Goal: Task Accomplishment & Management: Complete application form

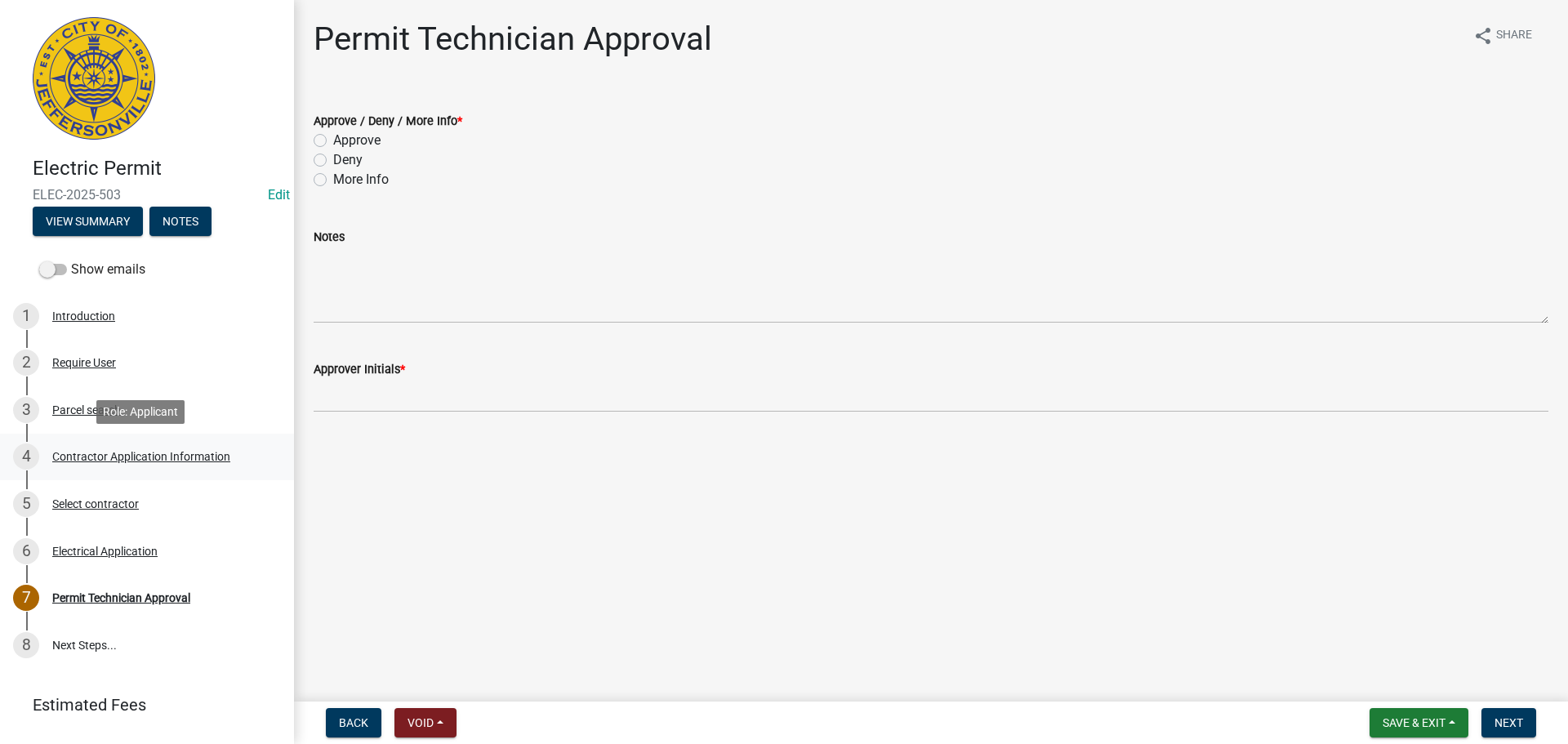
click at [153, 453] on div "Contractor Application Information" at bounding box center [141, 456] width 178 height 11
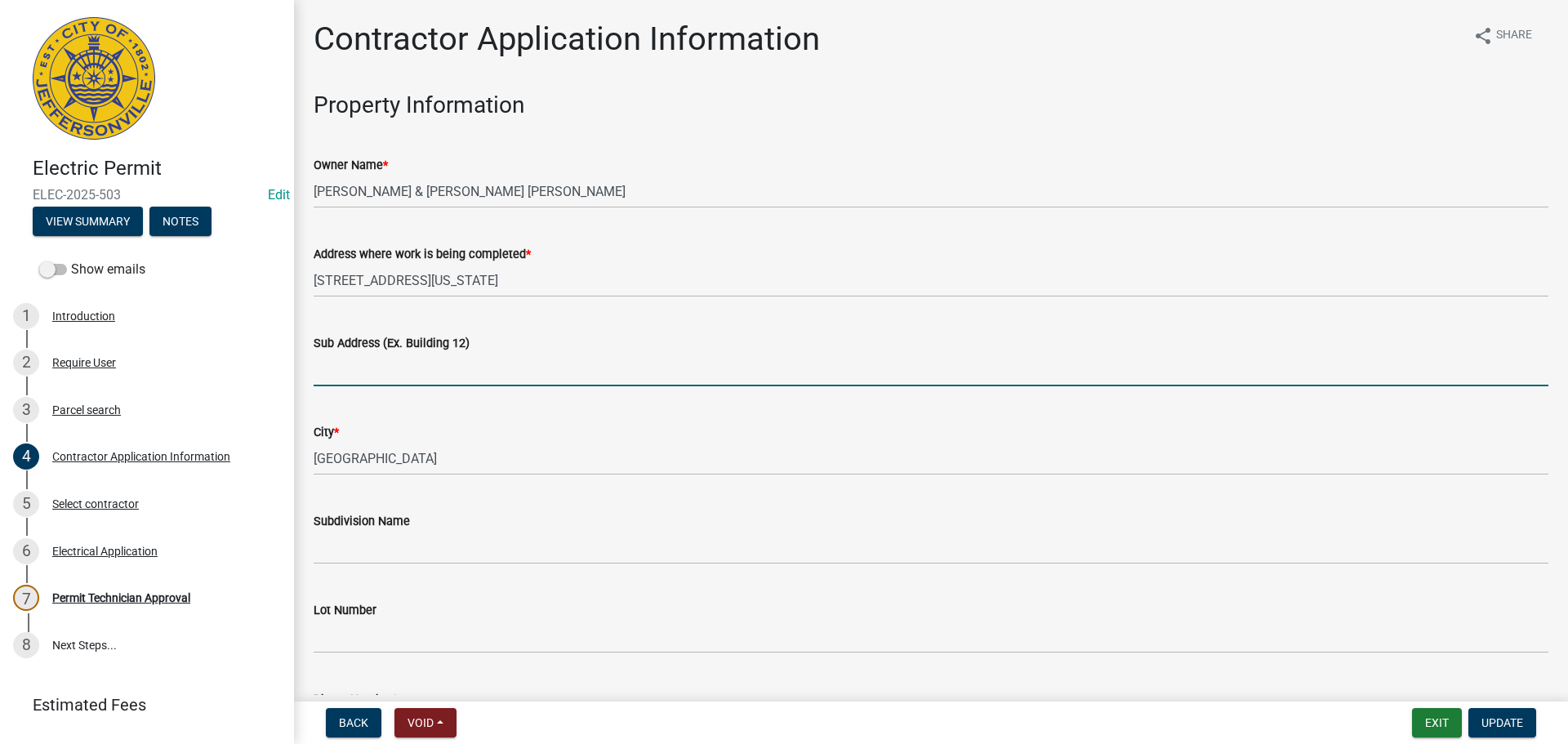
click at [458, 364] on input "Sub Address (Ex. Building 12)" at bounding box center [932, 370] width 1235 height 34
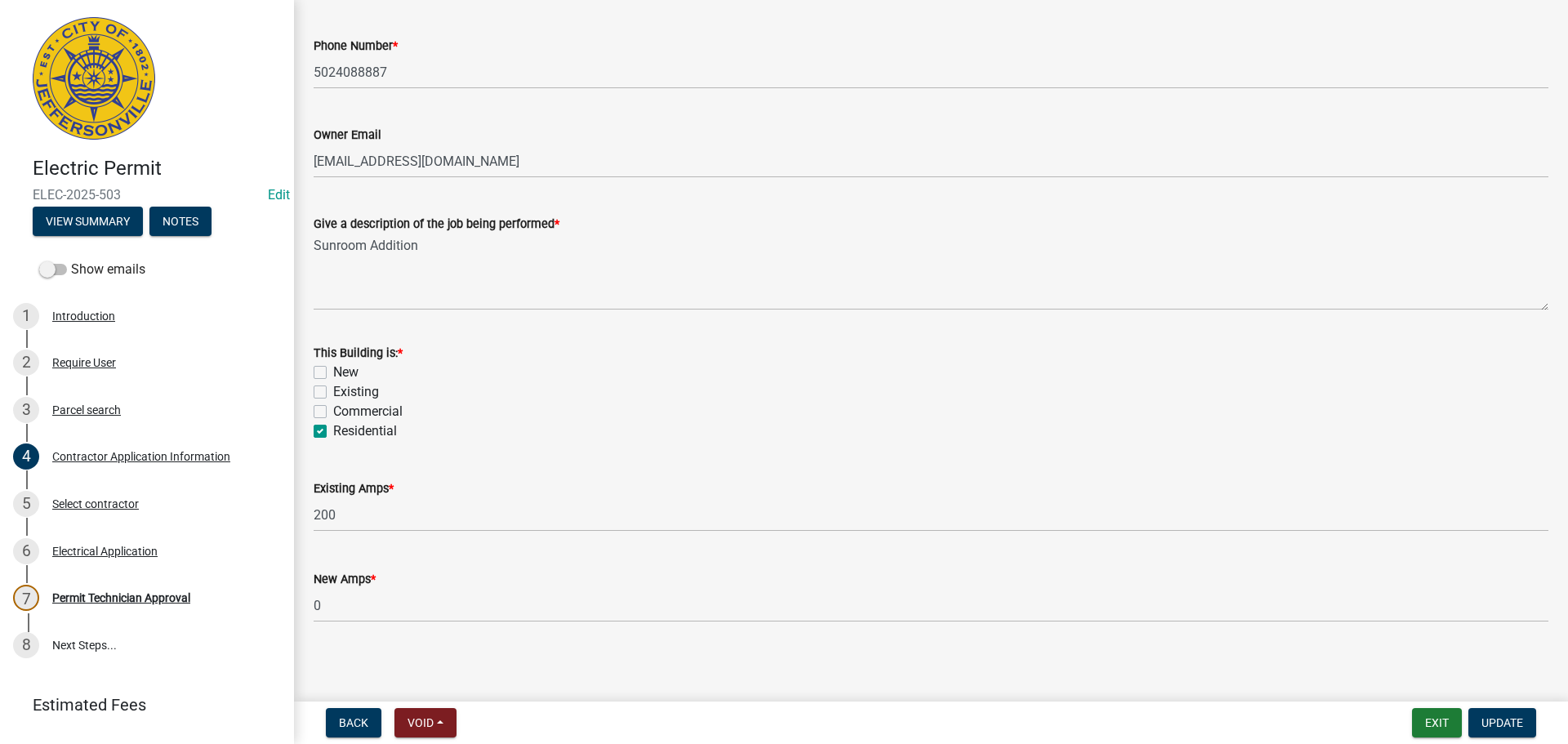
scroll to position [659, 0]
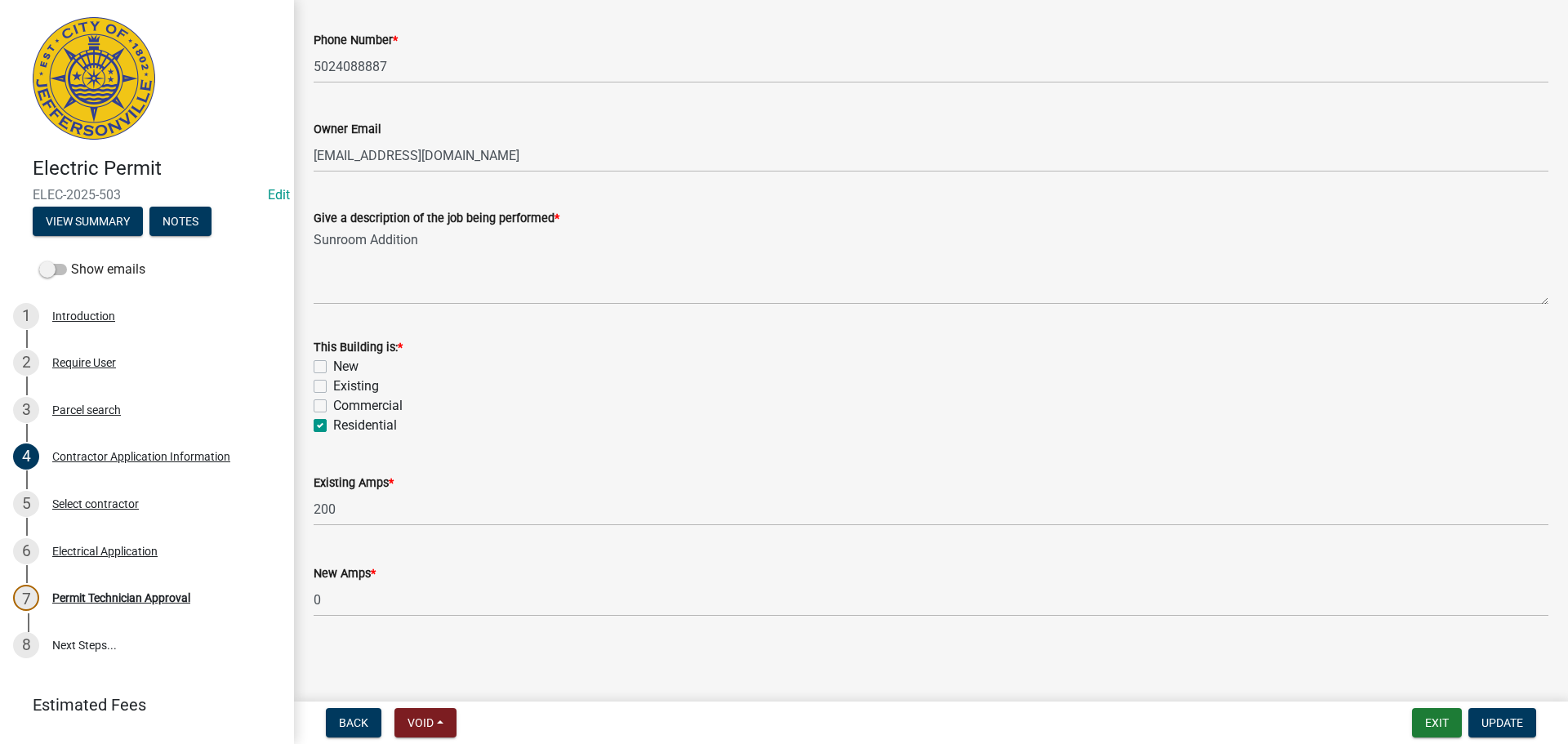
type input "55 Virginia Avenue"
click at [362, 386] on label "Existing" at bounding box center [356, 386] width 46 height 20
click at [344, 386] on input "Existing" at bounding box center [338, 381] width 10 height 10
checkbox input "true"
checkbox input "false"
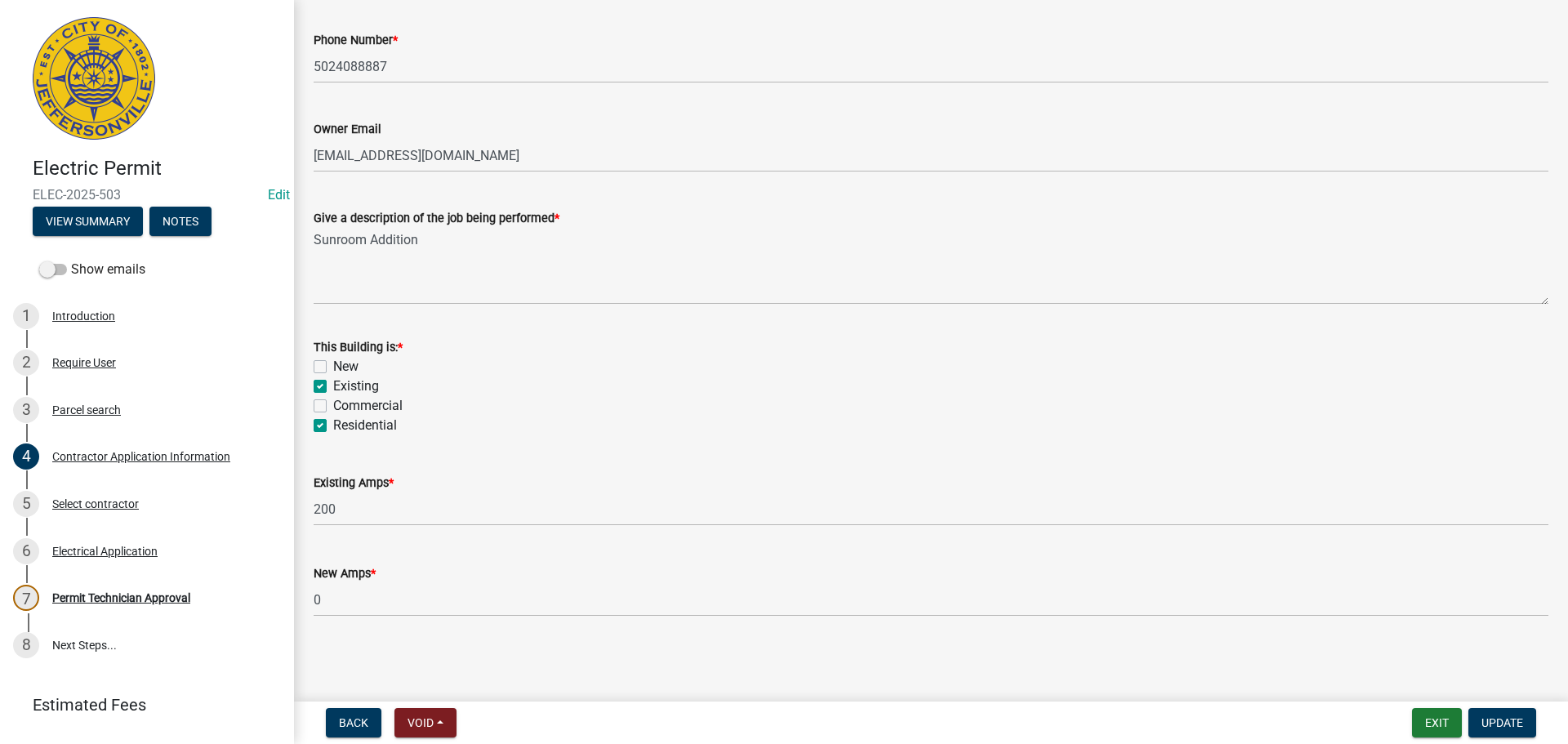
checkbox input "true"
checkbox input "false"
checkbox input "true"
click at [1510, 724] on span "Update" at bounding box center [1502, 723] width 42 height 13
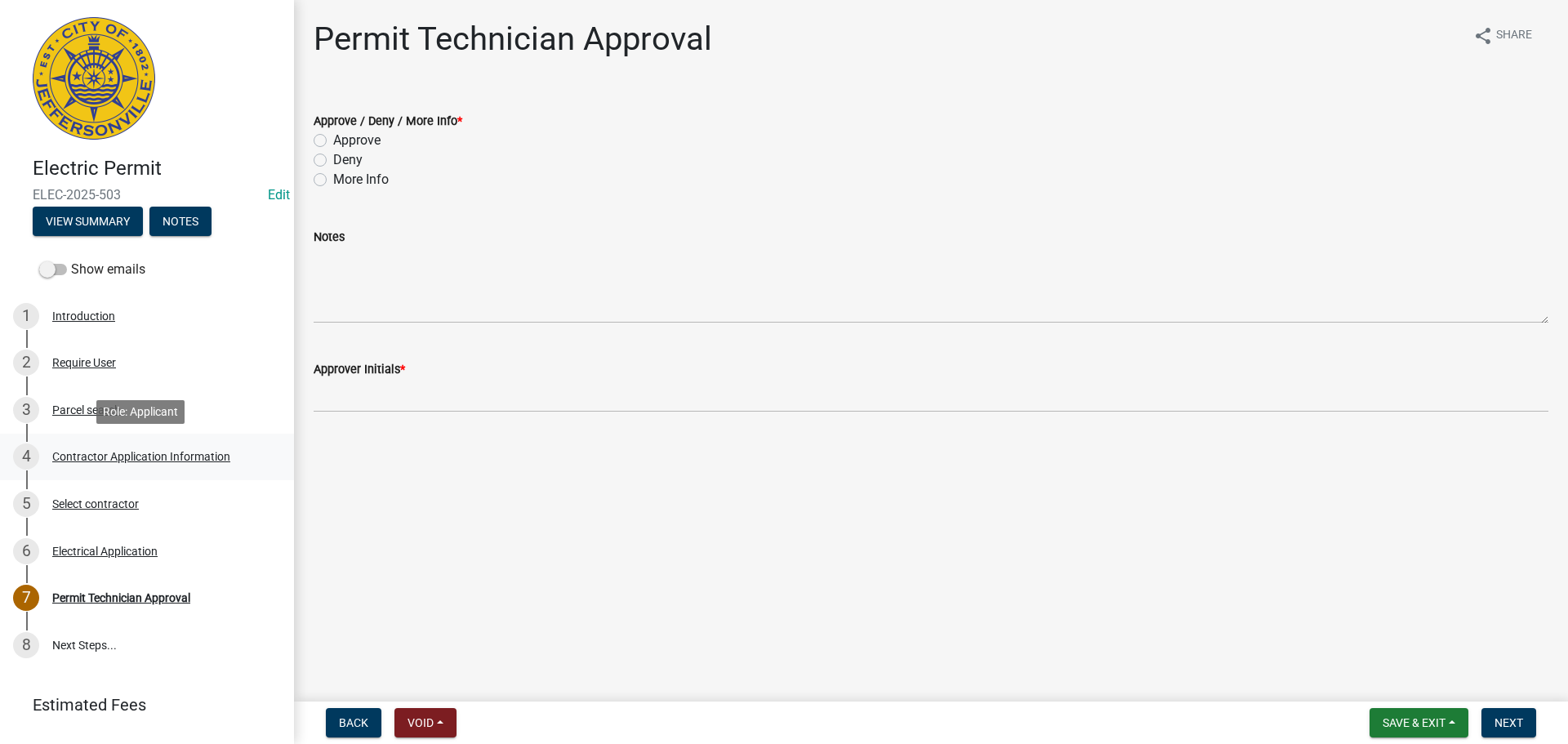
click at [126, 456] on div "Contractor Application Information" at bounding box center [141, 456] width 178 height 11
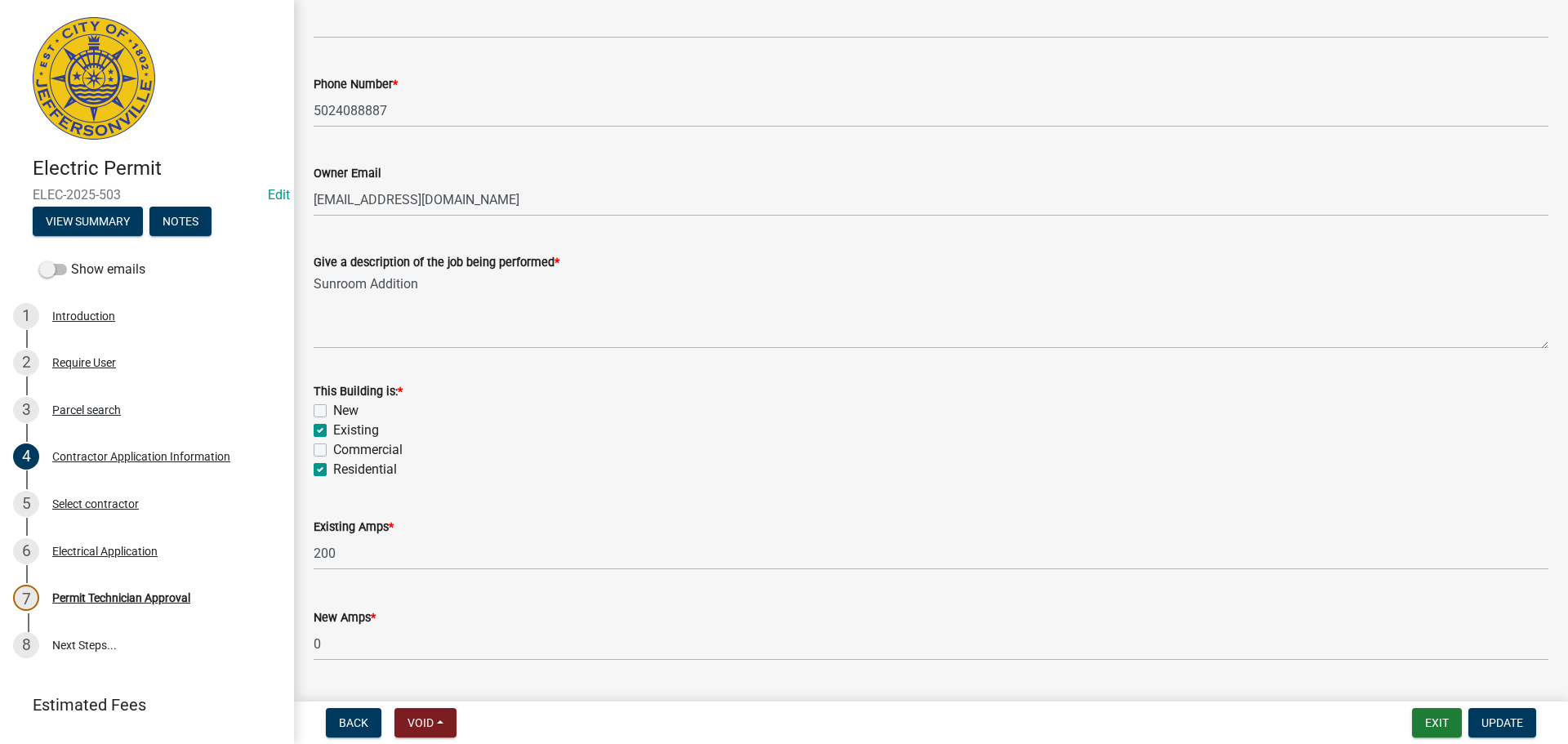
scroll to position [577, 0]
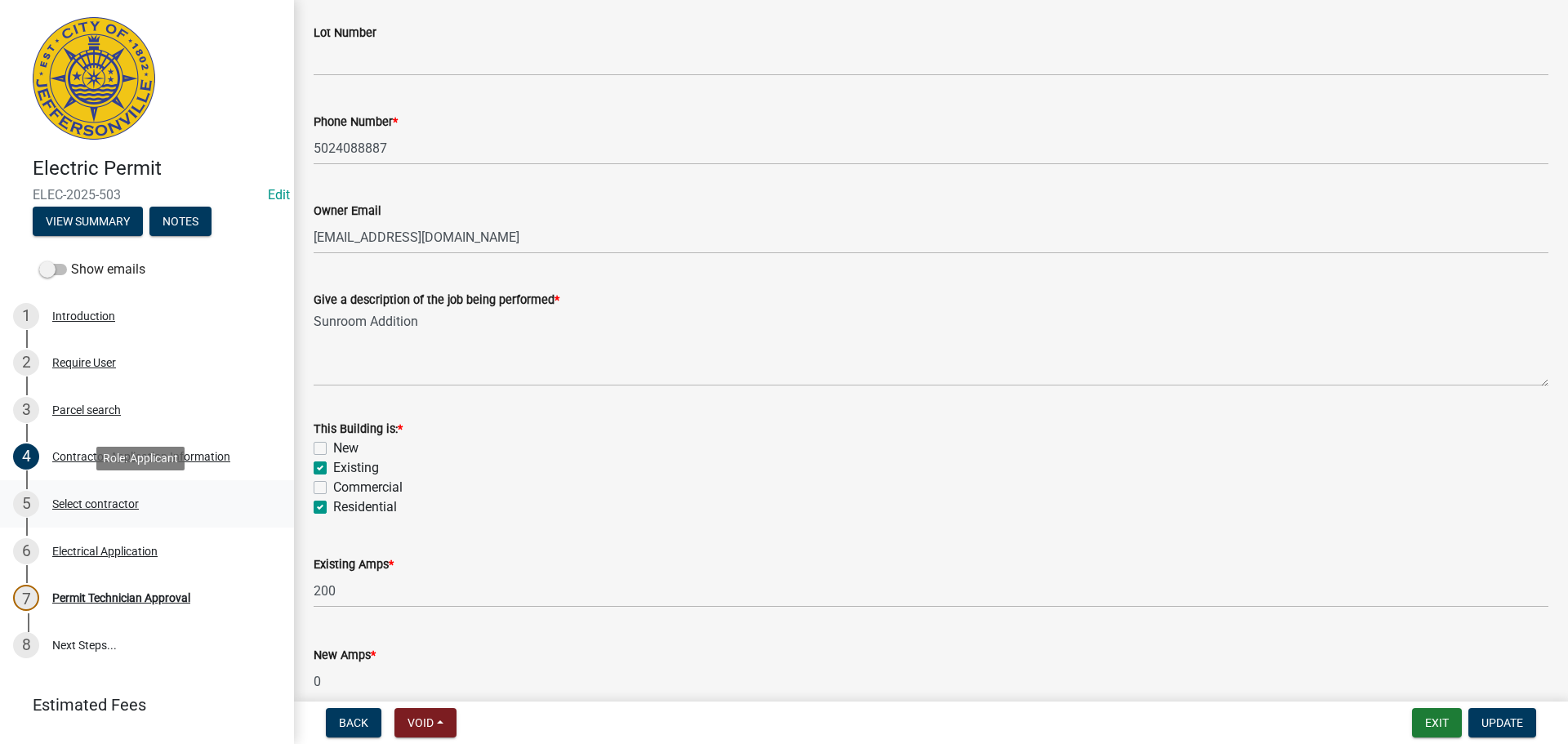
click at [101, 503] on div "Select contractor" at bounding box center [95, 504] width 87 height 11
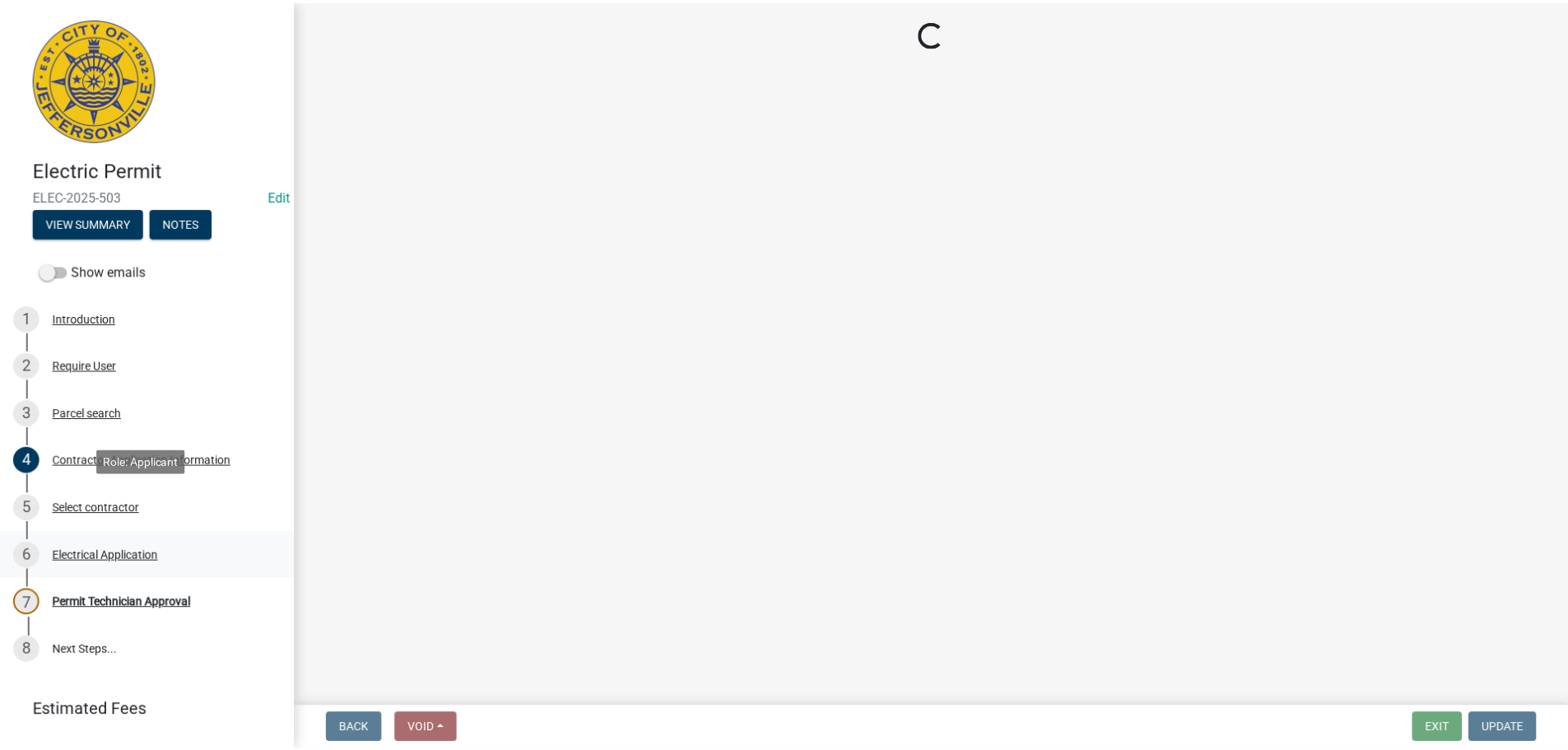
scroll to position [0, 0]
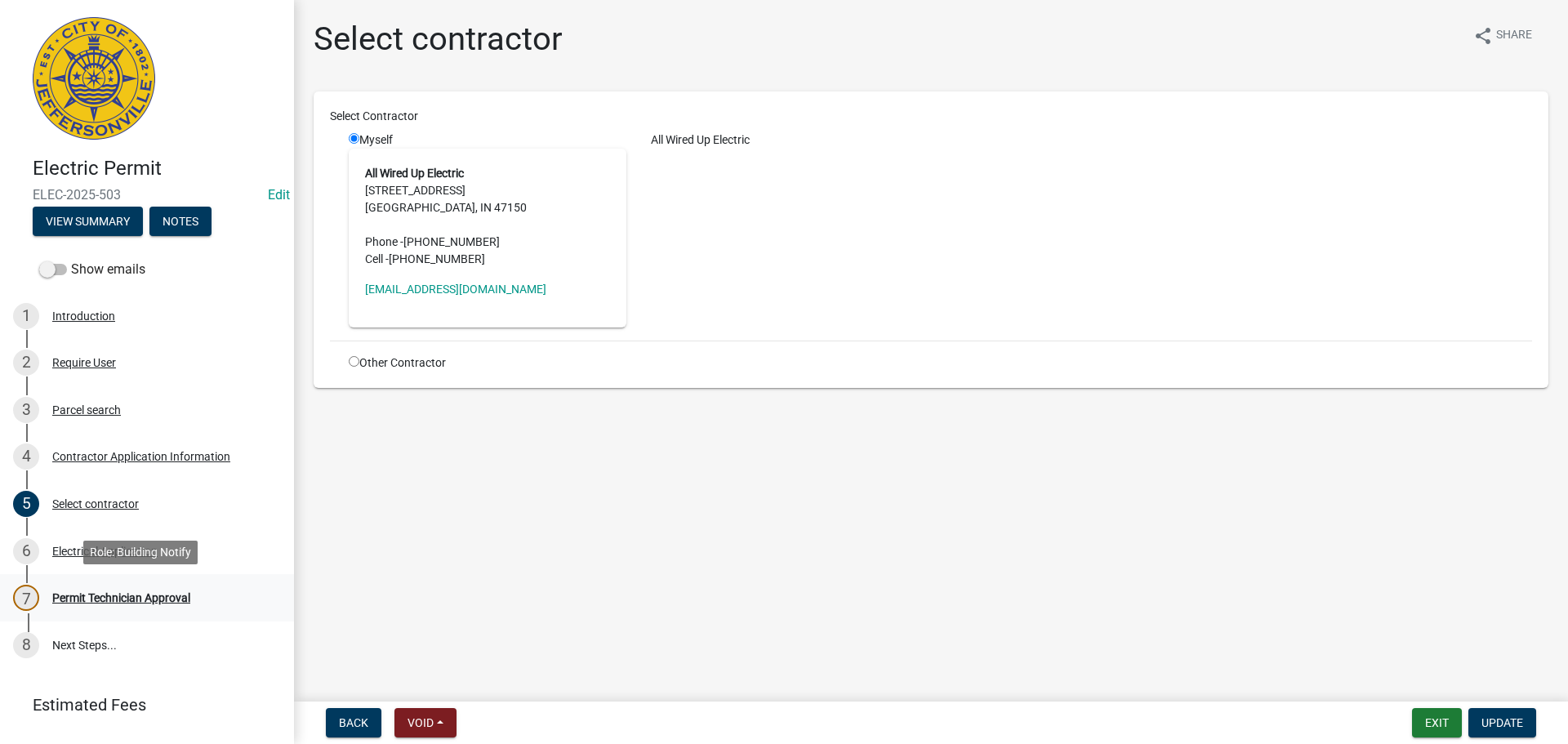
click at [116, 592] on div "Permit Technician Approval" at bounding box center [121, 598] width 138 height 11
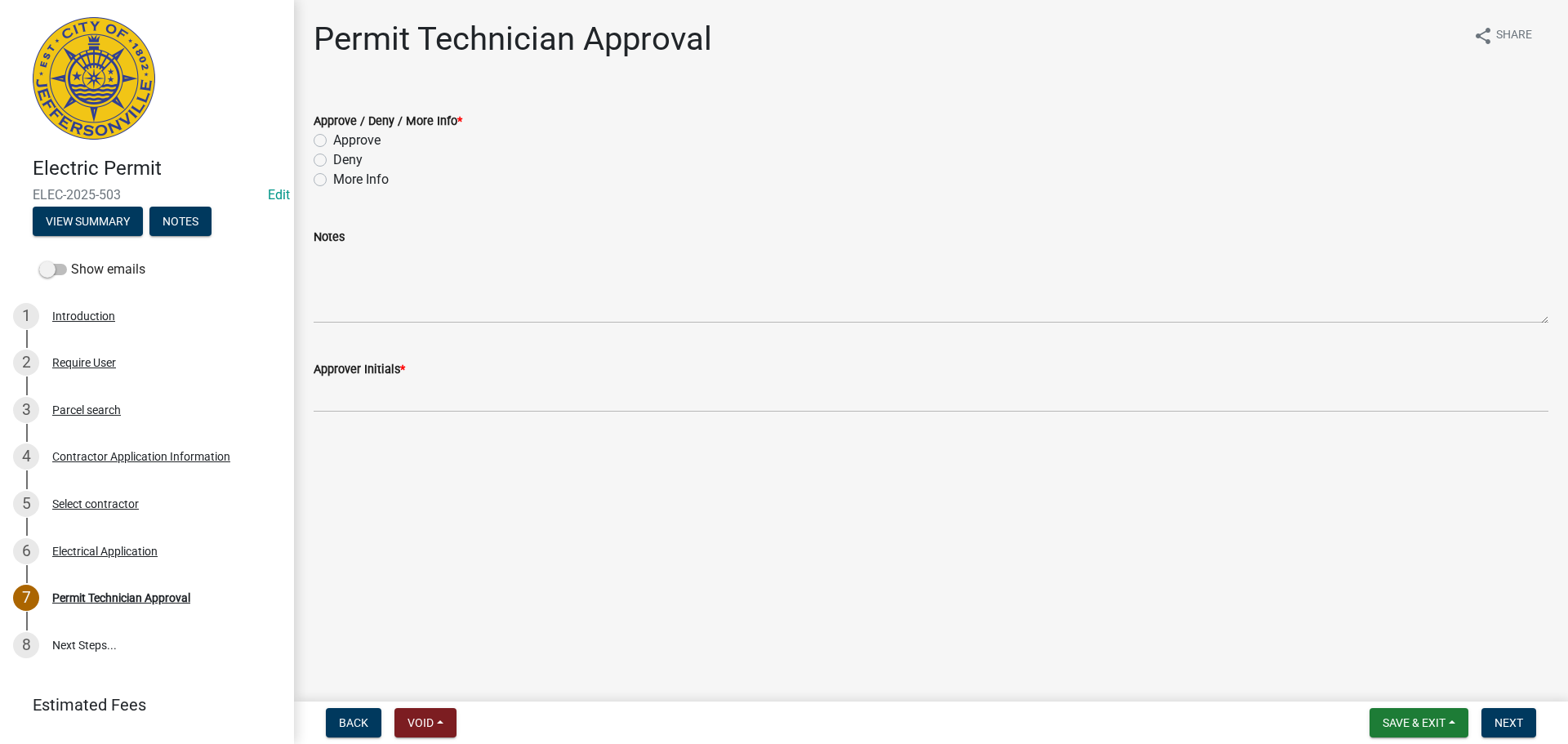
click at [350, 136] on label "Approve" at bounding box center [357, 140] width 48 height 20
click at [344, 136] on input "Approve" at bounding box center [338, 135] width 10 height 10
radio input "true"
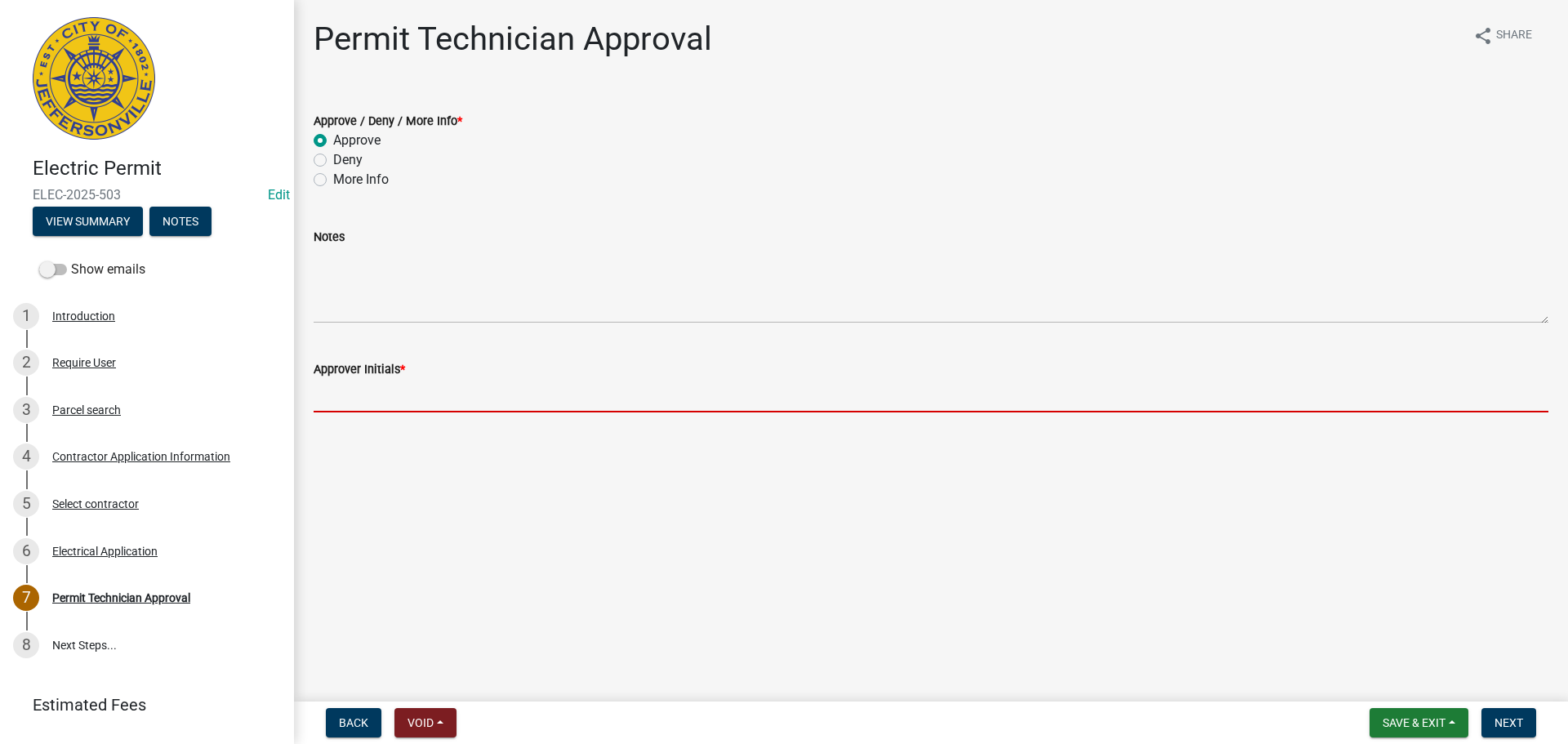
click at [358, 405] on input "Approver Initials *" at bounding box center [932, 396] width 1235 height 34
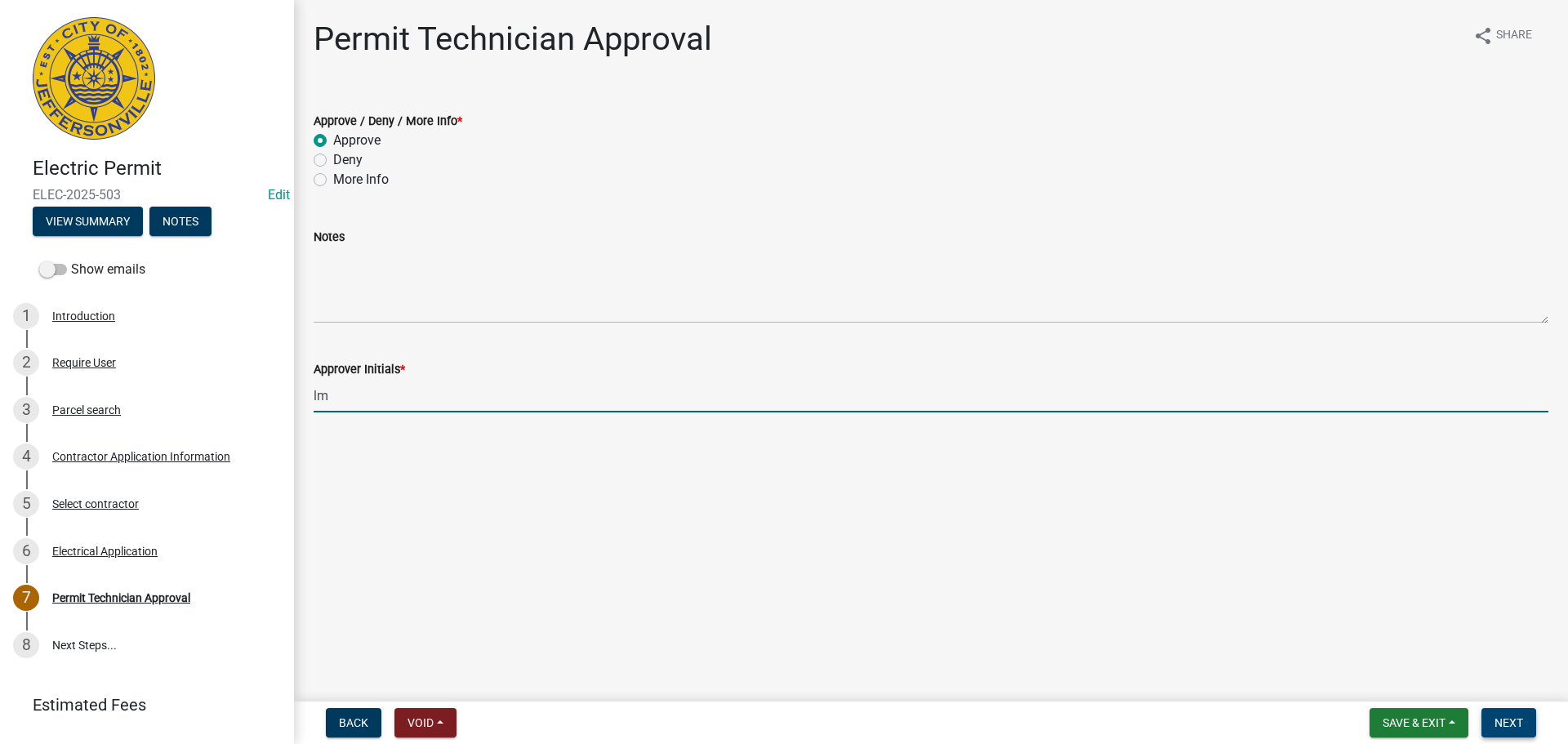
type input "lm"
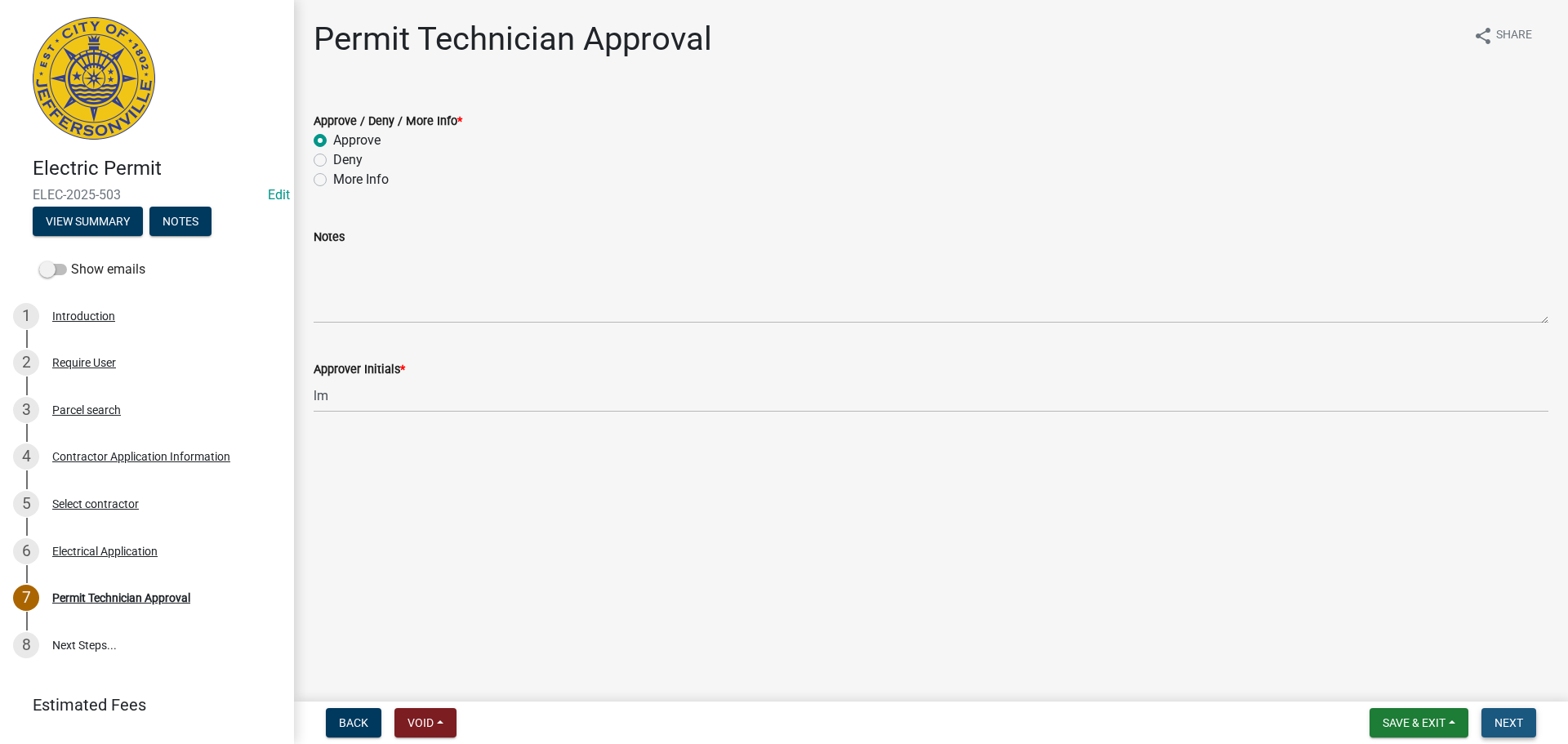
click at [1515, 723] on span "Next" at bounding box center [1508, 723] width 29 height 13
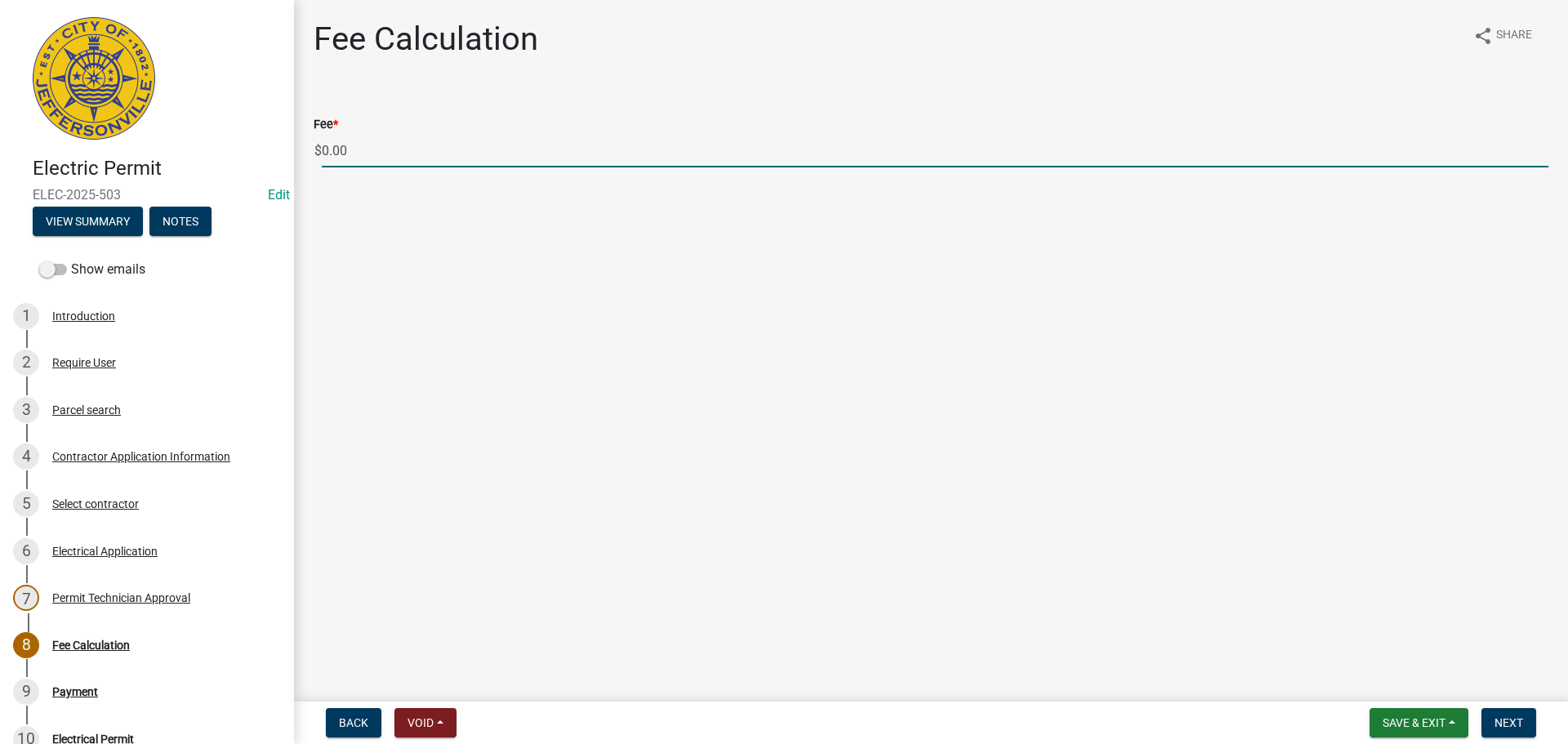
drag, startPoint x: 402, startPoint y: 155, endPoint x: 273, endPoint y: 152, distance: 129.0
click at [273, 152] on div "Electric Permit ELEC-2025-503 Edit View Summary Notes Show emails 1 Introductio…" at bounding box center [784, 372] width 1568 height 744
type input "70.00"
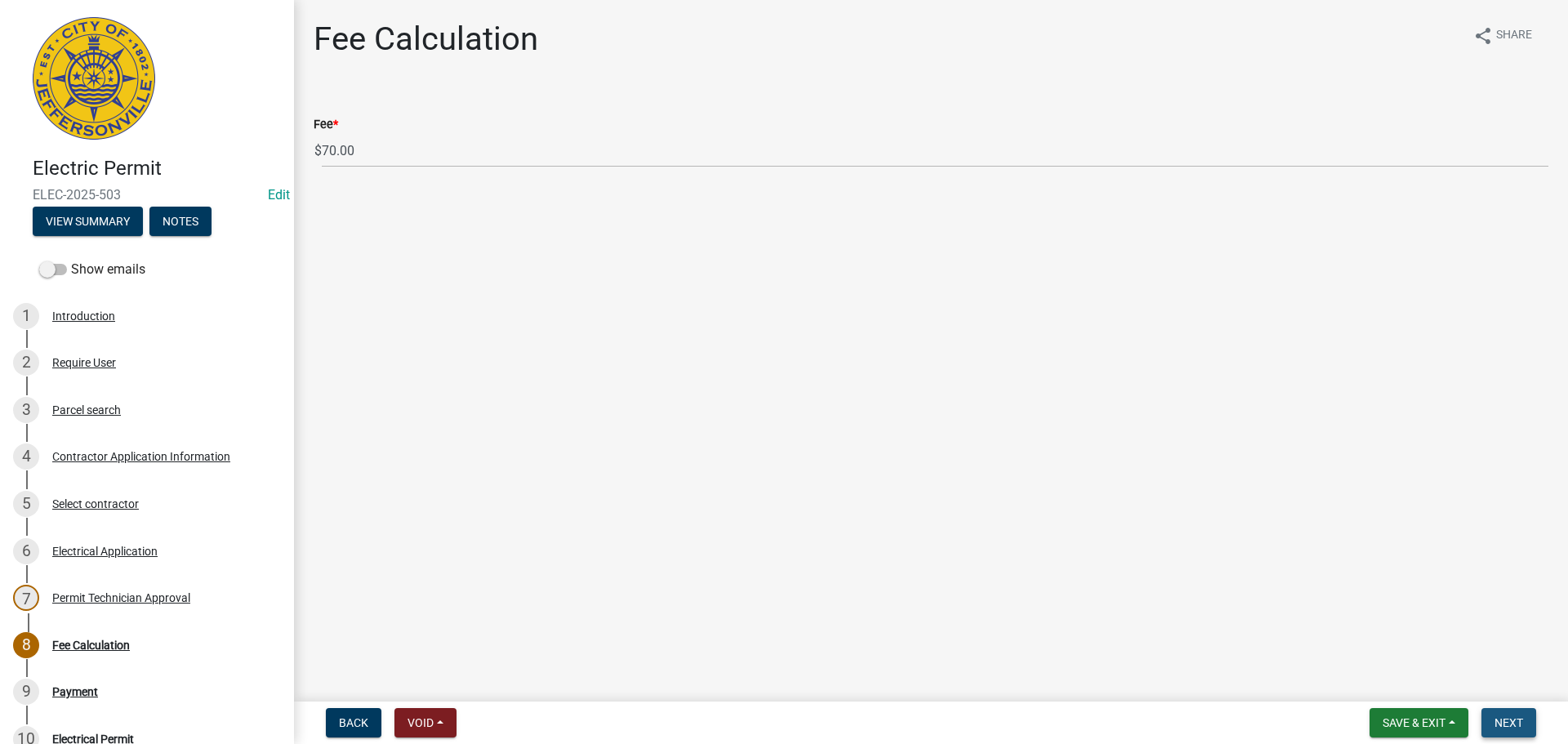
click at [1507, 718] on span "Next" at bounding box center [1508, 723] width 29 height 13
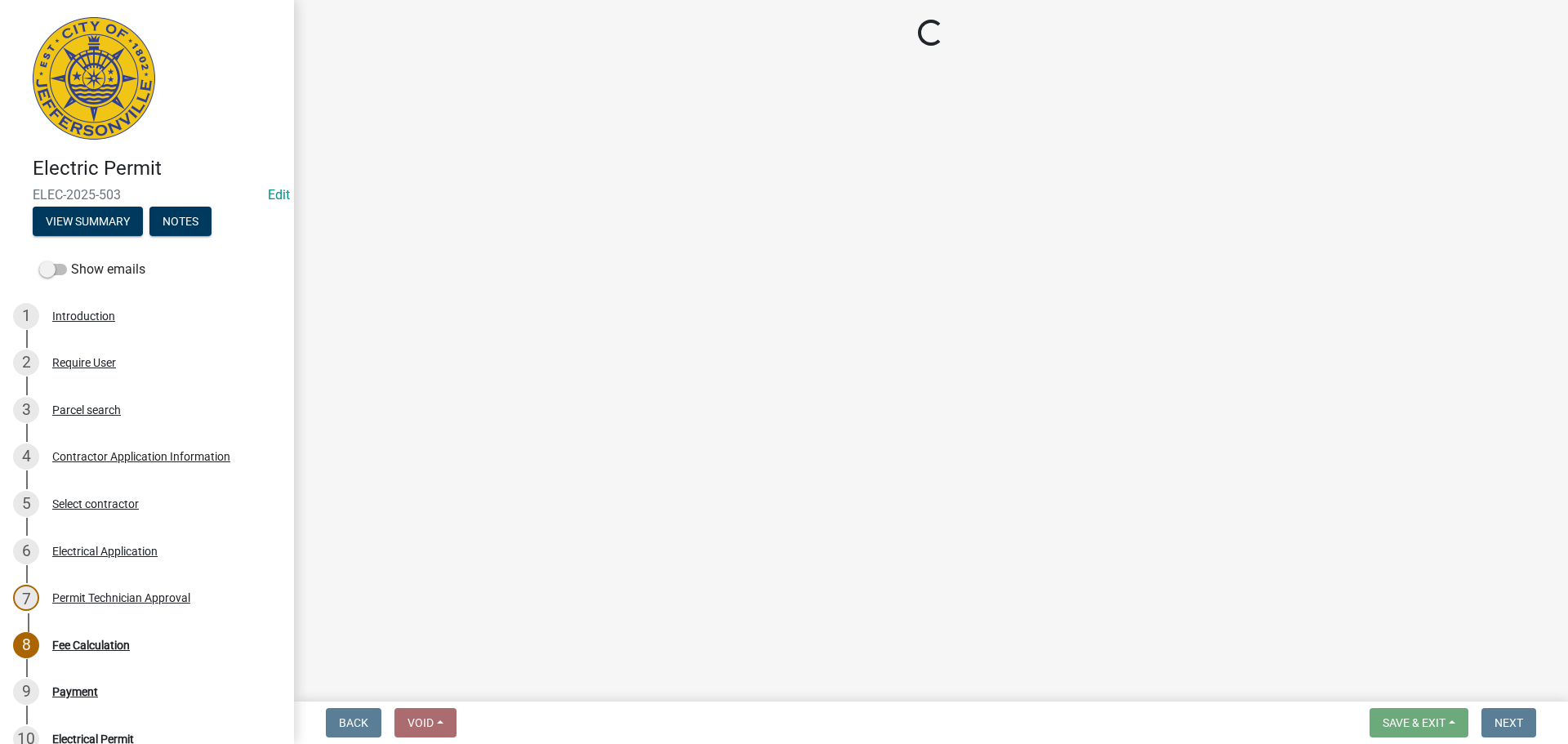
select select "3: 3"
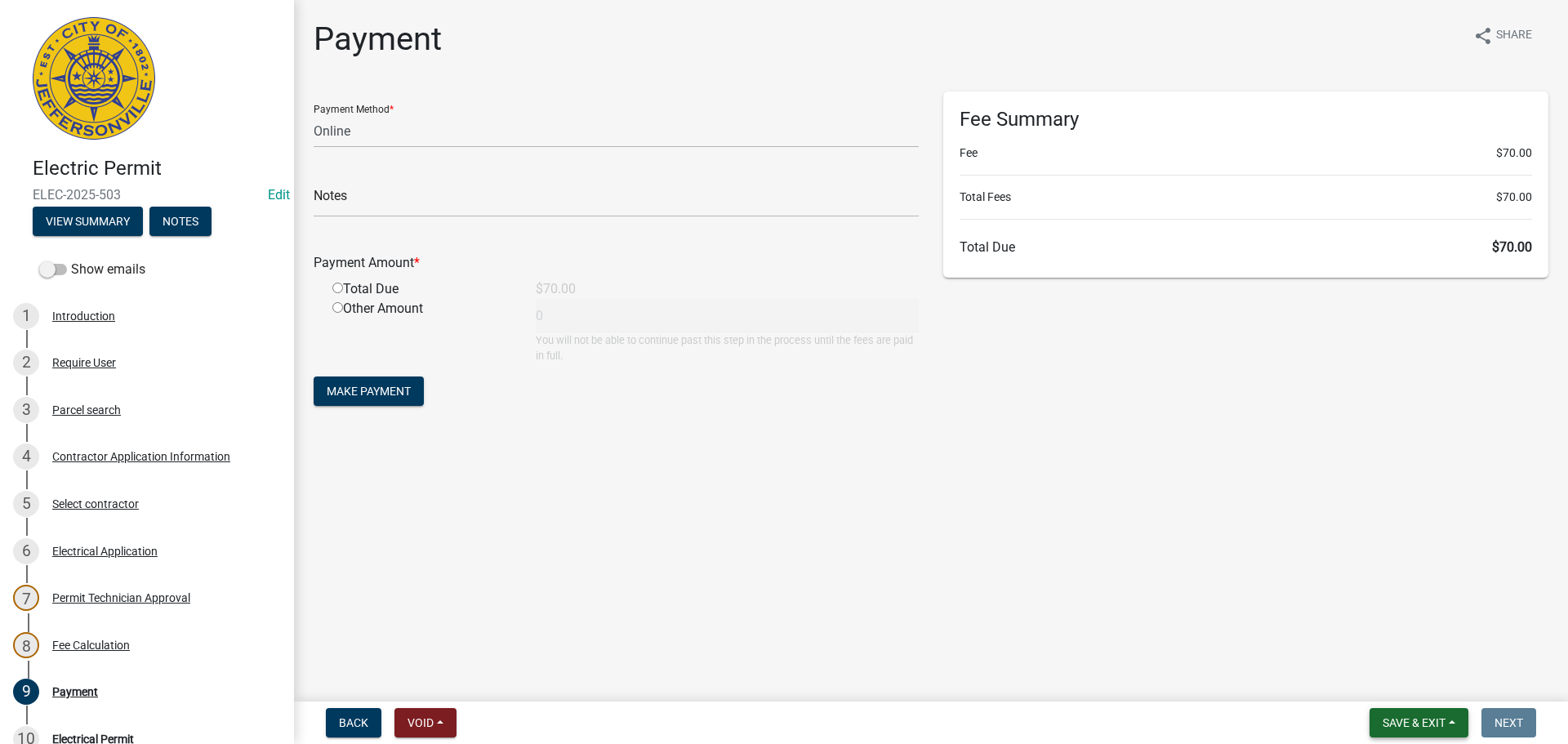
click at [1450, 723] on button "Save & Exit" at bounding box center [1419, 723] width 99 height 30
click at [1440, 683] on button "Save & Exit" at bounding box center [1403, 680] width 130 height 39
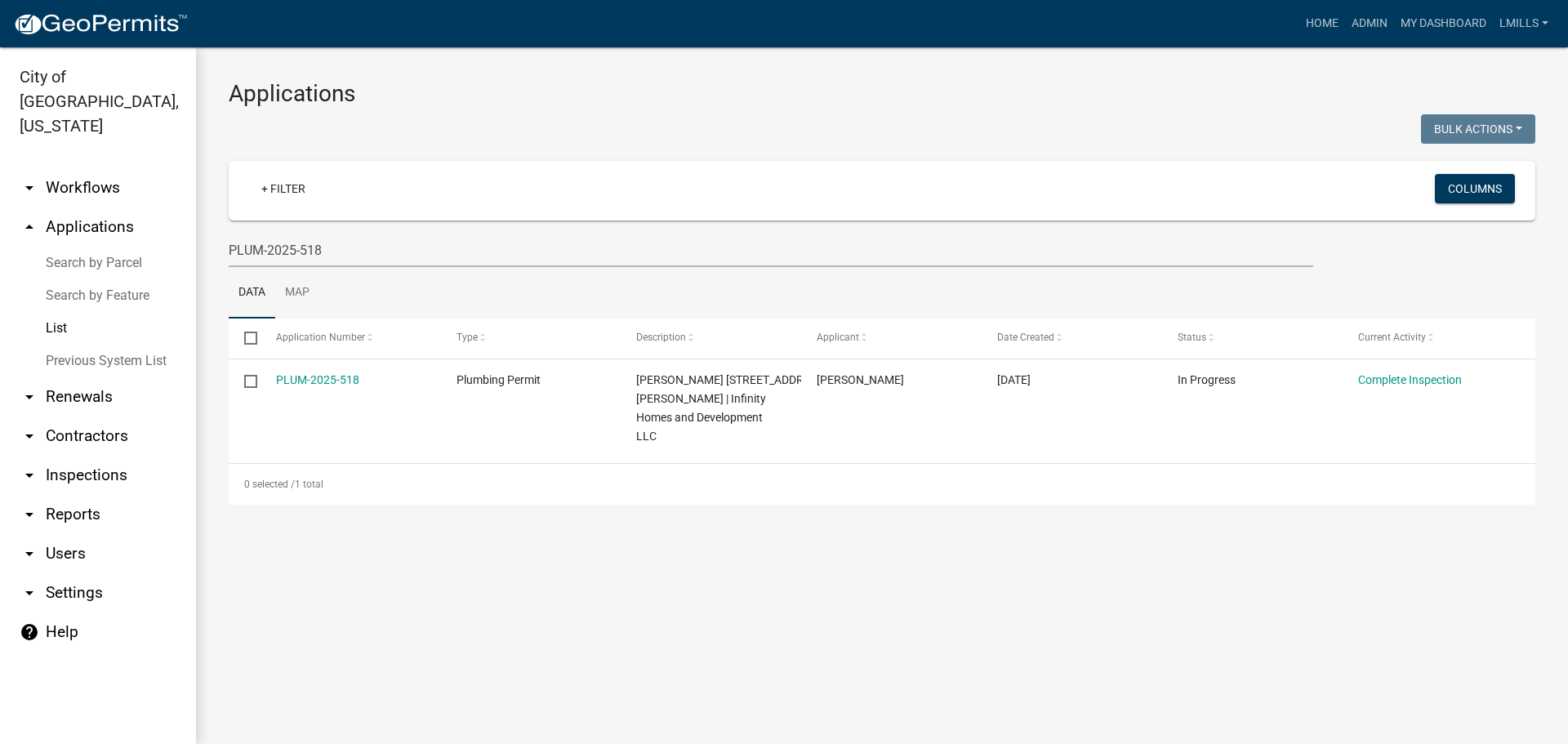
click at [91, 208] on link "arrow_drop_up Applications" at bounding box center [98, 227] width 196 height 39
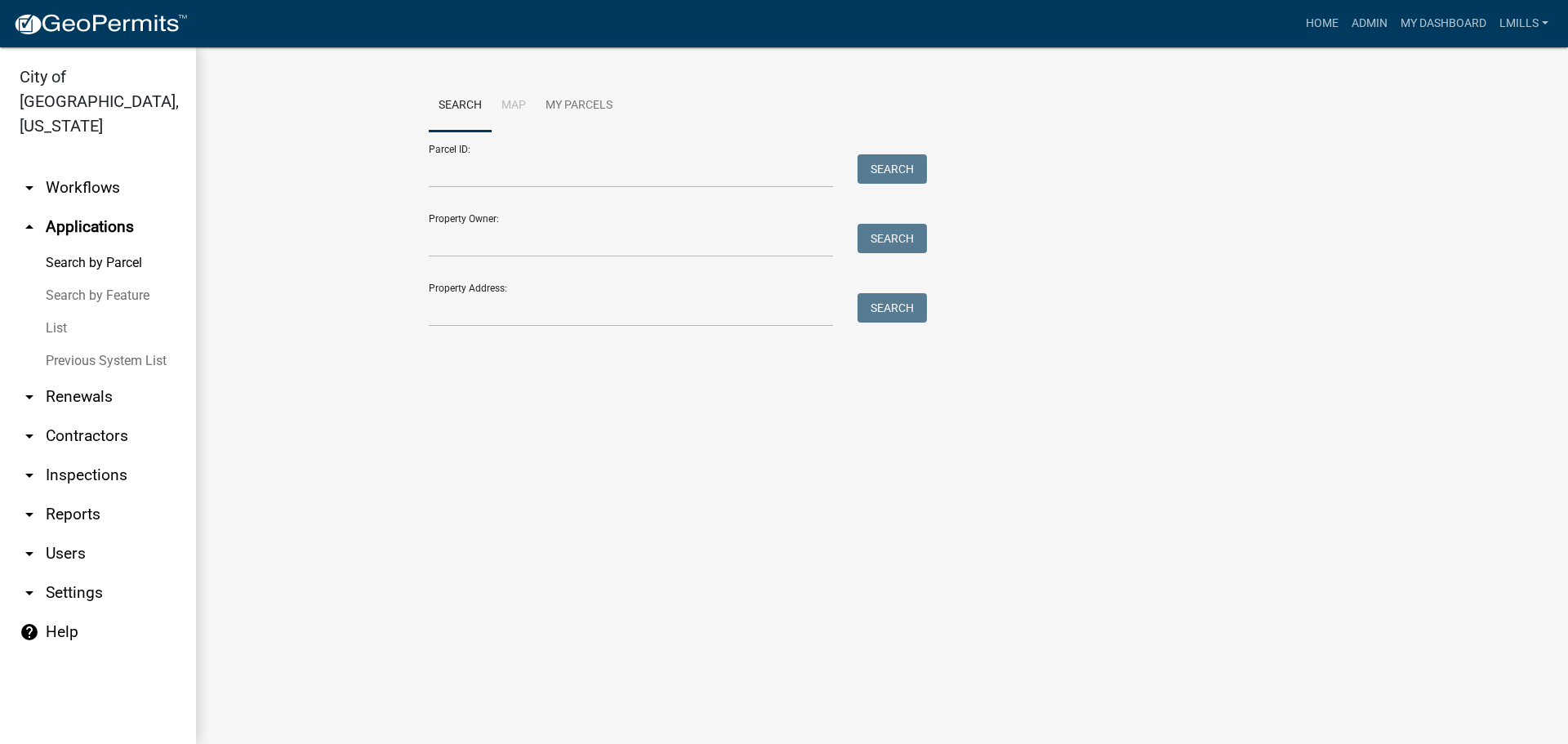
click at [49, 312] on link "List" at bounding box center [98, 328] width 196 height 33
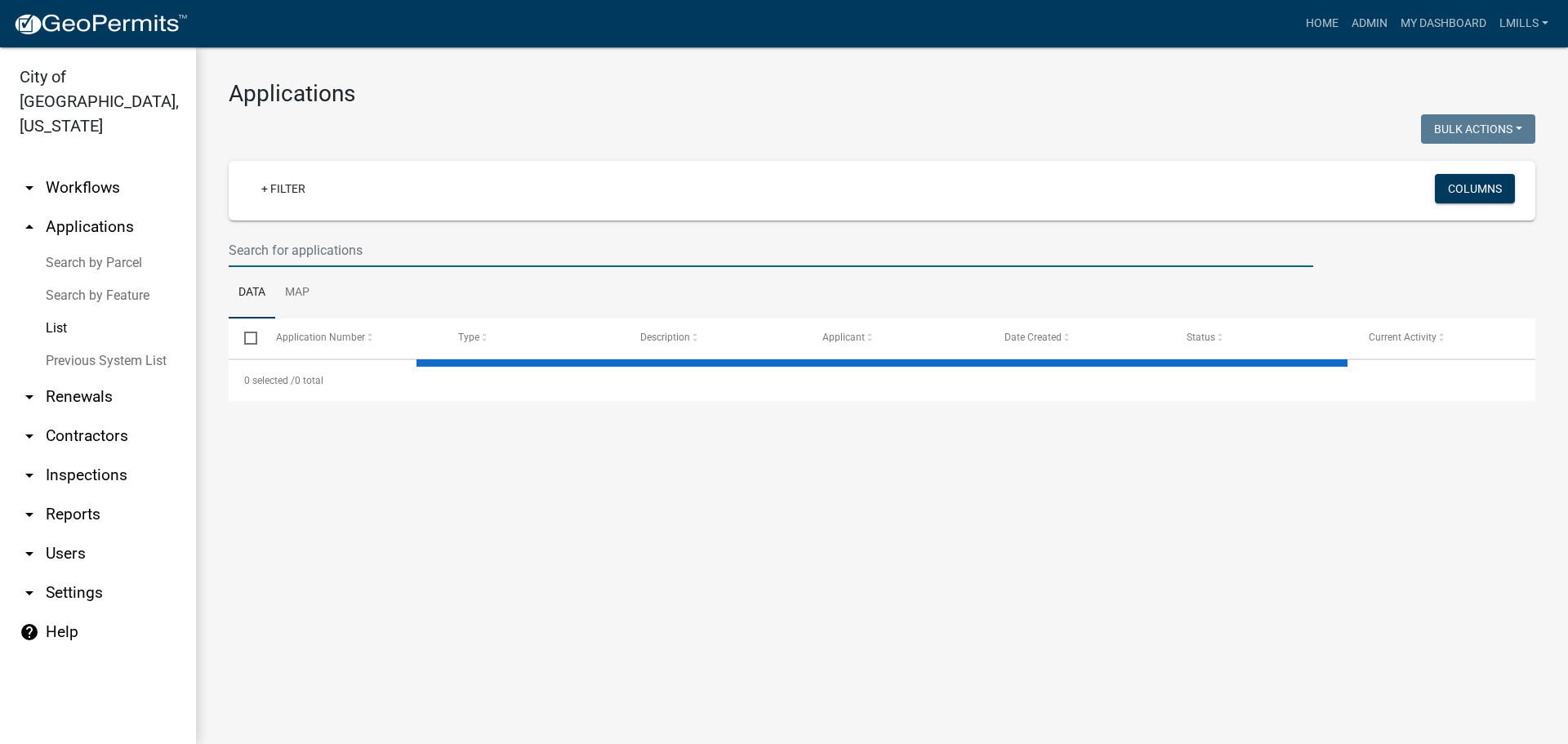
click at [404, 263] on input "text" at bounding box center [770, 250] width 1084 height 34
type input "RB"
select select "3: 100"
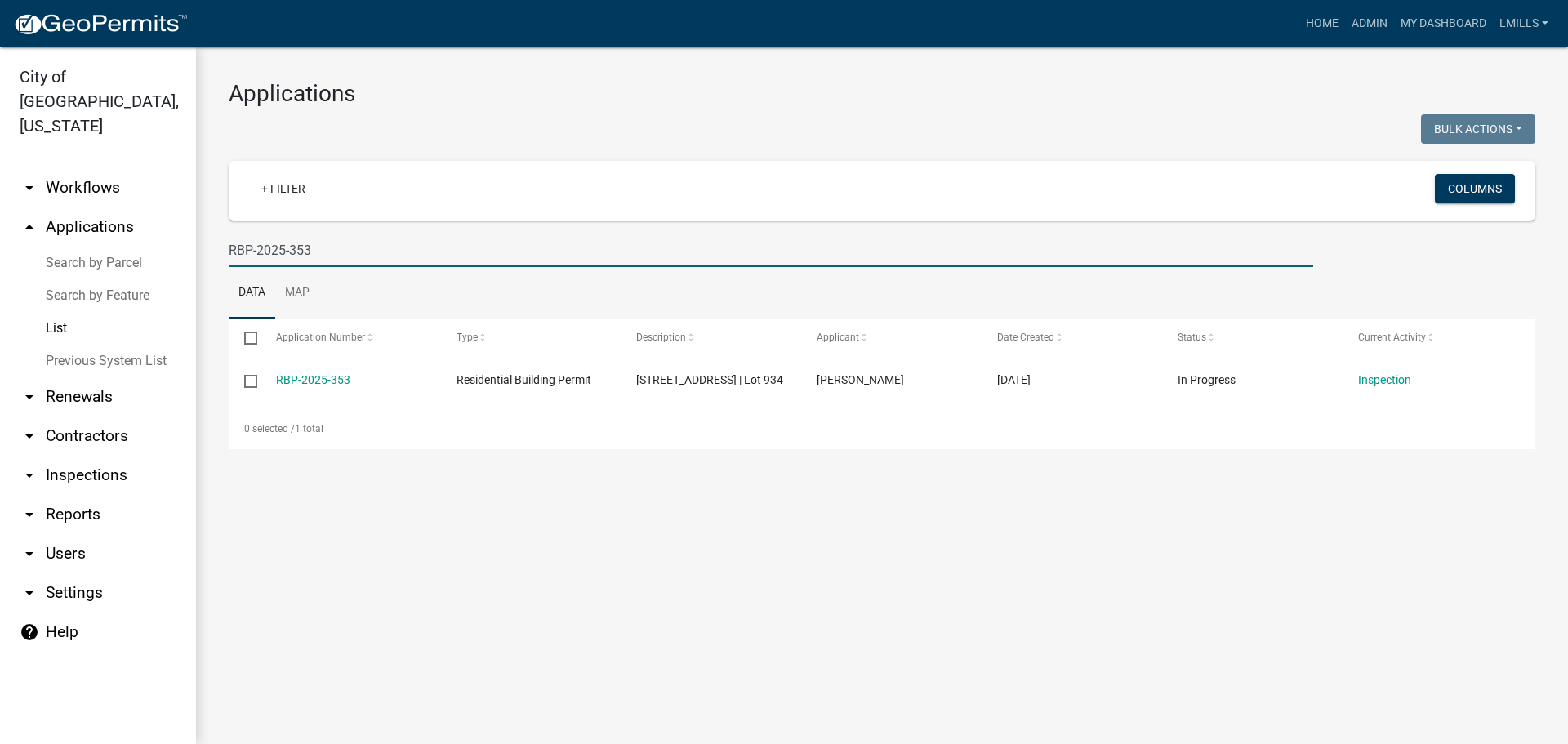
click at [352, 251] on input "RBP-2025-353" at bounding box center [770, 250] width 1084 height 34
click at [348, 247] on input "RBP-2025-356" at bounding box center [770, 250] width 1084 height 34
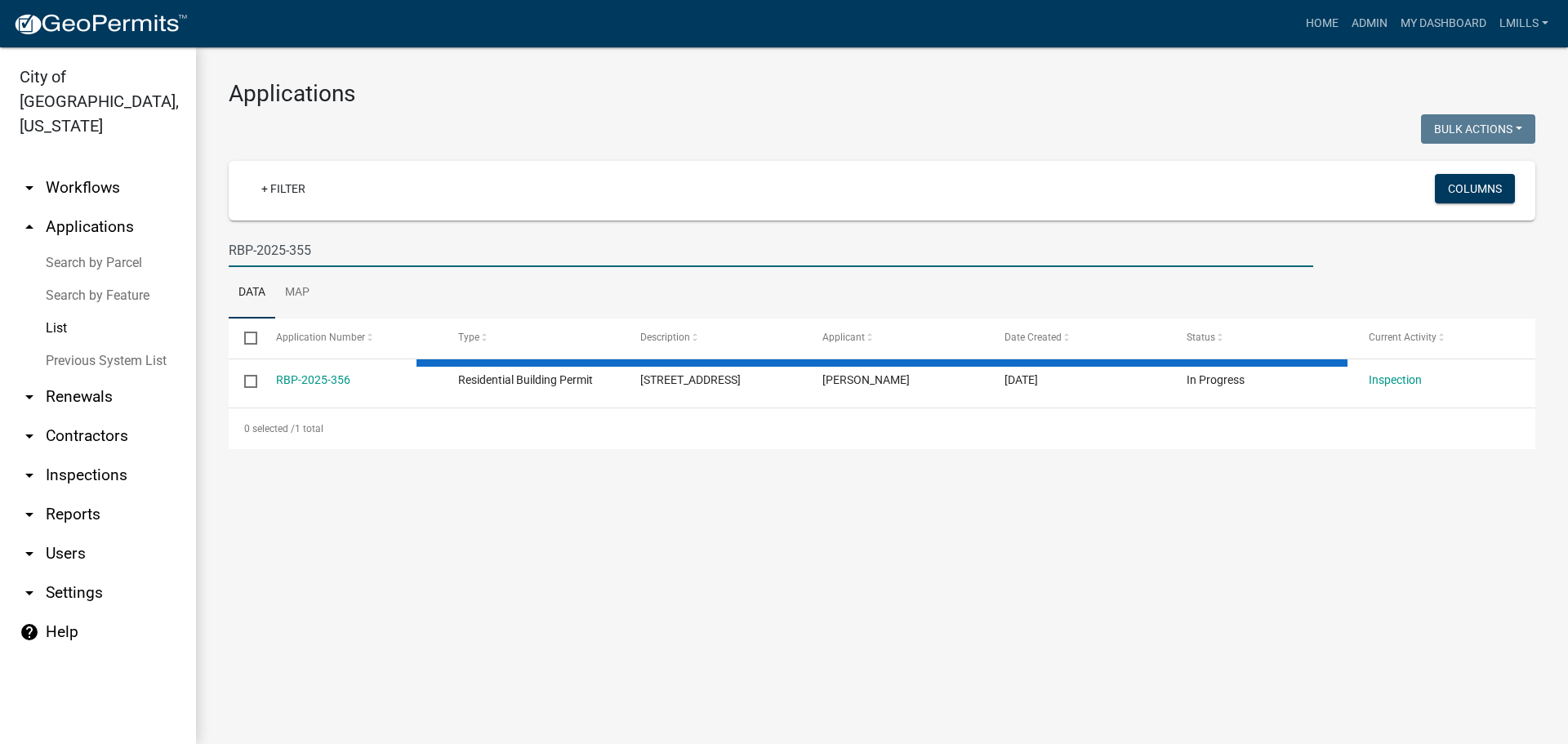
type input "RBP-2025-355"
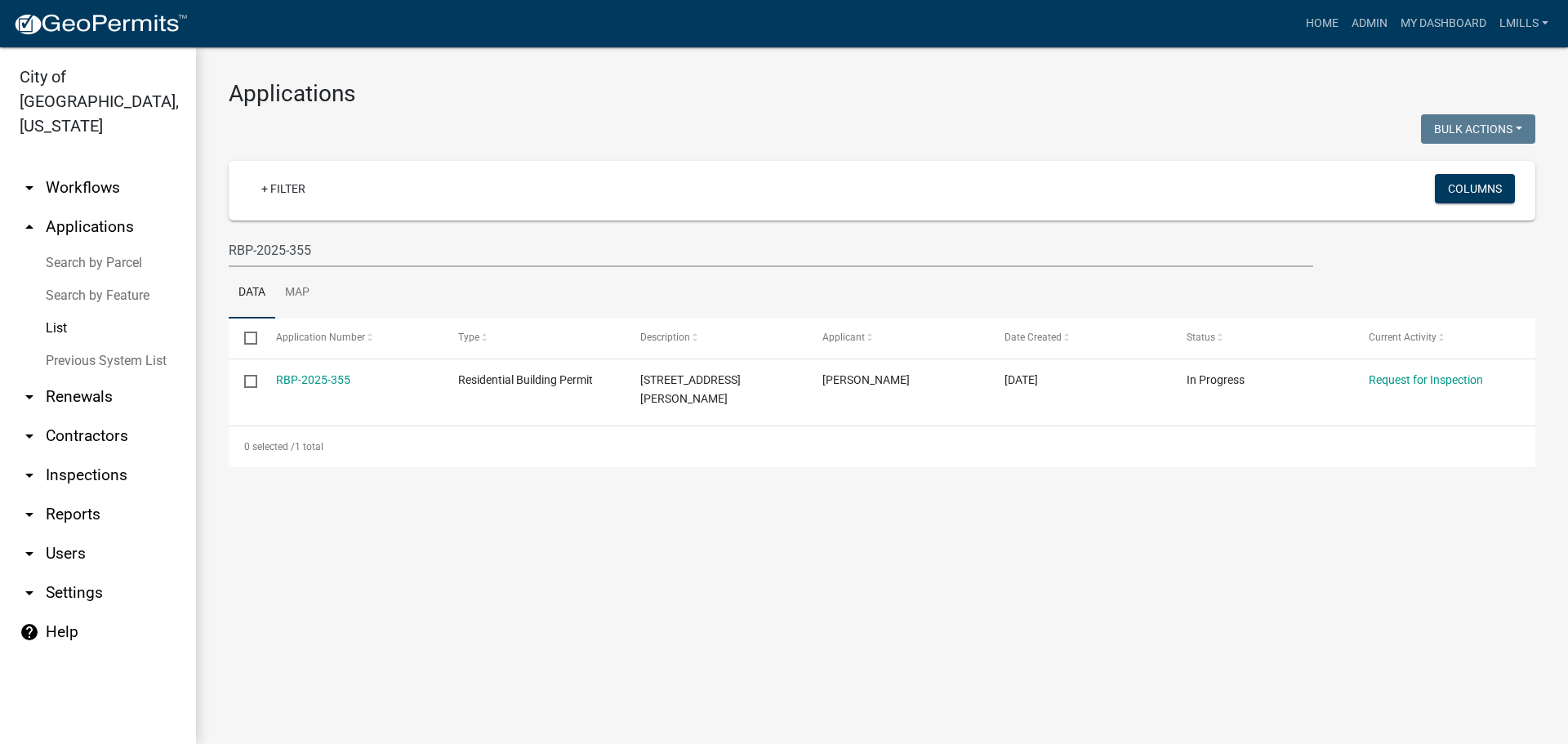
click at [115, 208] on link "arrow_drop_up Applications" at bounding box center [98, 227] width 196 height 39
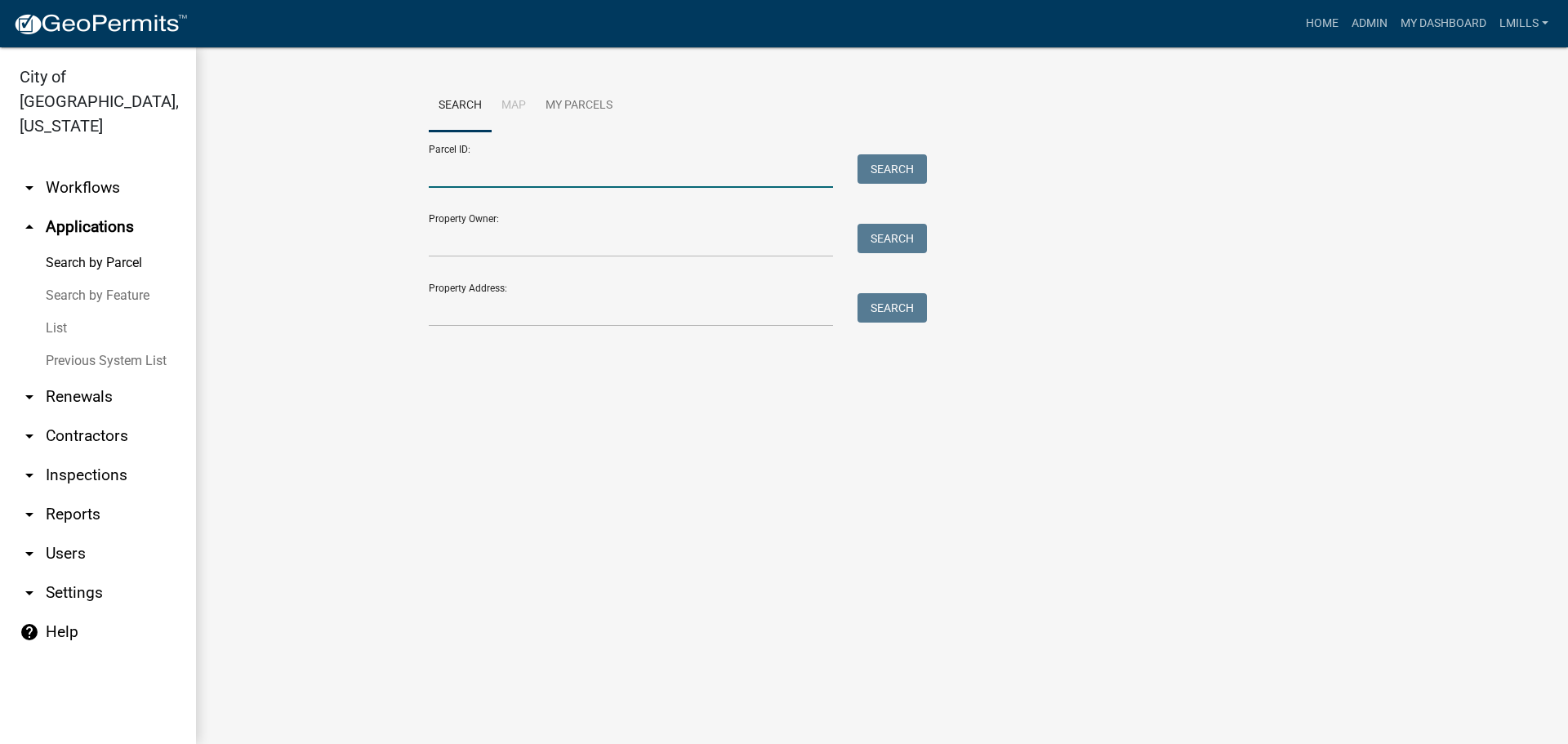
click at [560, 174] on input "Parcel ID:" at bounding box center [631, 171] width 404 height 34
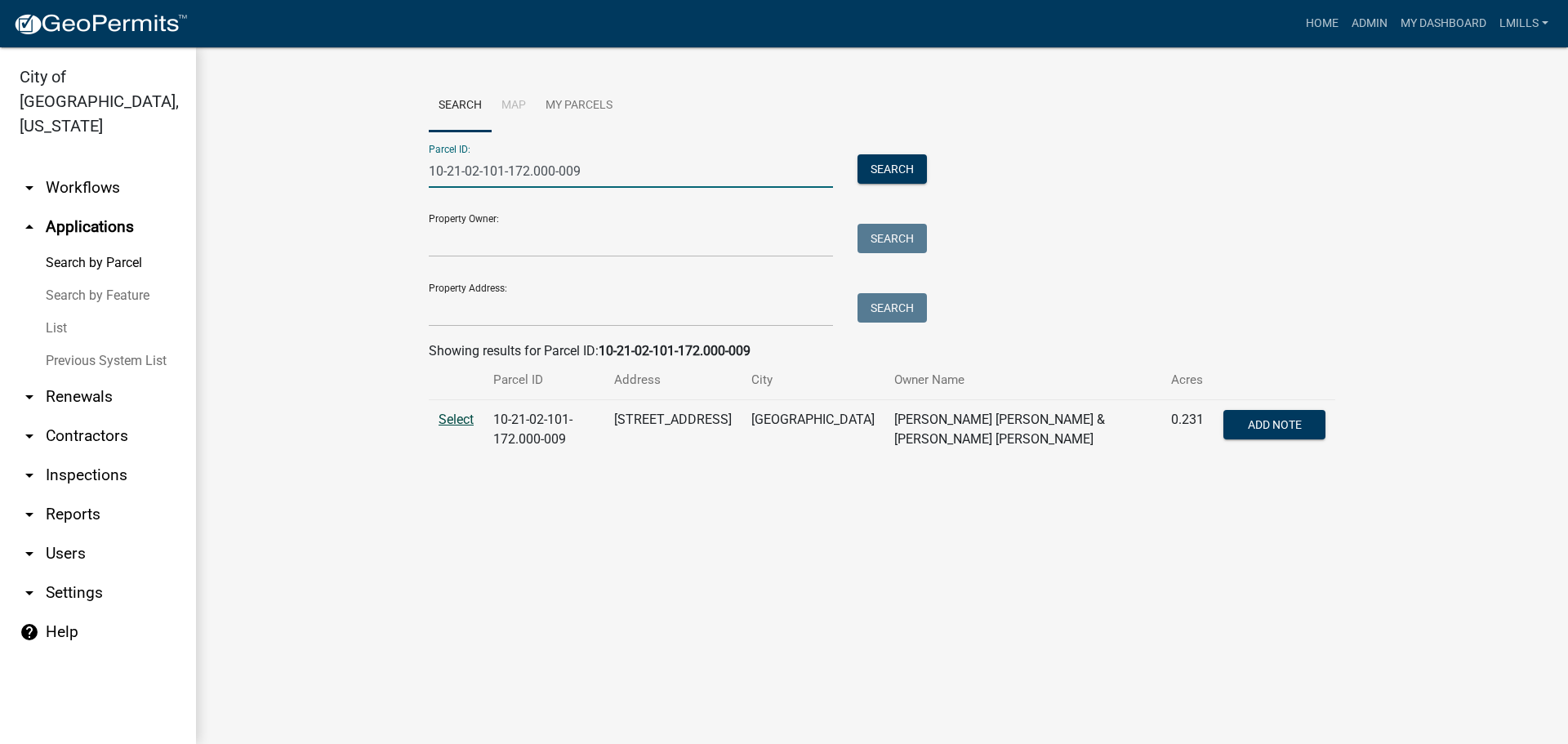
type input "10-21-02-101-172.000-009"
click at [462, 417] on span "Select" at bounding box center [457, 419] width 35 height 16
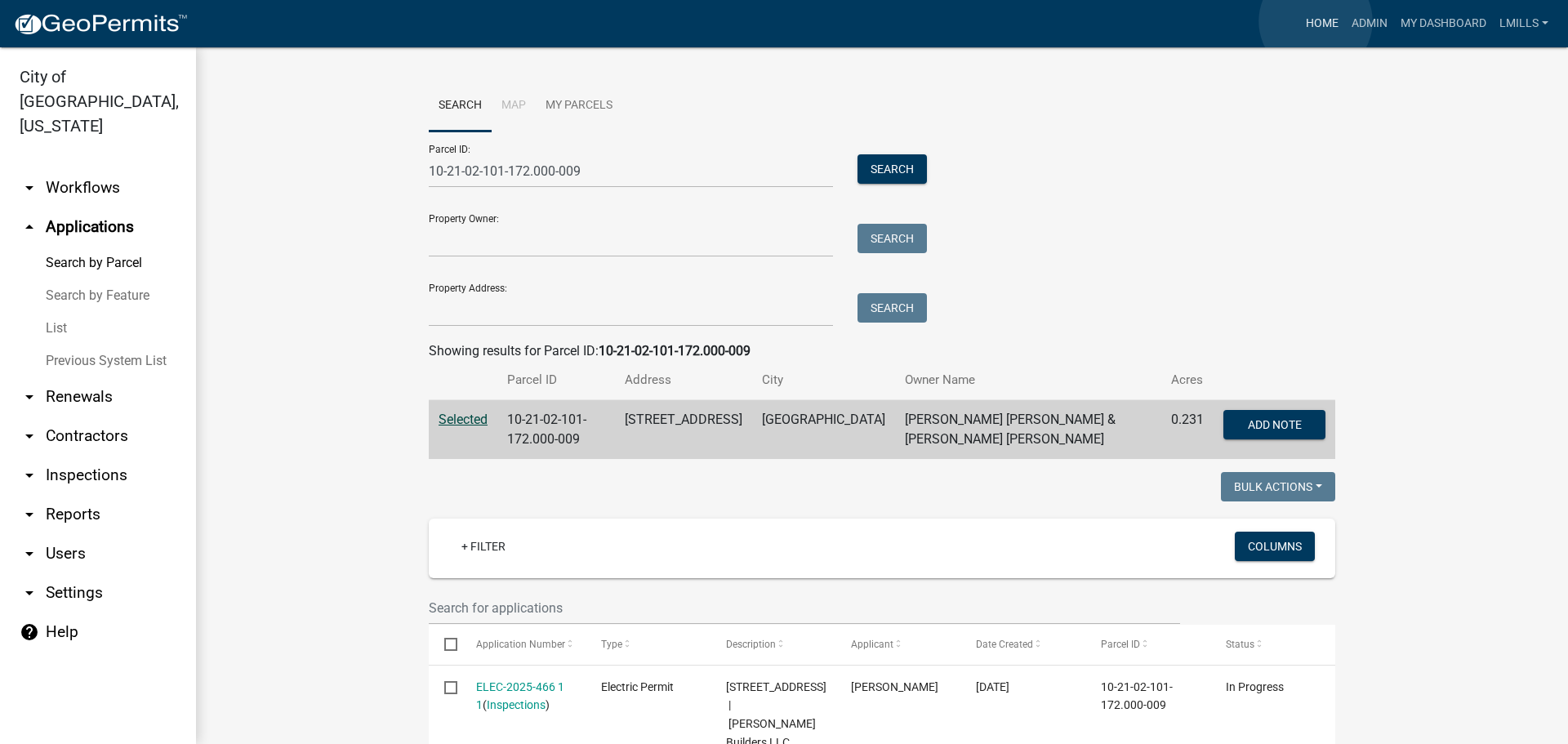
click at [1316, 21] on link "Home" at bounding box center [1322, 23] width 46 height 31
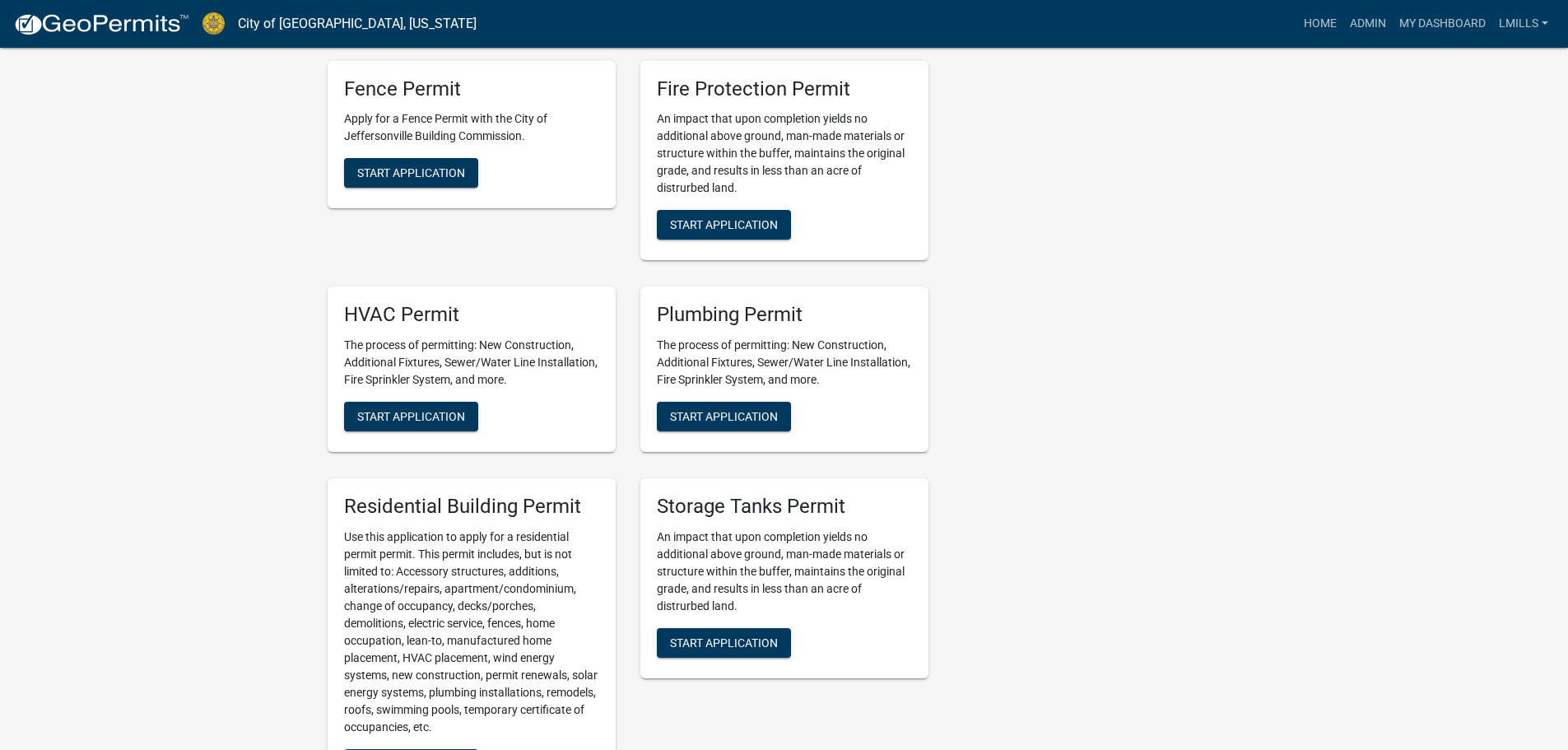
scroll to position [987, 0]
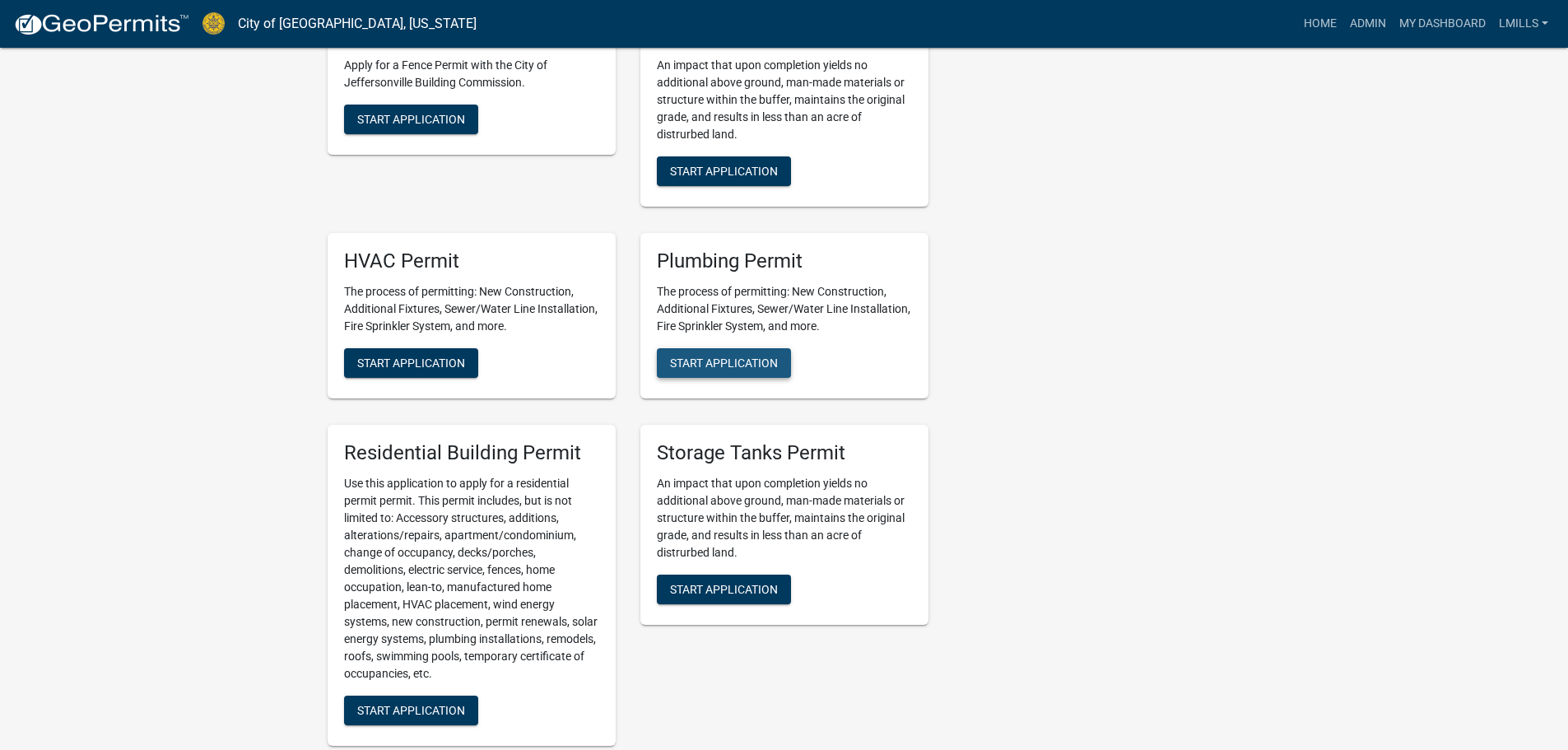
click at [761, 362] on span "Start Application" at bounding box center [724, 363] width 108 height 13
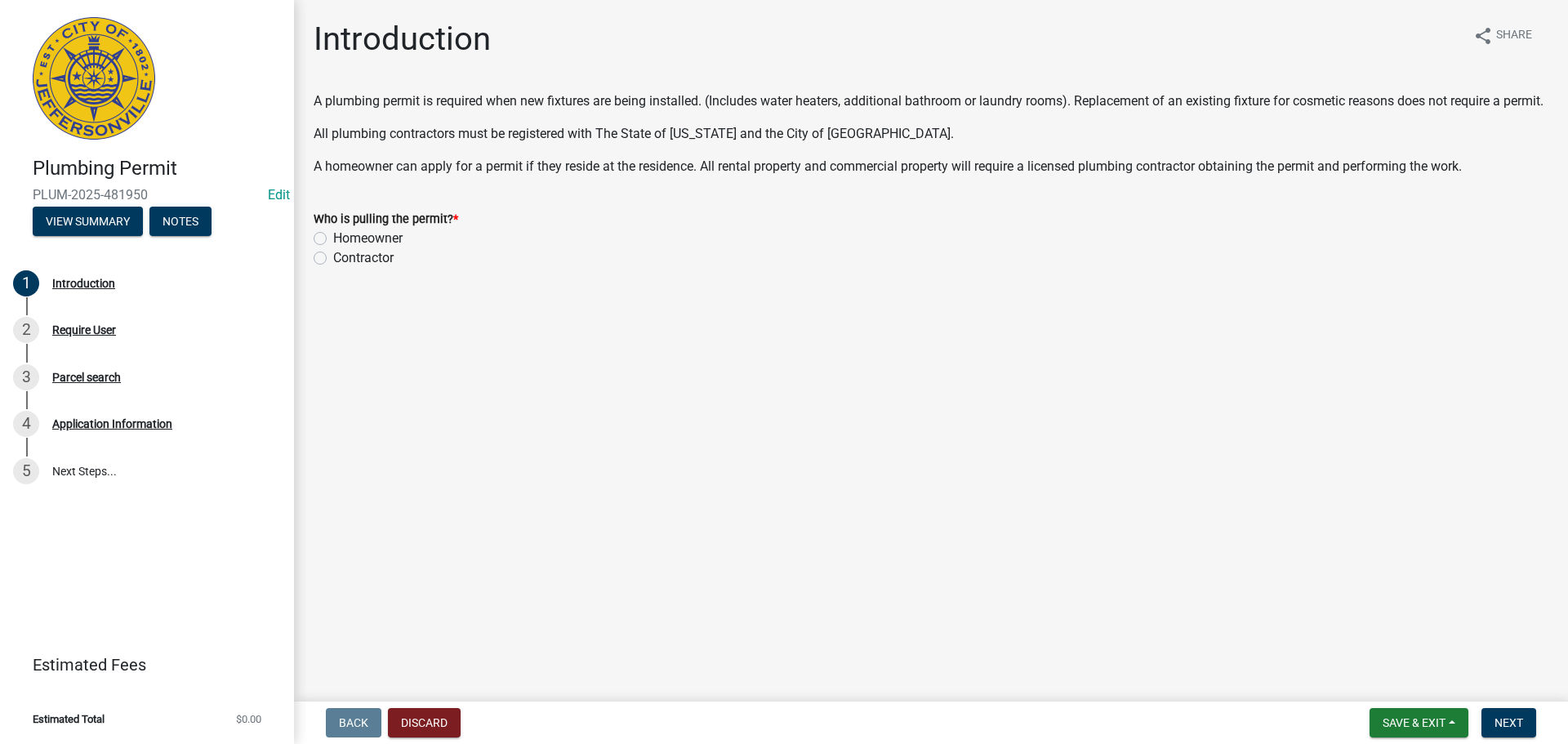
click at [348, 268] on label "Contractor" at bounding box center [363, 258] width 61 height 20
click at [344, 259] on input "Contractor" at bounding box center [338, 253] width 10 height 10
radio input "true"
click at [1511, 723] on span "Next" at bounding box center [1508, 723] width 29 height 13
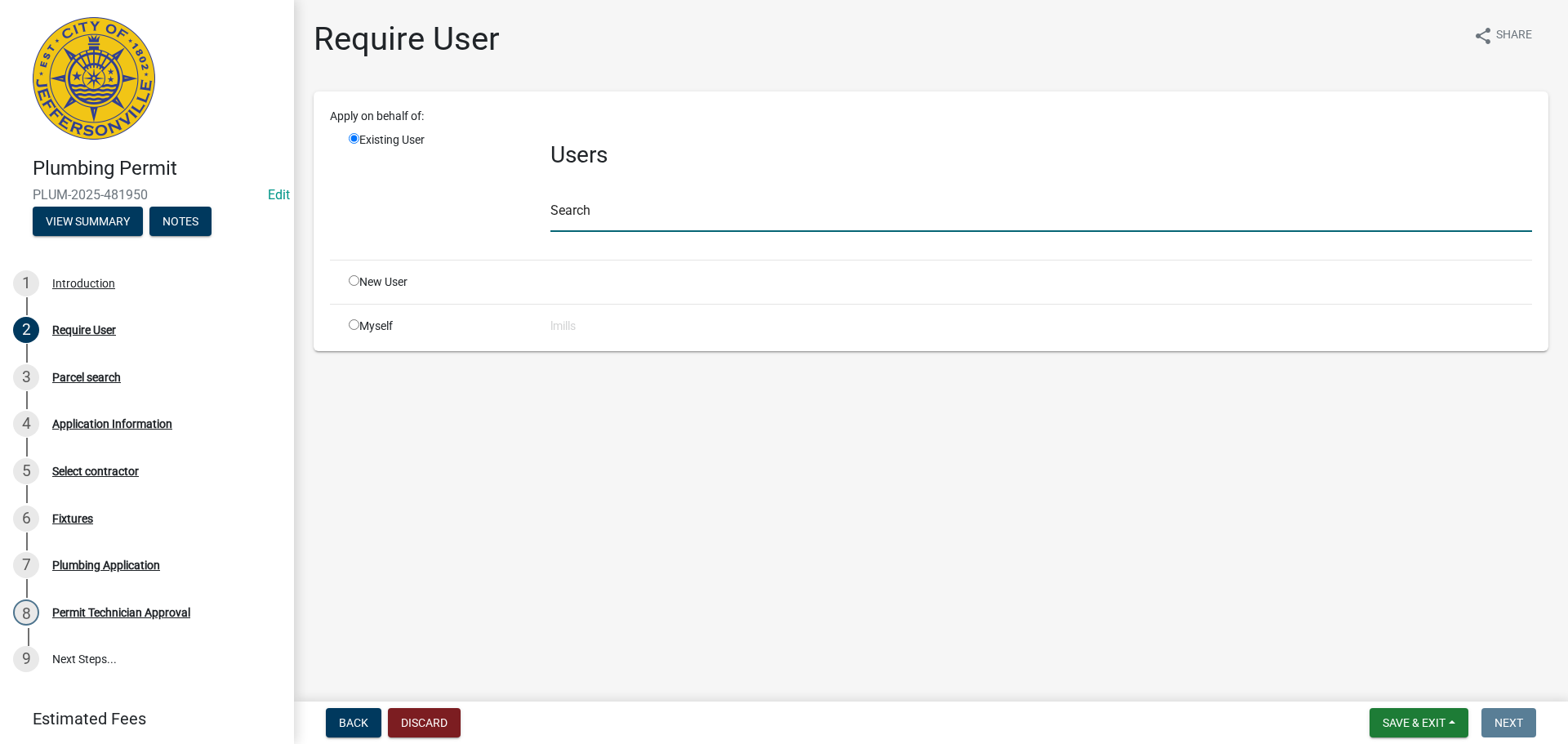
click at [608, 209] on input "text" at bounding box center [1042, 215] width 982 height 34
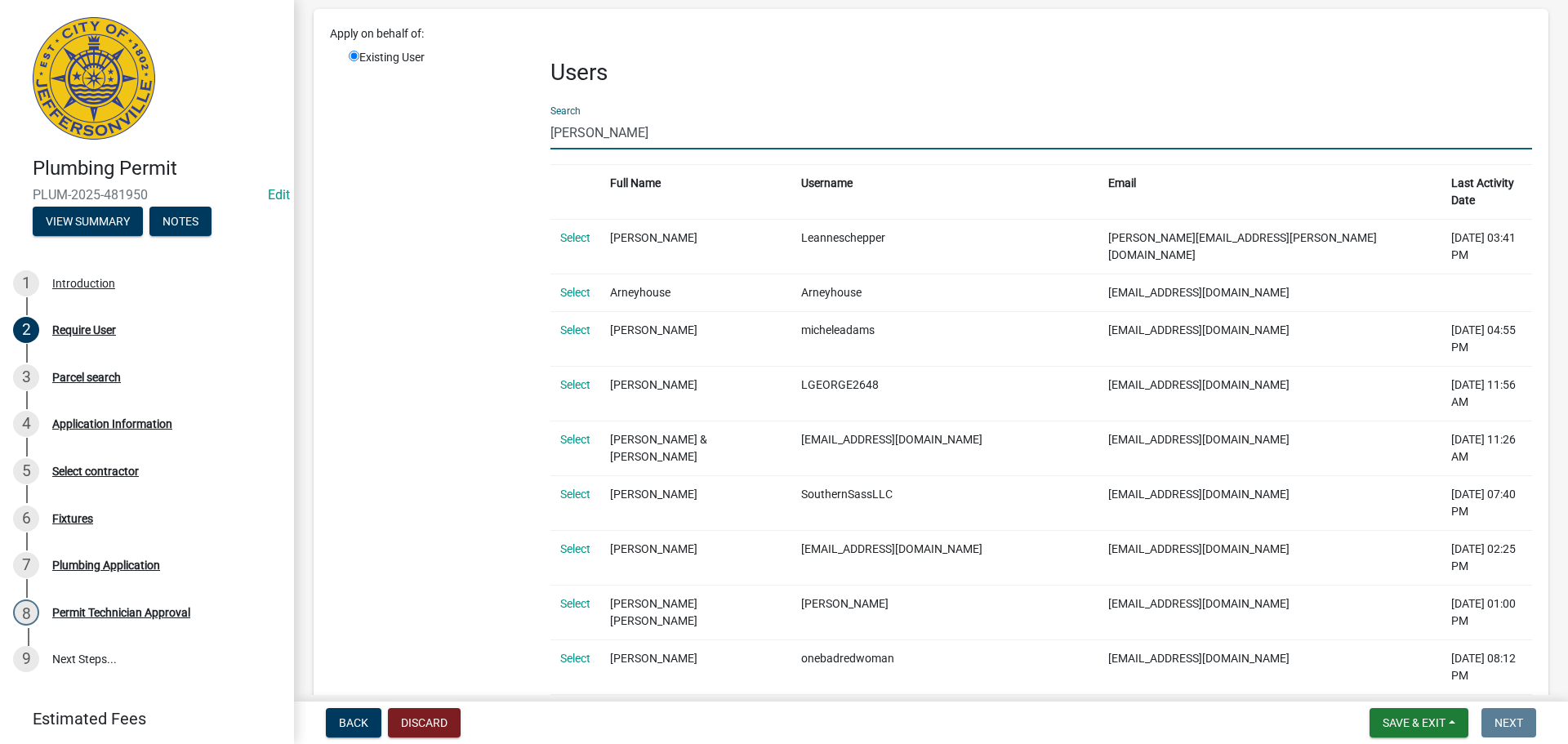
scroll to position [163, 0]
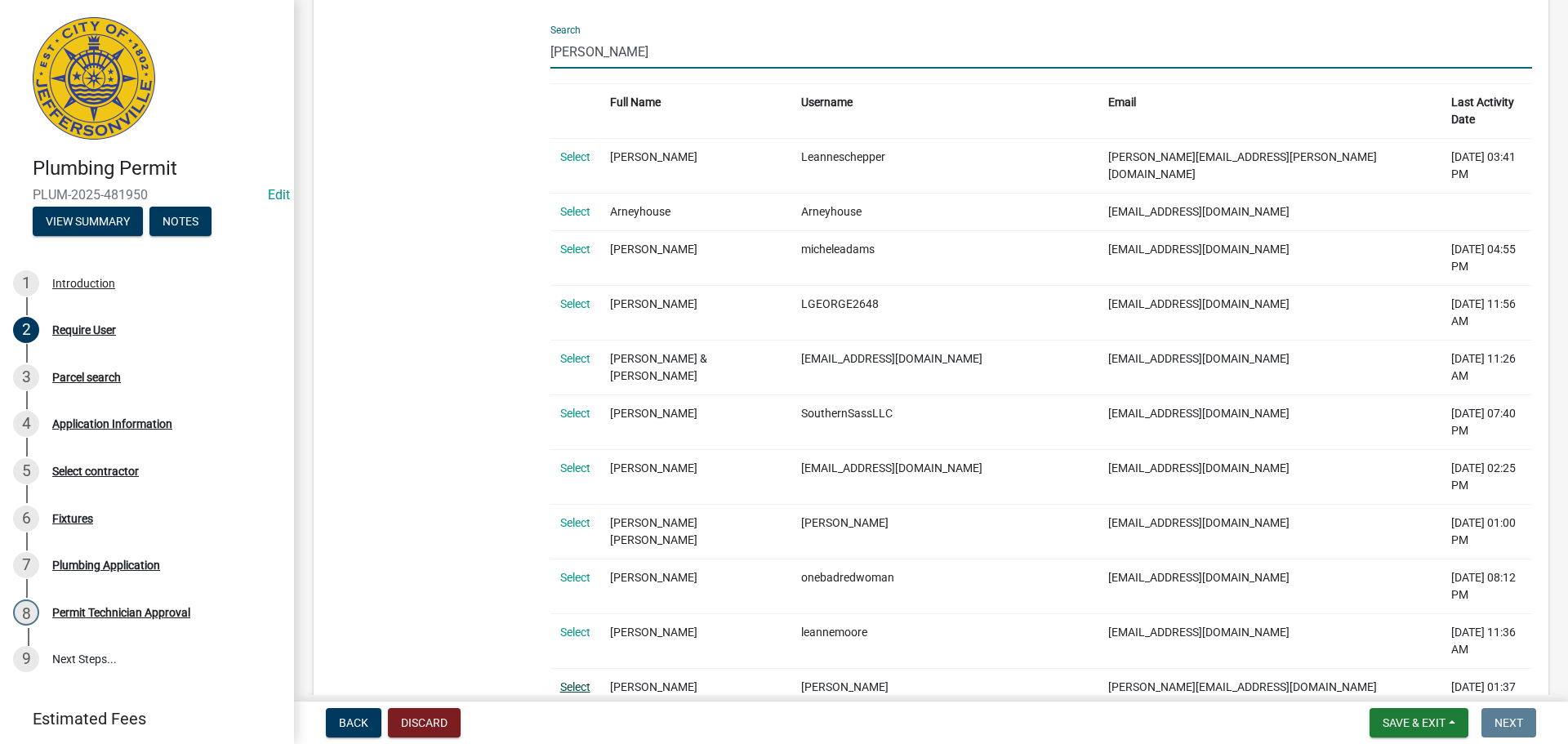
type input "leann"
click at [569, 680] on link "Select" at bounding box center [575, 686] width 30 height 13
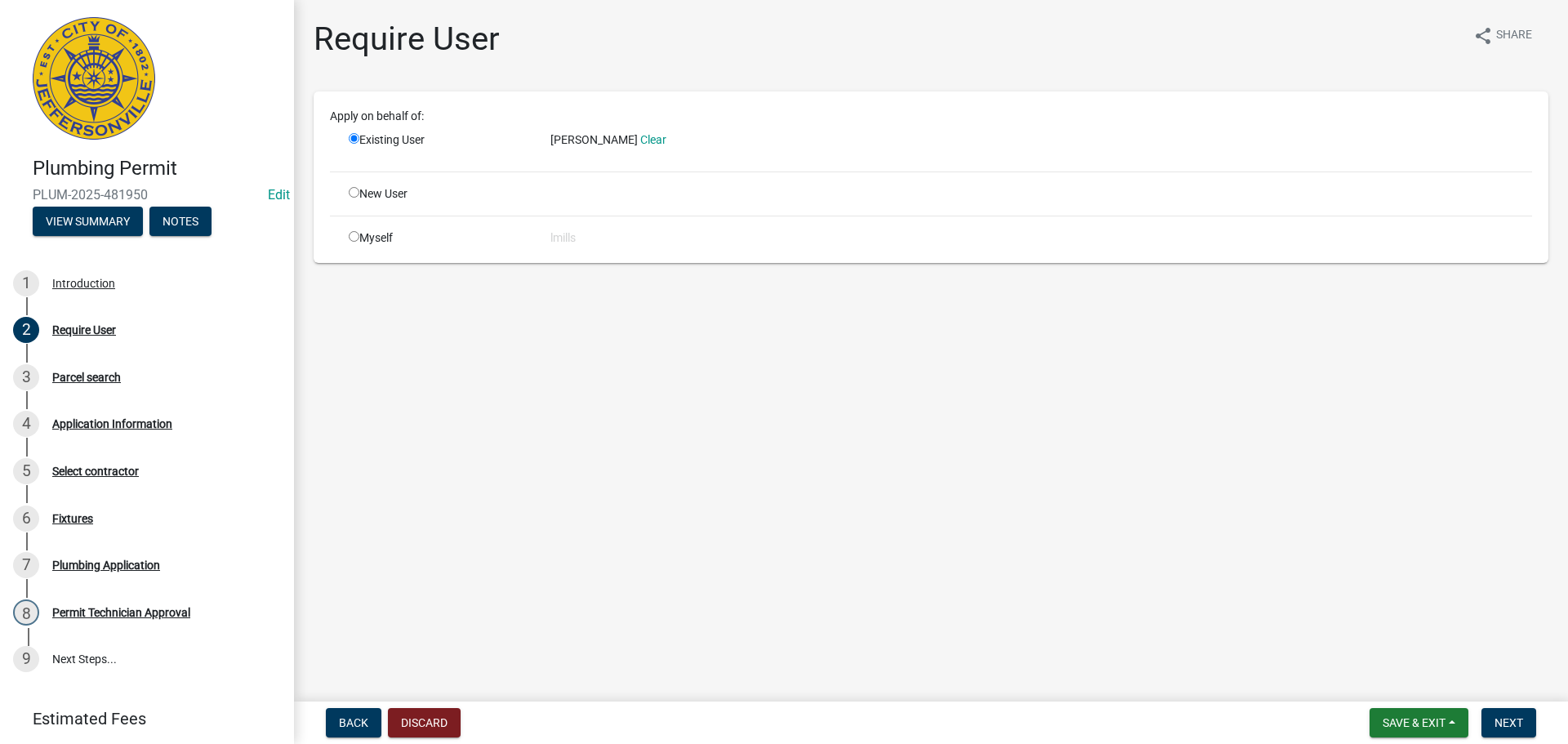
scroll to position [0, 0]
click at [1532, 725] on button "Next" at bounding box center [1508, 723] width 55 height 30
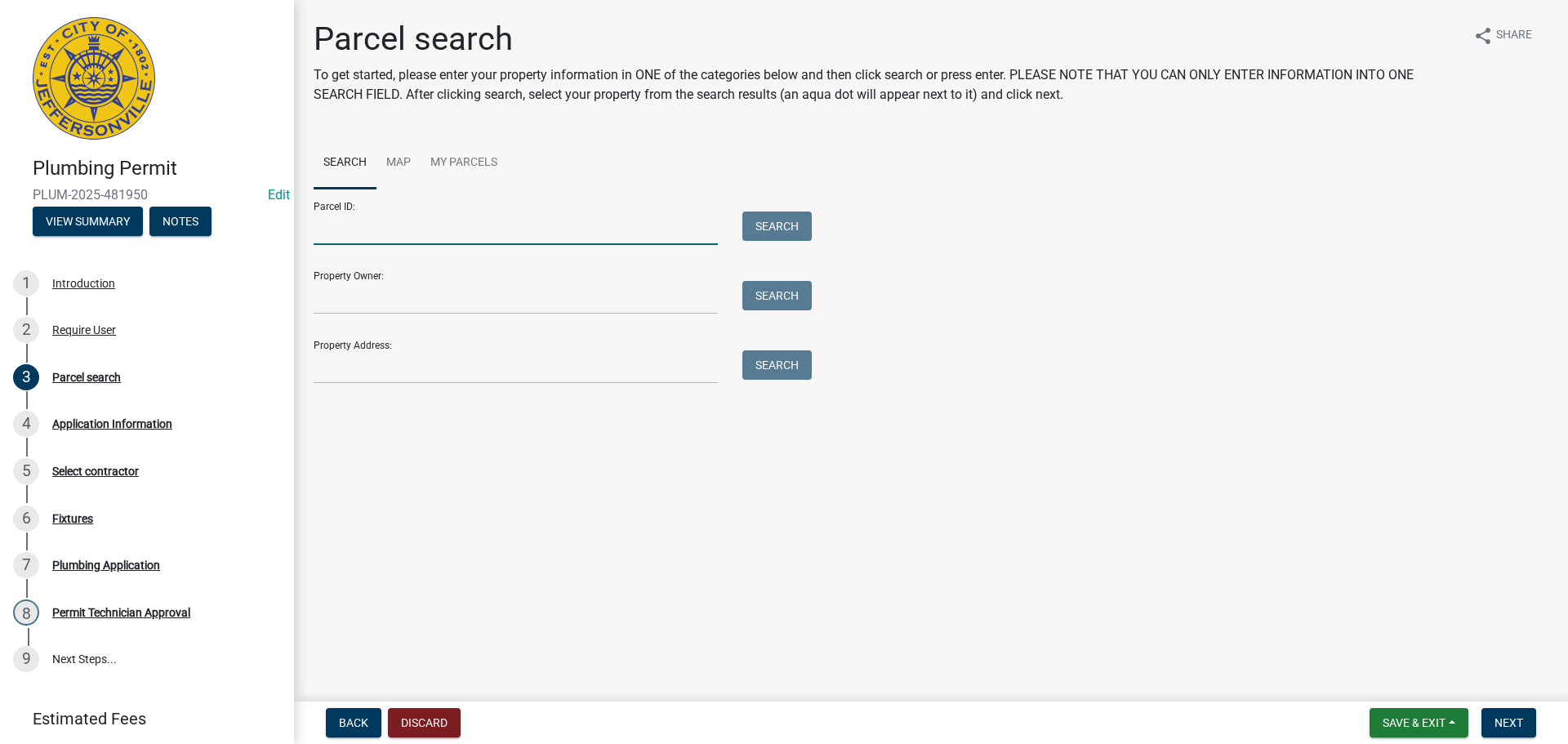
click at [354, 236] on input "Parcel ID:" at bounding box center [516, 228] width 404 height 34
type input "10-42-06-900-313.000-039"
click at [753, 228] on button "Search" at bounding box center [777, 226] width 70 height 30
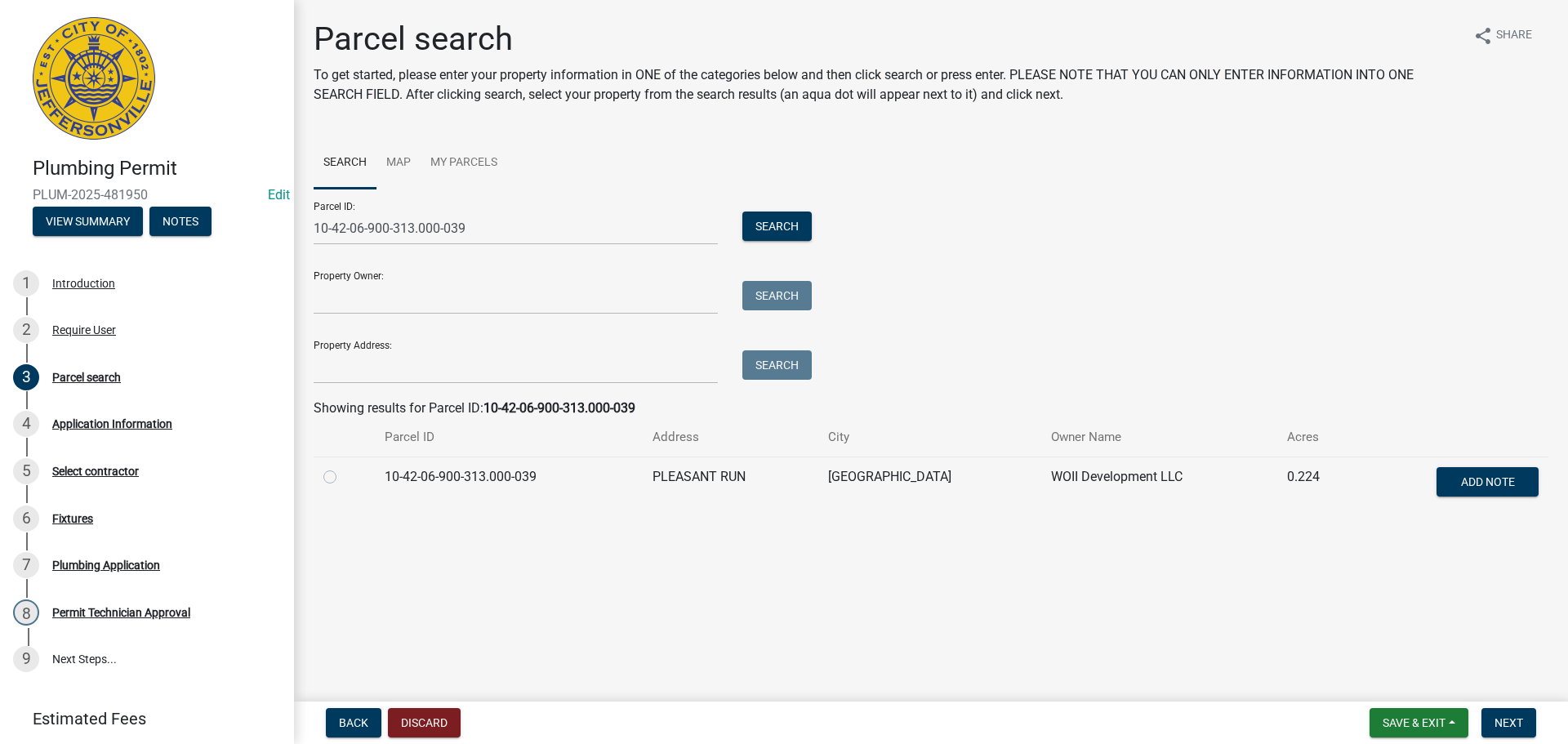
click at [343, 467] on label at bounding box center [343, 467] width 0 height 0
click at [343, 477] on input "radio" at bounding box center [348, 472] width 10 height 10
radio input "true"
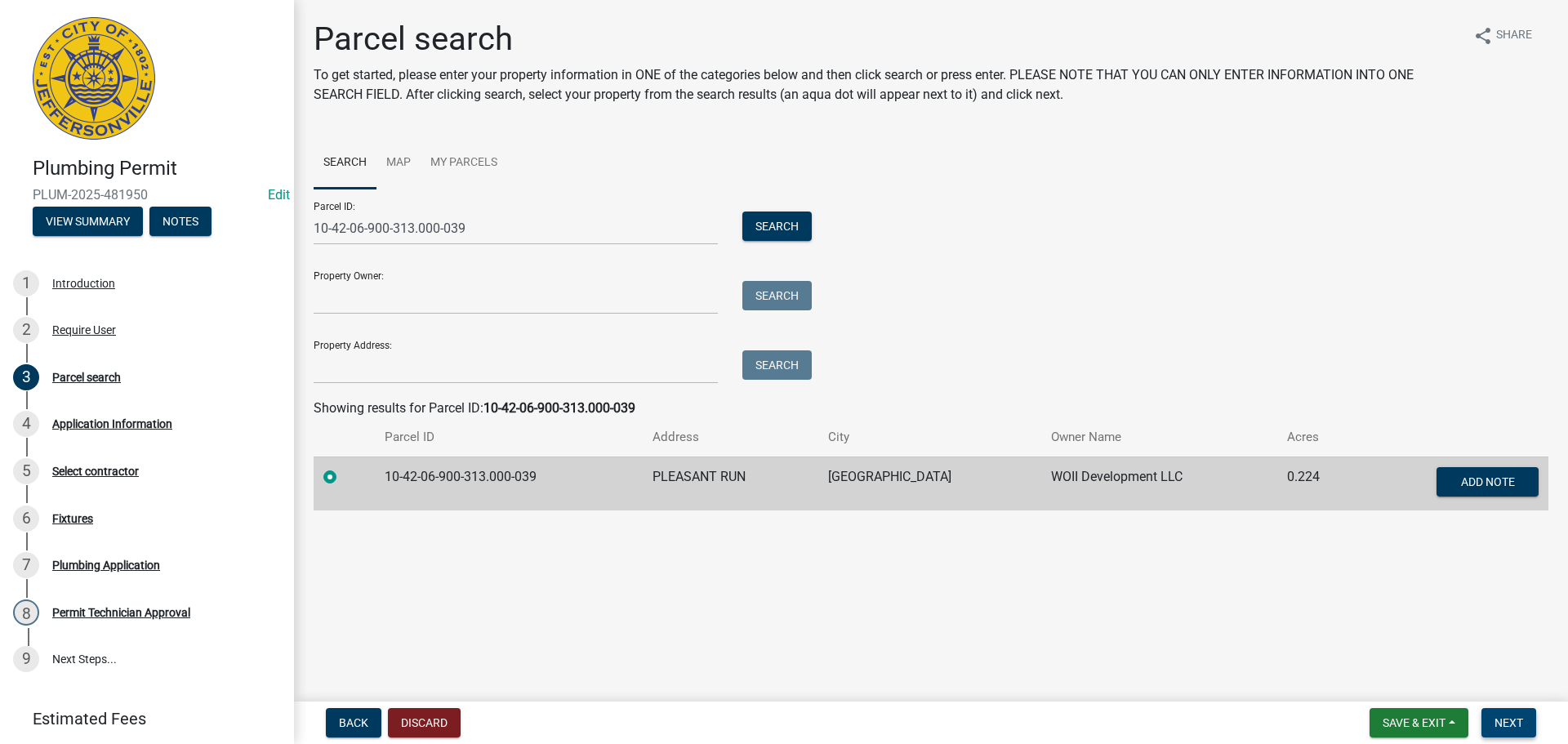
click at [1514, 718] on span "Next" at bounding box center [1508, 723] width 29 height 13
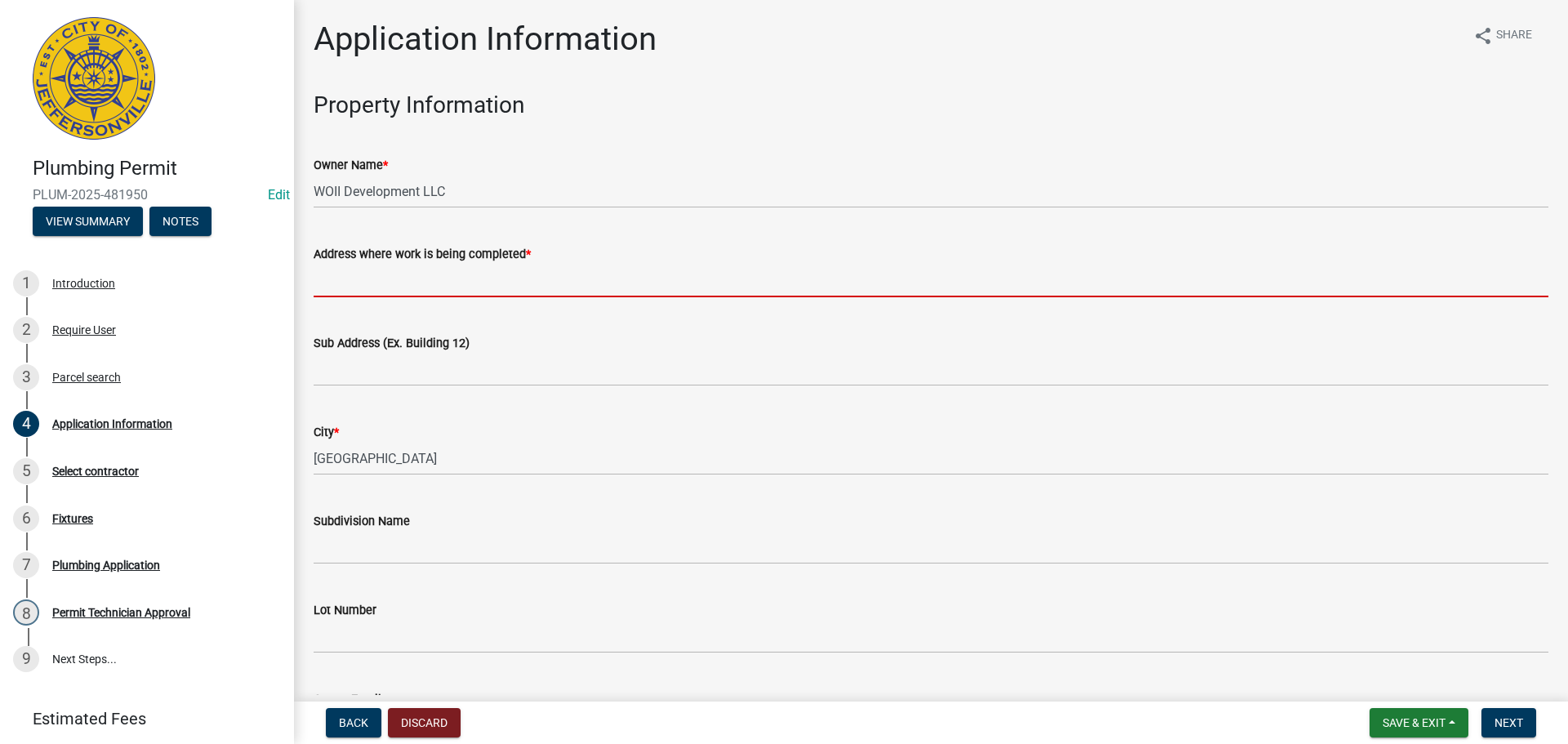
click at [459, 288] on input "Address where work is being completed *" at bounding box center [932, 280] width 1235 height 34
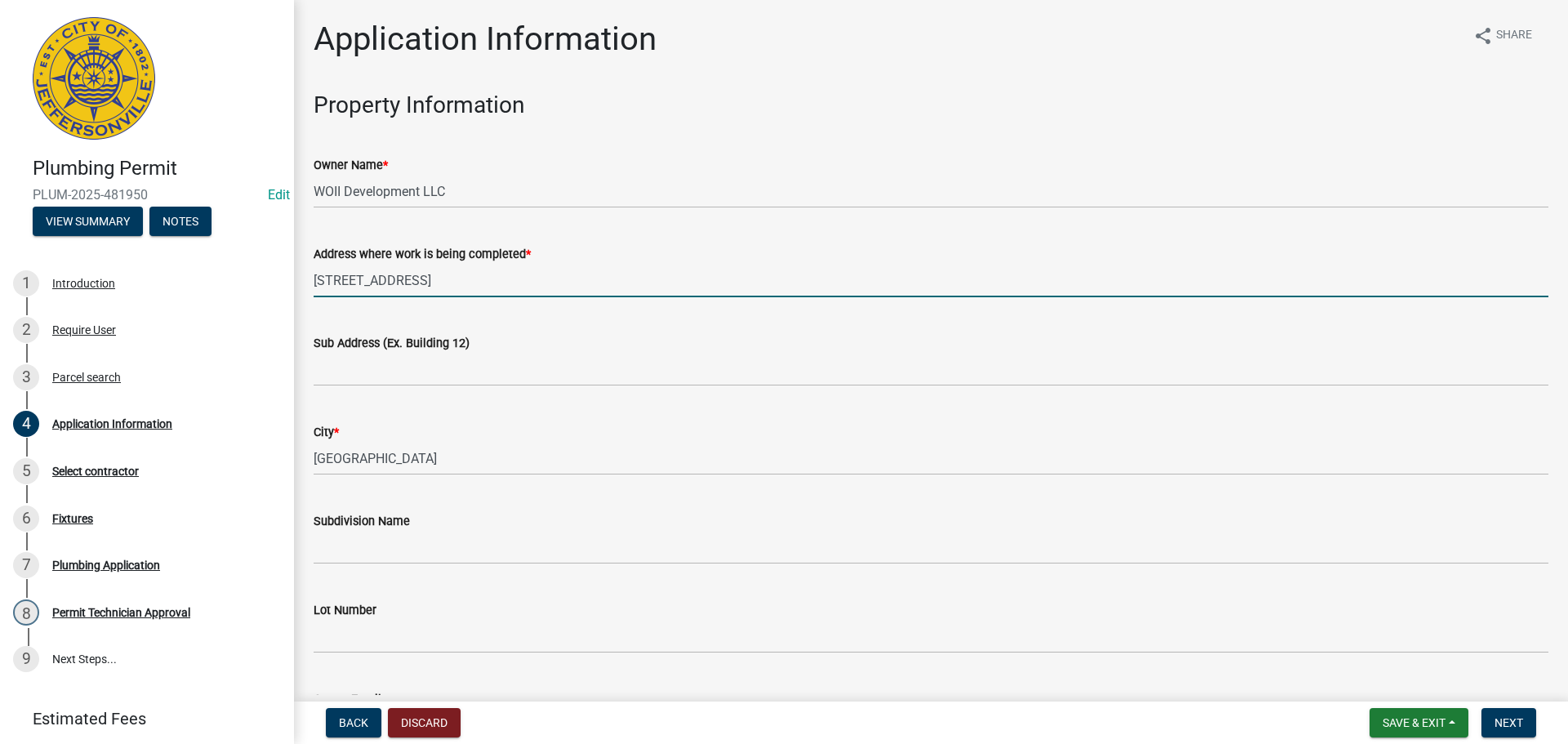
type input "6214 Pleasant Run"
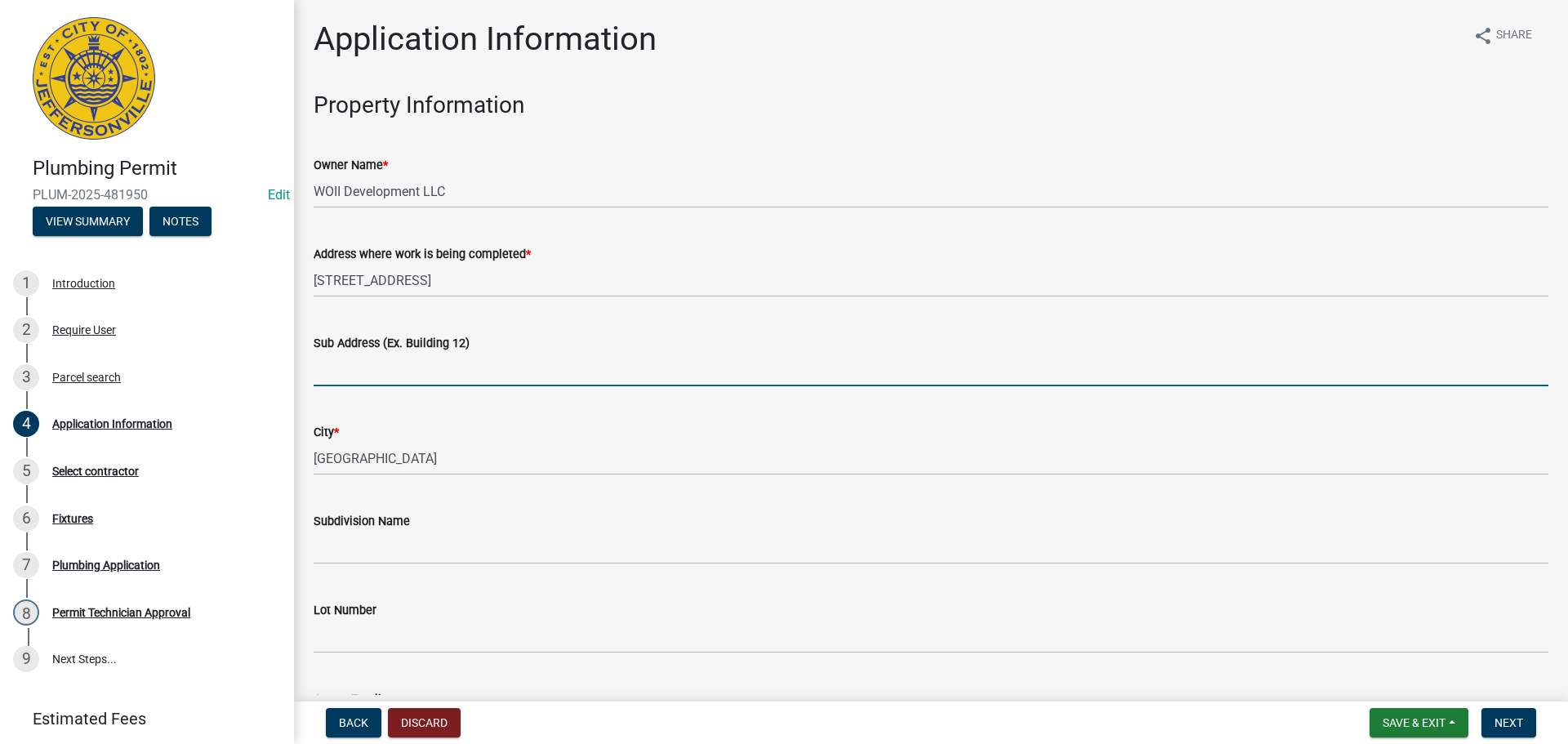
click at [394, 367] on input "Sub Address (Ex. Building 12)" at bounding box center [932, 370] width 1235 height 34
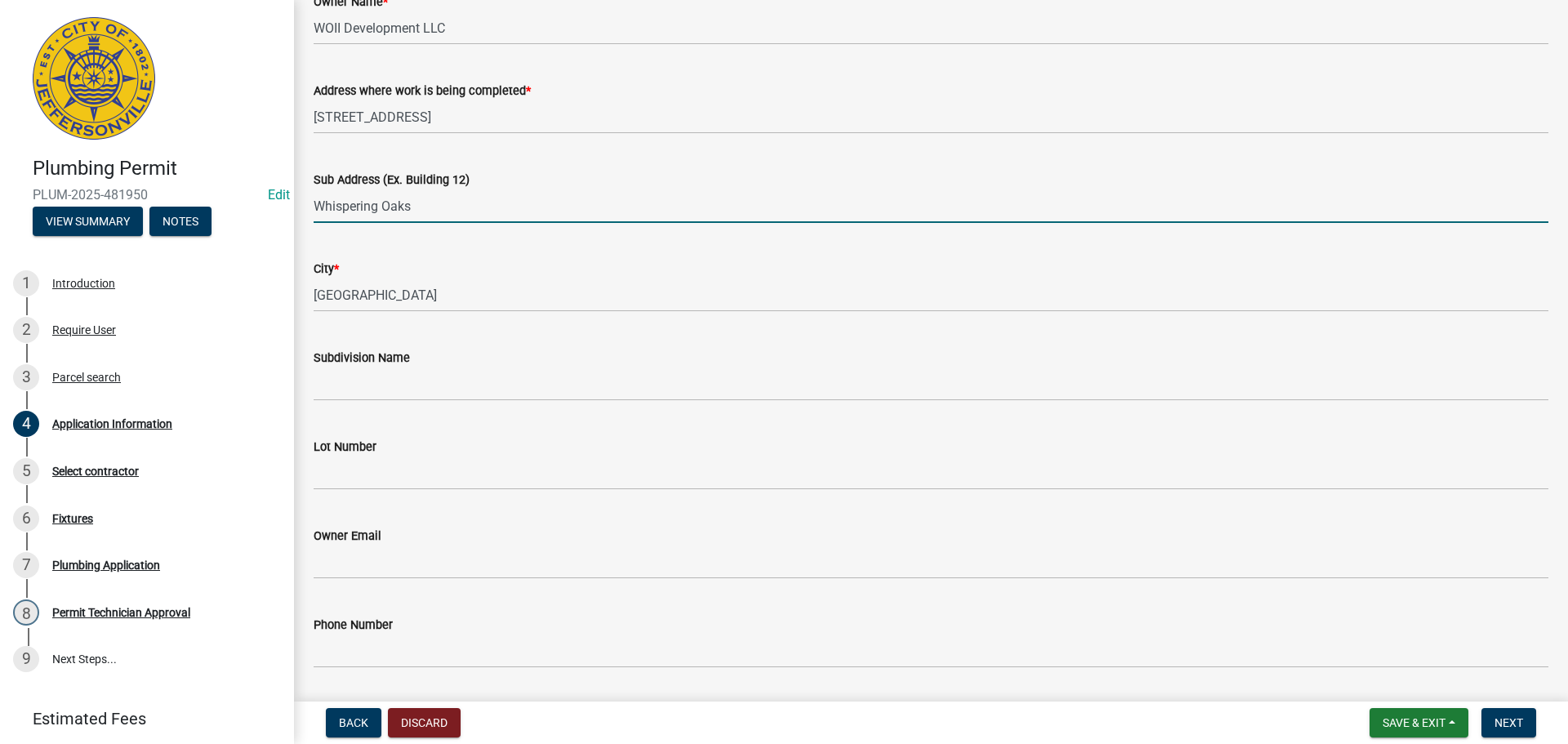
scroll to position [82, 0]
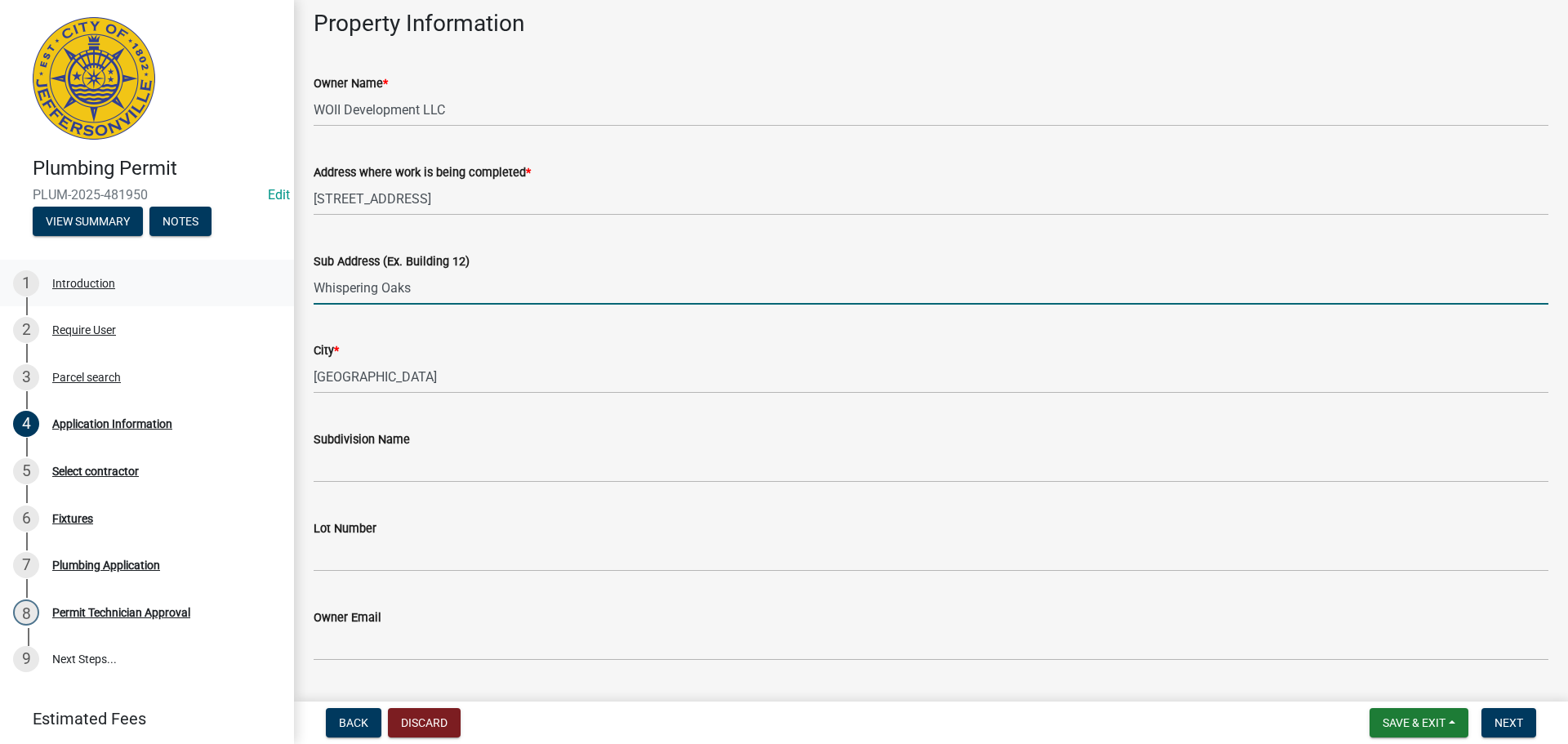
drag, startPoint x: 452, startPoint y: 286, endPoint x: 246, endPoint y: 274, distance: 206.3
click at [246, 274] on div "Plumbing Permit PLUM-2025-481950 Edit View Summary Notes 1 Introduction 2 Requi…" at bounding box center [784, 372] width 1568 height 744
type input "6214 Pleasant Run, Lot 934"
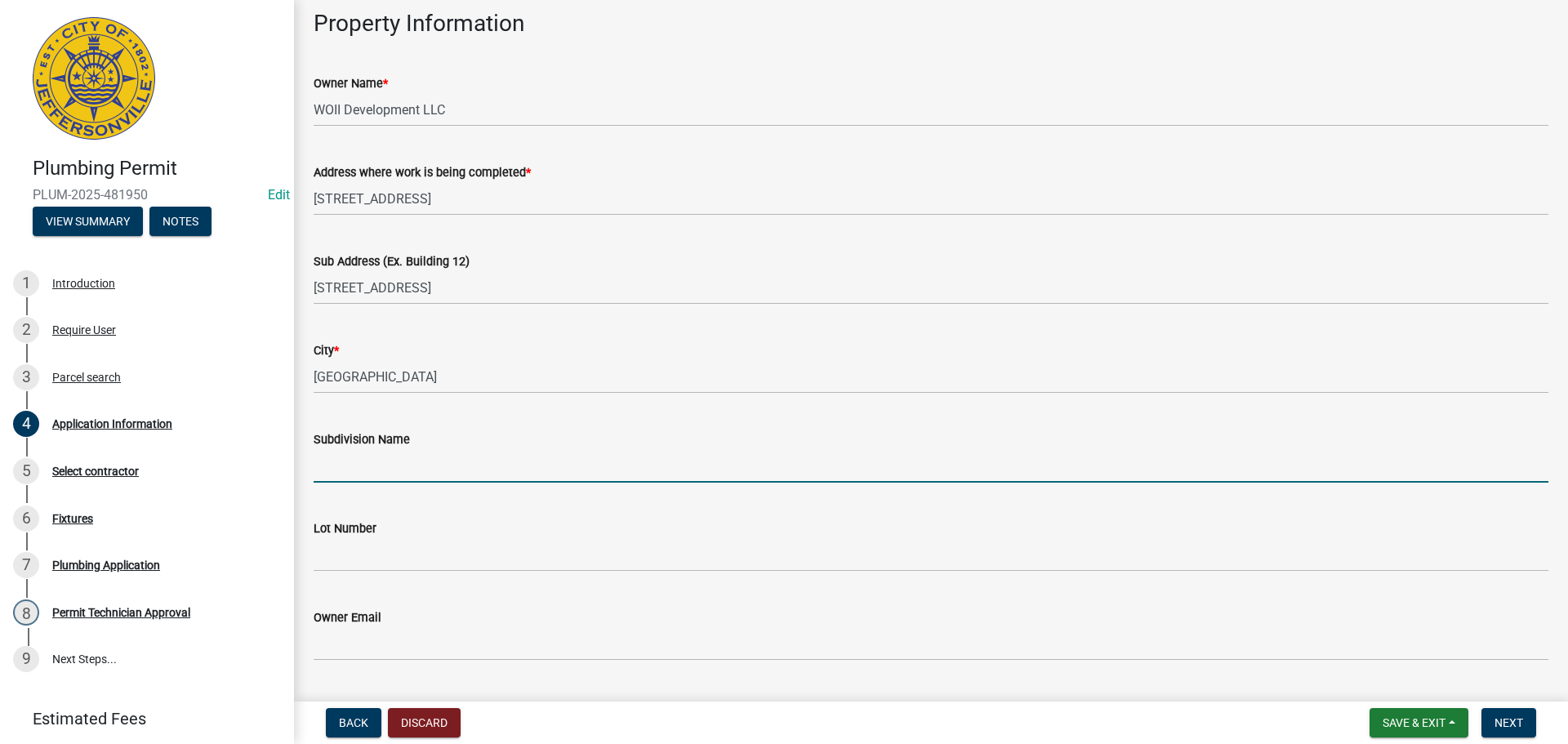
click at [447, 460] on input "Subdivision Name" at bounding box center [932, 466] width 1235 height 34
type input "Whispering Oaks"
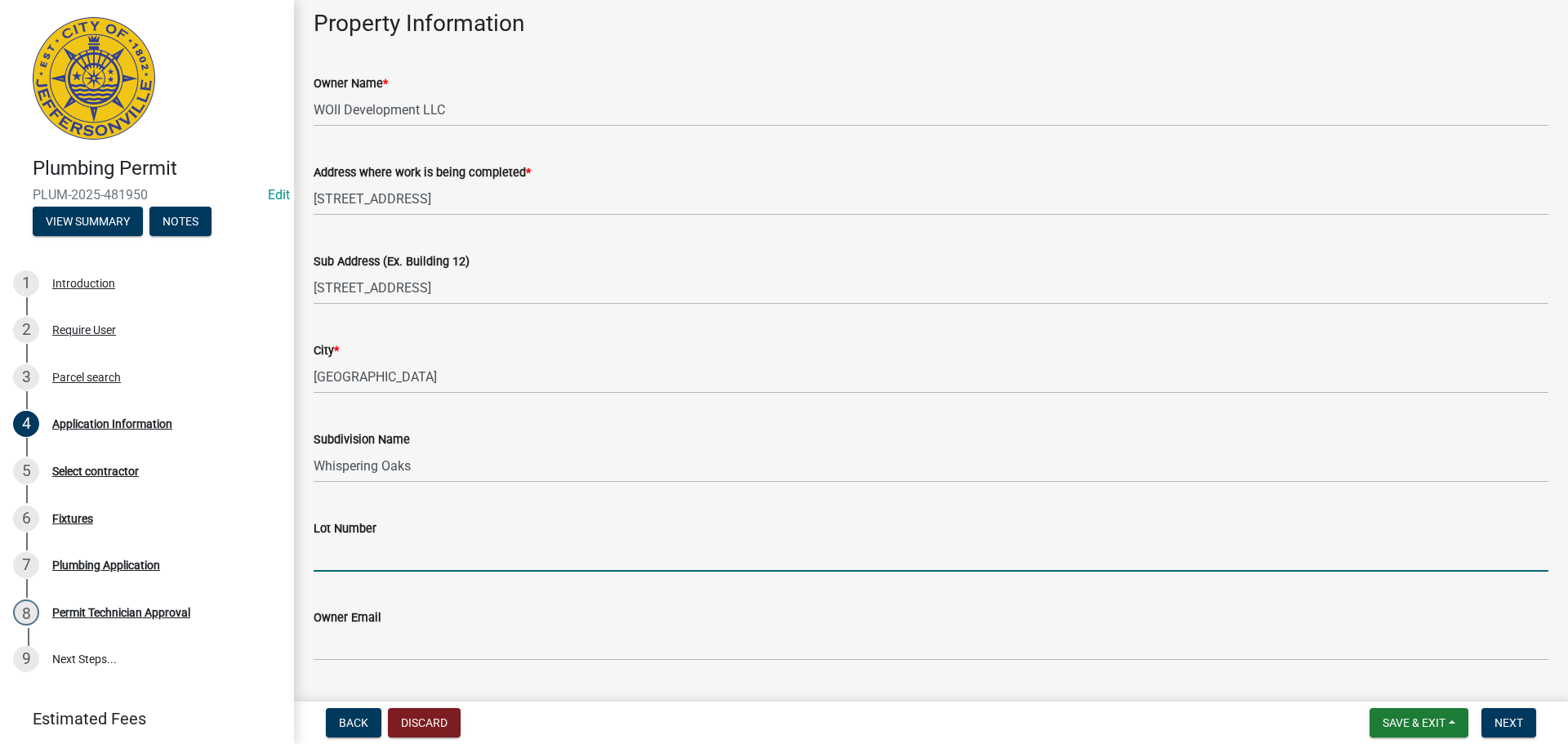
click at [414, 562] on input "Lot Number" at bounding box center [932, 555] width 1235 height 34
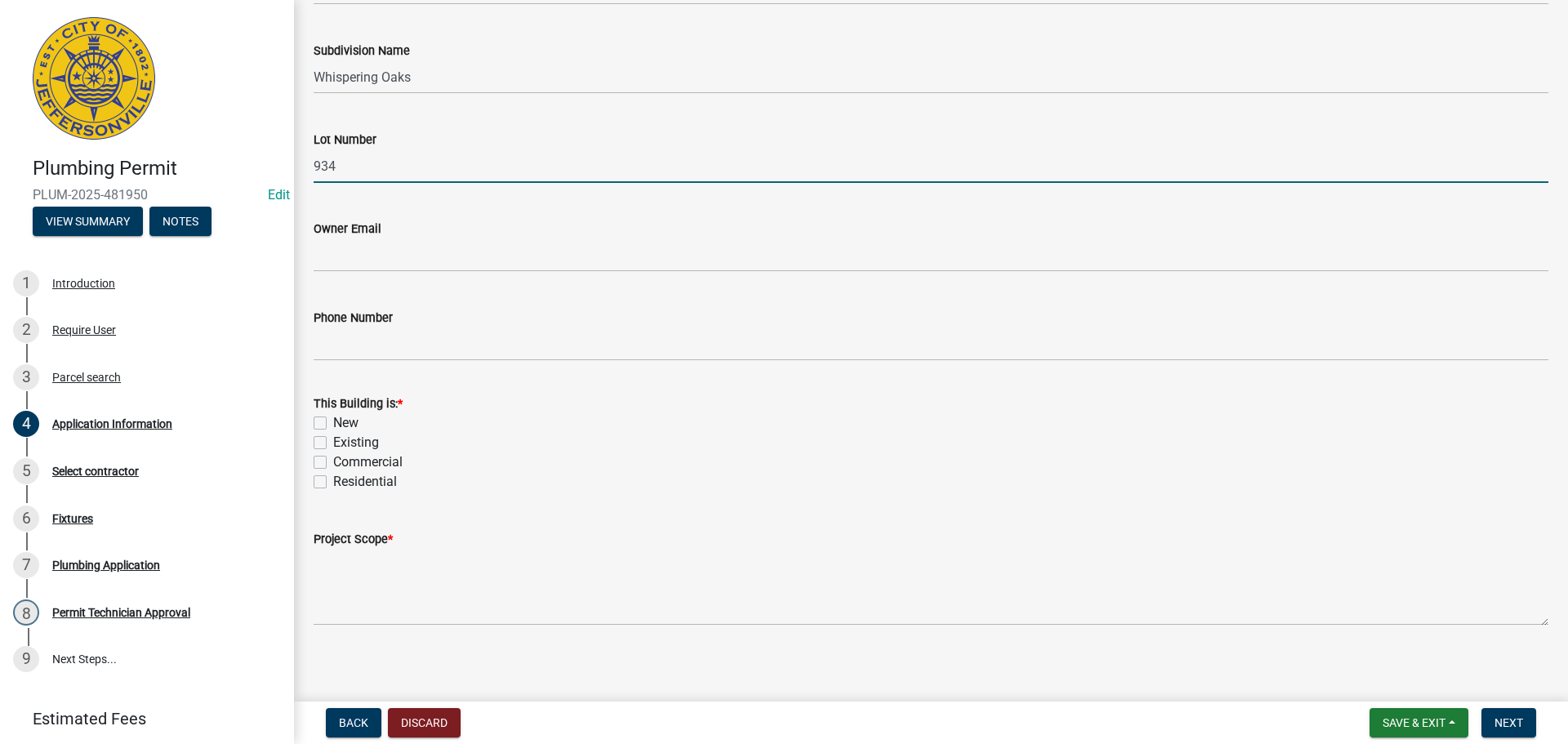
scroll to position [478, 0]
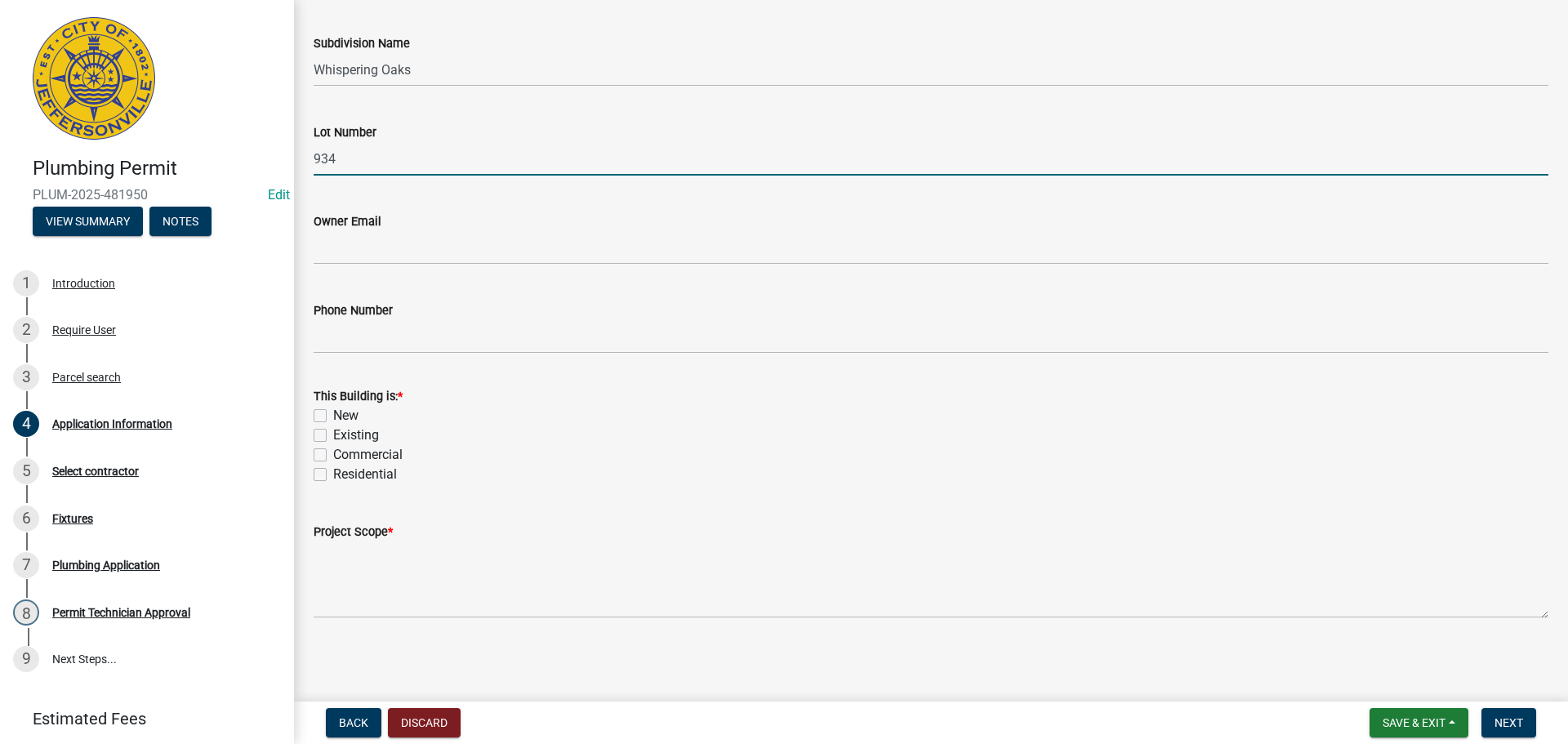
type input "934"
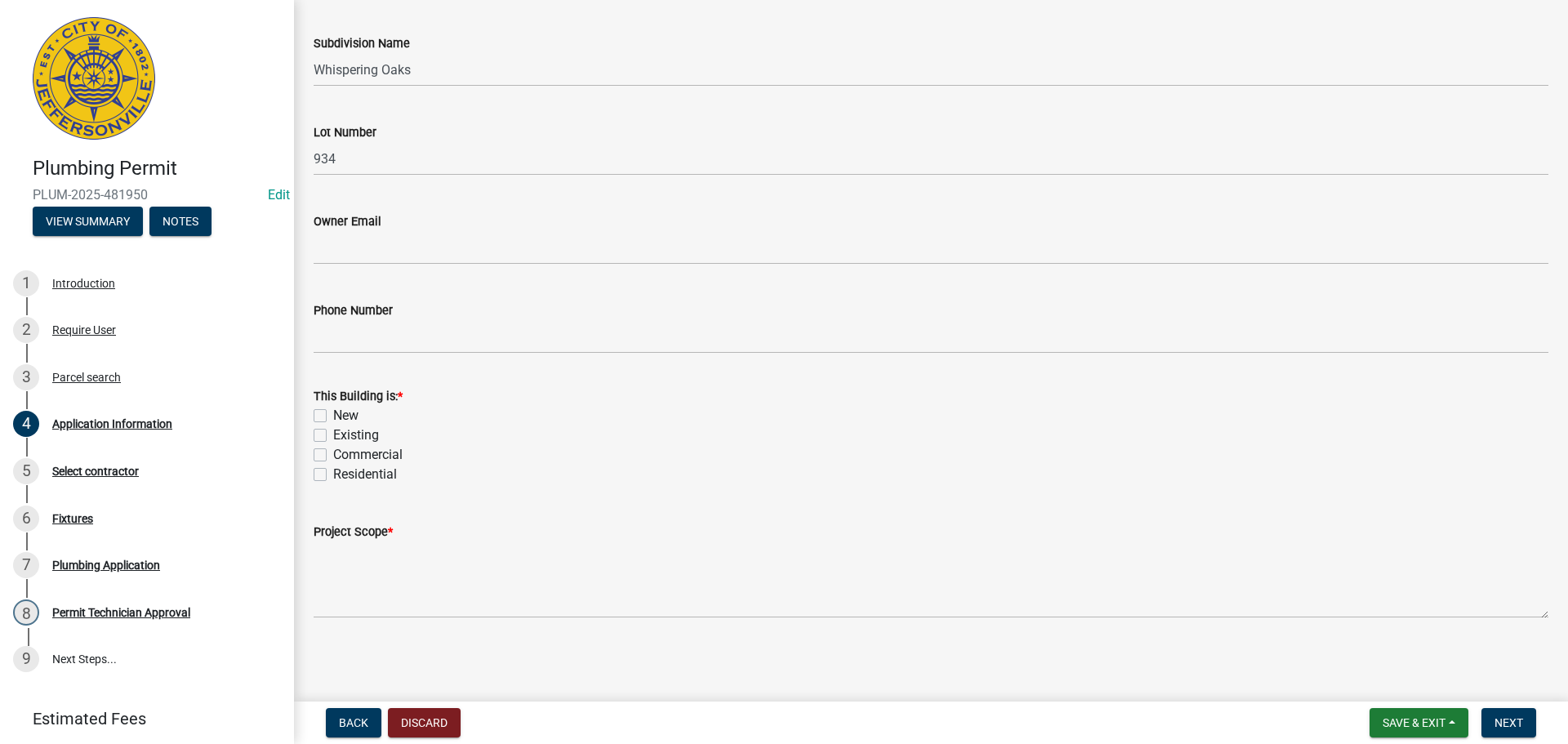
click at [348, 419] on label "New" at bounding box center [346, 415] width 25 height 20
click at [344, 416] on input "New" at bounding box center [338, 411] width 10 height 10
checkbox input "true"
checkbox input "false"
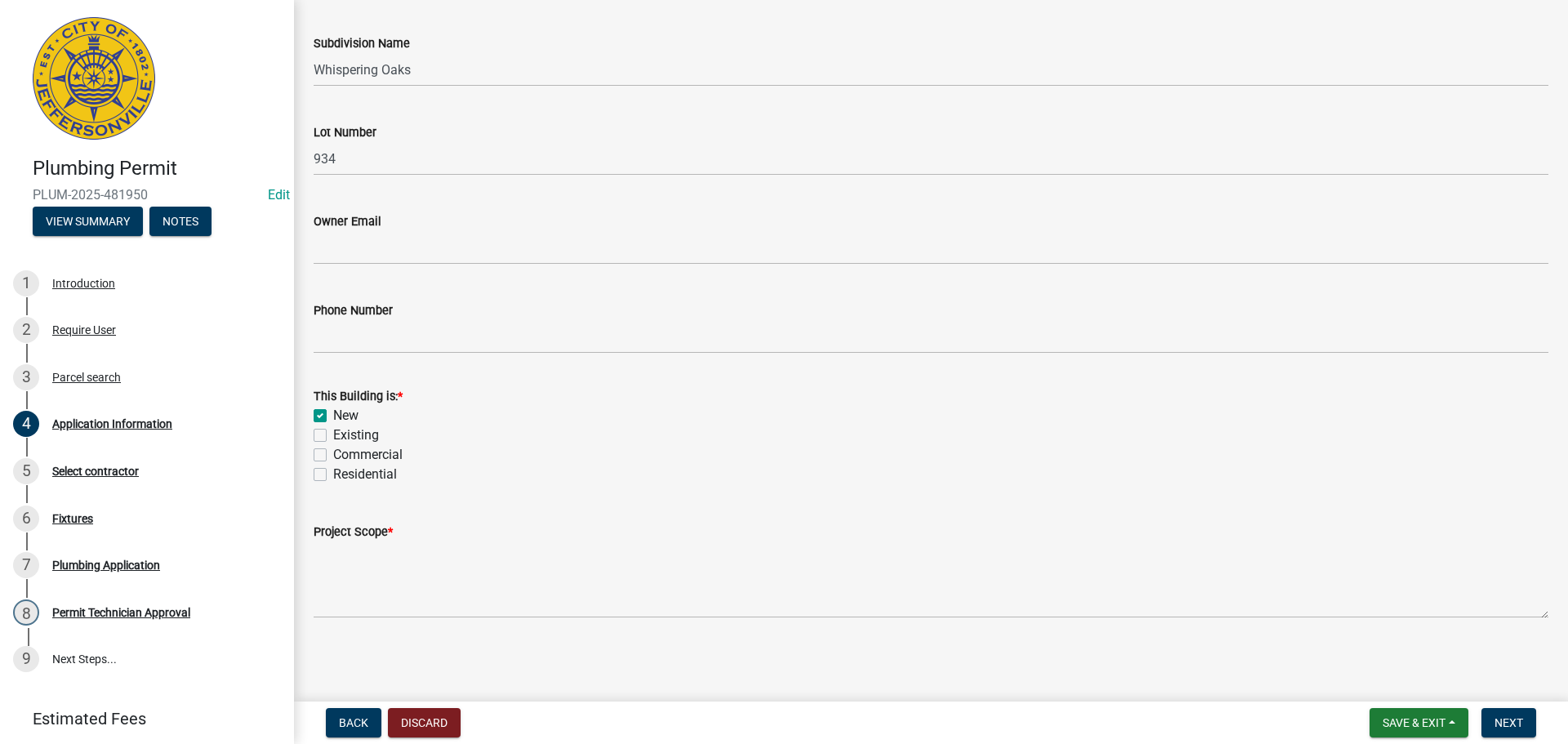
click at [346, 477] on label "Residential" at bounding box center [365, 474] width 63 height 20
click at [344, 475] on input "Residential" at bounding box center [338, 469] width 10 height 10
checkbox input "true"
checkbox input "false"
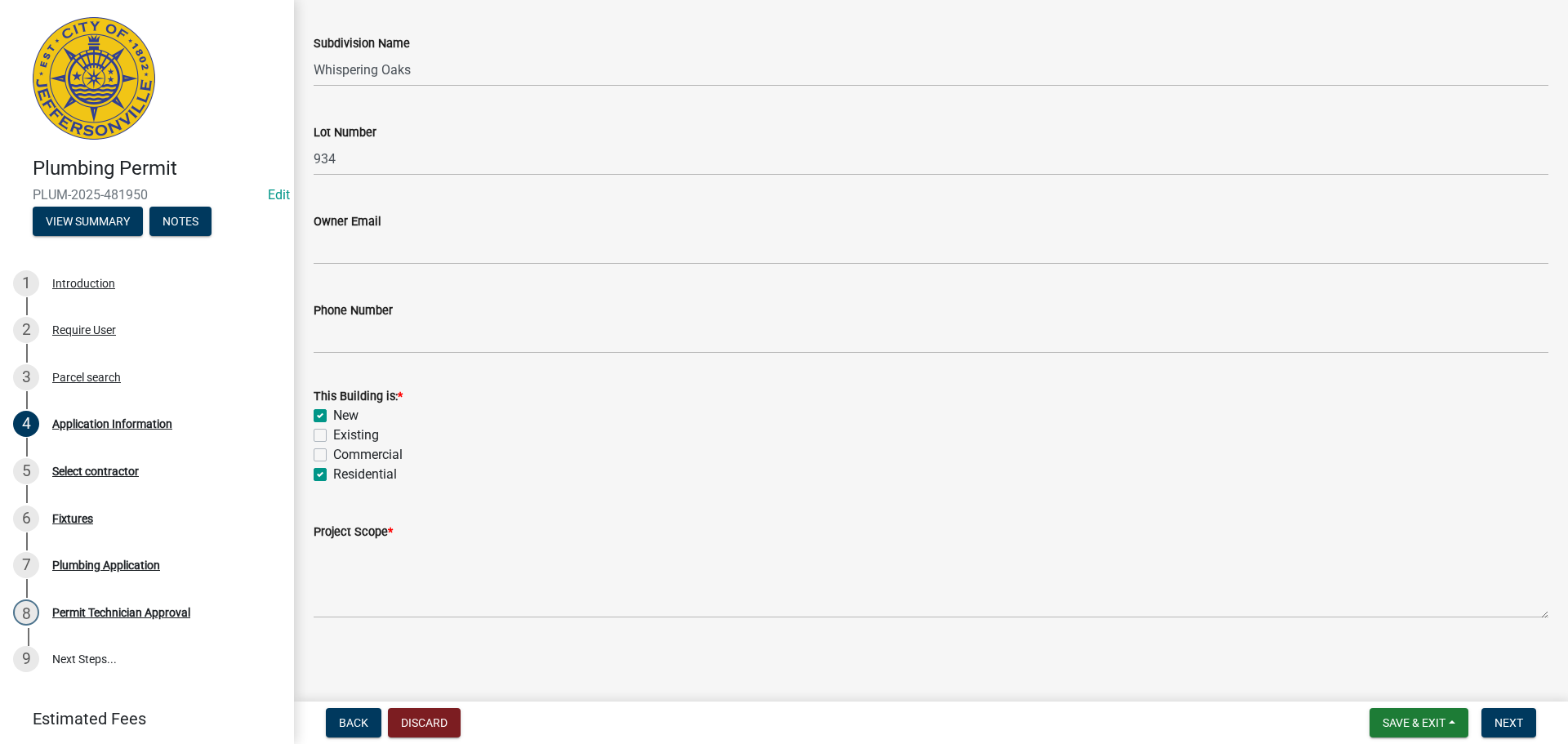
checkbox input "false"
checkbox input "true"
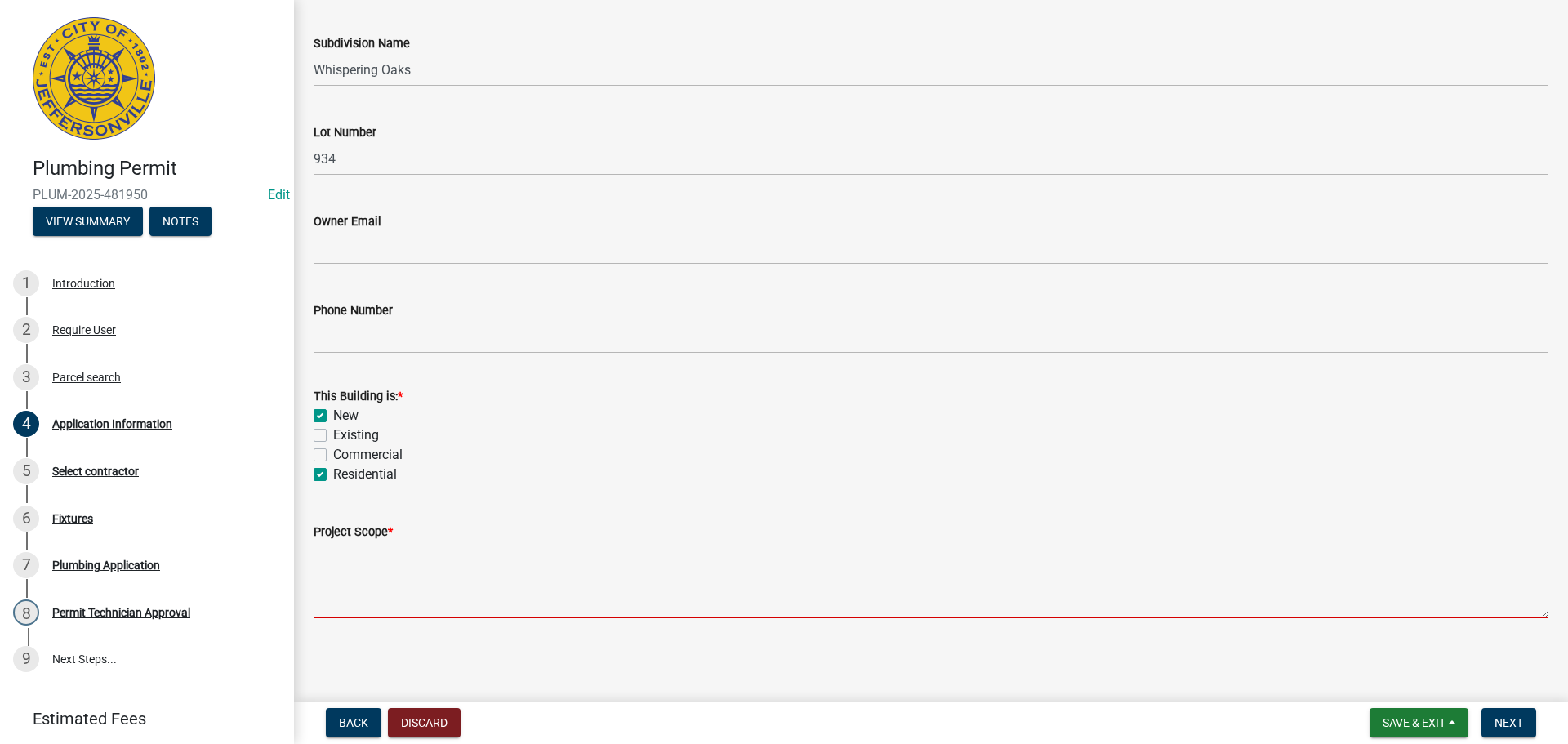
click at [348, 597] on textarea "Project Scope *" at bounding box center [932, 579] width 1235 height 76
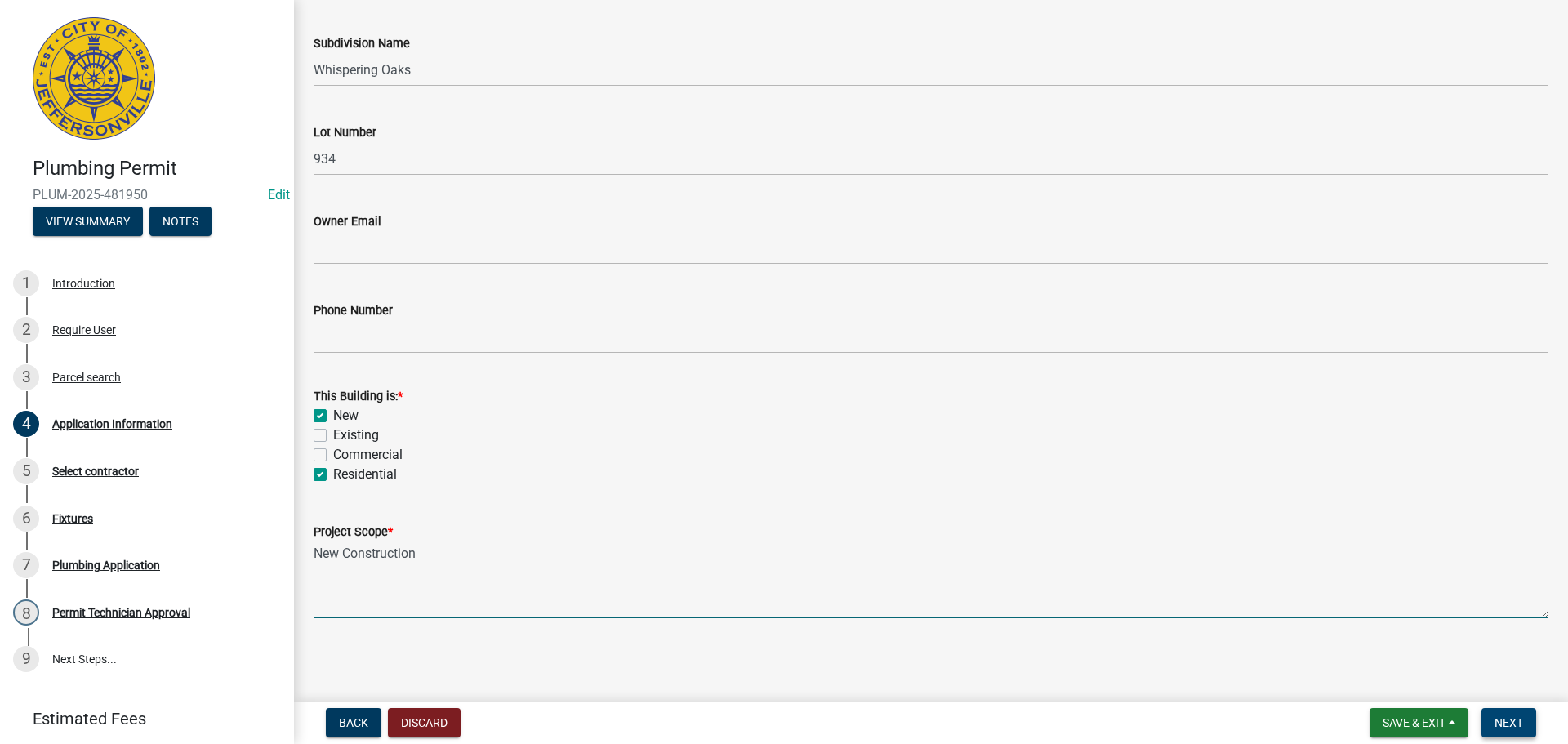
type textarea "New Construction"
click at [1493, 717] on button "Next" at bounding box center [1508, 723] width 55 height 30
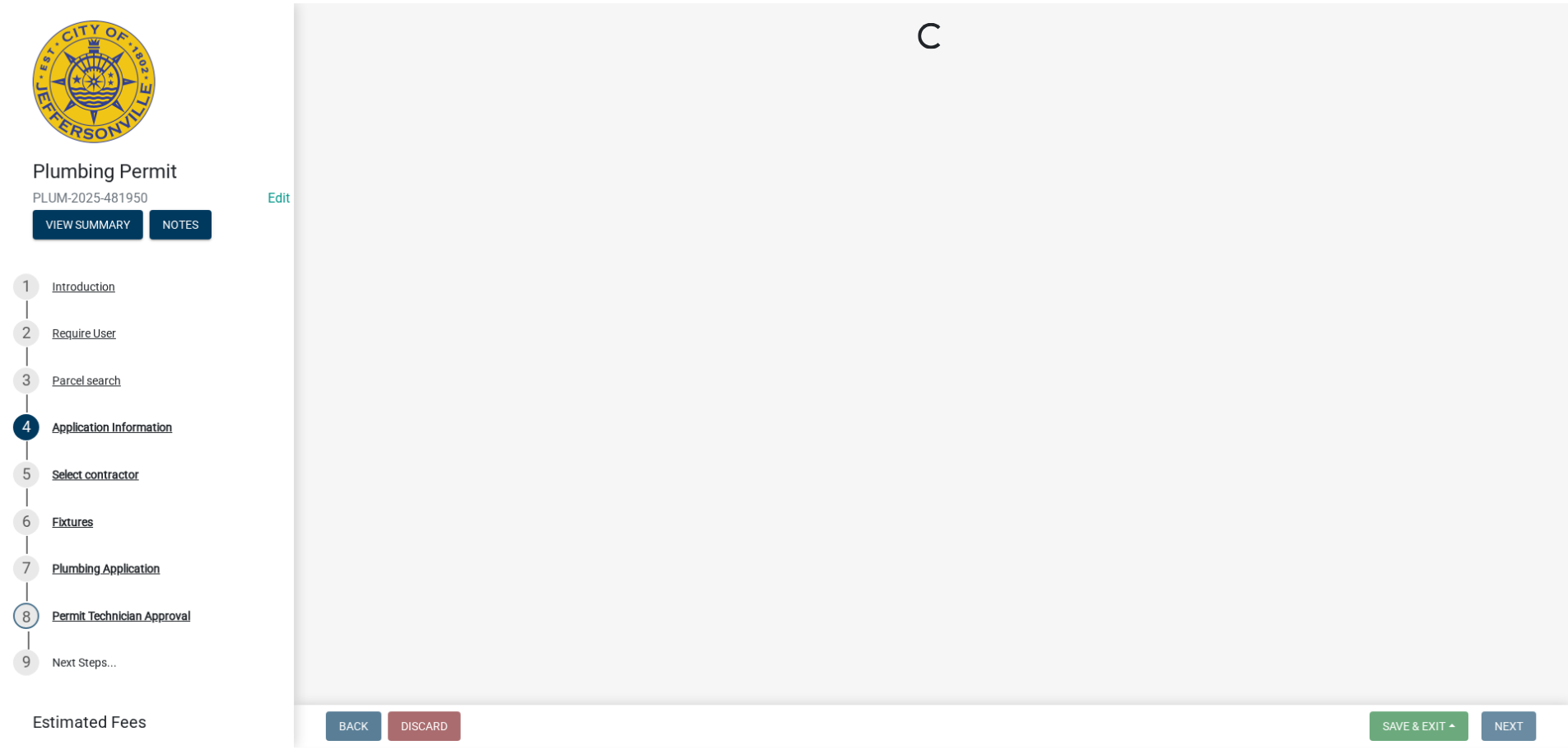
scroll to position [0, 0]
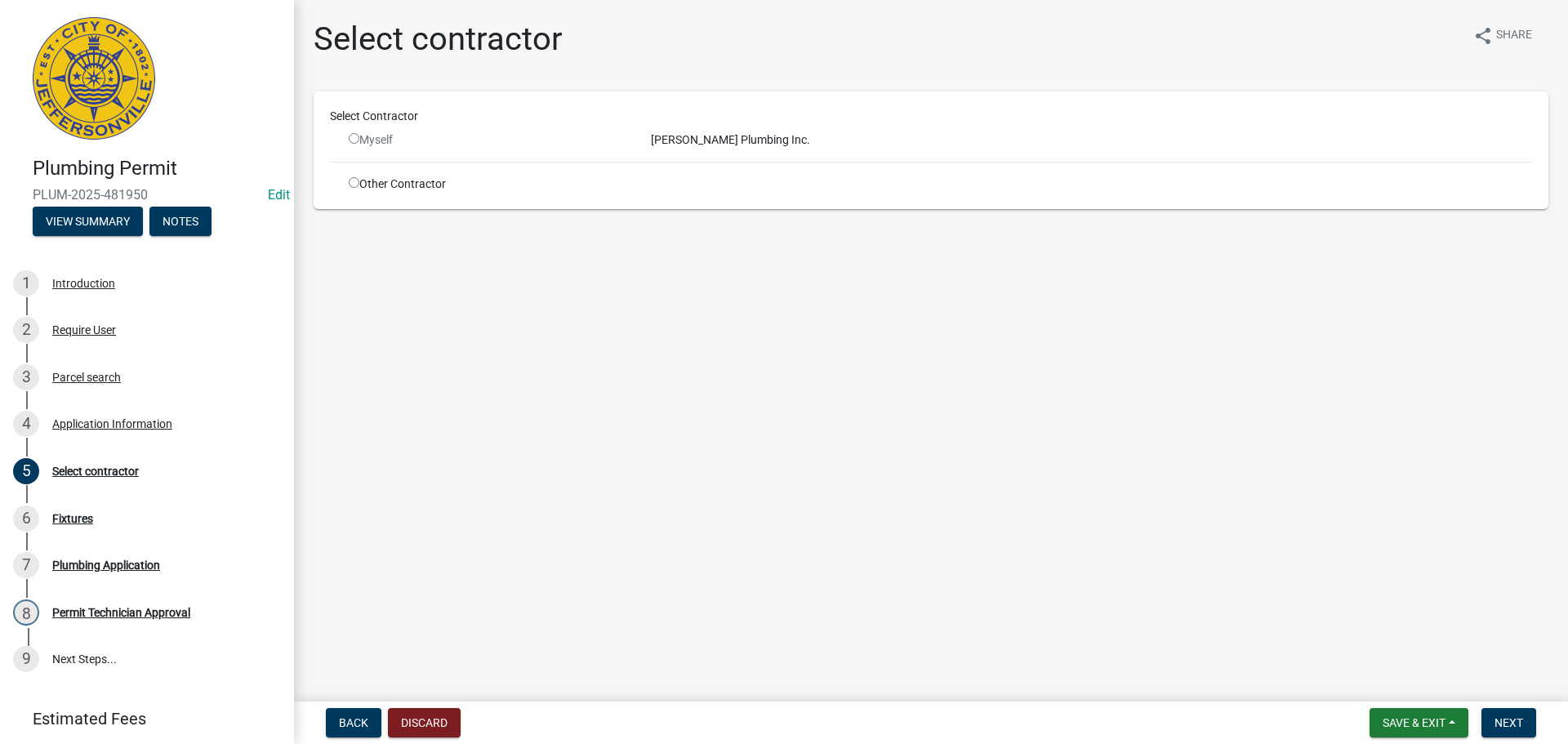
click at [353, 142] on input "radio" at bounding box center [353, 138] width 10 height 10
click at [353, 141] on input "radio" at bounding box center [353, 138] width 10 height 10
click at [729, 142] on div "Lindley Plumbing Inc." at bounding box center [1092, 140] width 906 height 17
click at [382, 132] on div "Myself" at bounding box center [487, 140] width 278 height 17
click at [355, 139] on input "radio" at bounding box center [353, 138] width 10 height 10
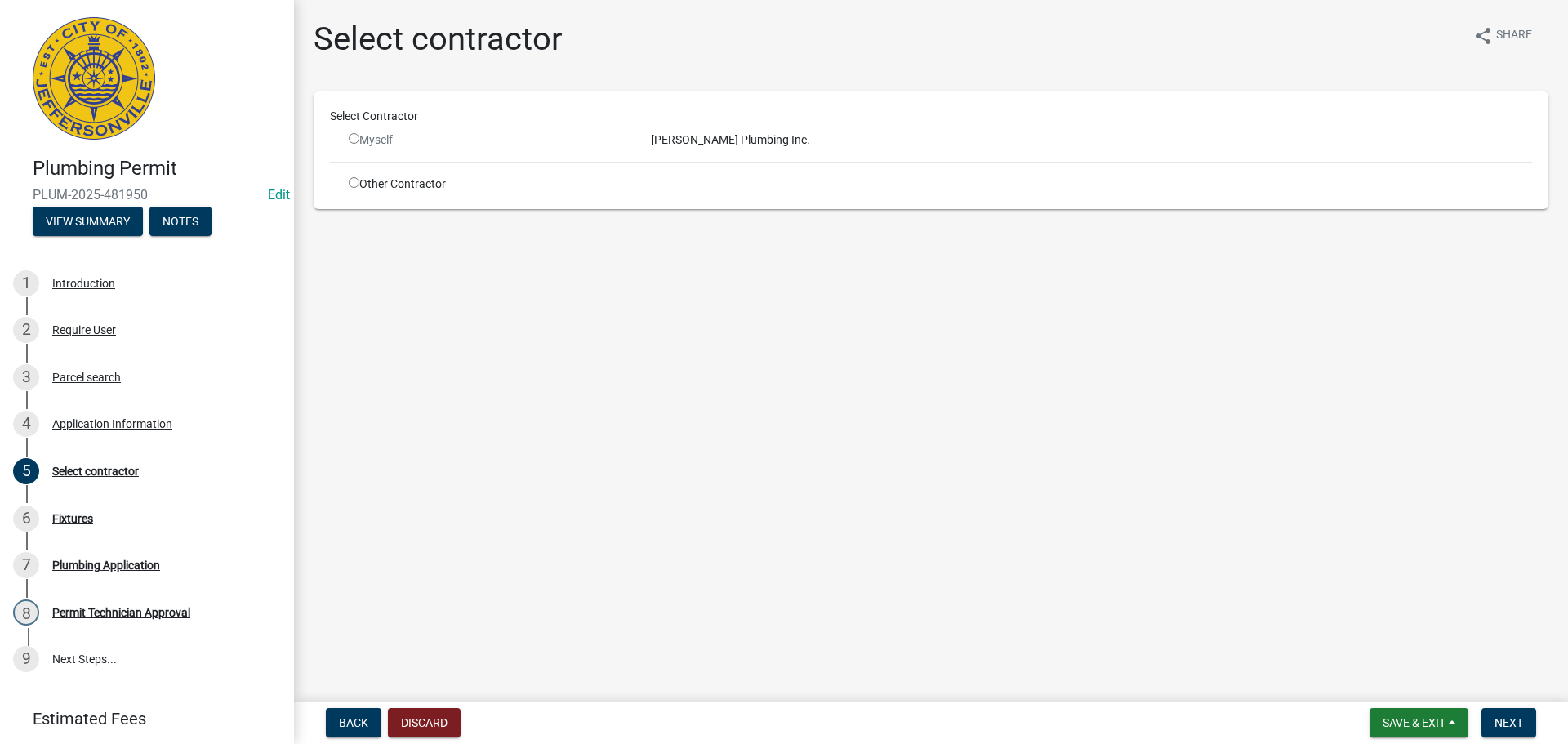
click at [355, 139] on input "radio" at bounding box center [353, 138] width 10 height 10
click at [1504, 719] on span "Next" at bounding box center [1508, 723] width 29 height 13
click at [353, 136] on input "radio" at bounding box center [353, 138] width 10 height 10
click at [353, 138] on input "radio" at bounding box center [353, 138] width 10 height 10
radio input "false"
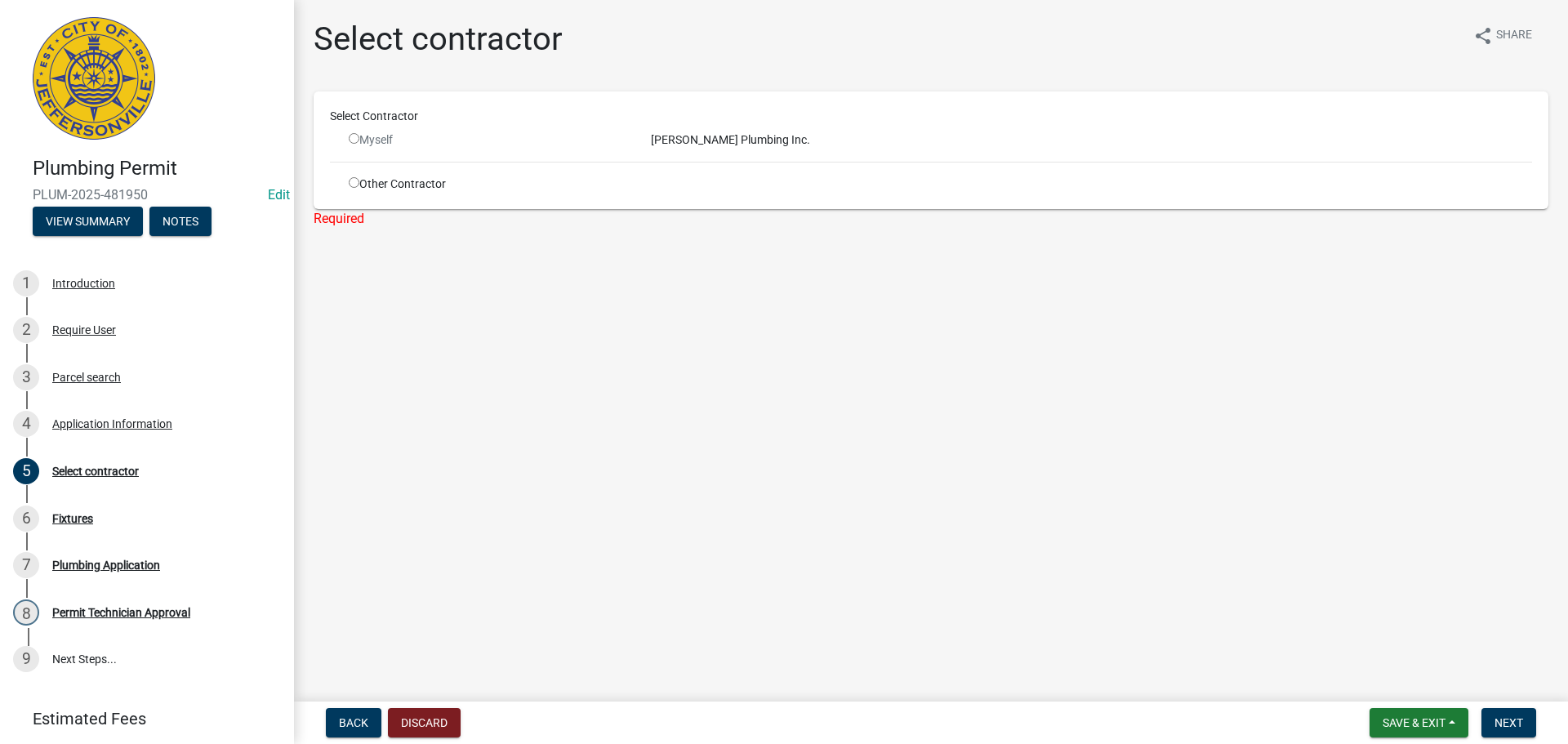
click at [361, 117] on div "Select Contractor" at bounding box center [931, 116] width 1227 height 17
click at [375, 142] on div "Myself" at bounding box center [487, 140] width 278 height 17
click at [389, 185] on div "Other Contractor" at bounding box center [487, 184] width 302 height 17
click at [700, 140] on div "Lindley Plumbing Inc." at bounding box center [1092, 140] width 906 height 17
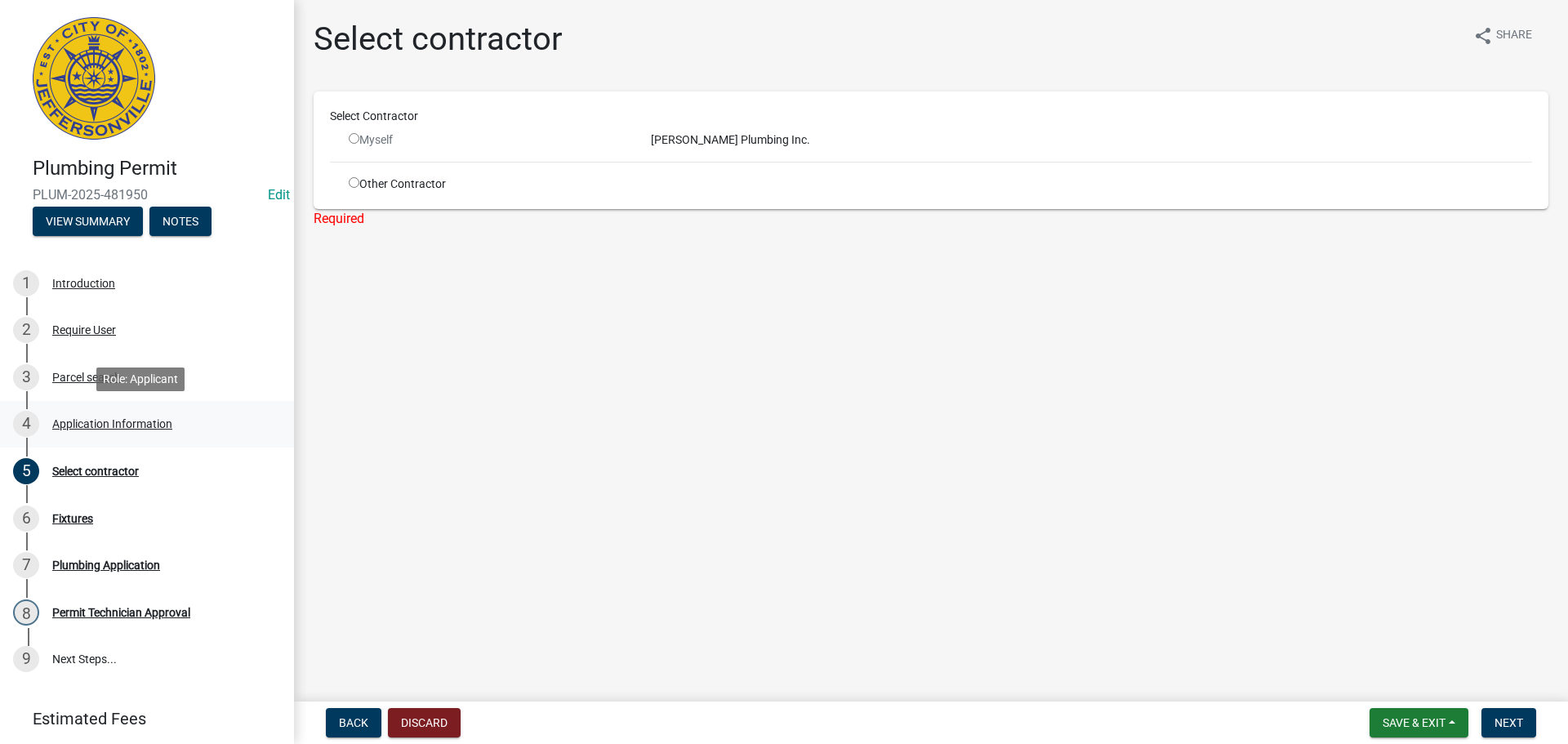
click at [133, 421] on div "Application Information" at bounding box center [112, 424] width 120 height 11
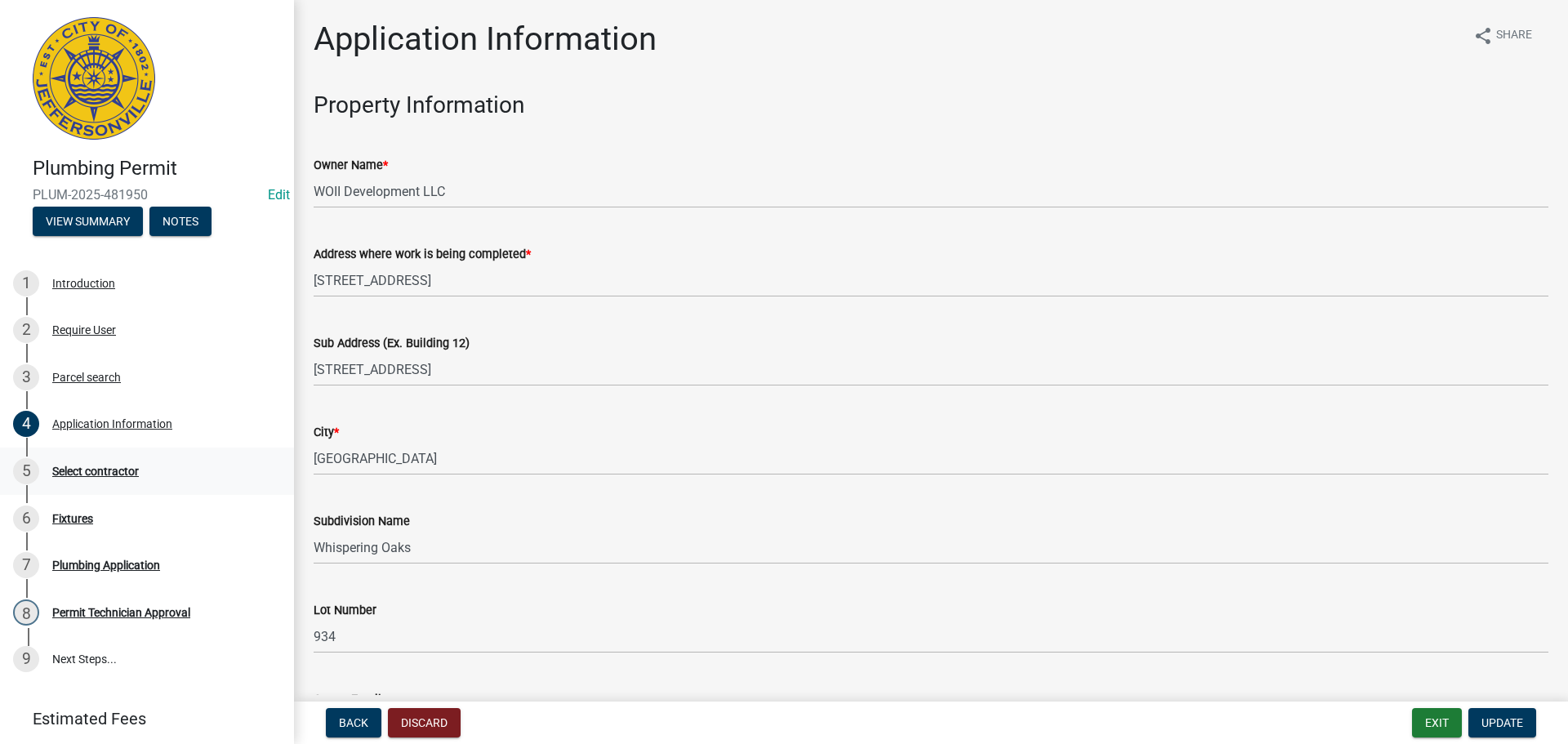
click at [98, 470] on div "Select contractor" at bounding box center [95, 471] width 87 height 11
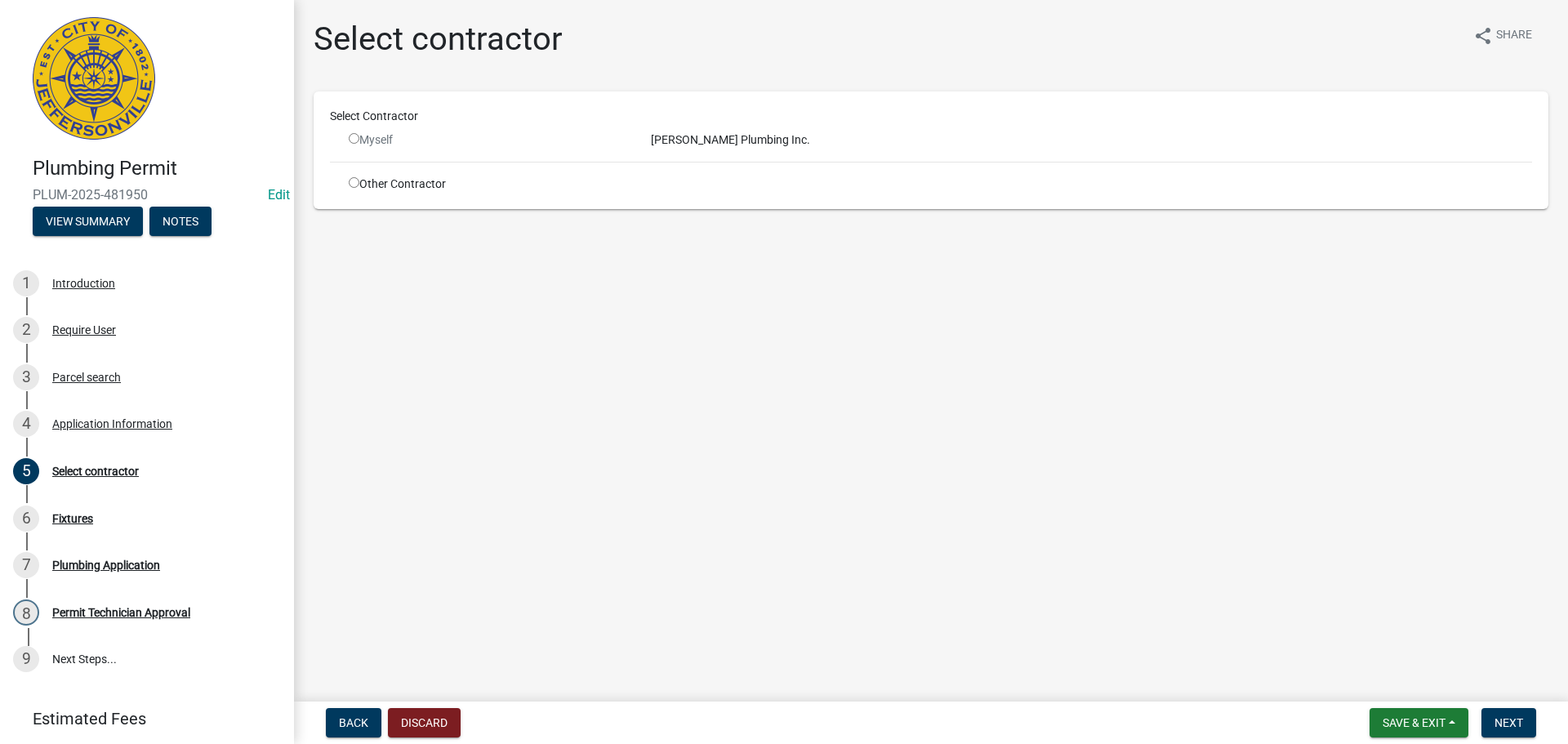
click at [356, 139] on input "radio" at bounding box center [353, 138] width 10 height 10
radio input "false"
click at [357, 183] on input "radio" at bounding box center [353, 182] width 10 height 10
radio input "true"
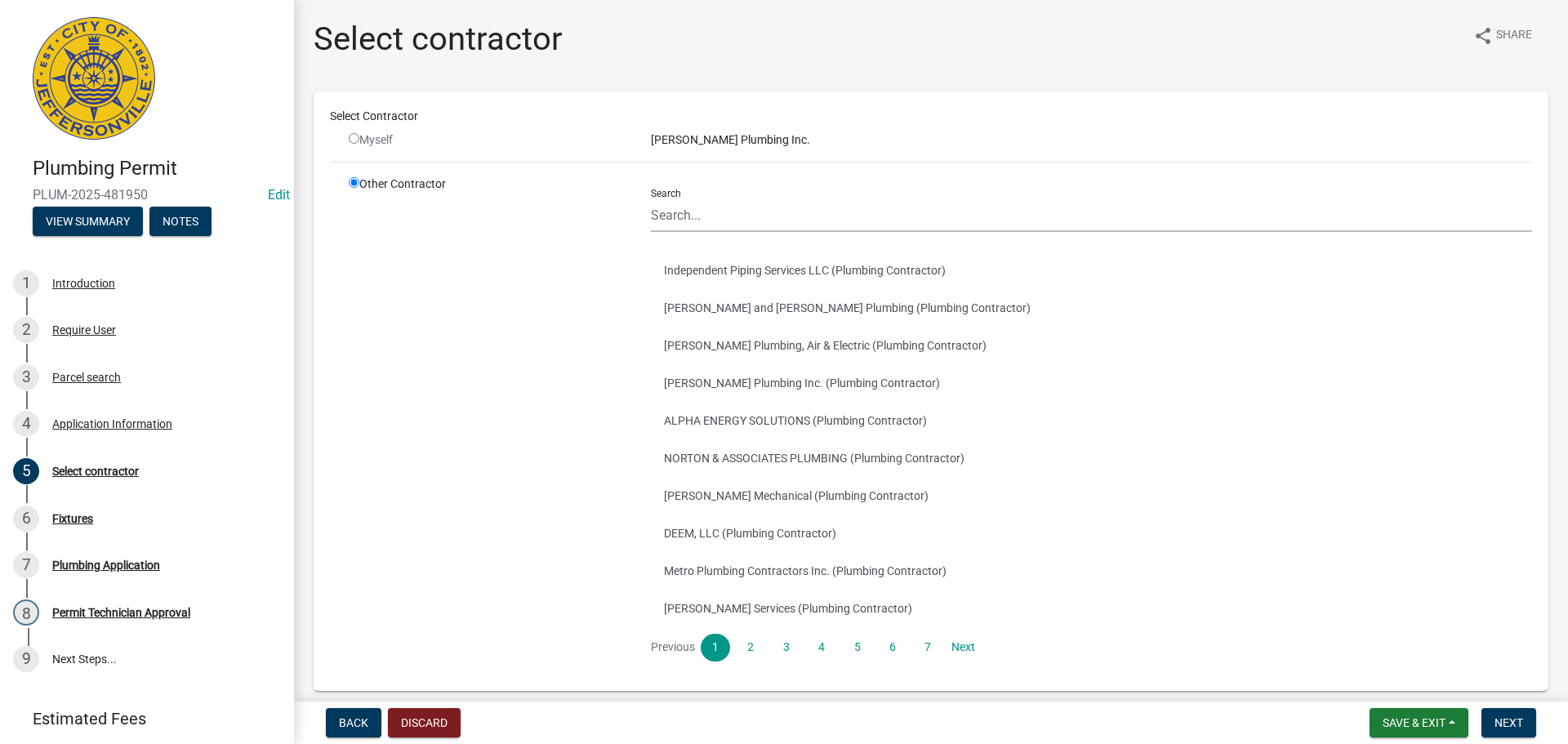
click at [692, 144] on div "Lindley Plumbing Inc." at bounding box center [1092, 140] width 906 height 17
click at [728, 223] on input "Search" at bounding box center [1092, 215] width 881 height 34
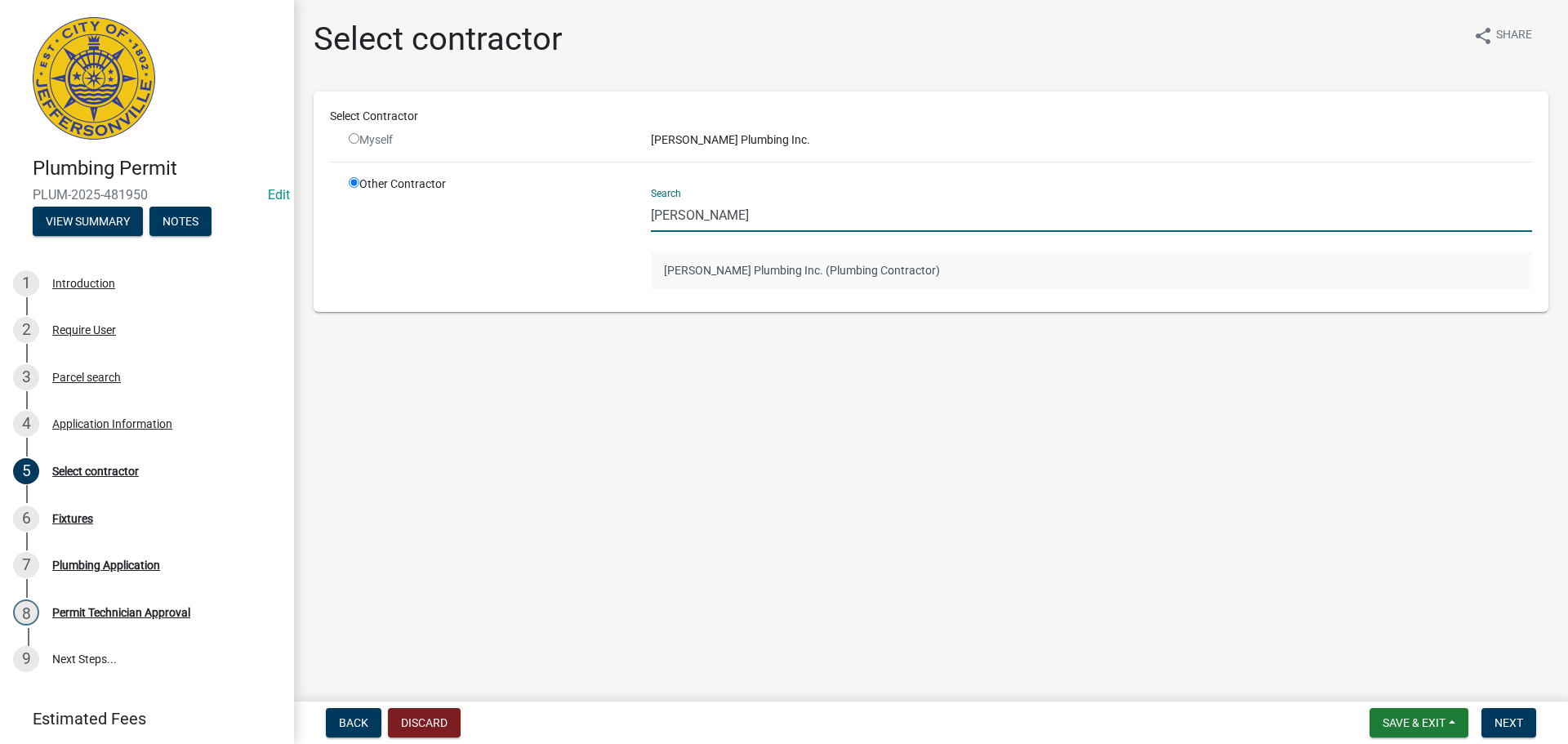
type input "Lindley"
click at [729, 272] on button "Lindley Plumbing Inc. (Plumbing Contractor)" at bounding box center [1092, 270] width 881 height 37
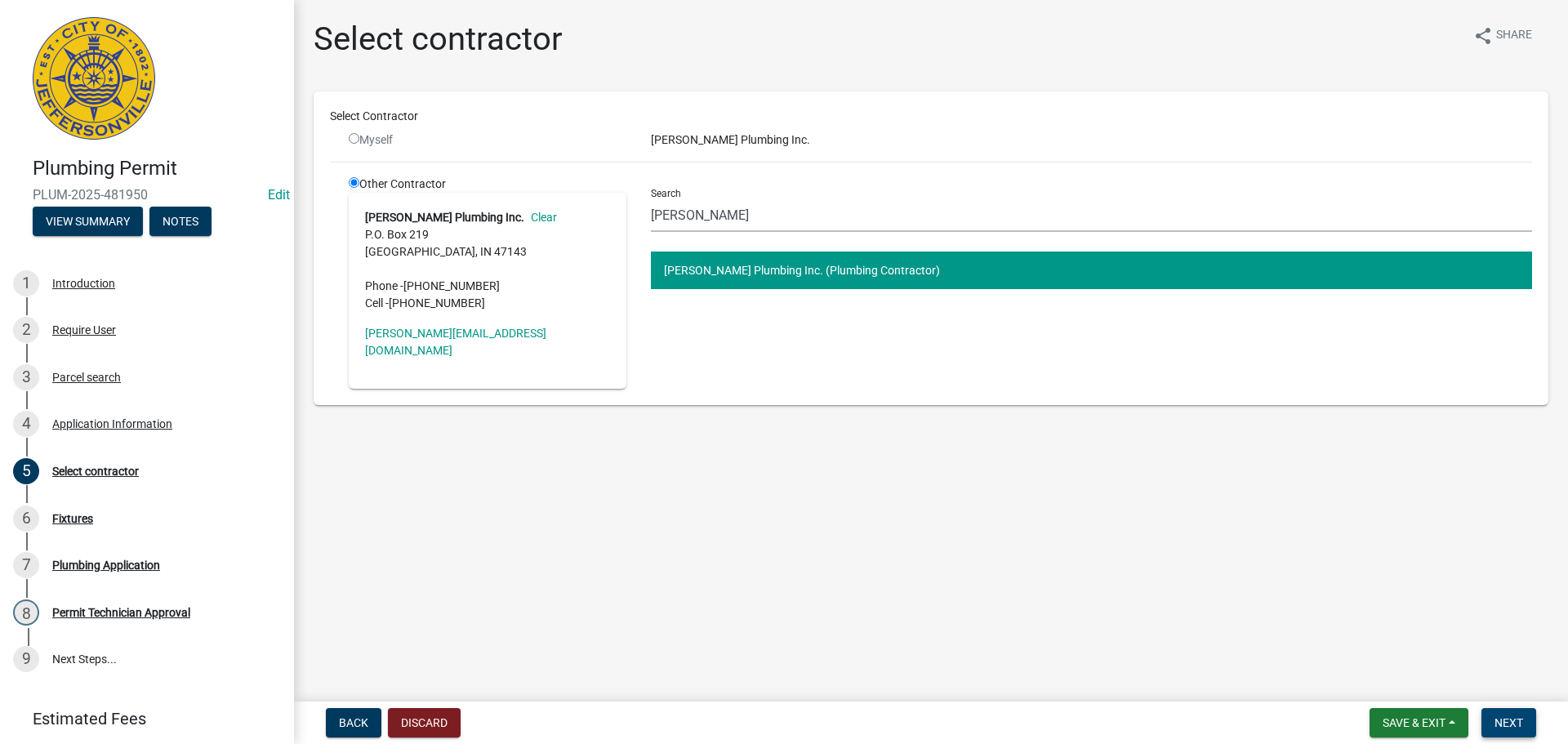
click at [1524, 723] on button "Next" at bounding box center [1508, 723] width 55 height 30
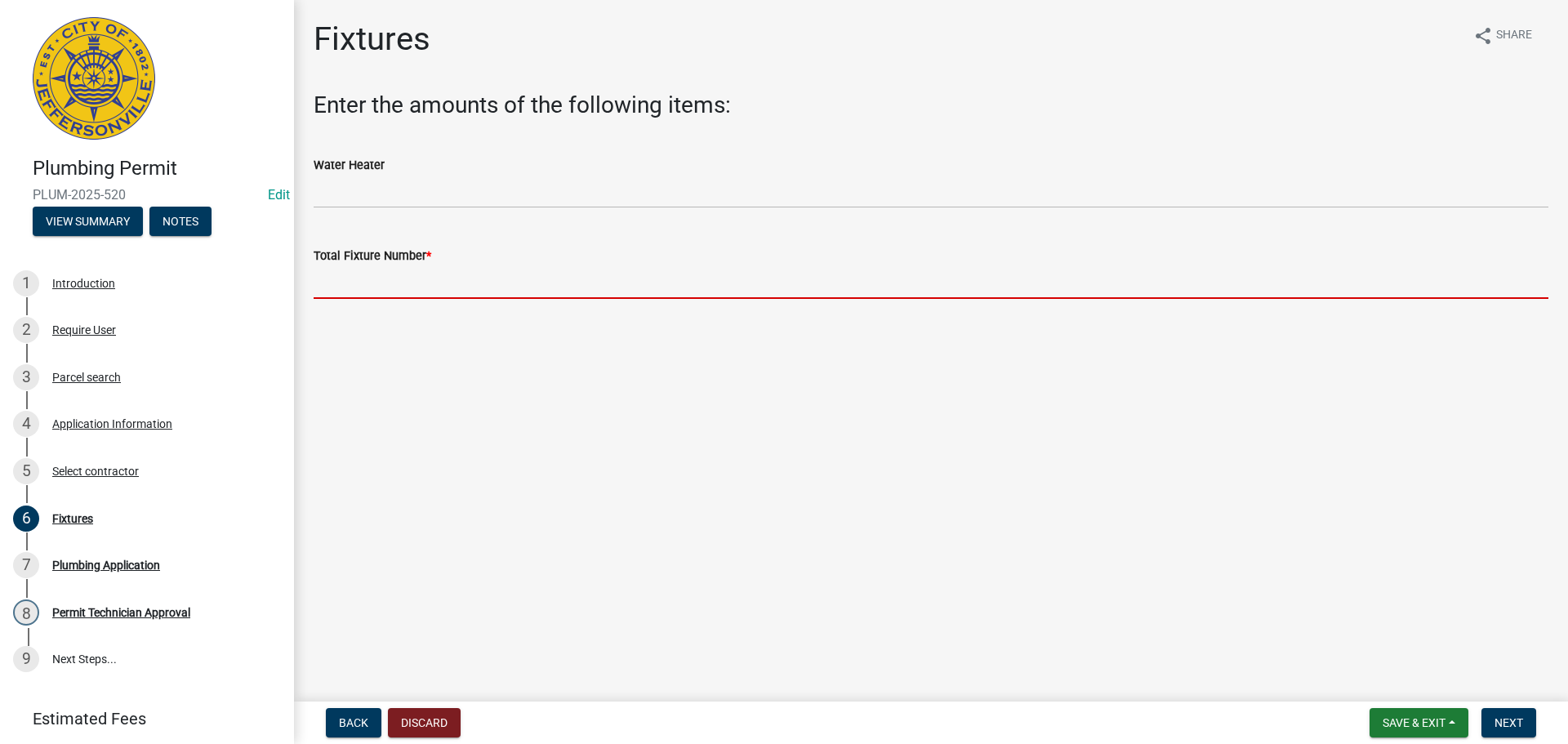
click at [425, 282] on input "text" at bounding box center [932, 282] width 1235 height 34
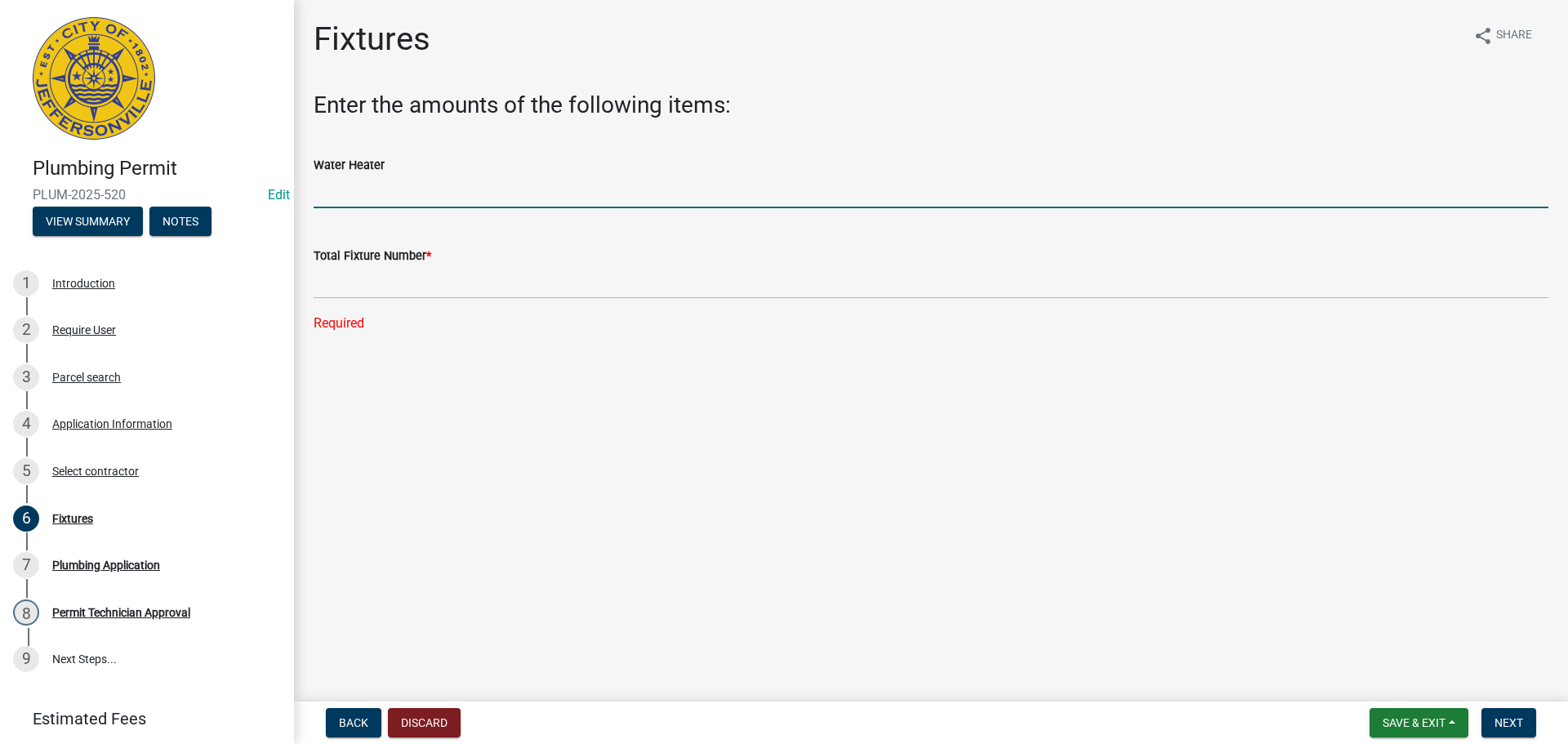
click at [420, 192] on input "text" at bounding box center [932, 192] width 1235 height 34
type input "1"
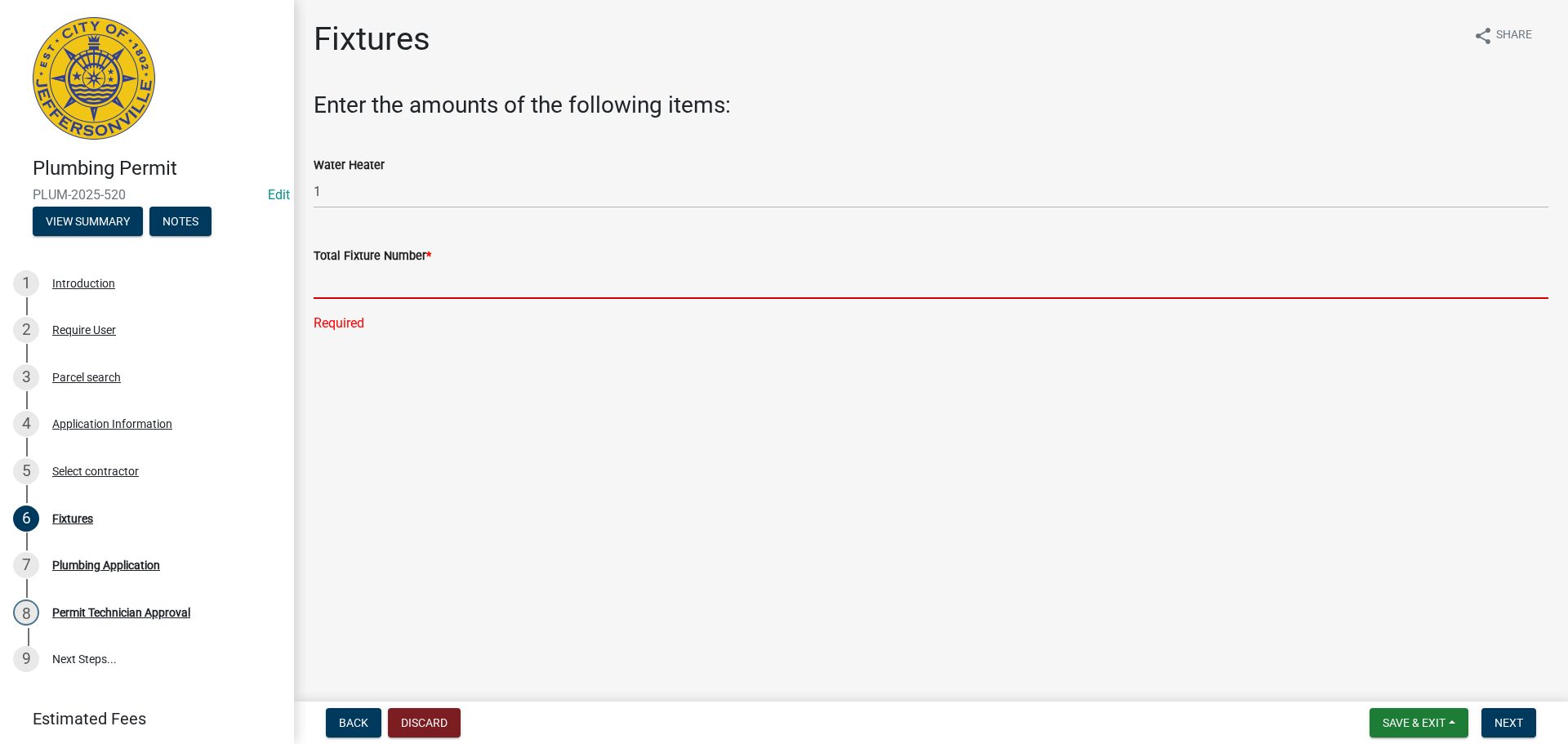
click at [377, 276] on input "text" at bounding box center [932, 282] width 1235 height 34
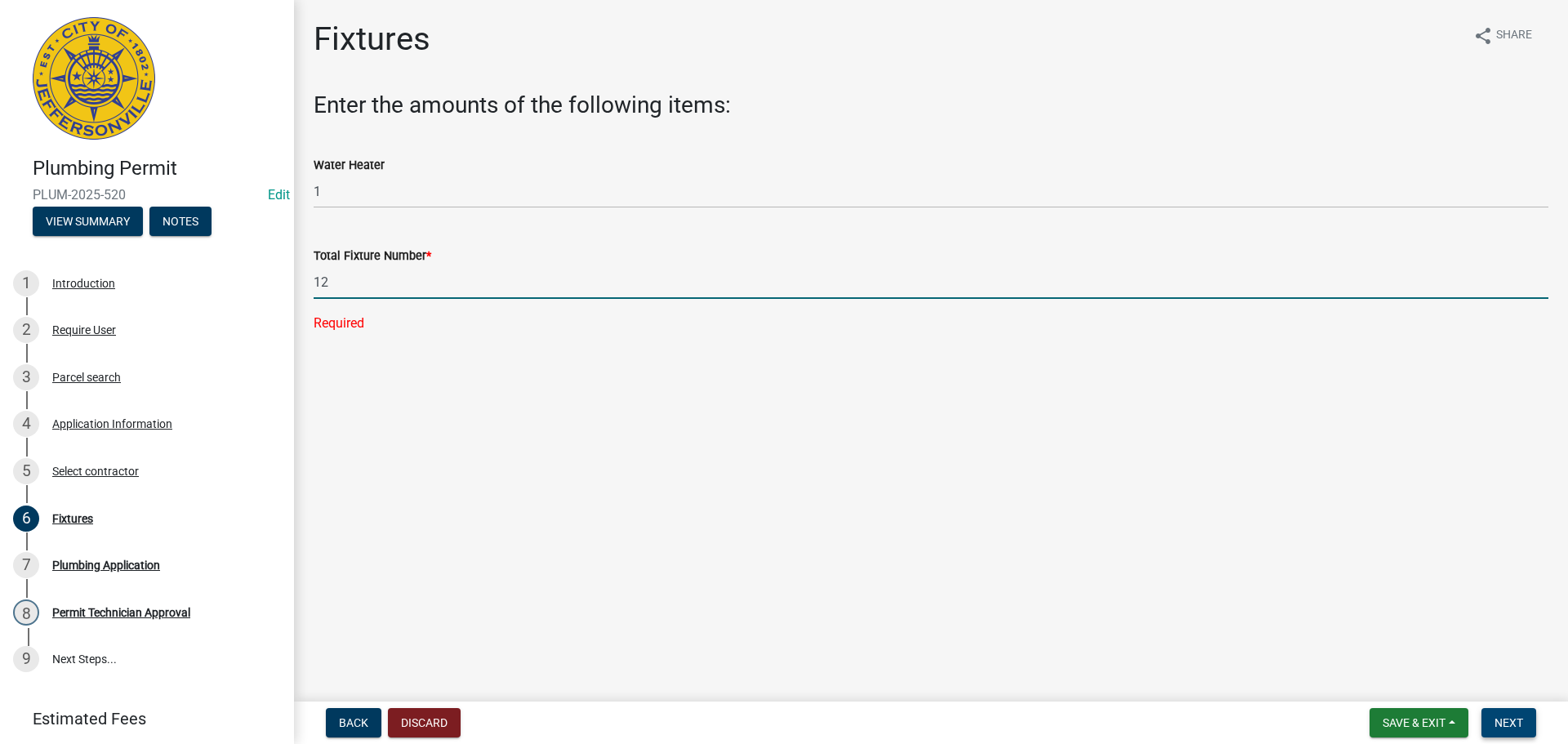
type input "12"
click at [1524, 723] on button "Next" at bounding box center [1508, 723] width 55 height 30
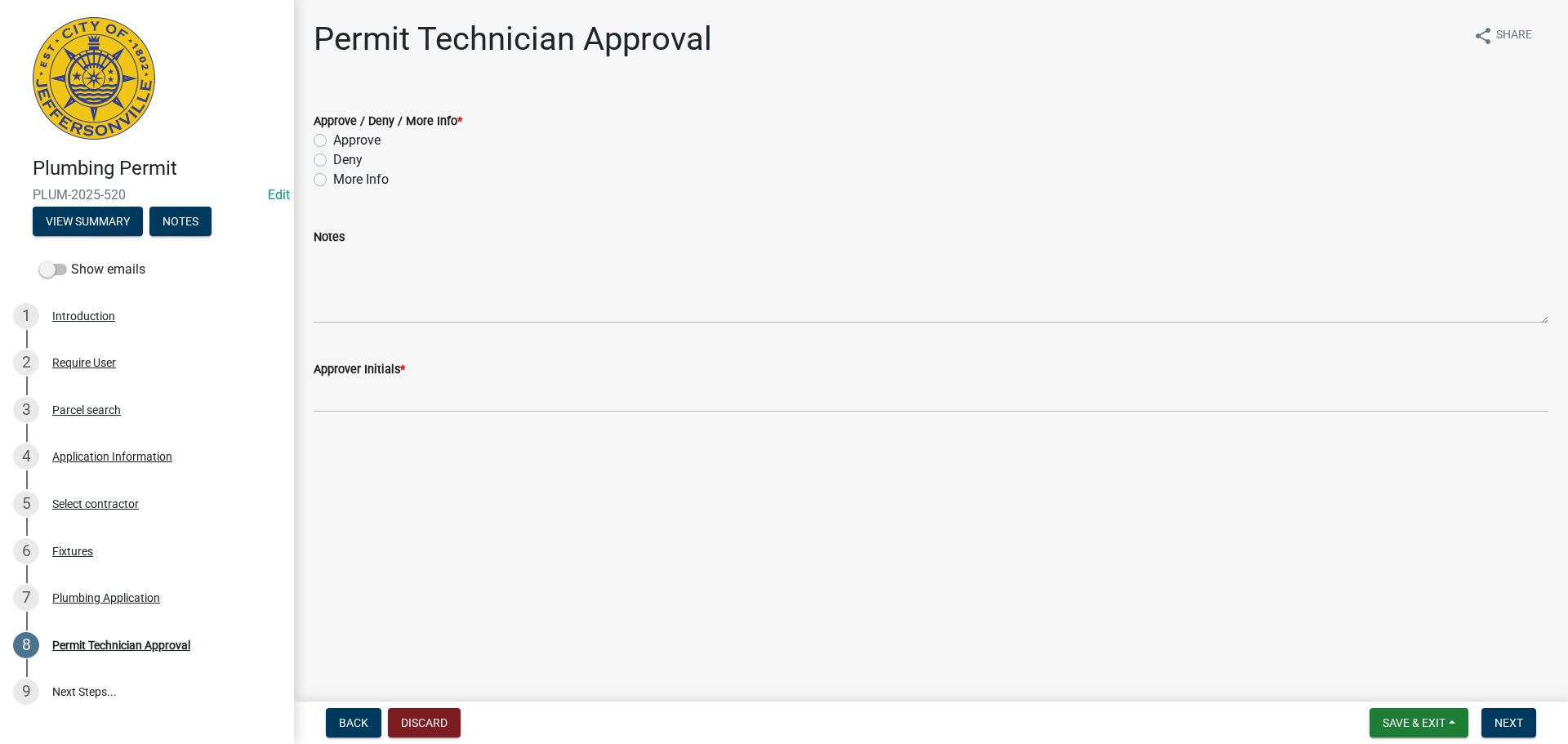
click at [366, 140] on label "Approve" at bounding box center [357, 140] width 48 height 20
click at [344, 140] on input "Approve" at bounding box center [338, 135] width 10 height 10
radio input "true"
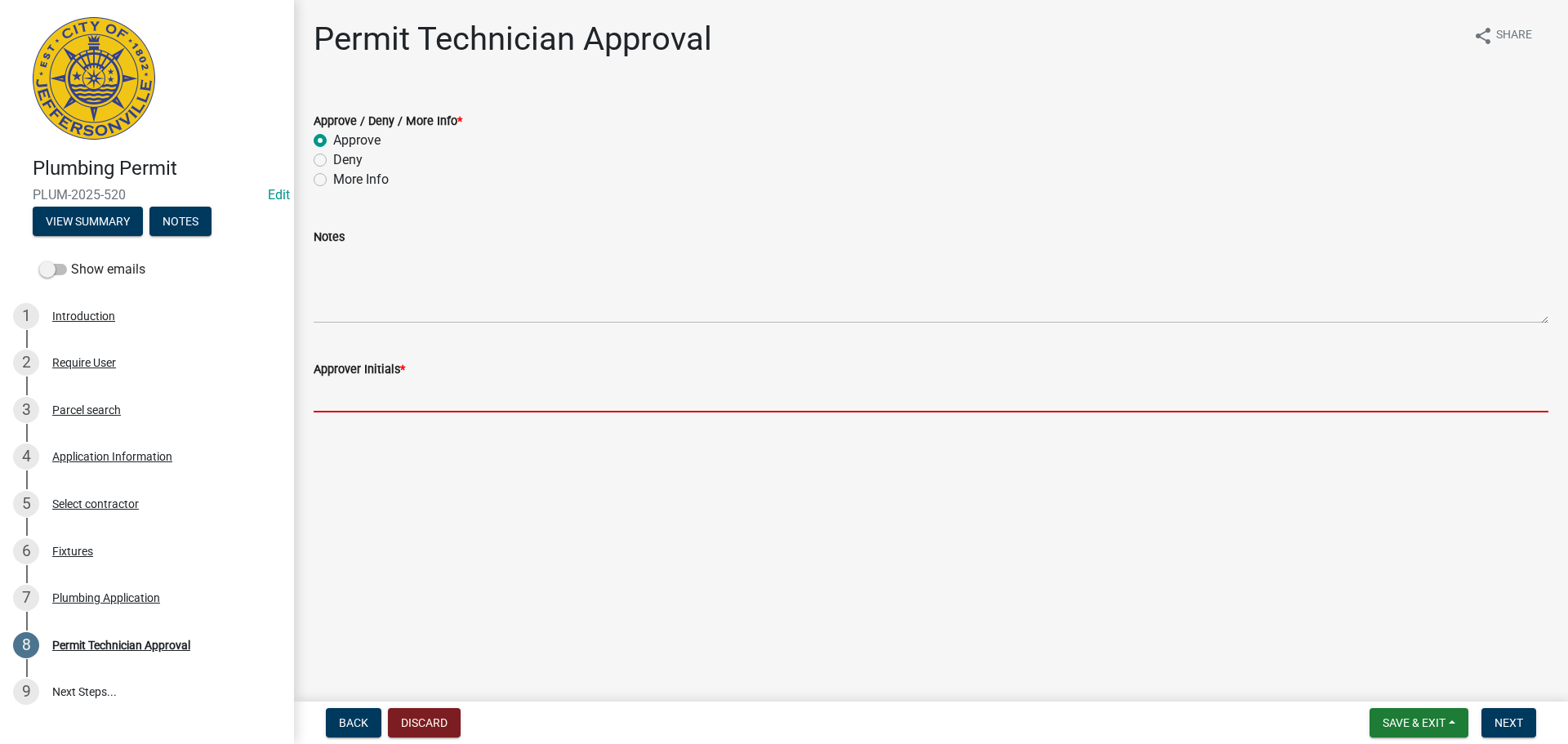
click at [380, 389] on input "Approver Initials *" at bounding box center [932, 396] width 1235 height 34
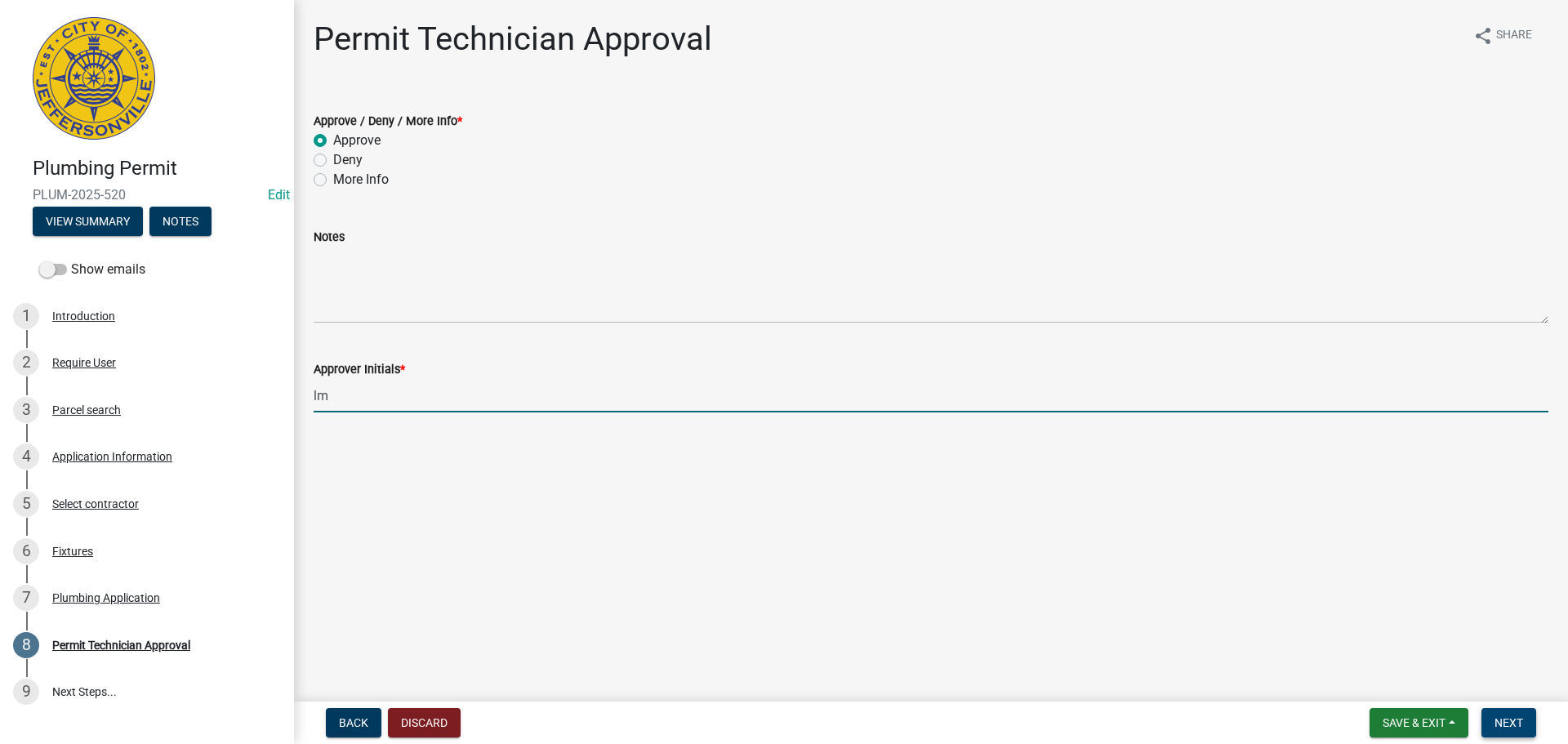
type input "lm"
click at [1521, 722] on span "Next" at bounding box center [1508, 723] width 29 height 13
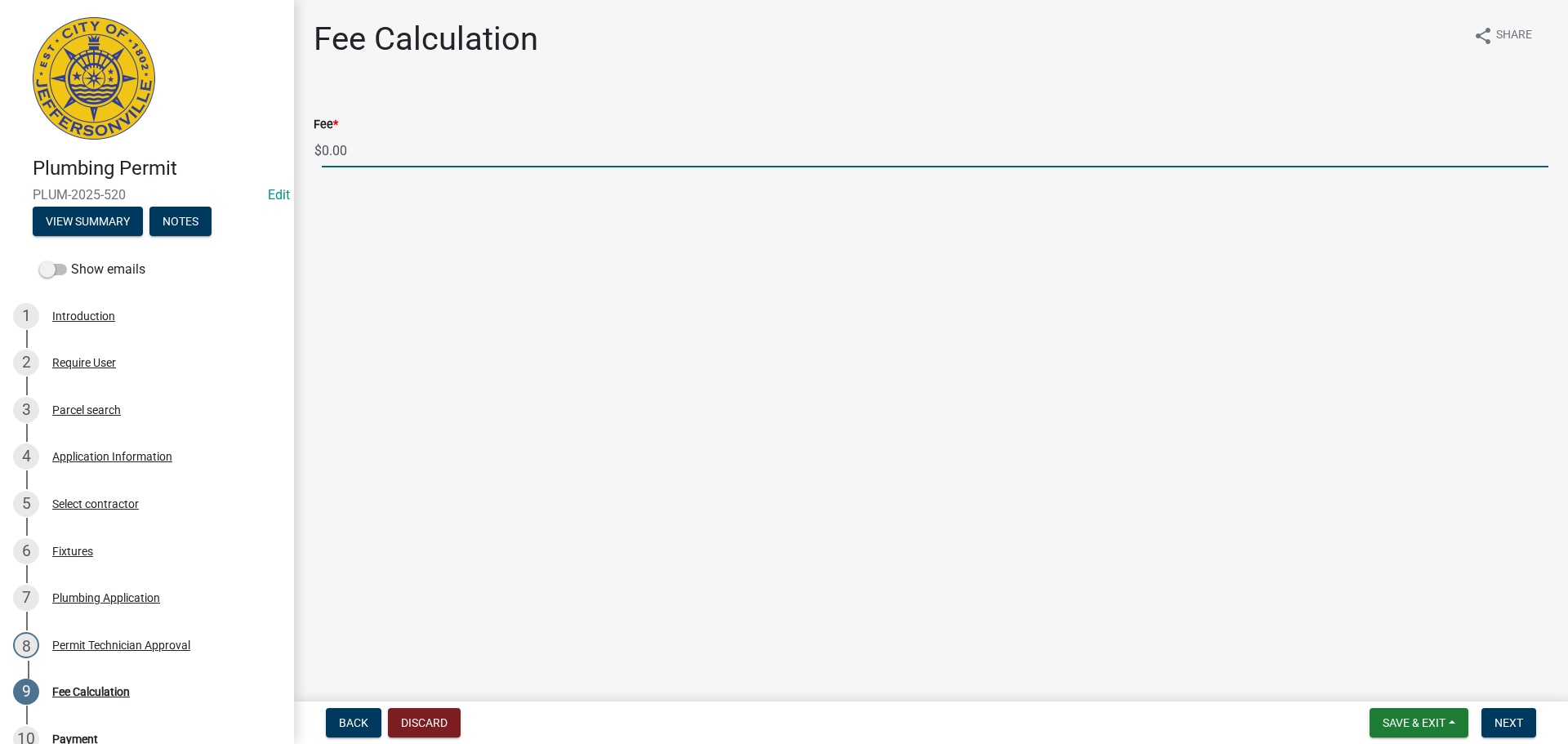
drag, startPoint x: 396, startPoint y: 156, endPoint x: 284, endPoint y: 162, distance: 112.2
click at [284, 162] on div "Plumbing Permit PLUM-2025-520 Edit View Summary Notes Show emails 1 Introductio…" at bounding box center [784, 372] width 1568 height 744
type input "85.00"
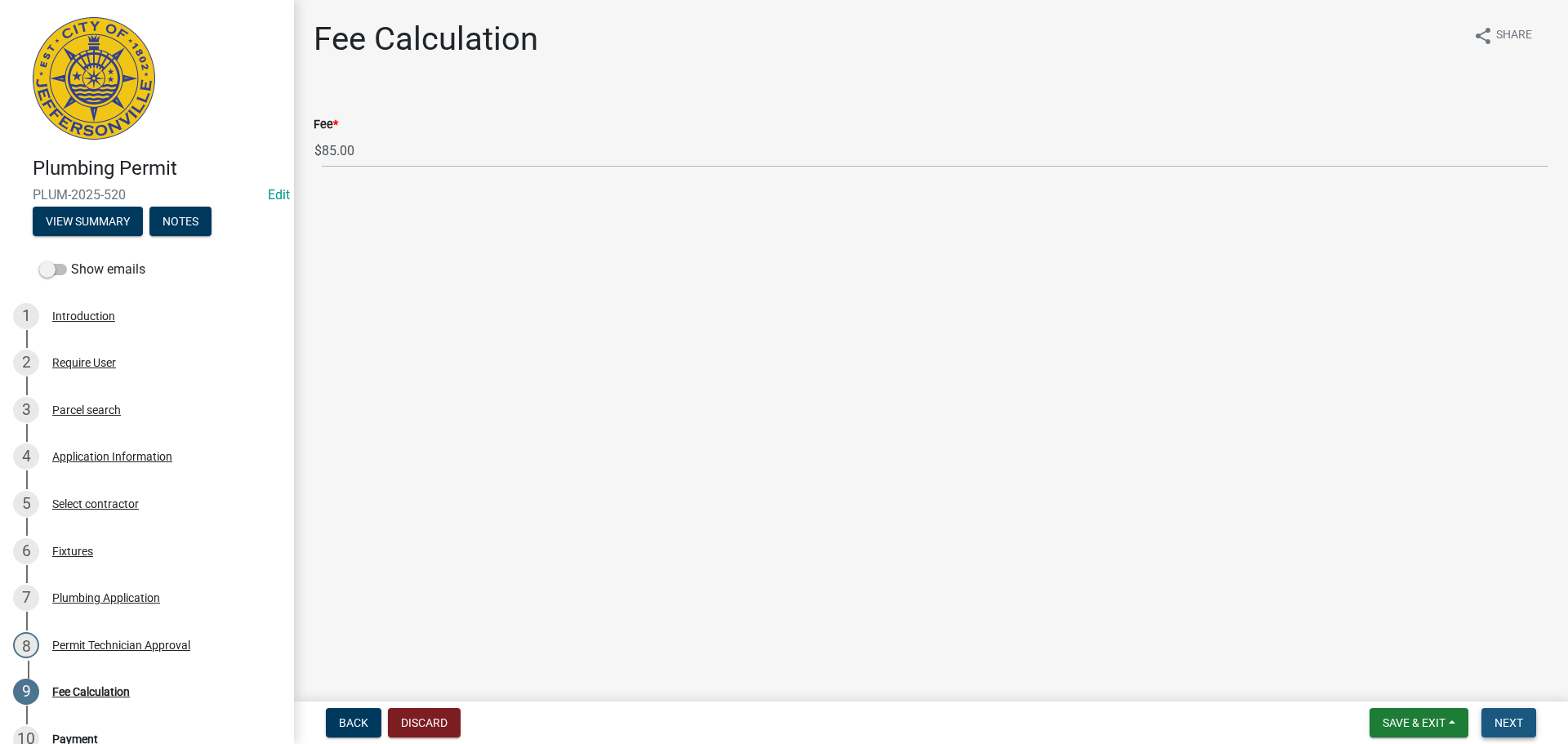
click at [1502, 716] on span "Next" at bounding box center [1508, 723] width 29 height 13
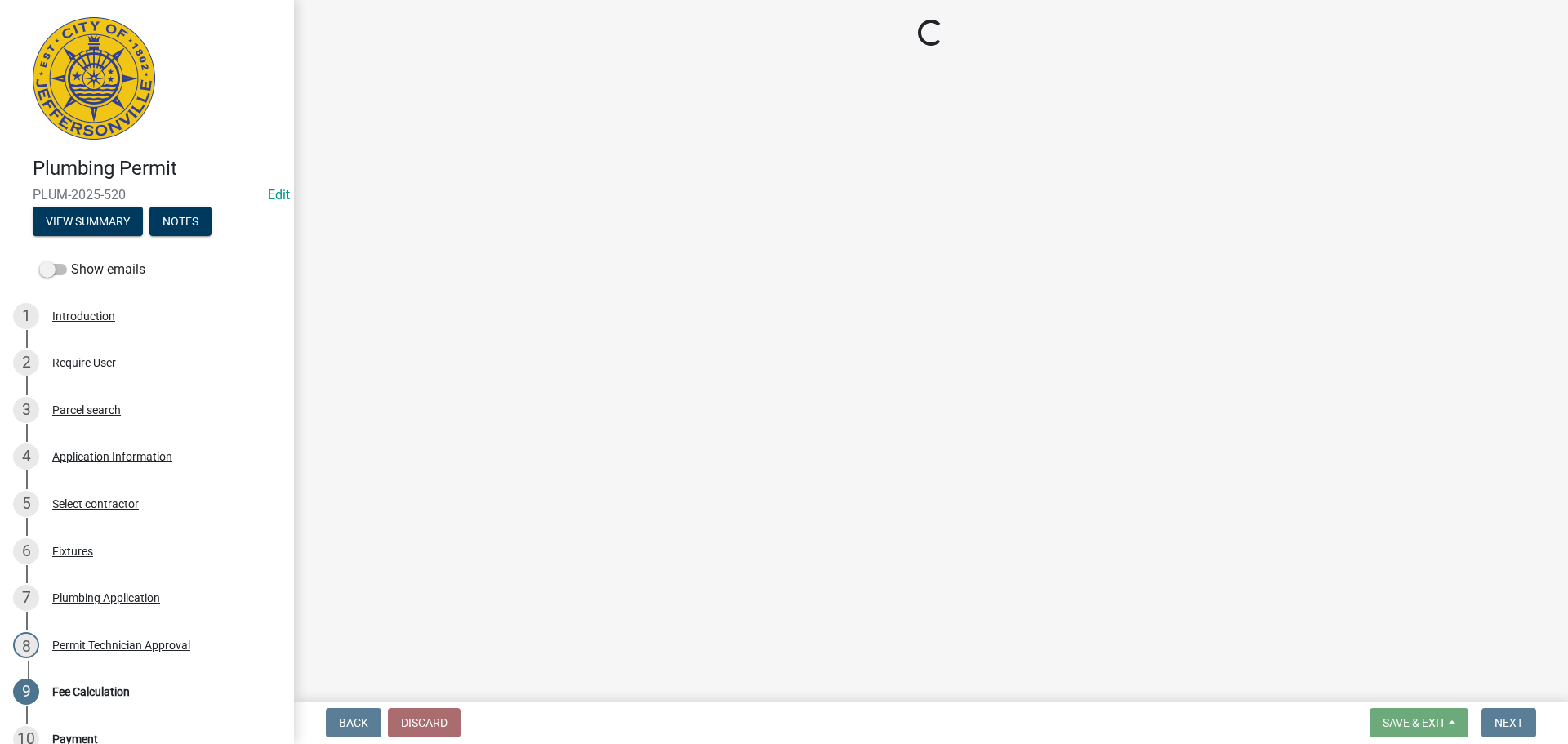
select select "3: 3"
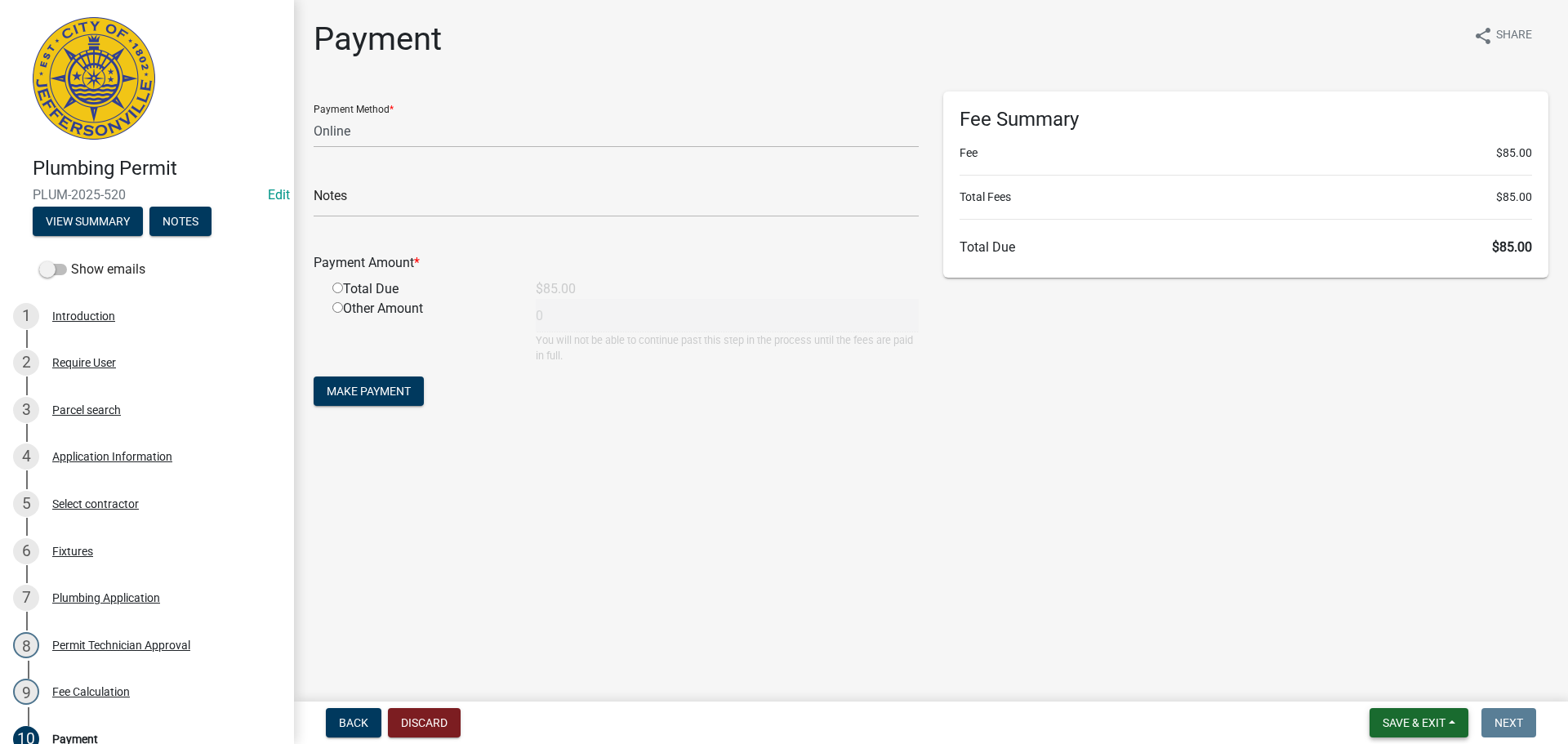
click at [1409, 712] on button "Save & Exit" at bounding box center [1419, 723] width 99 height 30
click at [1415, 679] on button "Save & Exit" at bounding box center [1403, 680] width 130 height 39
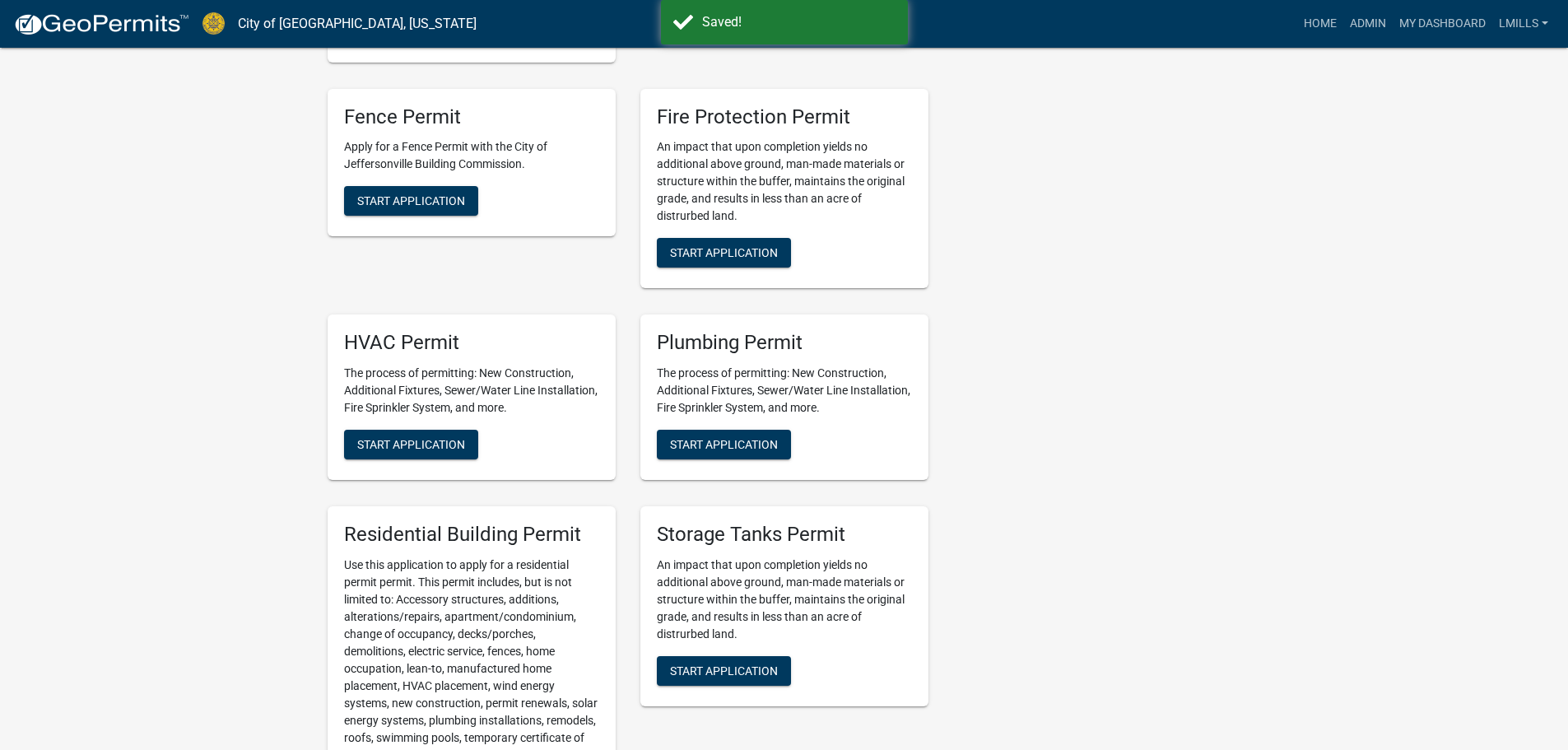
scroll to position [987, 0]
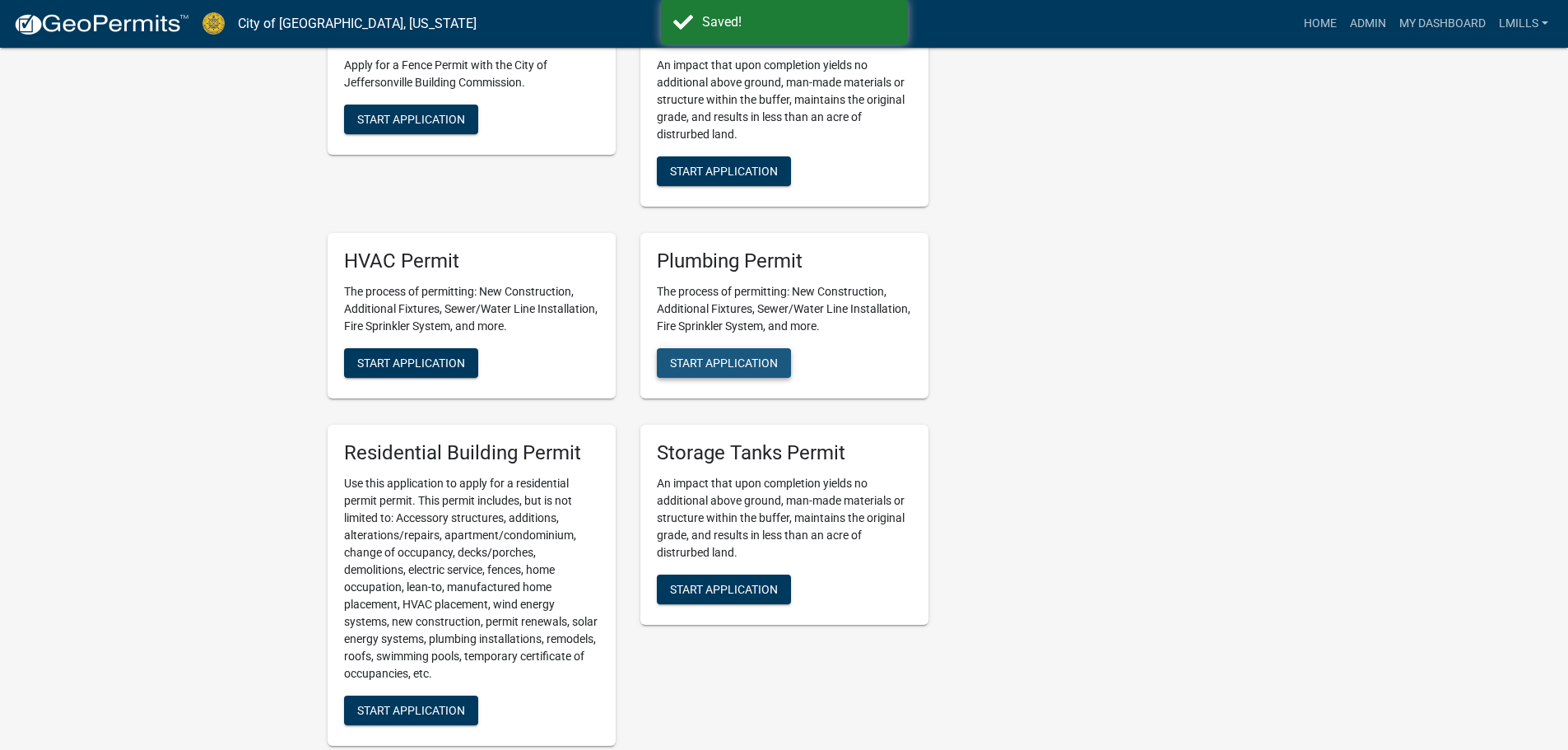
click at [747, 361] on span "Start Application" at bounding box center [724, 363] width 108 height 13
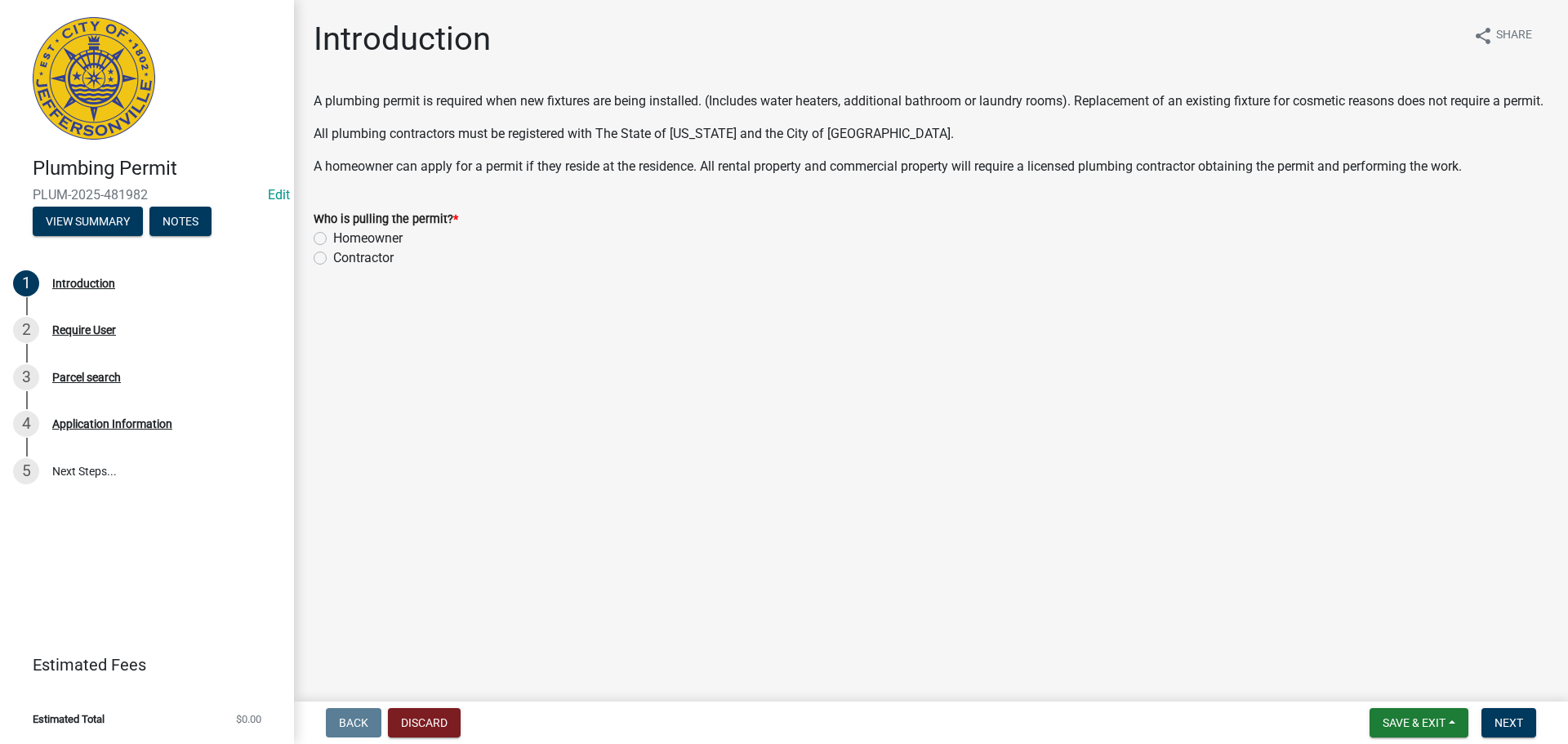
click at [377, 268] on label "Contractor" at bounding box center [363, 258] width 61 height 20
click at [344, 259] on input "Contractor" at bounding box center [338, 253] width 10 height 10
radio input "true"
click at [1525, 718] on button "Next" at bounding box center [1508, 723] width 55 height 30
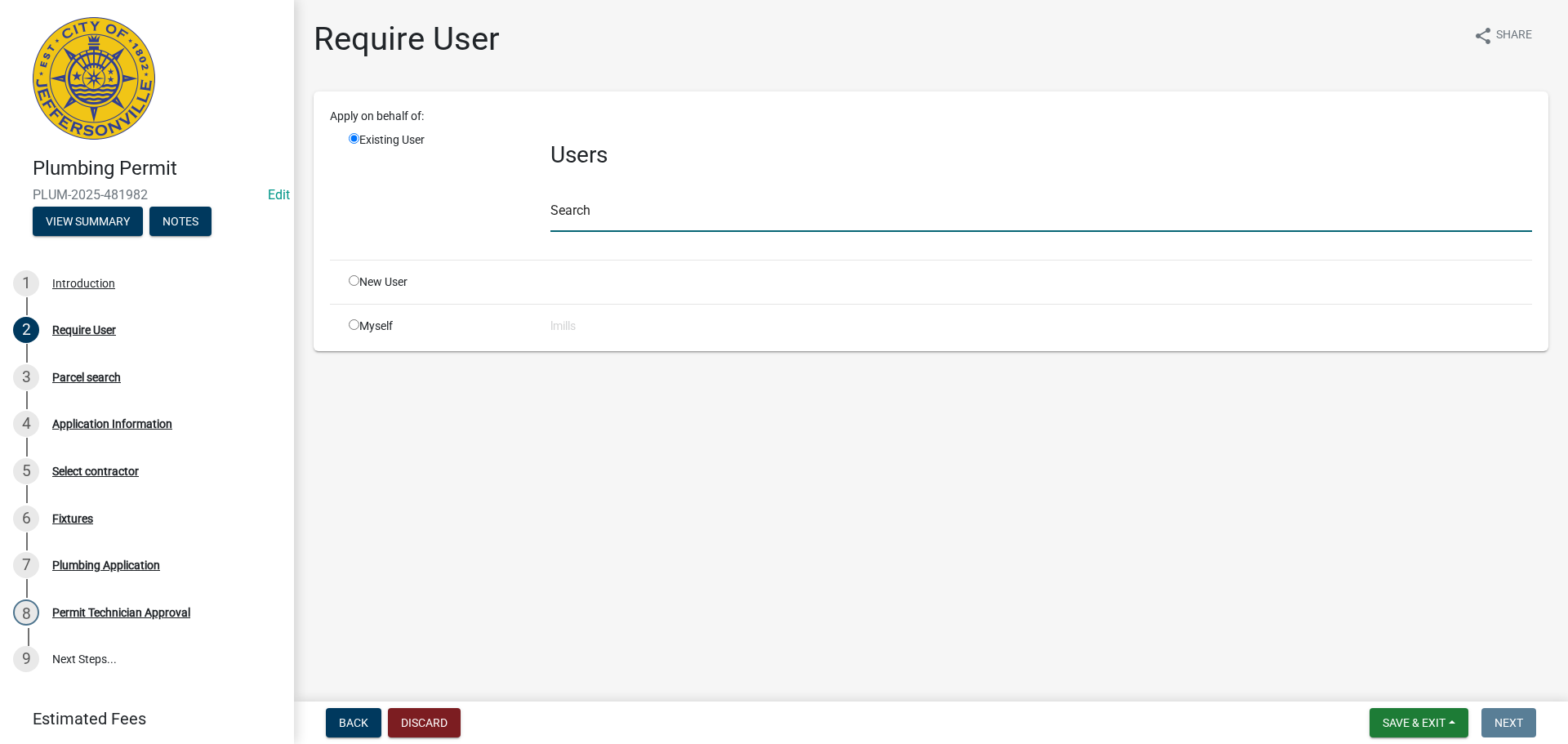
click at [723, 228] on input "text" at bounding box center [1042, 215] width 982 height 34
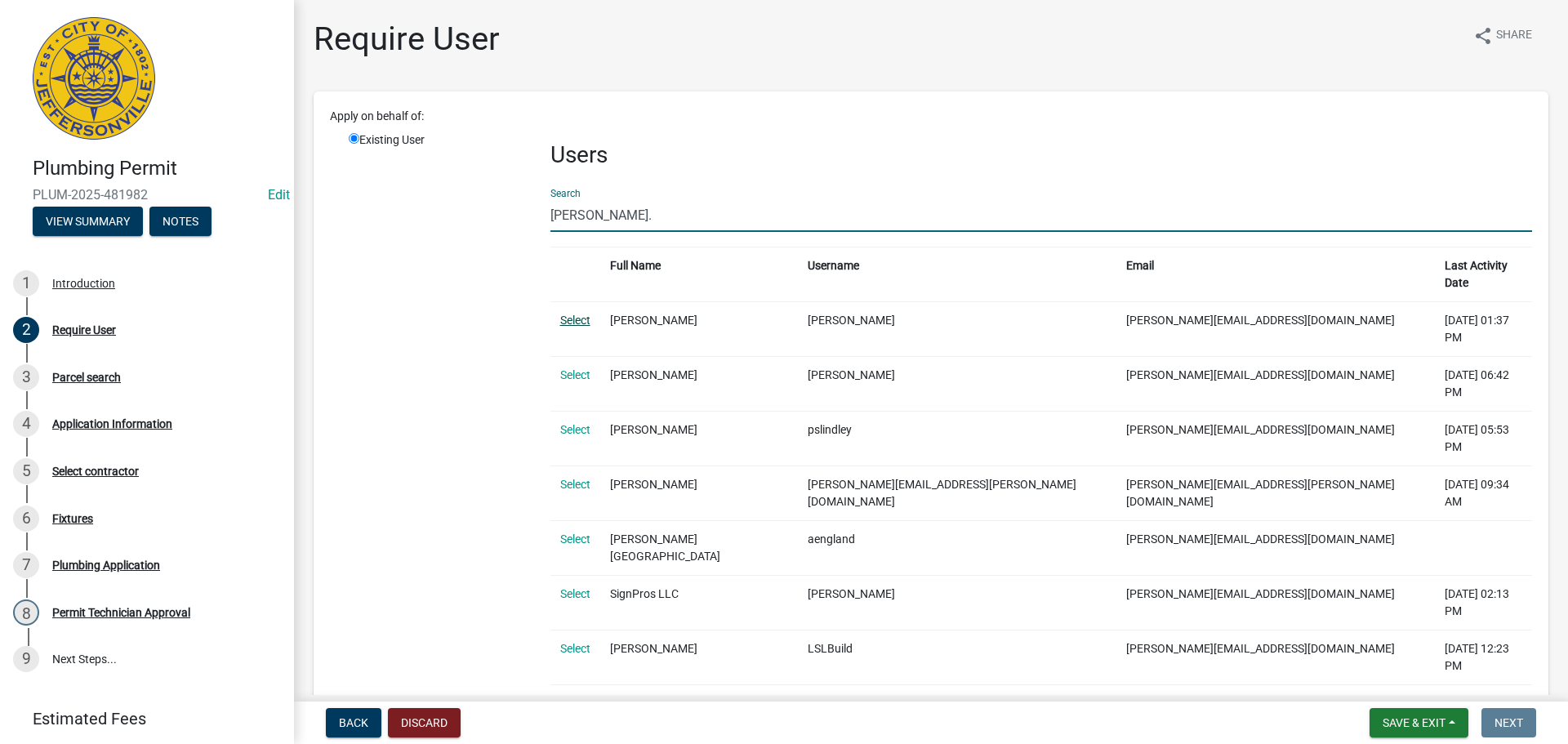
type input "leann."
click at [571, 314] on link "Select" at bounding box center [575, 320] width 30 height 13
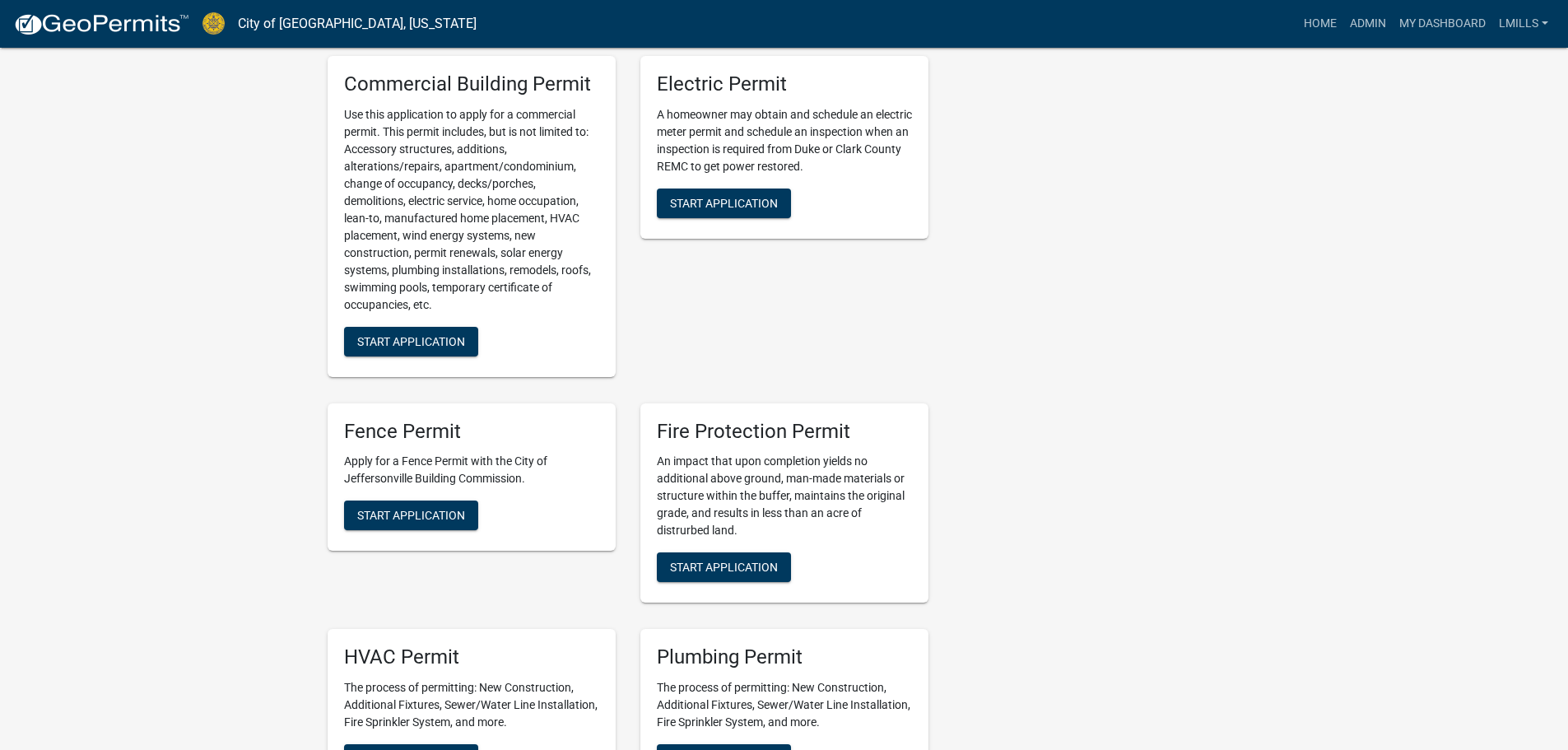
scroll to position [741, 0]
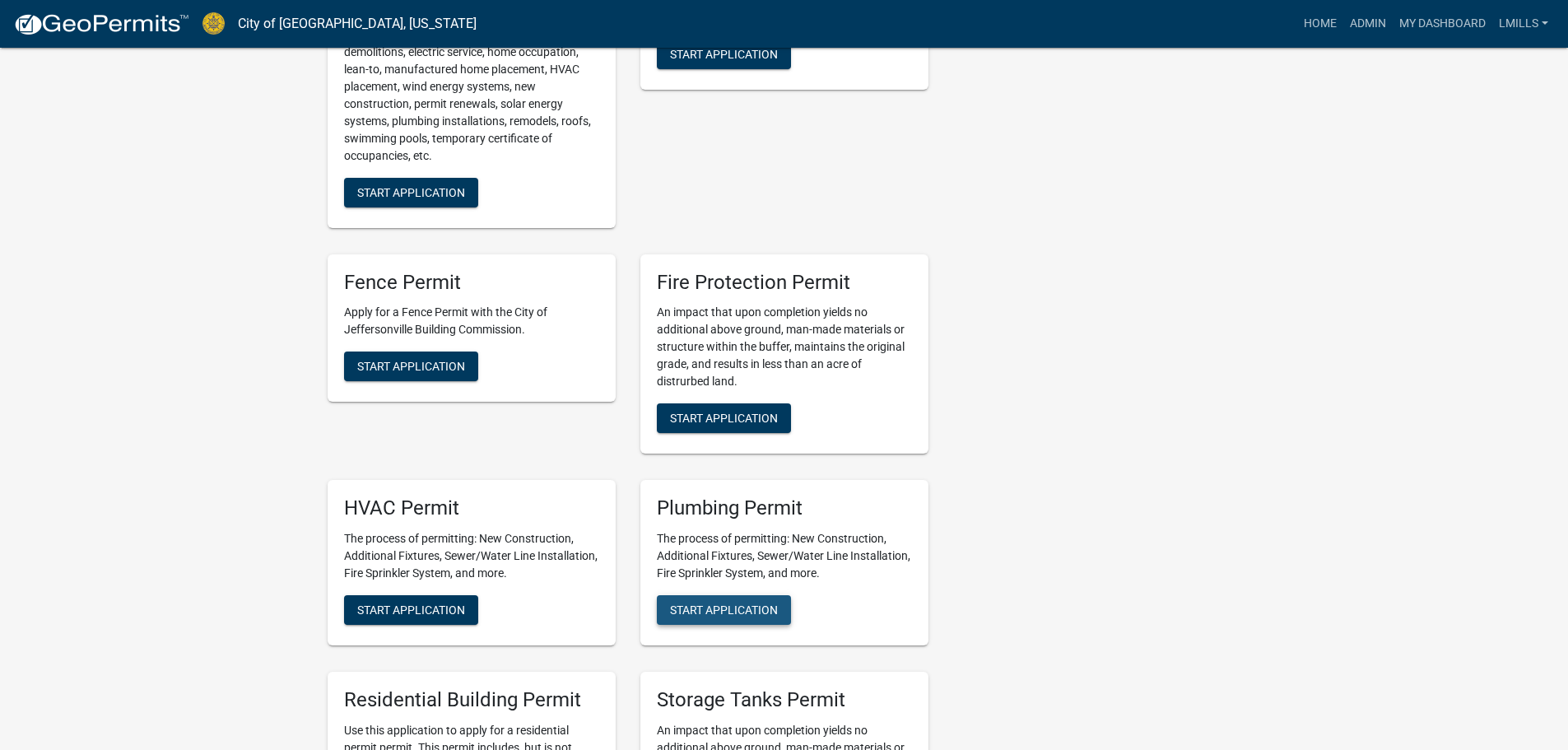
click at [720, 616] on span "Start Application" at bounding box center [724, 610] width 108 height 13
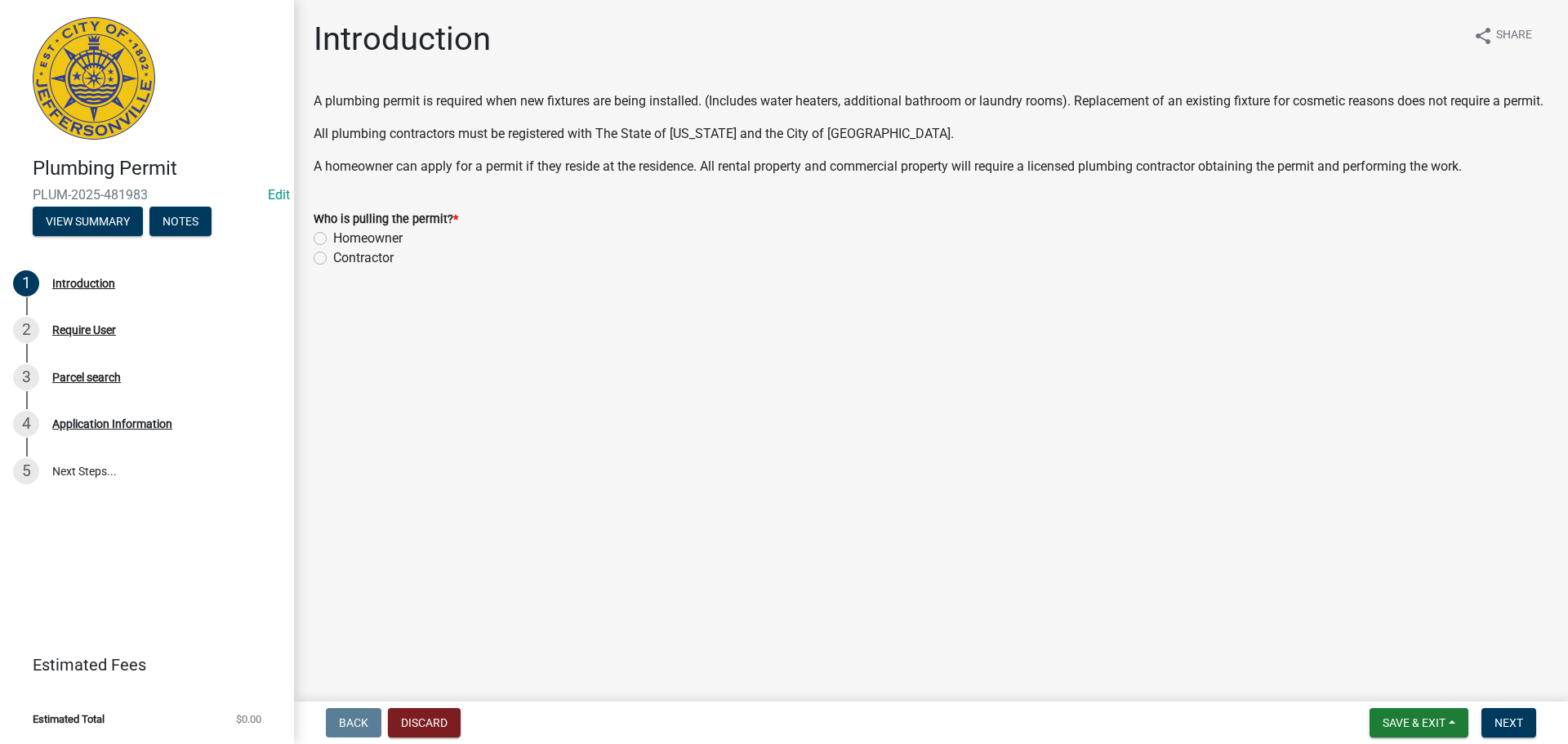
click at [361, 282] on wm-data-entity-input "Who is pulling the permit? * Homeowner Contractor" at bounding box center [932, 236] width 1235 height 93
click at [371, 268] on label "Contractor" at bounding box center [363, 258] width 61 height 20
click at [344, 259] on input "Contractor" at bounding box center [338, 253] width 10 height 10
radio input "true"
click at [1520, 720] on span "Next" at bounding box center [1508, 723] width 29 height 13
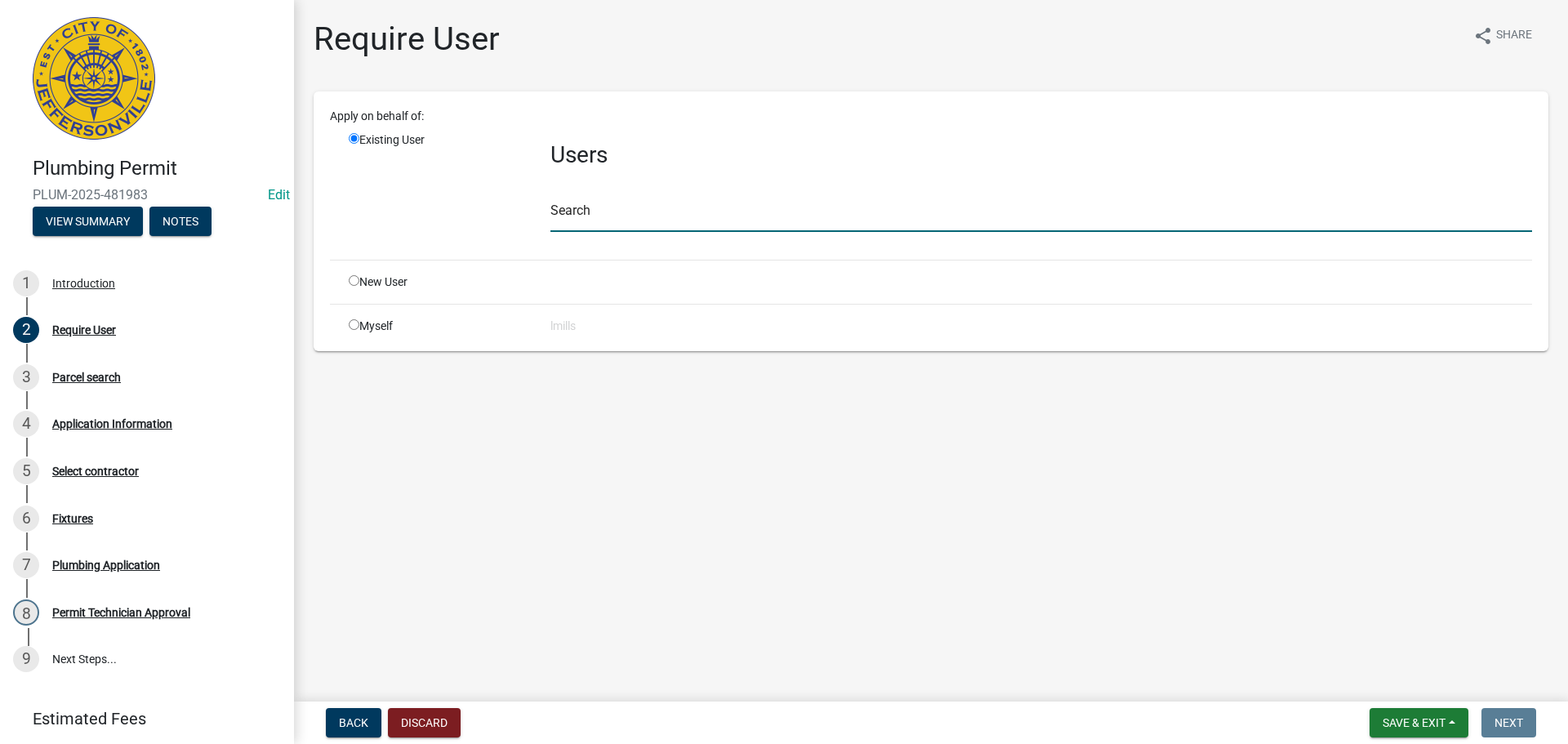
click at [645, 205] on input "text" at bounding box center [1042, 215] width 982 height 34
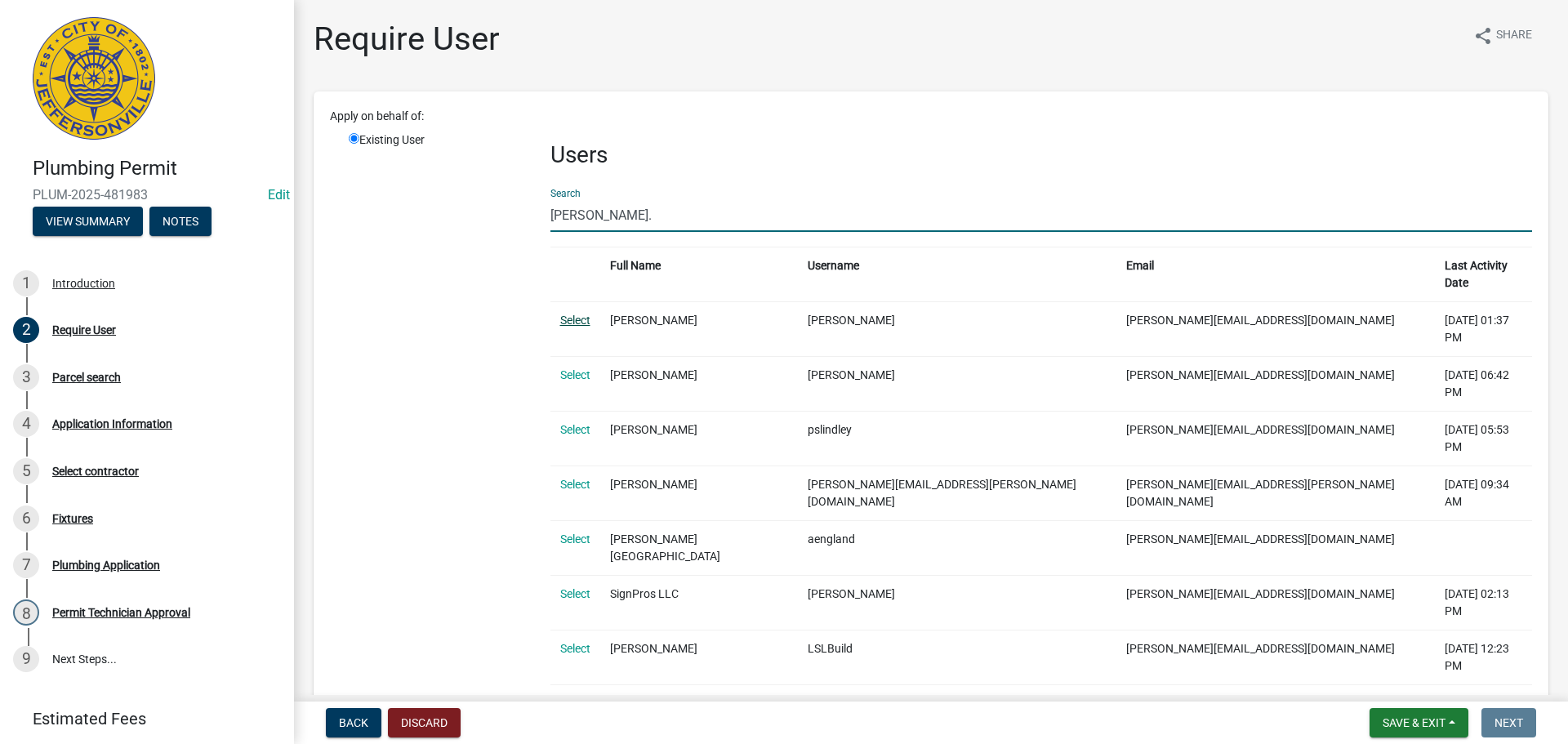
type input "leann."
click at [570, 314] on link "Select" at bounding box center [575, 320] width 30 height 13
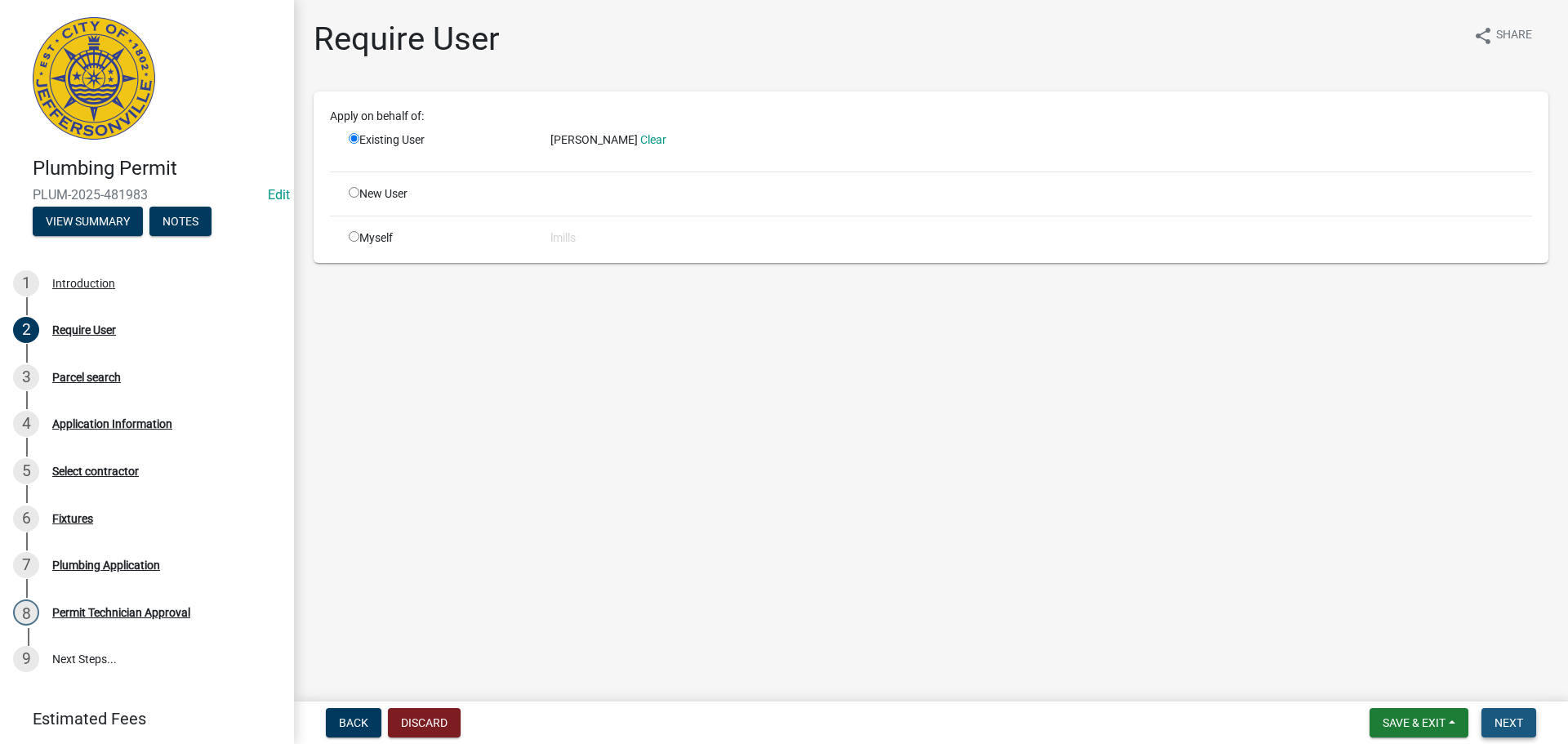
click at [1510, 719] on span "Next" at bounding box center [1508, 723] width 29 height 13
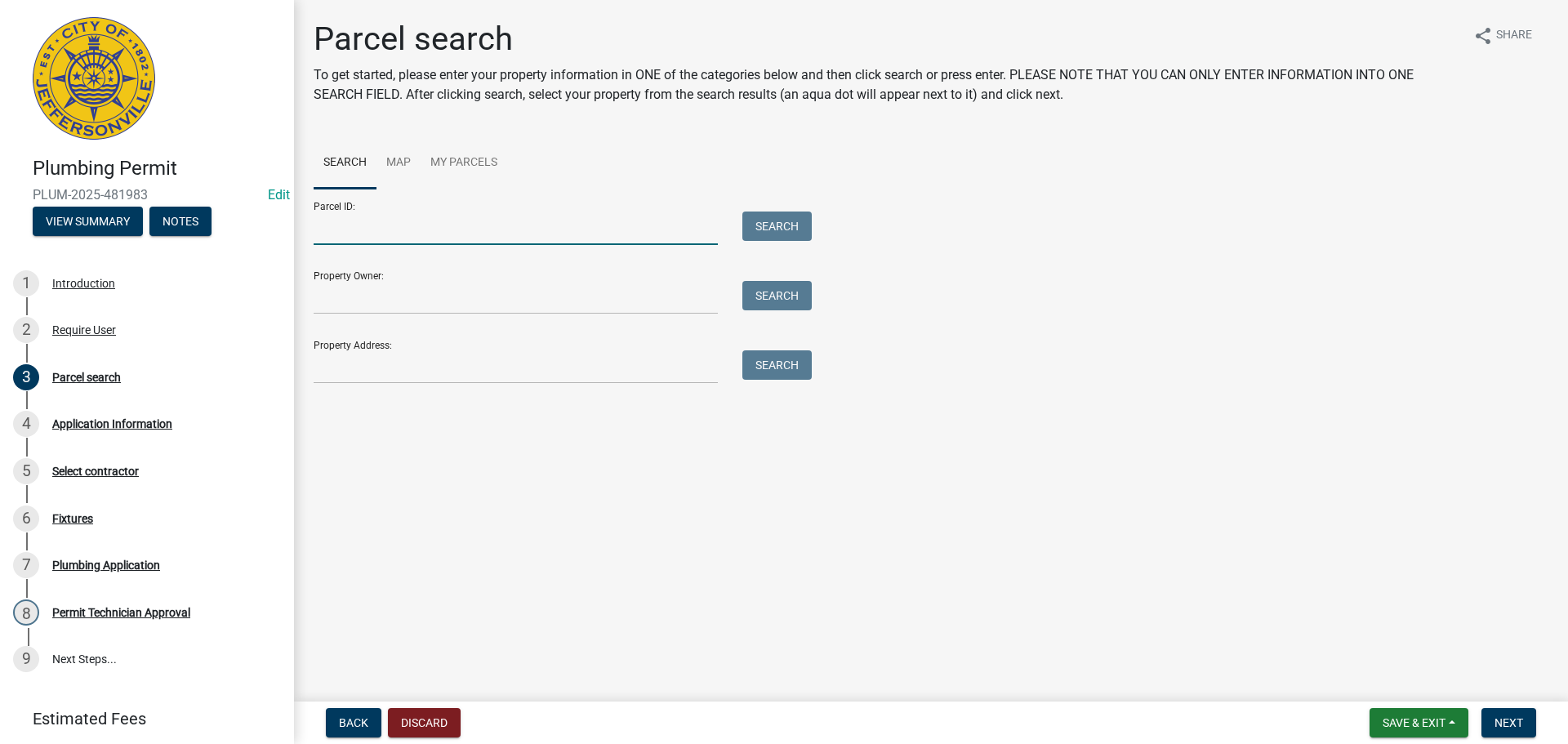
click at [385, 234] on input "Parcel ID:" at bounding box center [516, 228] width 404 height 34
type input "10-42-06-900-331.000-039"
click at [764, 231] on button "Search" at bounding box center [777, 226] width 70 height 30
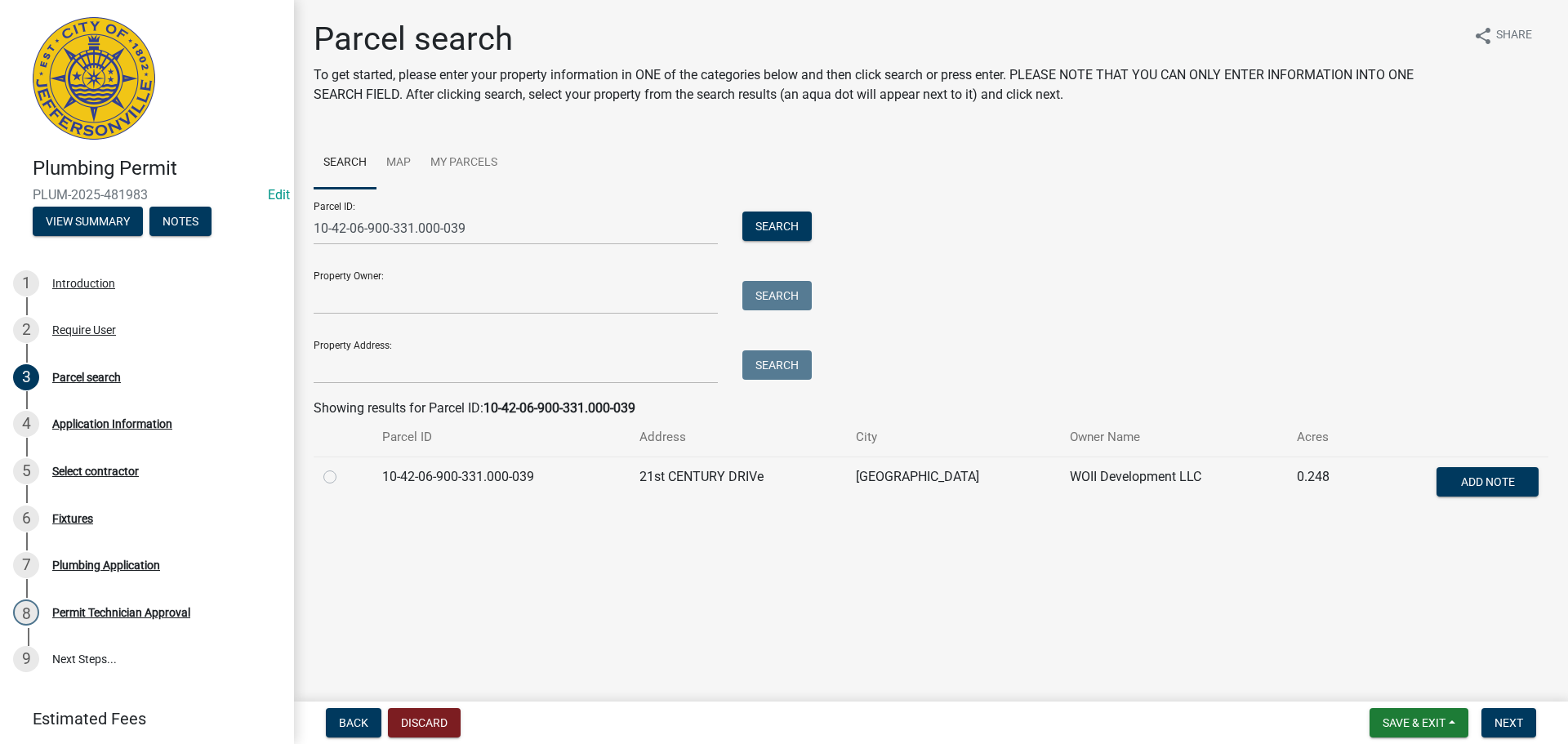
click at [343, 467] on label at bounding box center [343, 467] width 0 height 0
click at [343, 478] on input "radio" at bounding box center [348, 472] width 10 height 10
radio input "true"
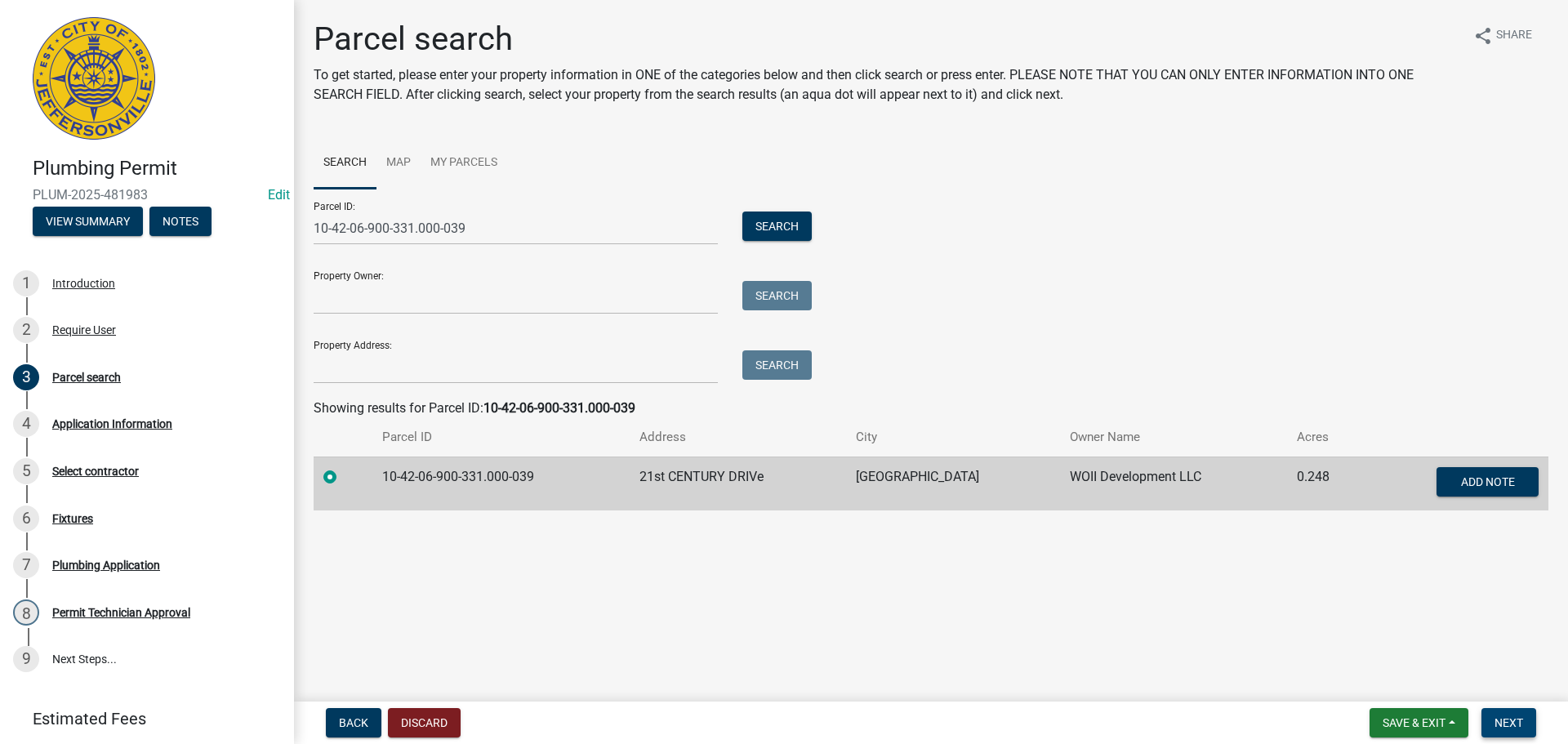
click at [1497, 726] on span "Next" at bounding box center [1508, 723] width 29 height 13
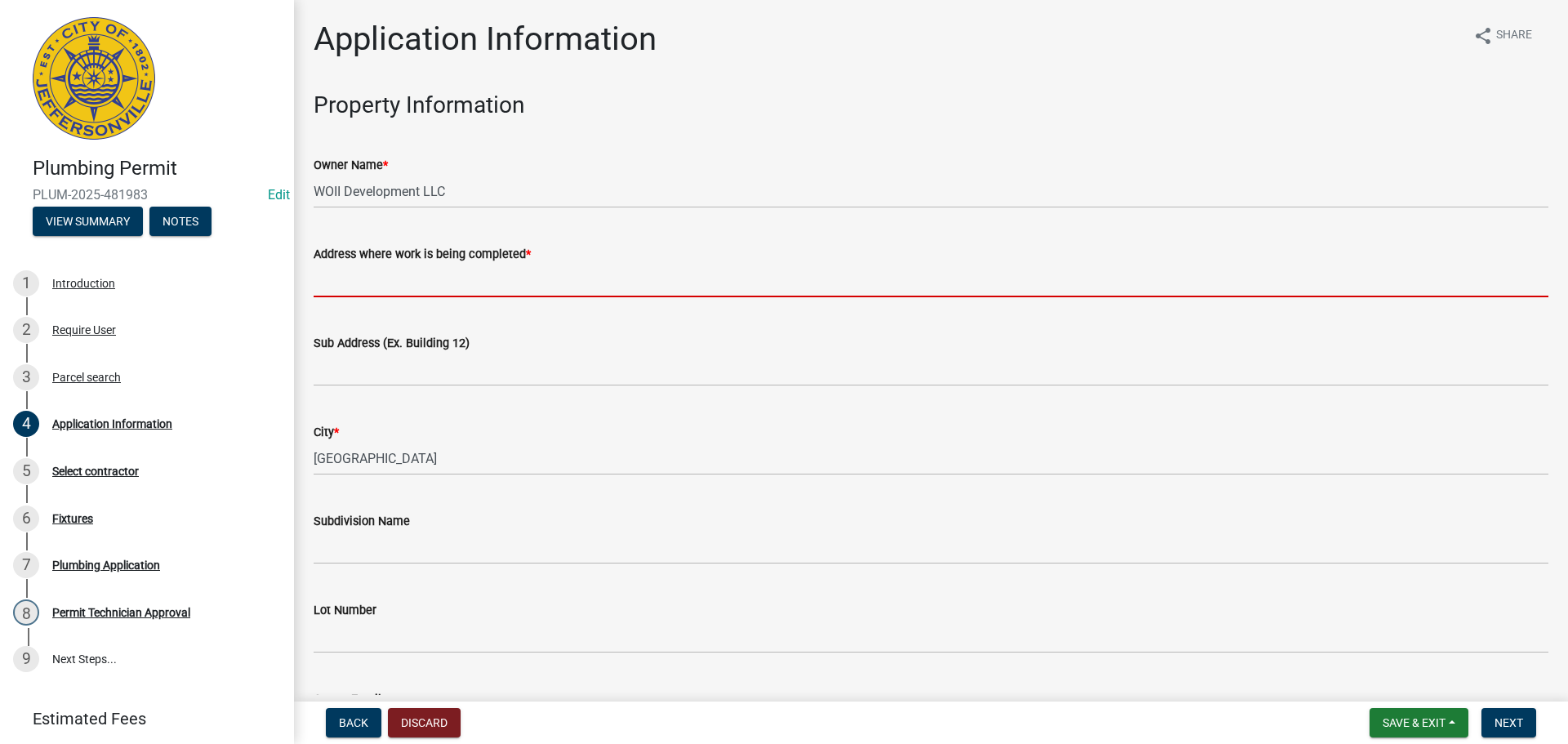
click at [435, 295] on input "Address where work is being completed *" at bounding box center [932, 280] width 1235 height 34
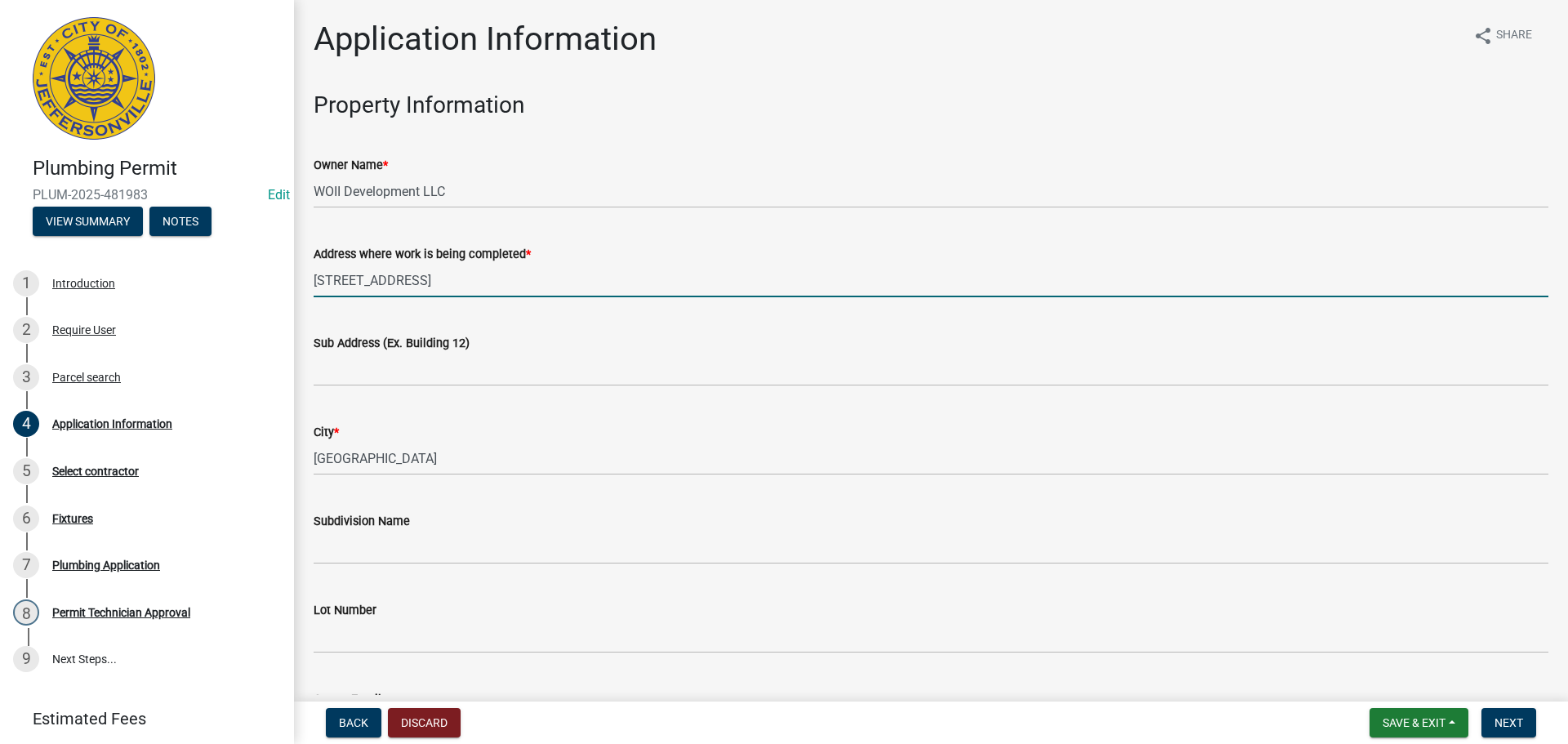
type input "6510 21st Century Drive"
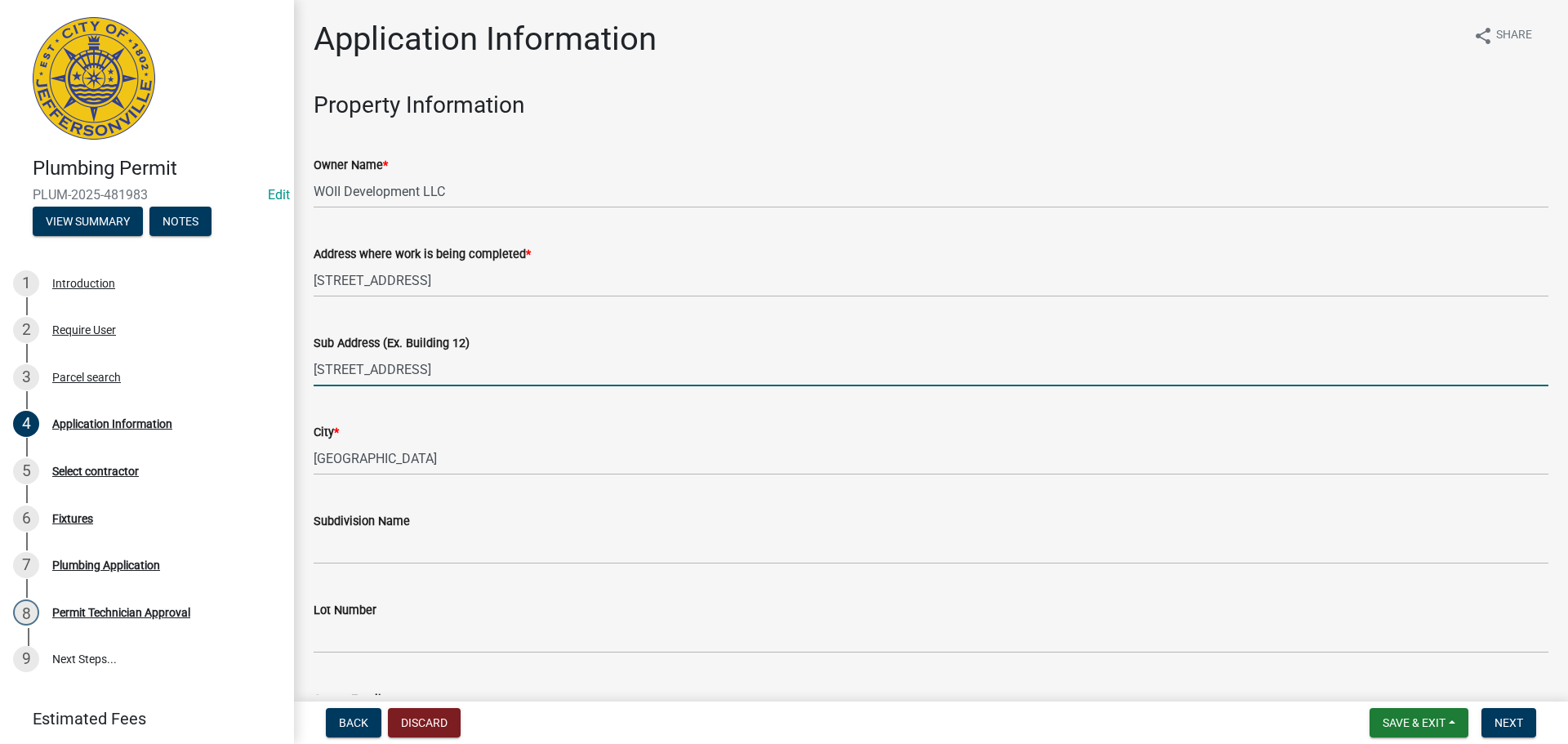
type input "6510 21st Century Drive, Lot 1012"
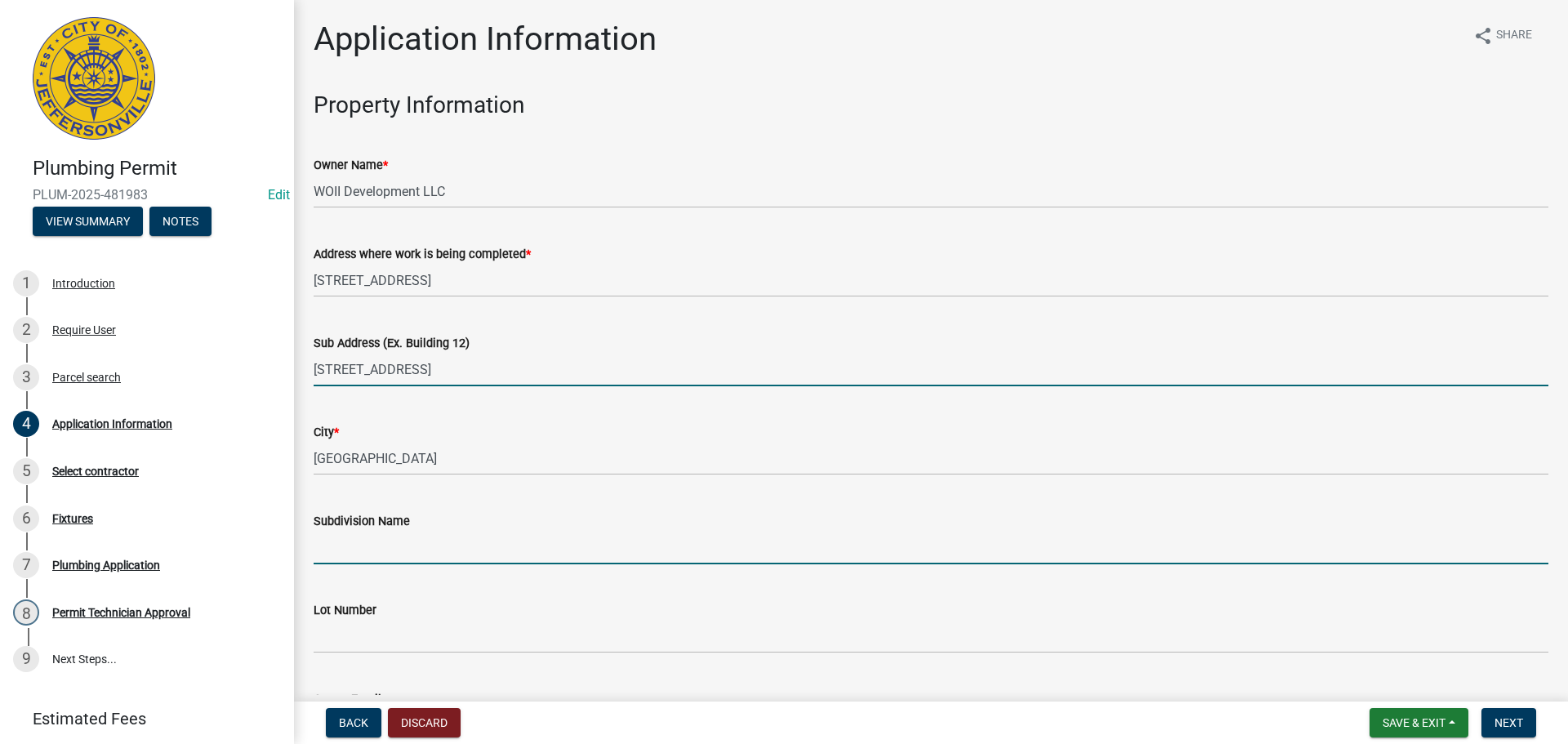
click at [396, 554] on input "Subdivision Name" at bounding box center [932, 548] width 1235 height 34
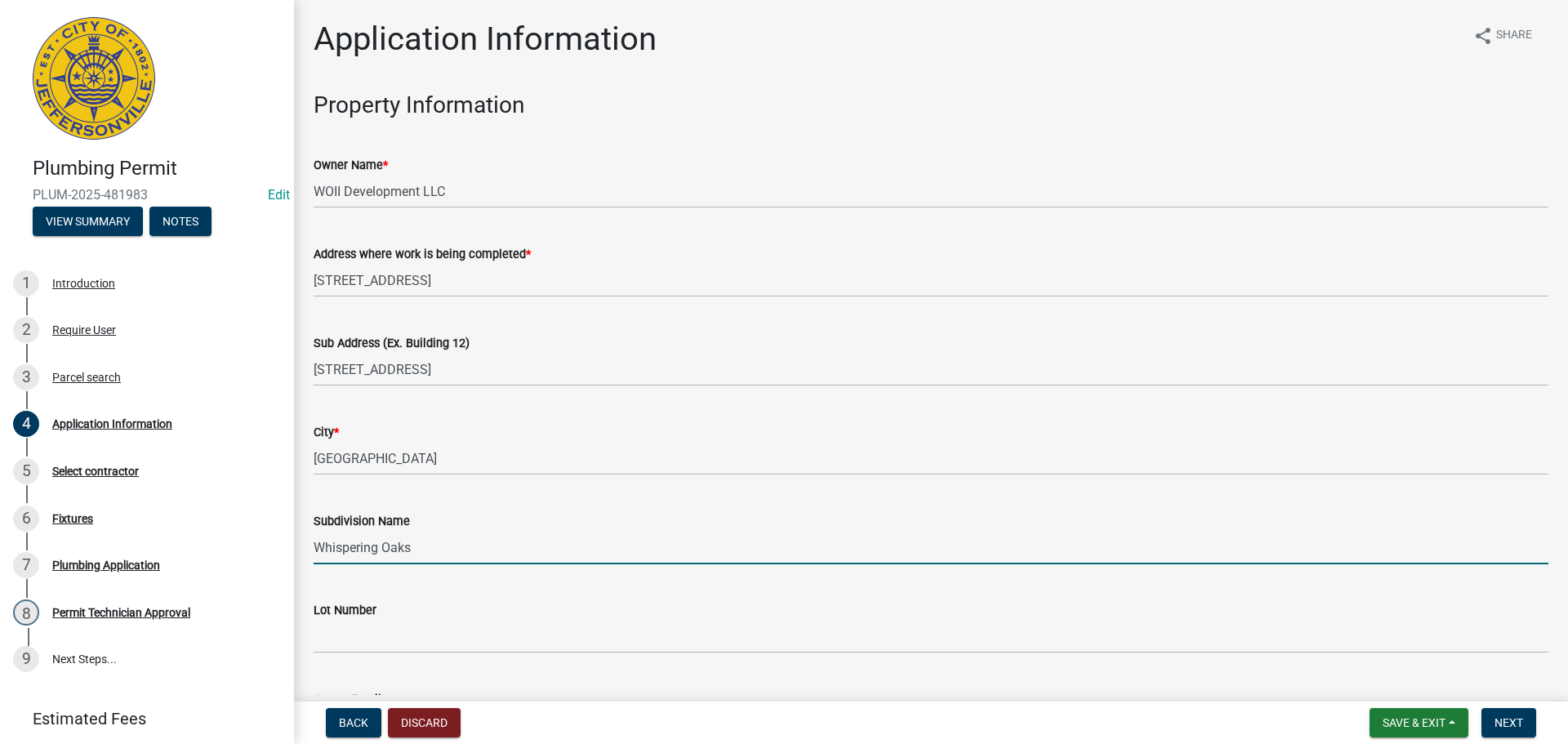
type input "Whispering Oaks"
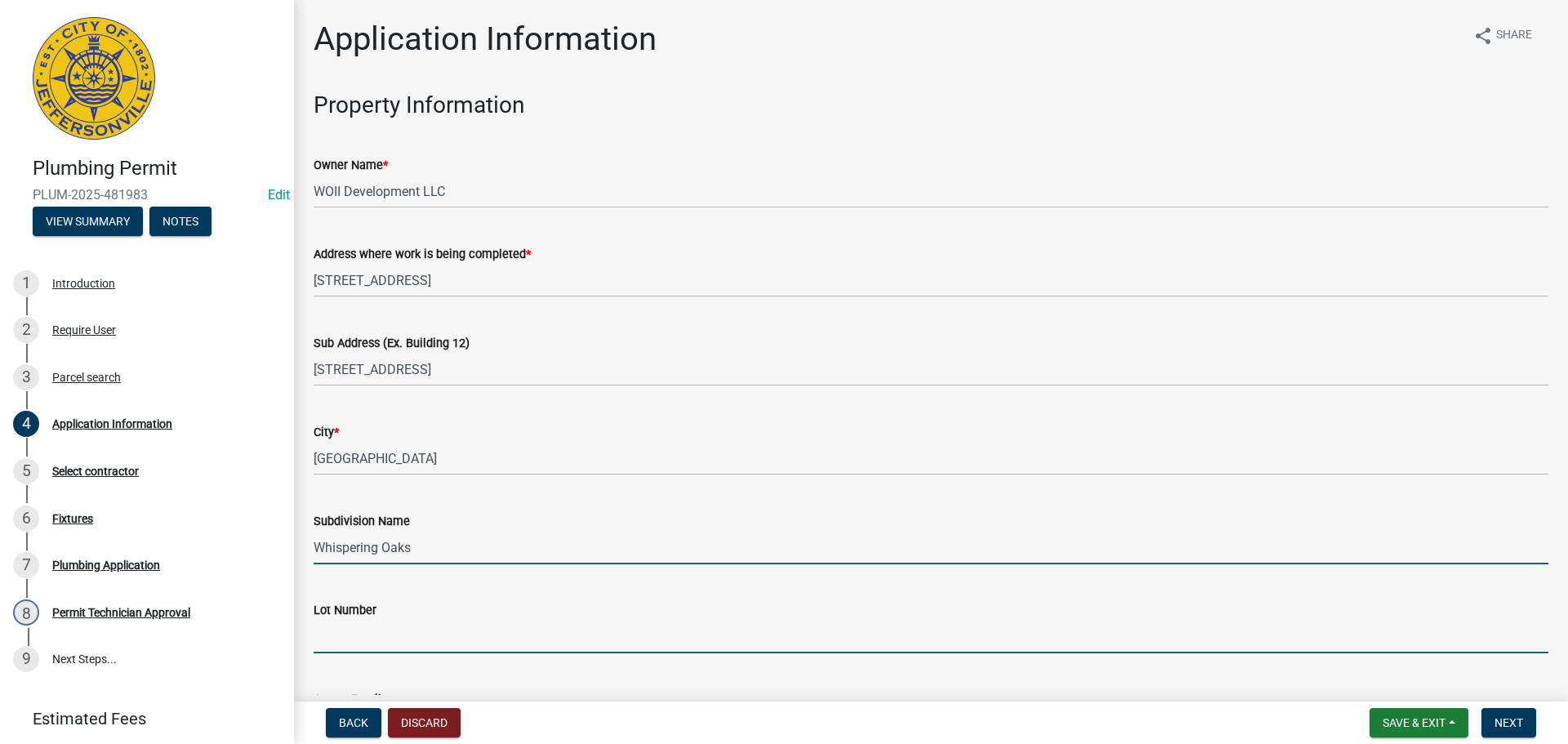
click at [402, 639] on input "Lot Number" at bounding box center [932, 636] width 1235 height 34
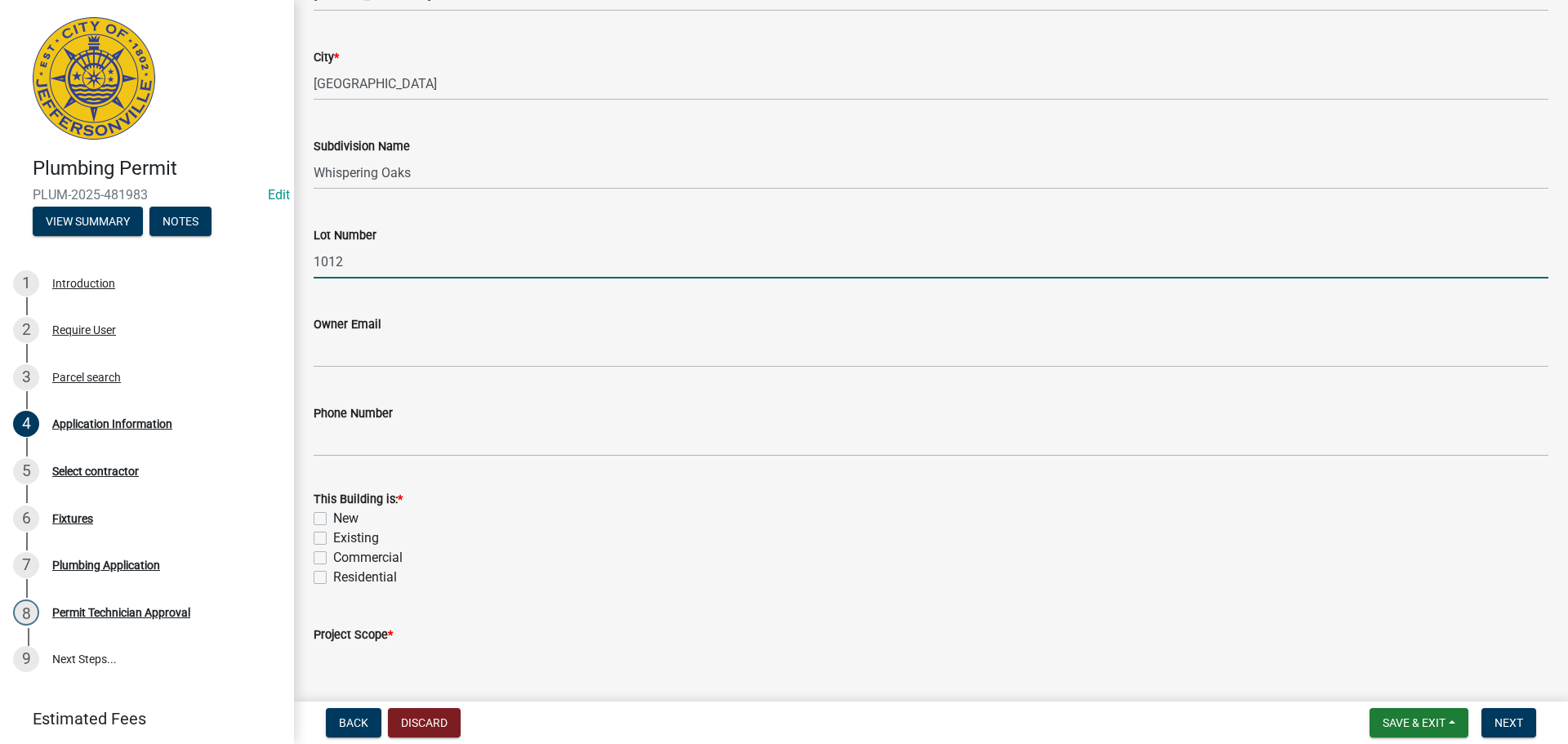
scroll to position [408, 0]
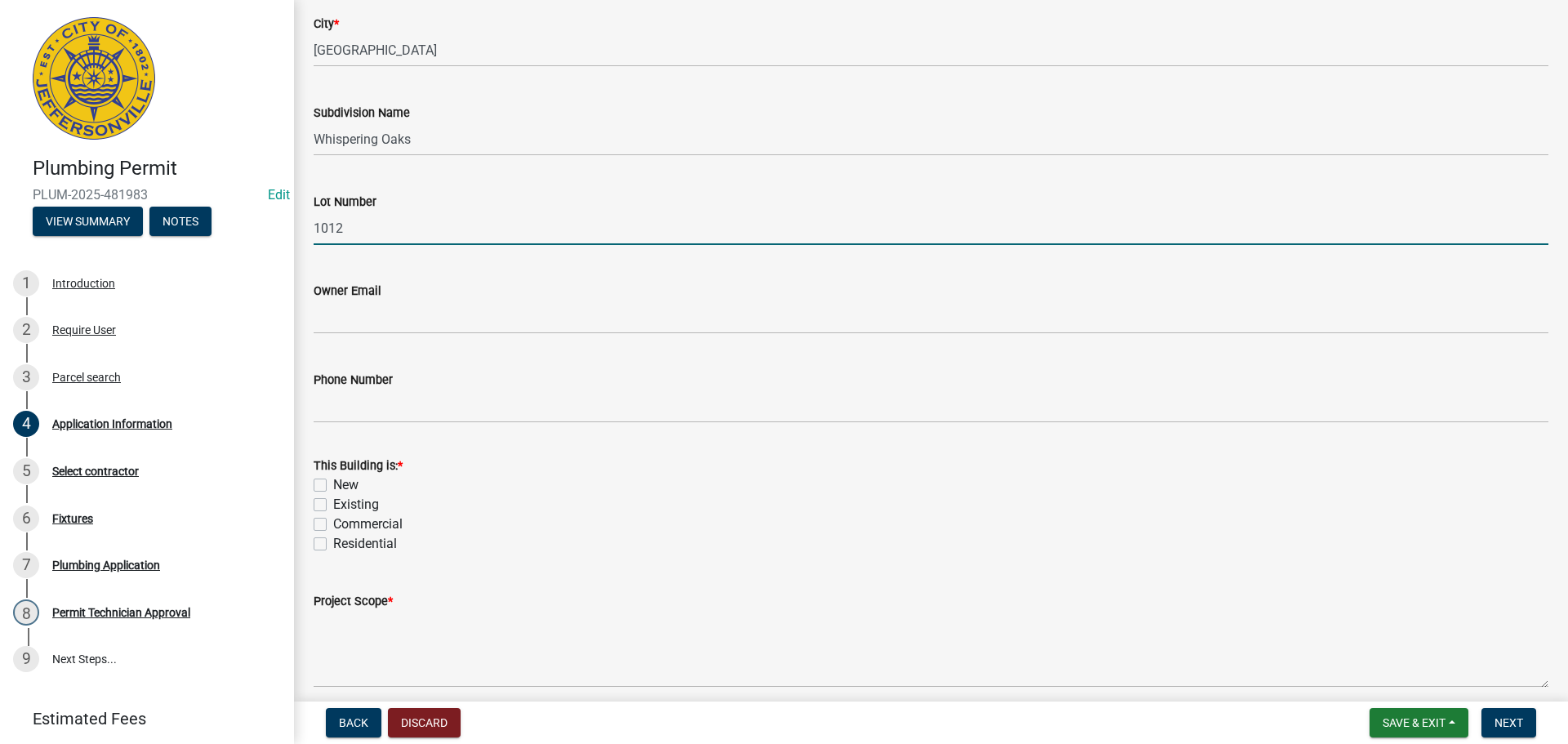
type input "1012"
click at [344, 489] on label "New" at bounding box center [346, 484] width 25 height 20
click at [344, 486] on input "New" at bounding box center [338, 480] width 10 height 10
checkbox input "true"
checkbox input "false"
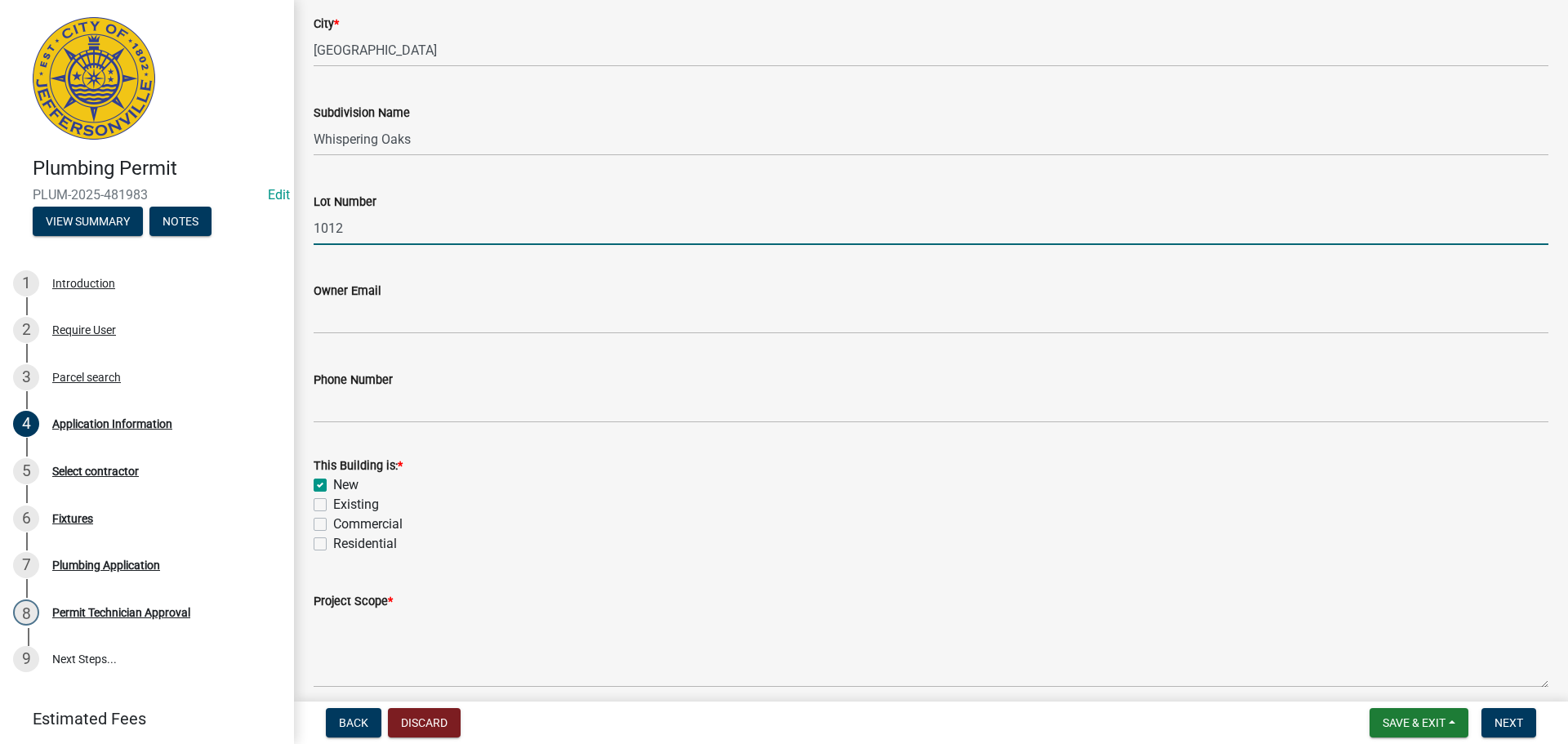
checkbox input "false"
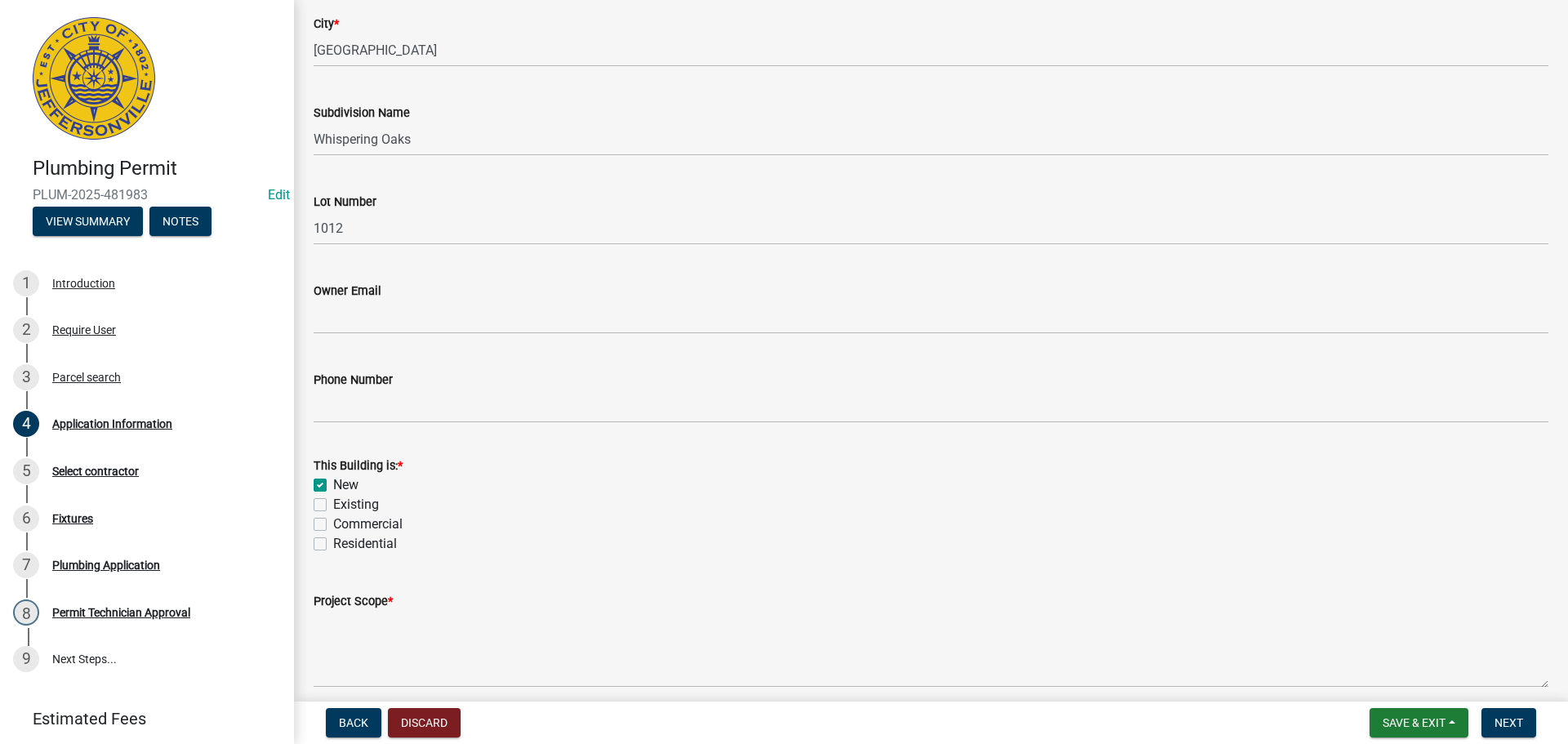
click at [355, 548] on label "Residential" at bounding box center [365, 543] width 63 height 20
click at [344, 545] on input "Residential" at bounding box center [338, 538] width 10 height 10
checkbox input "true"
checkbox input "false"
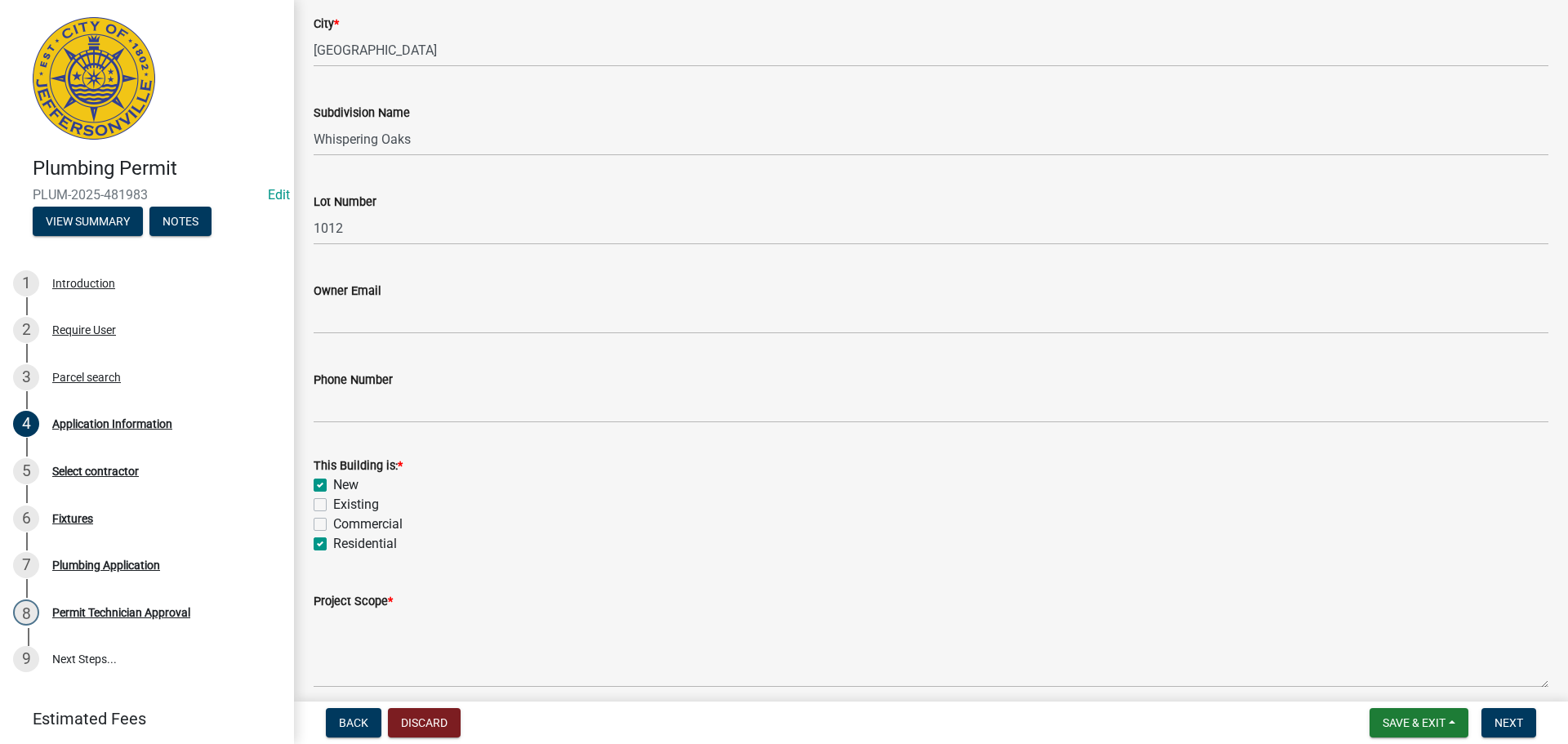
checkbox input "false"
checkbox input "true"
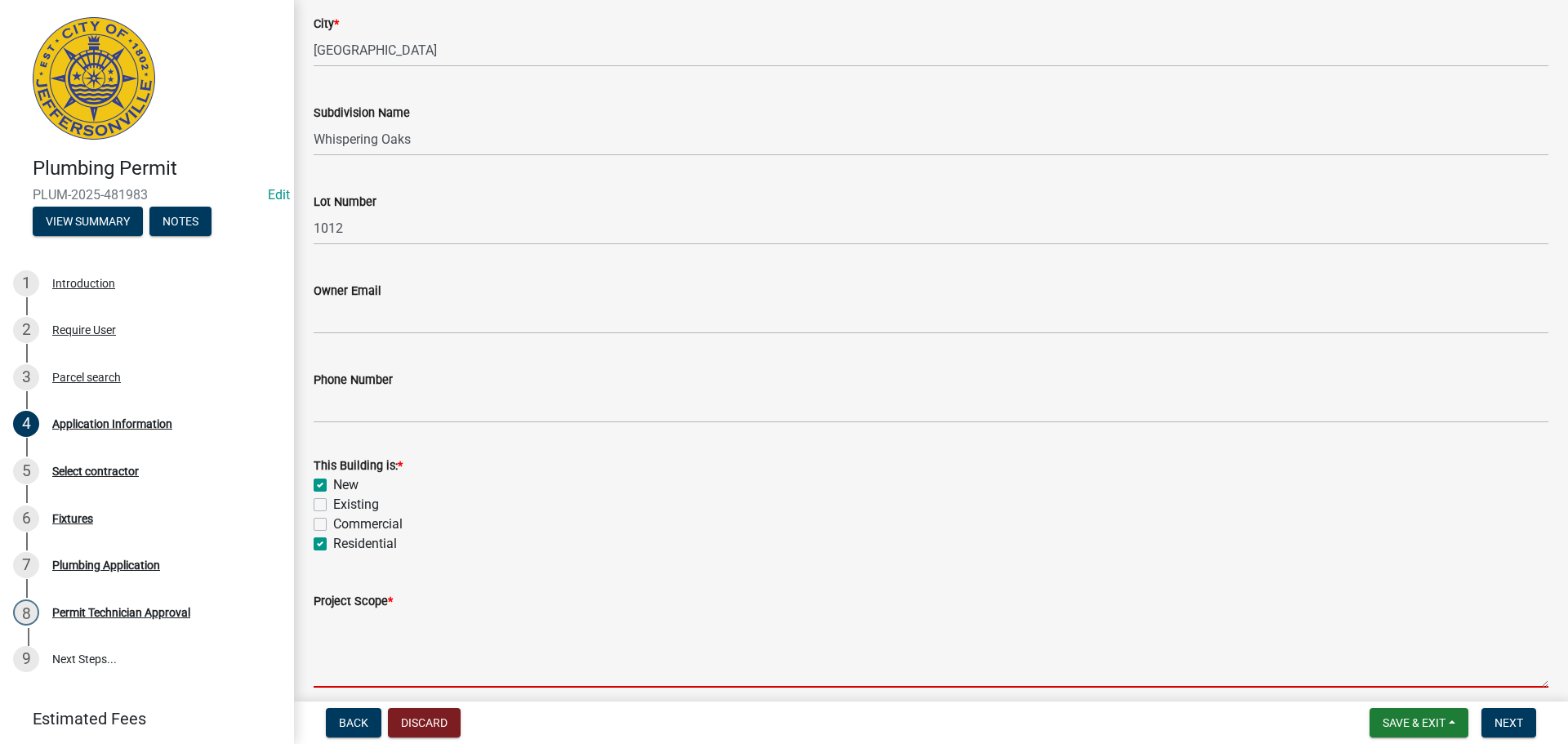
click at [351, 652] on textarea "Project Scope *" at bounding box center [932, 649] width 1235 height 76
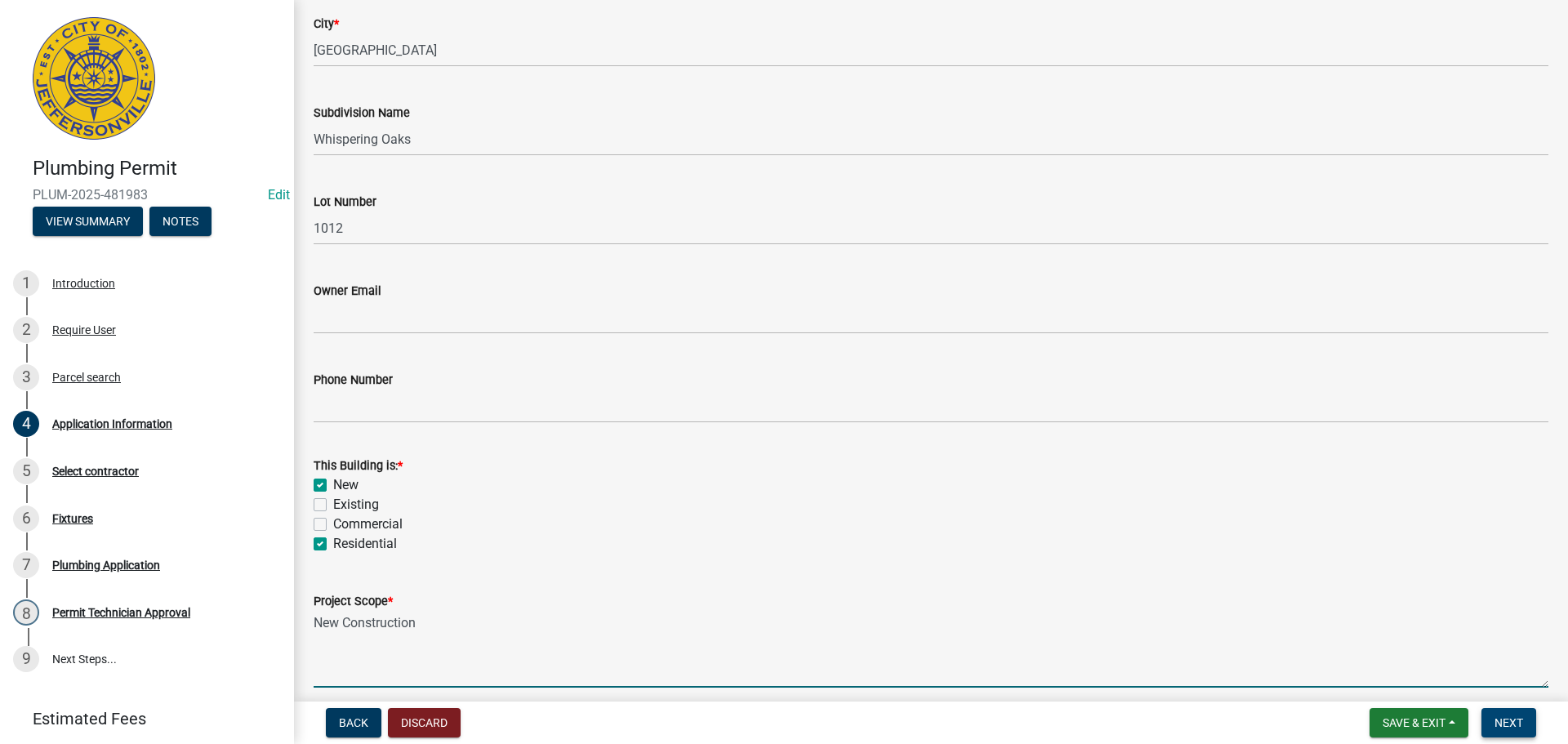
type textarea "New Construction"
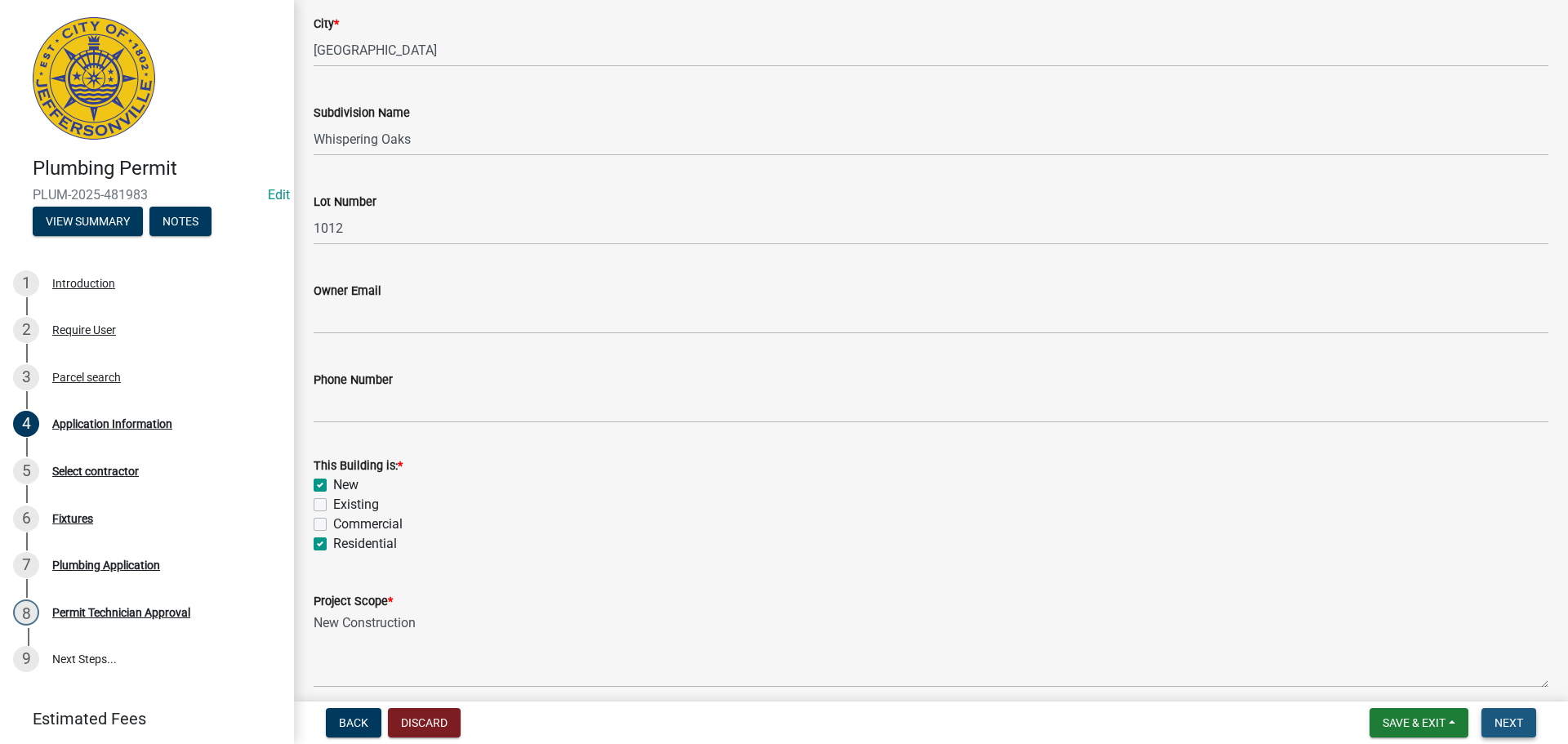
click at [1493, 717] on button "Next" at bounding box center [1508, 723] width 55 height 30
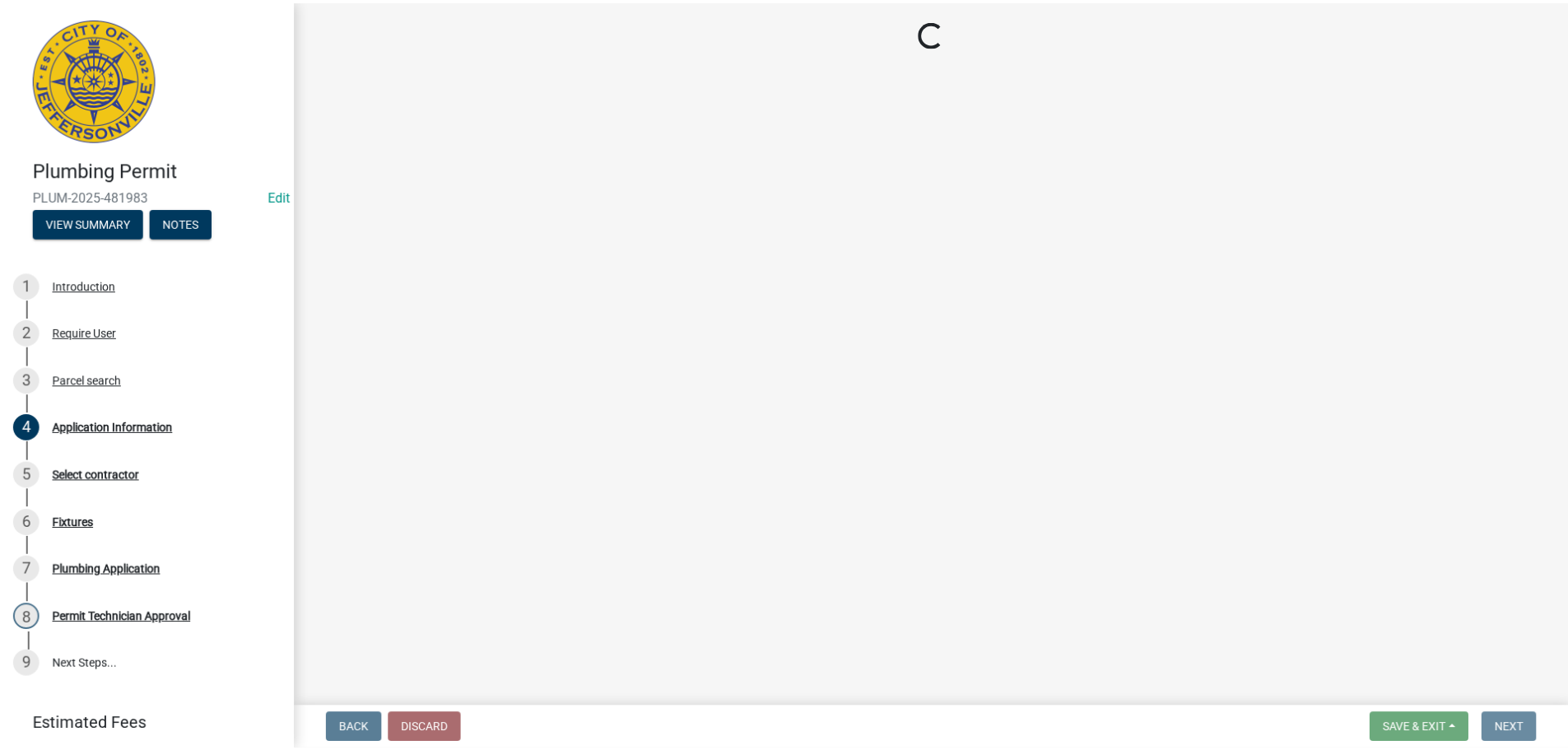
scroll to position [0, 0]
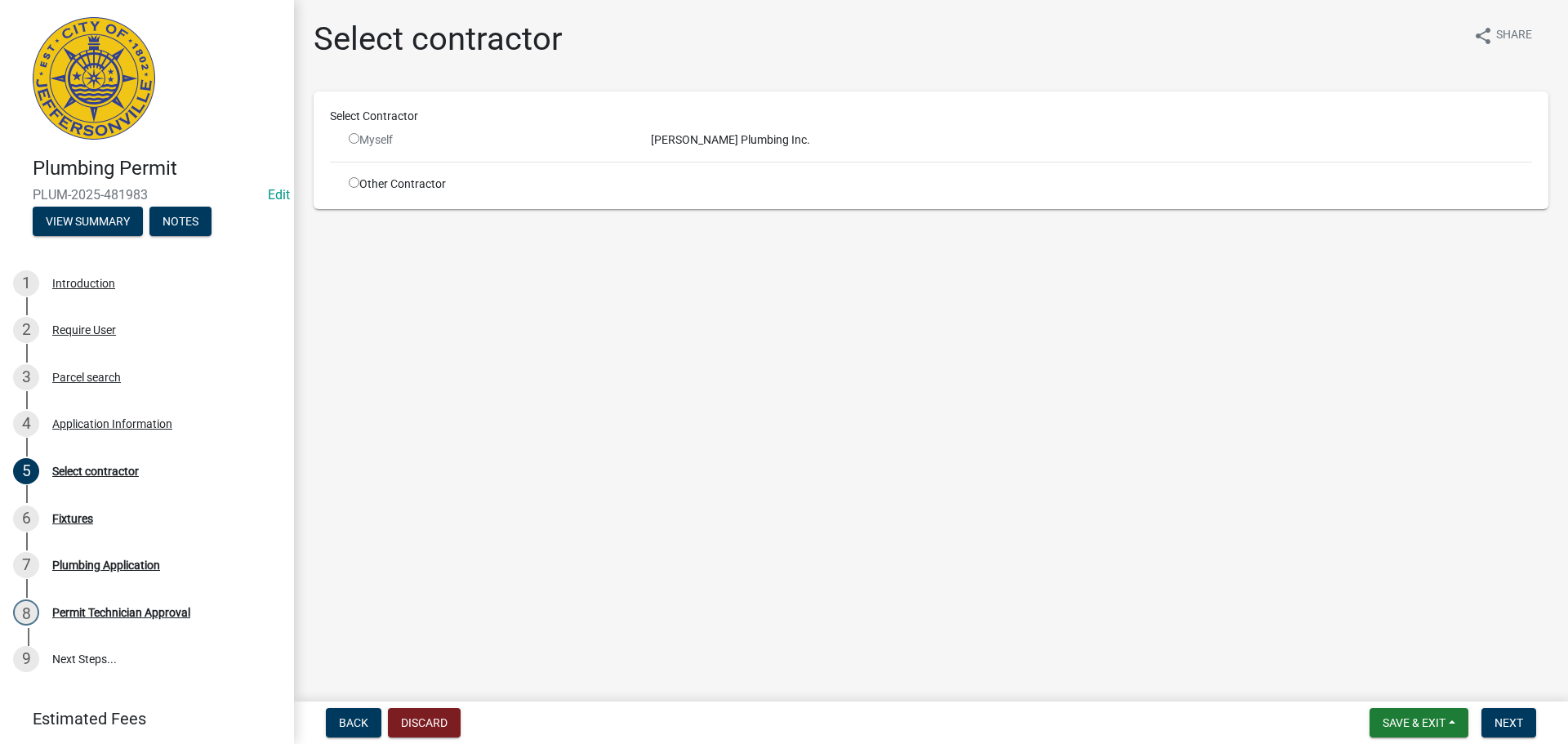
click at [357, 140] on input "radio" at bounding box center [353, 138] width 10 height 10
radio input "false"
click at [617, 162] on hr at bounding box center [931, 162] width 1203 height 1
click at [353, 182] on input "radio" at bounding box center [353, 182] width 10 height 10
radio input "true"
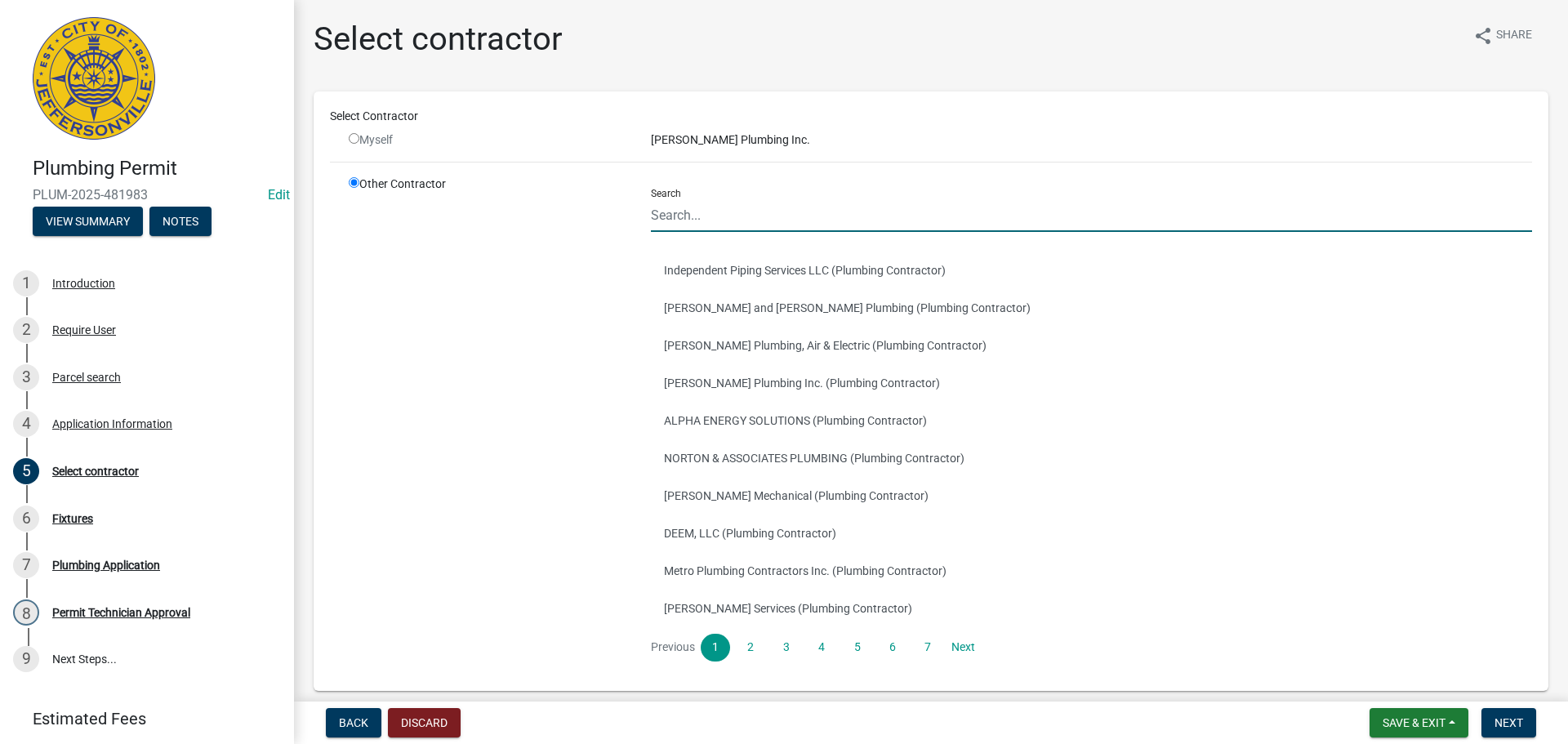
click at [735, 222] on input "Search" at bounding box center [1092, 215] width 881 height 34
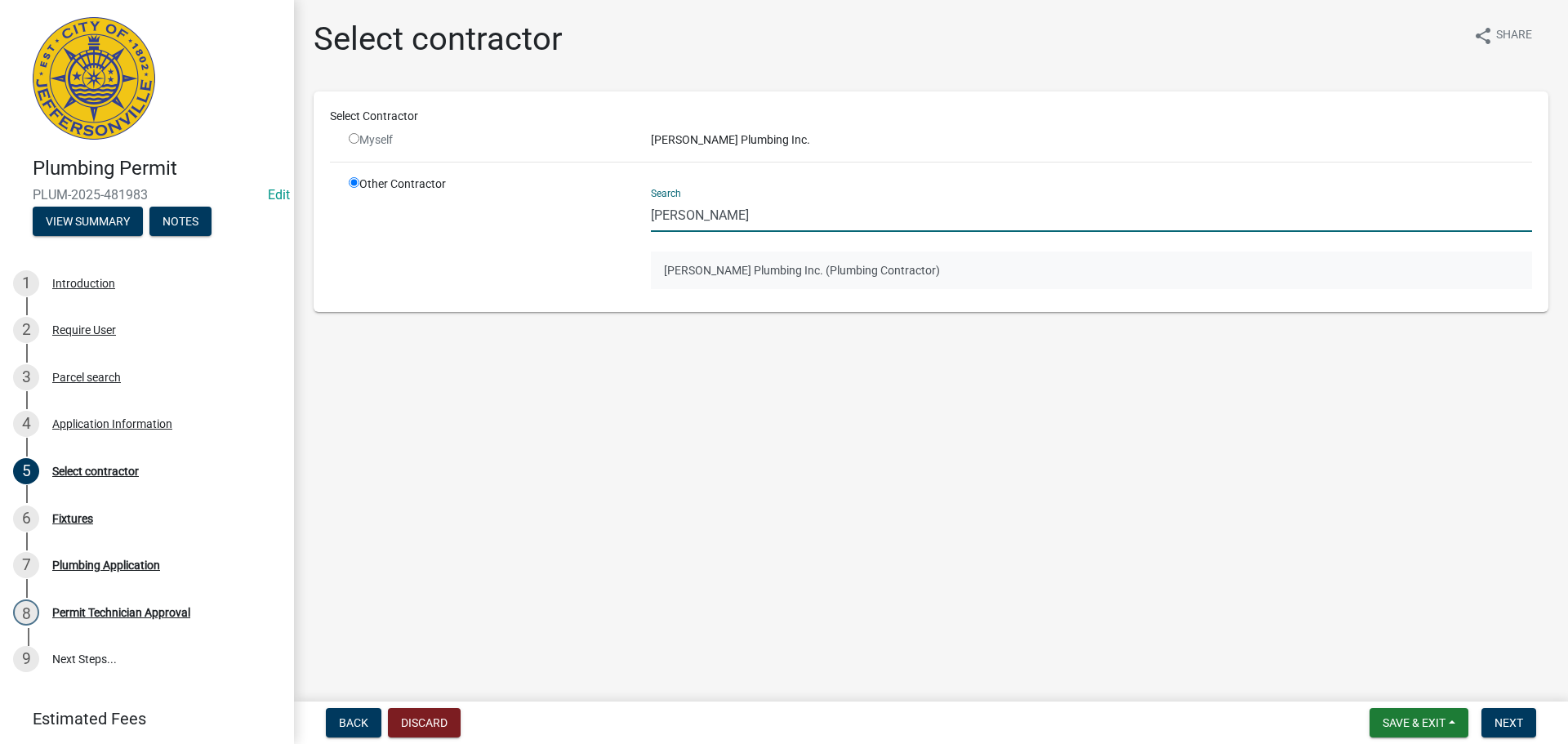
type input "Lindley"
click at [719, 273] on button "Lindley Plumbing Inc. (Plumbing Contractor)" at bounding box center [1092, 270] width 881 height 37
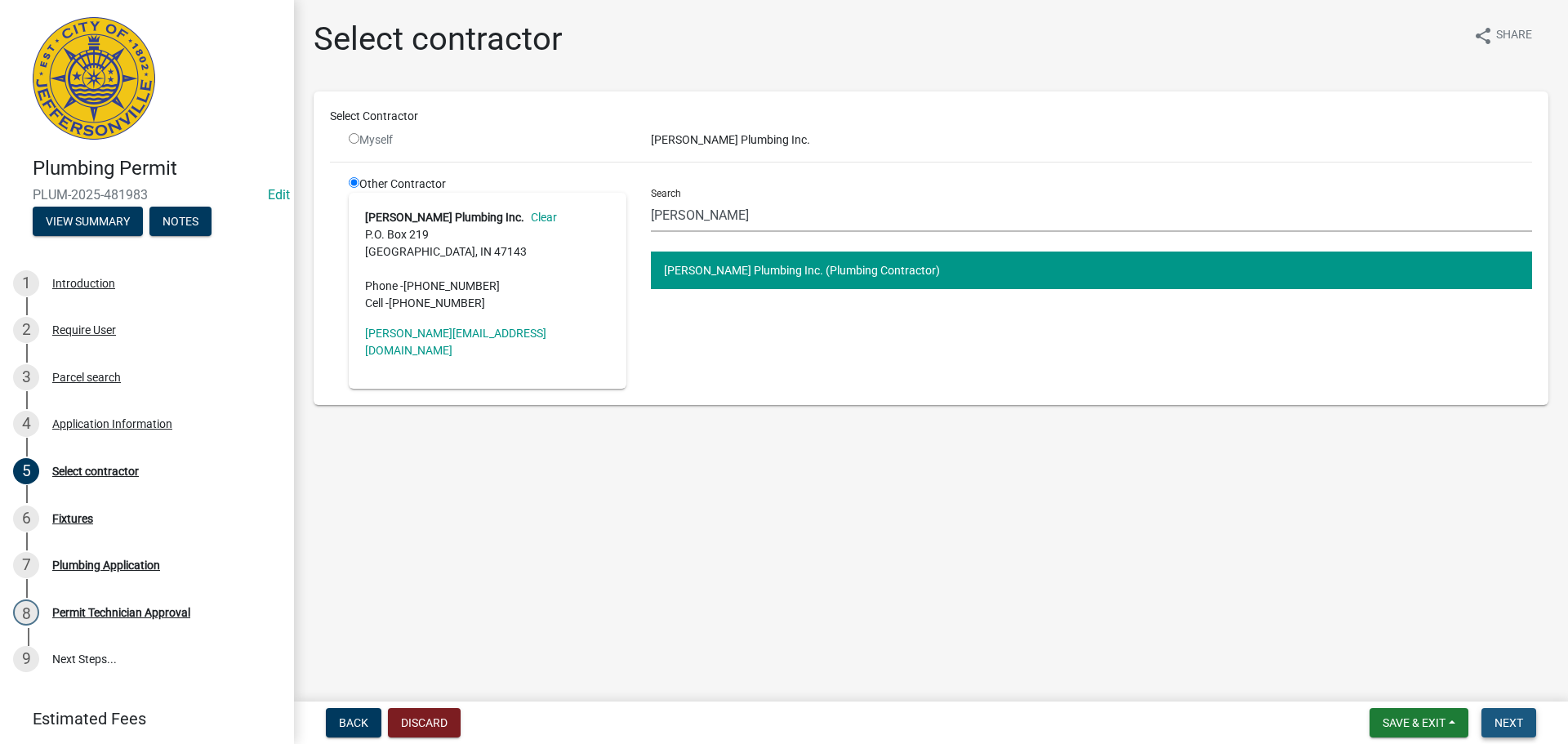
click at [1525, 716] on button "Next" at bounding box center [1508, 723] width 55 height 30
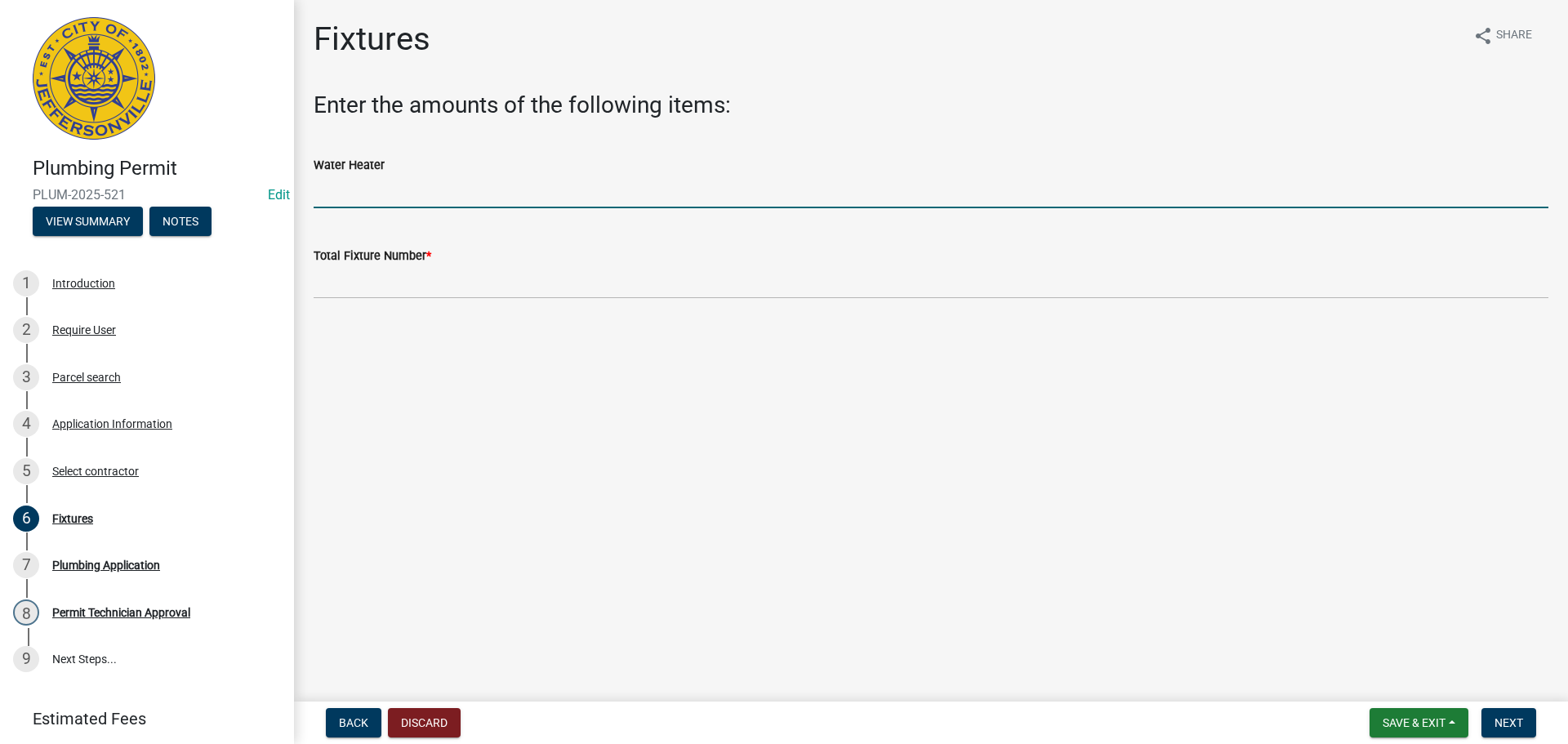
click at [425, 191] on input "text" at bounding box center [932, 192] width 1235 height 34
type input "1"
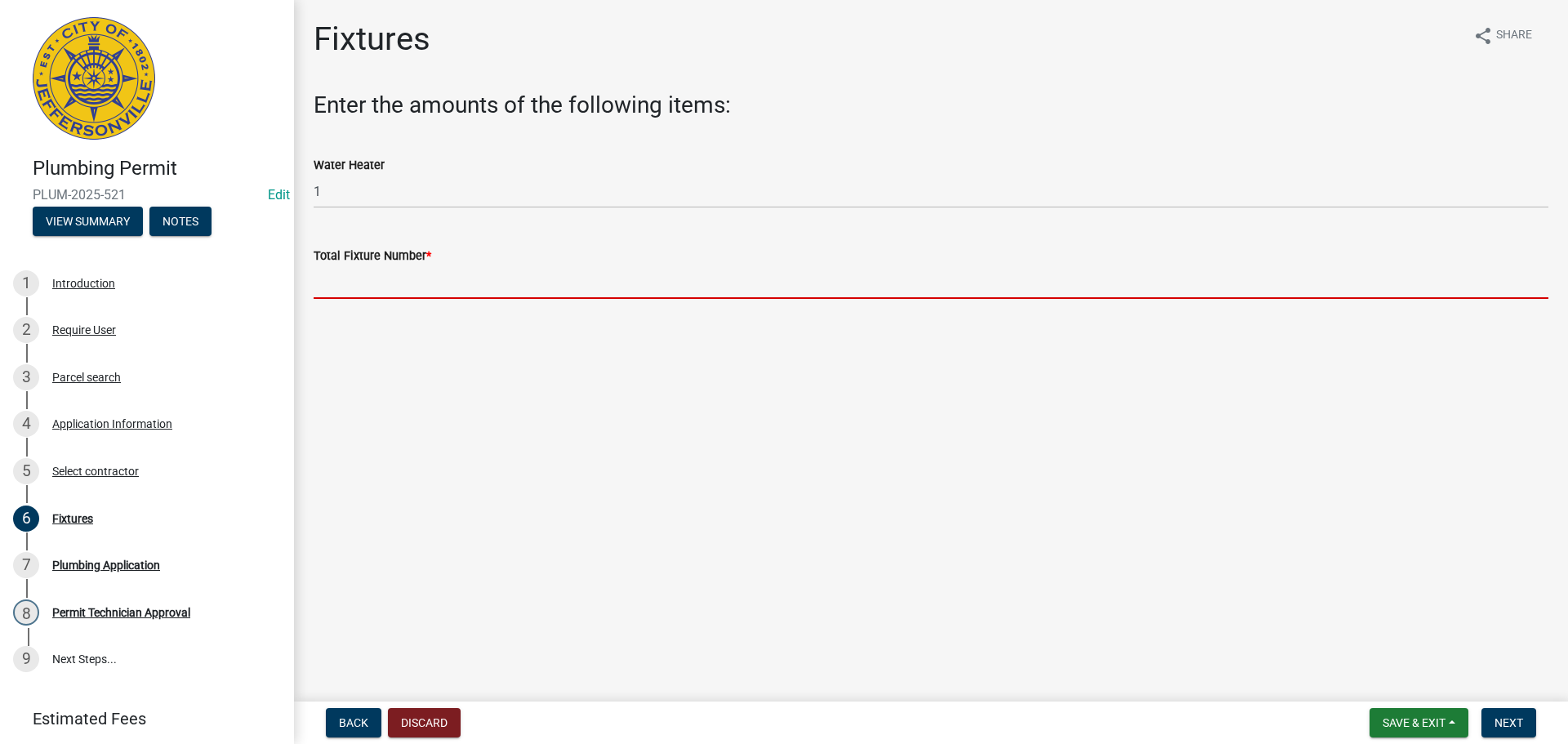
click at [383, 277] on input "text" at bounding box center [932, 282] width 1235 height 34
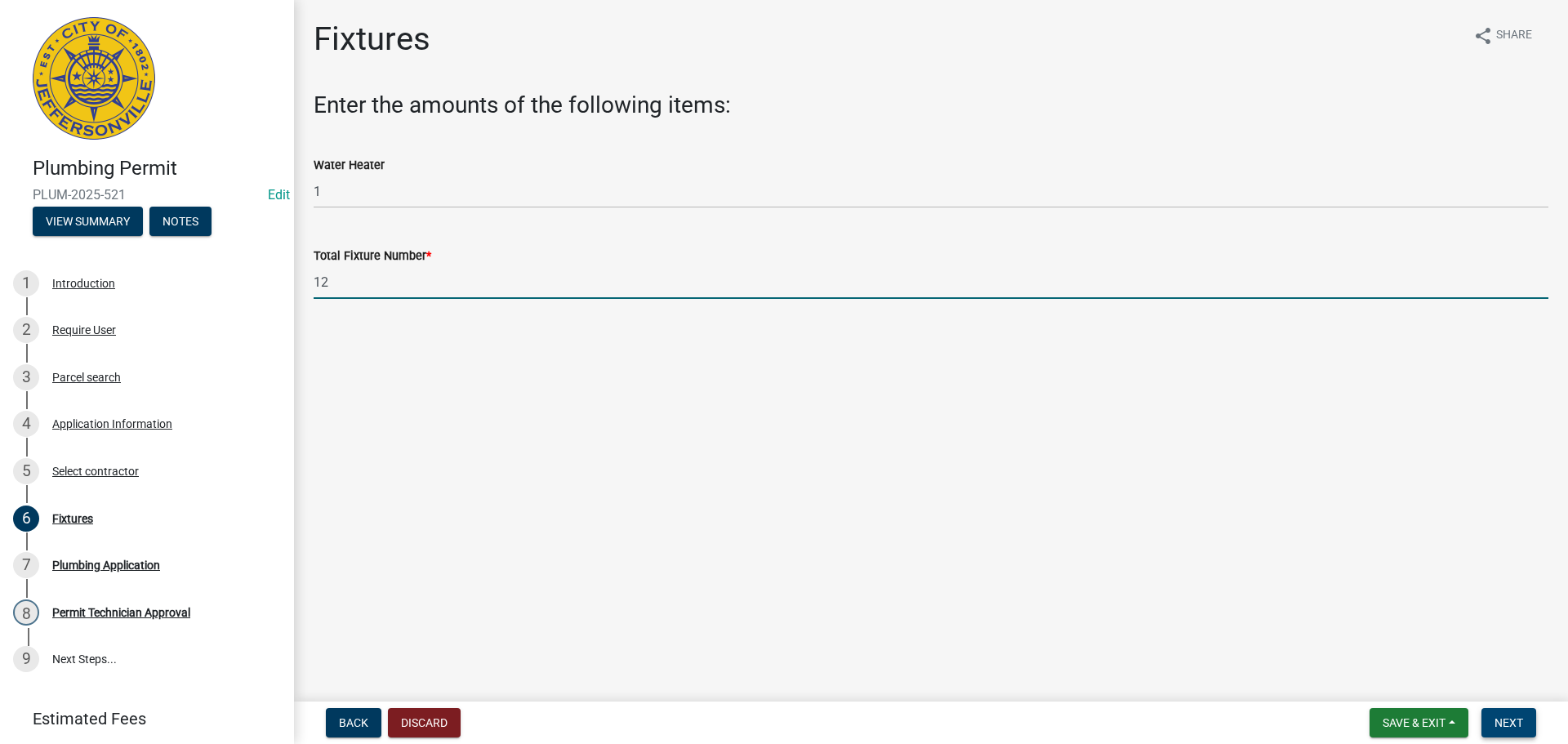
type input "12"
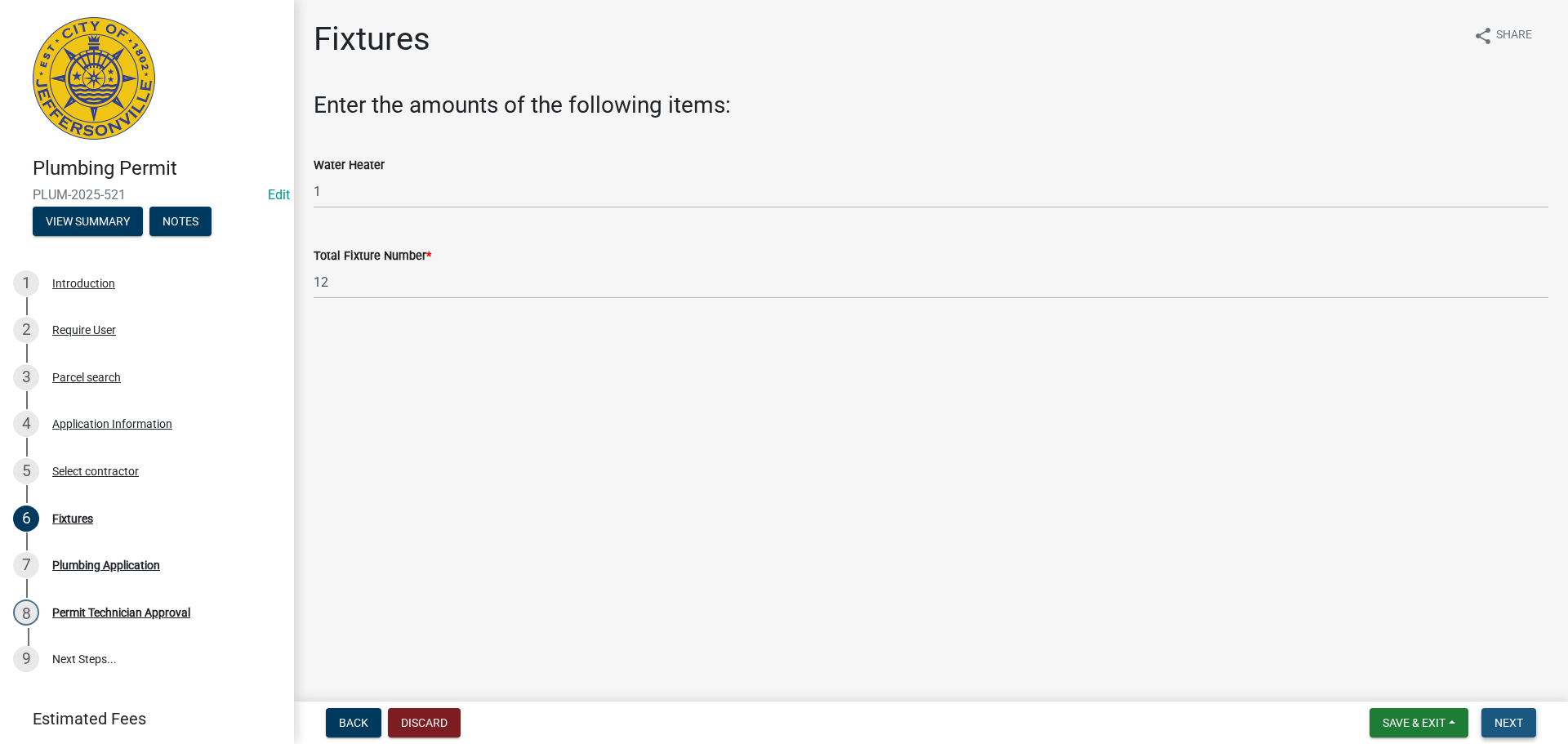
click at [1515, 712] on button "Next" at bounding box center [1508, 723] width 55 height 30
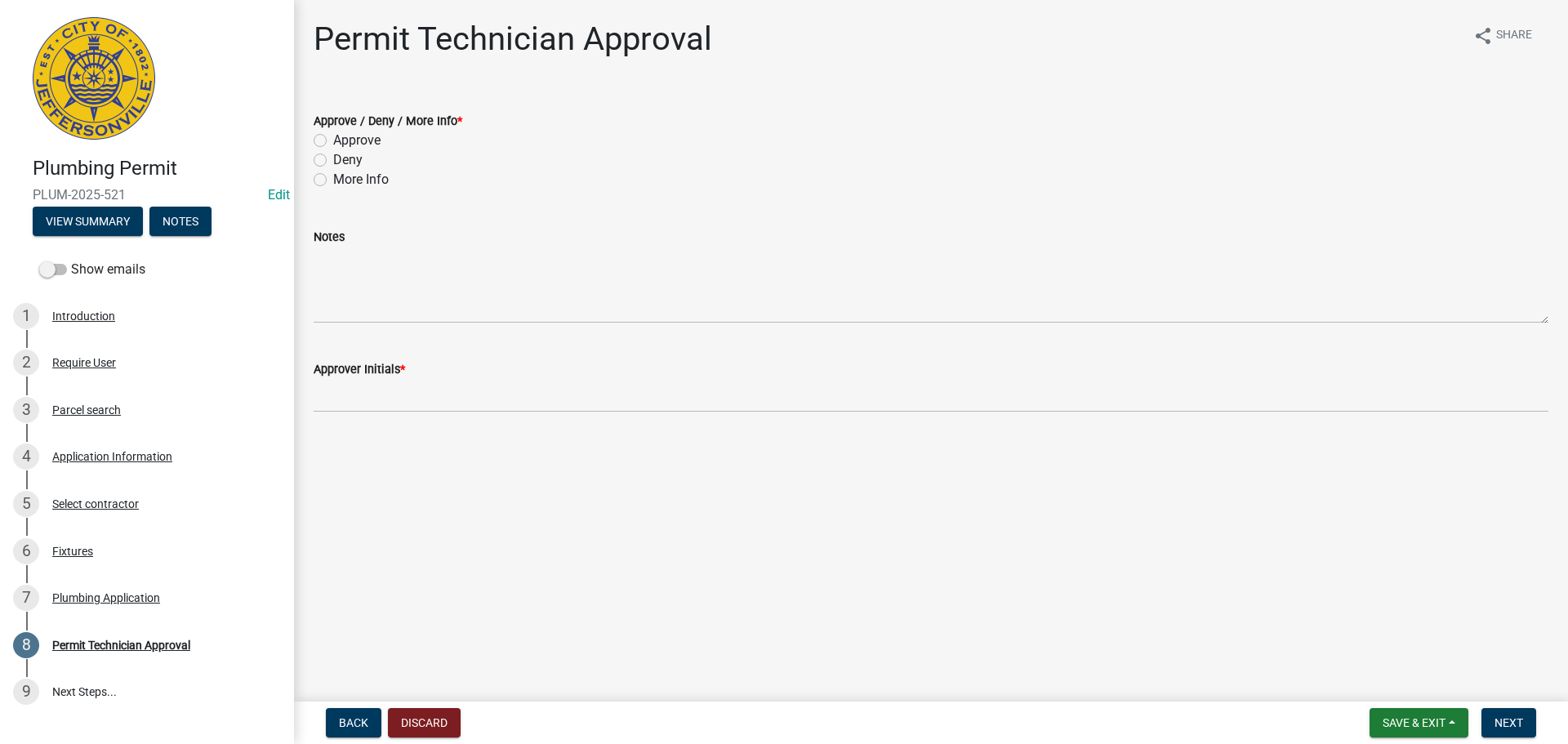
click at [360, 136] on label "Approve" at bounding box center [357, 140] width 48 height 20
click at [344, 136] on input "Approve" at bounding box center [338, 135] width 10 height 10
radio input "true"
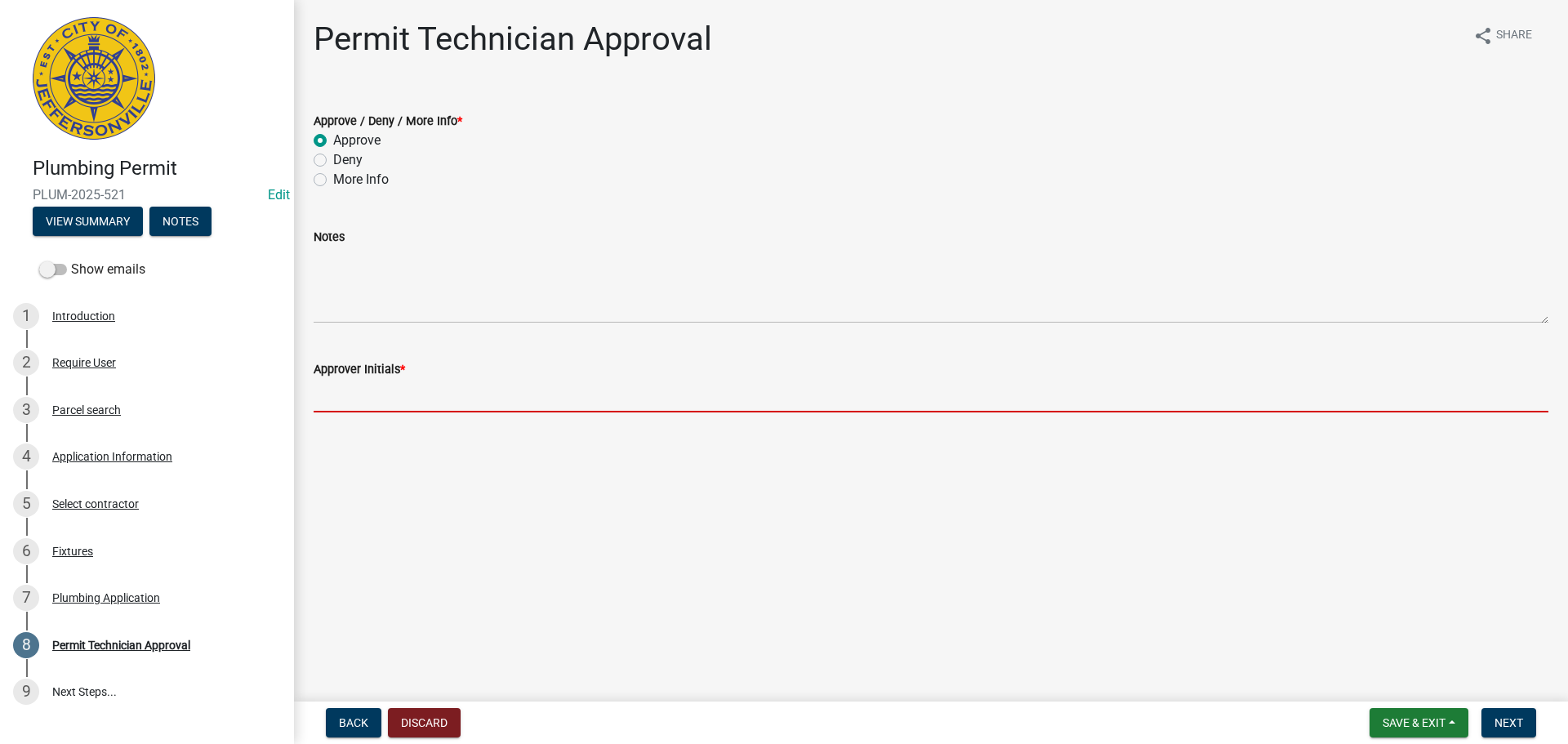
click at [363, 393] on input "Approver Initials *" at bounding box center [932, 396] width 1235 height 34
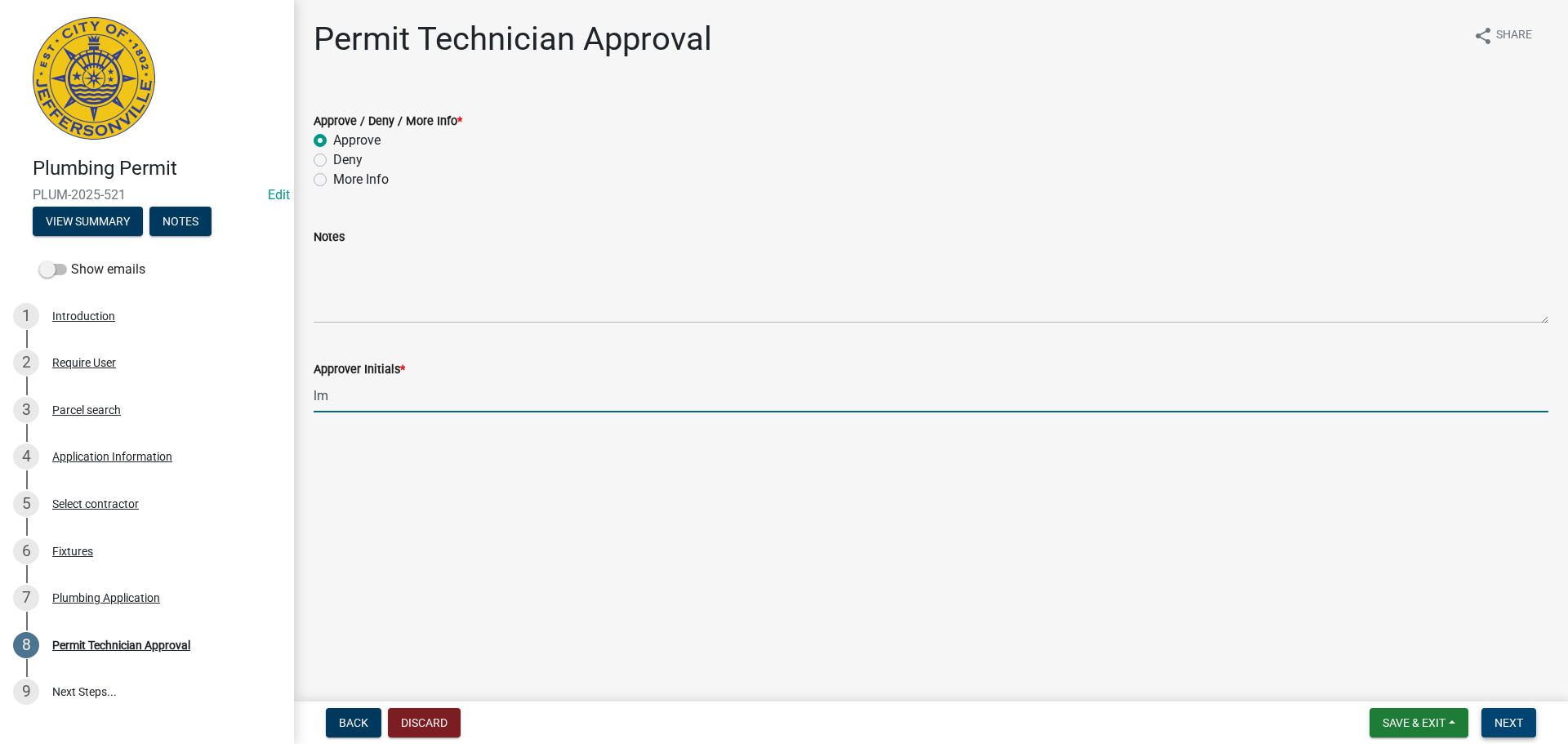
type input "lm"
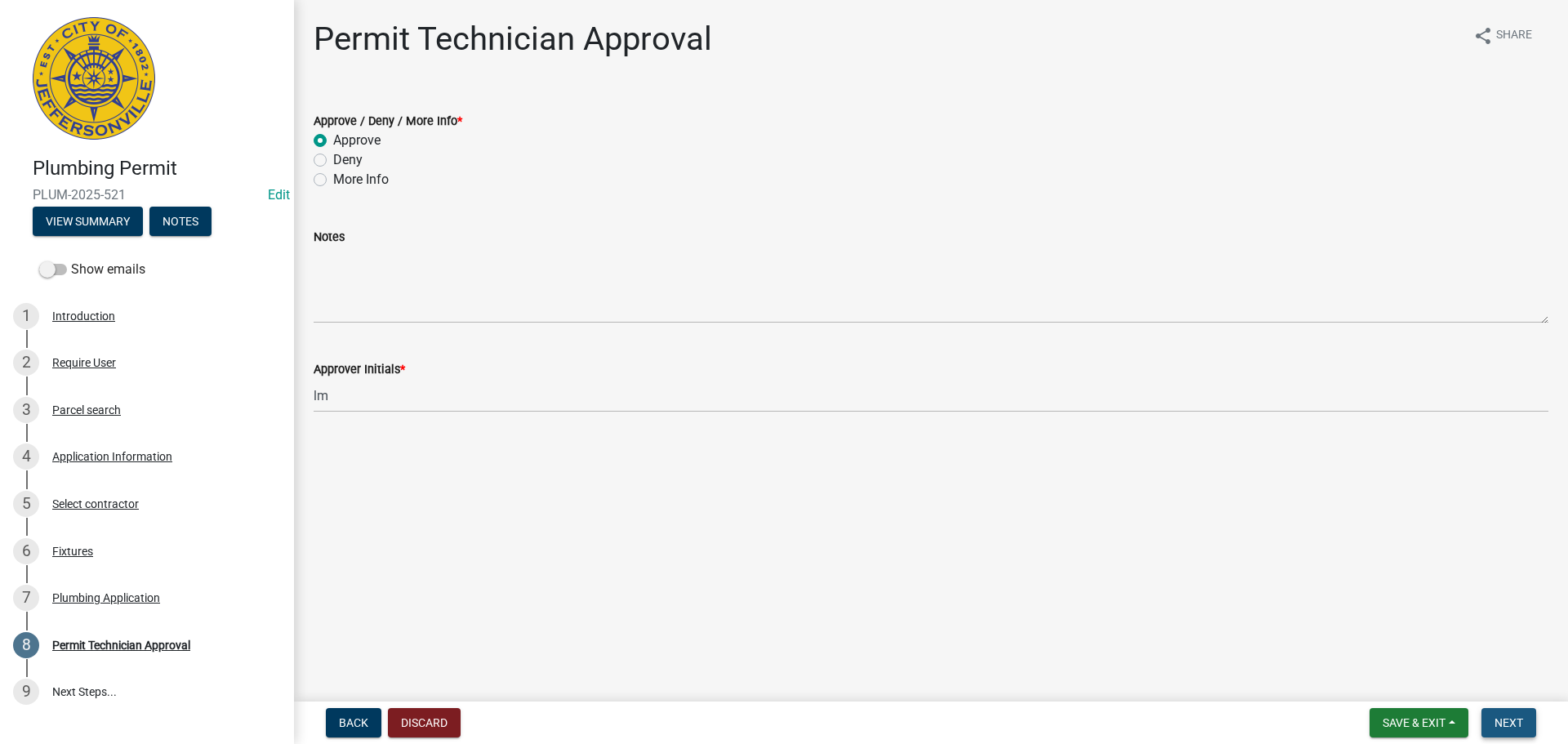
click at [1528, 725] on button "Next" at bounding box center [1508, 723] width 55 height 30
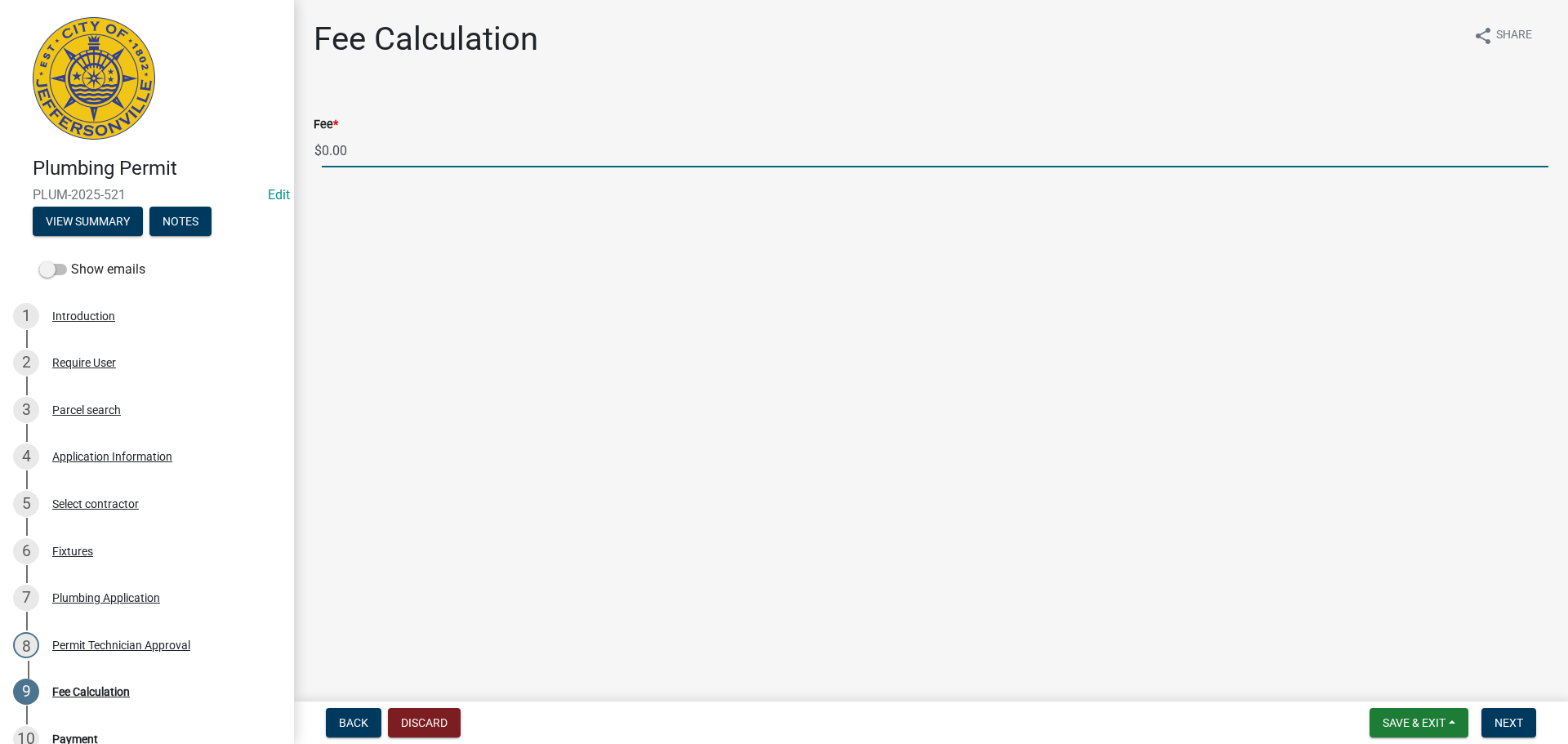
drag, startPoint x: 376, startPoint y: 154, endPoint x: 267, endPoint y: 178, distance: 111.6
click at [268, 178] on div "Plumbing Permit PLUM-2025-521 Edit View Summary Notes Show emails 1 Introductio…" at bounding box center [784, 372] width 1568 height 744
type input "85.00"
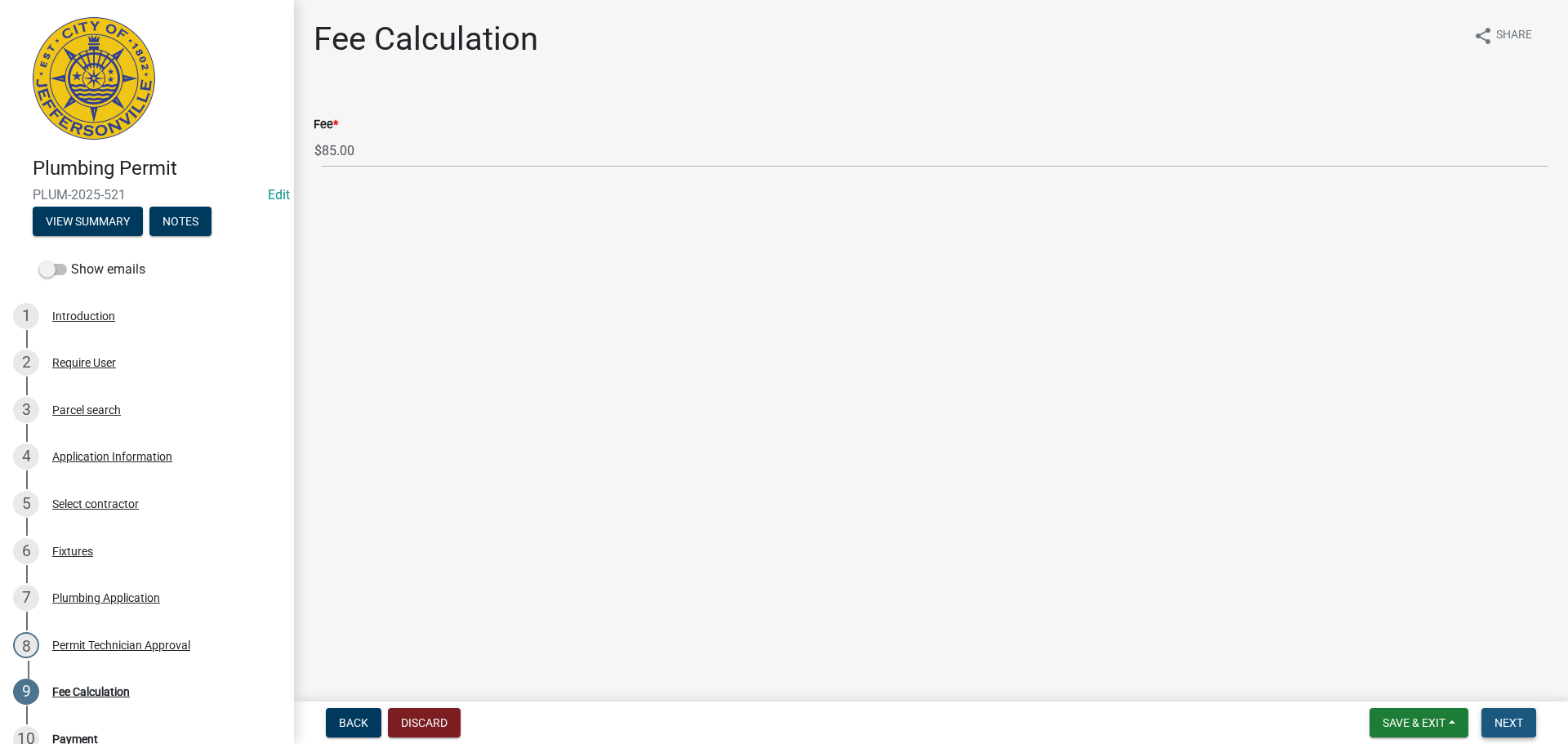
click at [1517, 721] on span "Next" at bounding box center [1508, 723] width 29 height 13
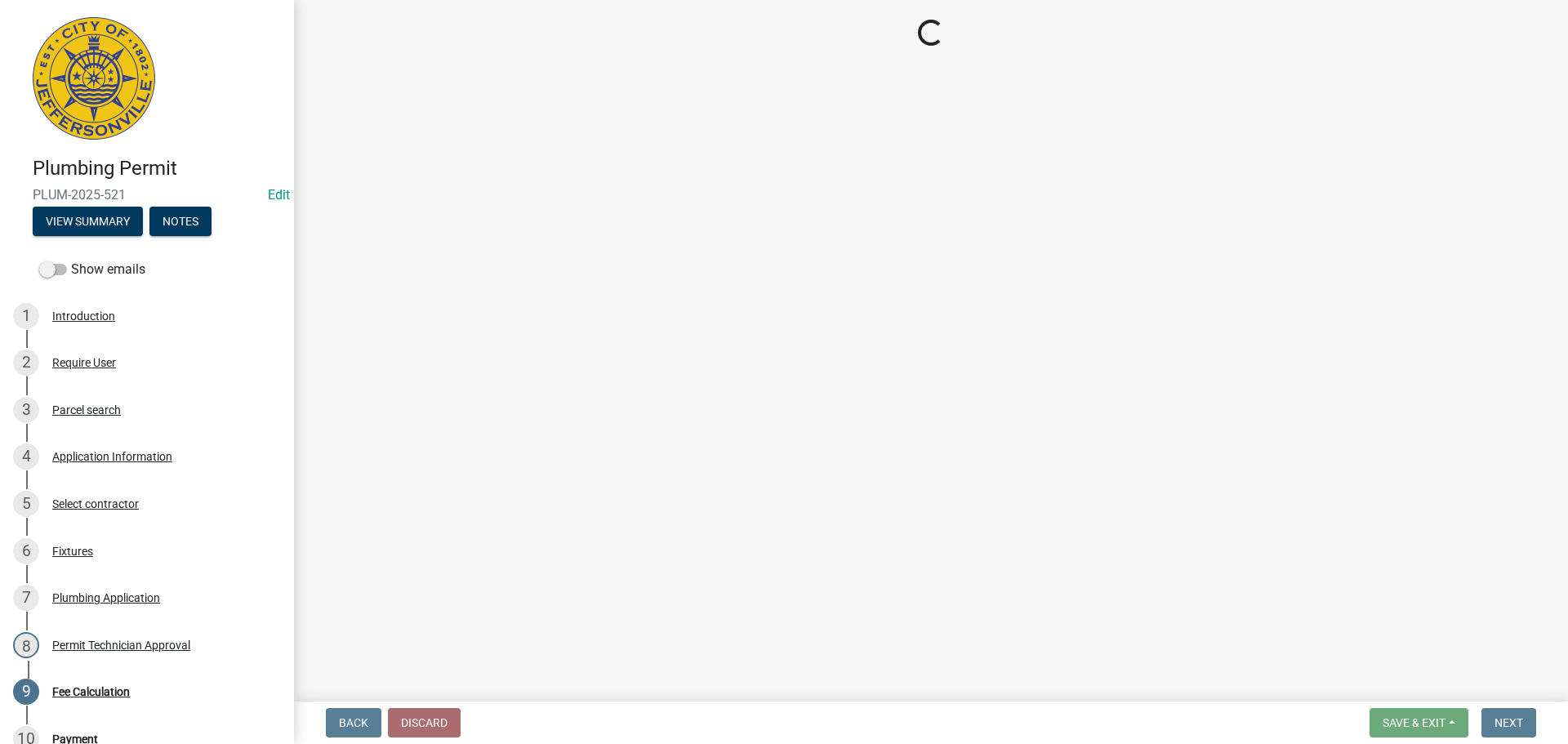
select select "3: 3"
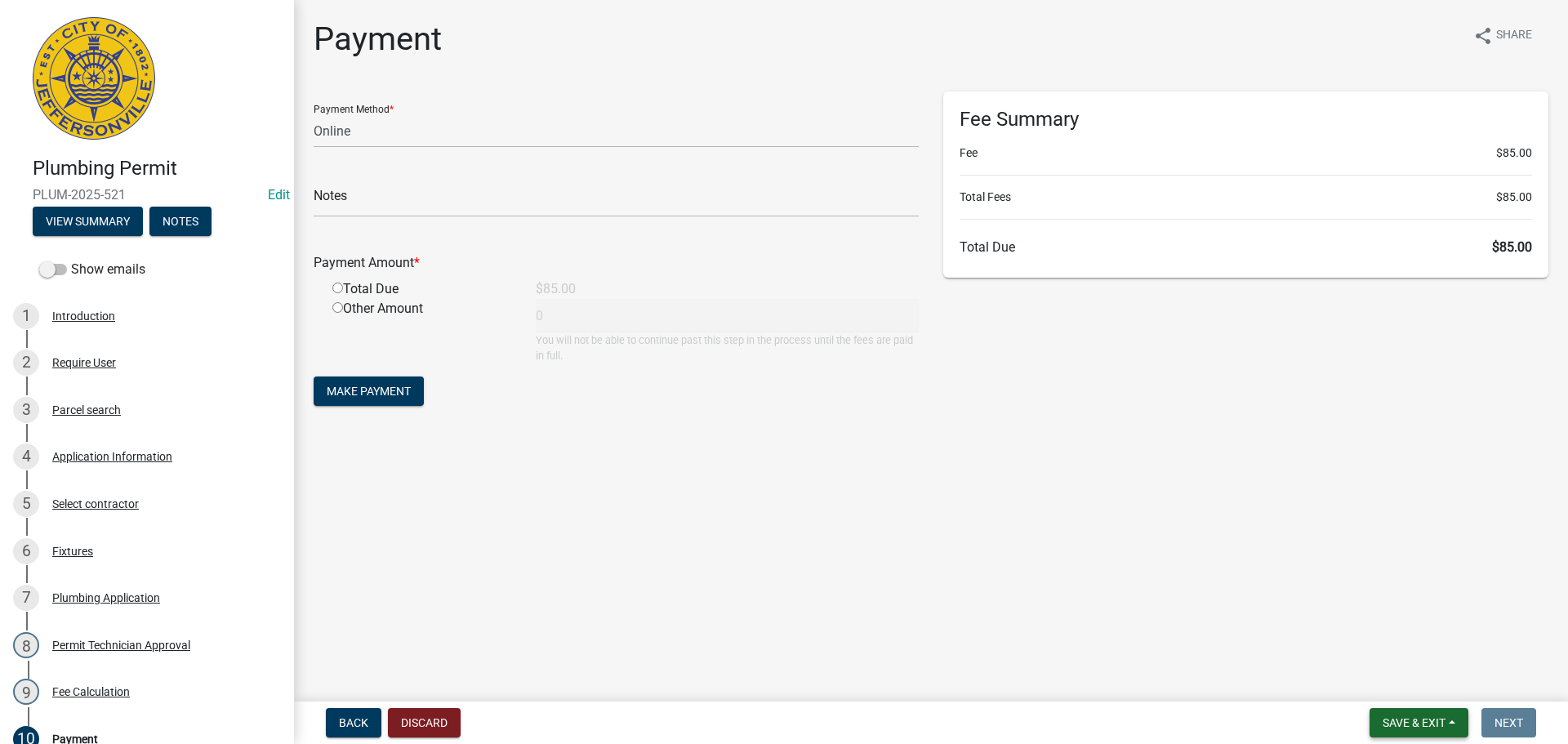
click at [1409, 710] on button "Save & Exit" at bounding box center [1419, 723] width 99 height 30
click at [1414, 685] on button "Save & Exit" at bounding box center [1403, 680] width 130 height 39
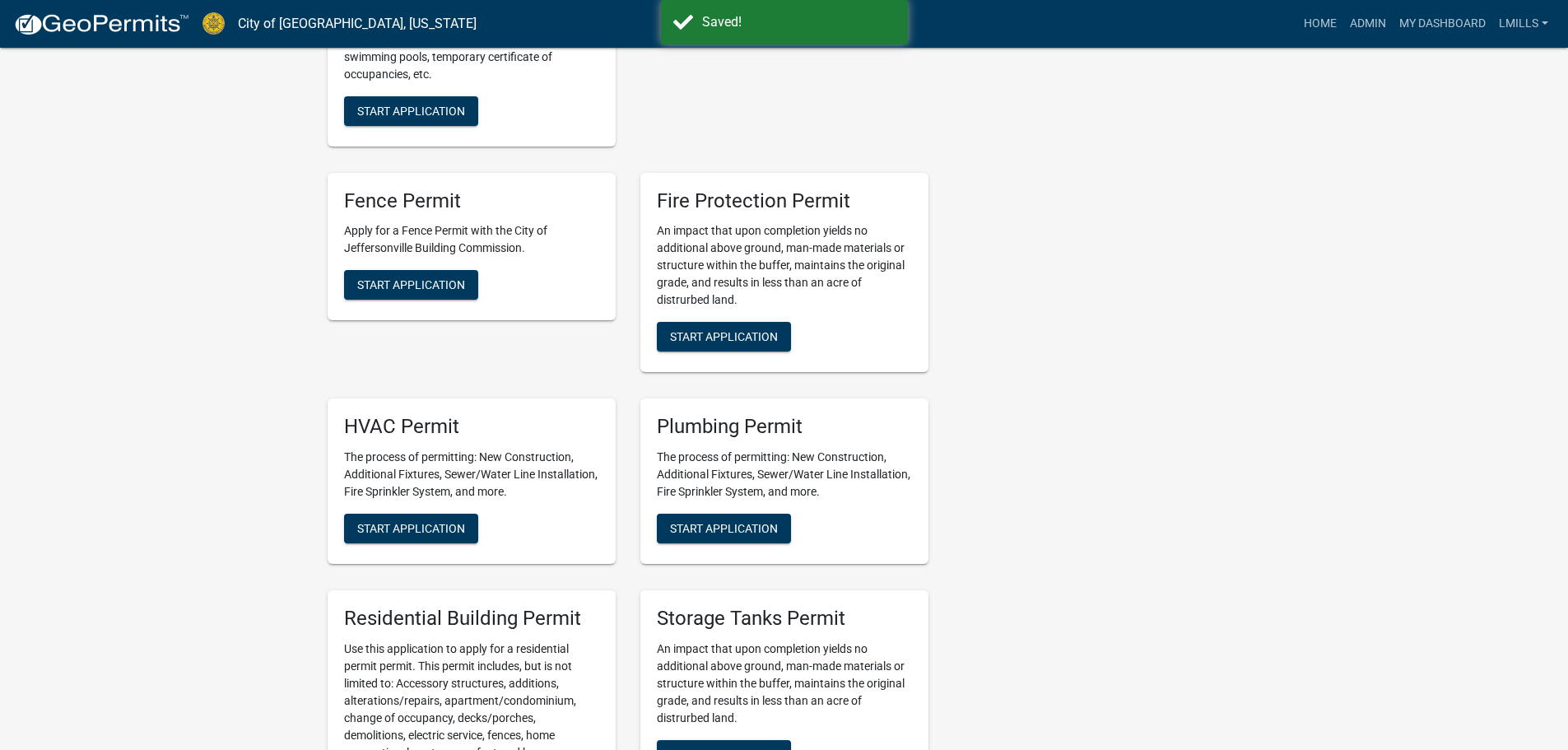
scroll to position [823, 0]
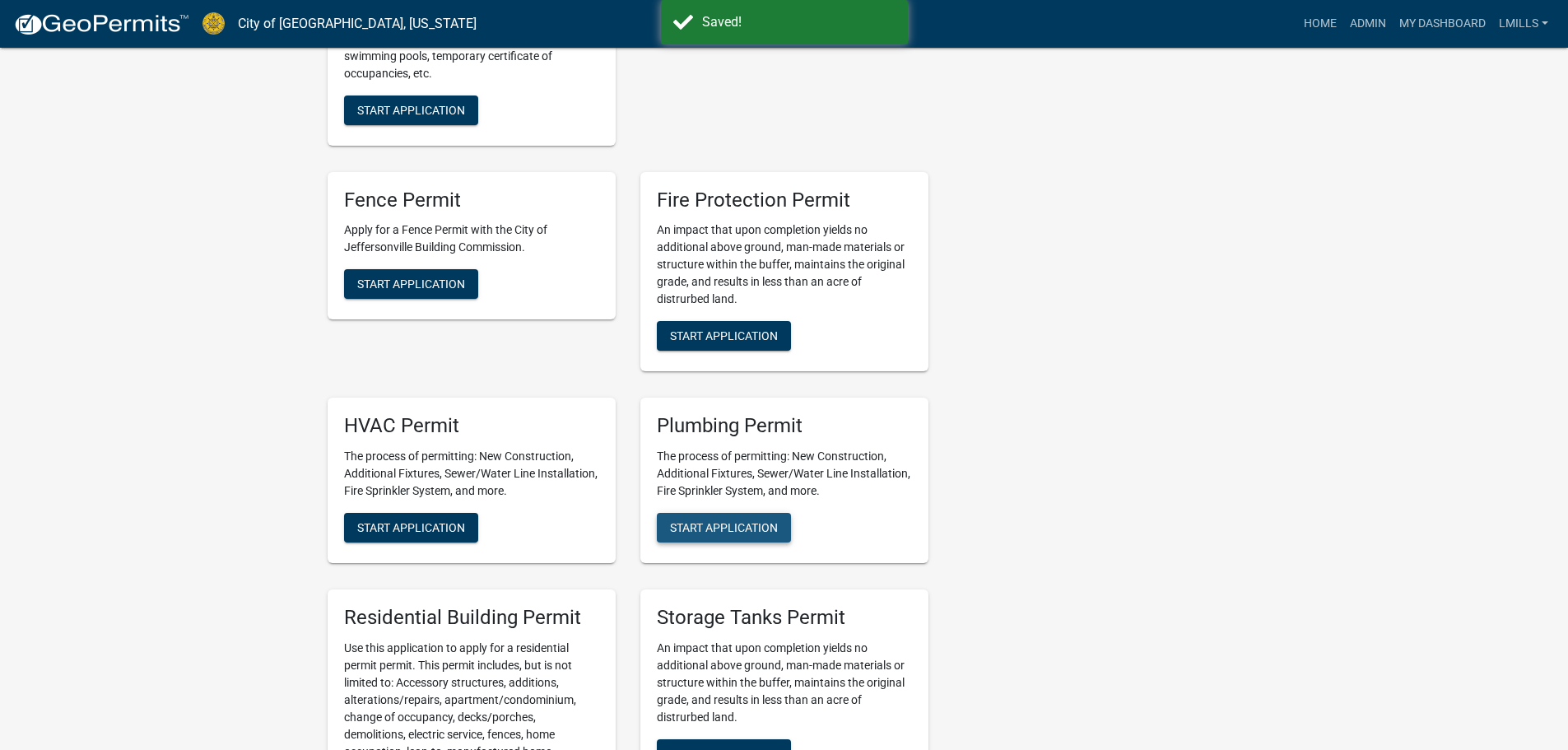
click at [737, 525] on span "Start Application" at bounding box center [724, 528] width 108 height 13
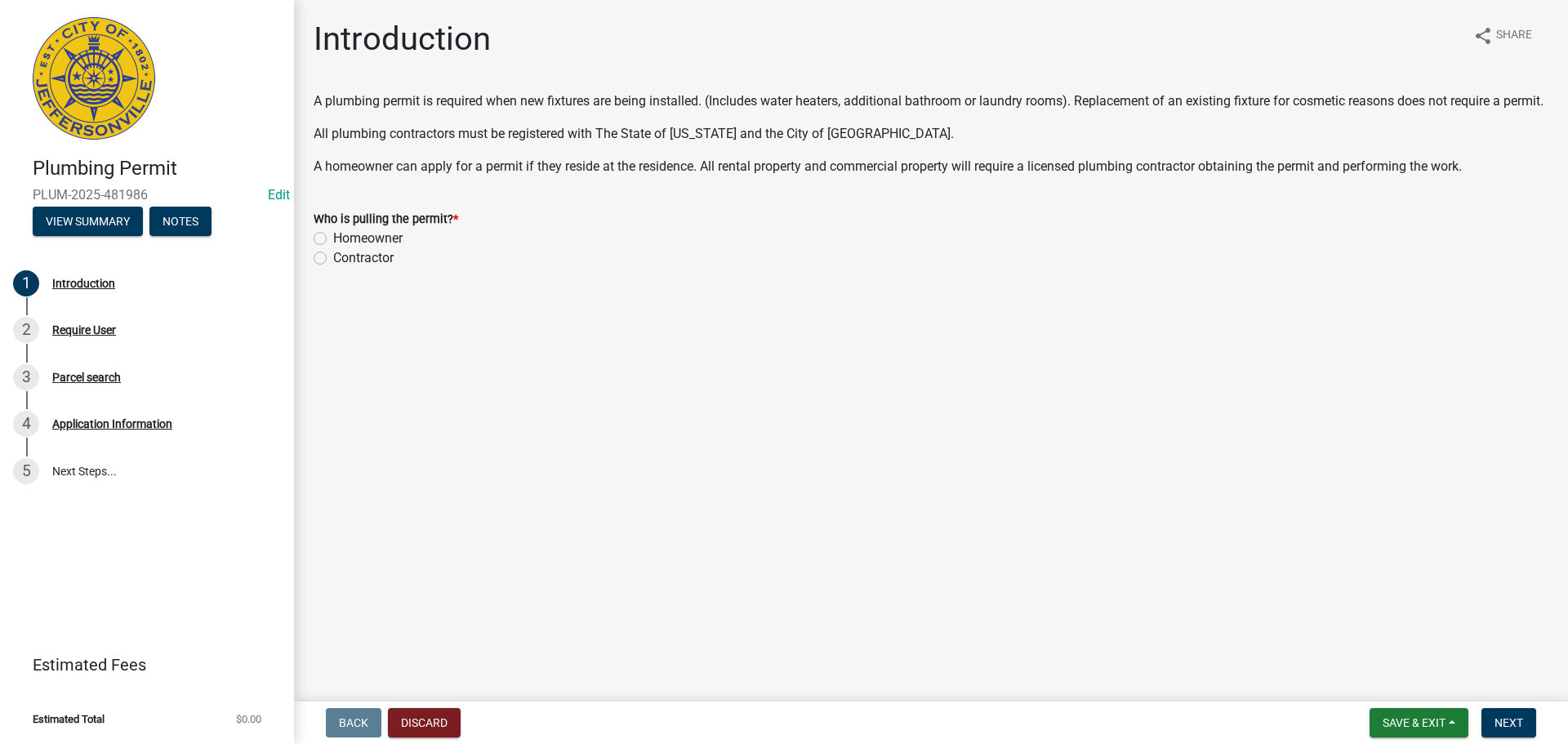
click at [381, 268] on label "Contractor" at bounding box center [363, 258] width 61 height 20
click at [344, 259] on input "Contractor" at bounding box center [338, 253] width 10 height 10
radio input "true"
click at [1508, 713] on button "Next" at bounding box center [1508, 723] width 55 height 30
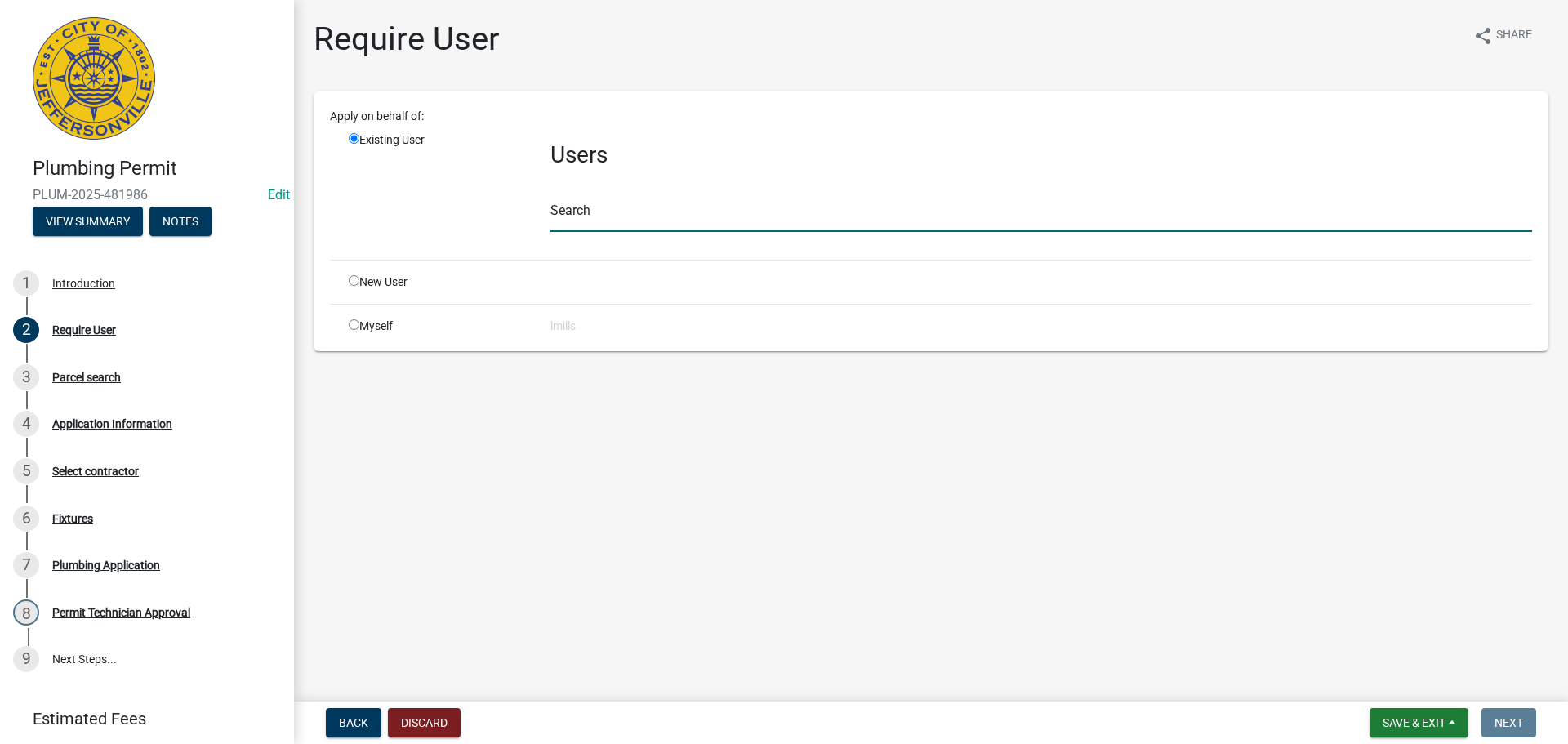
click at [682, 210] on input "text" at bounding box center [1042, 215] width 982 height 34
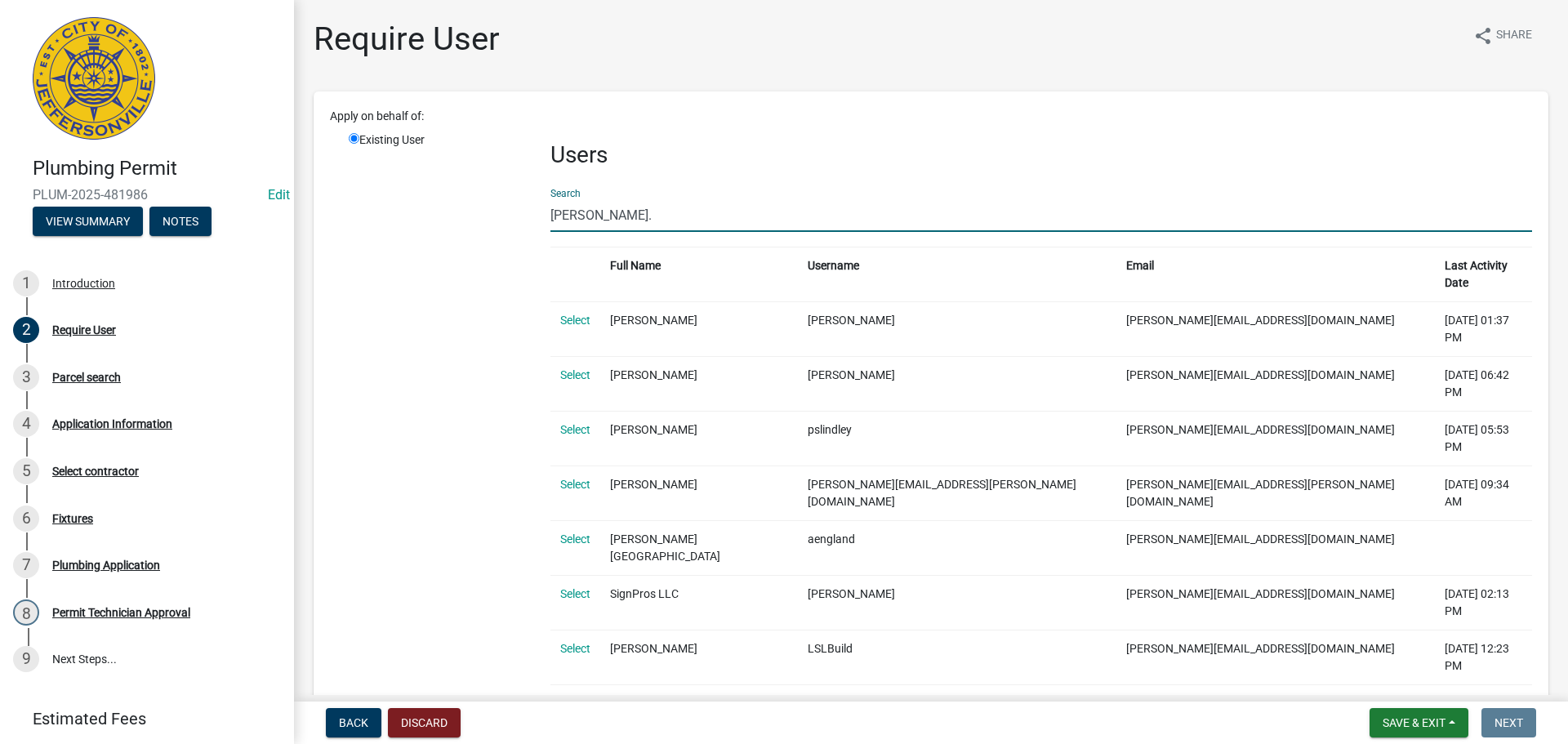
type input "leann."
click at [564, 314] on link "Select" at bounding box center [575, 320] width 30 height 13
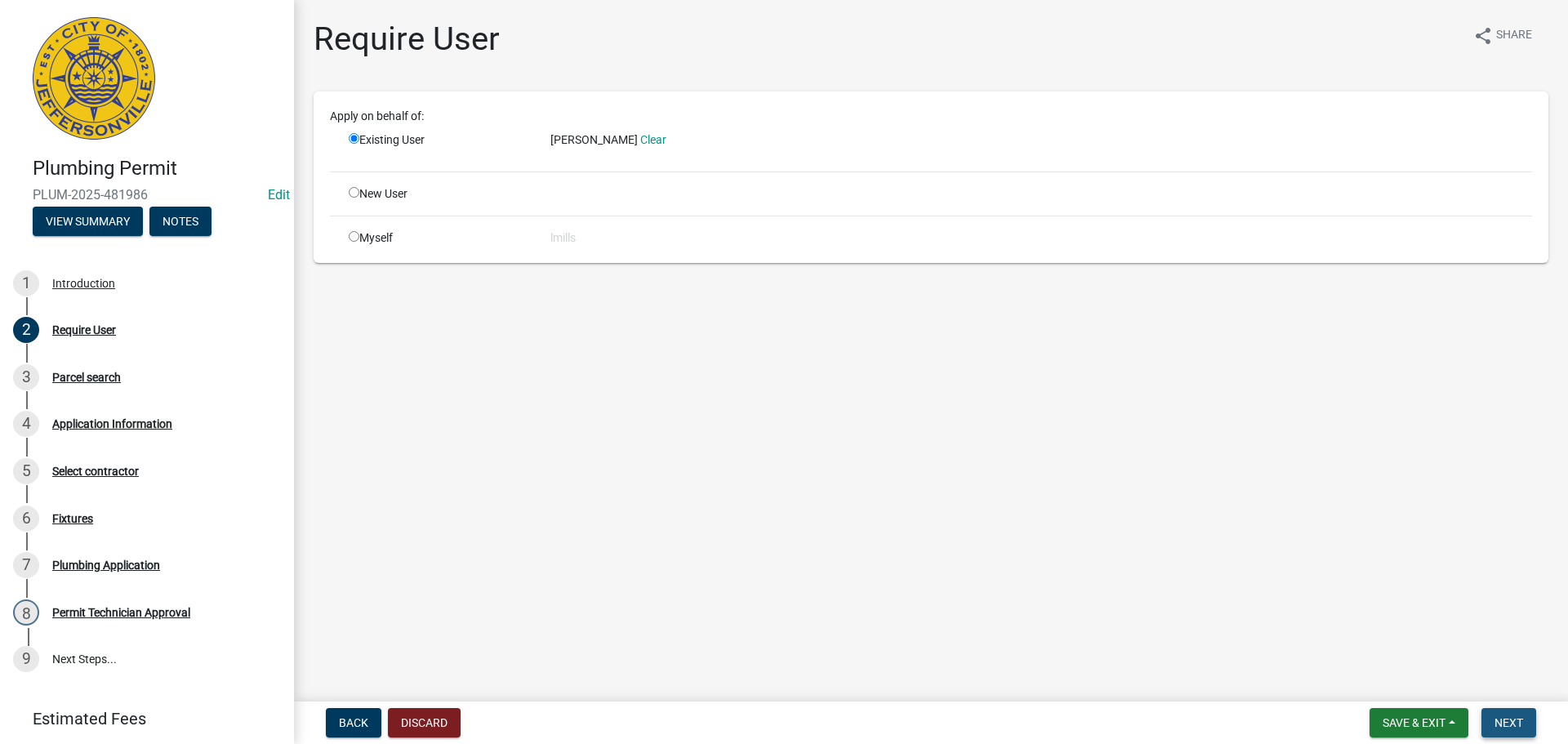
click at [1520, 724] on span "Next" at bounding box center [1508, 723] width 29 height 13
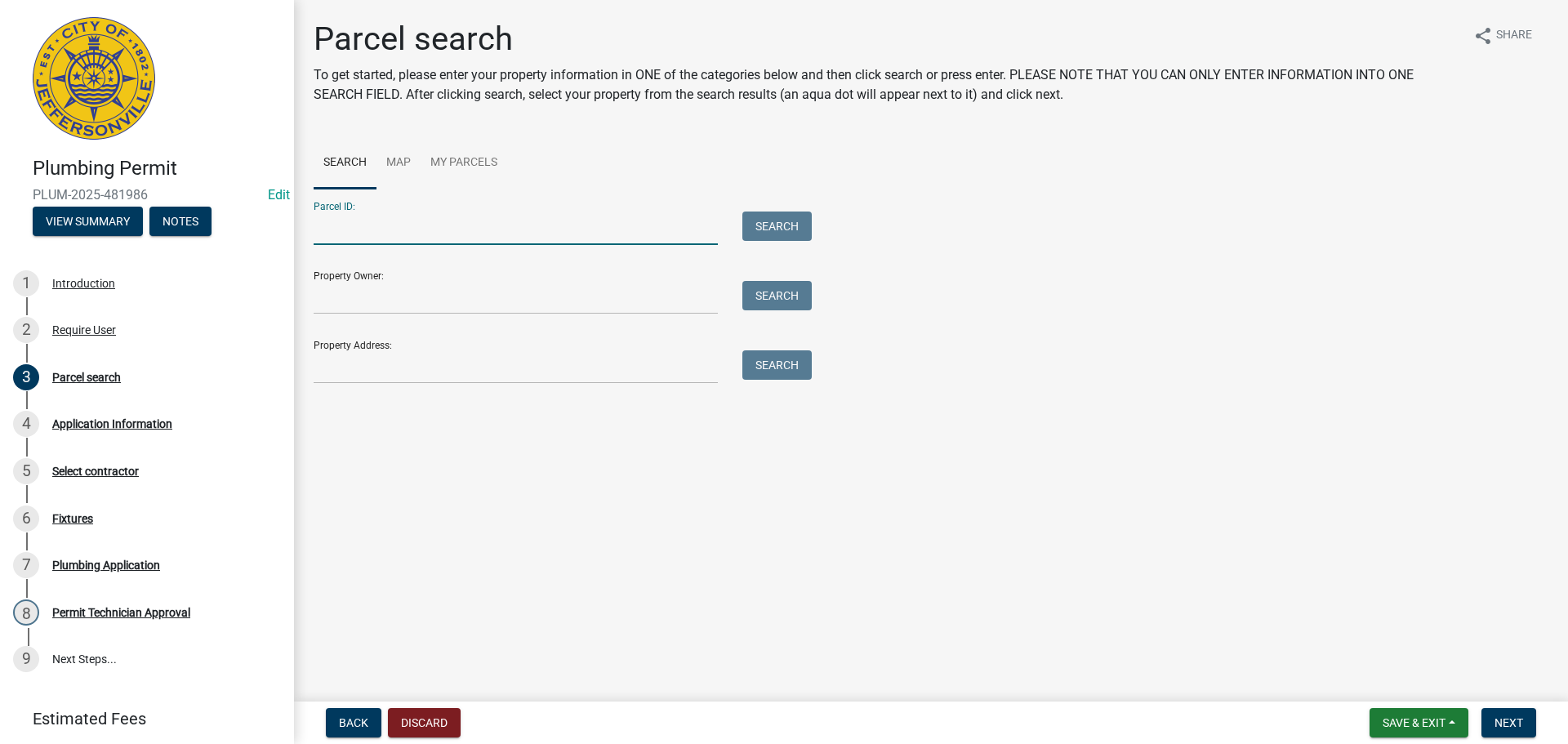
click at [401, 223] on input "Parcel ID:" at bounding box center [516, 228] width 404 height 34
type input "10-42-06-900-322.000-039"
click at [781, 238] on button "Search" at bounding box center [777, 226] width 70 height 30
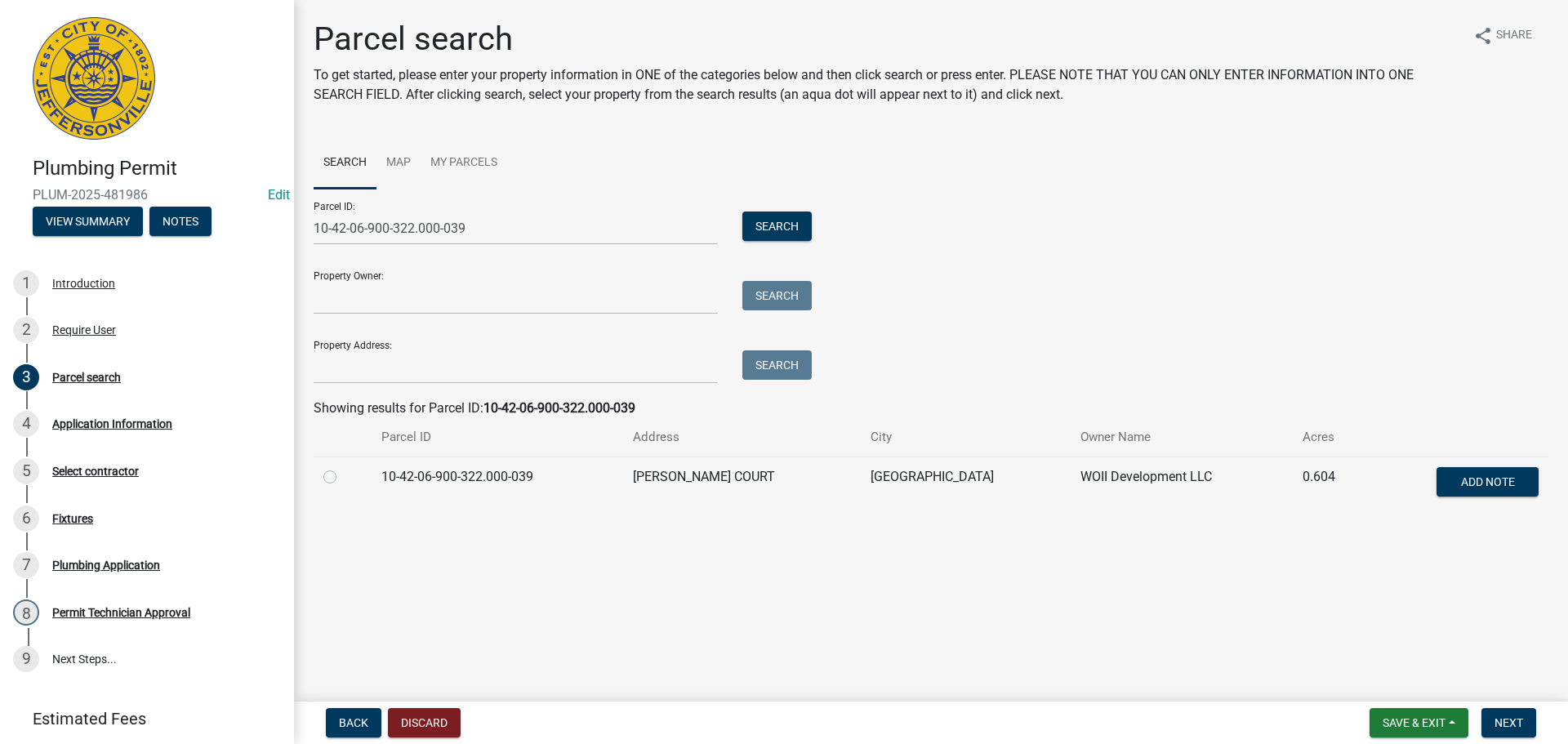
click at [343, 467] on label at bounding box center [343, 467] width 0 height 0
click at [343, 478] on input "radio" at bounding box center [348, 472] width 10 height 10
radio input "true"
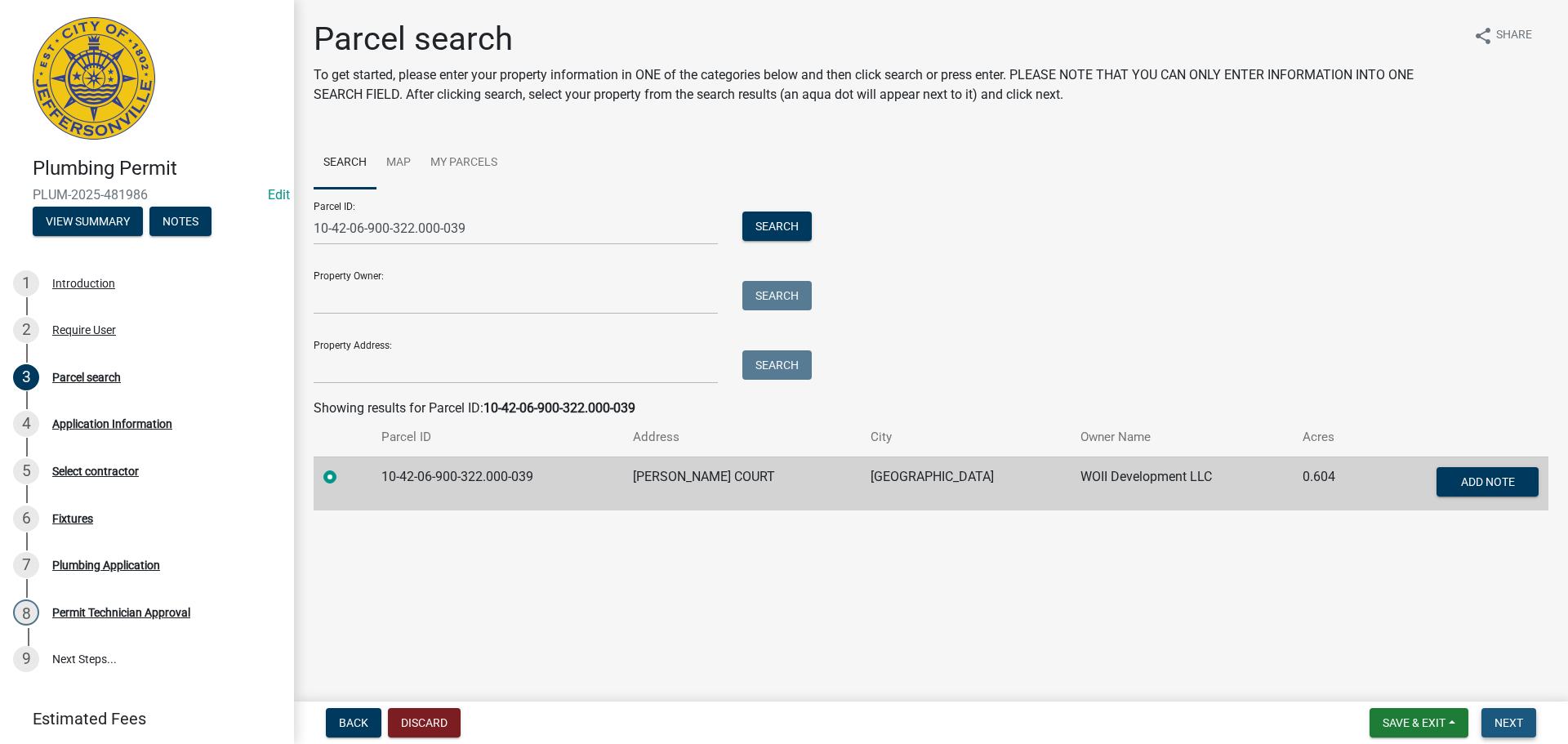
click at [1523, 726] on span "Next" at bounding box center [1508, 723] width 29 height 13
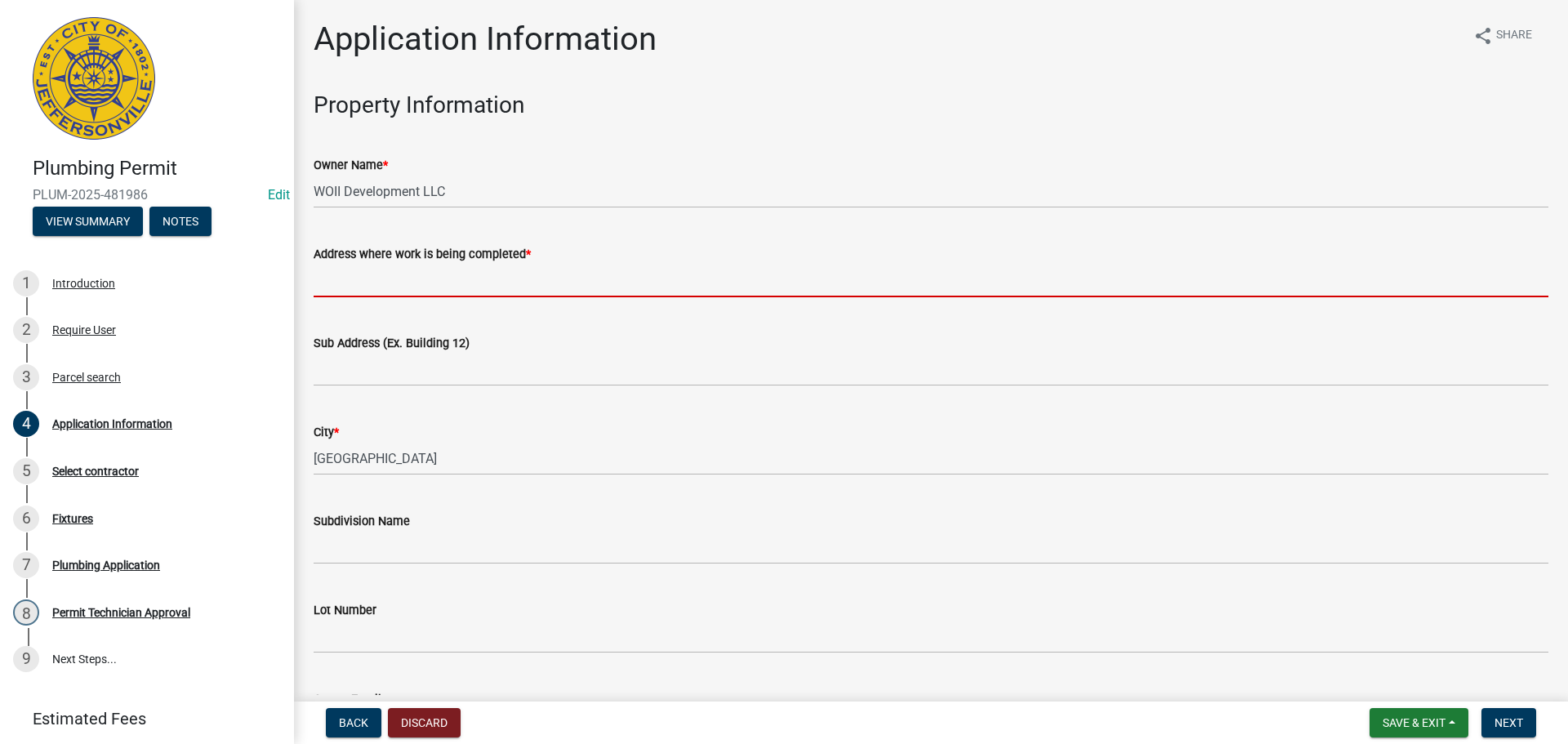
click at [345, 277] on input "Address where work is being completed *" at bounding box center [932, 280] width 1235 height 34
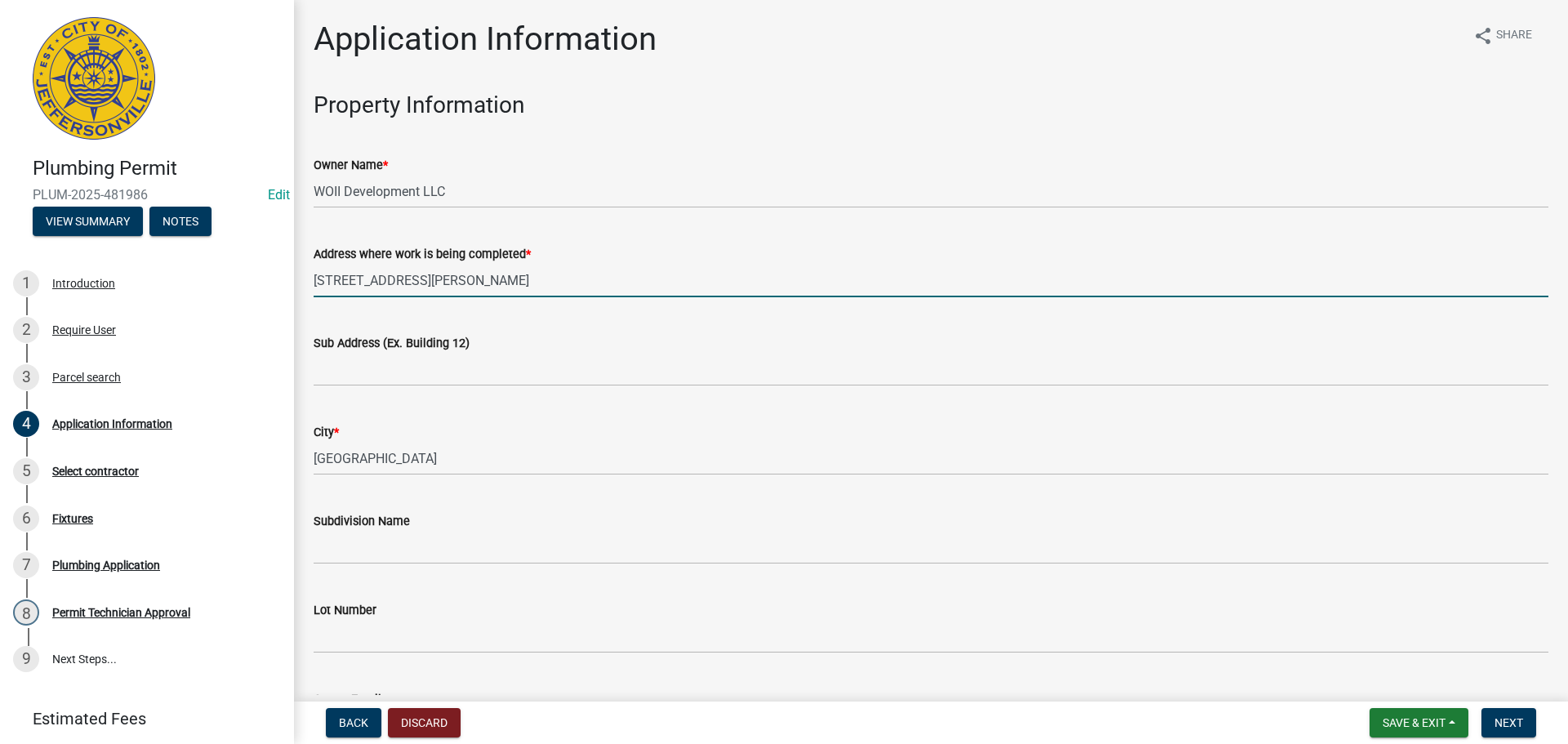
type input "6509 Robin Court"
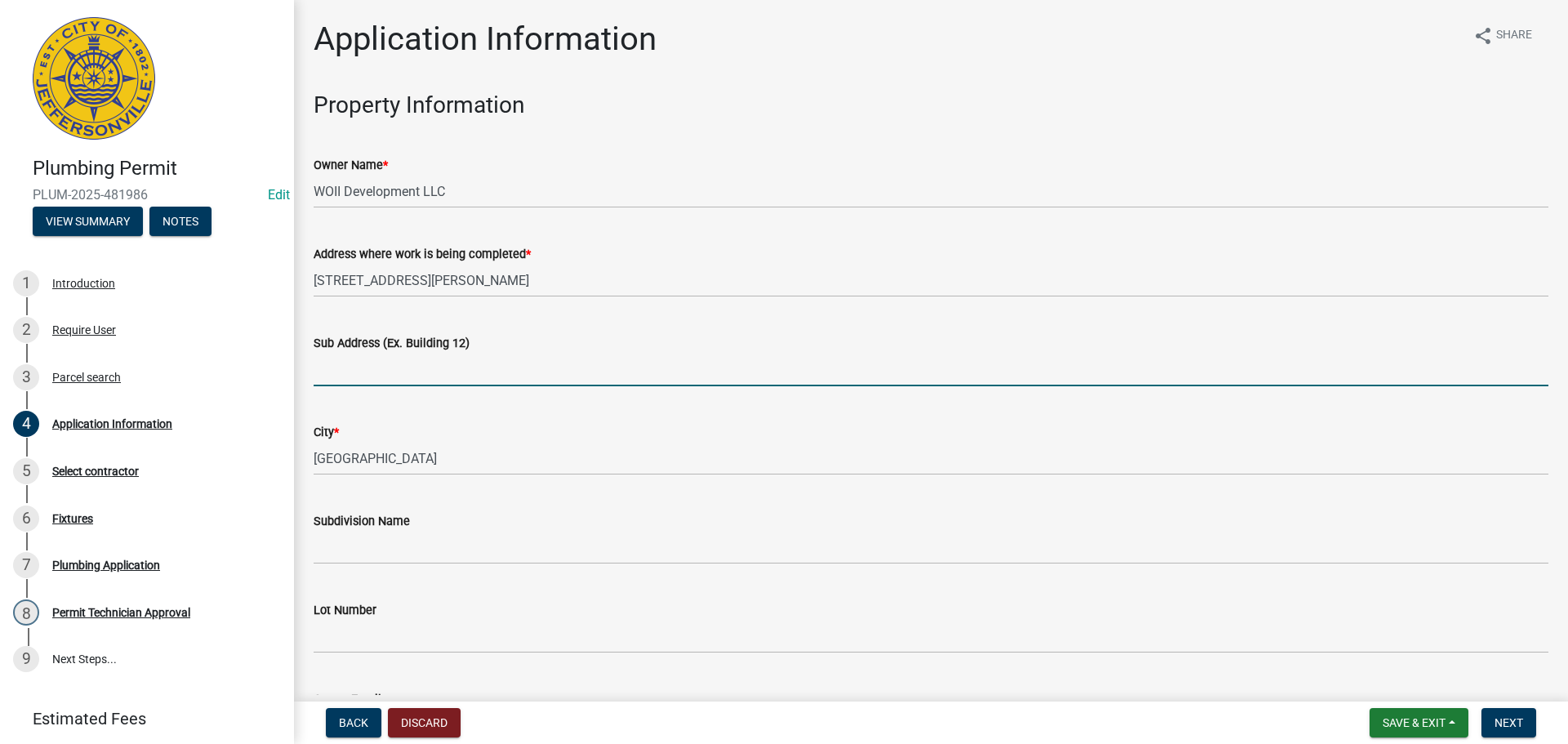
click at [380, 365] on input "Sub Address (Ex. Building 12)" at bounding box center [932, 370] width 1235 height 34
type input "6509 Robin Court, Lot 1003"
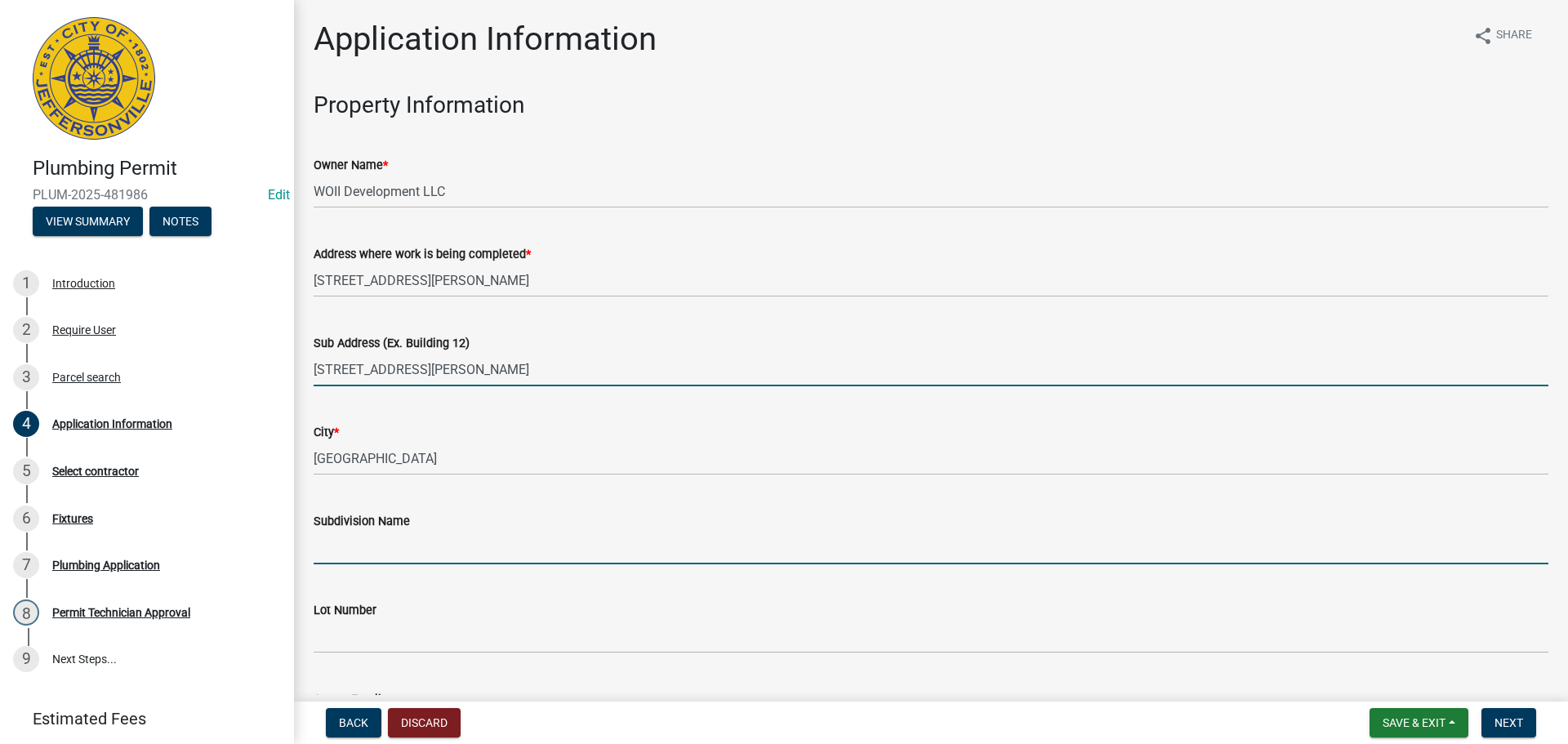
click at [423, 547] on input "Subdivision Name" at bounding box center [932, 548] width 1235 height 34
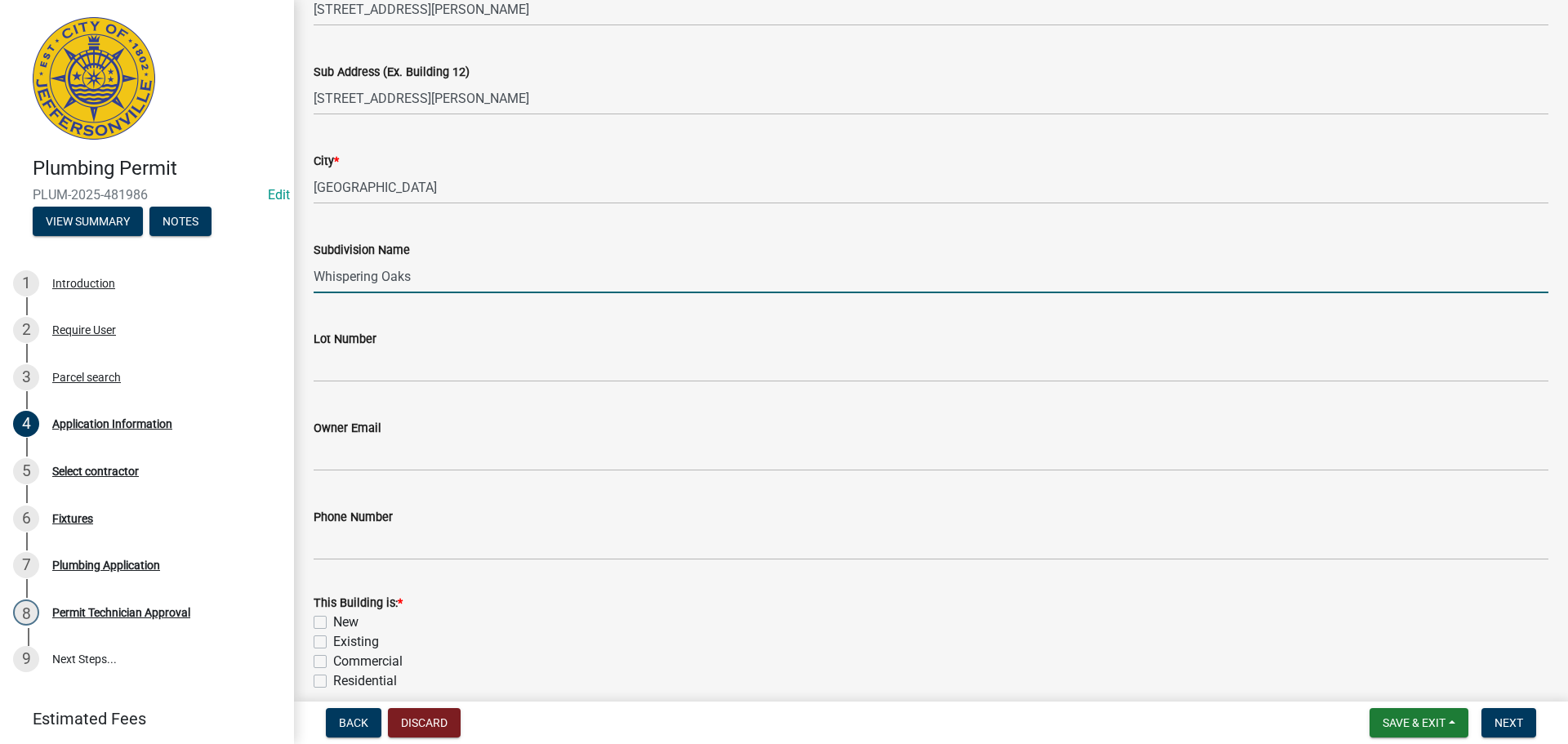
scroll to position [327, 0]
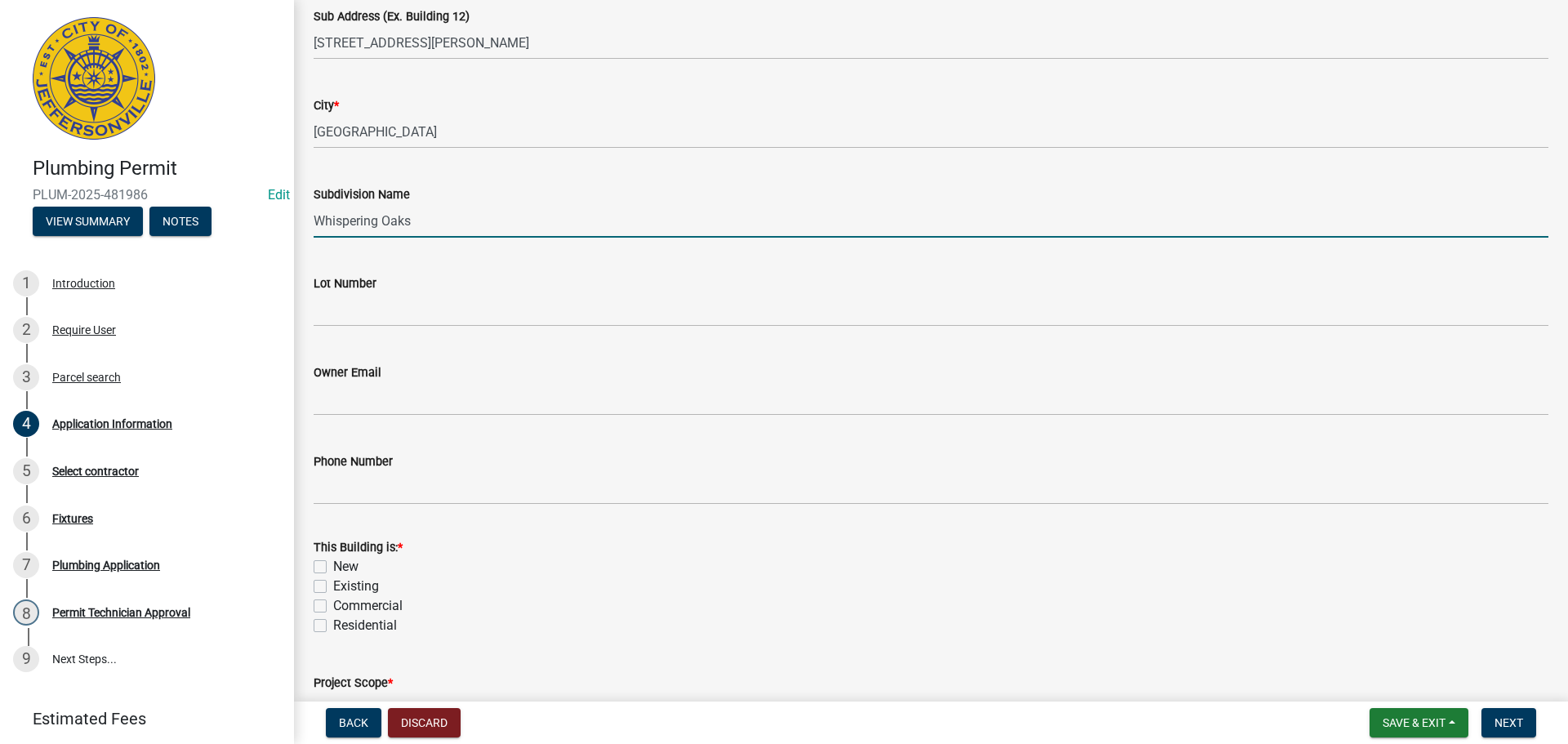
type input "Whispering Oaks"
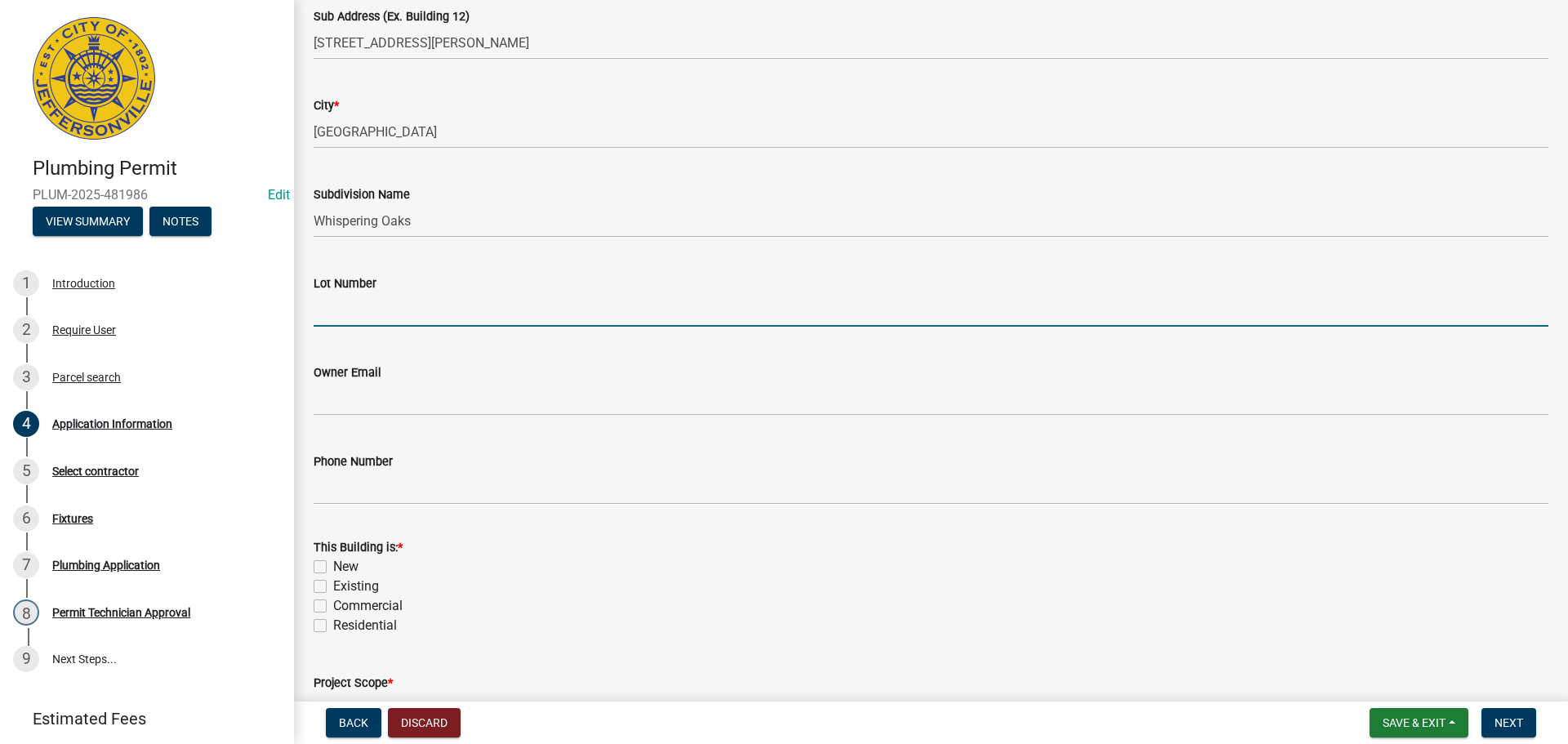
click at [401, 314] on input "Lot Number" at bounding box center [932, 310] width 1235 height 34
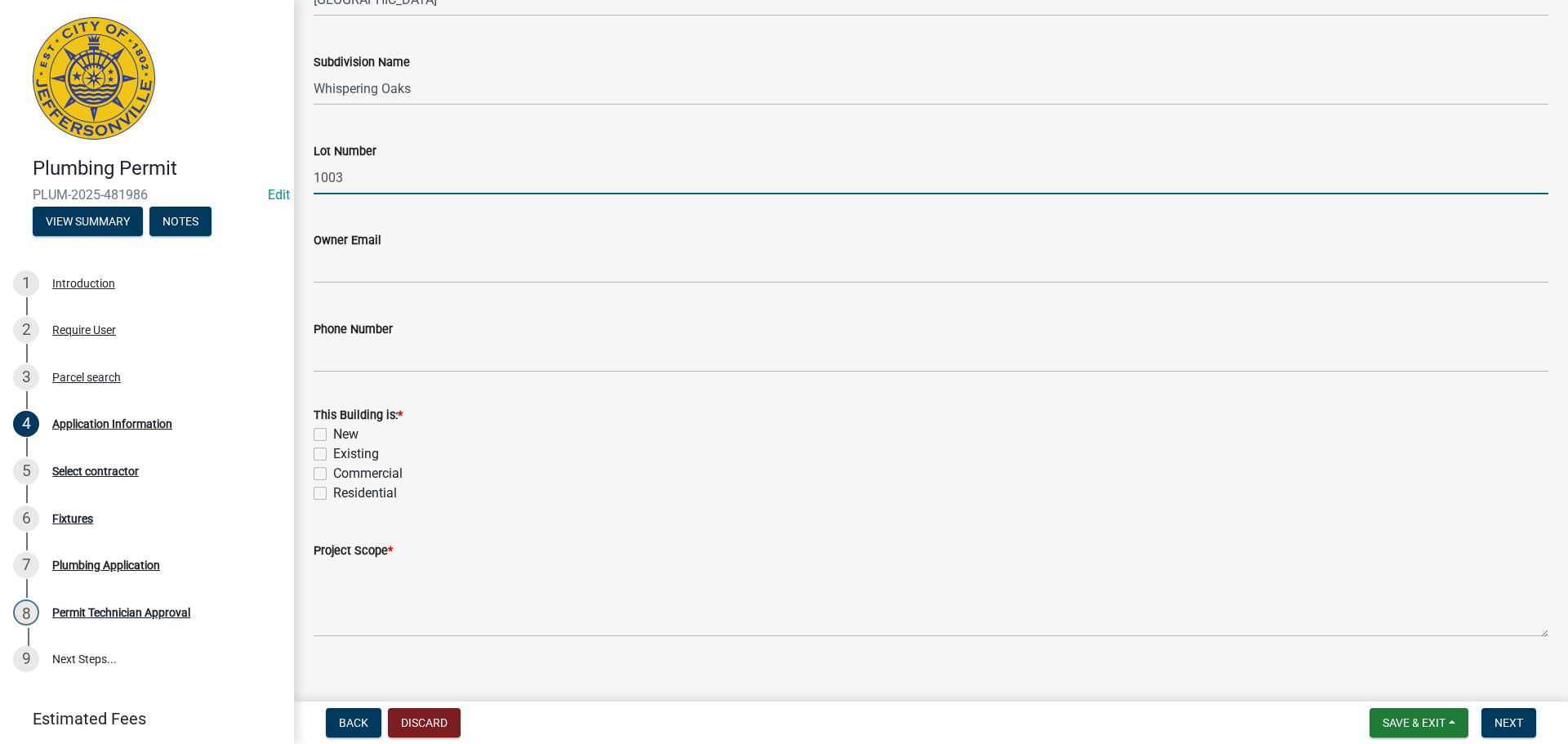
scroll to position [478, 0]
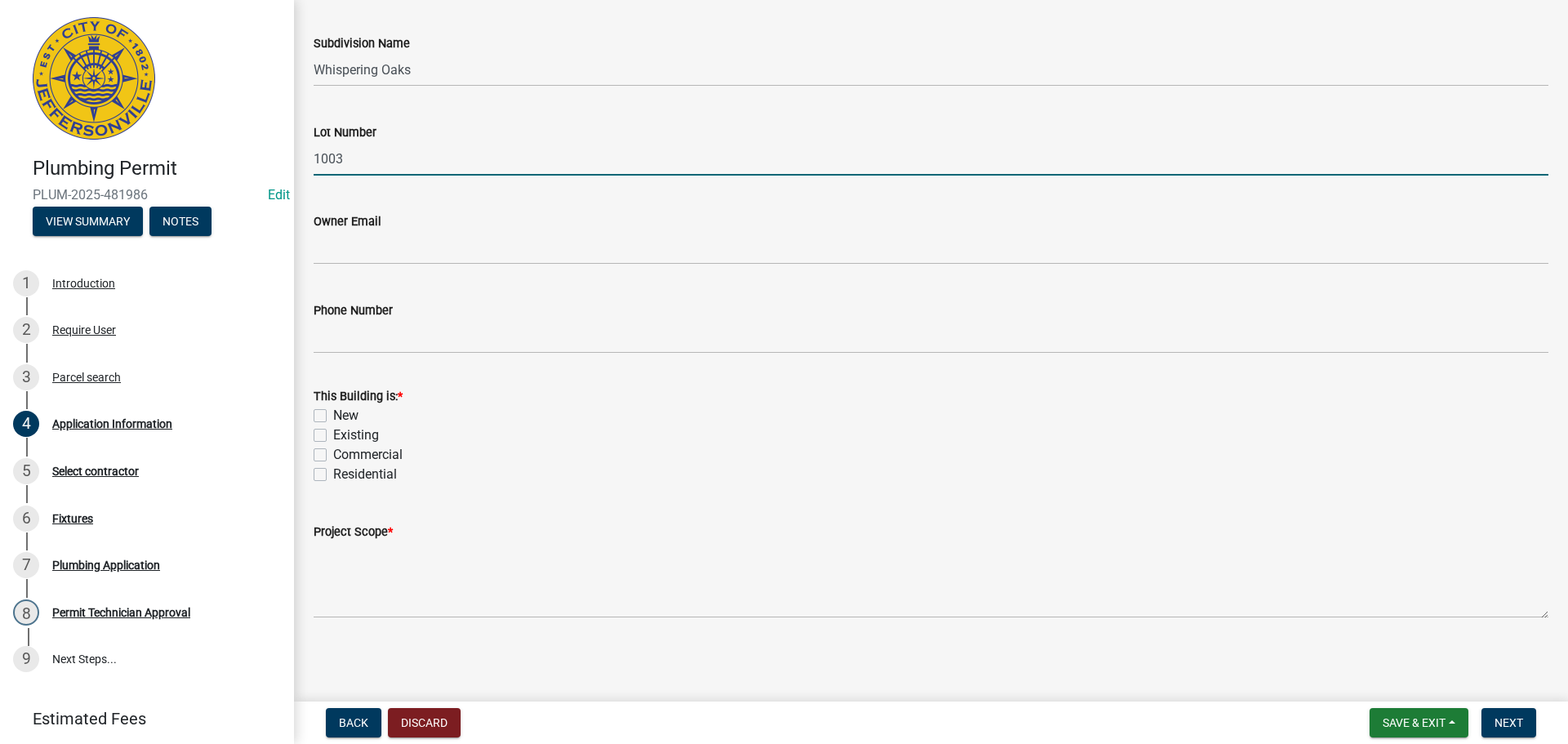
type input "1003"
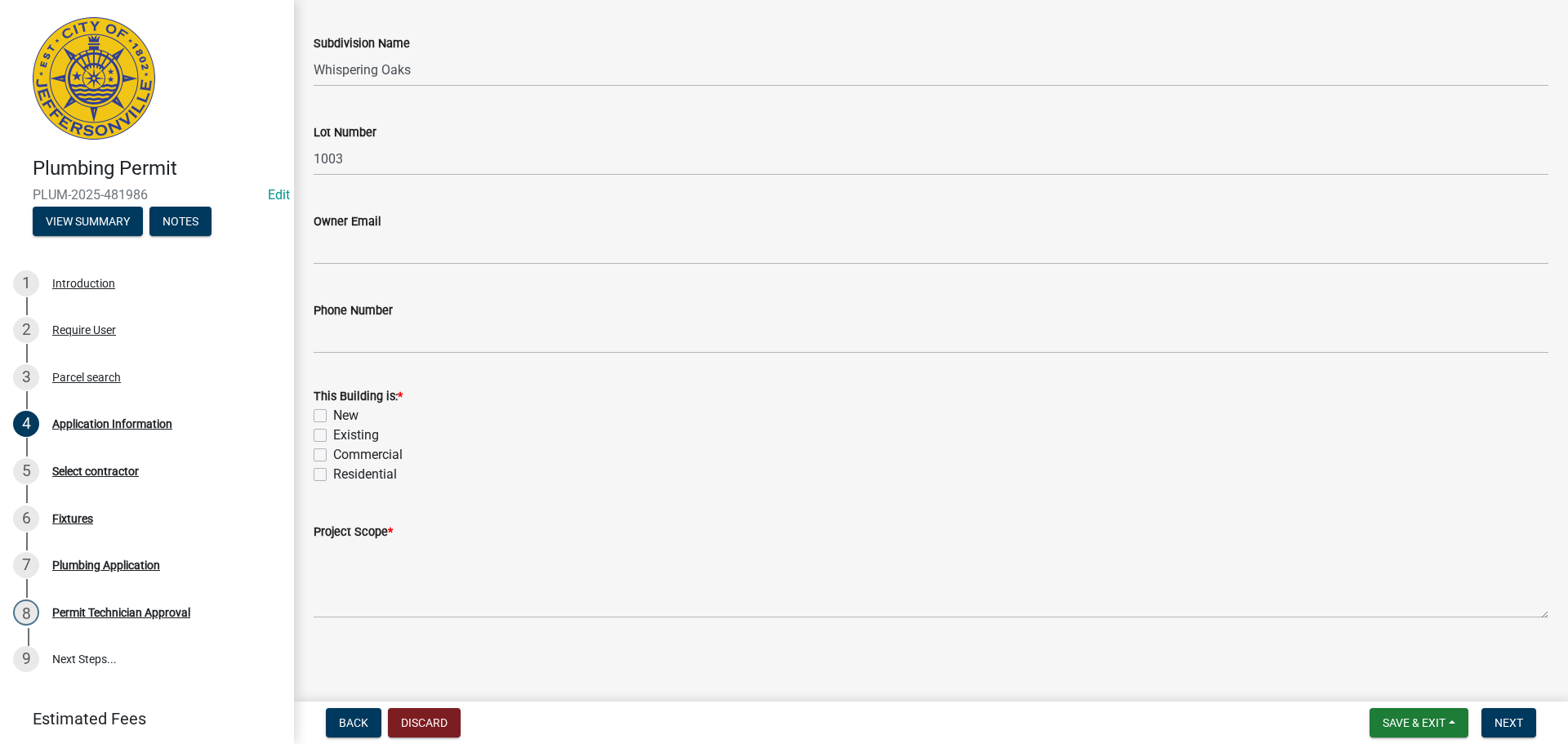
click at [343, 424] on div "This Building is: * New Existing Commercial Residential" at bounding box center [932, 435] width 1235 height 98
click at [334, 411] on label "New" at bounding box center [346, 415] width 25 height 20
click at [334, 411] on input "New" at bounding box center [338, 411] width 10 height 10
checkbox input "true"
checkbox input "false"
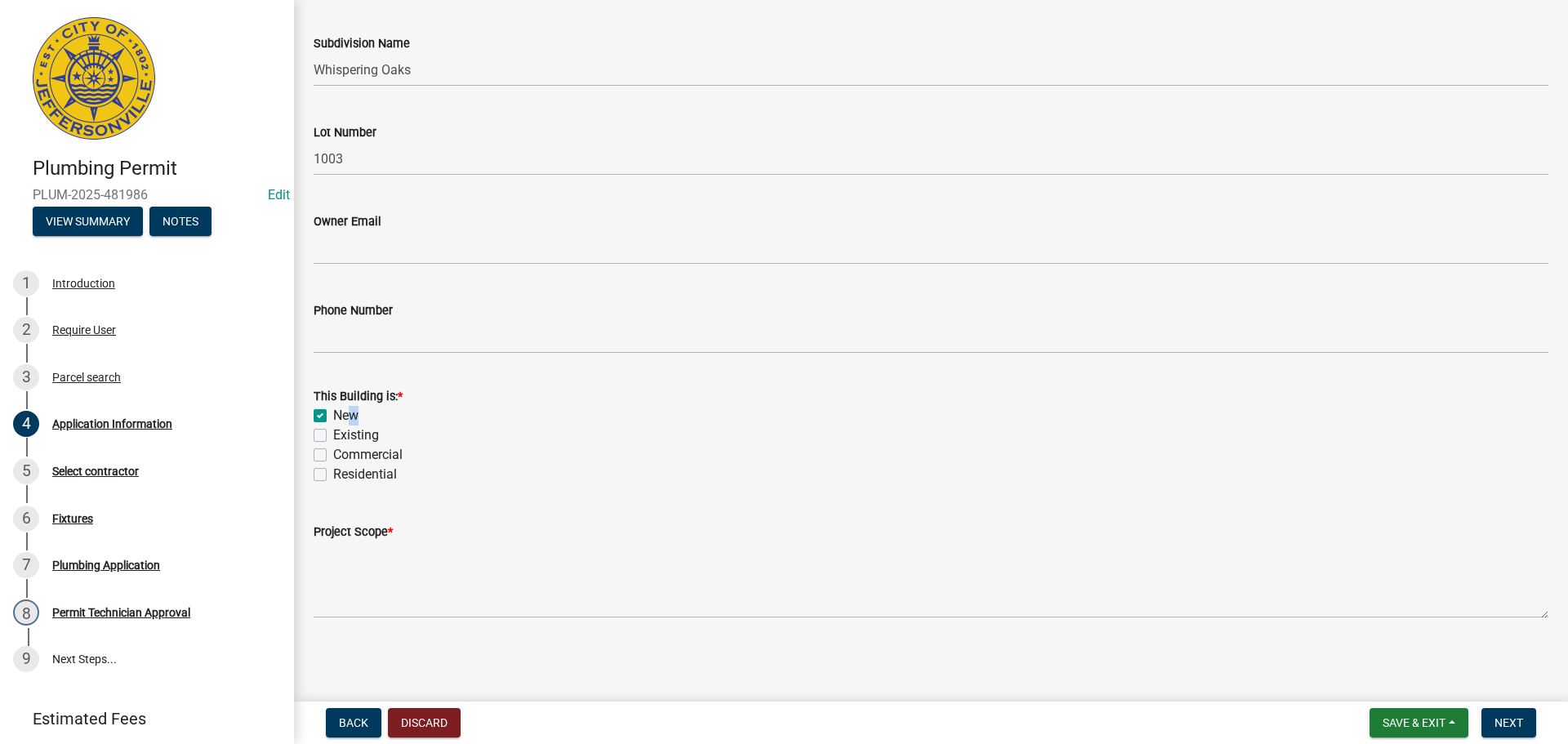
checkbox input "false"
click at [340, 474] on label "Residential" at bounding box center [365, 474] width 63 height 20
click at [340, 474] on input "Residential" at bounding box center [338, 469] width 10 height 10
checkbox input "true"
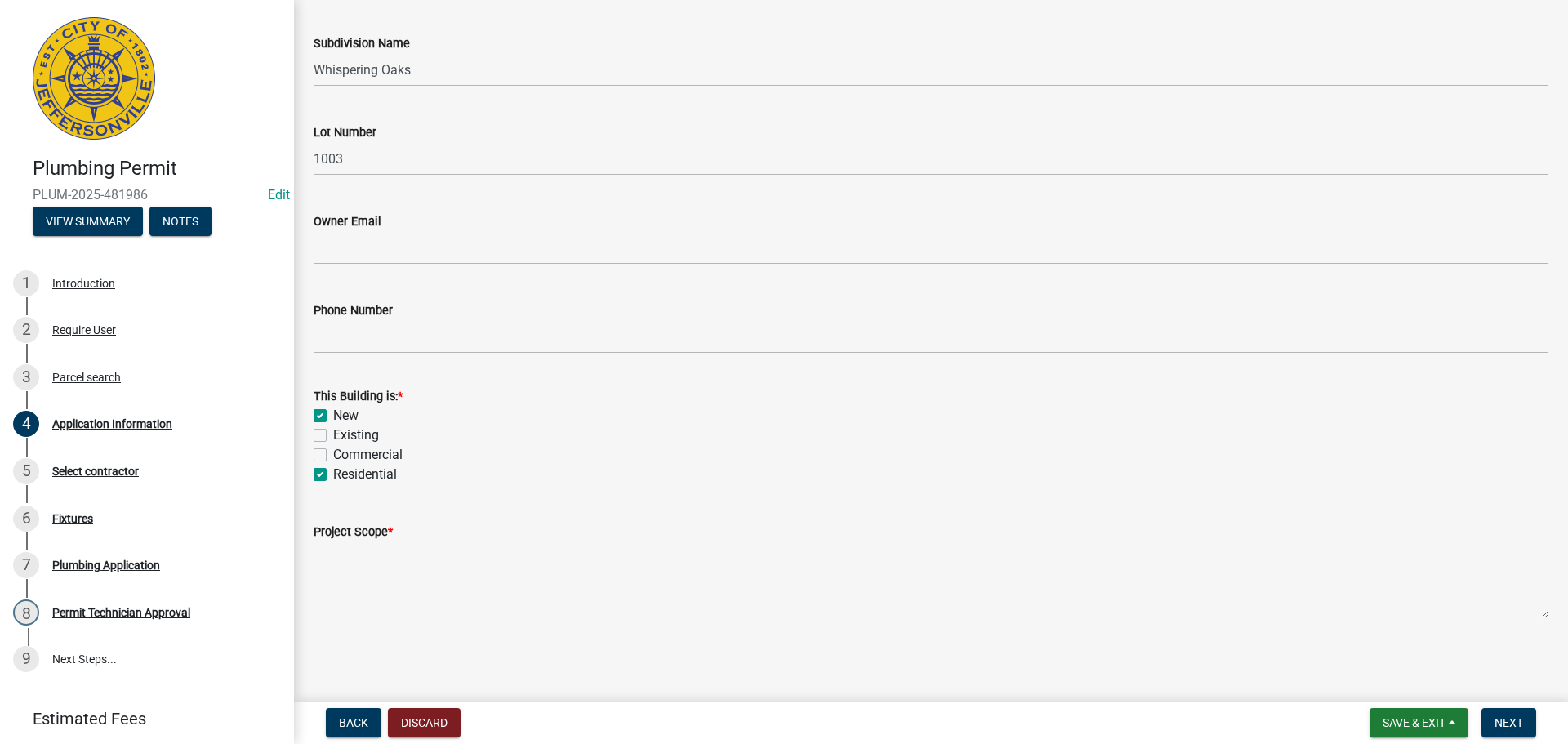
checkbox input "false"
checkbox input "true"
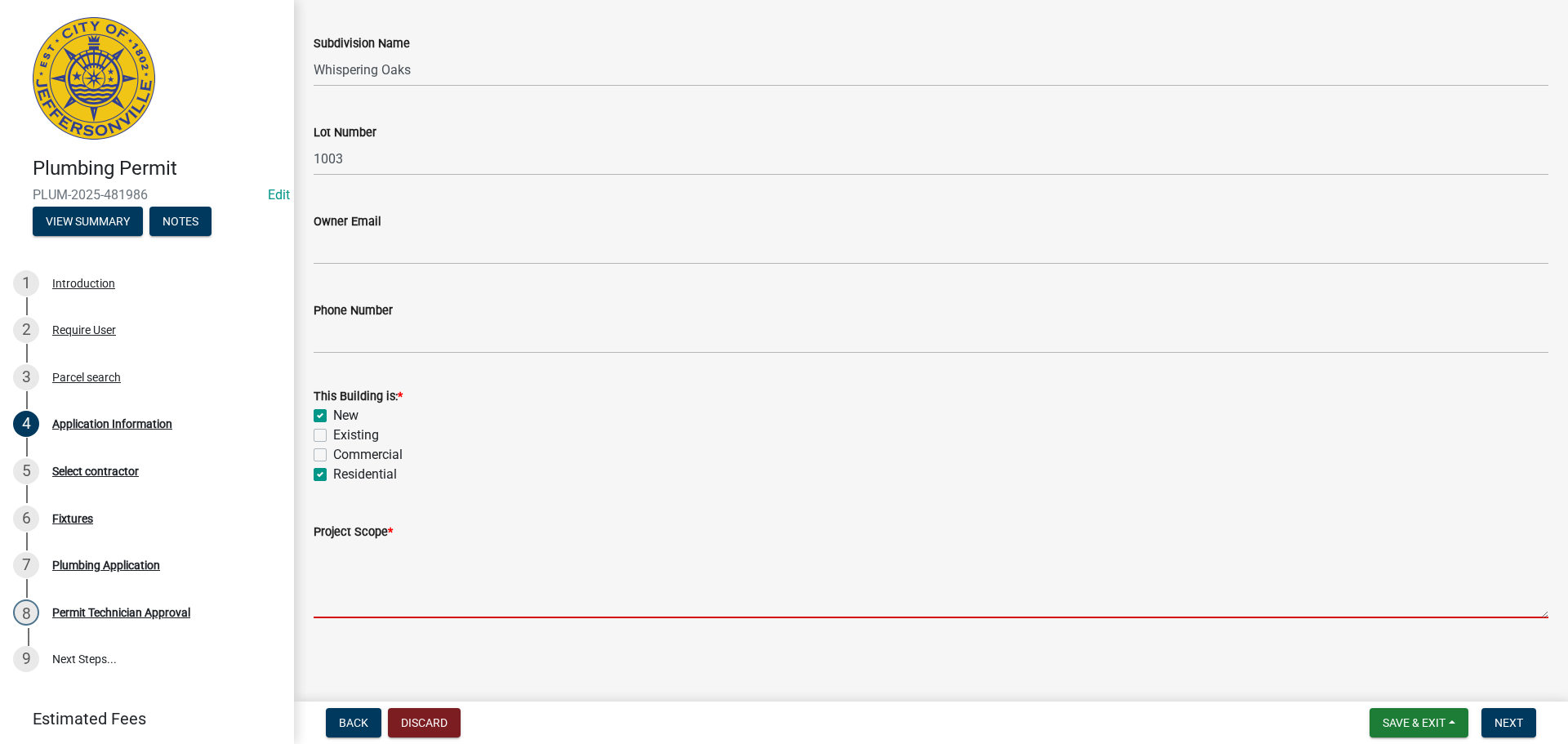
click at [326, 589] on textarea "Project Scope *" at bounding box center [932, 579] width 1235 height 76
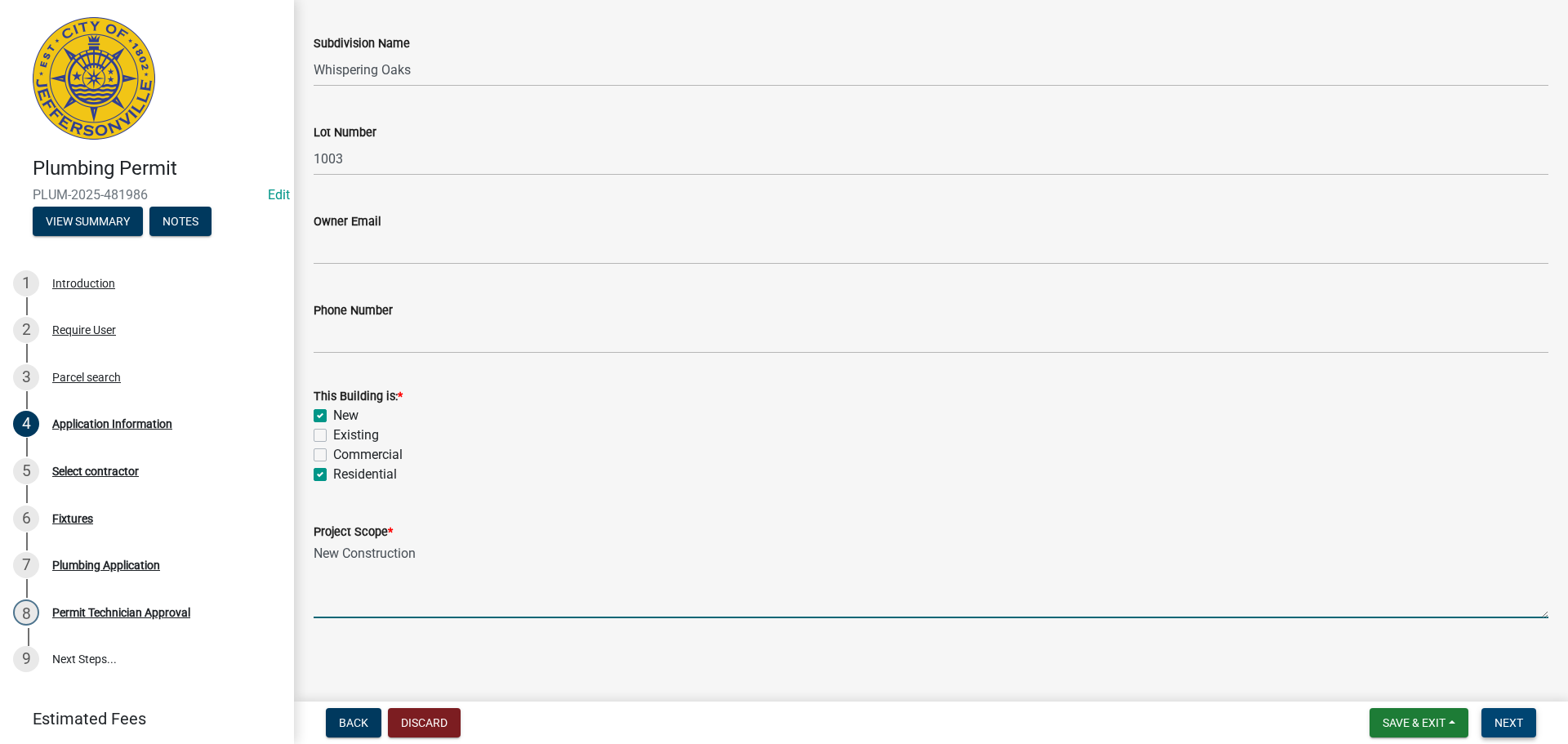
type textarea "New Construction"
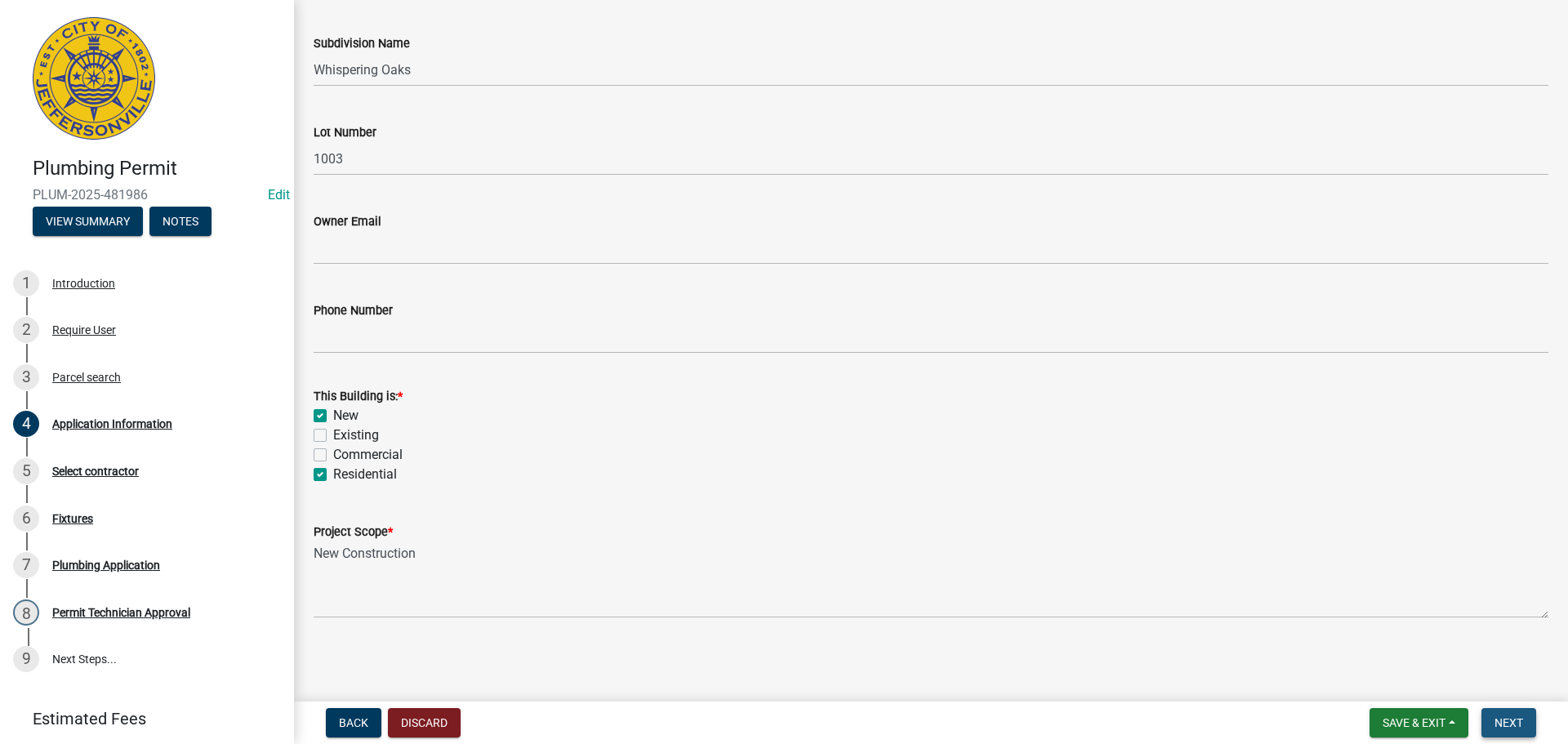
click at [1492, 733] on button "Next" at bounding box center [1508, 723] width 55 height 30
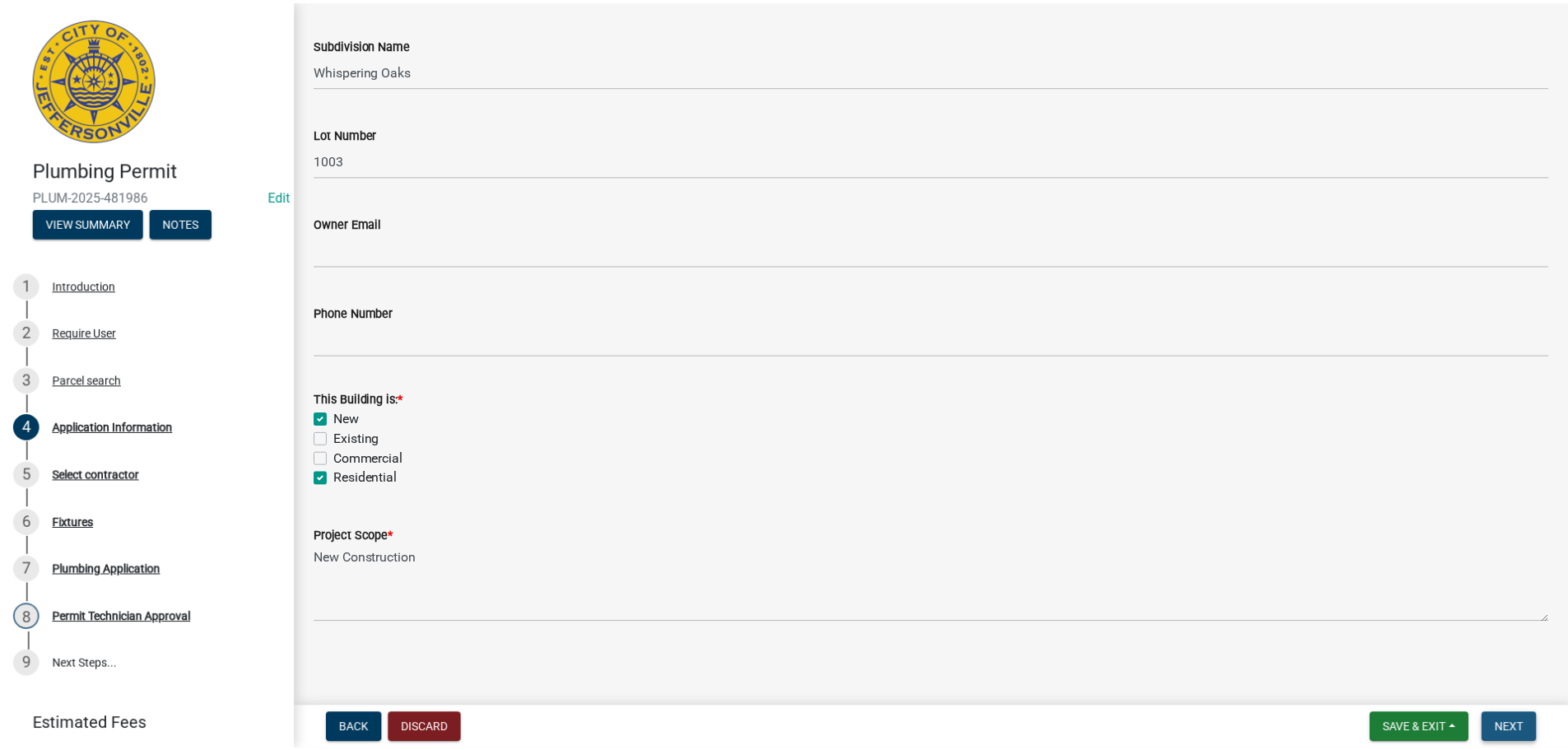
scroll to position [0, 0]
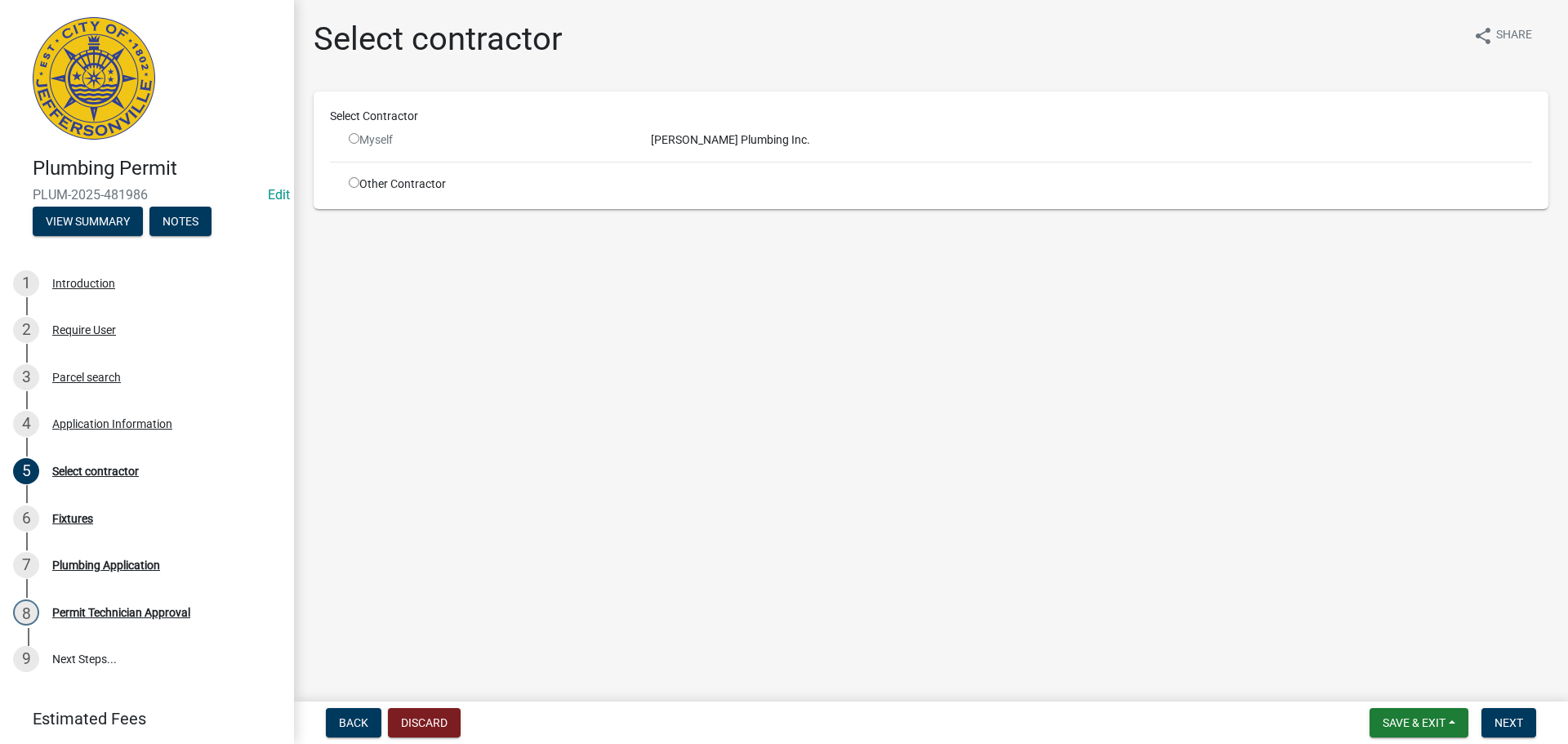
click at [352, 137] on input "radio" at bounding box center [353, 138] width 10 height 10
radio input "false"
click at [351, 187] on input "radio" at bounding box center [353, 182] width 10 height 10
radio input "true"
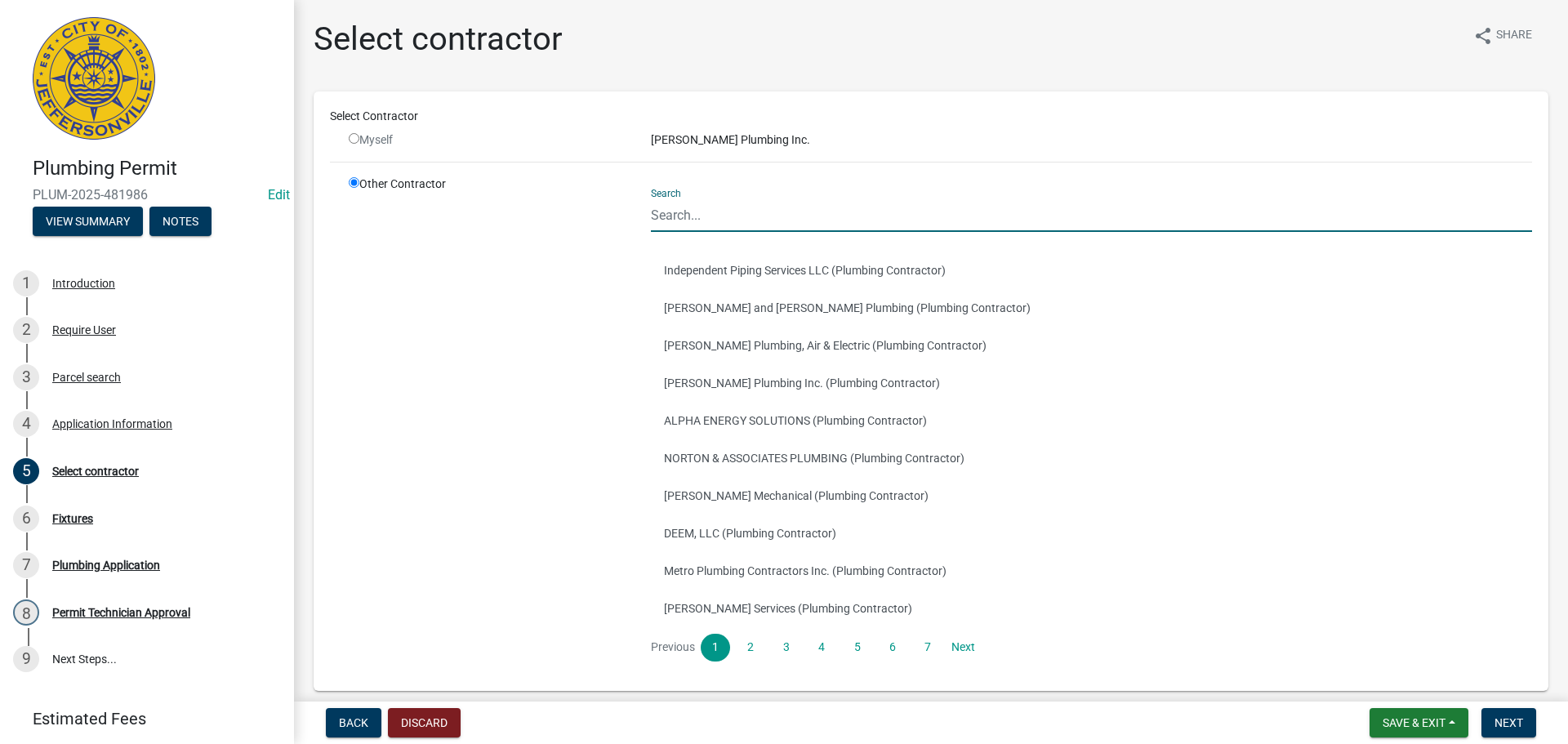
click at [724, 211] on input "Search" at bounding box center [1092, 215] width 881 height 34
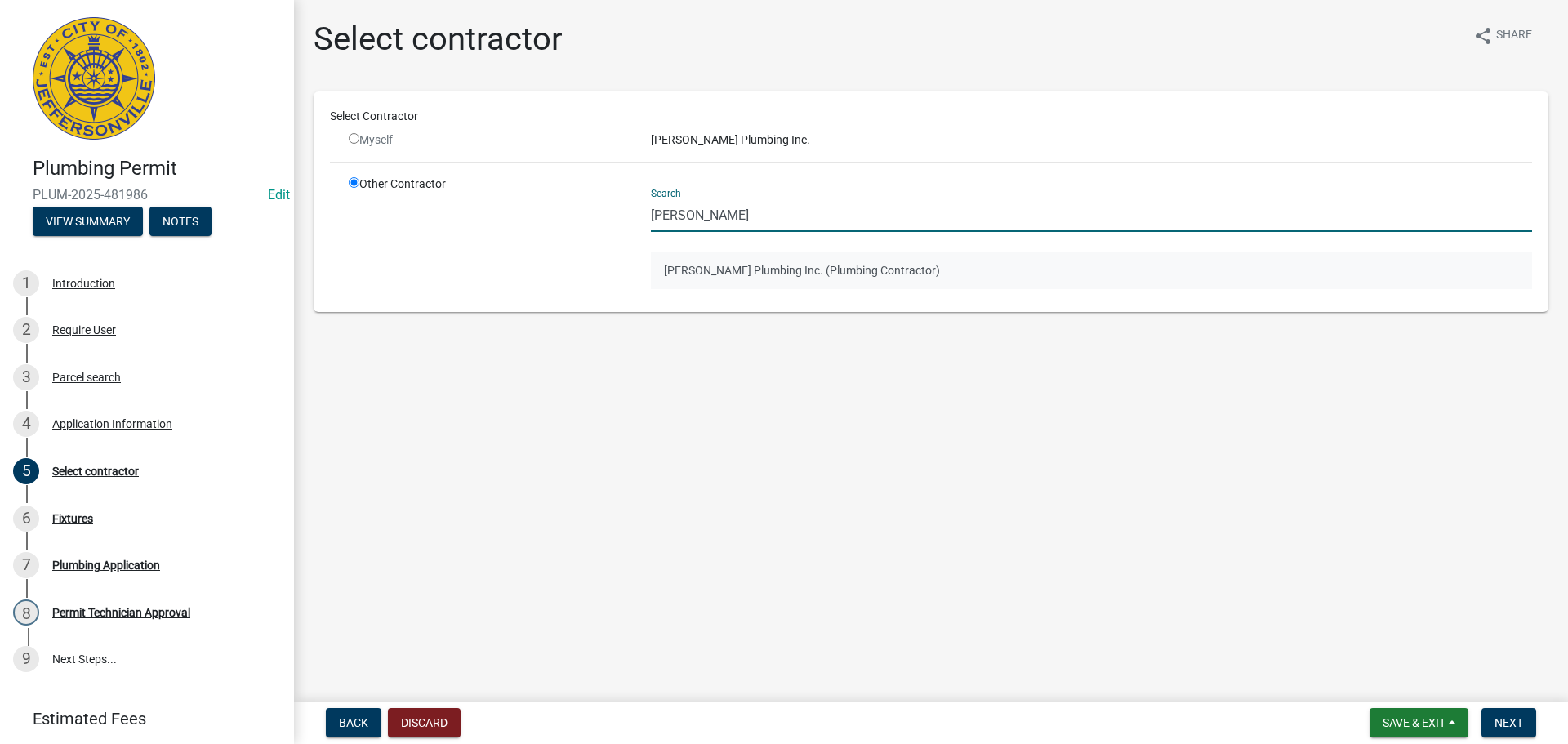
type input "Lindley"
click at [750, 275] on button "Lindley Plumbing Inc. (Plumbing Contractor)" at bounding box center [1092, 270] width 881 height 37
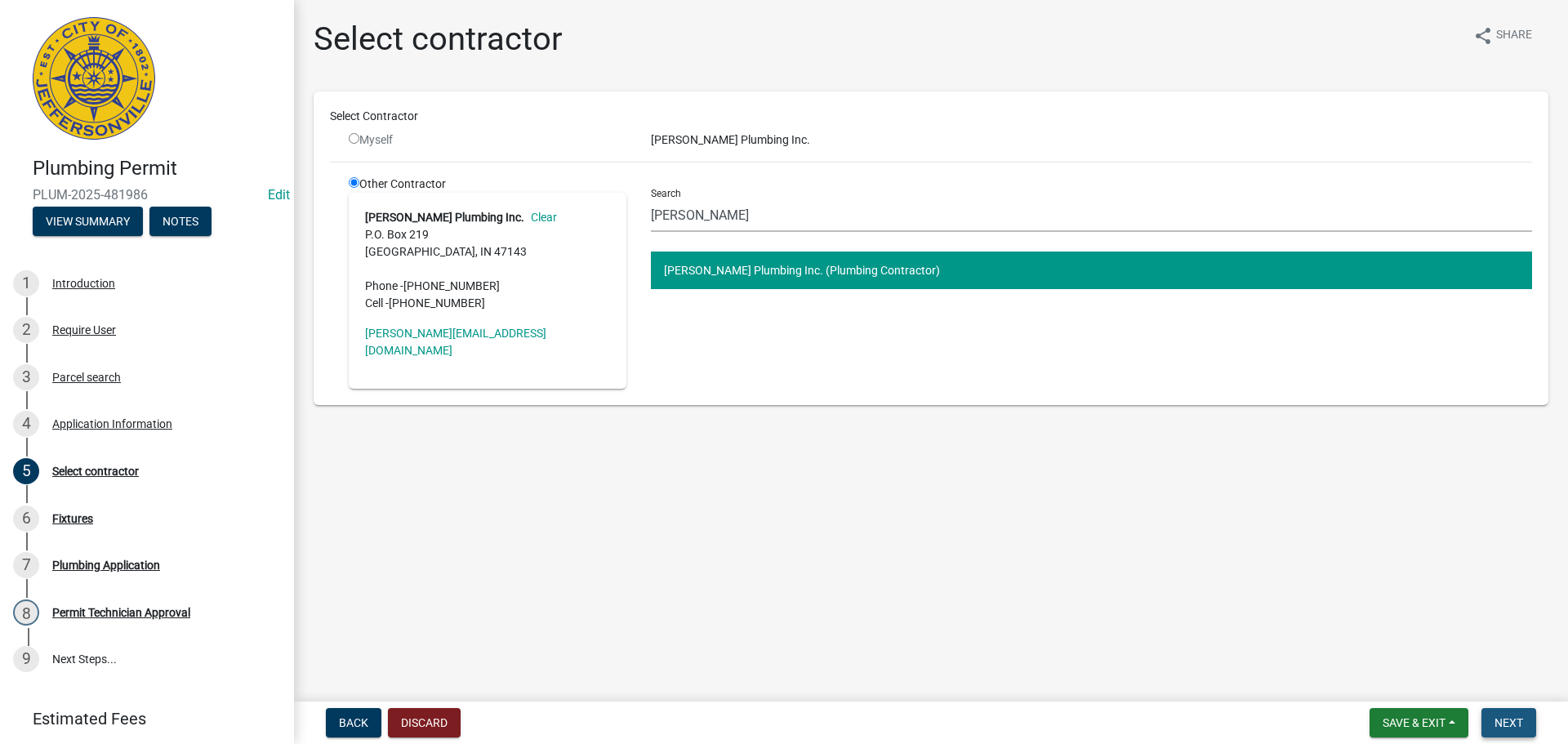
click at [1508, 713] on button "Next" at bounding box center [1508, 723] width 55 height 30
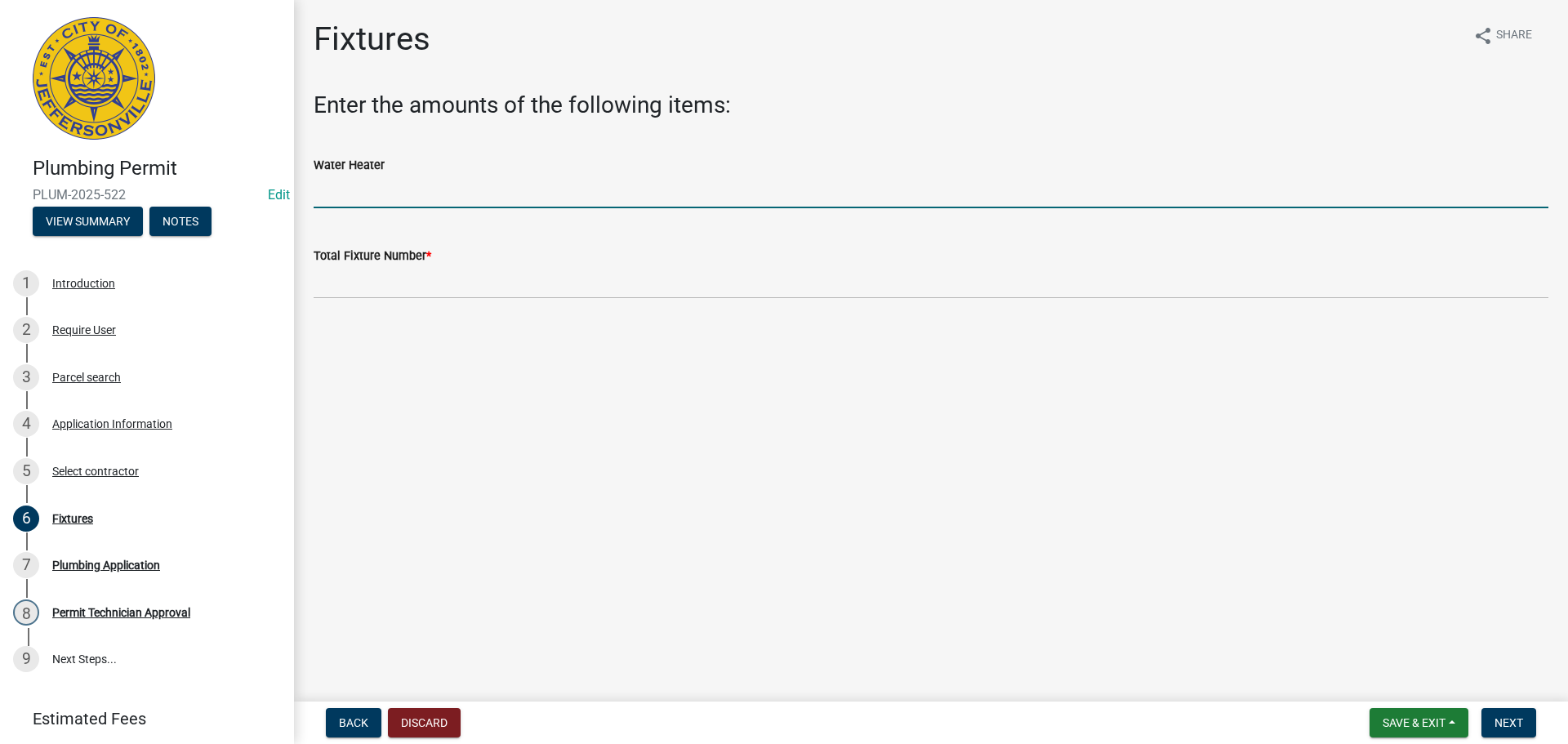
click at [353, 205] on input "text" at bounding box center [932, 192] width 1235 height 34
type input "1"
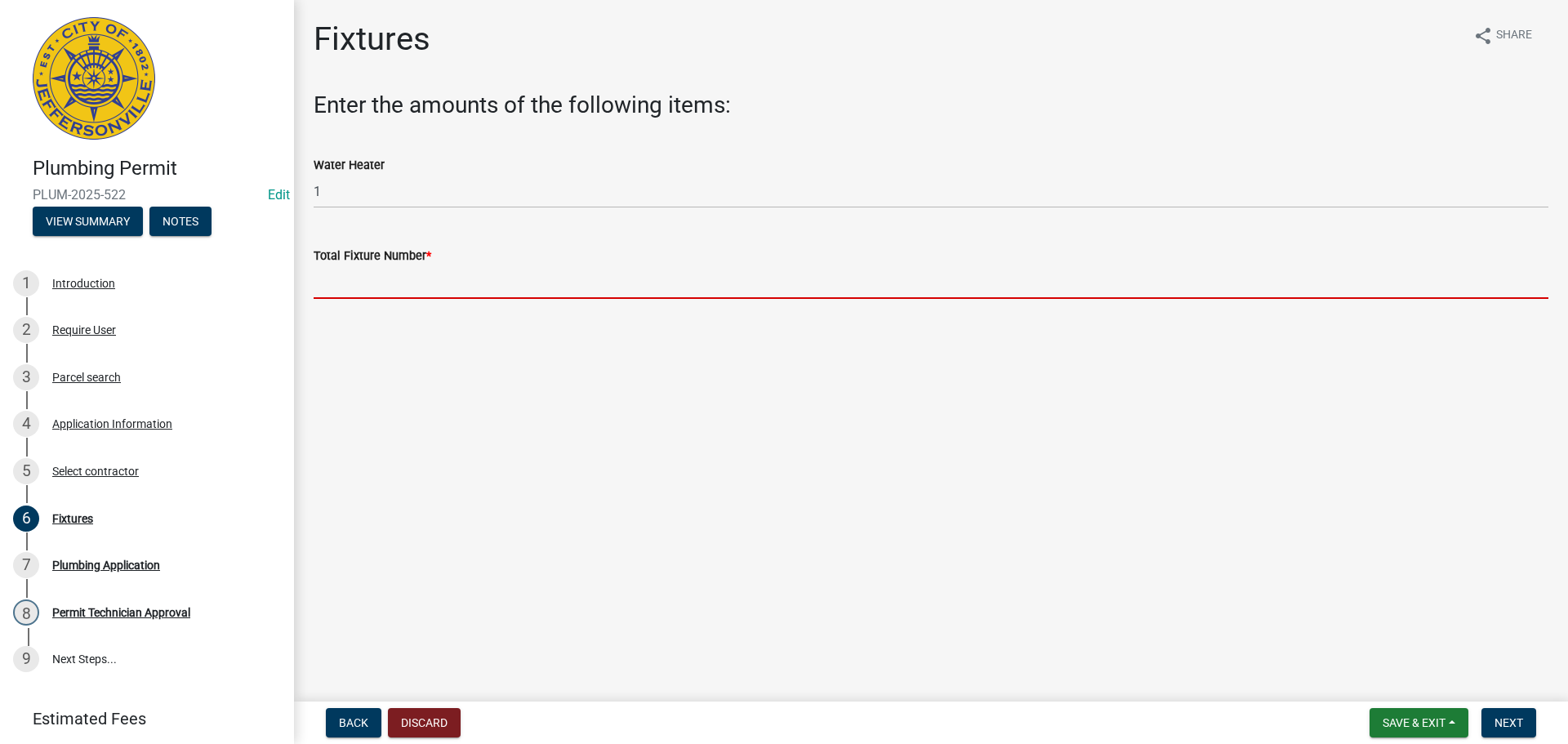
click at [361, 287] on input "text" at bounding box center [932, 282] width 1235 height 34
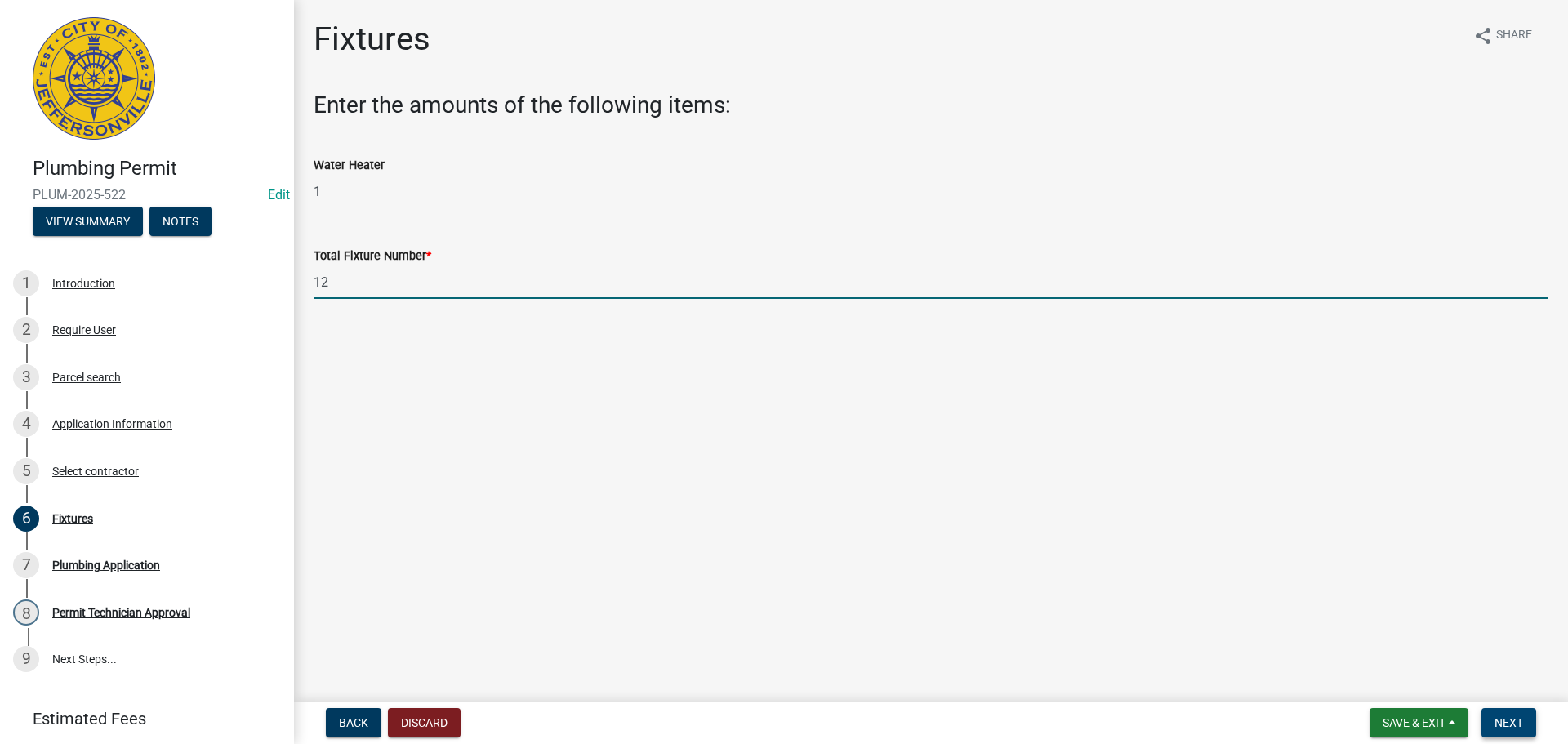
type input "12"
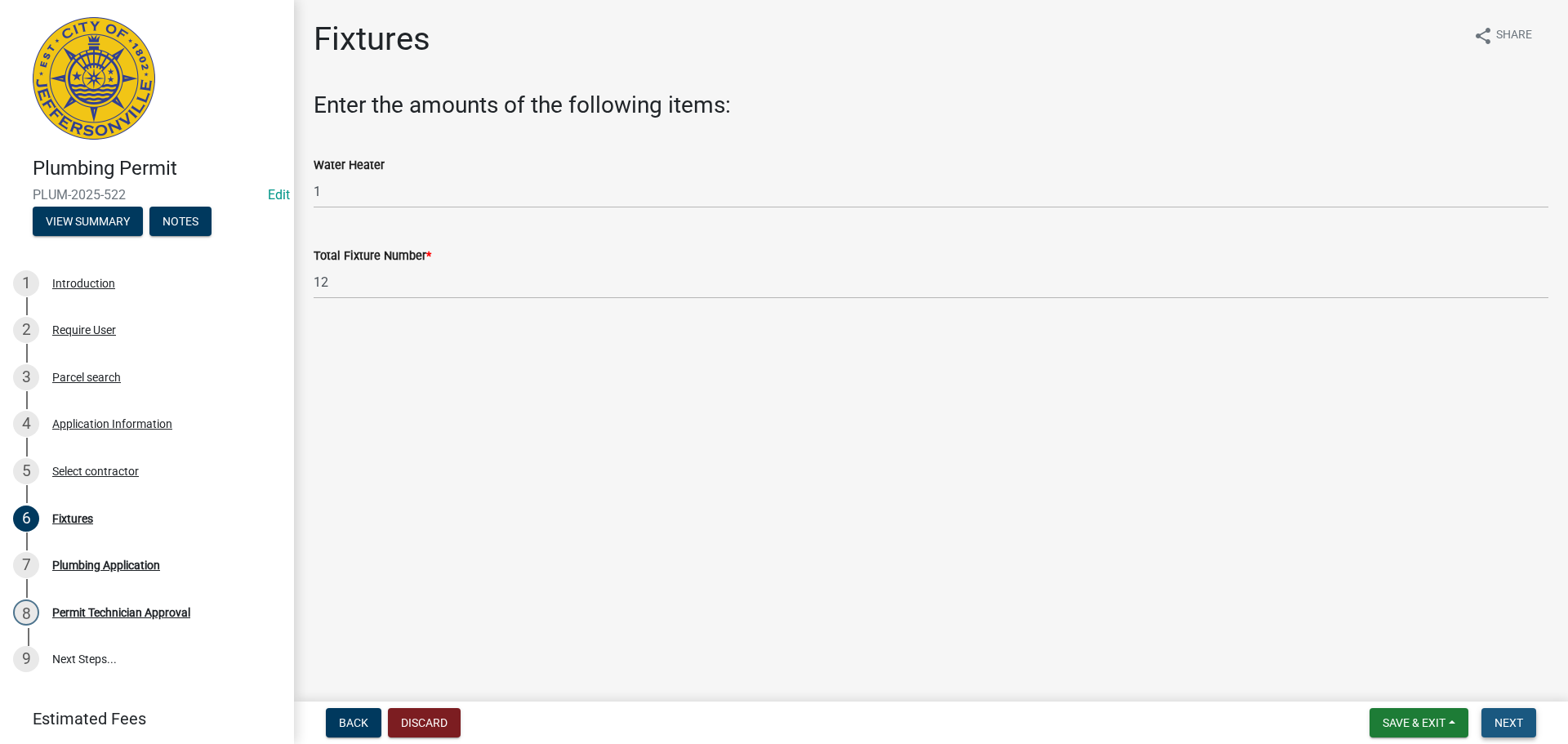
click at [1526, 719] on button "Next" at bounding box center [1508, 723] width 55 height 30
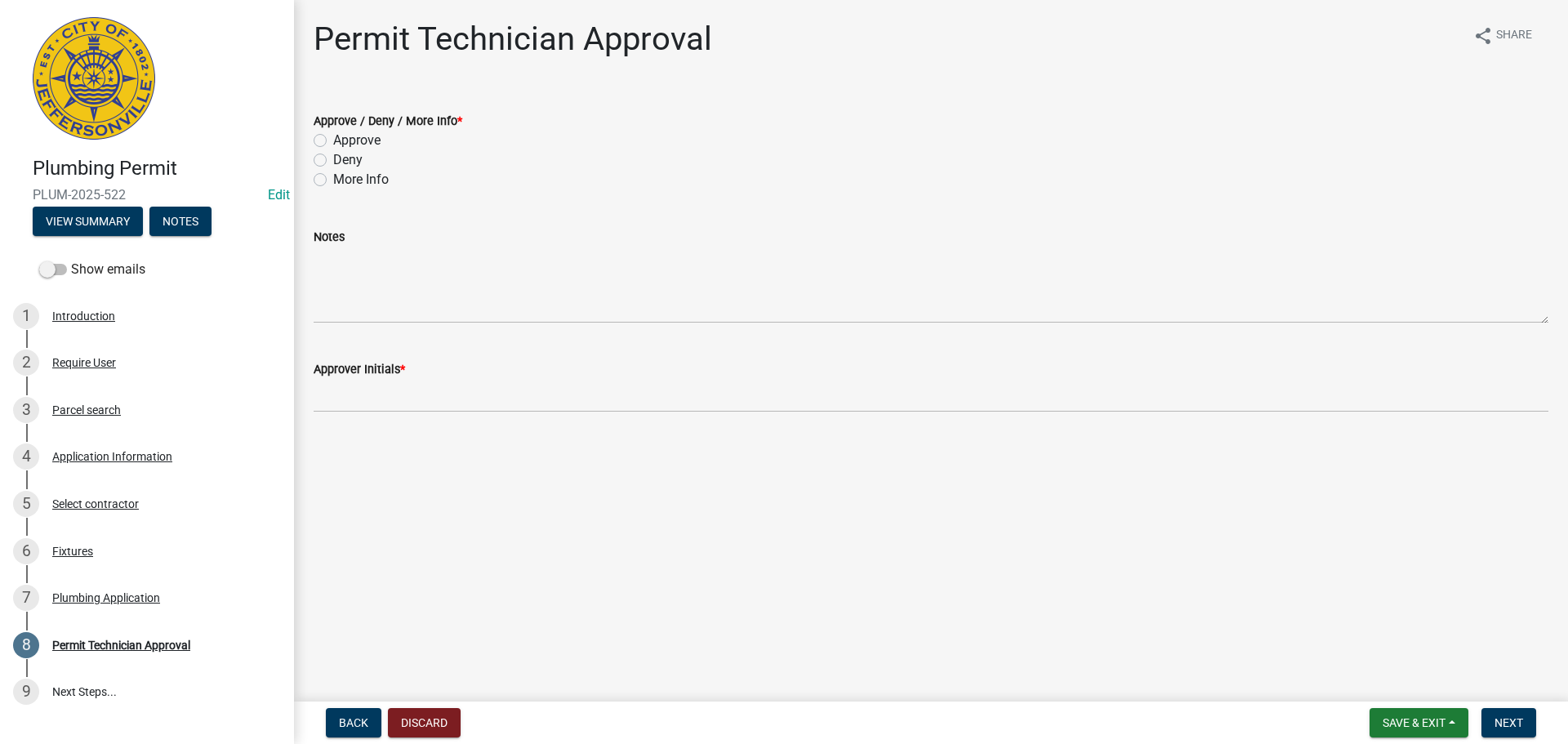
click at [345, 137] on label "Approve" at bounding box center [357, 140] width 48 height 20
click at [344, 137] on input "Approve" at bounding box center [338, 135] width 10 height 10
radio input "true"
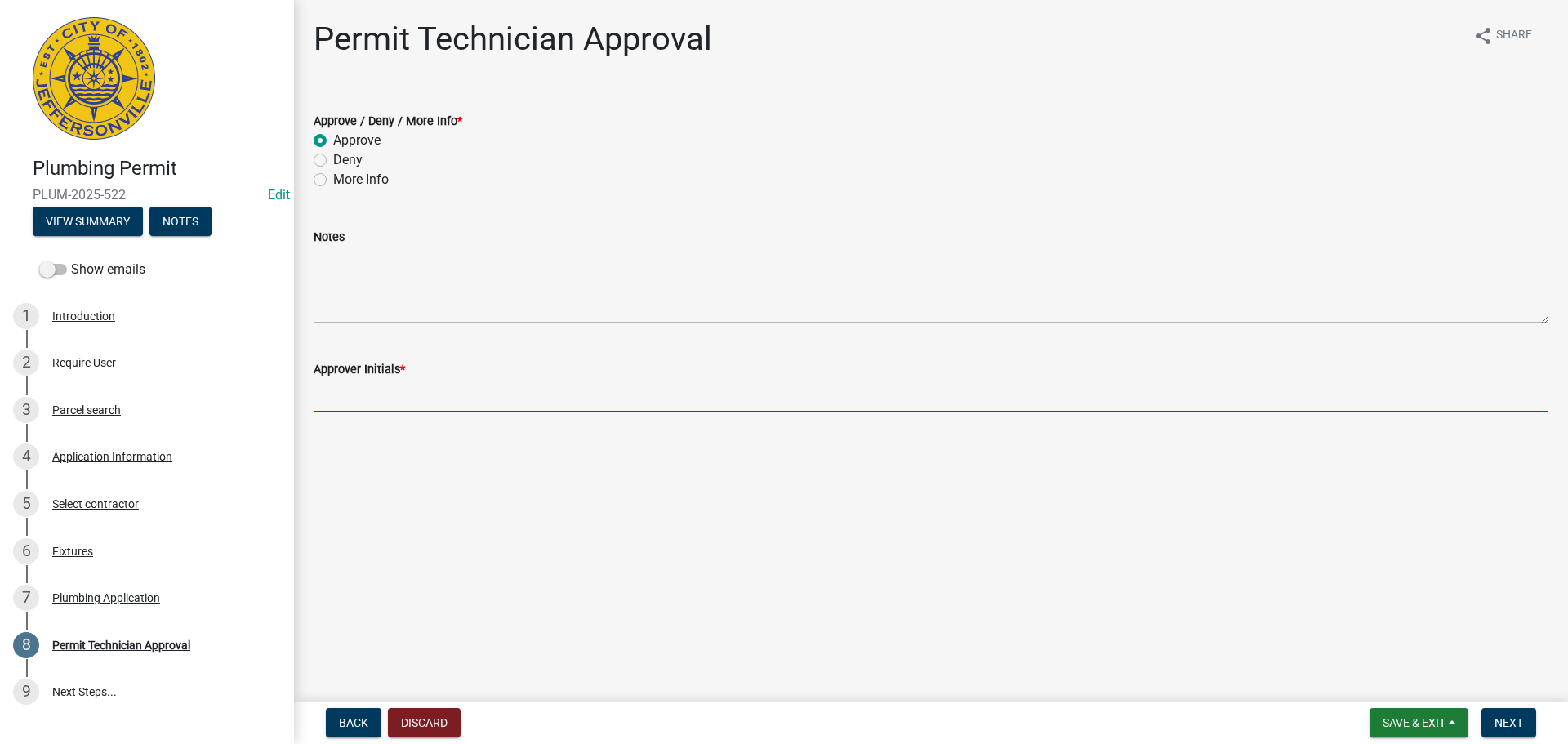
click at [341, 385] on input "Approver Initials *" at bounding box center [932, 396] width 1235 height 34
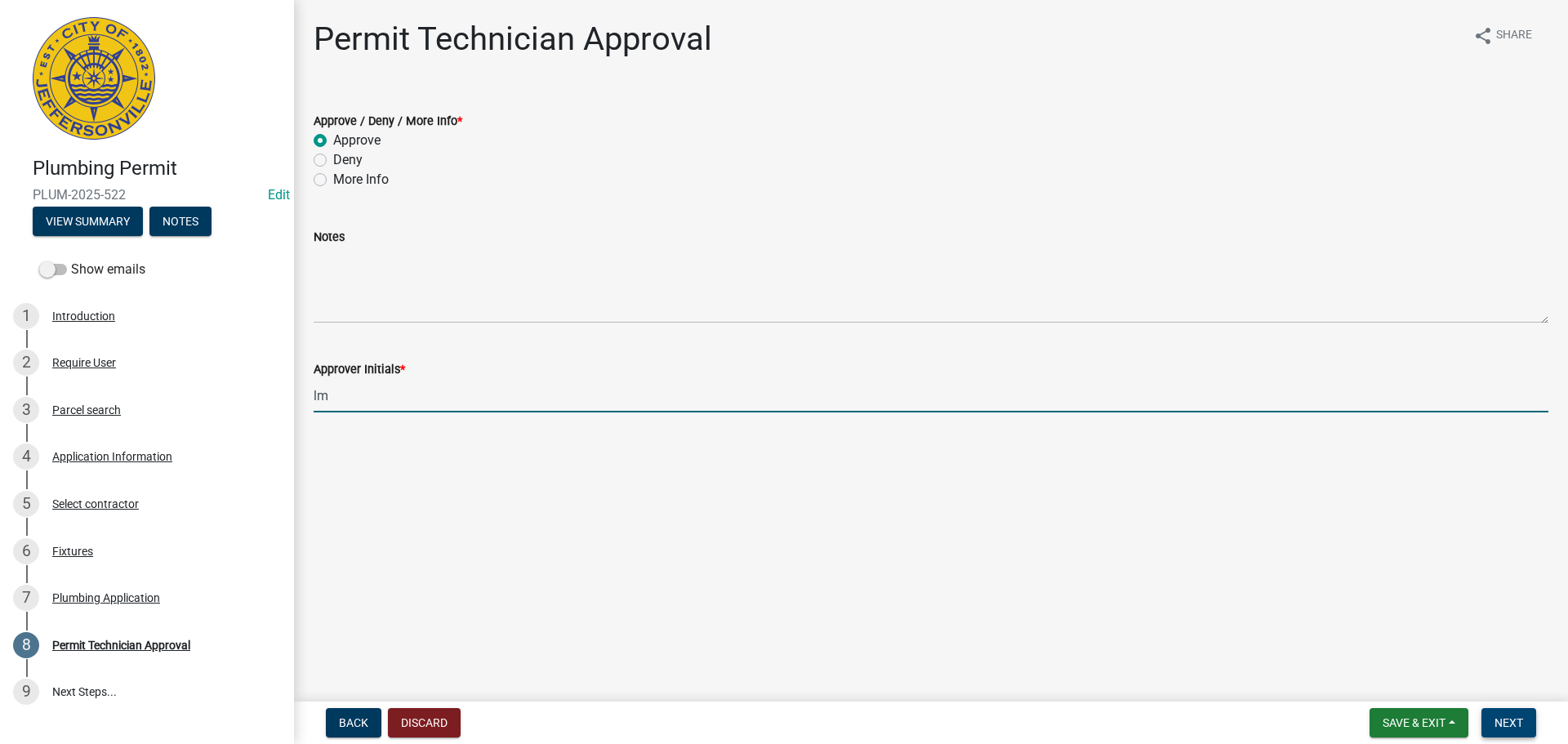
type input "lm"
click at [1504, 725] on span "Next" at bounding box center [1508, 723] width 29 height 13
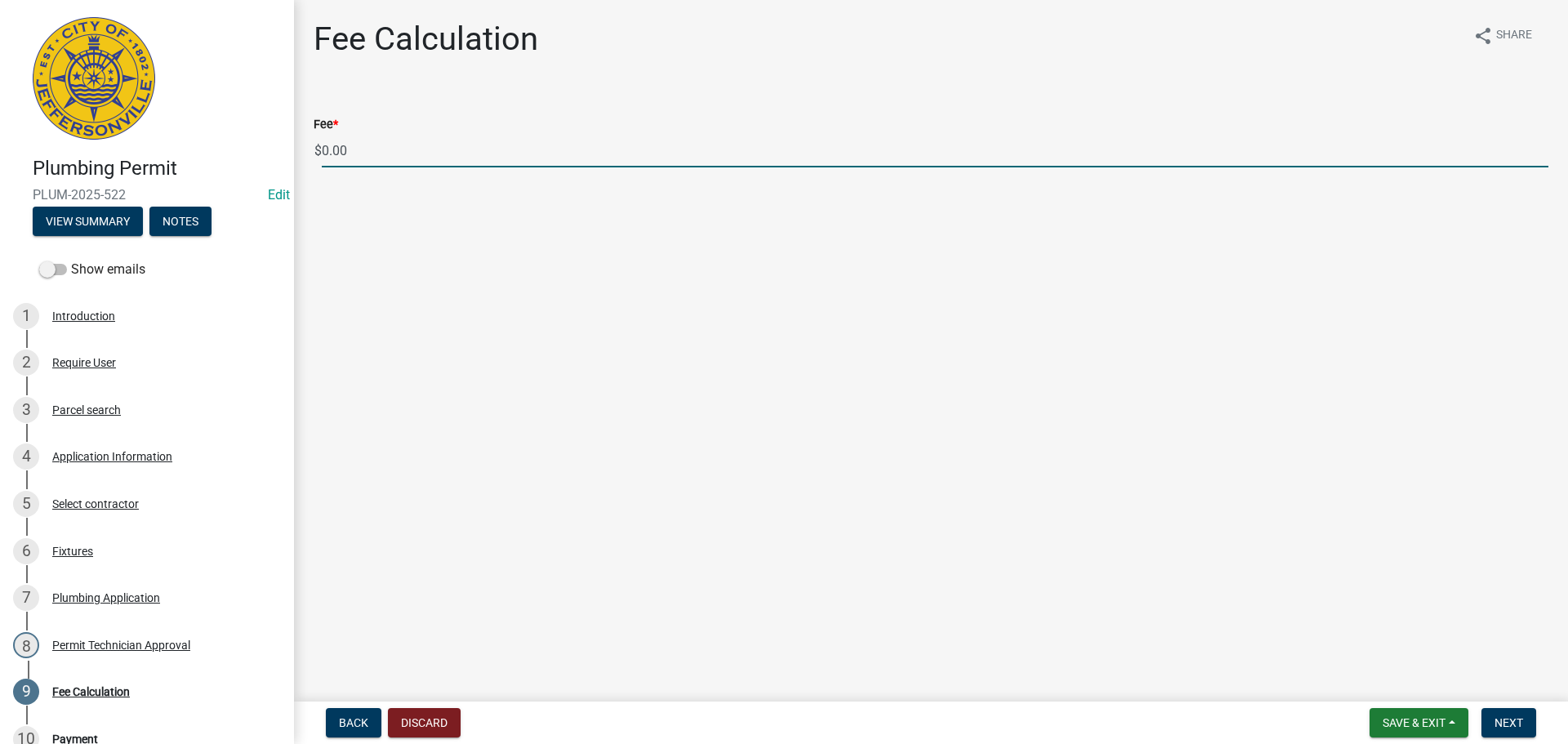
drag, startPoint x: 354, startPoint y: 141, endPoint x: 284, endPoint y: 143, distance: 70.0
click at [284, 143] on div "Plumbing Permit PLUM-2025-522 Edit View Summary Notes Show emails 1 Introductio…" at bounding box center [784, 372] width 1568 height 744
type input "85.00"
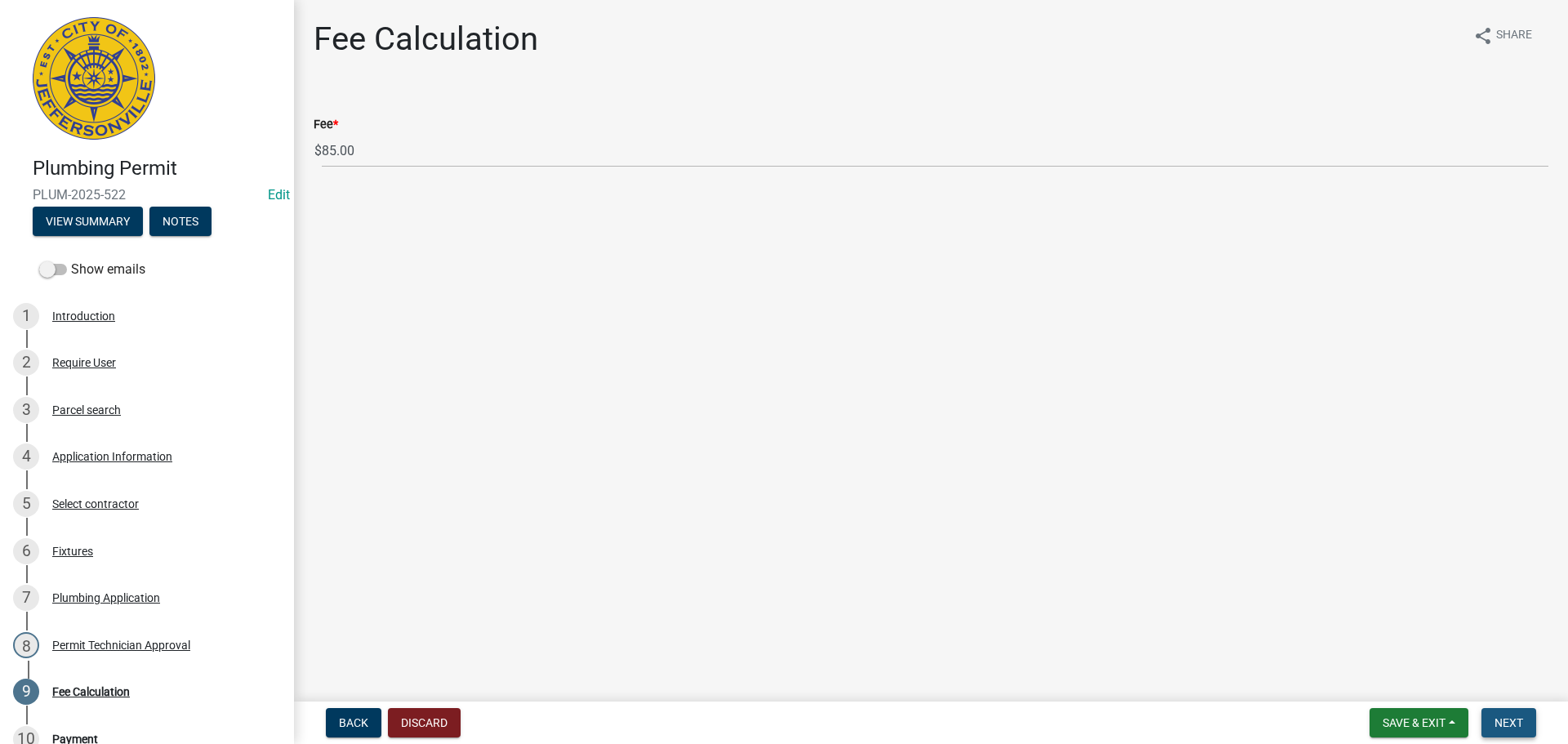
click at [1500, 716] on span "Next" at bounding box center [1508, 723] width 29 height 13
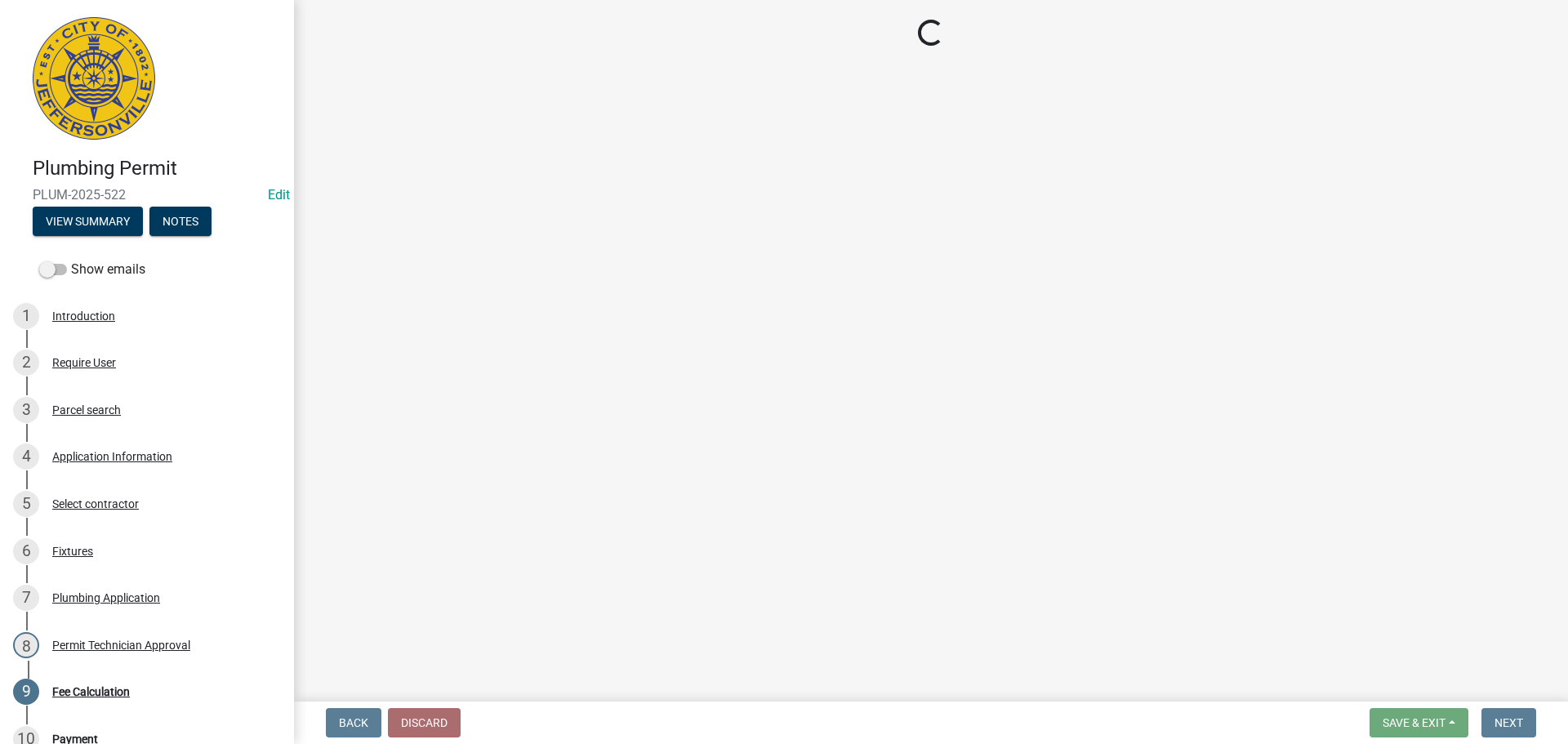
select select "3: 3"
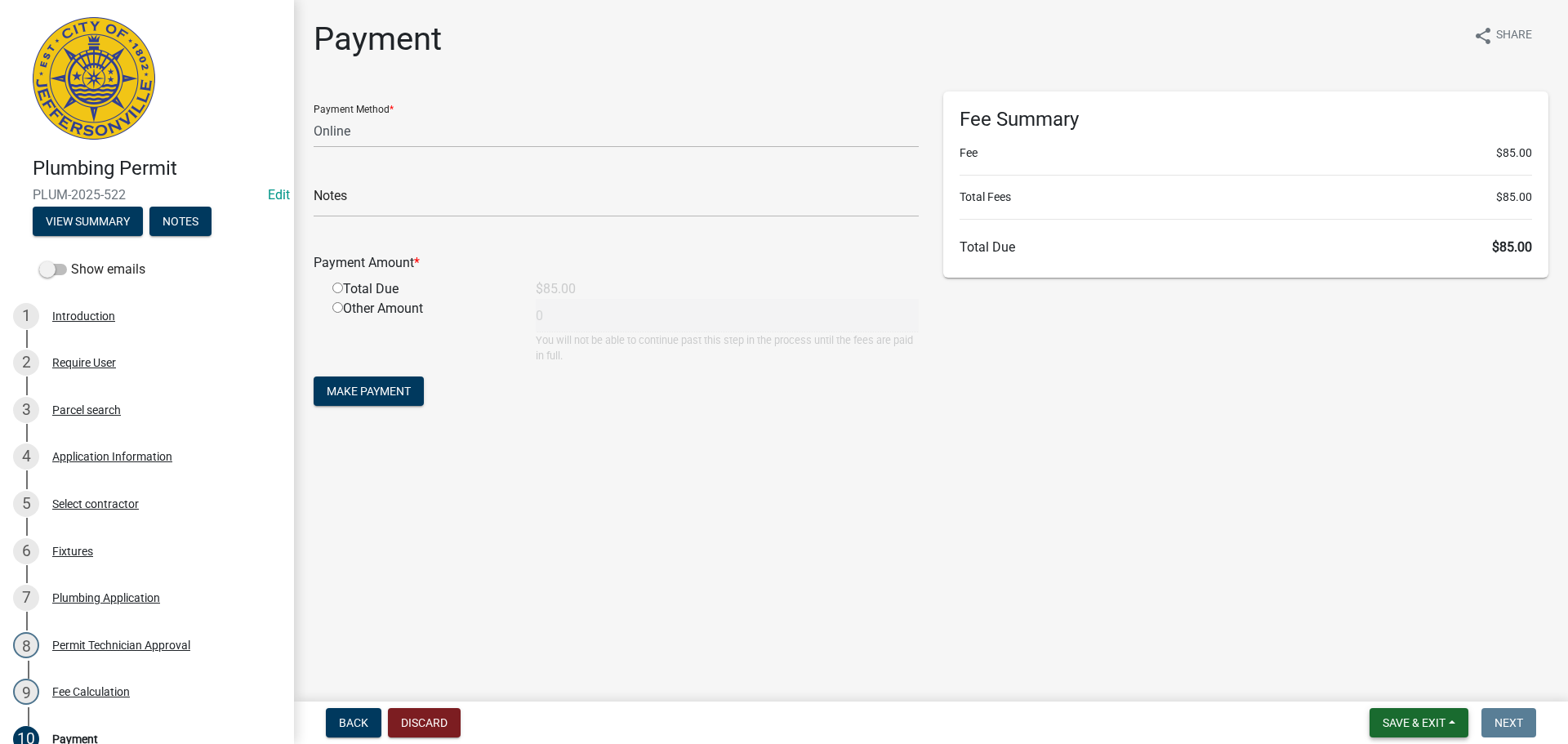
click at [1431, 724] on span "Save & Exit" at bounding box center [1414, 723] width 63 height 13
click at [1435, 683] on button "Save & Exit" at bounding box center [1403, 680] width 130 height 39
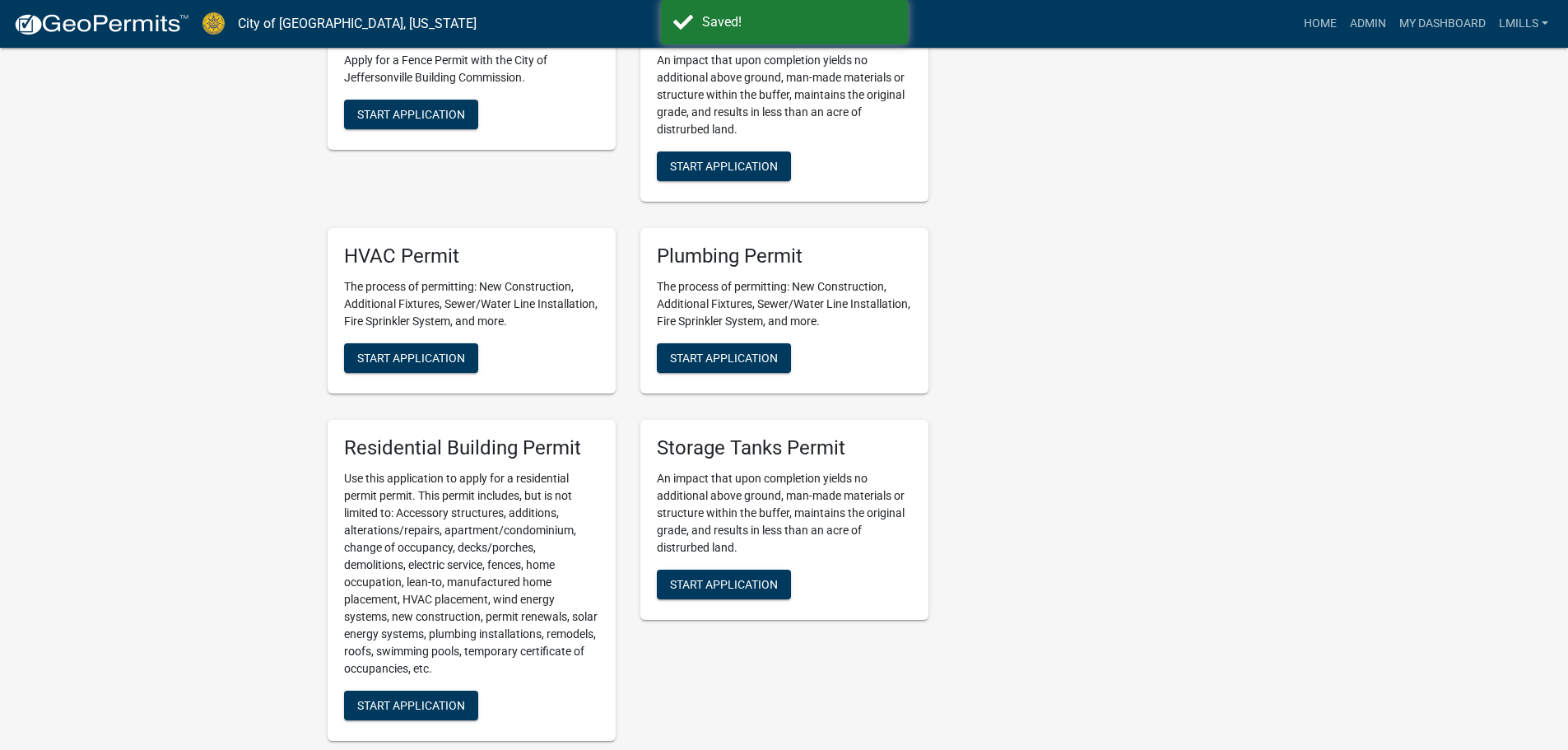
scroll to position [1070, 0]
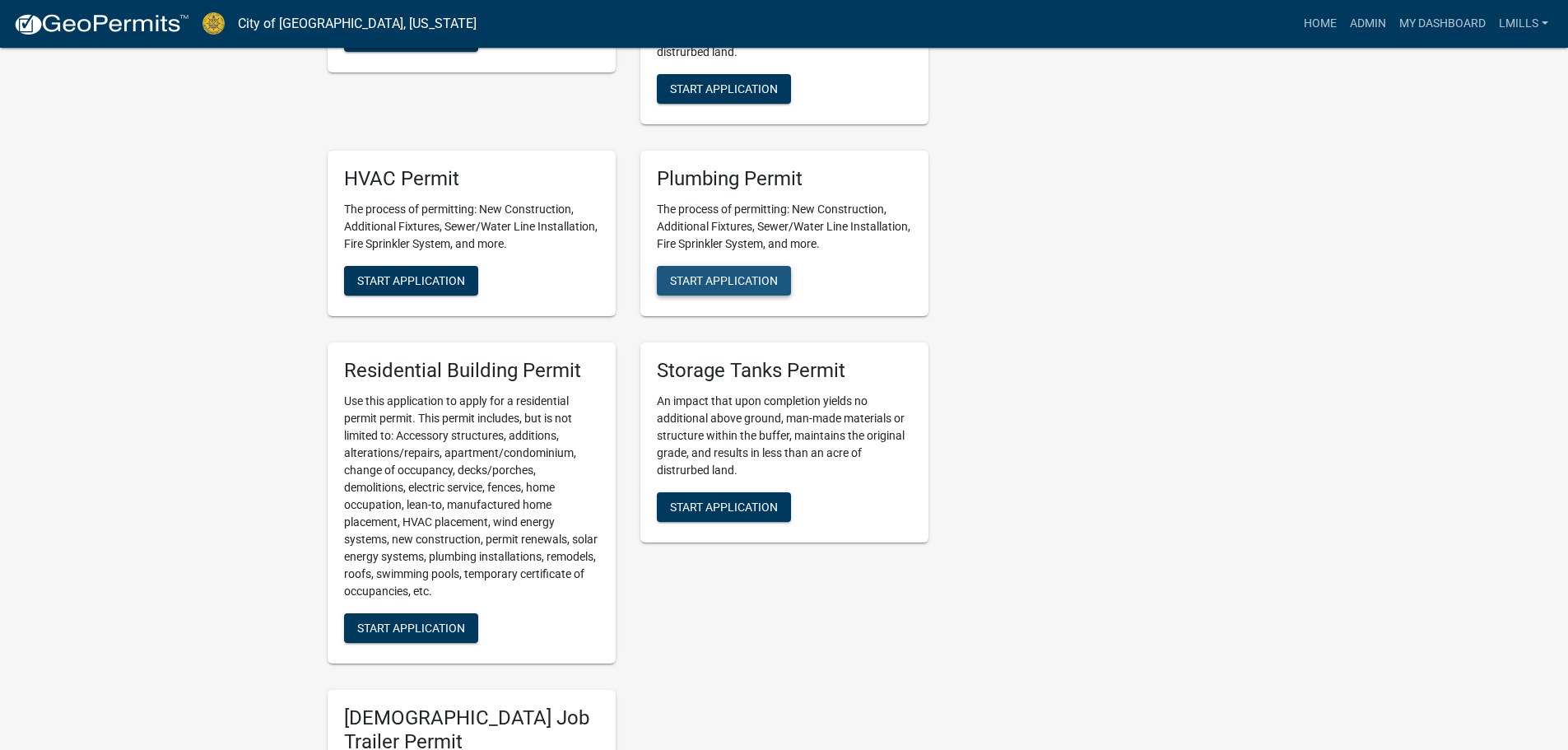
click at [721, 281] on span "Start Application" at bounding box center [724, 281] width 108 height 13
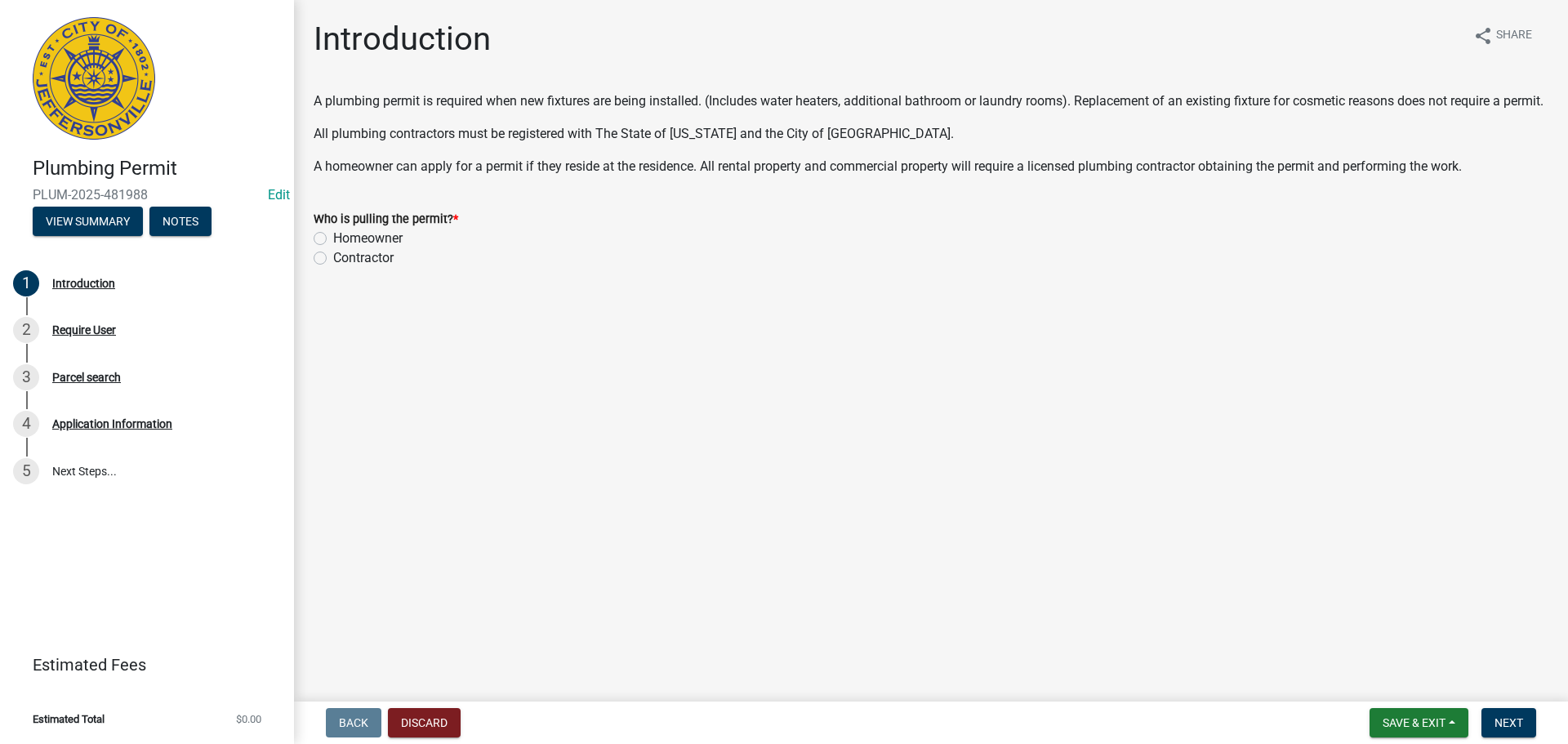
click at [344, 268] on label "Contractor" at bounding box center [363, 258] width 61 height 20
click at [344, 259] on input "Contractor" at bounding box center [338, 253] width 10 height 10
radio input "true"
click at [1513, 725] on span "Next" at bounding box center [1508, 723] width 29 height 13
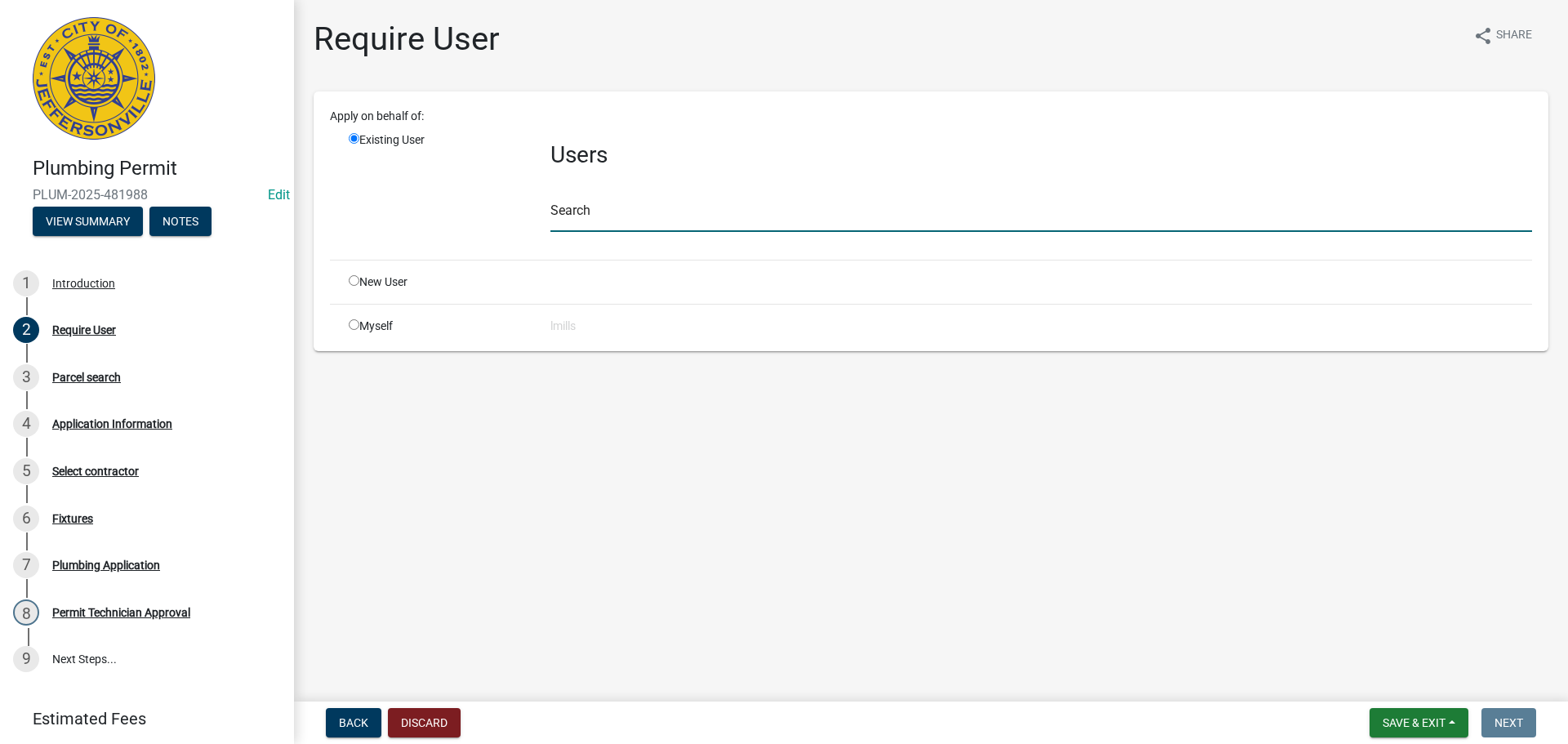
click at [674, 219] on input "text" at bounding box center [1042, 215] width 982 height 34
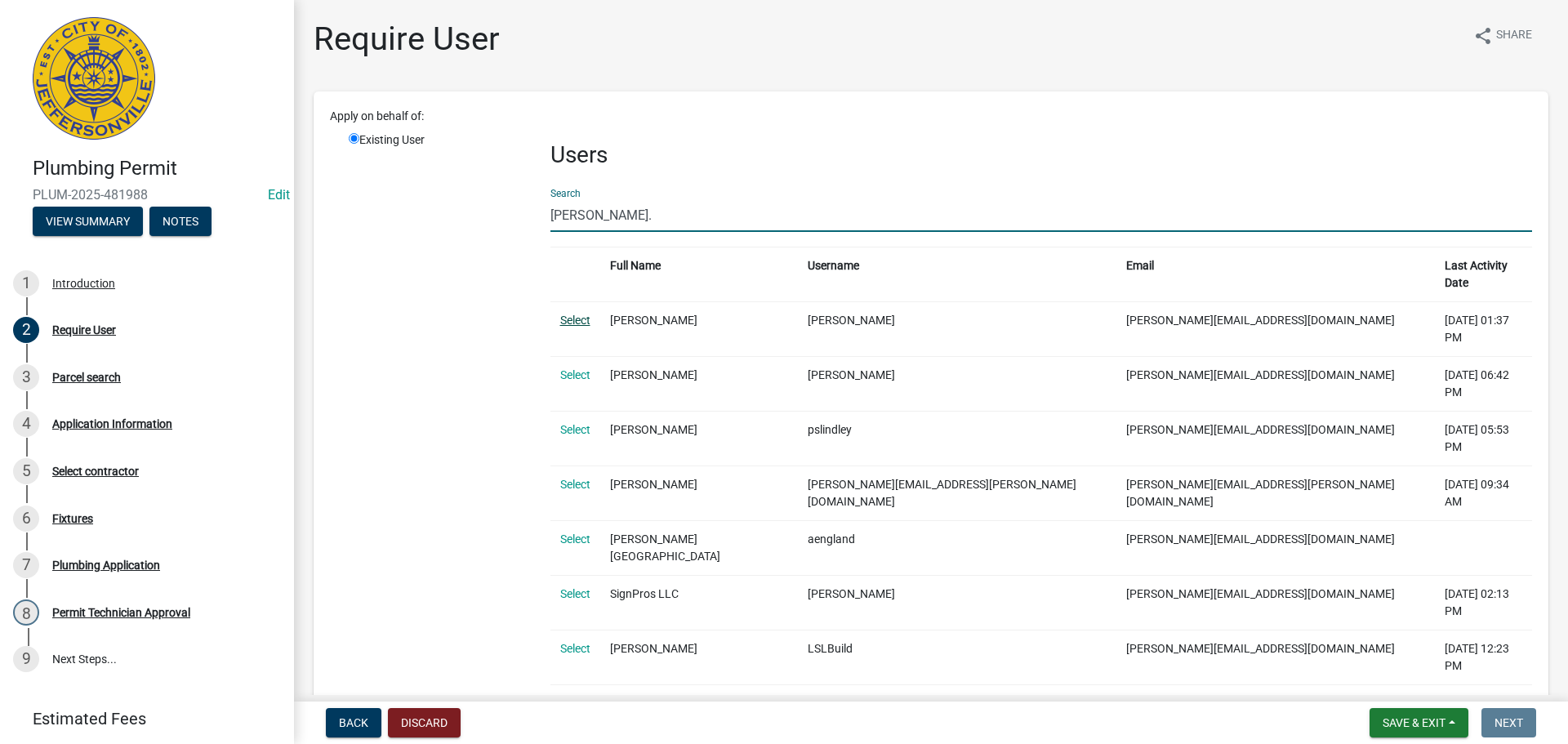
type input "leann."
click at [574, 314] on link "Select" at bounding box center [575, 320] width 30 height 13
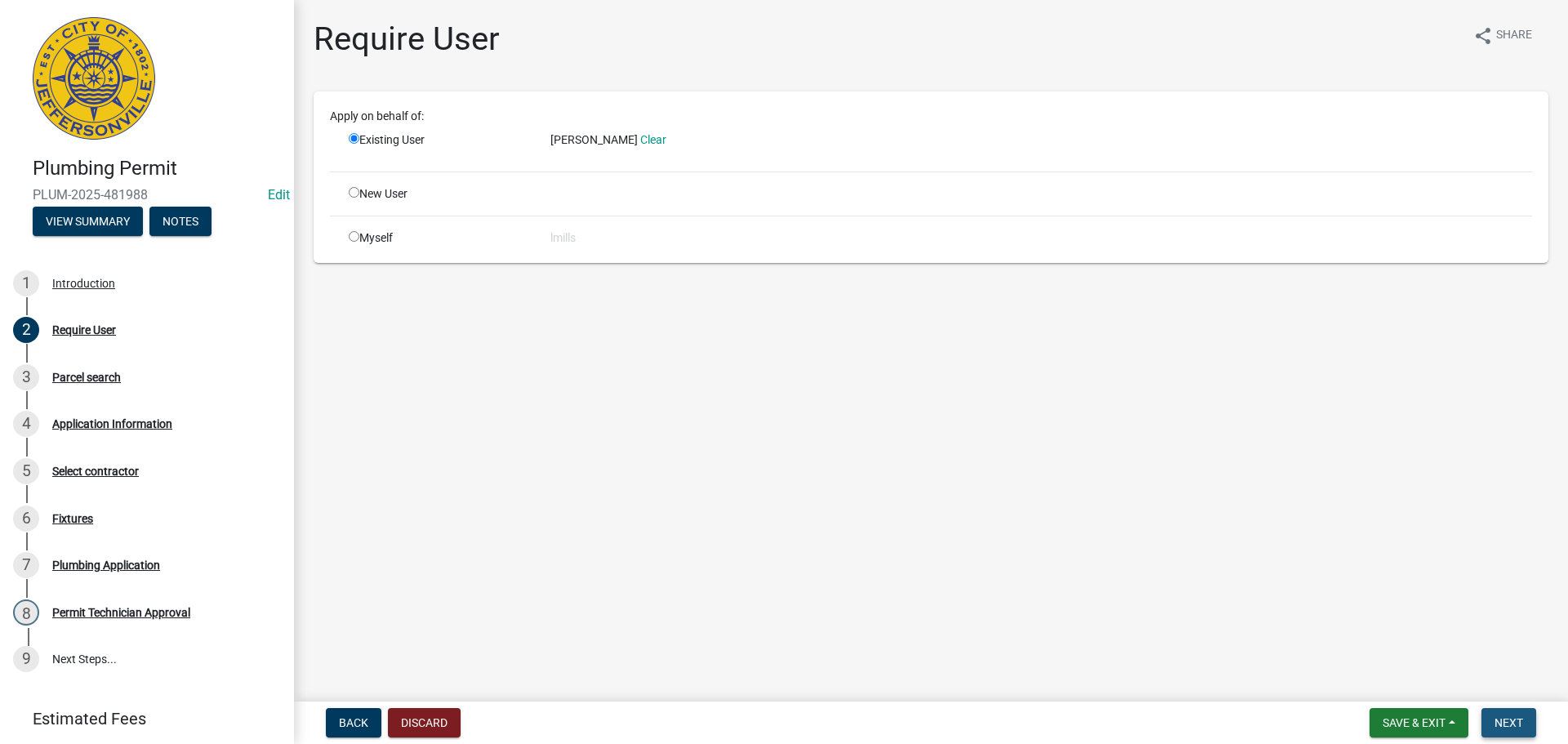
click at [1523, 724] on span "Next" at bounding box center [1508, 723] width 29 height 13
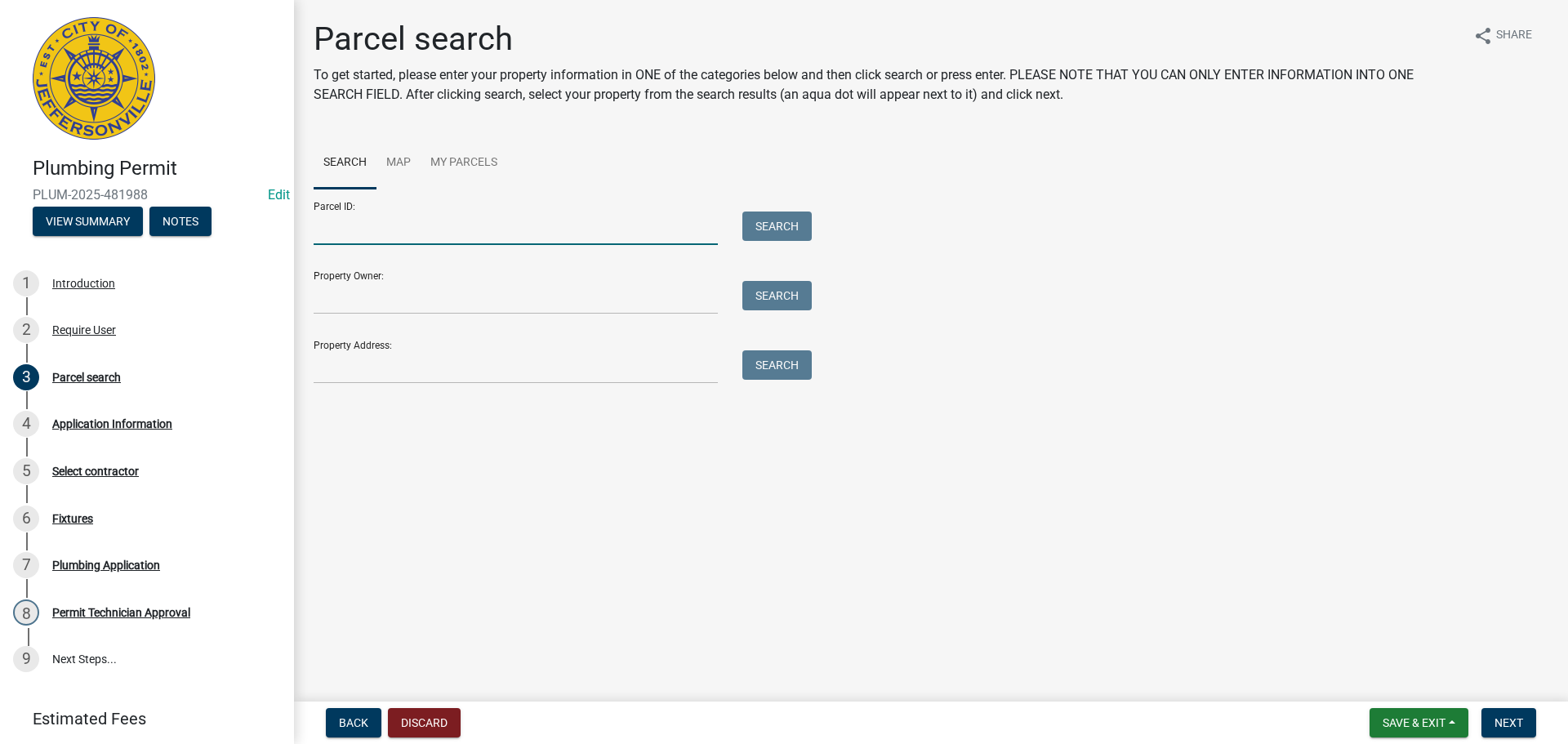
click at [457, 212] on input "Parcel ID:" at bounding box center [516, 228] width 404 height 34
type input "10-21-02-101-172.000-009"
click at [793, 230] on button "Search" at bounding box center [777, 226] width 70 height 30
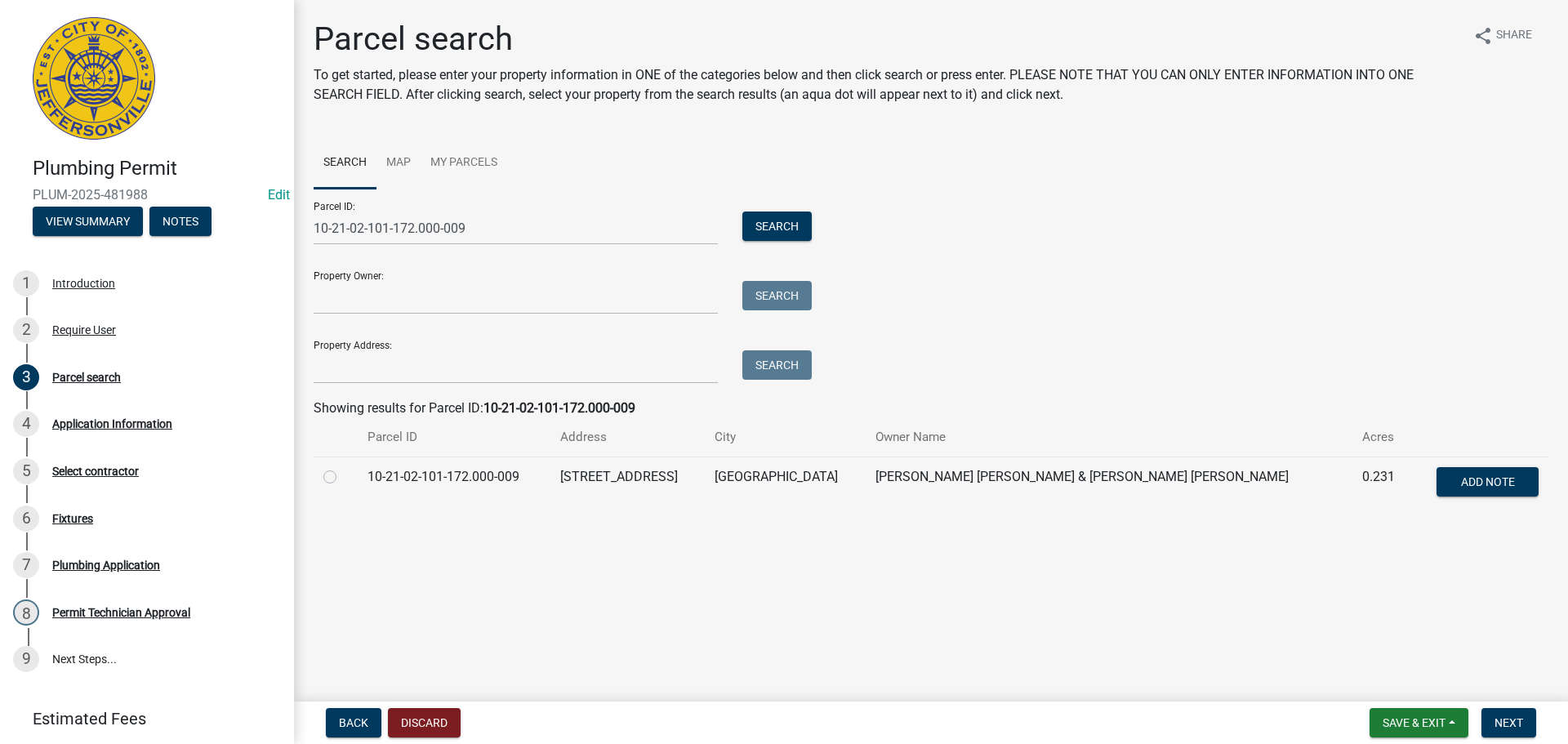
click at [343, 467] on label at bounding box center [343, 467] width 0 height 0
click at [343, 478] on input "radio" at bounding box center [348, 472] width 10 height 10
radio input "true"
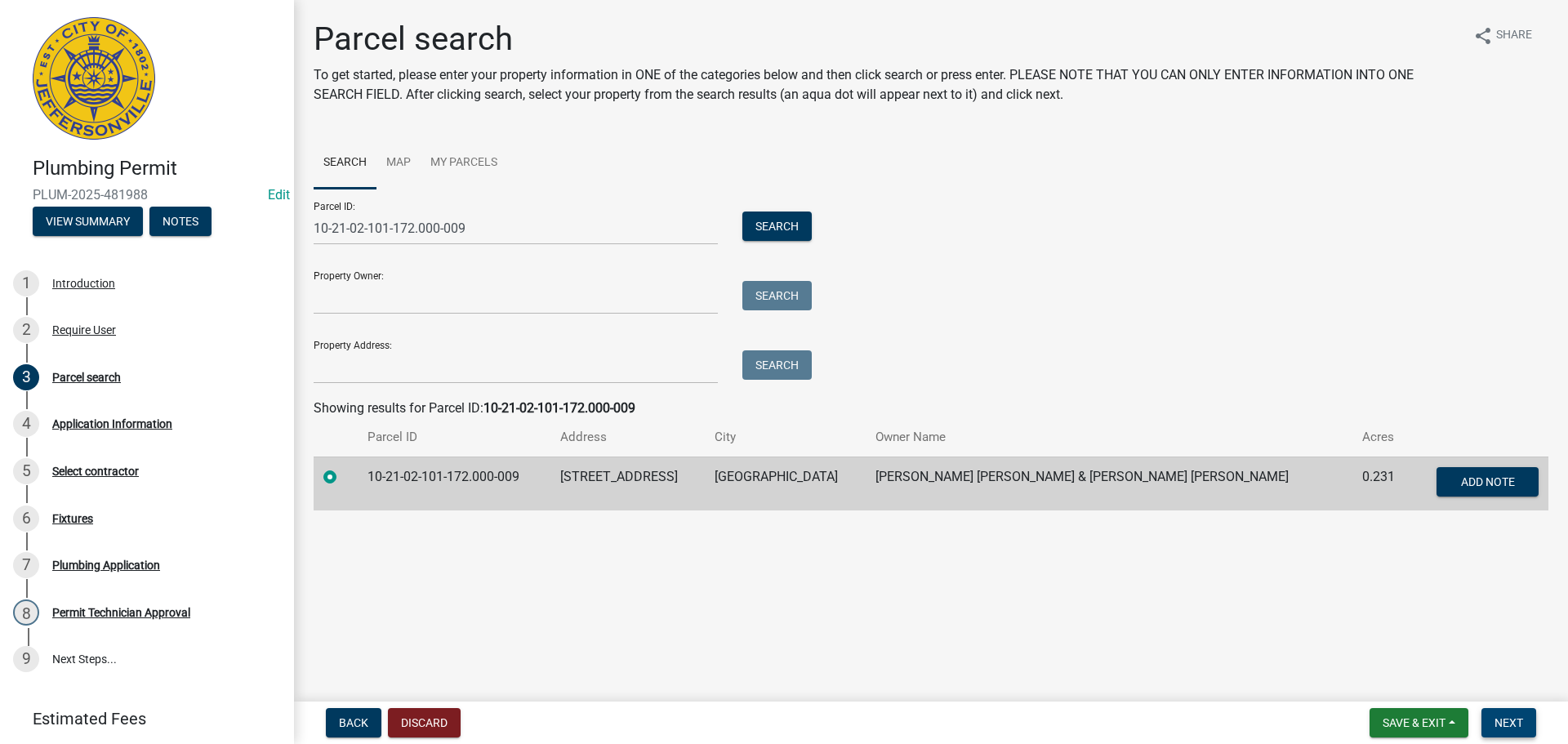
click at [1503, 719] on span "Next" at bounding box center [1508, 723] width 29 height 13
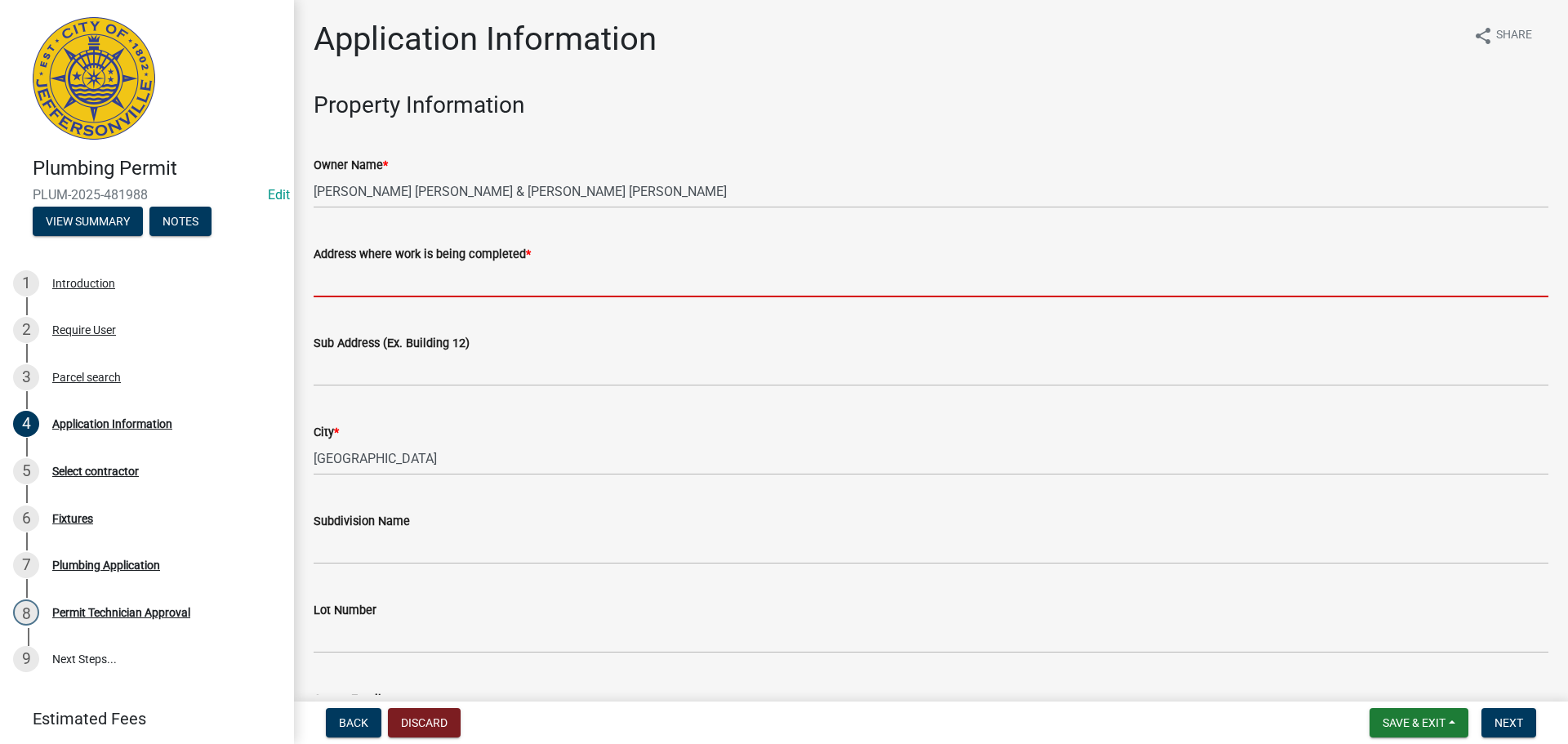
click at [411, 291] on input "Address where work is being completed *" at bounding box center [932, 280] width 1235 height 34
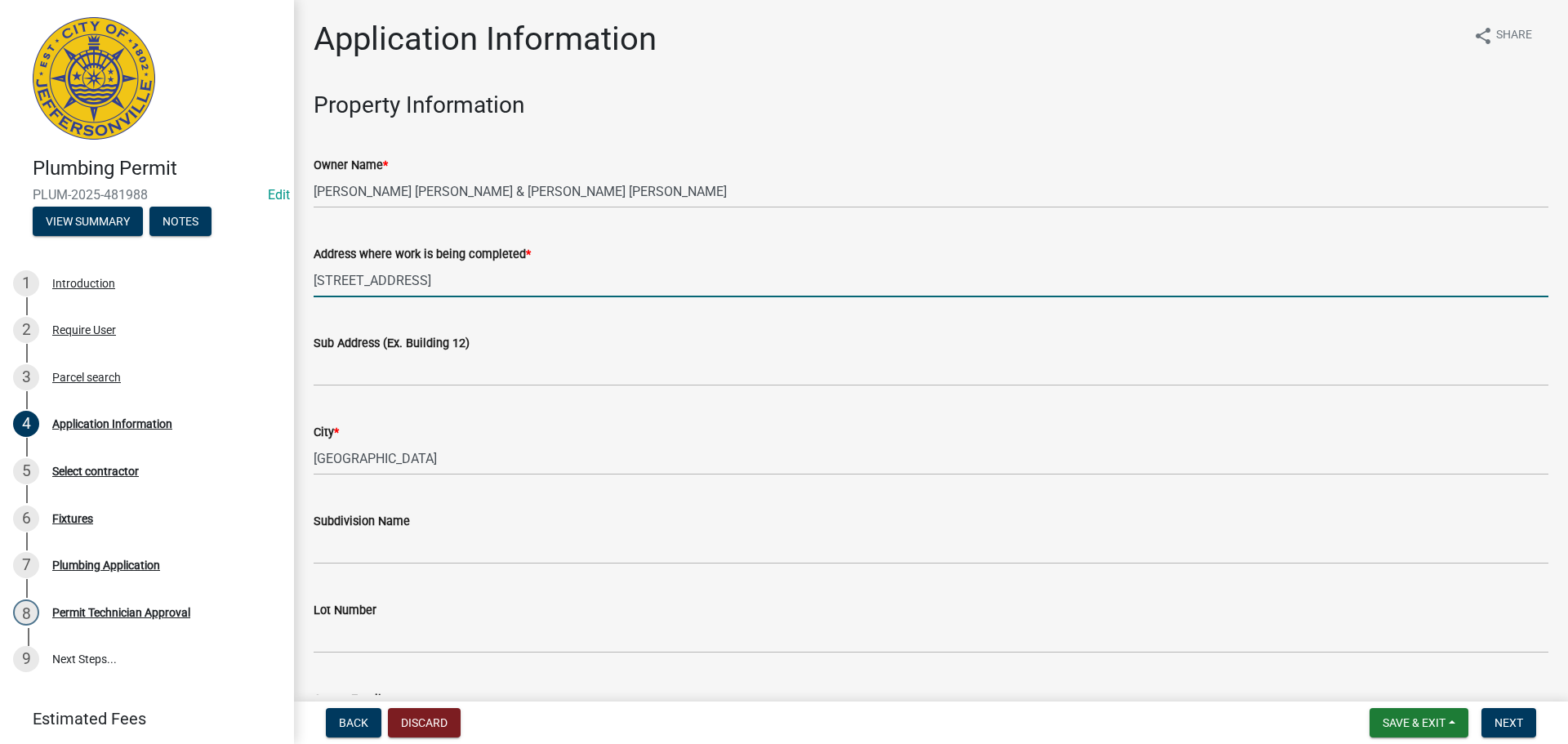
type input "2436 Ridgewood Court"
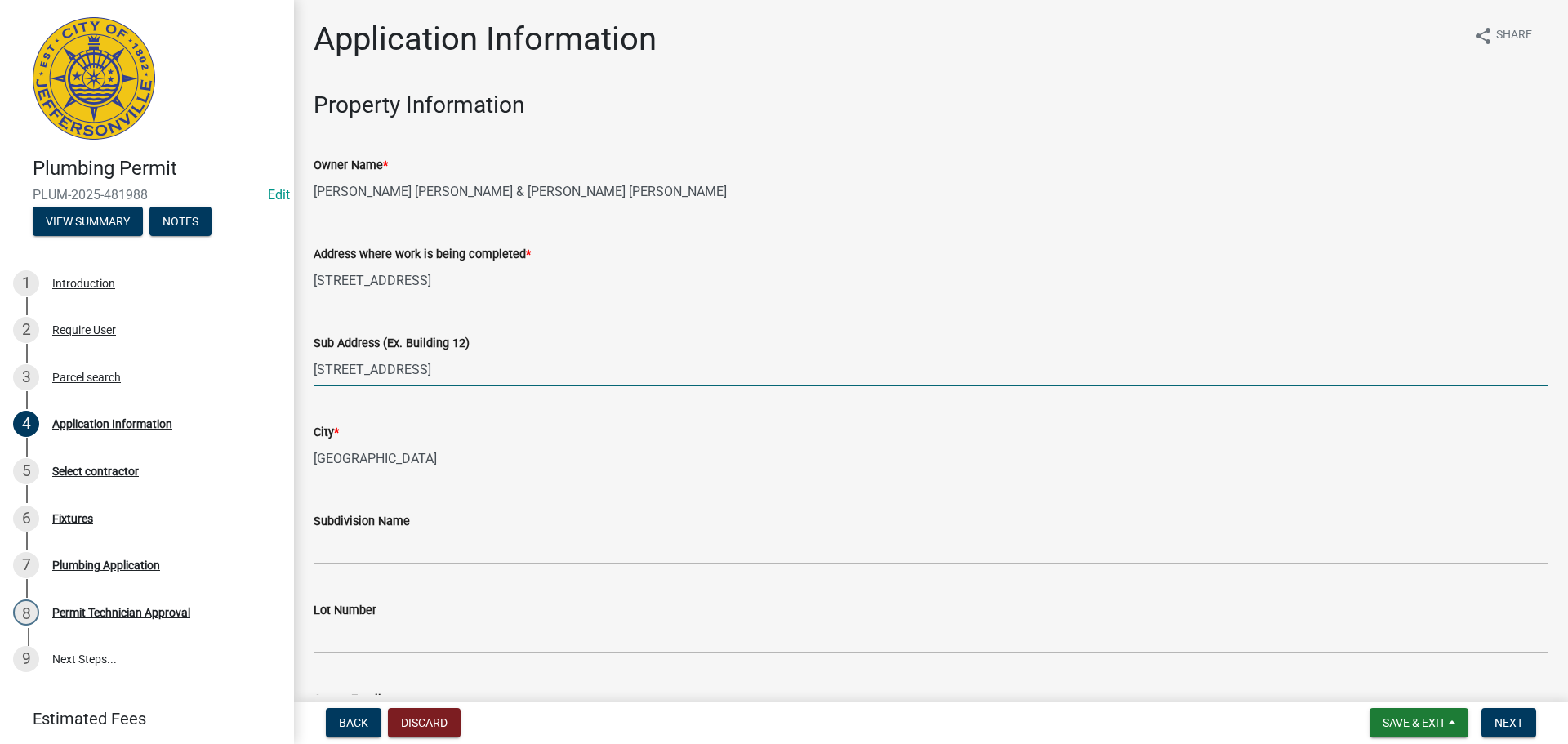
type input "2436 Ridgewood Court, Lot 912"
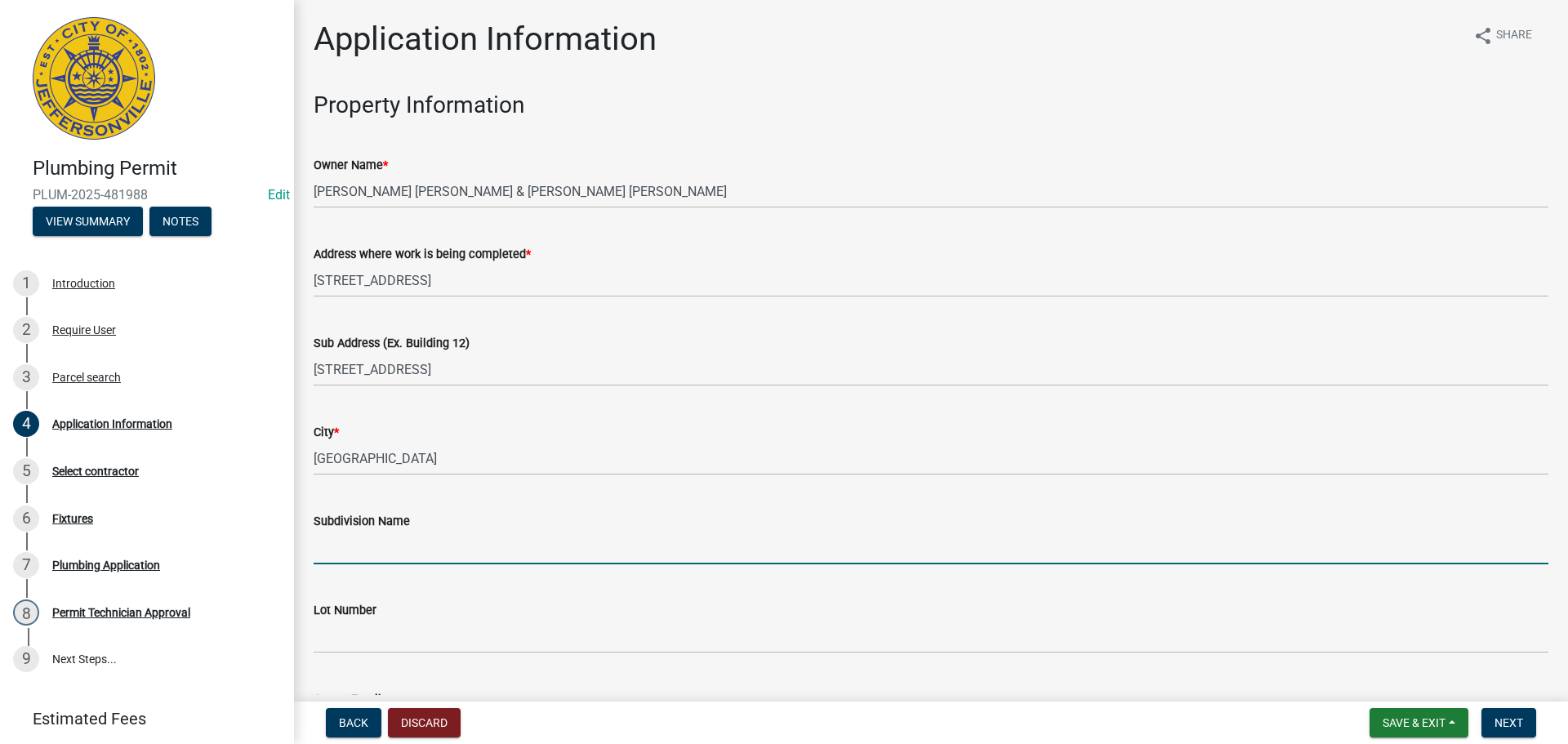
click at [428, 551] on input "Subdivision Name" at bounding box center [932, 548] width 1235 height 34
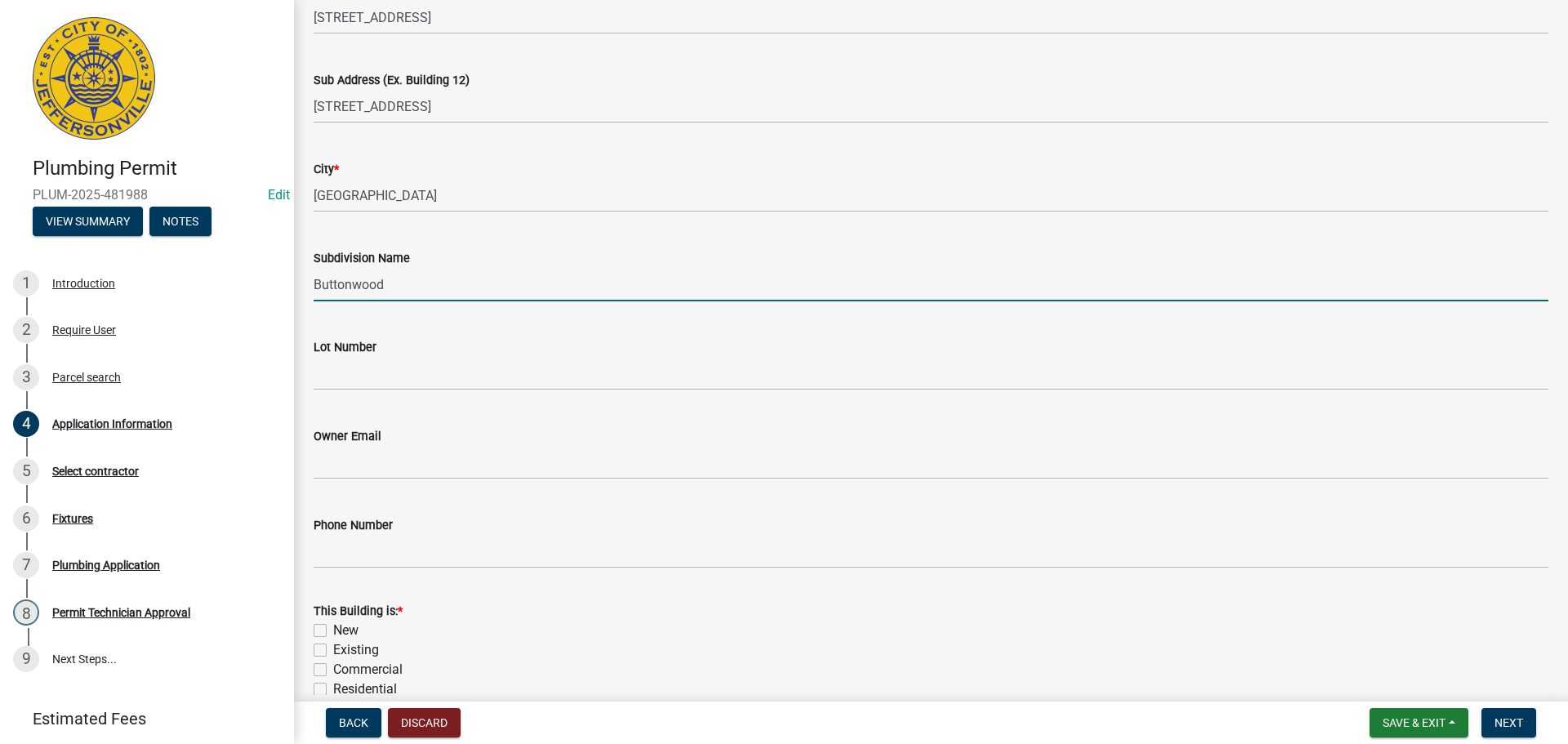
scroll to position [245, 0]
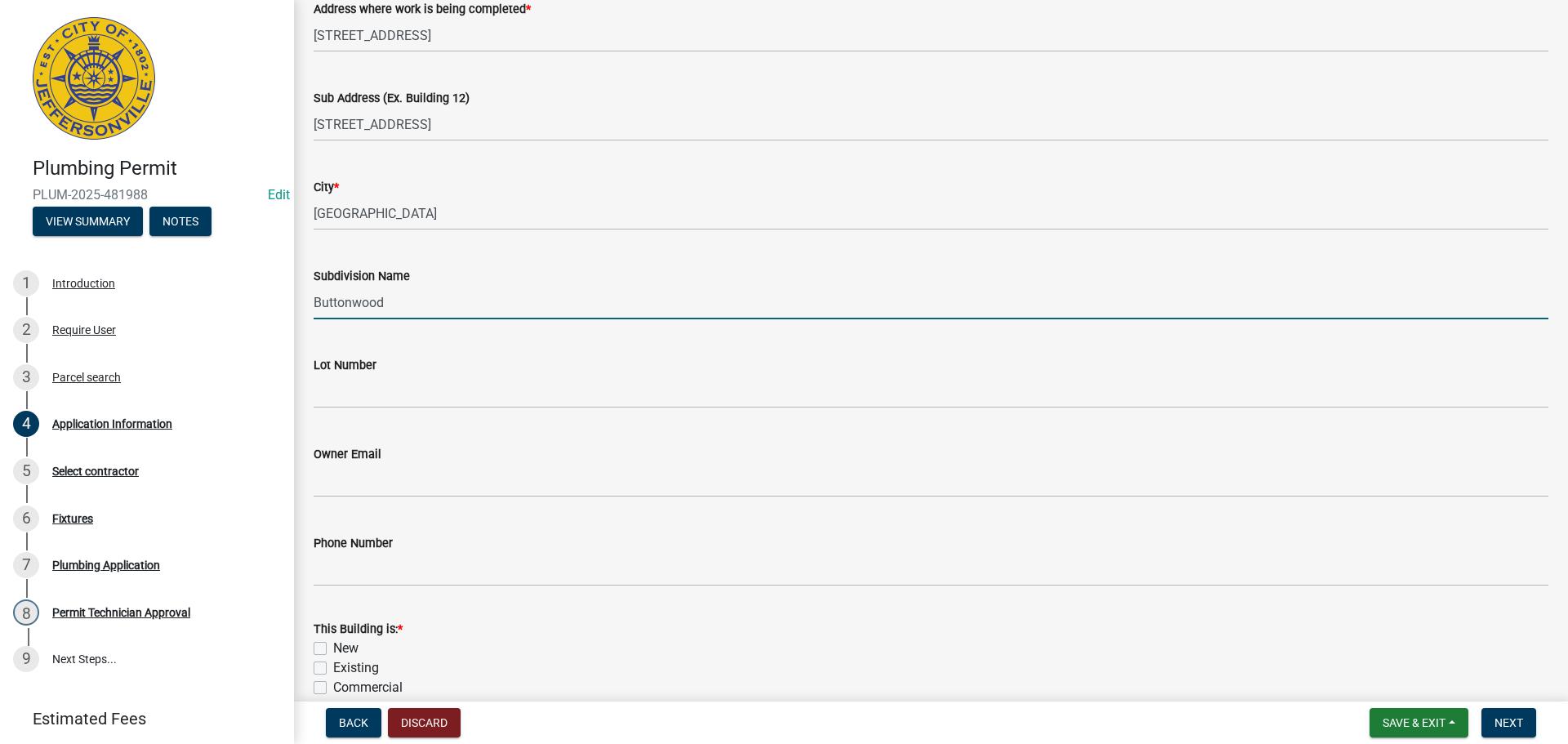
type input "Buttonwood"
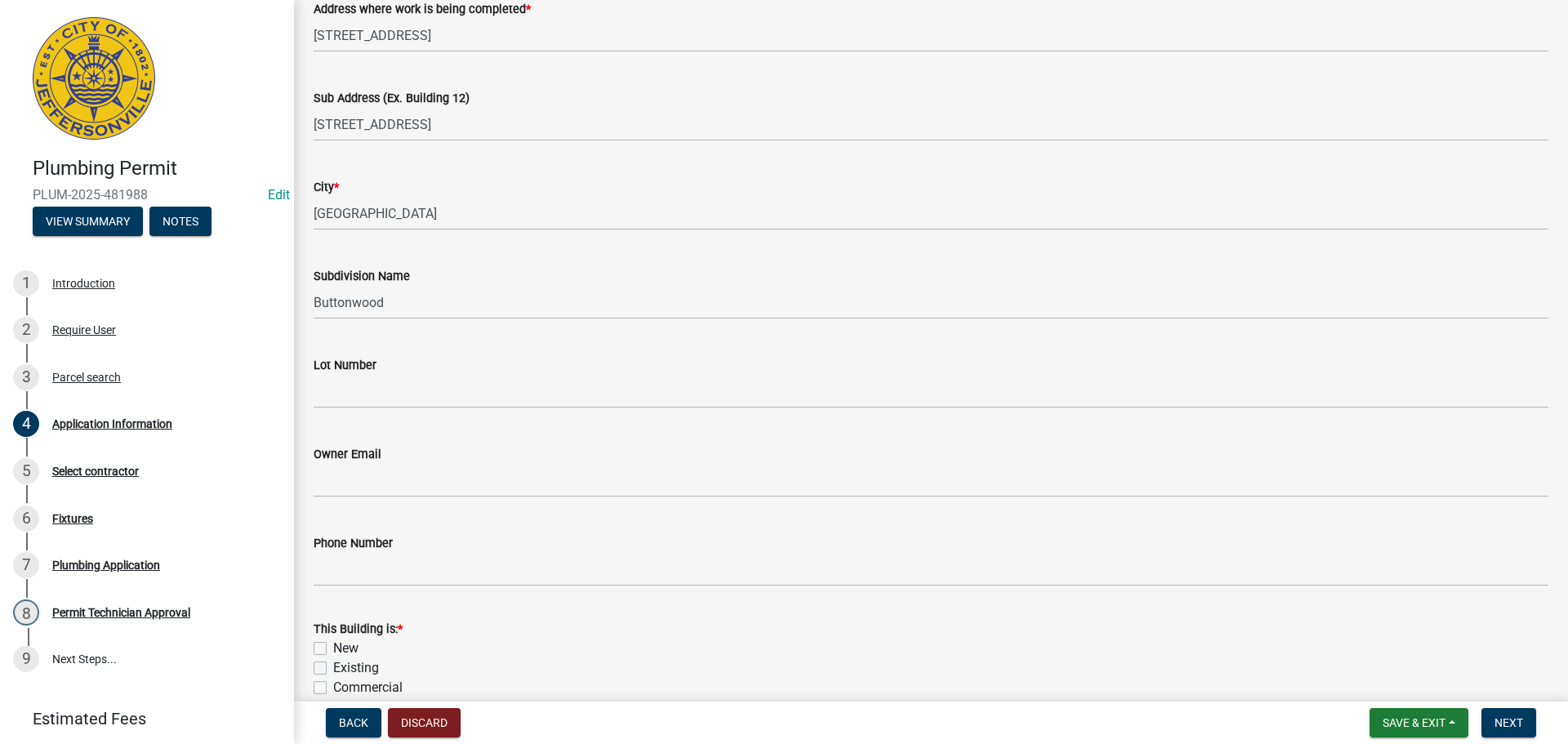
click at [450, 373] on div "Lot Number" at bounding box center [932, 364] width 1235 height 20
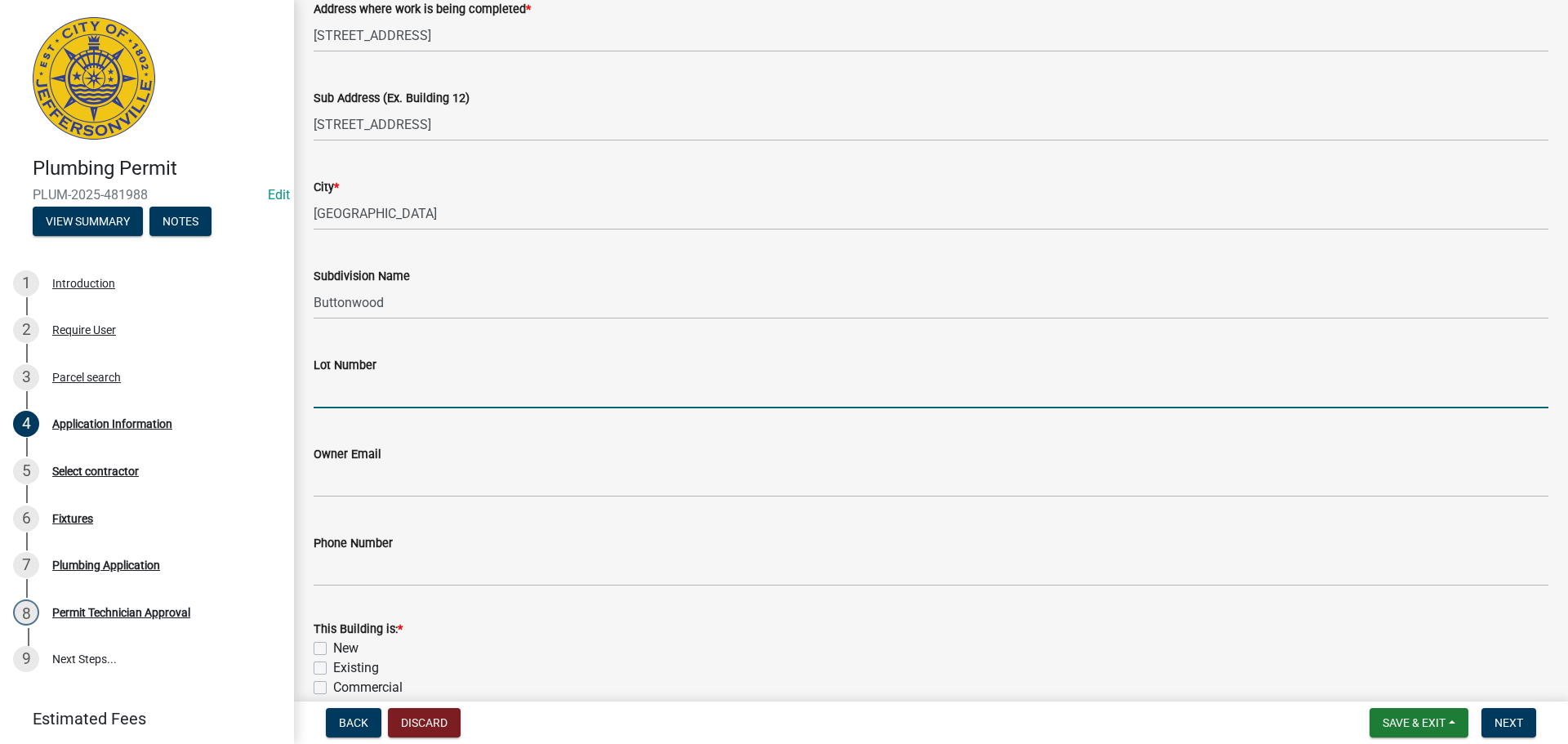
click at [434, 406] on input "Lot Number" at bounding box center [932, 391] width 1235 height 34
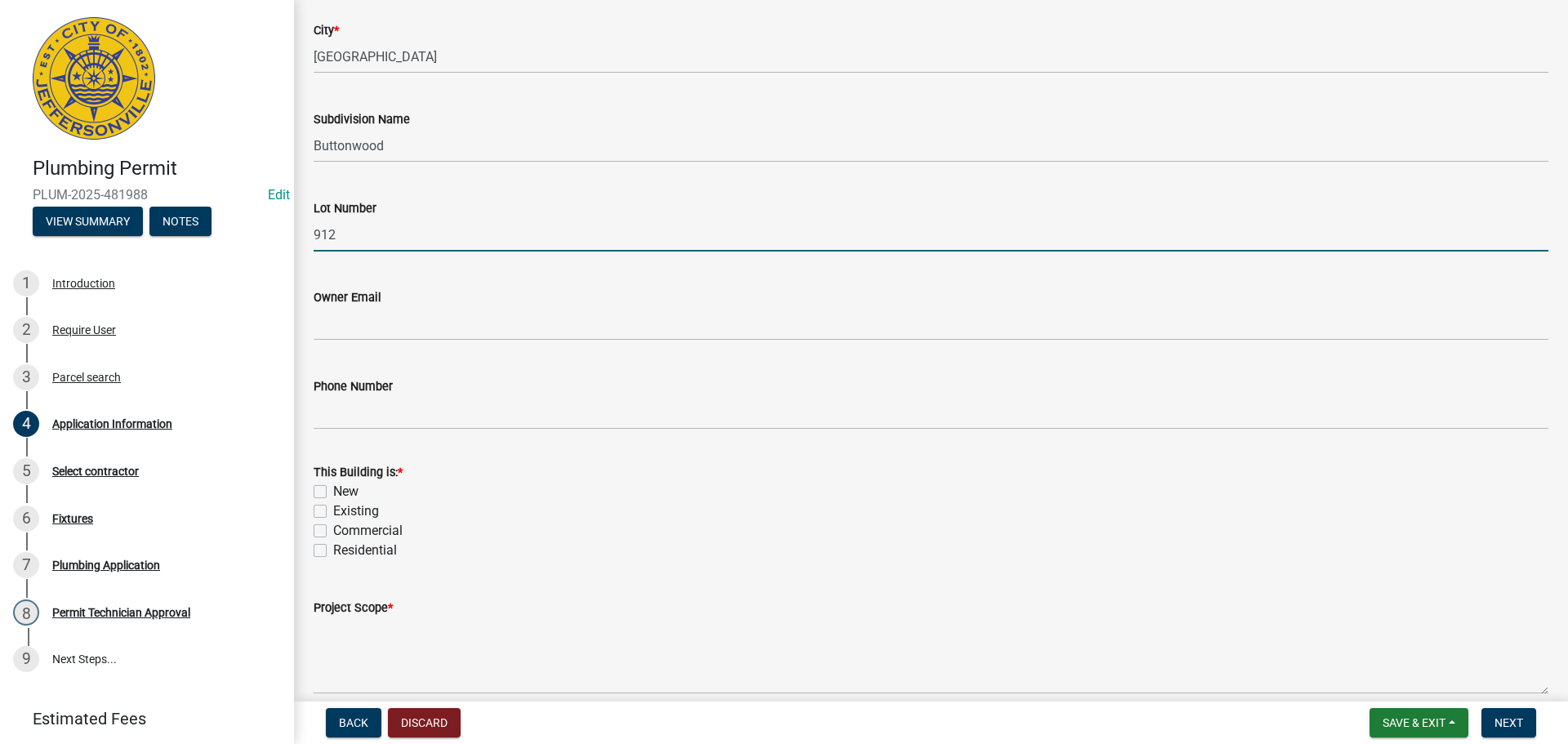
scroll to position [478, 0]
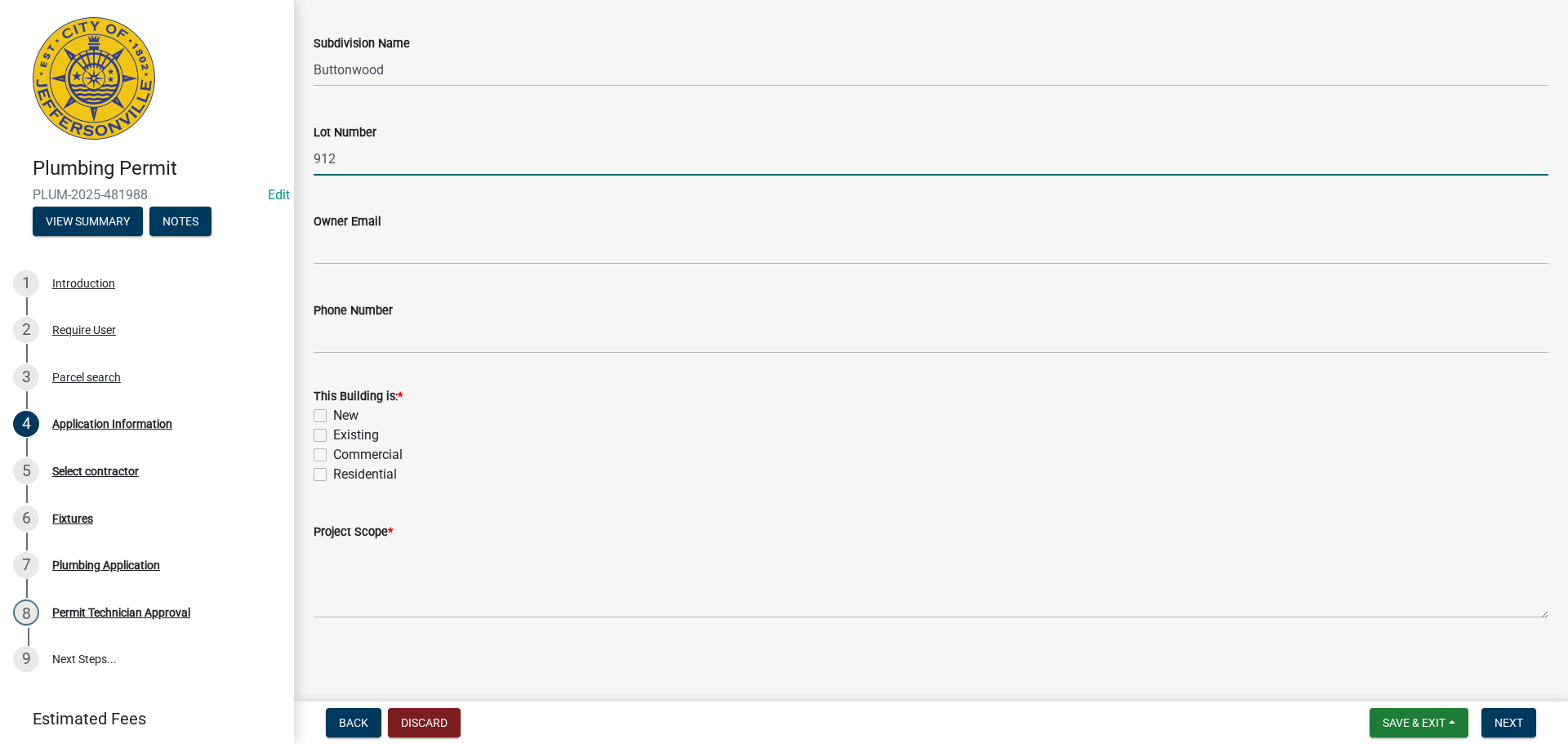
type input "912"
click at [337, 416] on label "New" at bounding box center [346, 415] width 25 height 20
click at [337, 416] on input "New" at bounding box center [338, 411] width 10 height 10
checkbox input "true"
checkbox input "false"
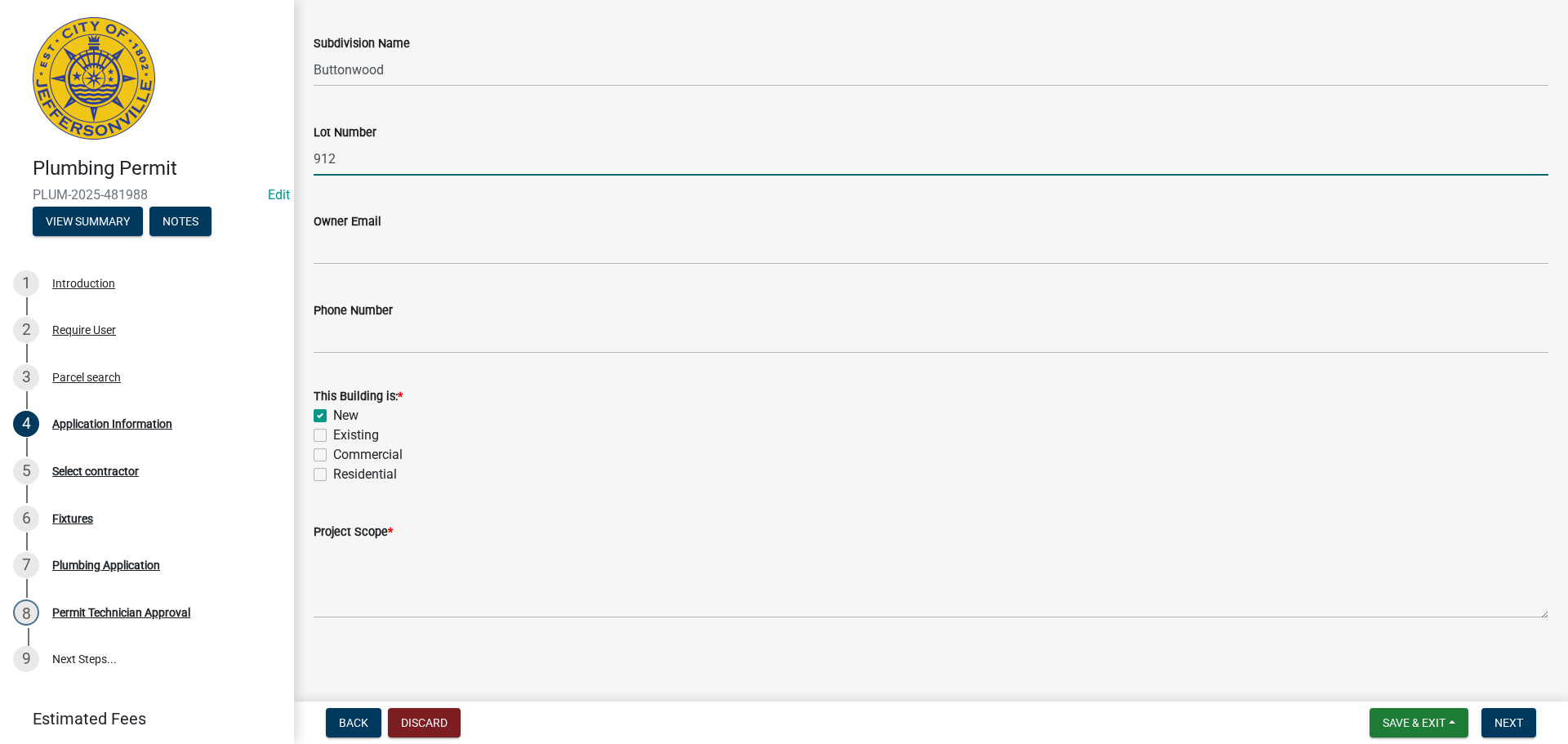
checkbox input "false"
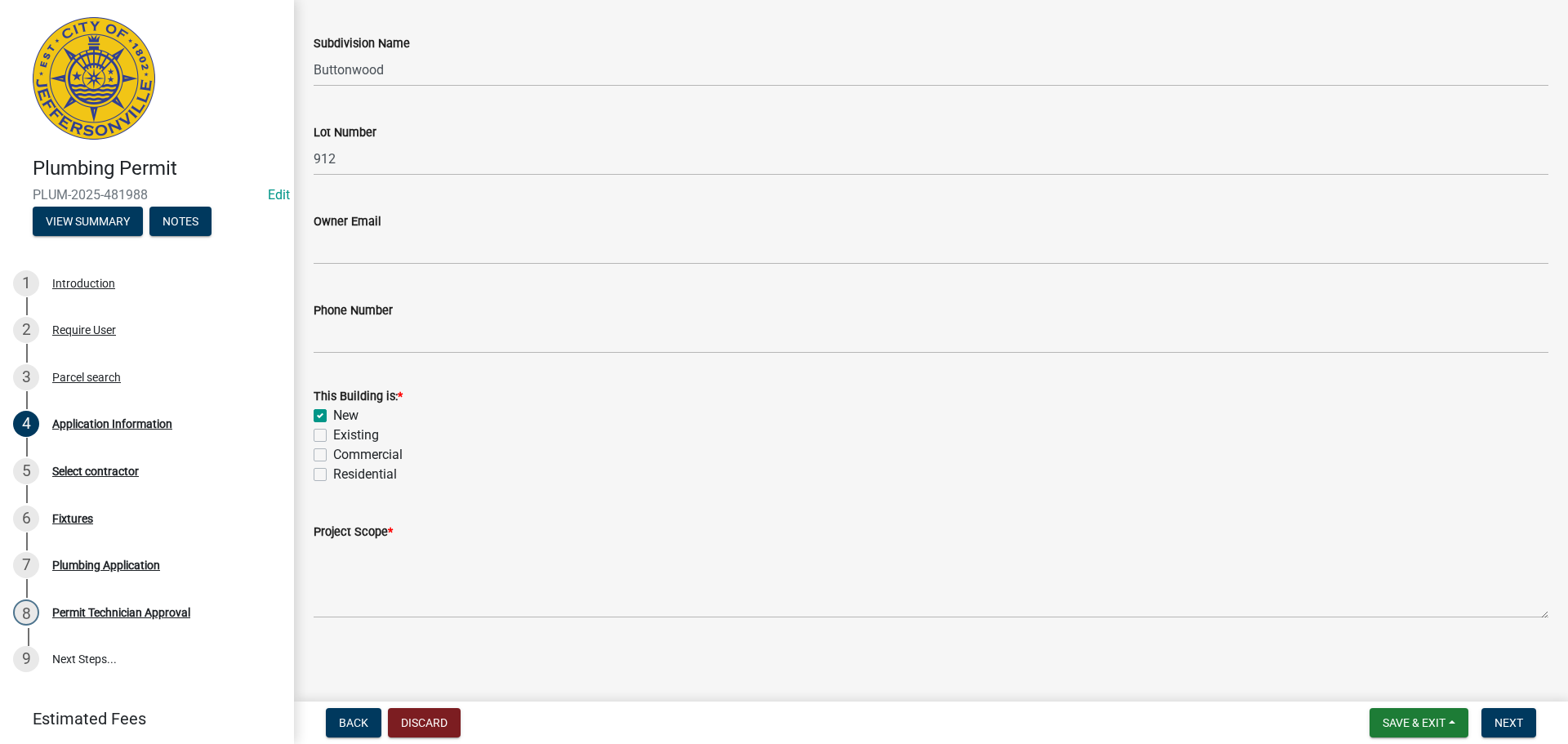
click at [351, 475] on label "Residential" at bounding box center [365, 474] width 63 height 20
click at [344, 475] on input "Residential" at bounding box center [338, 469] width 10 height 10
checkbox input "true"
checkbox input "false"
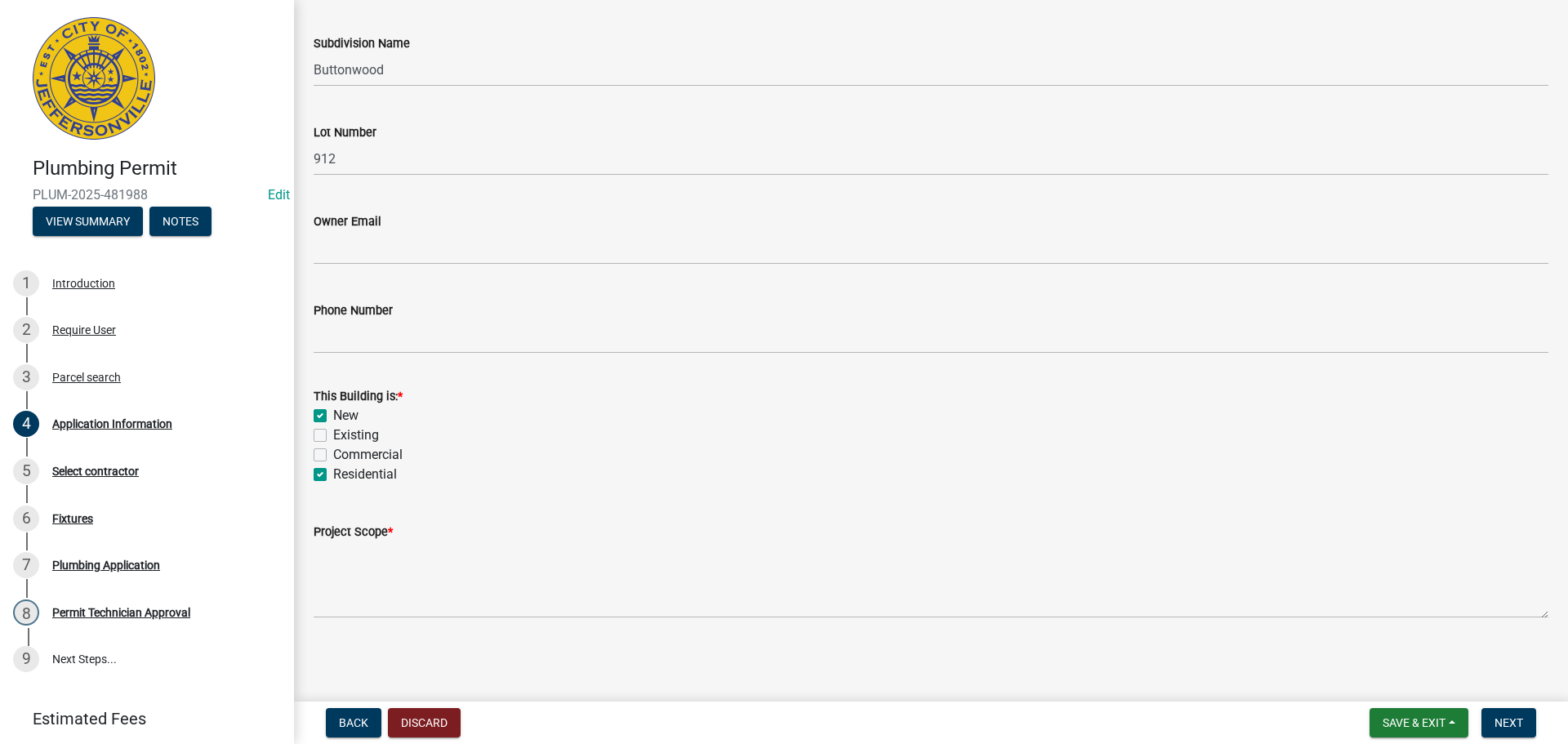
checkbox input "false"
checkbox input "true"
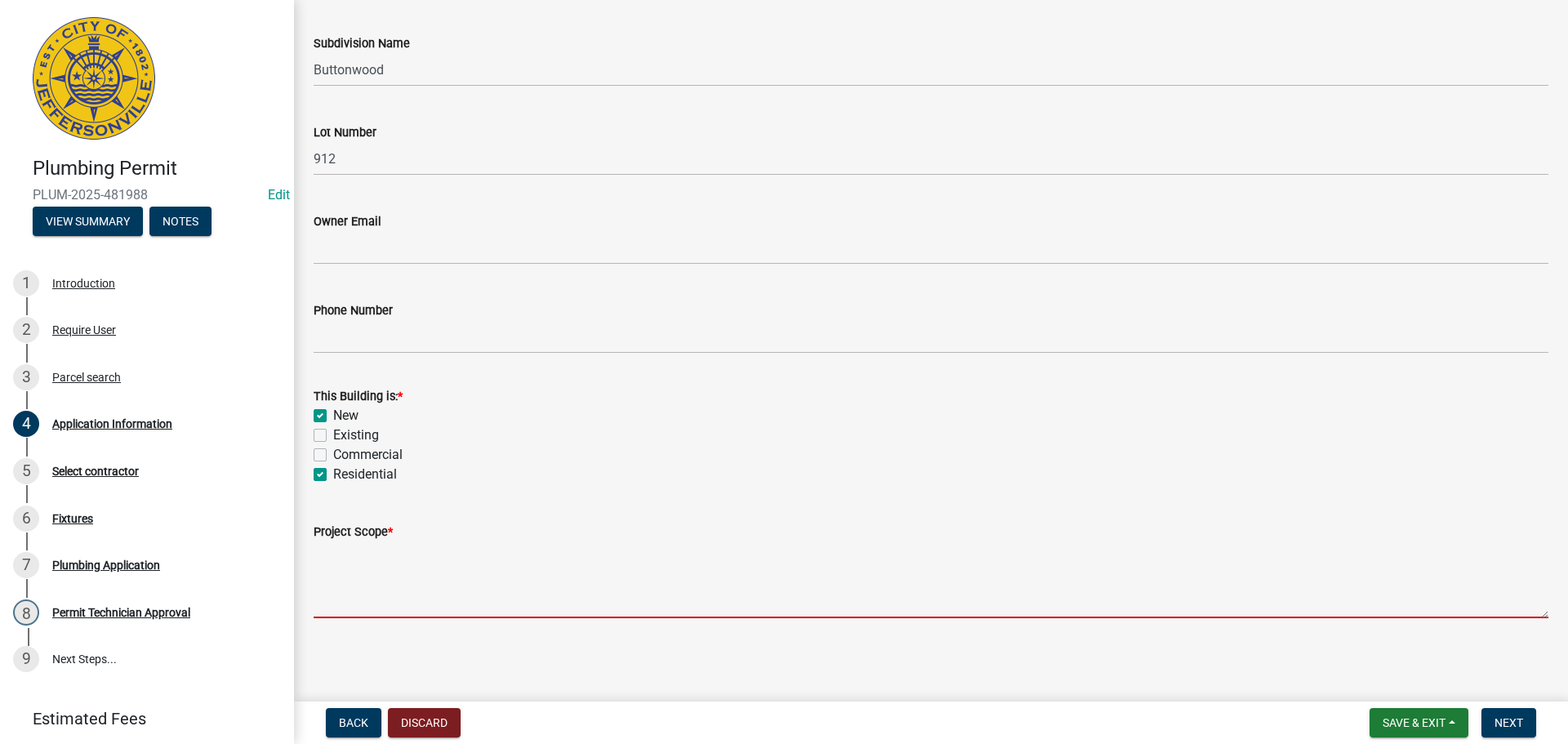
click at [335, 601] on textarea "Project Scope *" at bounding box center [932, 579] width 1235 height 76
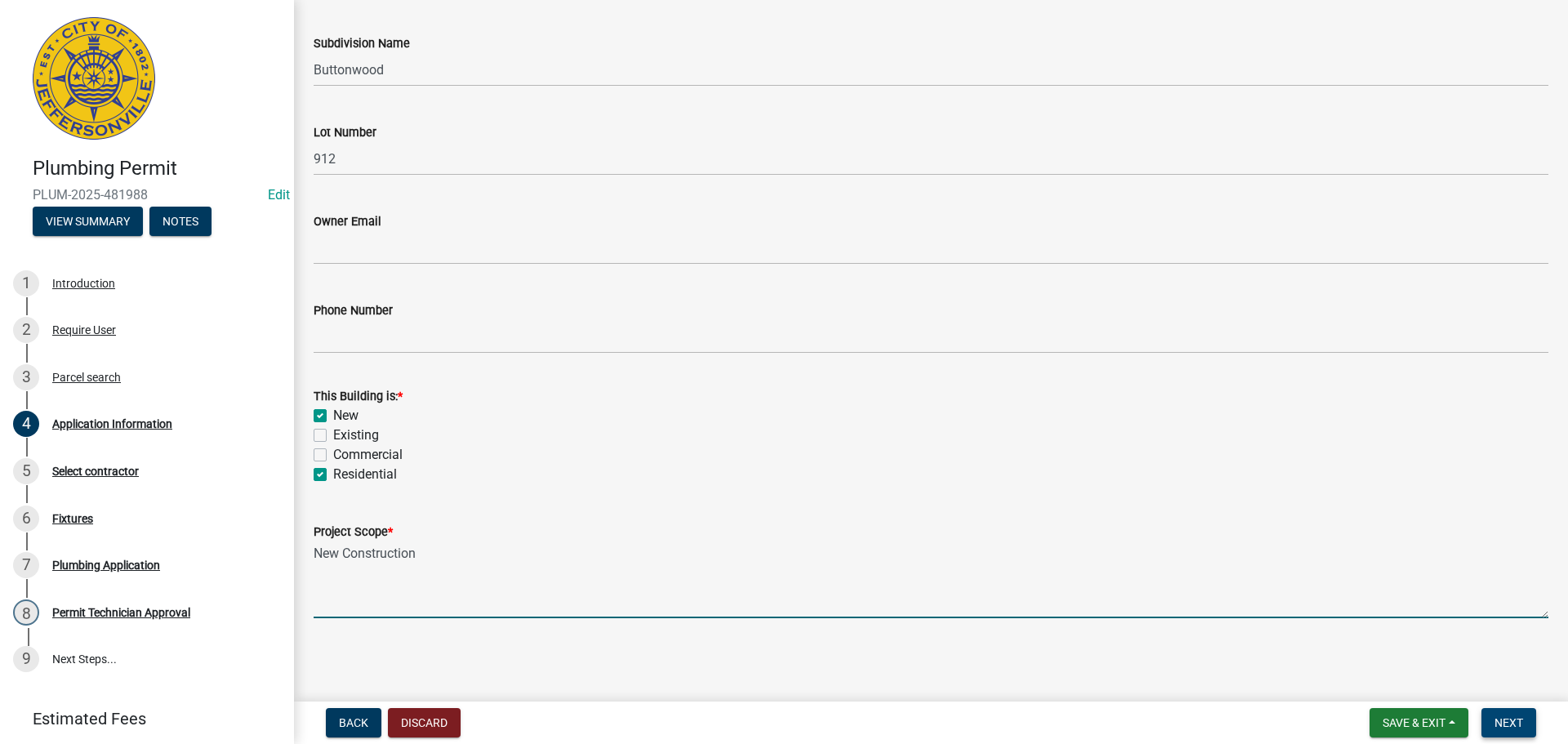
type textarea "New Construction"
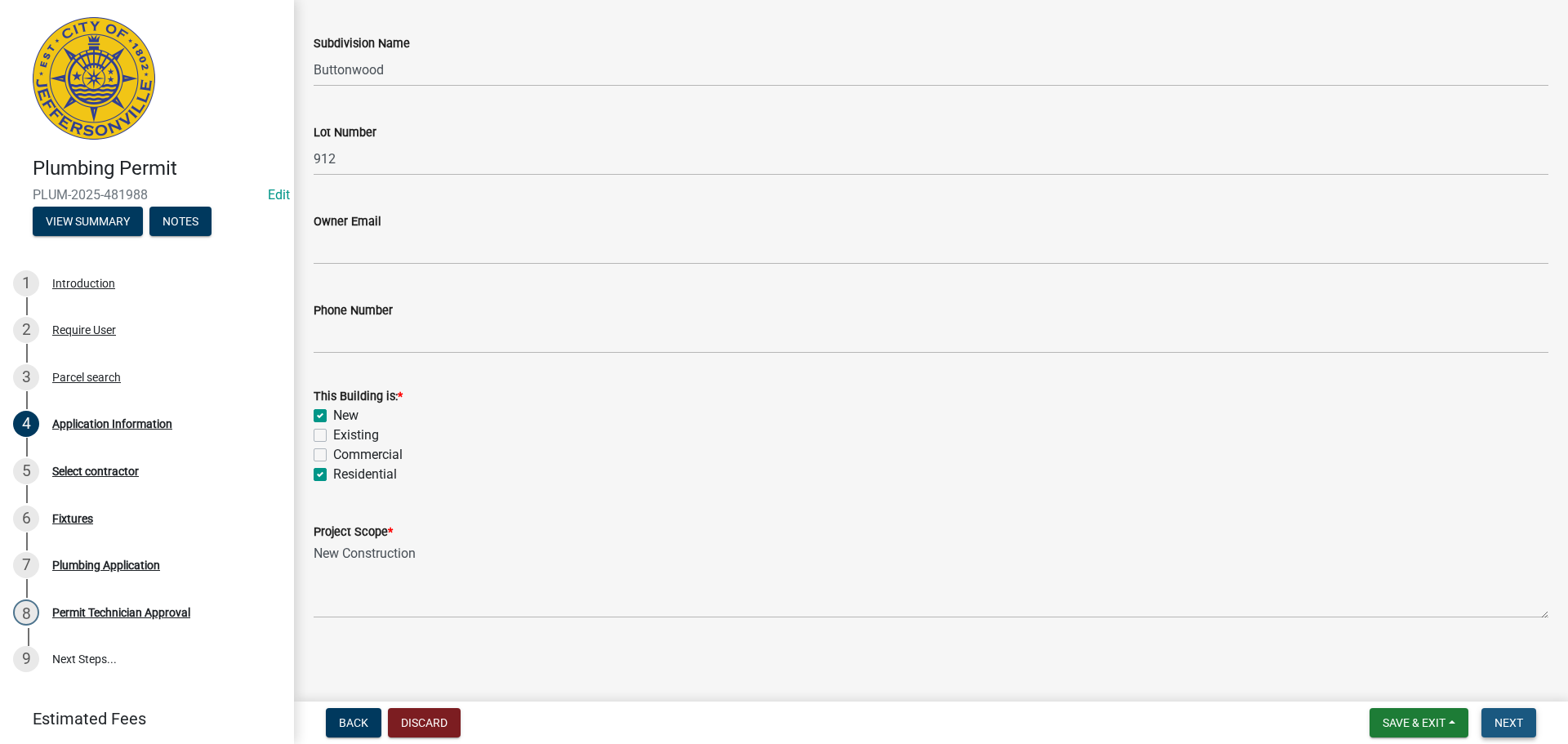
click at [1512, 722] on span "Next" at bounding box center [1508, 723] width 29 height 13
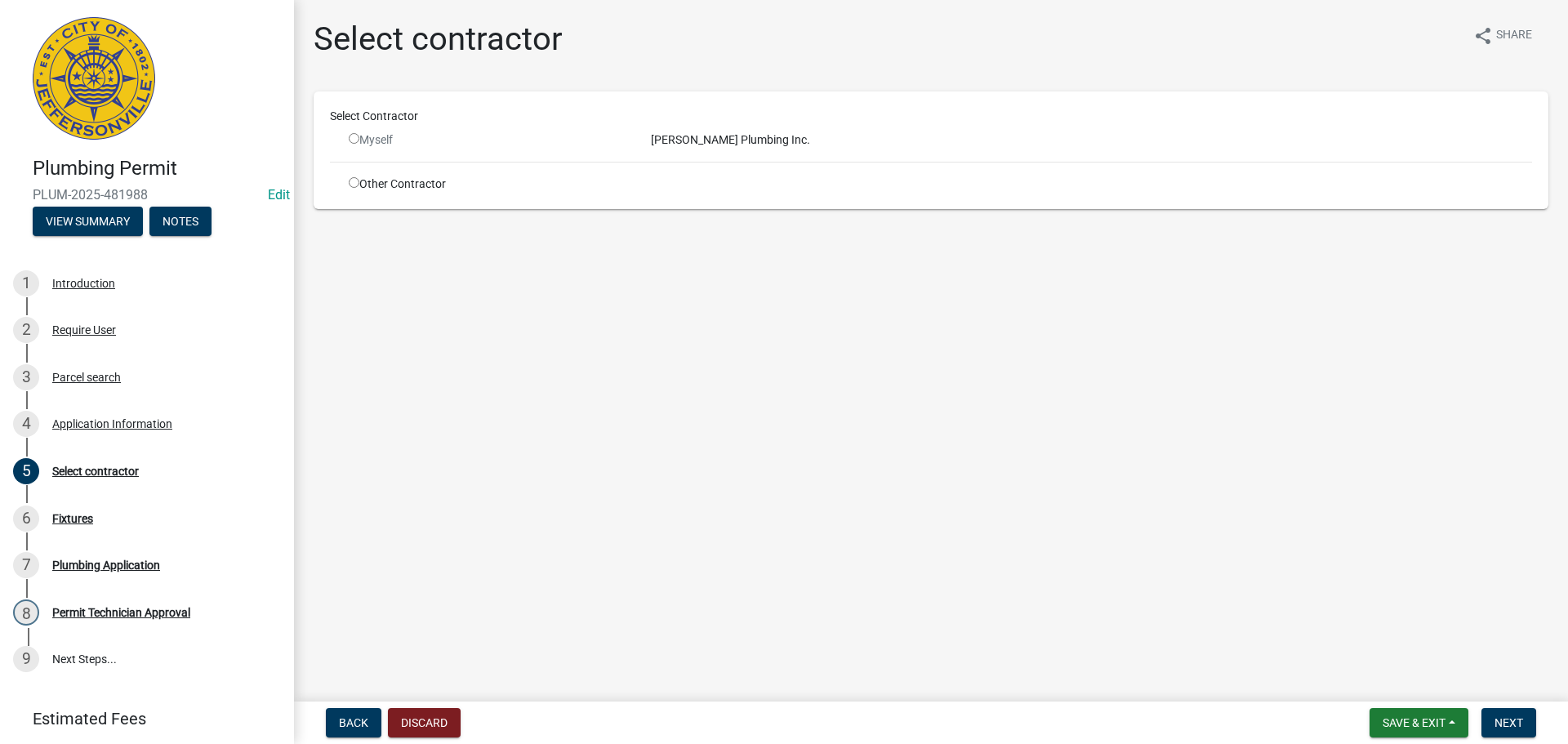
click at [348, 181] on div "Other Contractor" at bounding box center [487, 184] width 302 height 17
click at [354, 181] on input "radio" at bounding box center [353, 182] width 10 height 10
radio input "true"
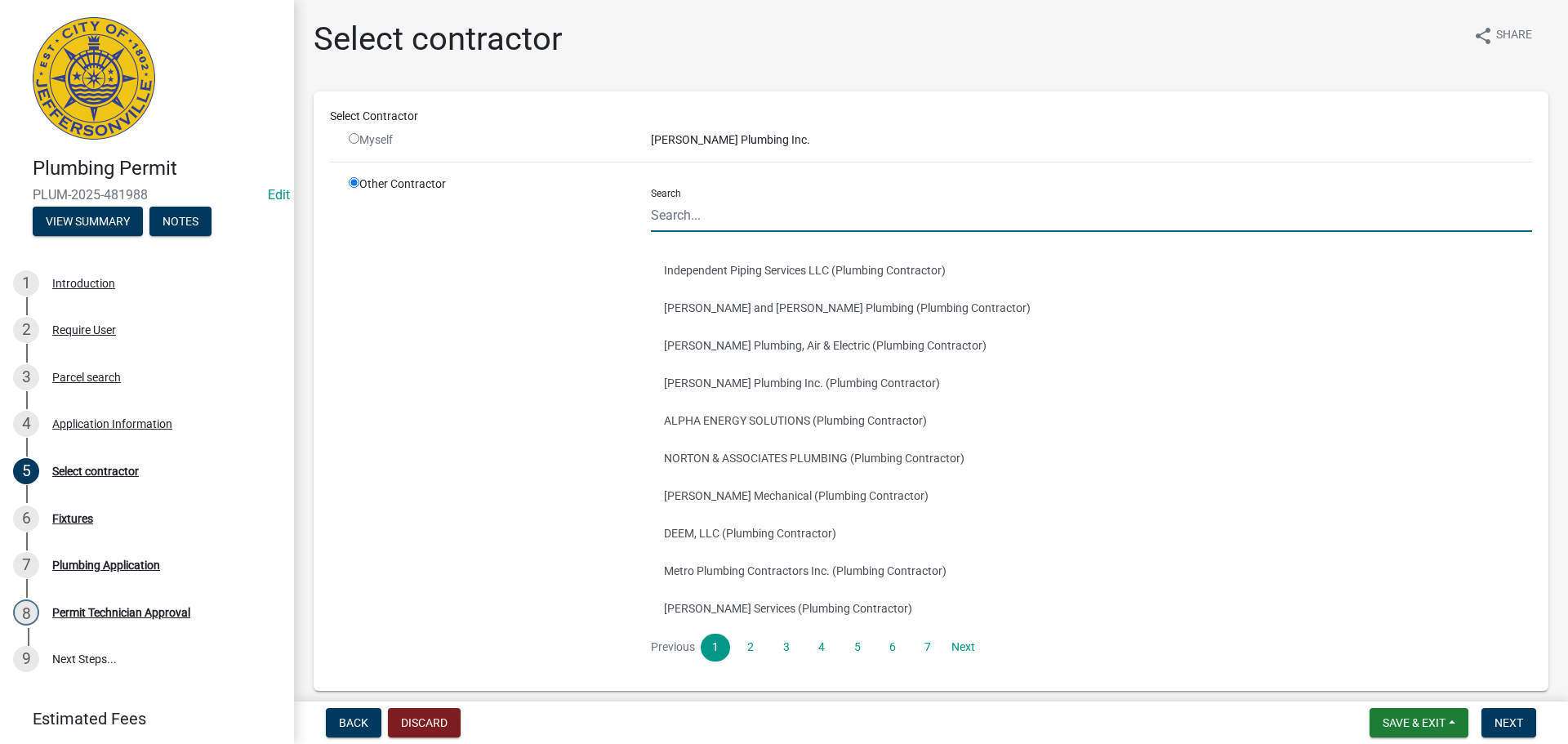
click at [811, 214] on input "Search" at bounding box center [1092, 215] width 881 height 34
type input ":"
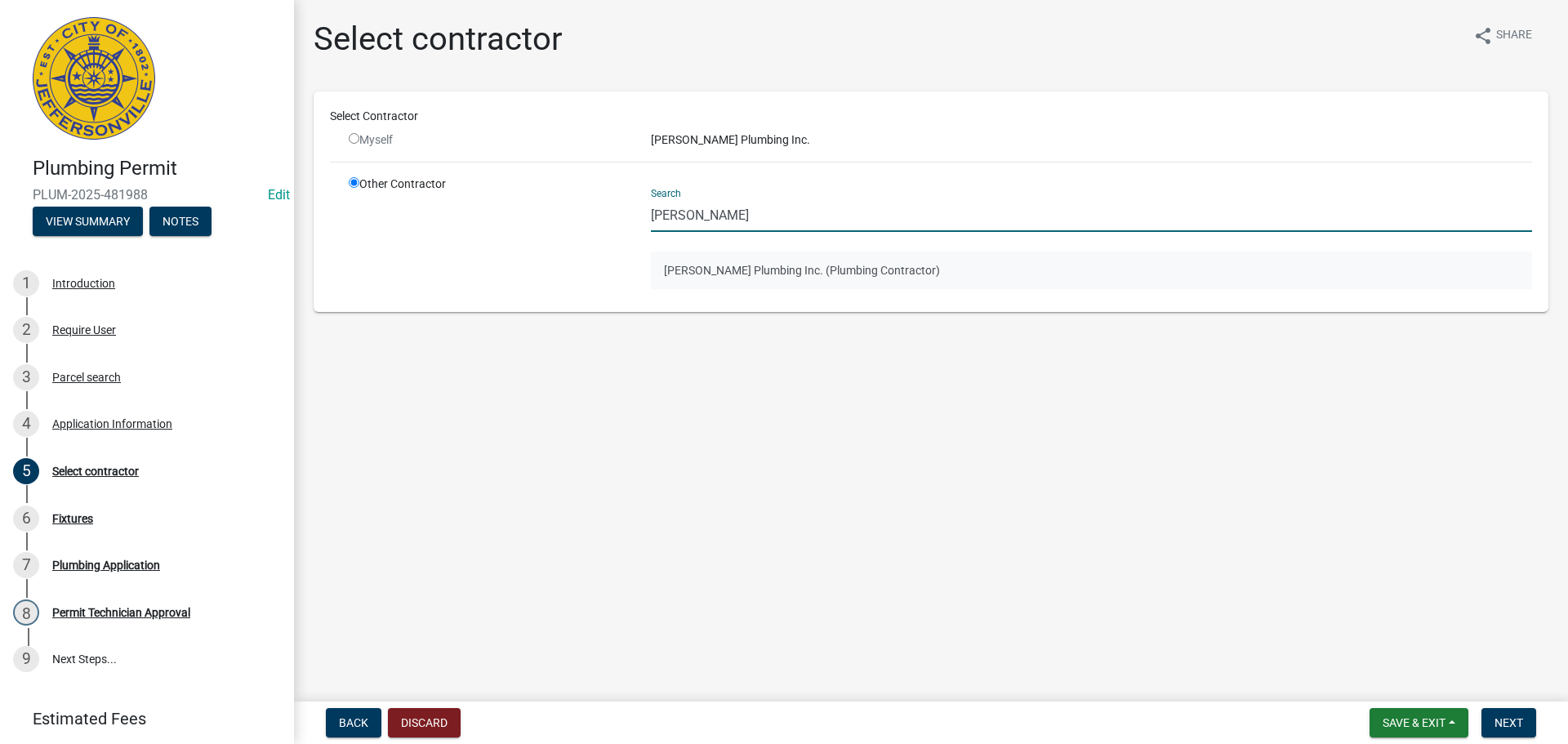
type input "Lindley"
click at [809, 270] on button "Lindley Plumbing Inc. (Plumbing Contractor)" at bounding box center [1092, 270] width 881 height 37
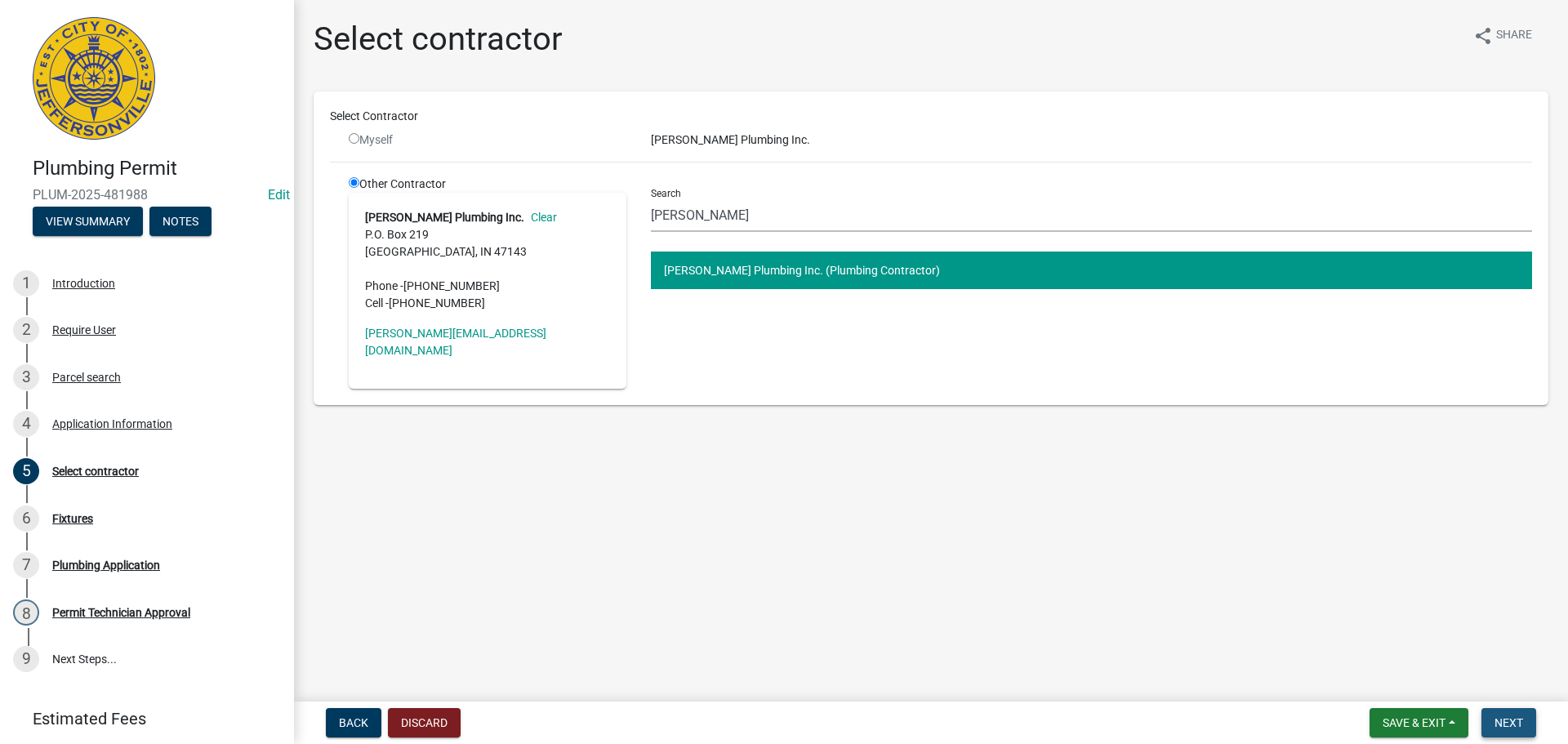
click at [1534, 722] on button "Next" at bounding box center [1508, 723] width 55 height 30
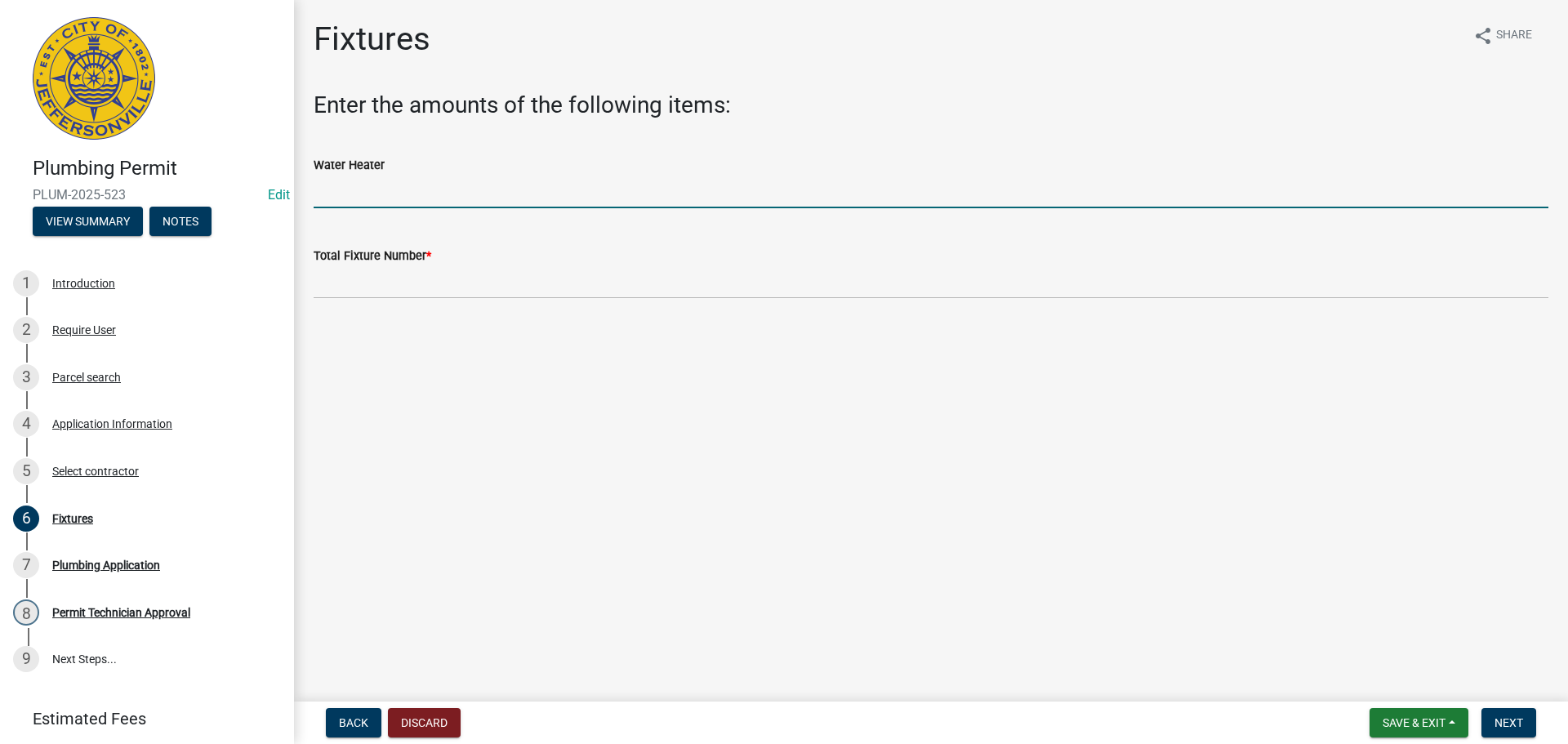
click at [403, 187] on input "text" at bounding box center [932, 192] width 1235 height 34
type input "1"
click at [436, 301] on wm-data-entity-input "Total Fixture Number *" at bounding box center [932, 267] width 1235 height 90
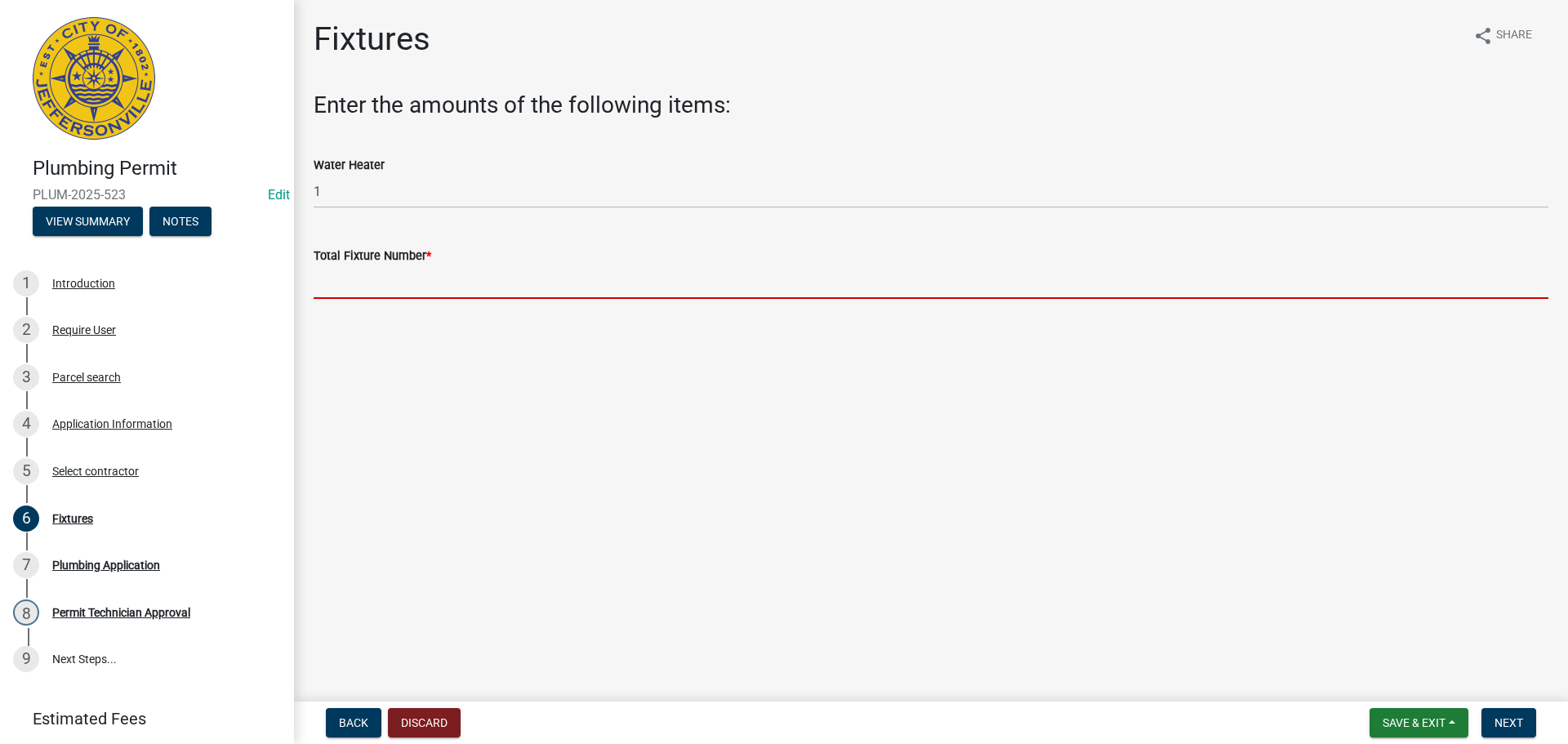
click at [441, 284] on input "text" at bounding box center [932, 282] width 1235 height 34
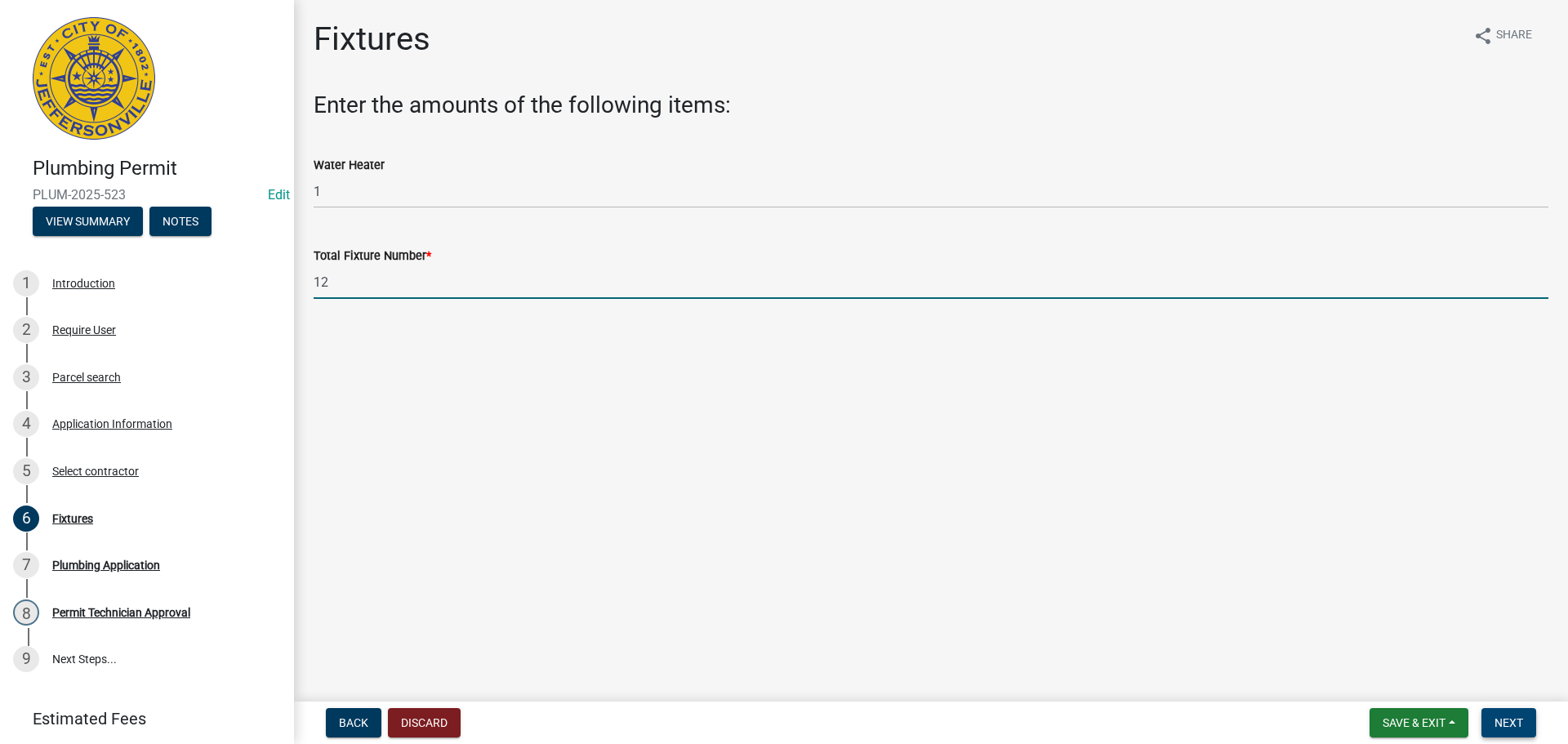
type input "12"
click at [1503, 716] on span "Next" at bounding box center [1508, 723] width 29 height 13
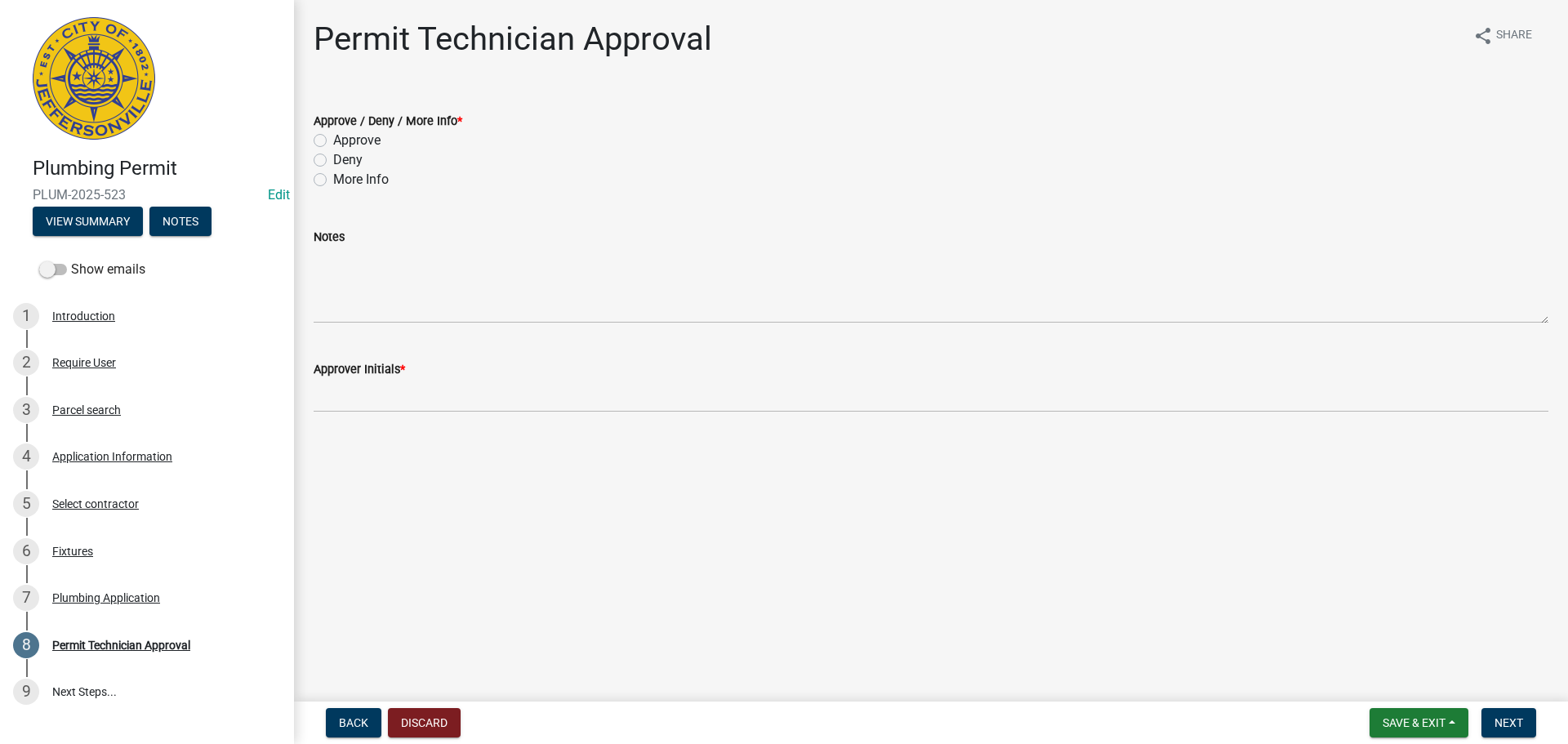
click at [363, 142] on label "Approve" at bounding box center [357, 140] width 48 height 20
click at [344, 142] on input "Approve" at bounding box center [338, 135] width 10 height 10
radio input "true"
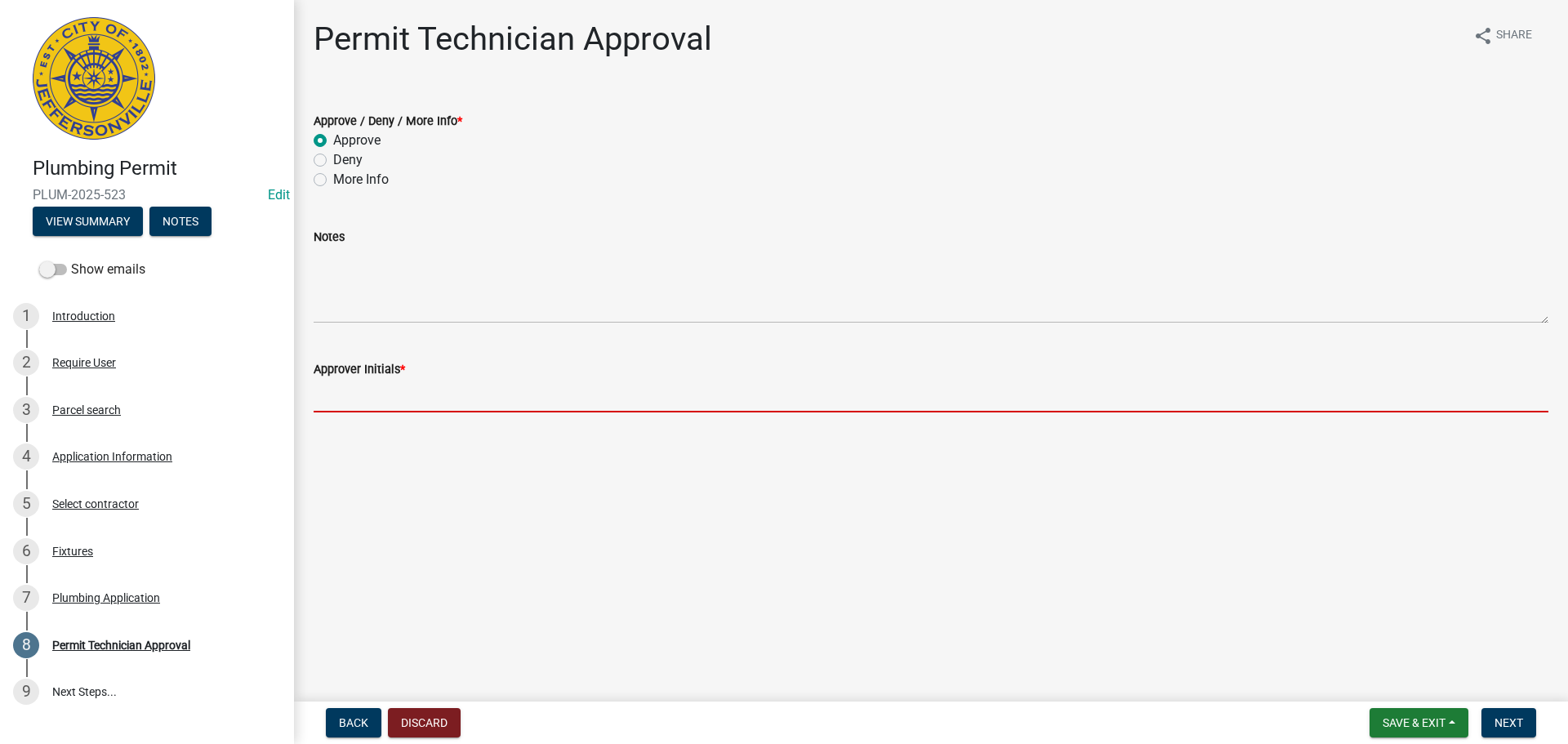
click at [358, 394] on input "Approver Initials *" at bounding box center [932, 396] width 1235 height 34
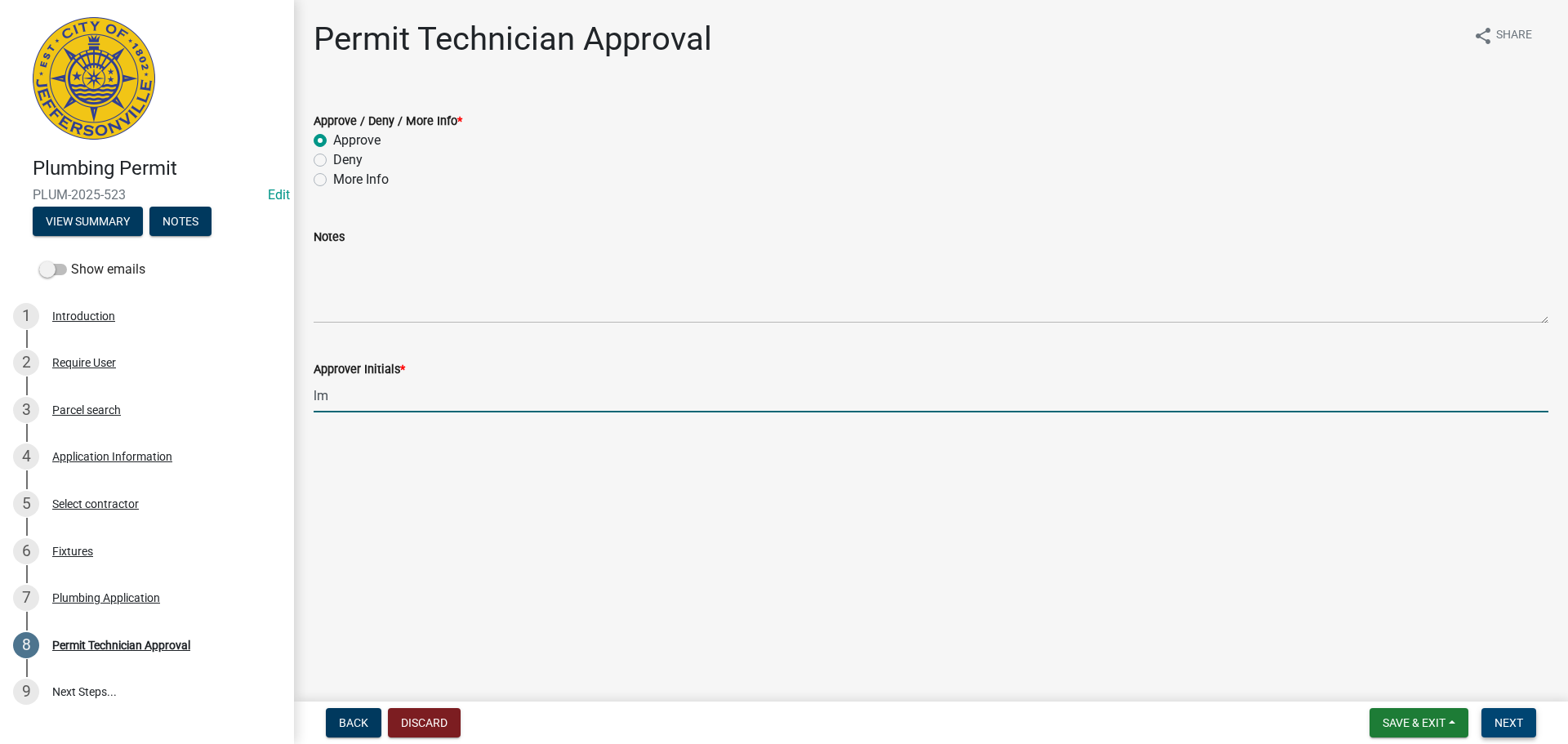
type input "lm"
click at [1526, 725] on button "Next" at bounding box center [1508, 723] width 55 height 30
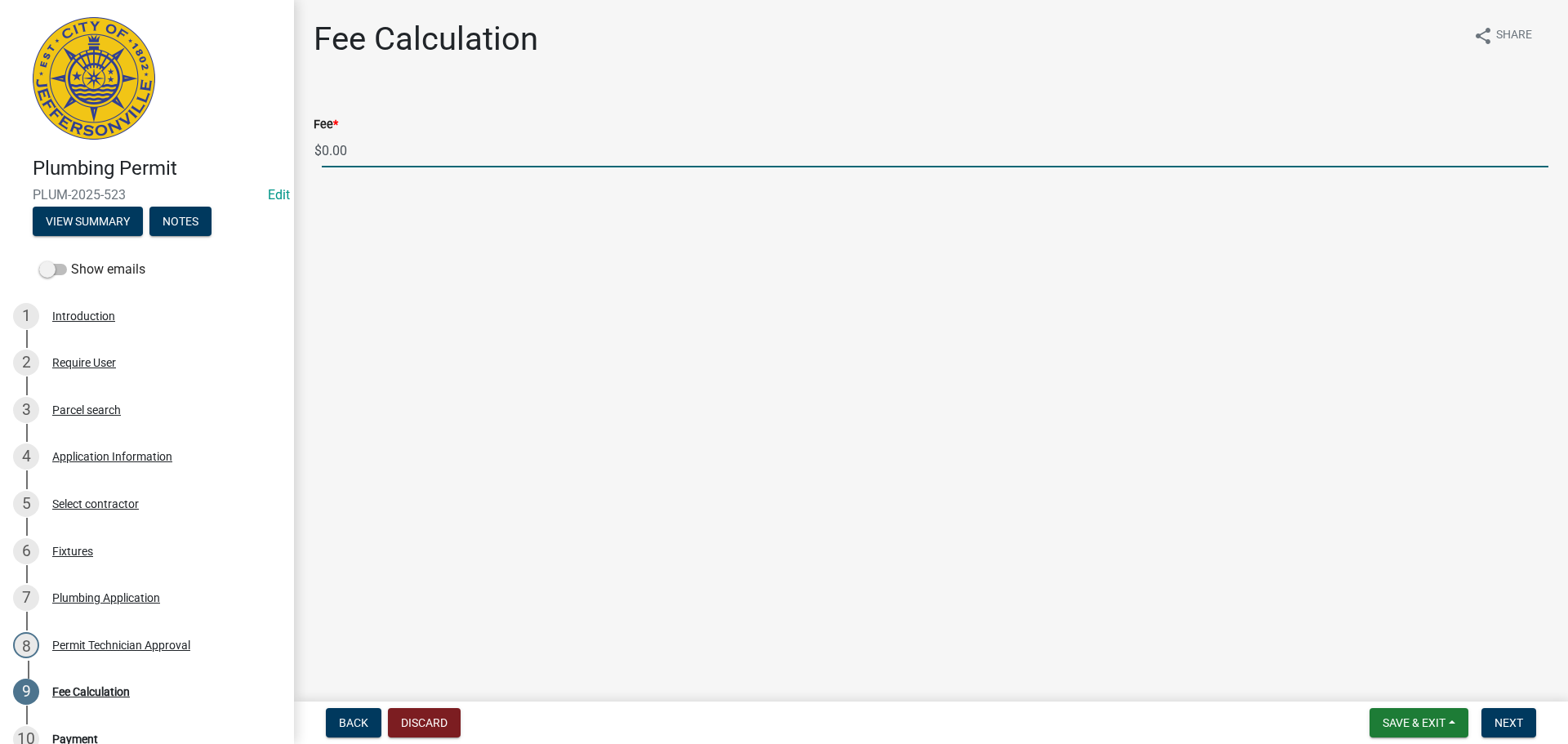
drag, startPoint x: 389, startPoint y: 156, endPoint x: 293, endPoint y: 156, distance: 96.0
click at [293, 156] on div "Plumbing Permit PLUM-2025-523 Edit View Summary Notes Show emails 1 Introductio…" at bounding box center [784, 372] width 1568 height 744
type input "85.00"
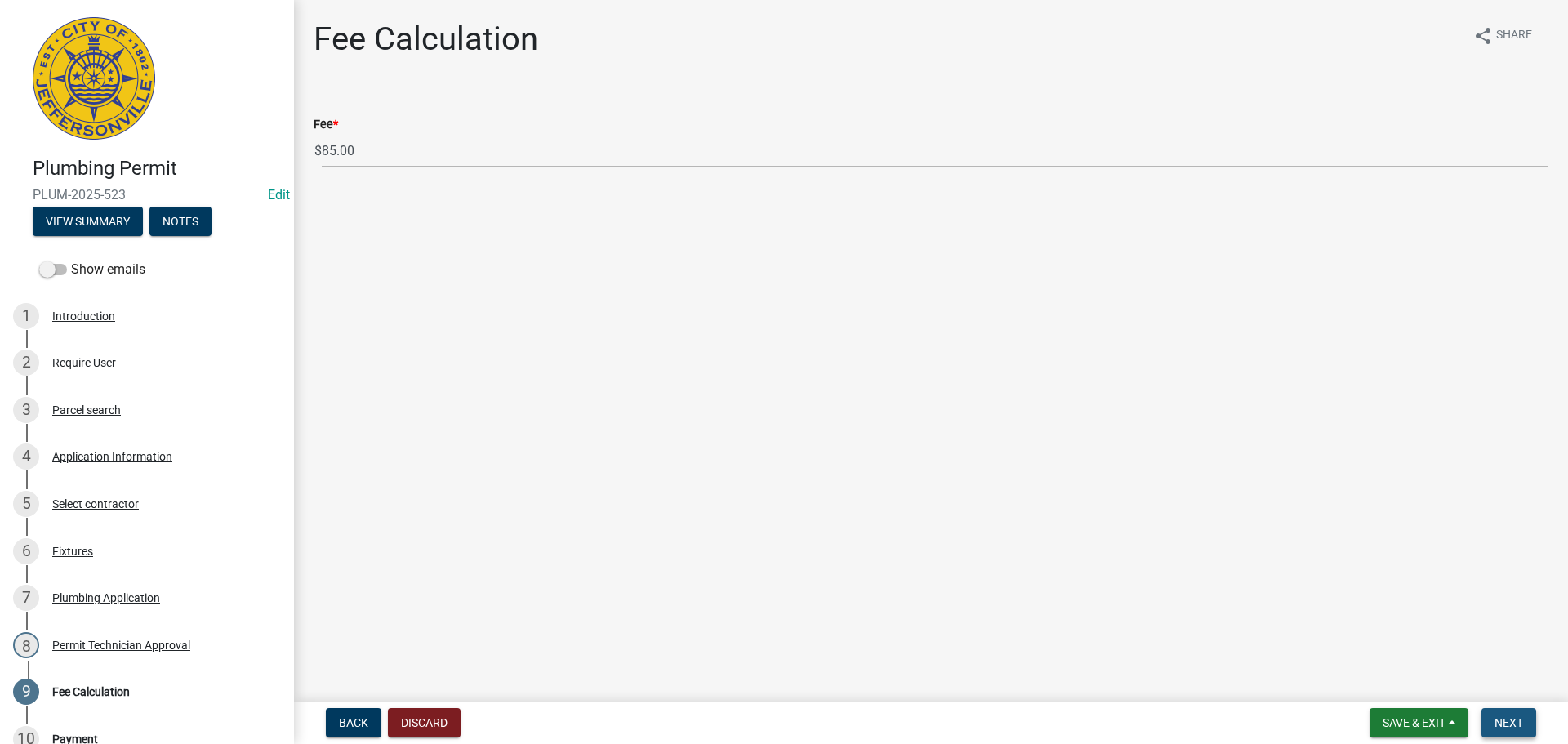
click at [1508, 713] on button "Next" at bounding box center [1508, 723] width 55 height 30
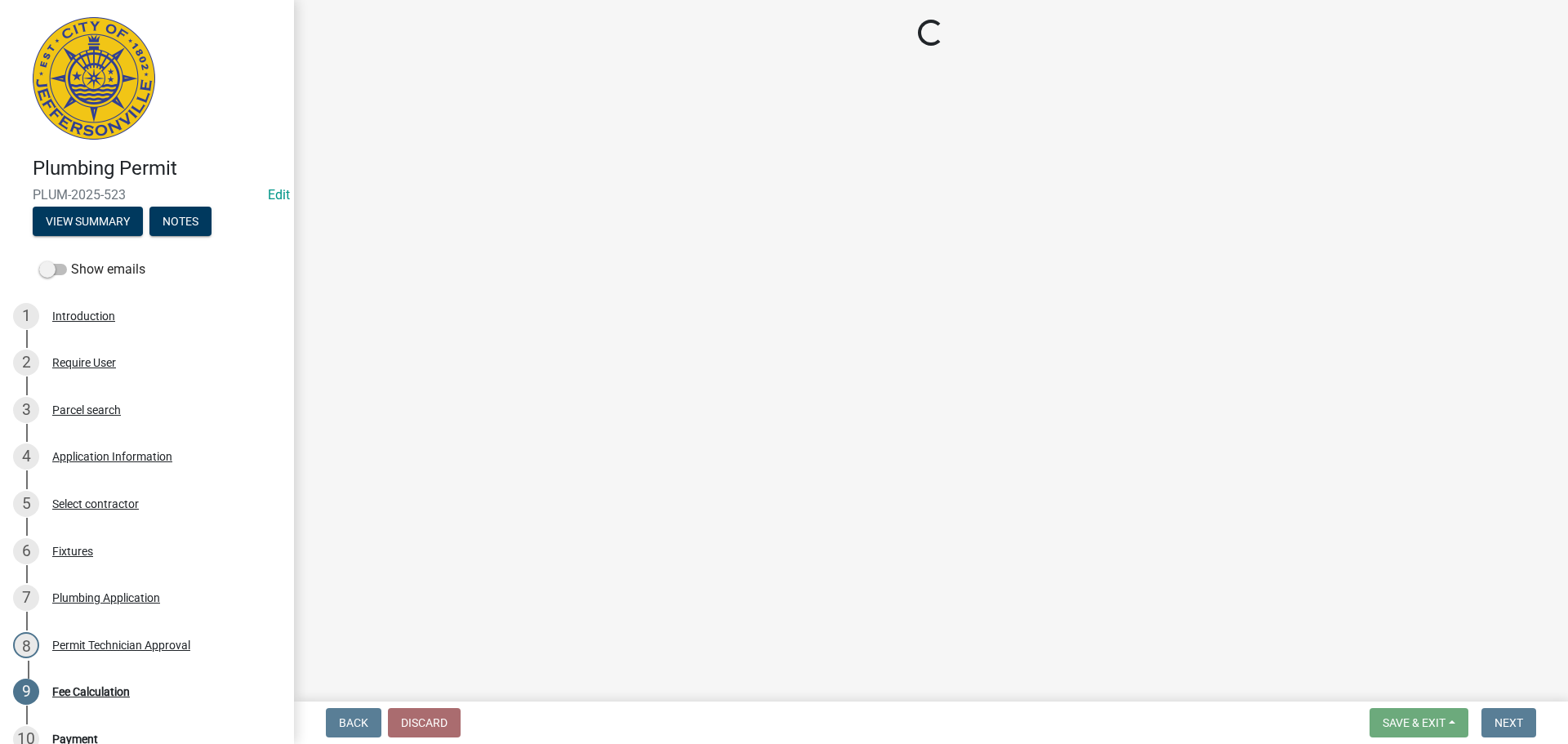
select select "3: 3"
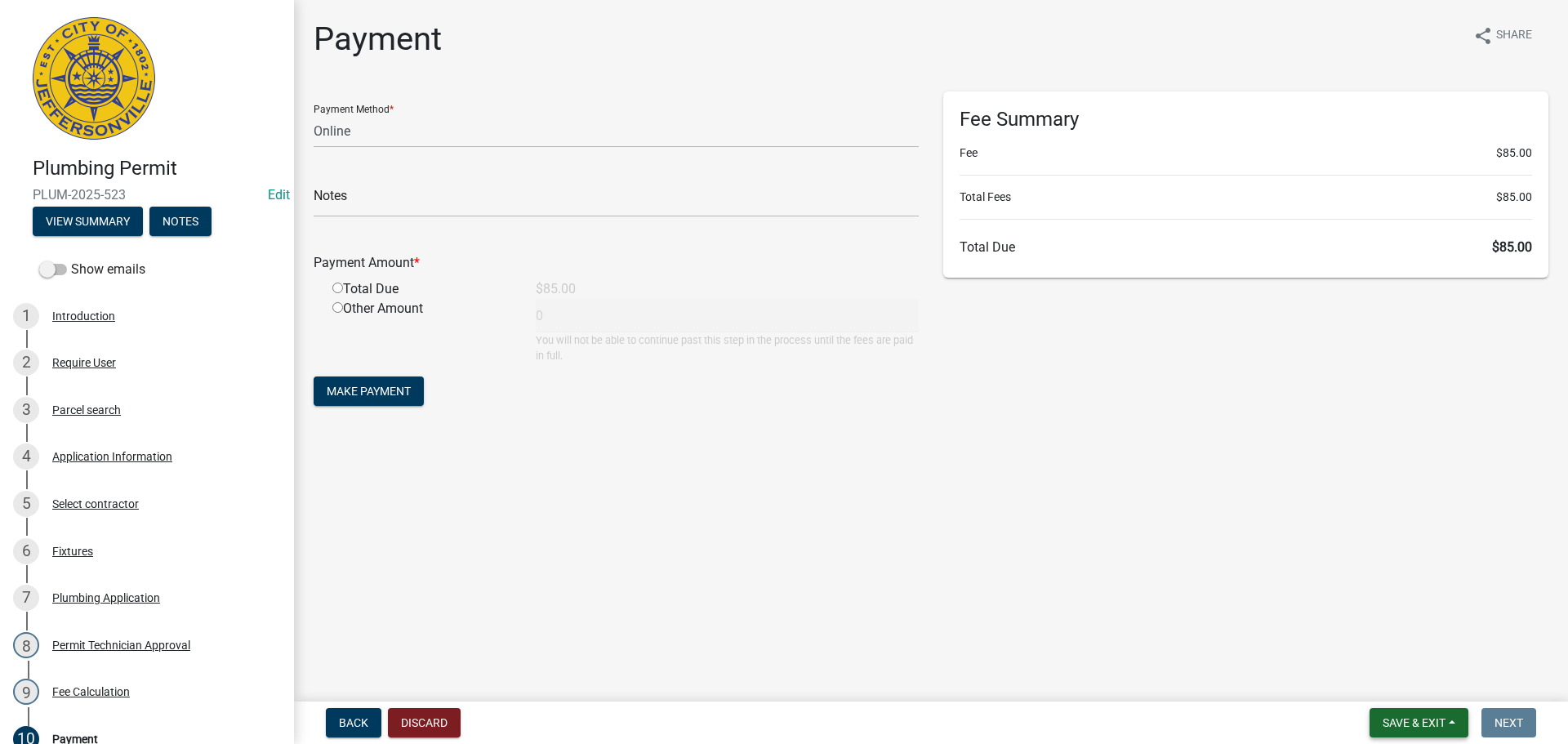
click at [1437, 728] on span "Save & Exit" at bounding box center [1414, 723] width 63 height 13
click at [1433, 672] on button "Save & Exit" at bounding box center [1403, 680] width 130 height 39
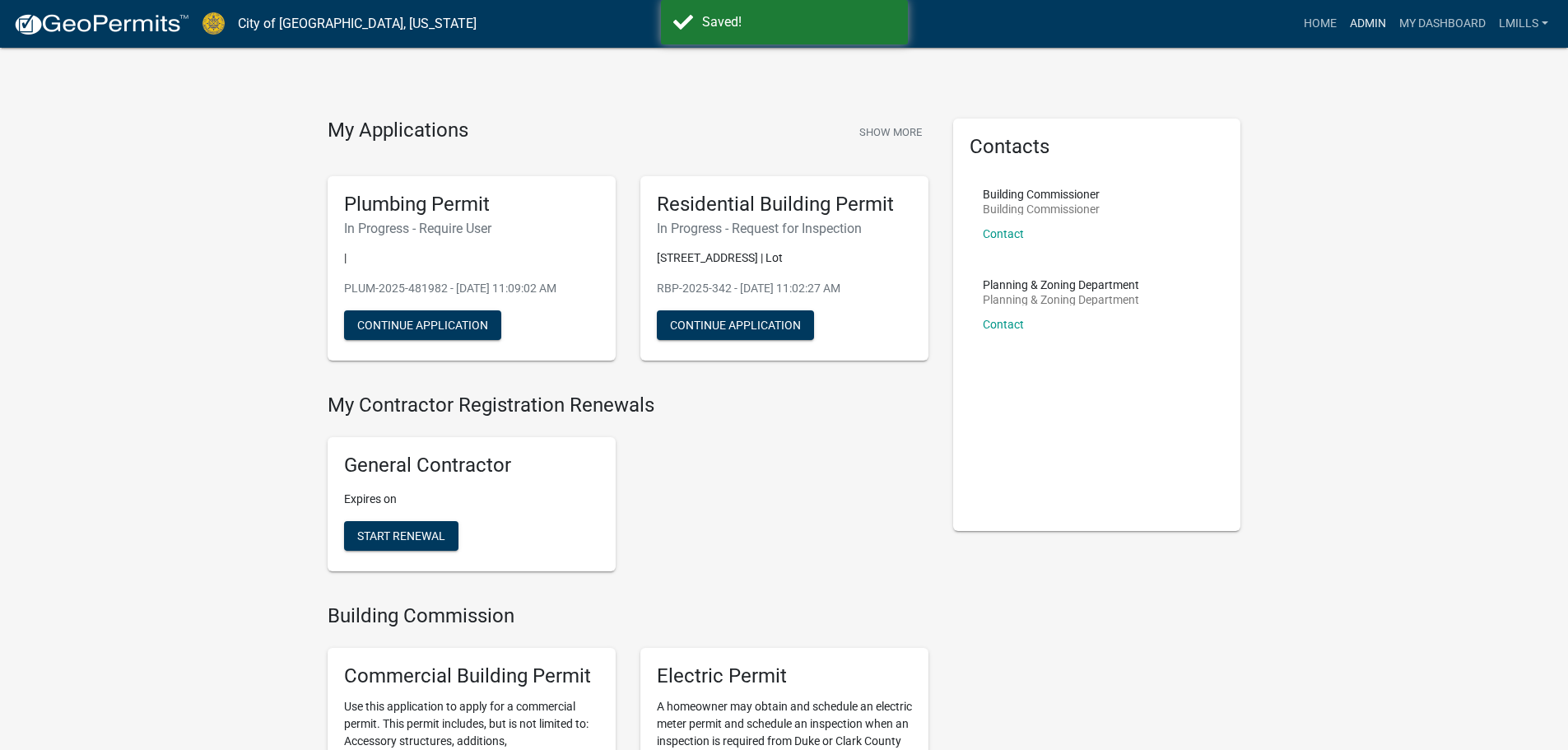
click at [1366, 21] on link "Admin" at bounding box center [1368, 23] width 50 height 31
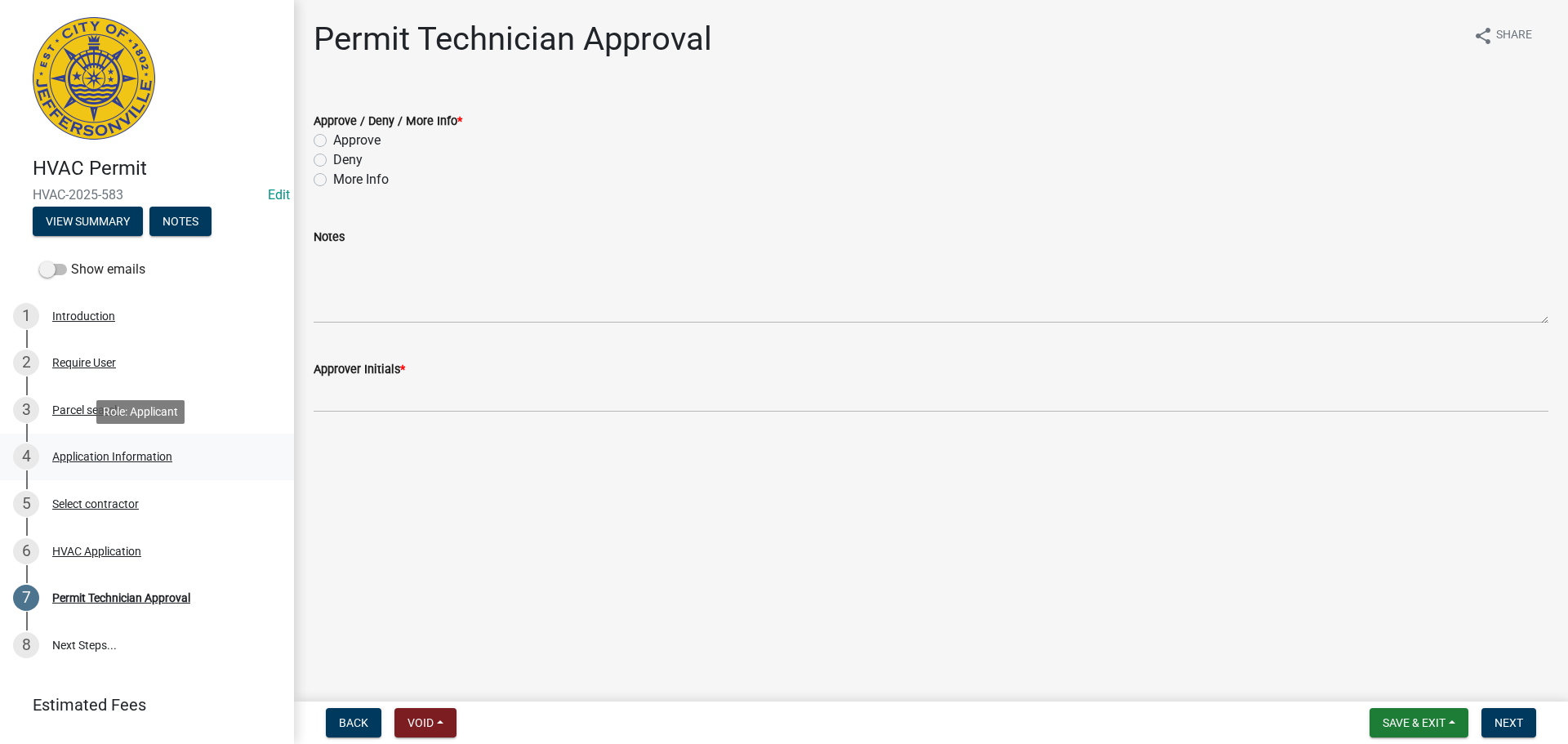
click at [130, 453] on div "Application Information" at bounding box center [112, 456] width 120 height 11
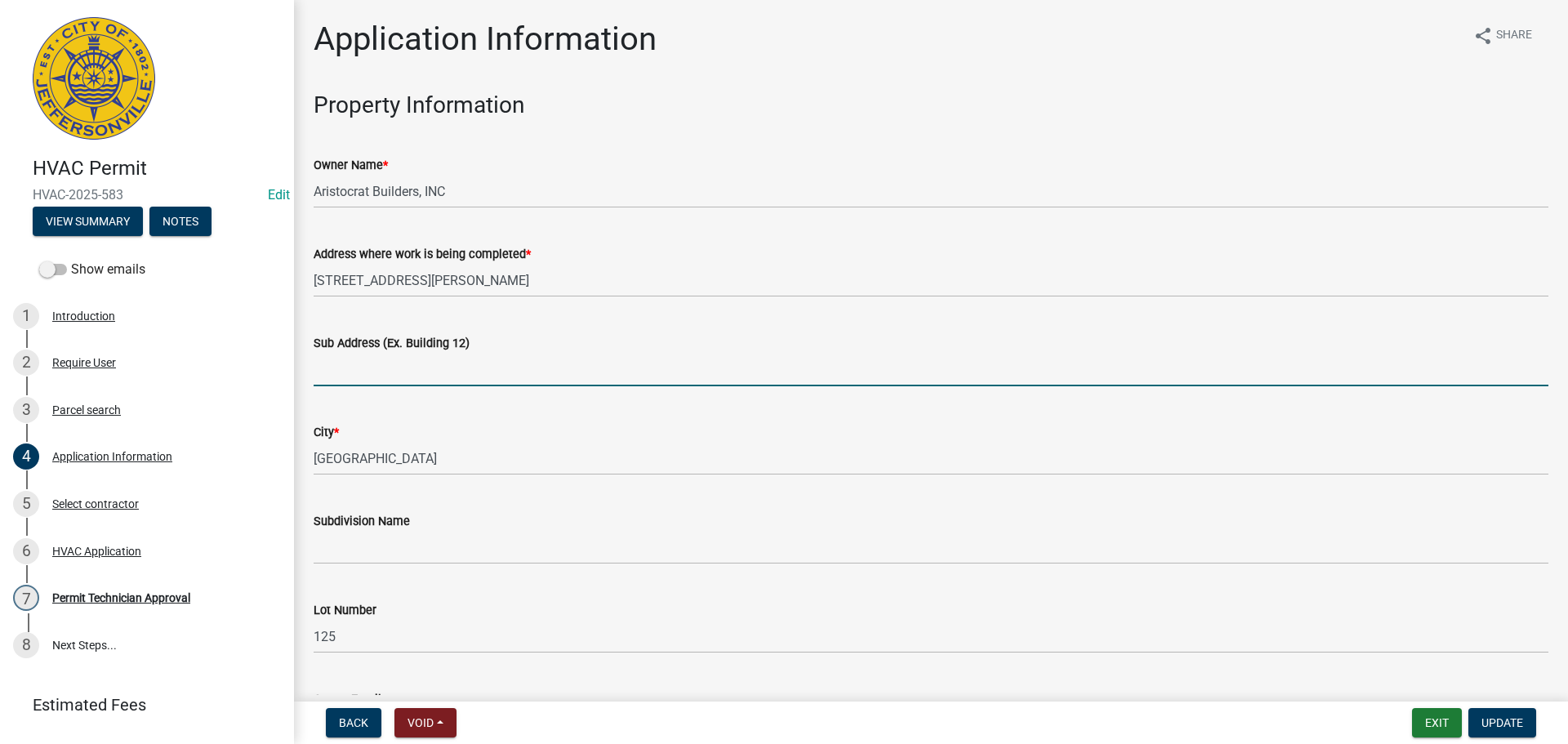
click at [436, 361] on input "Sub Address (Ex. Building 12)" at bounding box center [932, 370] width 1235 height 34
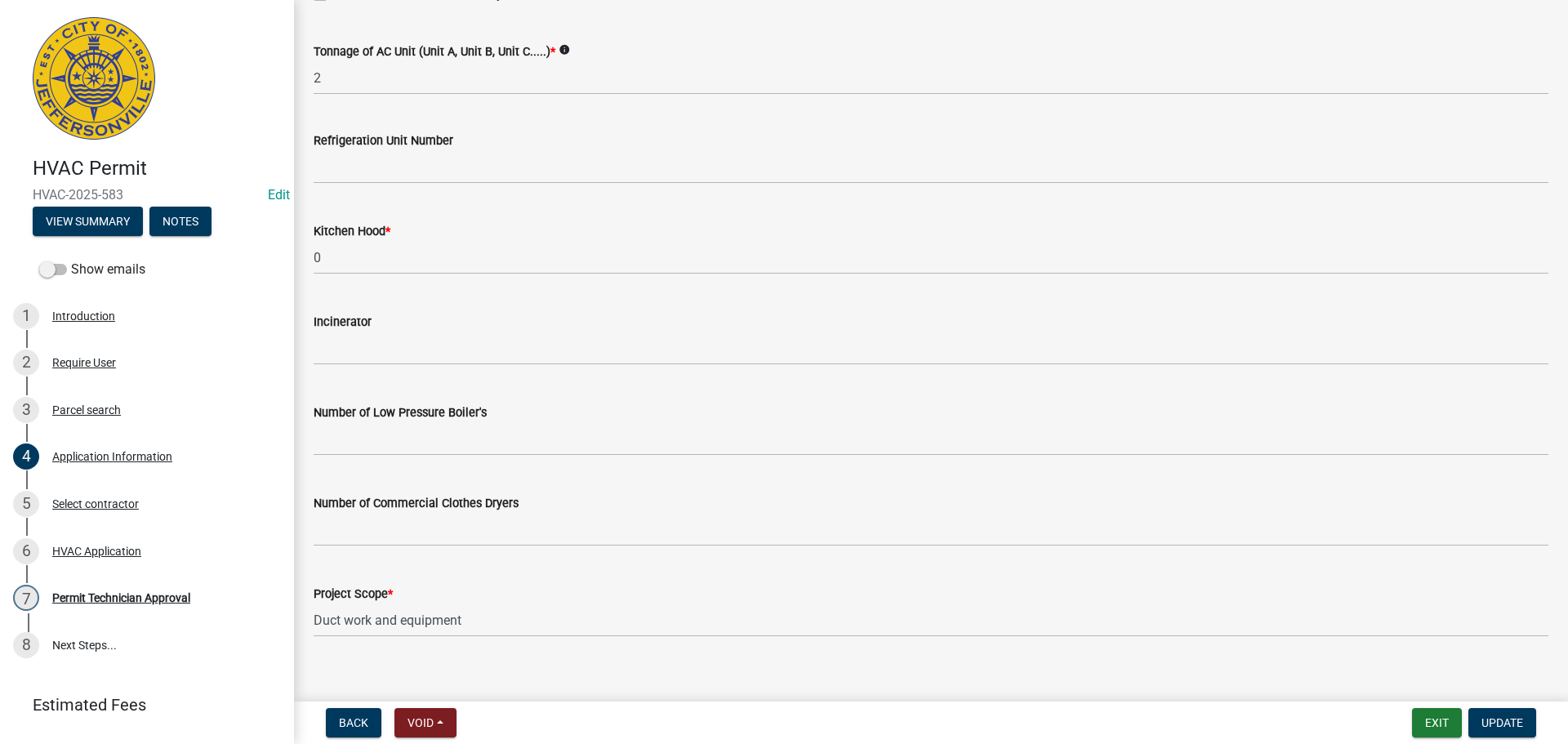
scroll to position [1099, 0]
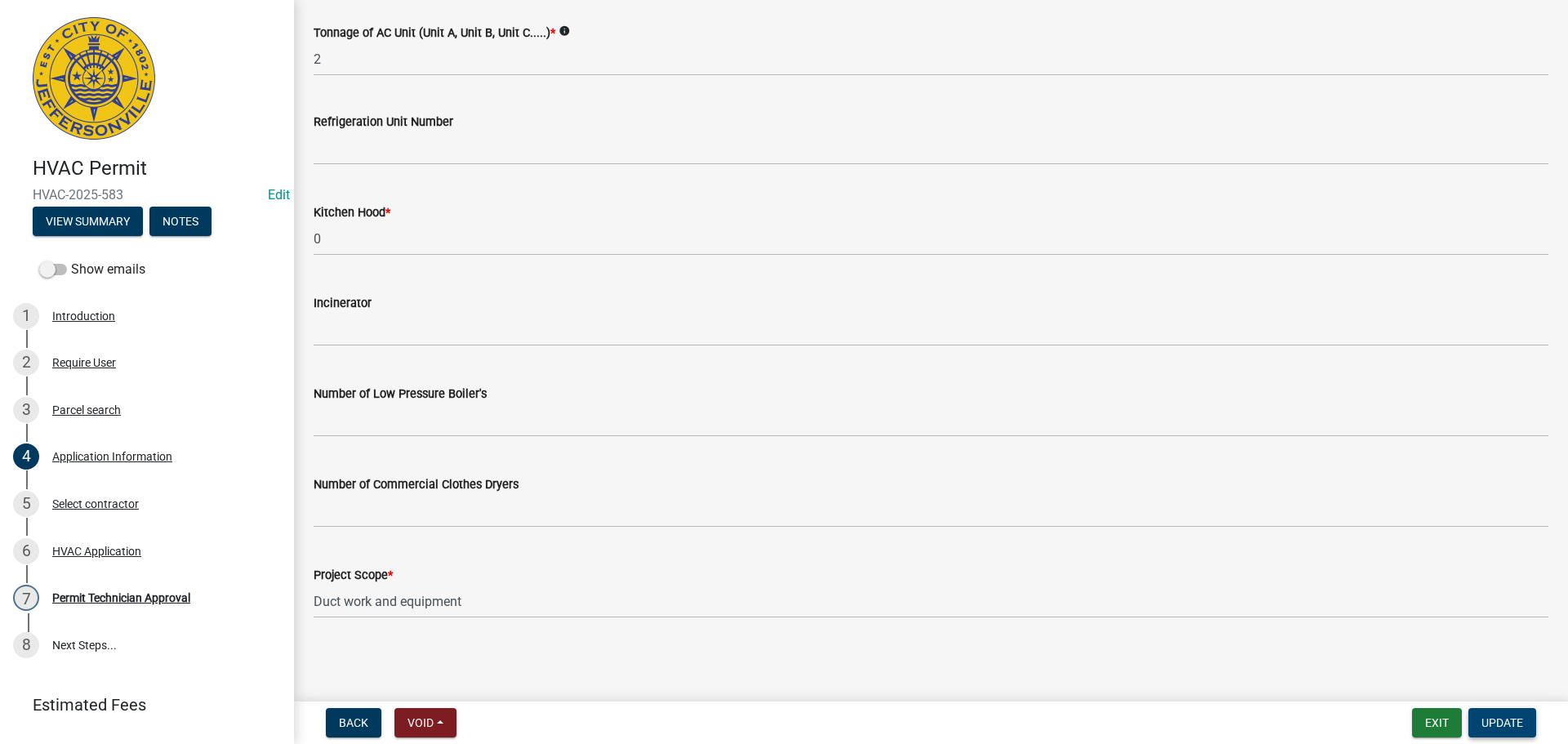
type input "3210 Asher Way"
click at [1503, 724] on span "Update" at bounding box center [1502, 723] width 42 height 13
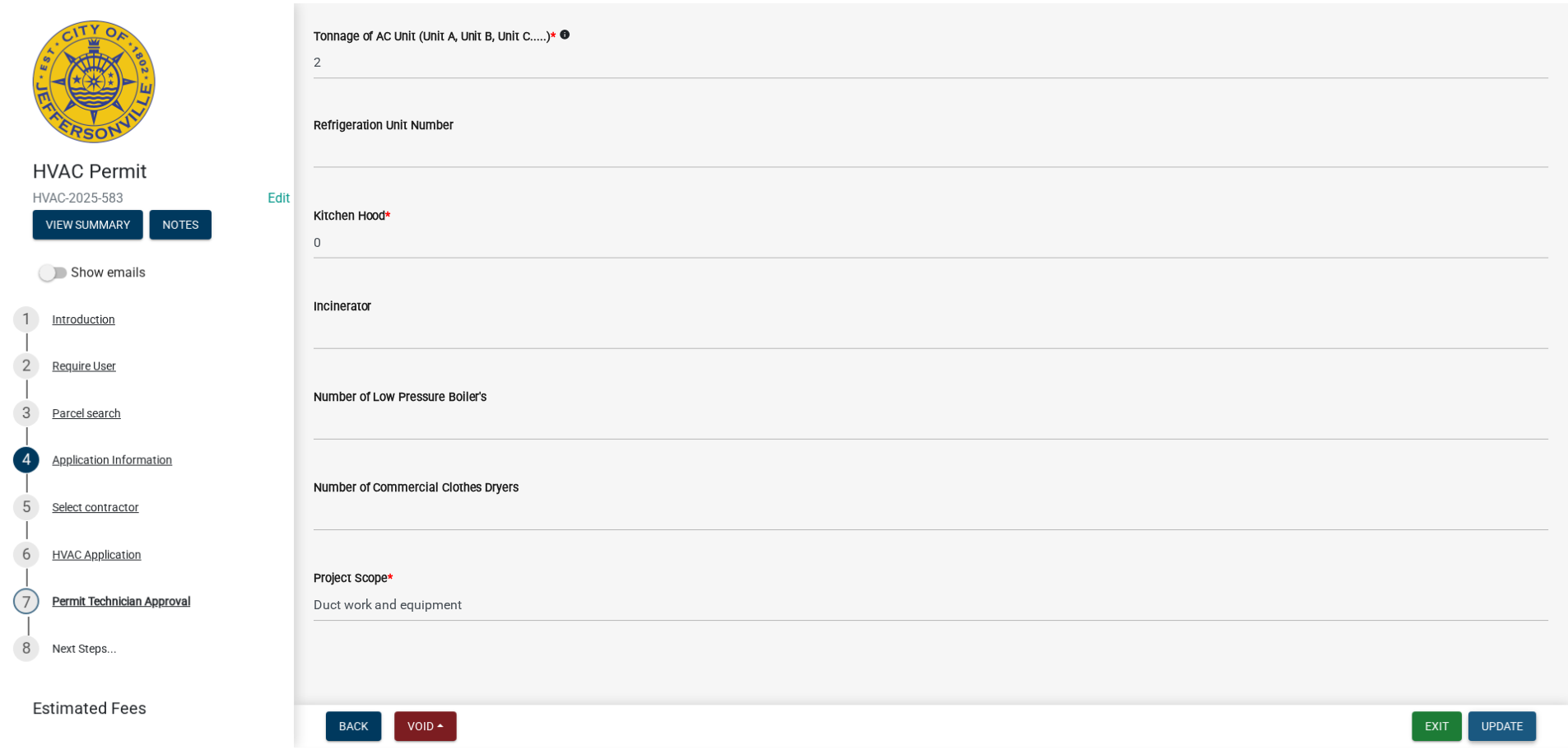
scroll to position [0, 0]
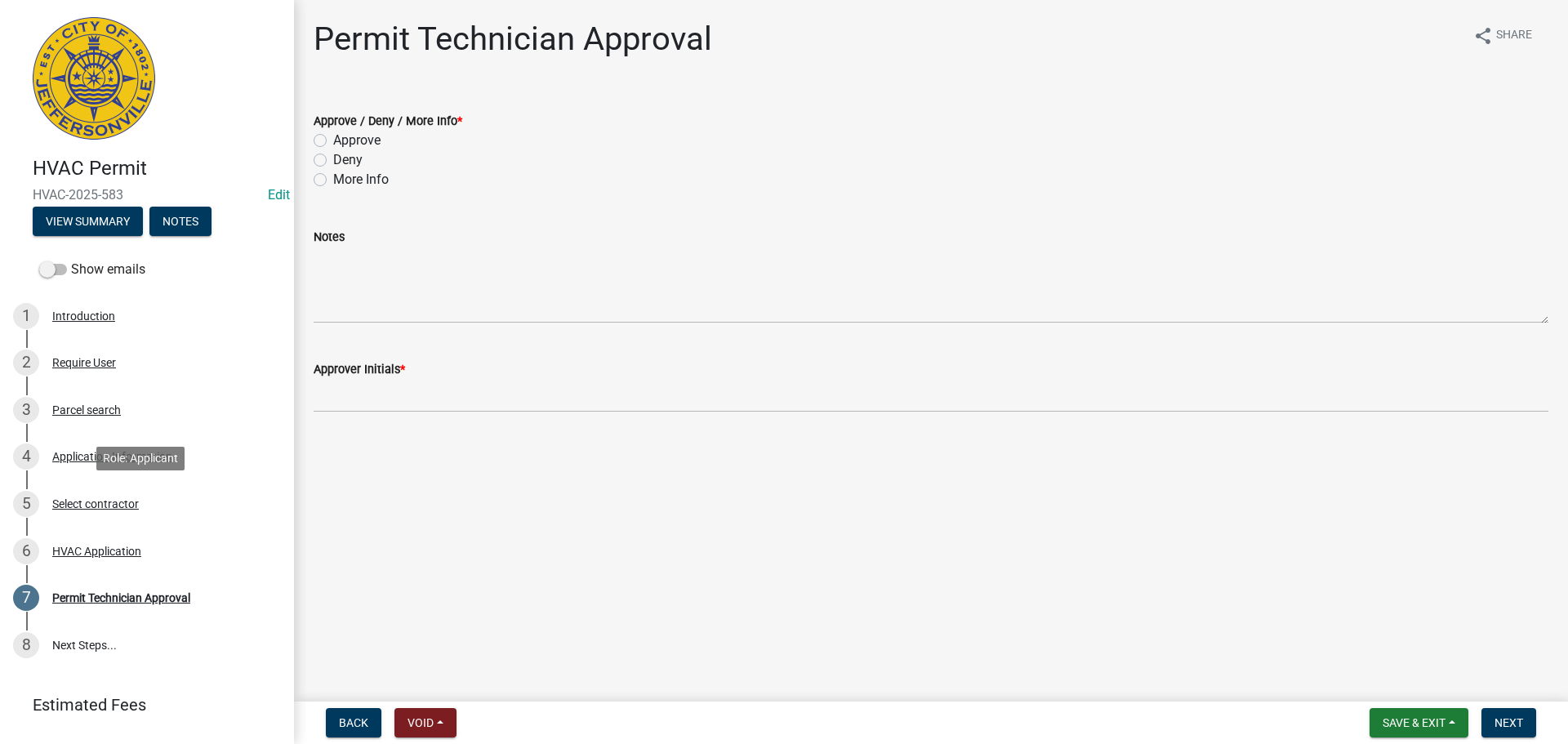
click at [79, 500] on div "Select contractor" at bounding box center [95, 504] width 87 height 11
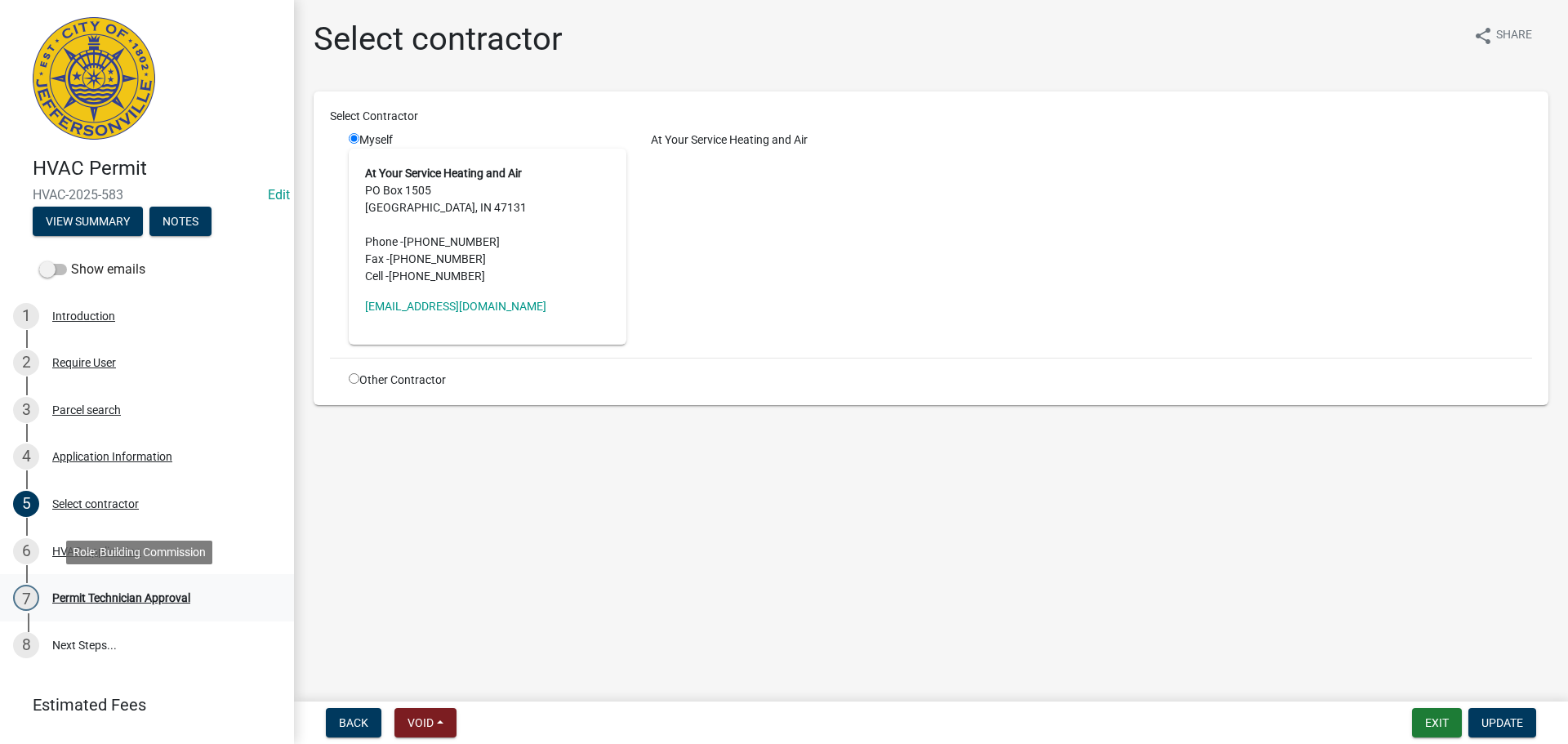
click at [81, 595] on div "Permit Technician Approval" at bounding box center [121, 598] width 138 height 11
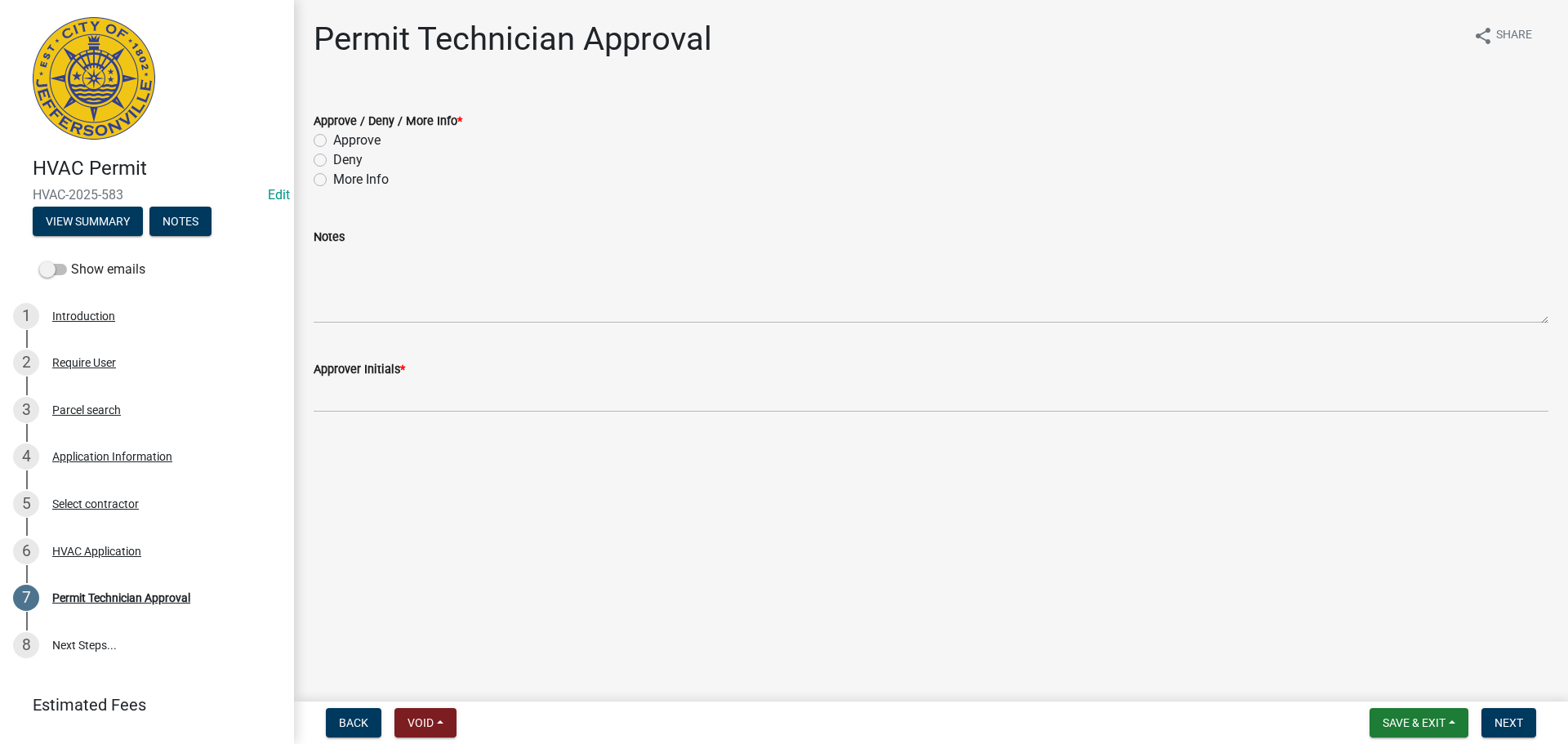
click at [361, 138] on label "Approve" at bounding box center [357, 140] width 48 height 20
click at [344, 138] on input "Approve" at bounding box center [338, 135] width 10 height 10
radio input "true"
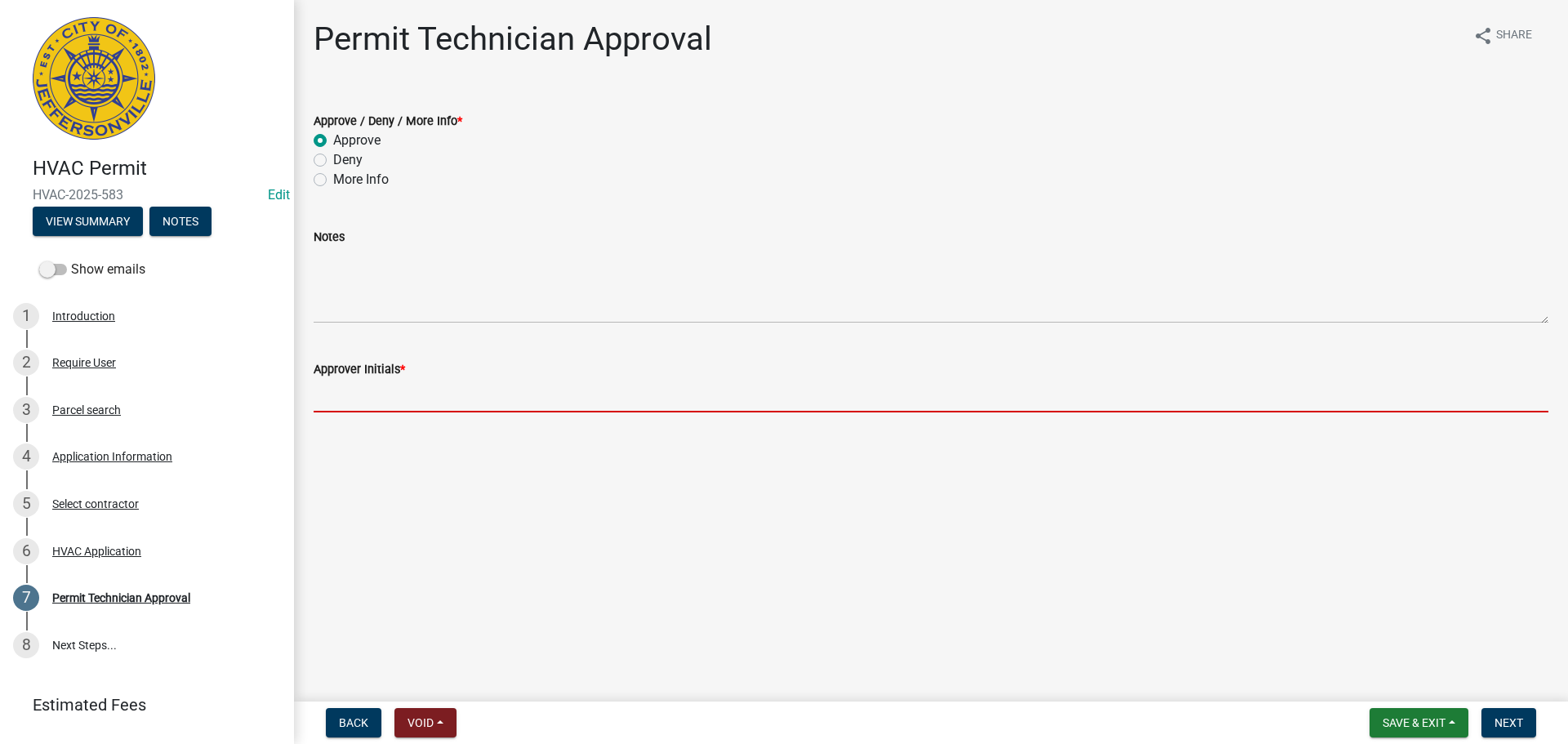
click at [361, 397] on input "Approver Initials *" at bounding box center [932, 396] width 1235 height 34
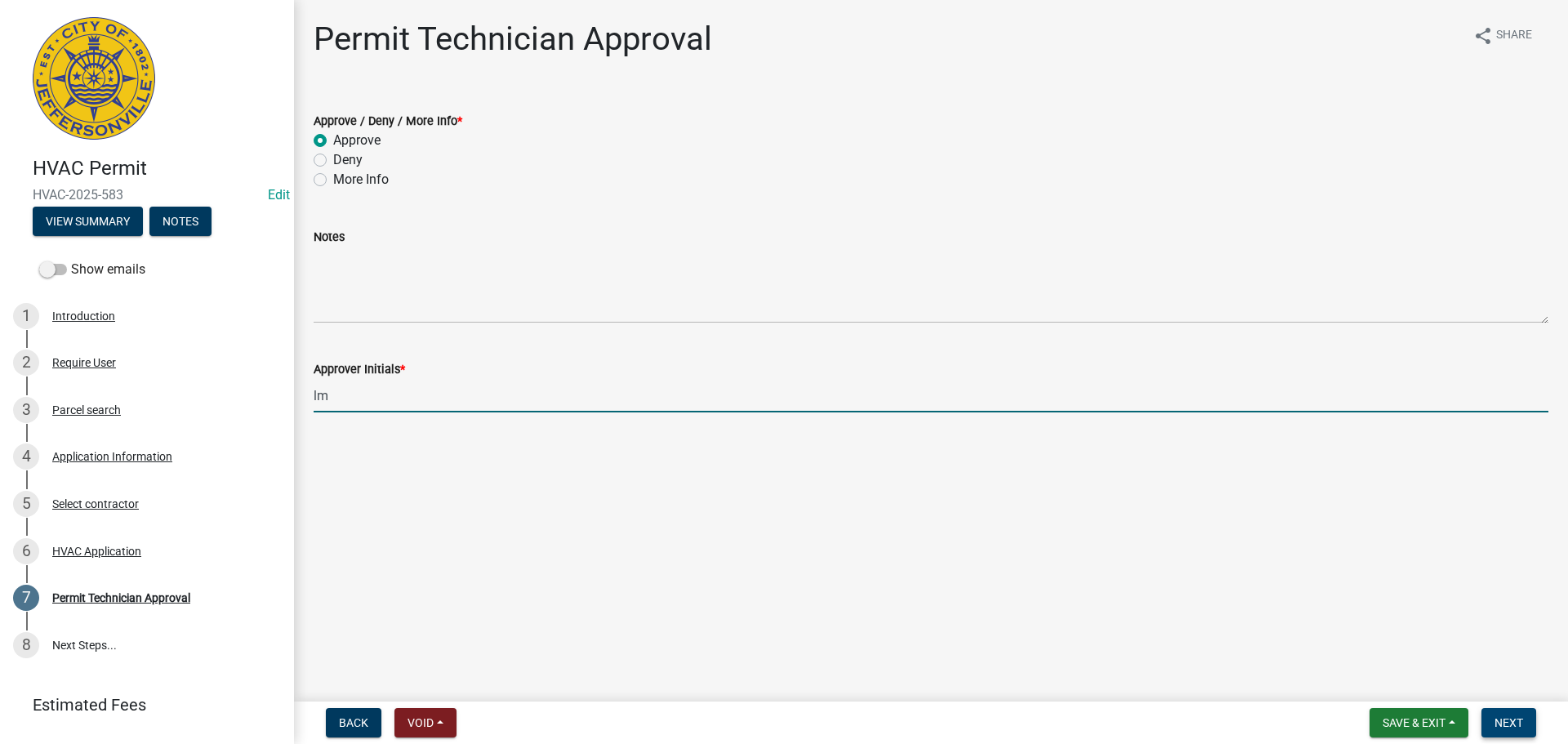
type input "lm"
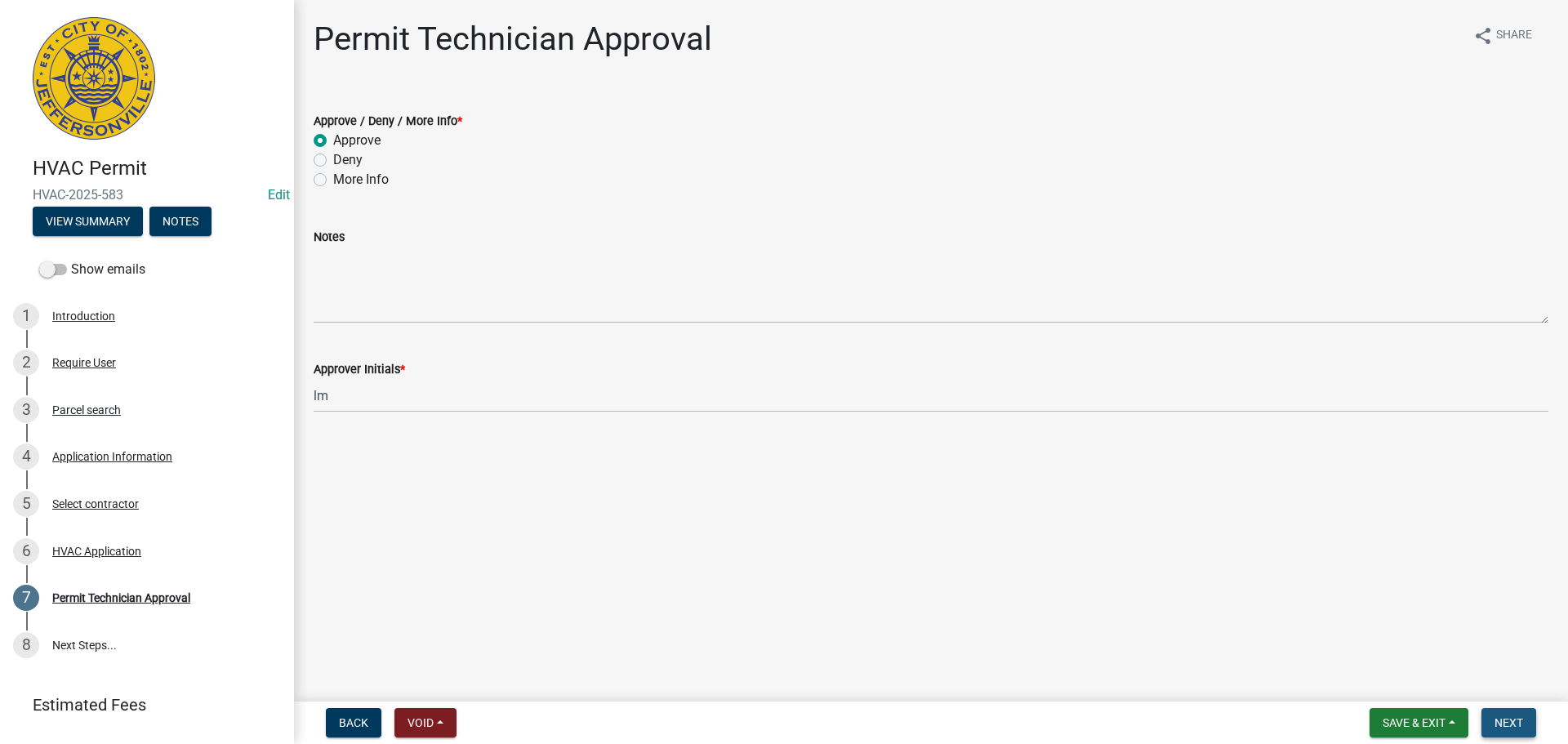
click at [1536, 723] on button "Next" at bounding box center [1508, 723] width 55 height 30
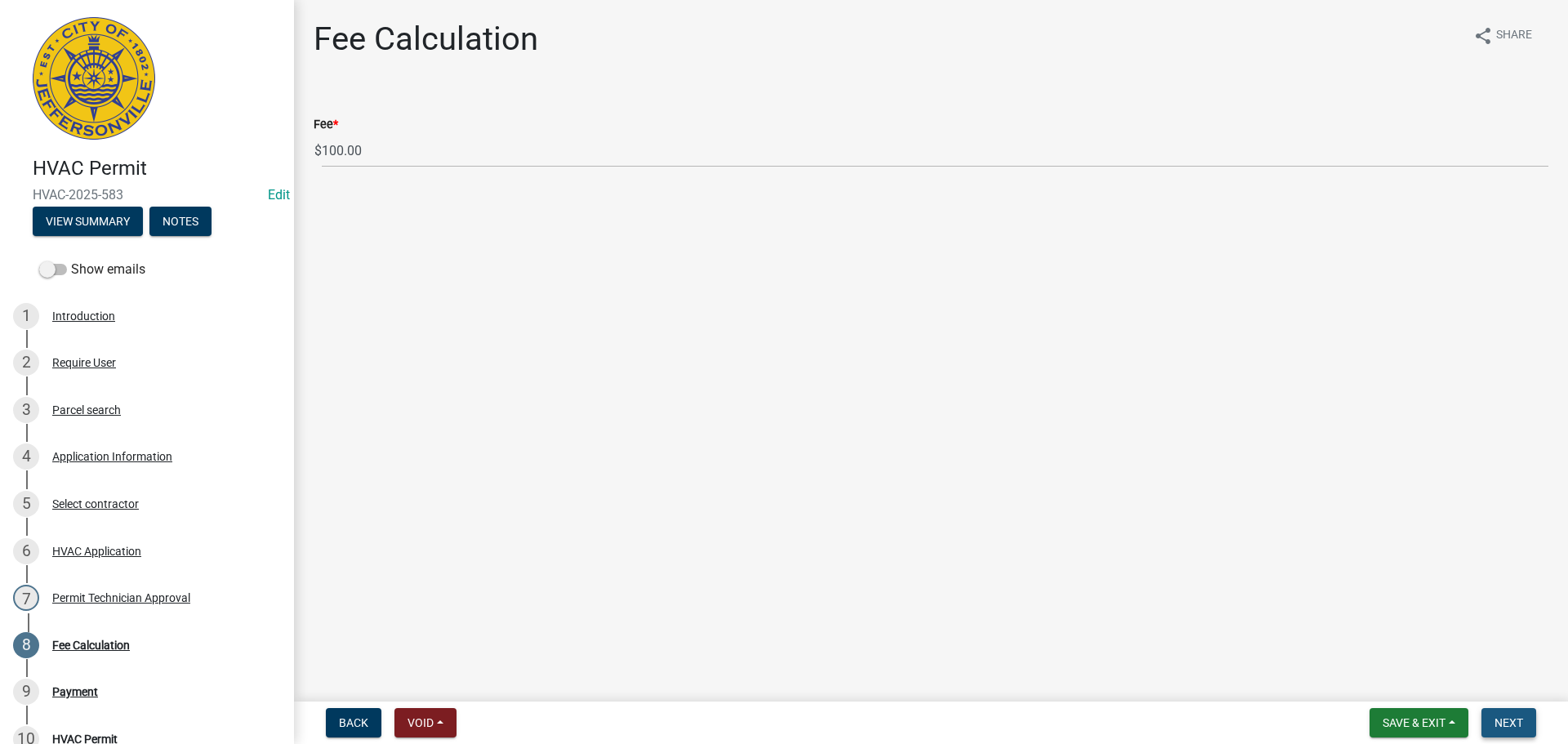
click at [1510, 725] on span "Next" at bounding box center [1508, 723] width 29 height 13
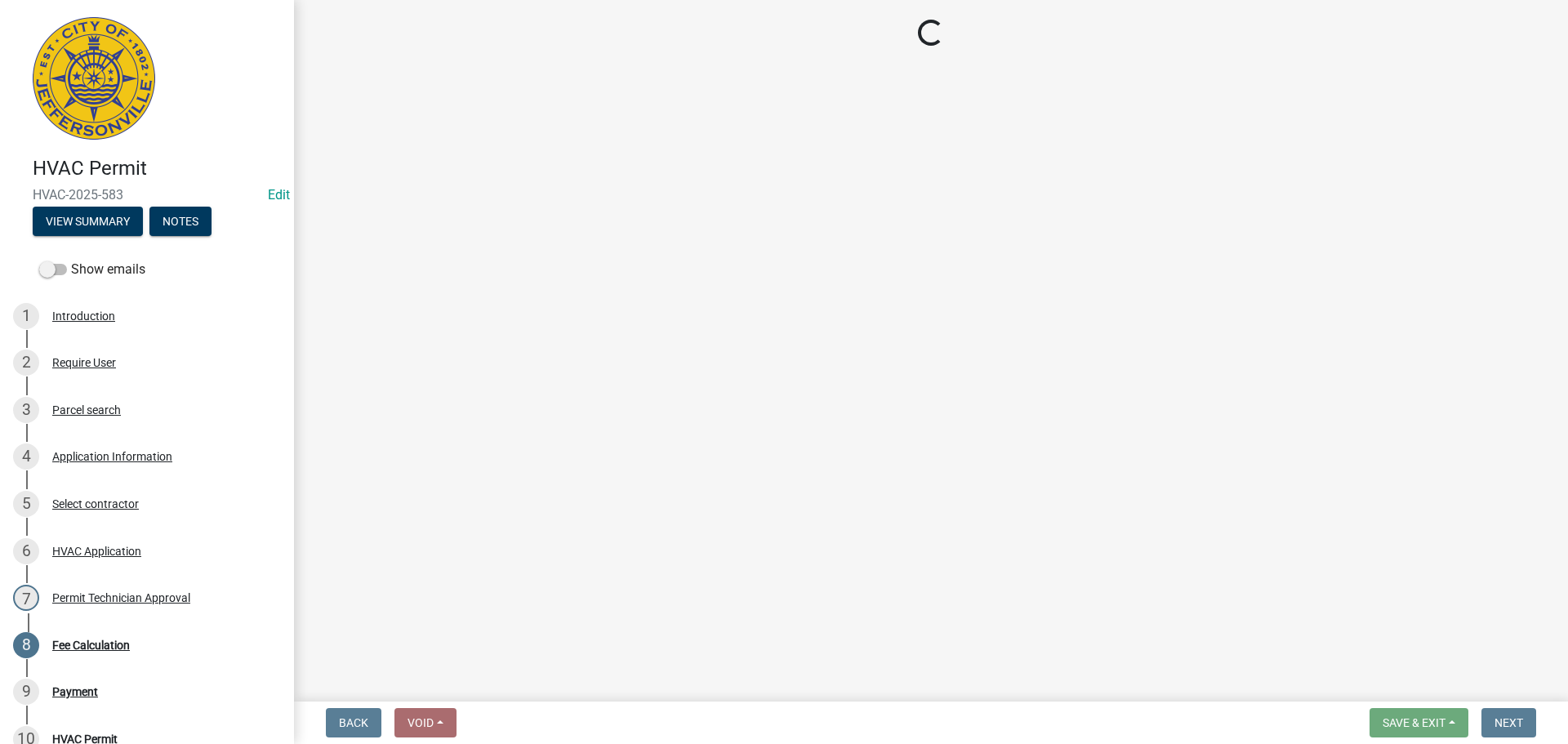
select select "3: 3"
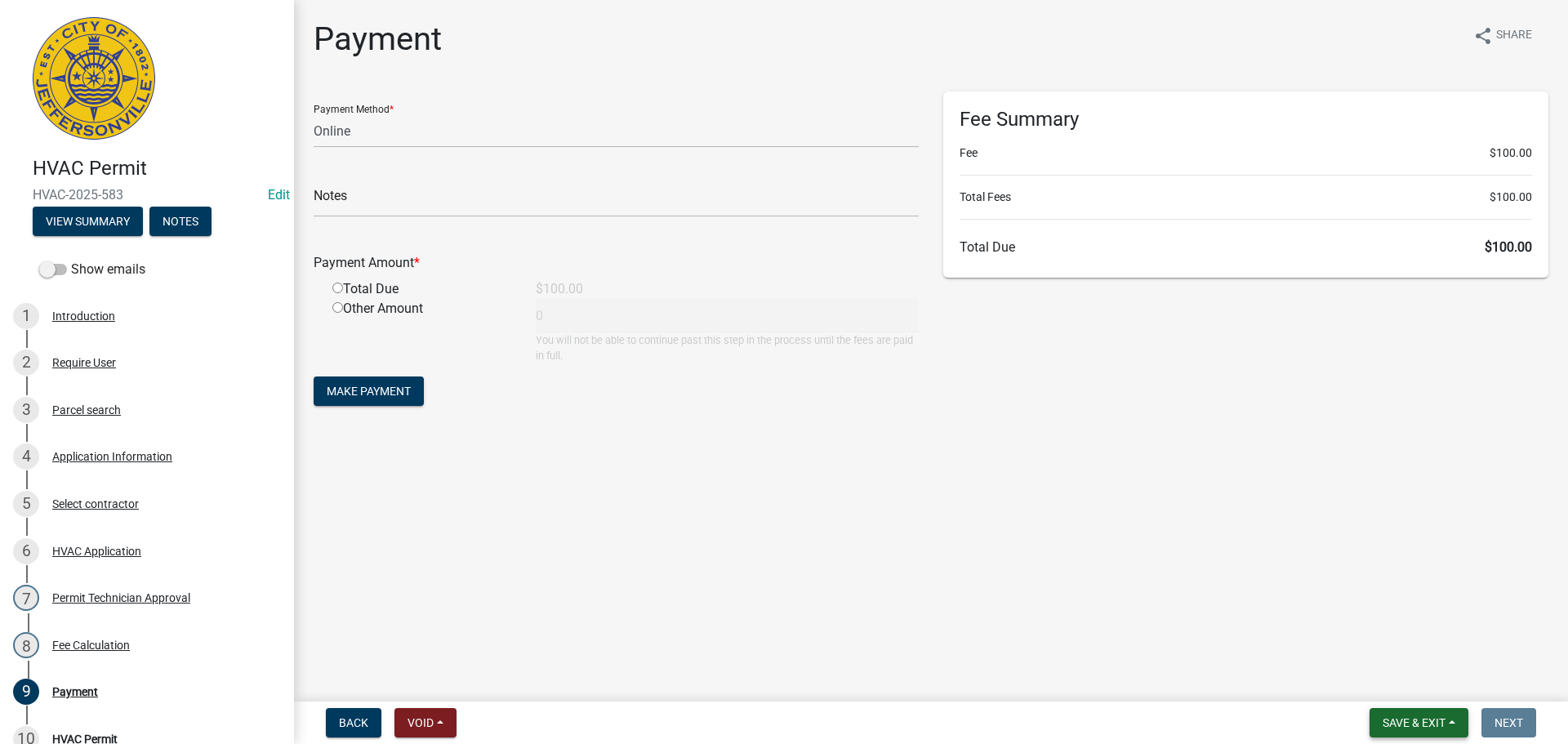
click at [1436, 724] on span "Save & Exit" at bounding box center [1414, 723] width 63 height 13
click at [1435, 675] on button "Save & Exit" at bounding box center [1403, 680] width 130 height 39
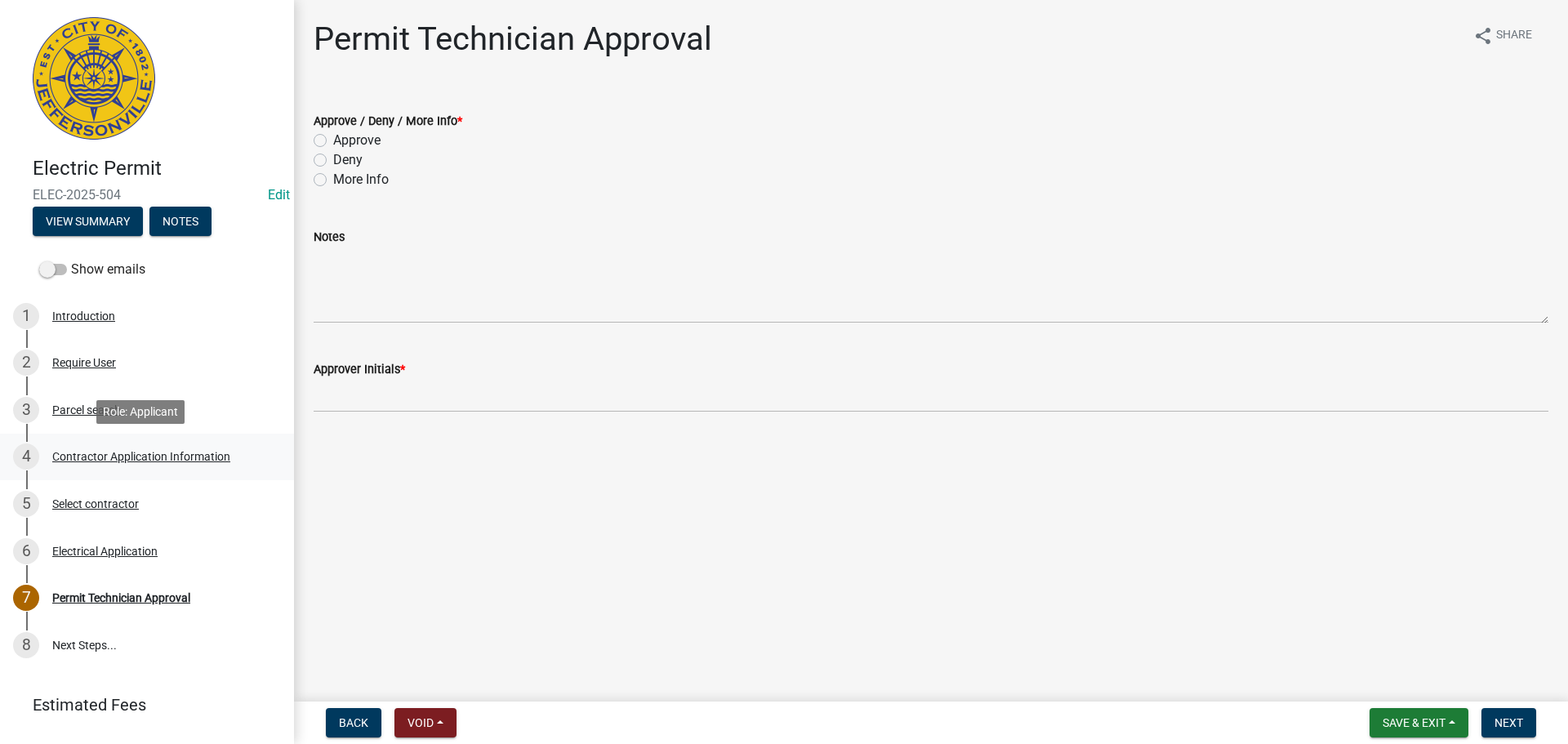
click at [123, 451] on div "Contractor Application Information" at bounding box center [141, 456] width 178 height 11
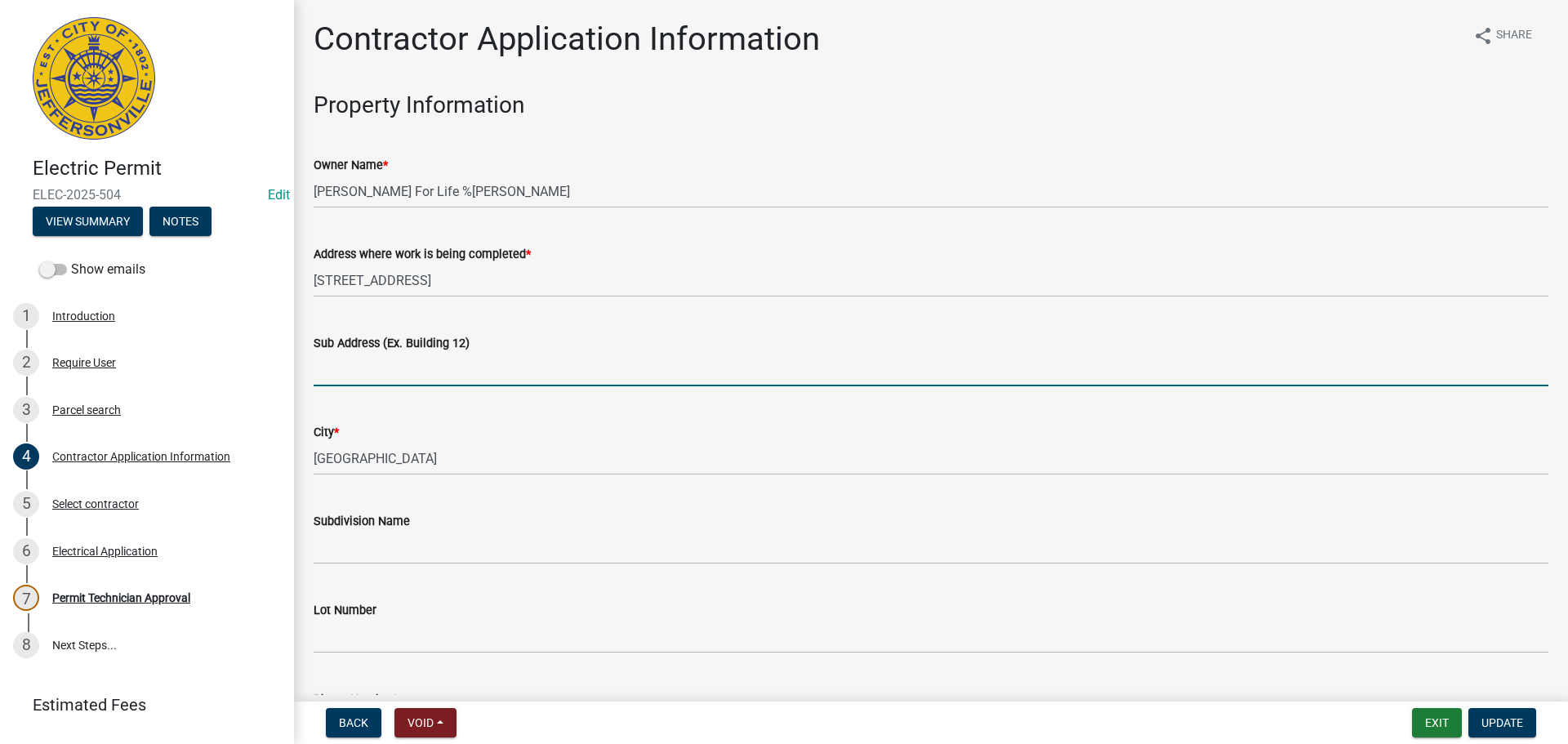
click at [459, 366] on input "Sub Address (Ex. Building 12)" at bounding box center [932, 370] width 1235 height 34
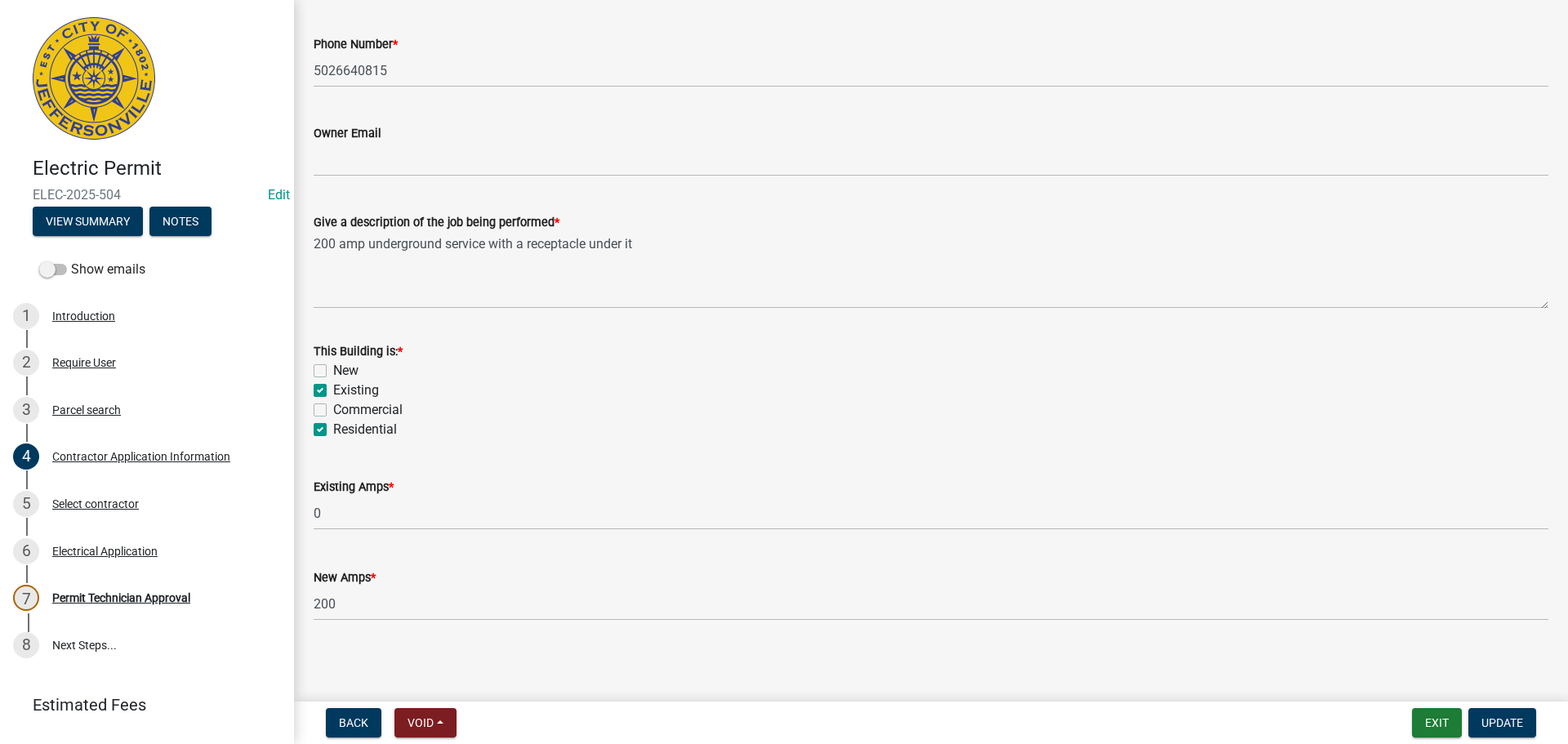
scroll to position [659, 0]
type input "4816 Hamburg Pike"
click at [1498, 723] on span "Update" at bounding box center [1502, 723] width 42 height 13
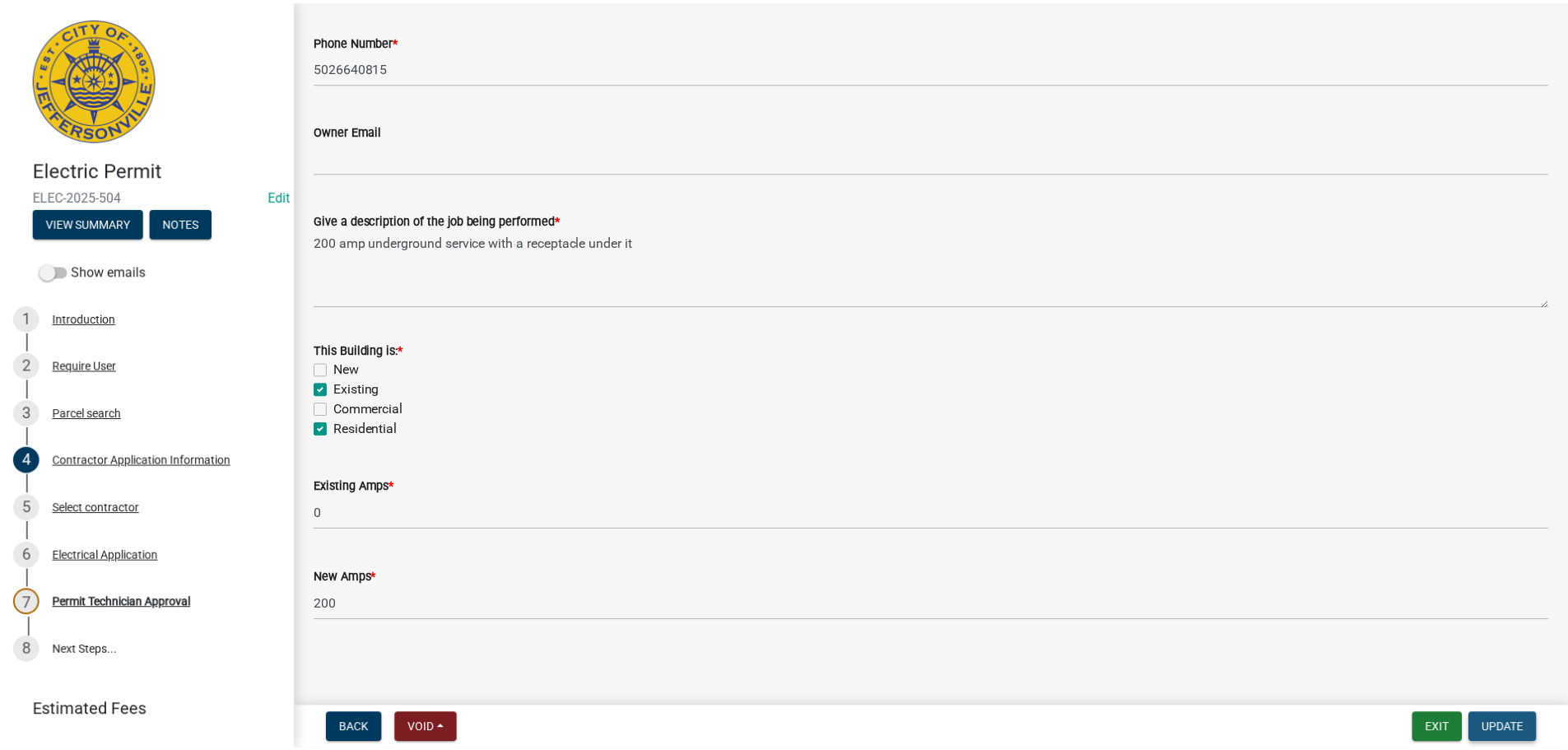
scroll to position [0, 0]
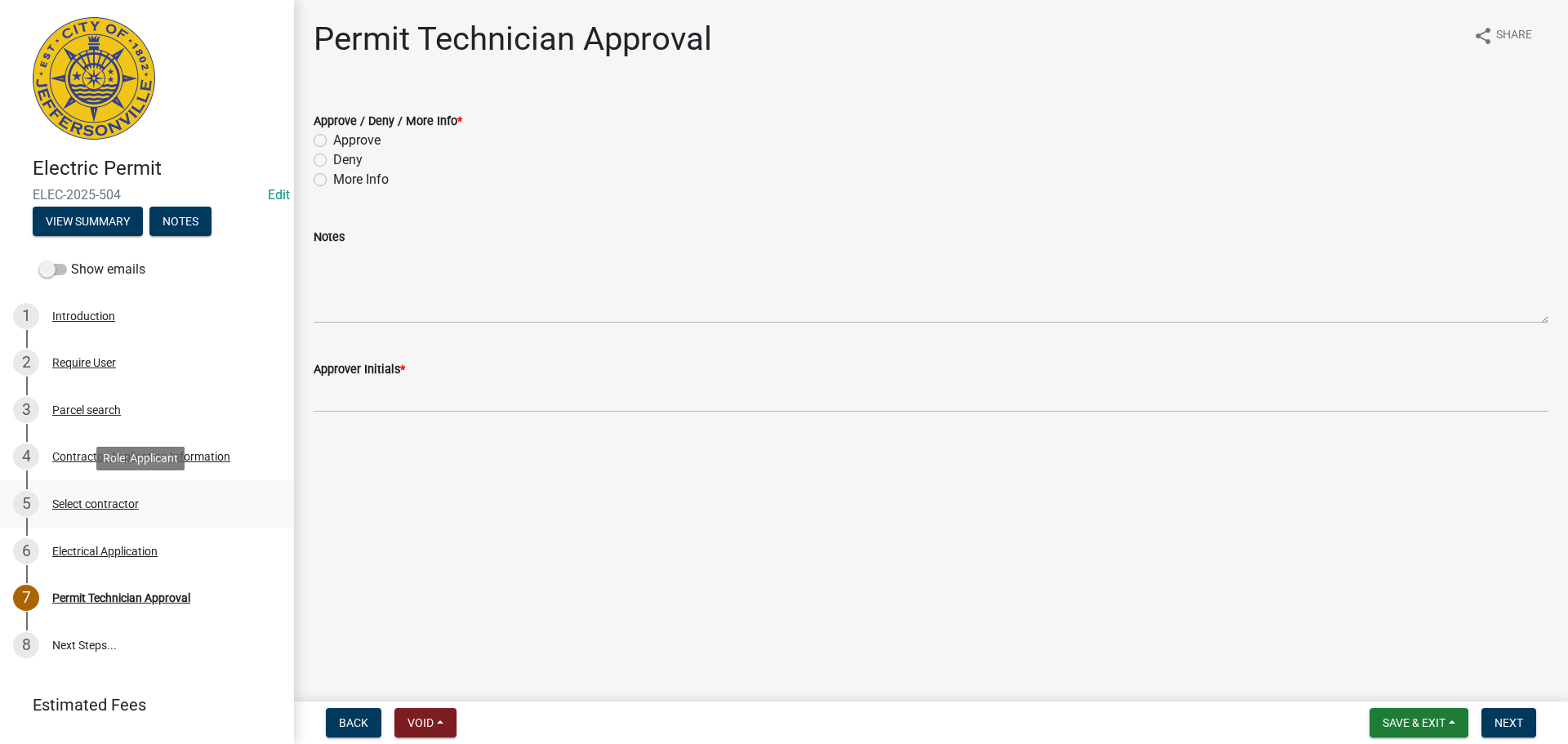
click at [86, 507] on div "Select contractor" at bounding box center [95, 504] width 87 height 11
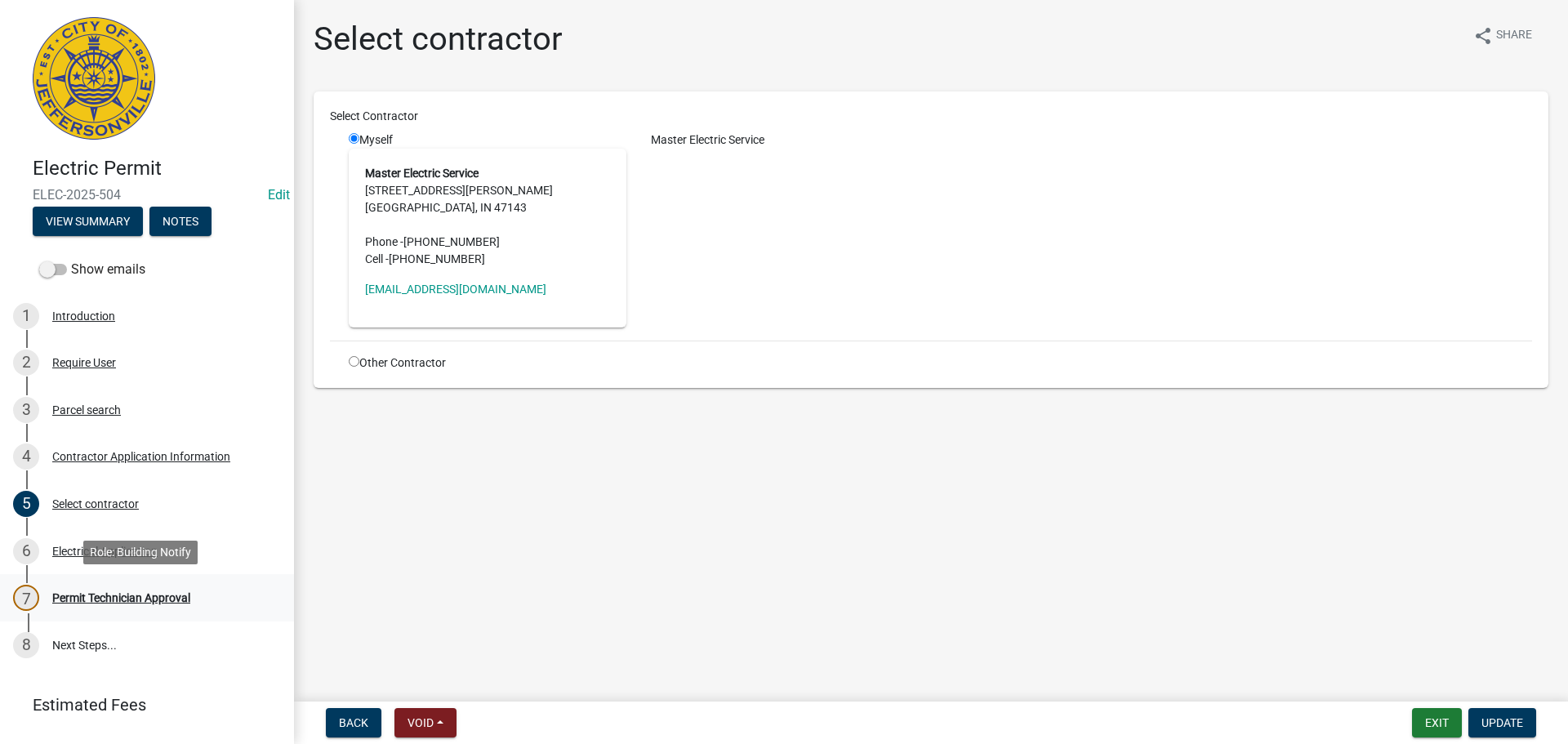
click at [83, 596] on div "Permit Technician Approval" at bounding box center [121, 598] width 138 height 11
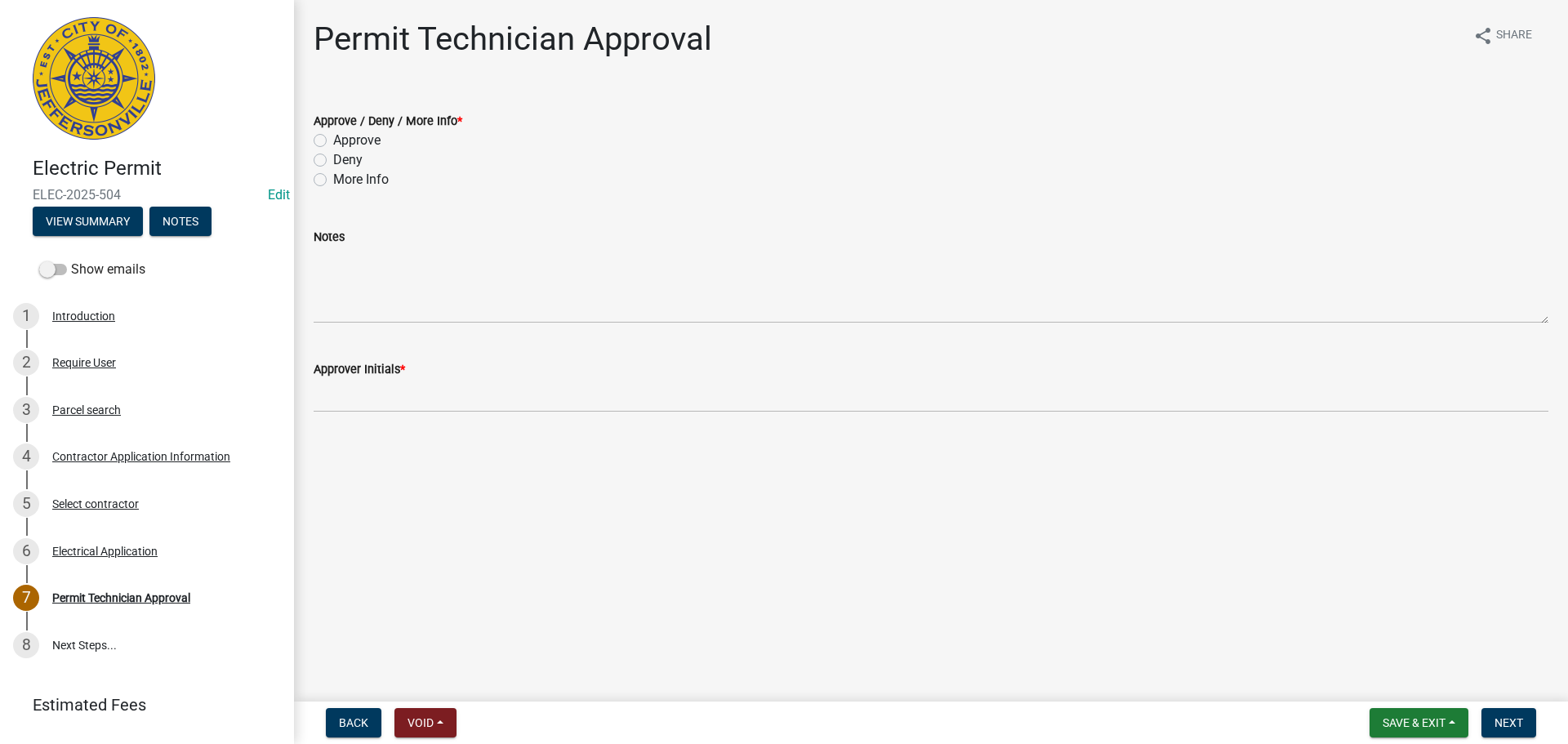
click at [362, 138] on label "Approve" at bounding box center [357, 140] width 48 height 20
click at [344, 138] on input "Approve" at bounding box center [338, 135] width 10 height 10
radio input "true"
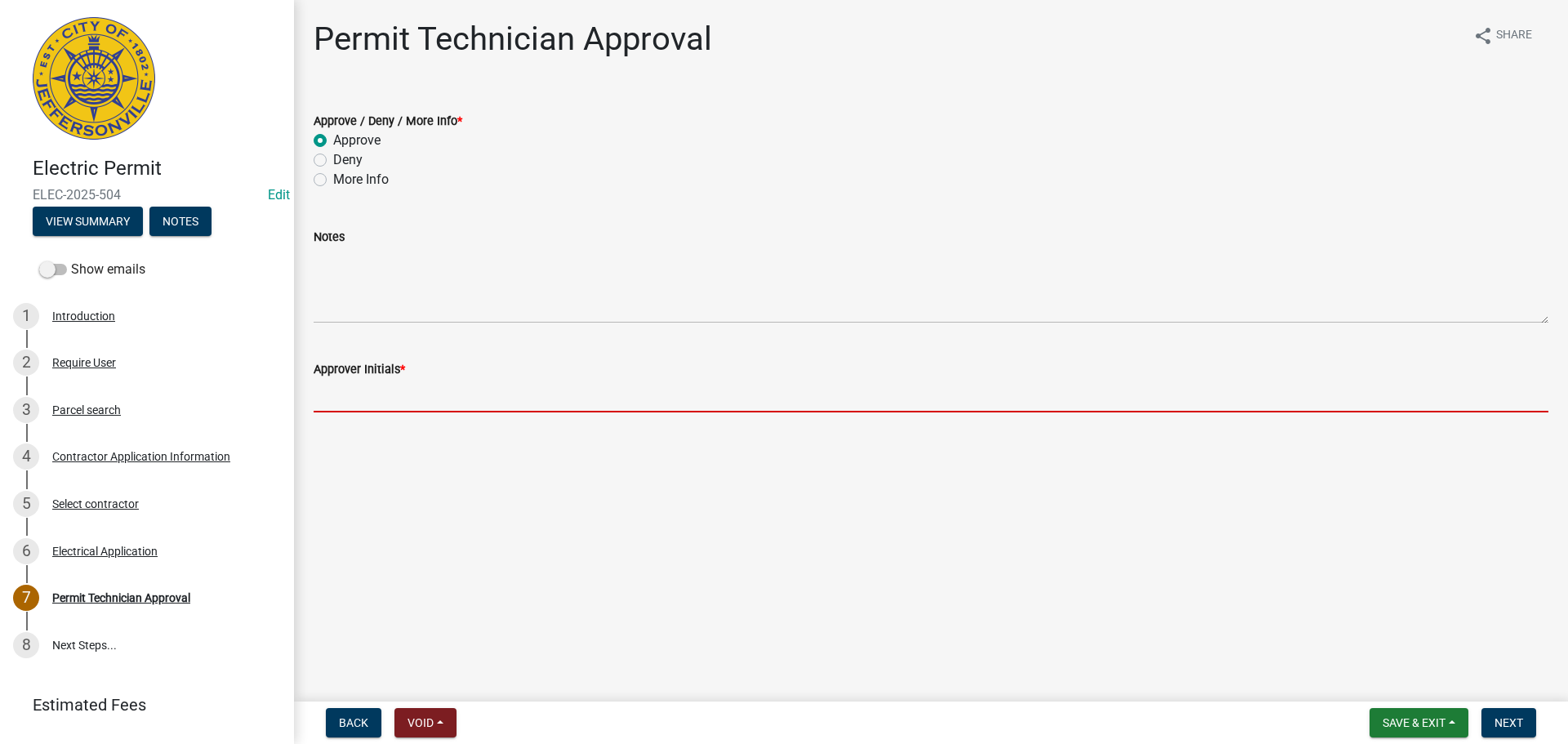
click at [415, 383] on input "Approver Initials *" at bounding box center [932, 396] width 1235 height 34
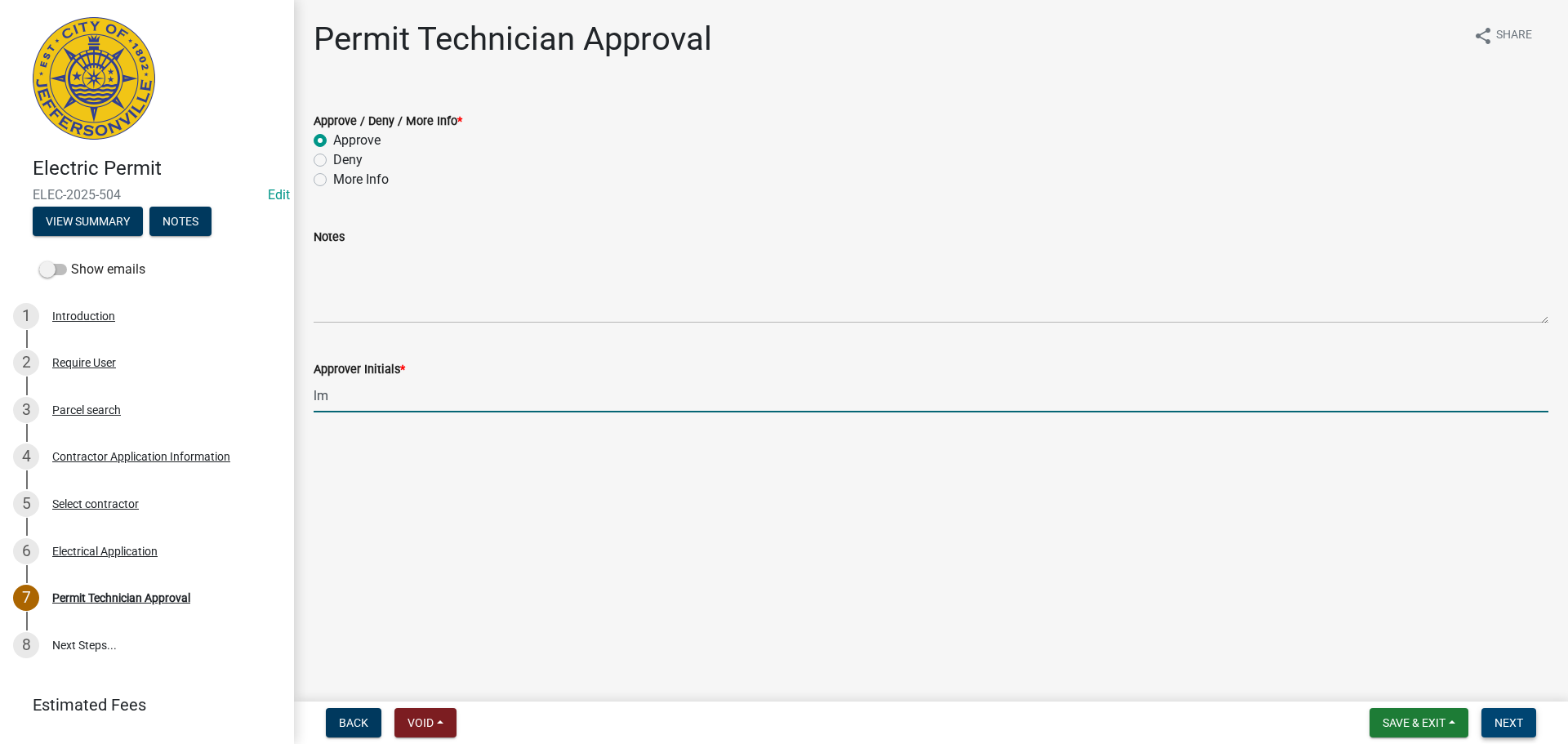
type input "lm"
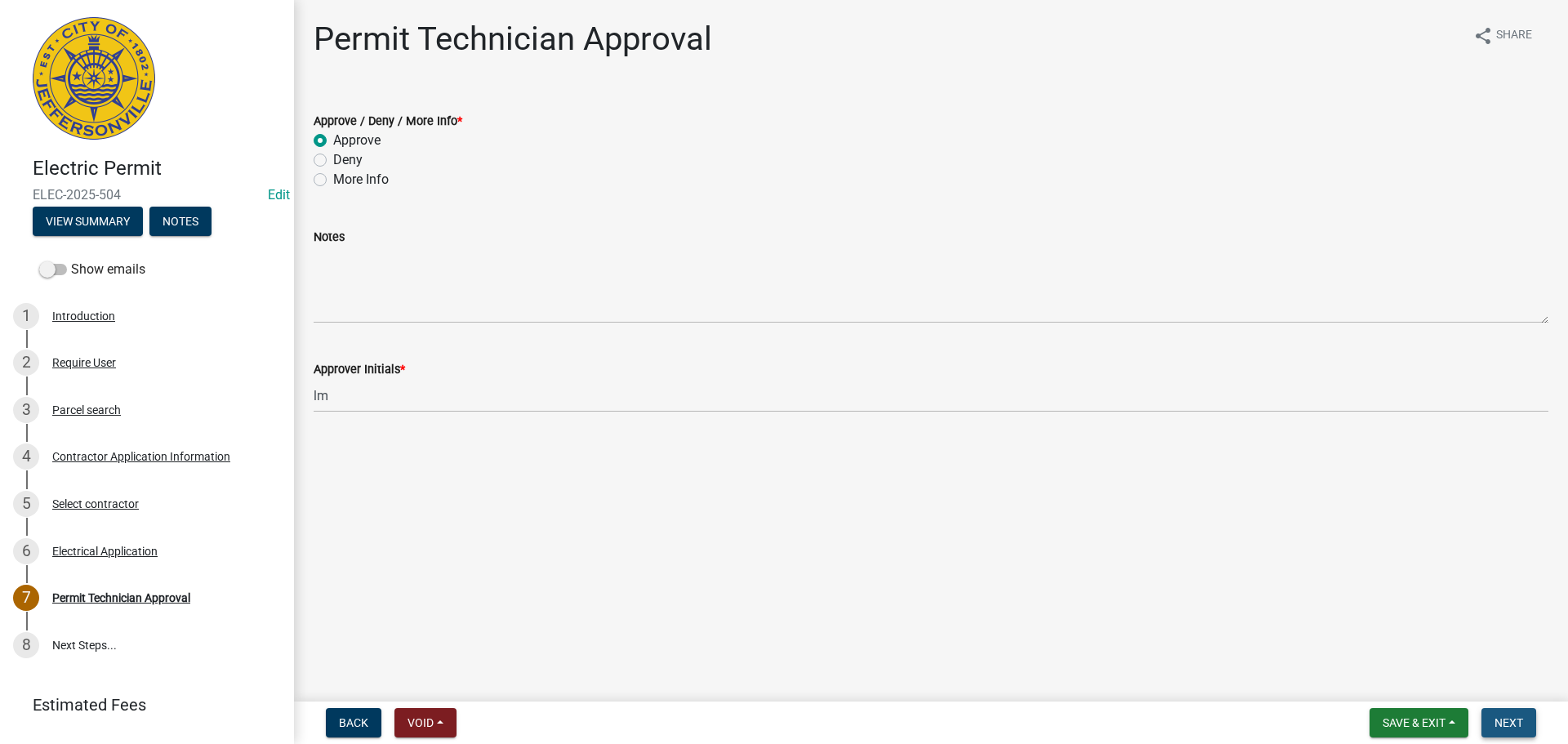
click at [1518, 712] on button "Next" at bounding box center [1508, 723] width 55 height 30
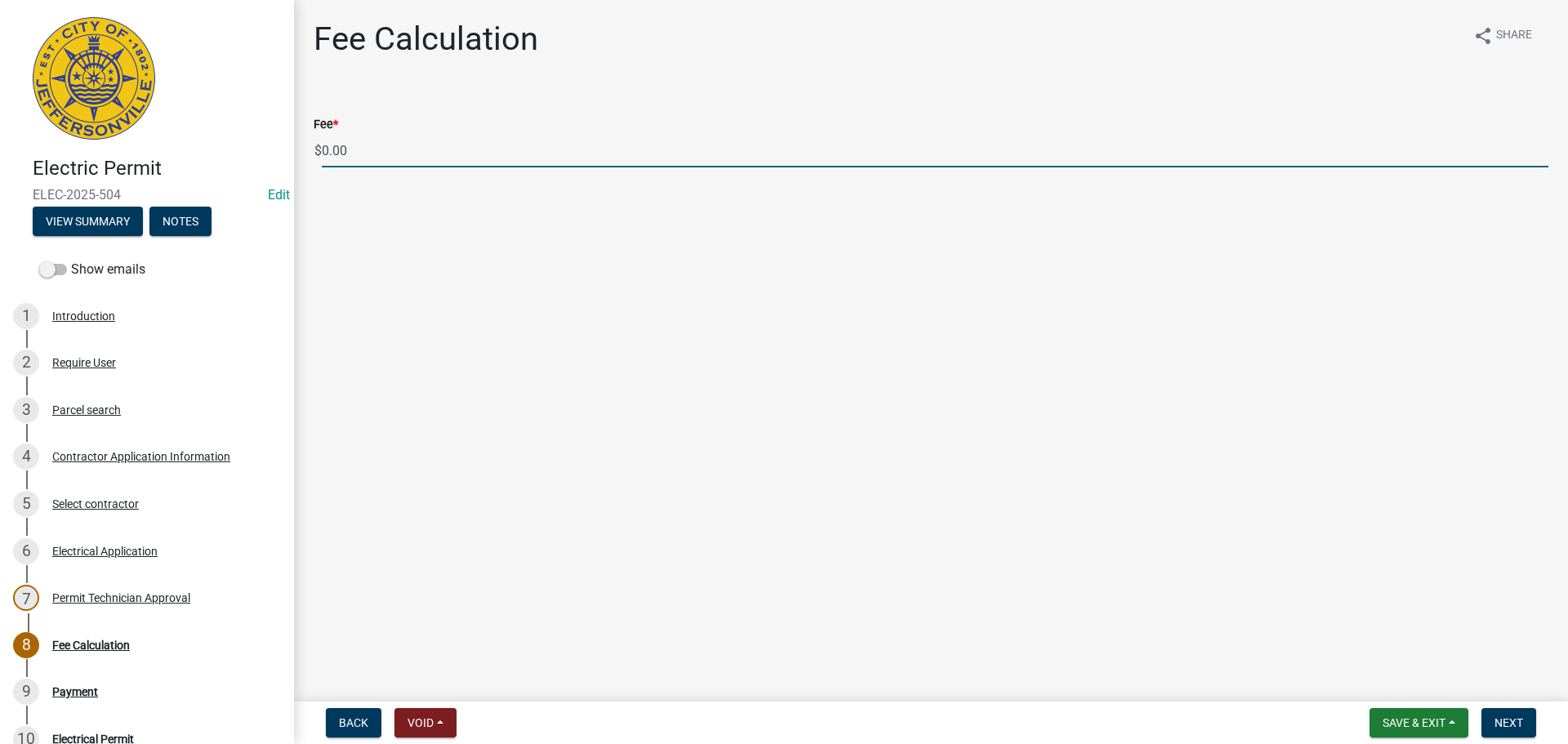
drag, startPoint x: 399, startPoint y: 164, endPoint x: 259, endPoint y: 168, distance: 140.1
click at [259, 168] on div "Electric Permit ELEC-2025-504 Edit View Summary Notes Show emails 1 Introductio…" at bounding box center [784, 372] width 1568 height 744
type input "100.00"
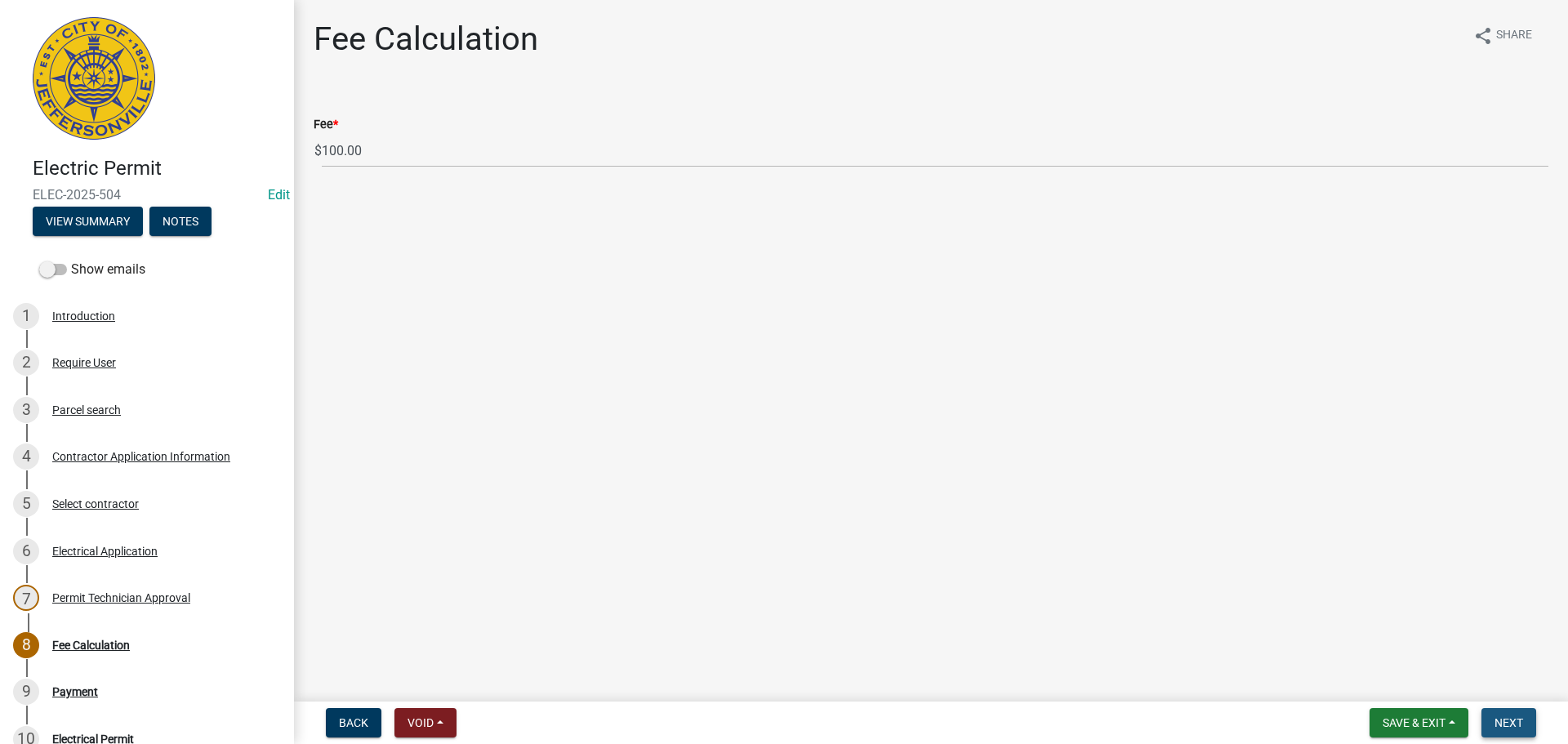
click at [1516, 724] on span "Next" at bounding box center [1508, 723] width 29 height 13
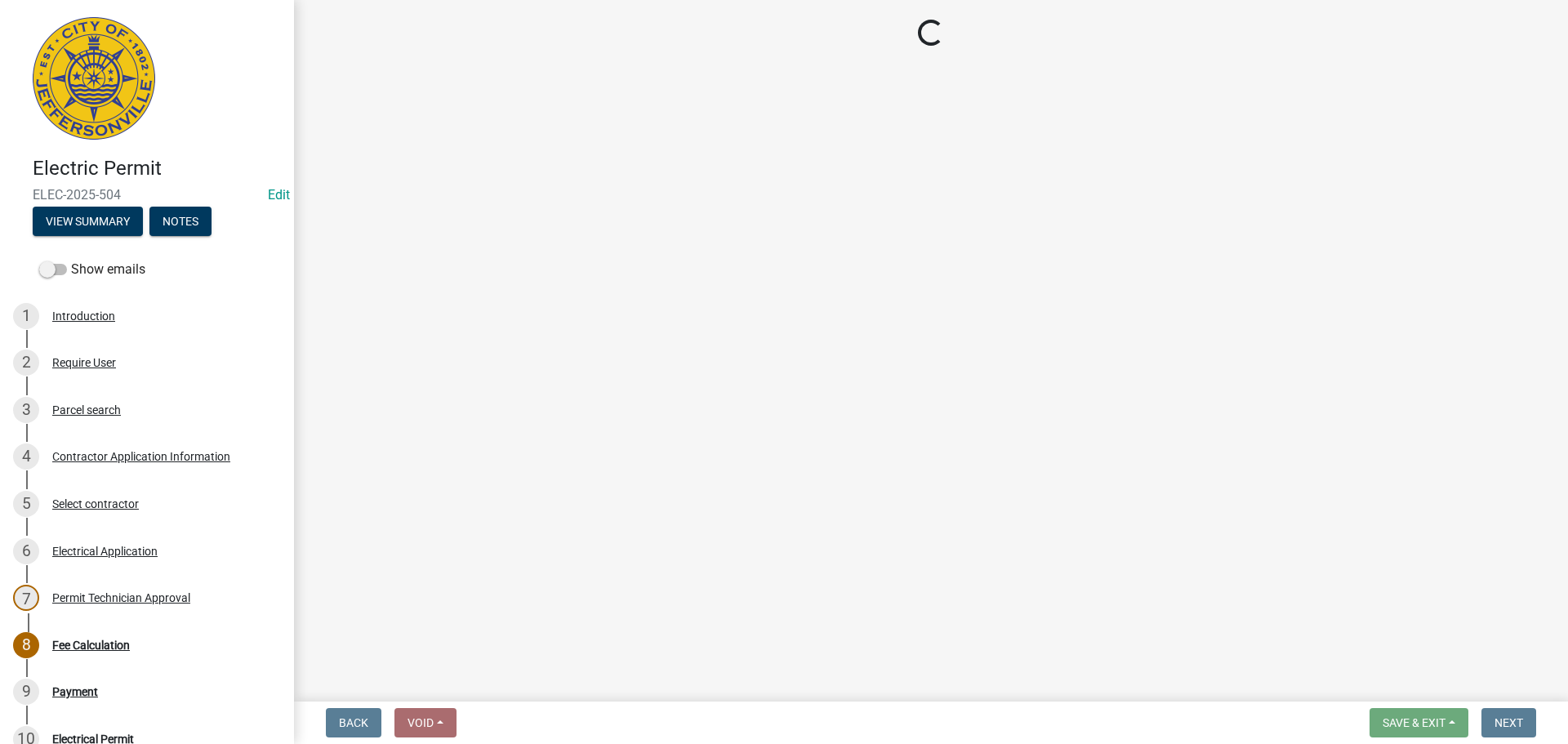
select select "3: 3"
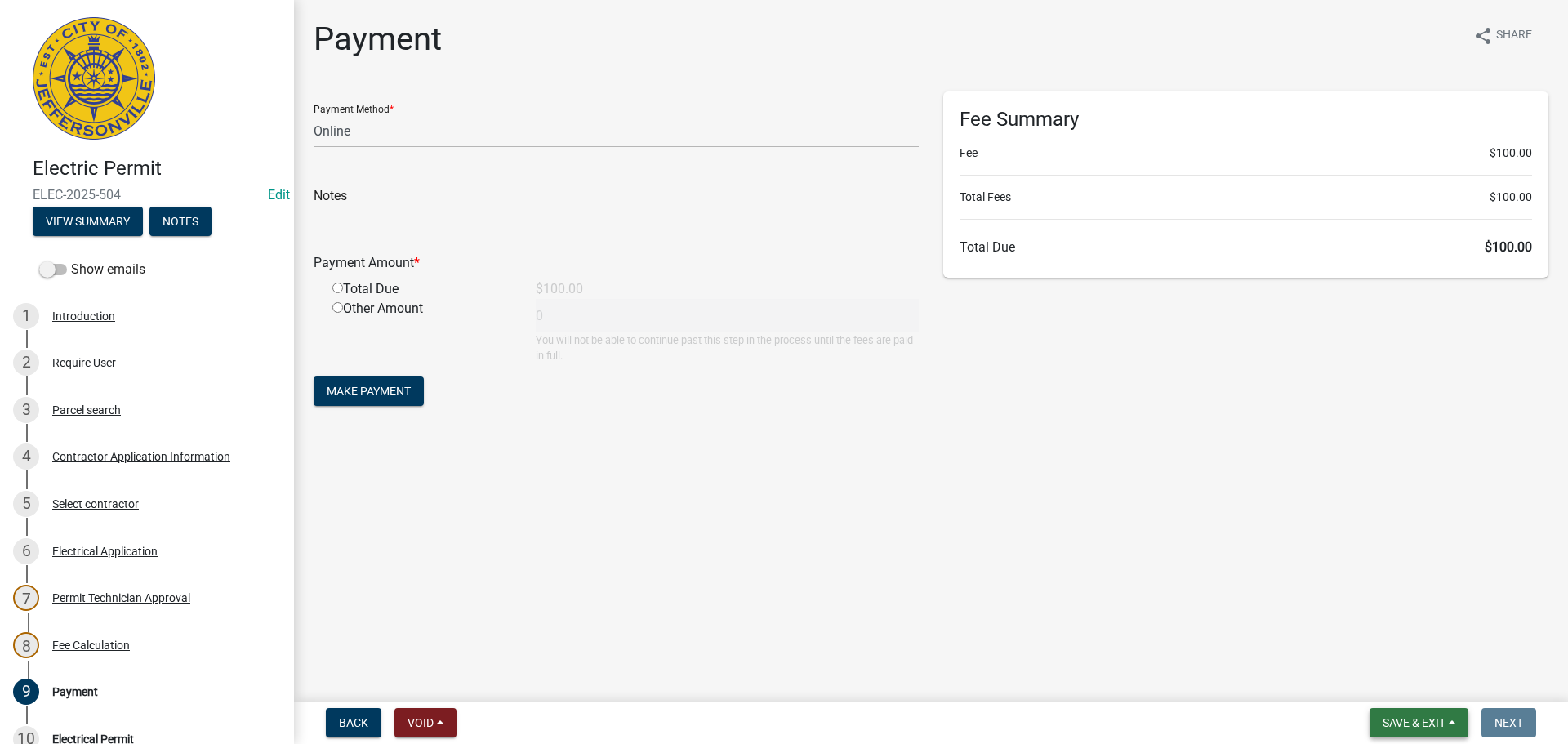
click at [1415, 712] on button "Save & Exit" at bounding box center [1419, 723] width 99 height 30
click at [1411, 661] on button "Save & Exit" at bounding box center [1403, 680] width 130 height 39
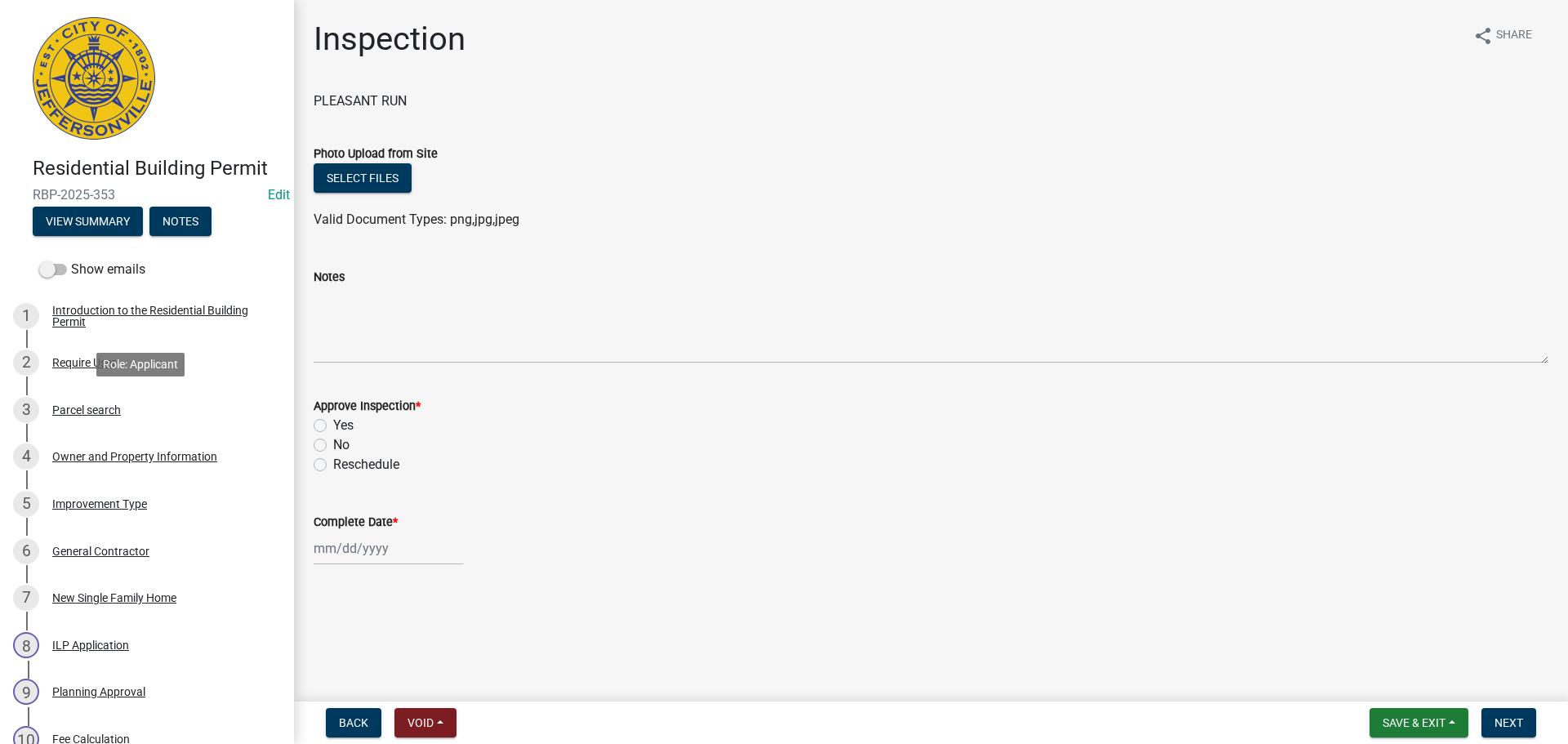
click at [97, 413] on div "Parcel search" at bounding box center [87, 410] width 69 height 11
click at [95, 414] on div "Parcel search" at bounding box center [87, 410] width 69 height 11
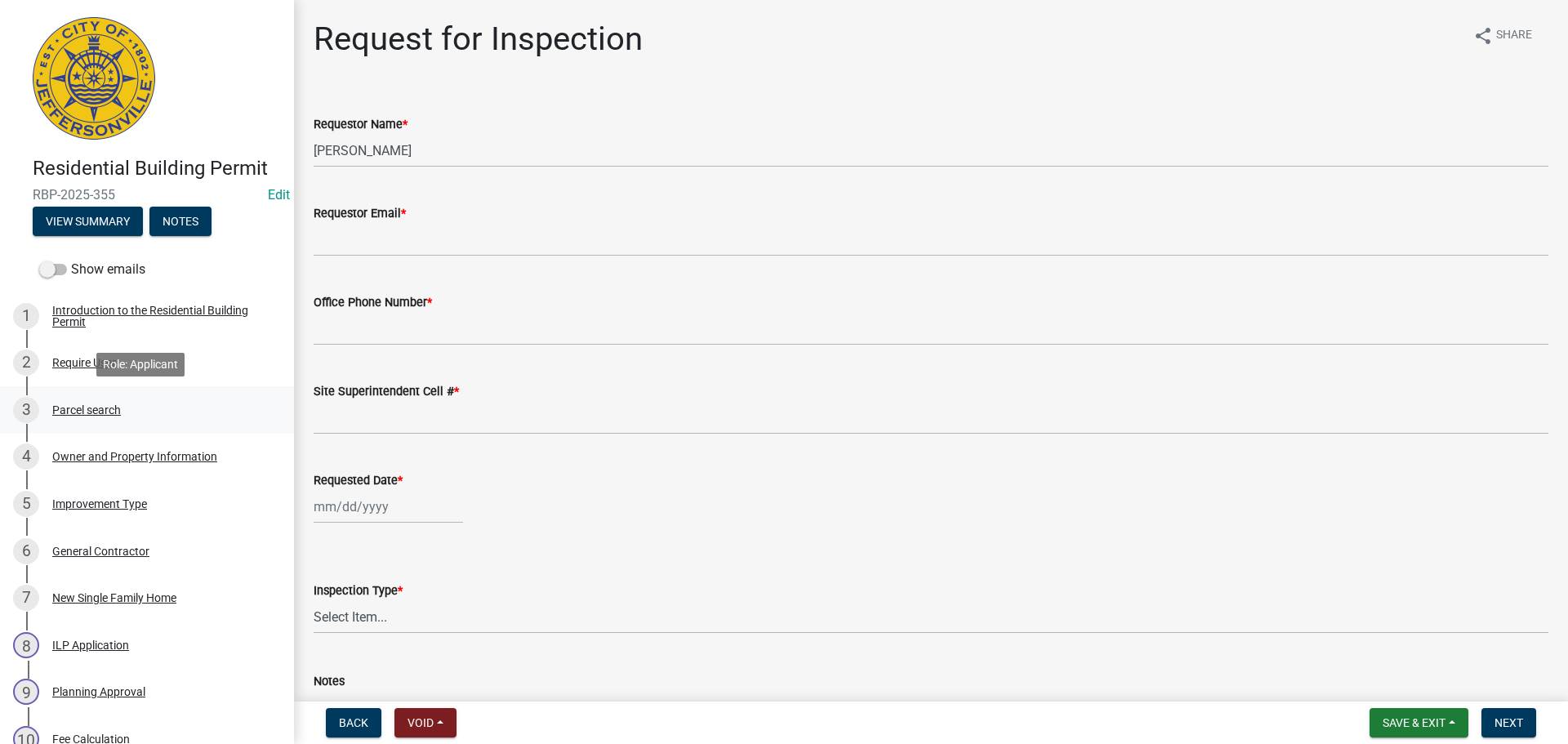
click at [92, 406] on div "Parcel search" at bounding box center [87, 410] width 69 height 11
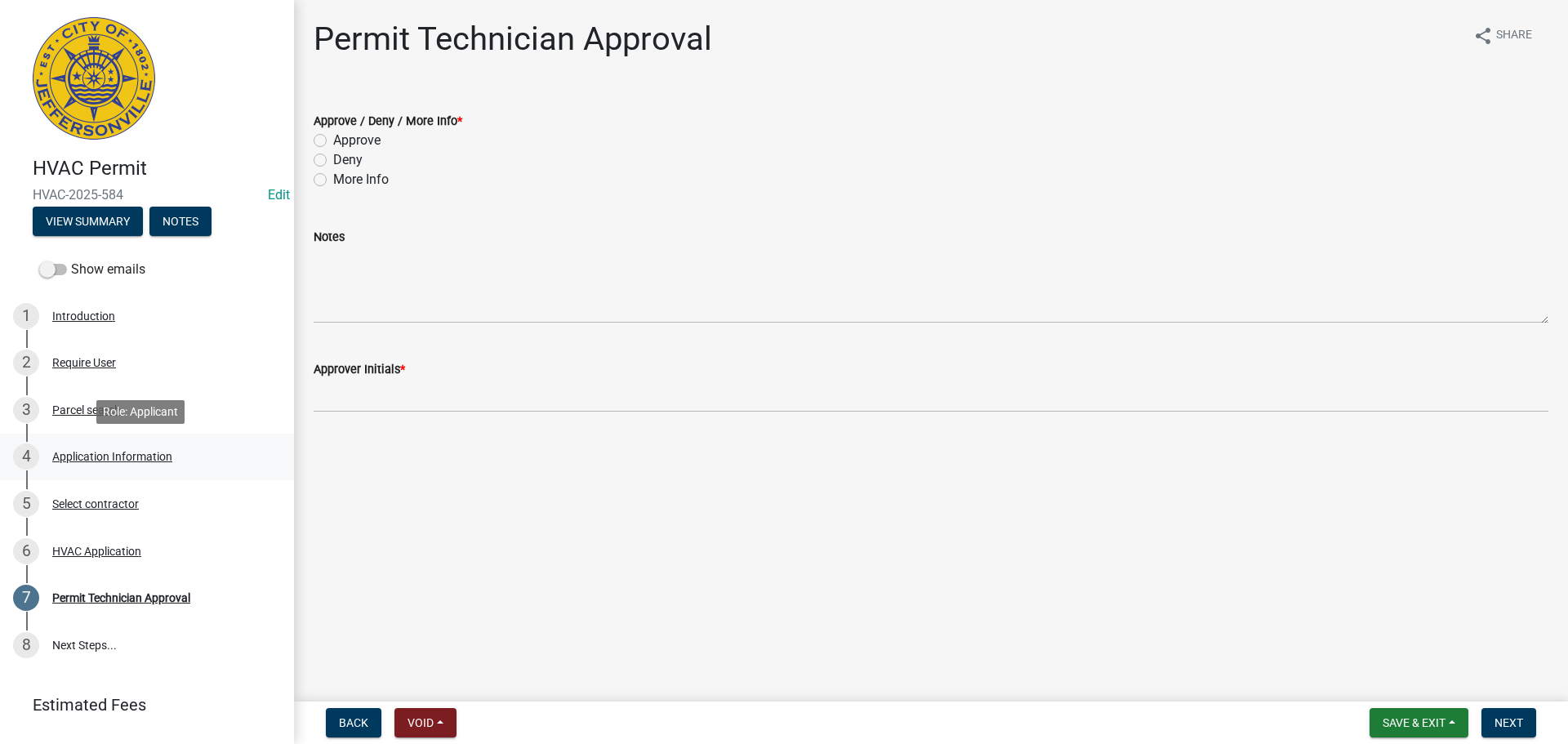
click at [130, 453] on div "Application Information" at bounding box center [112, 456] width 120 height 11
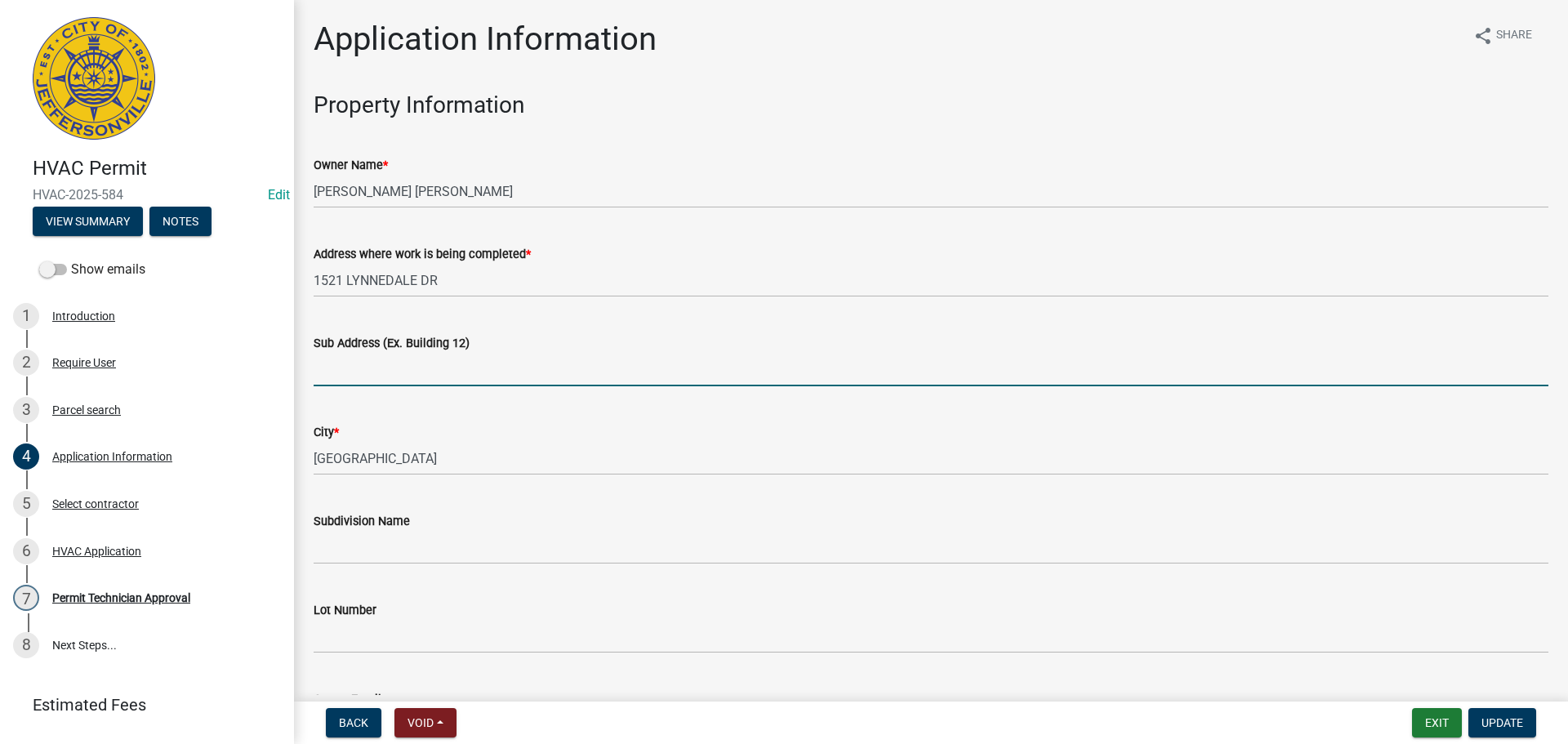
drag, startPoint x: 416, startPoint y: 368, endPoint x: 421, endPoint y: 361, distance: 8.6
click at [420, 362] on input "Sub Address (Ex. Building 12)" at bounding box center [932, 370] width 1235 height 34
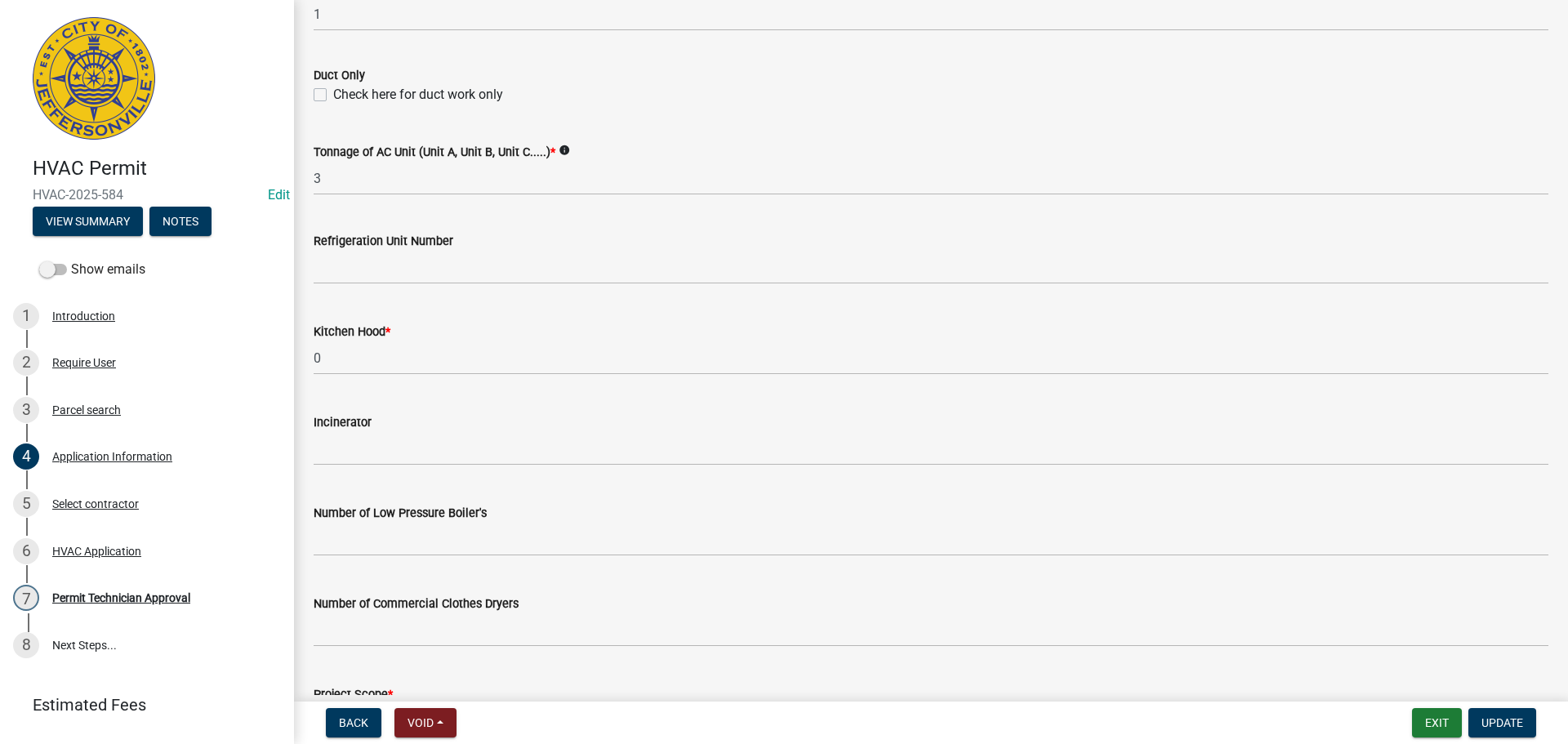
scroll to position [1099, 0]
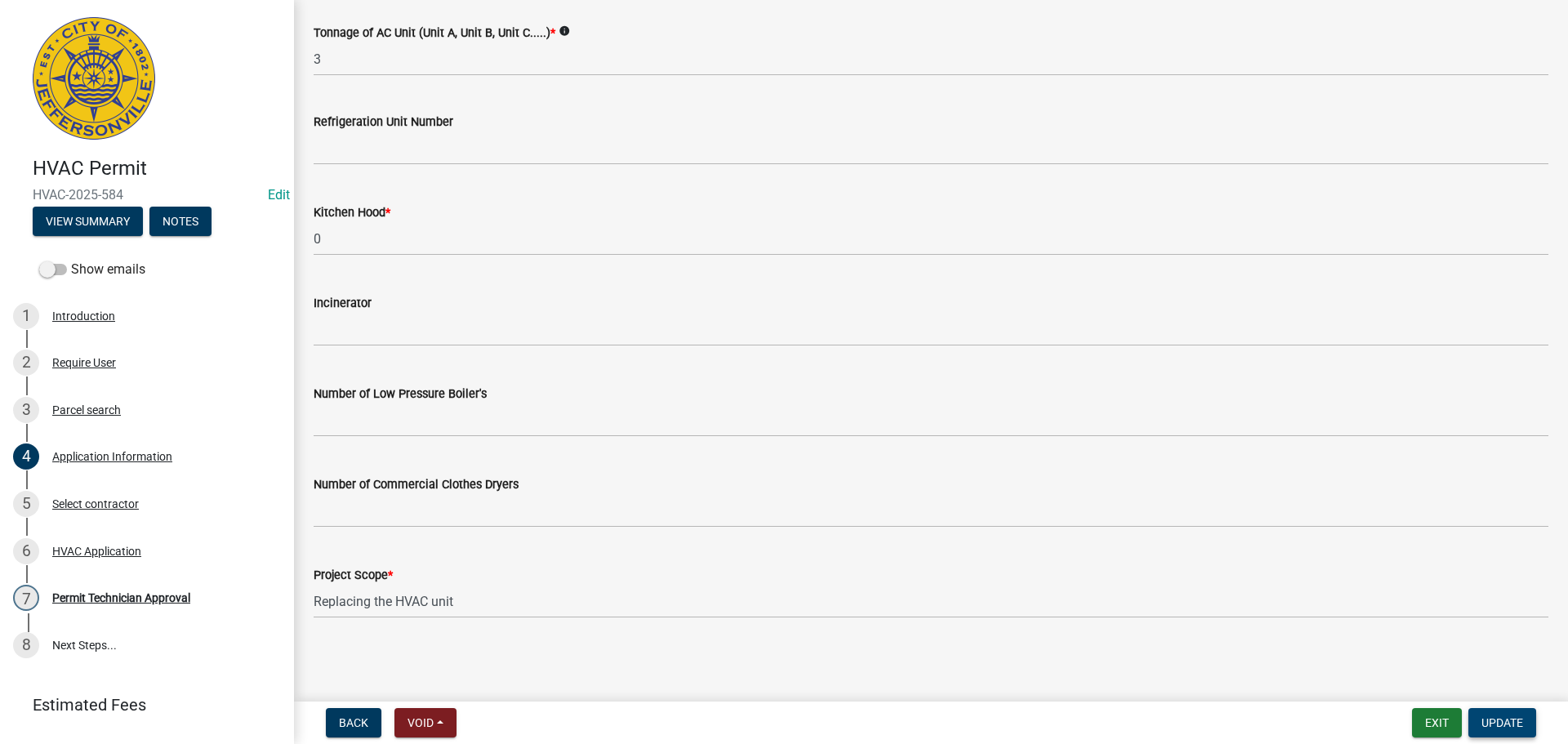
type input "[GEOGRAPHIC_DATA]"
click at [1480, 728] on button "Update" at bounding box center [1502, 723] width 68 height 30
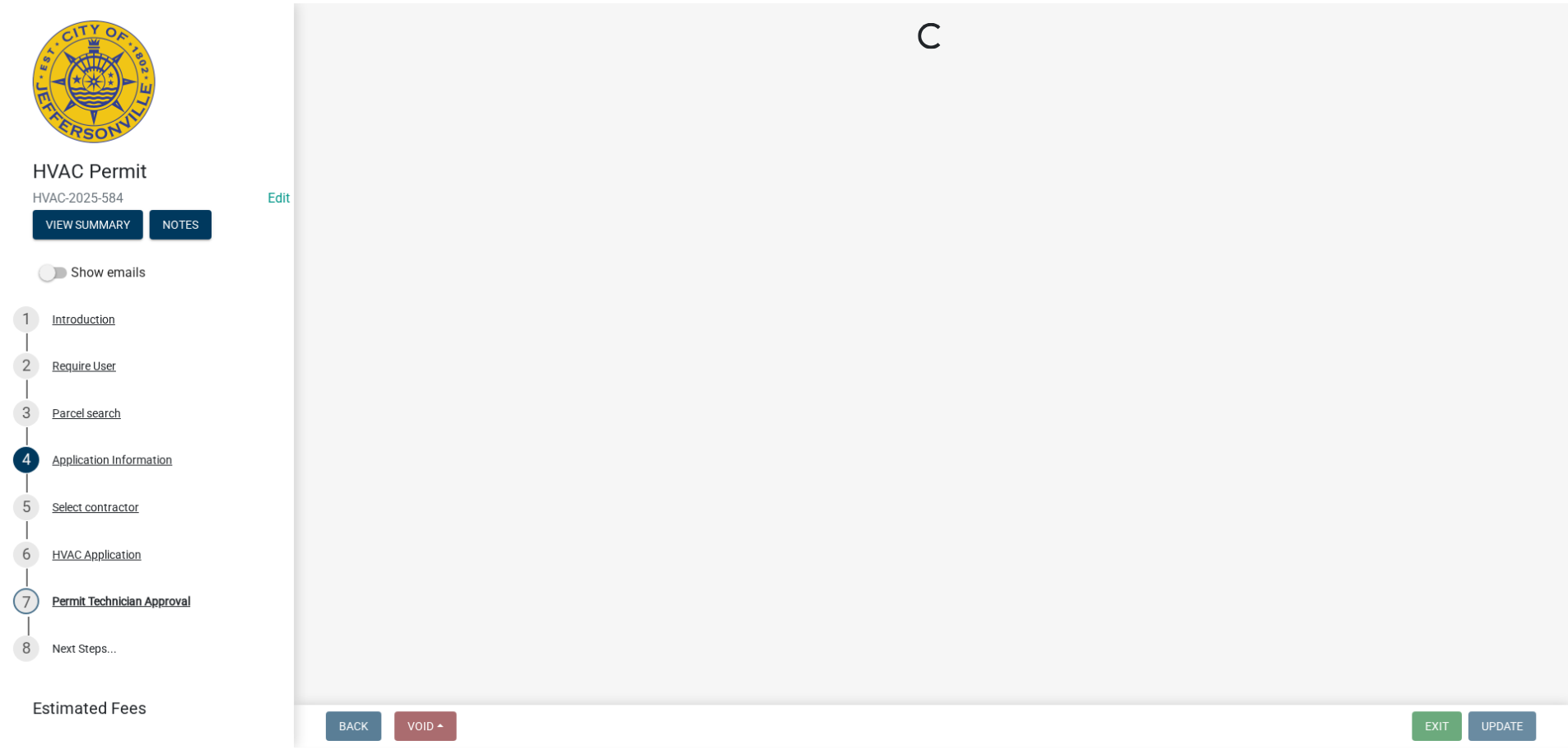
scroll to position [0, 0]
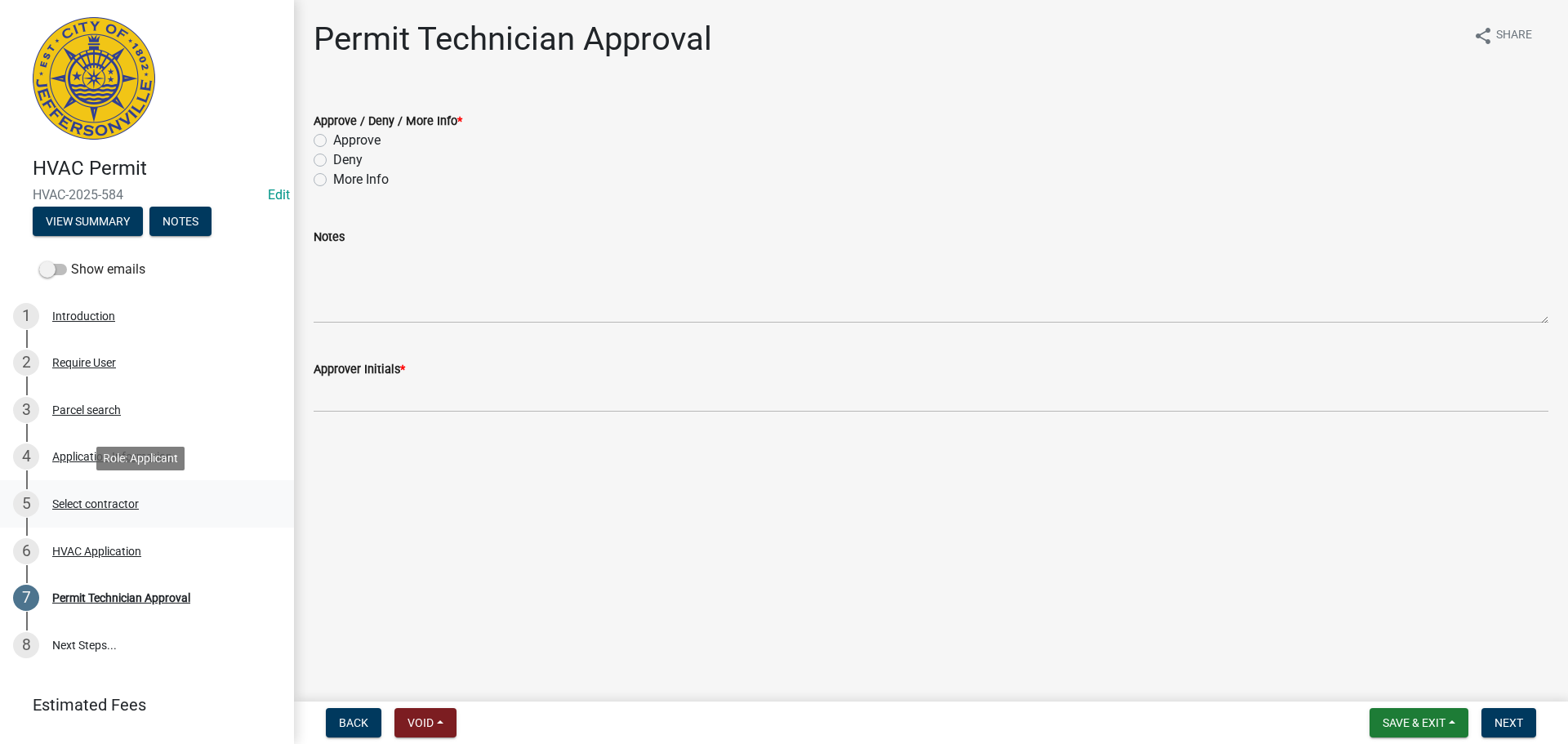
click at [102, 505] on div "Select contractor" at bounding box center [95, 504] width 87 height 11
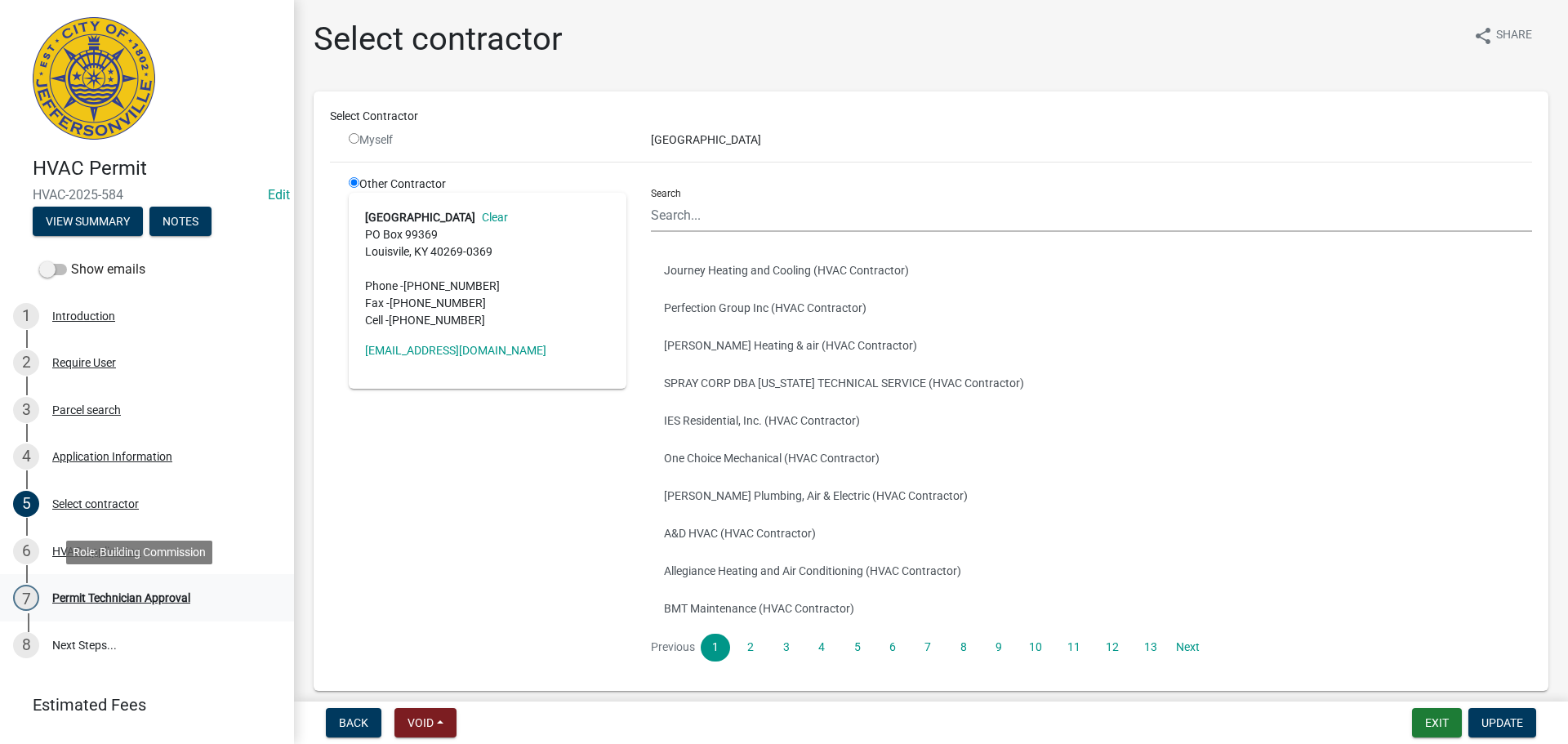
click at [93, 592] on div "Permit Technician Approval" at bounding box center [121, 598] width 138 height 11
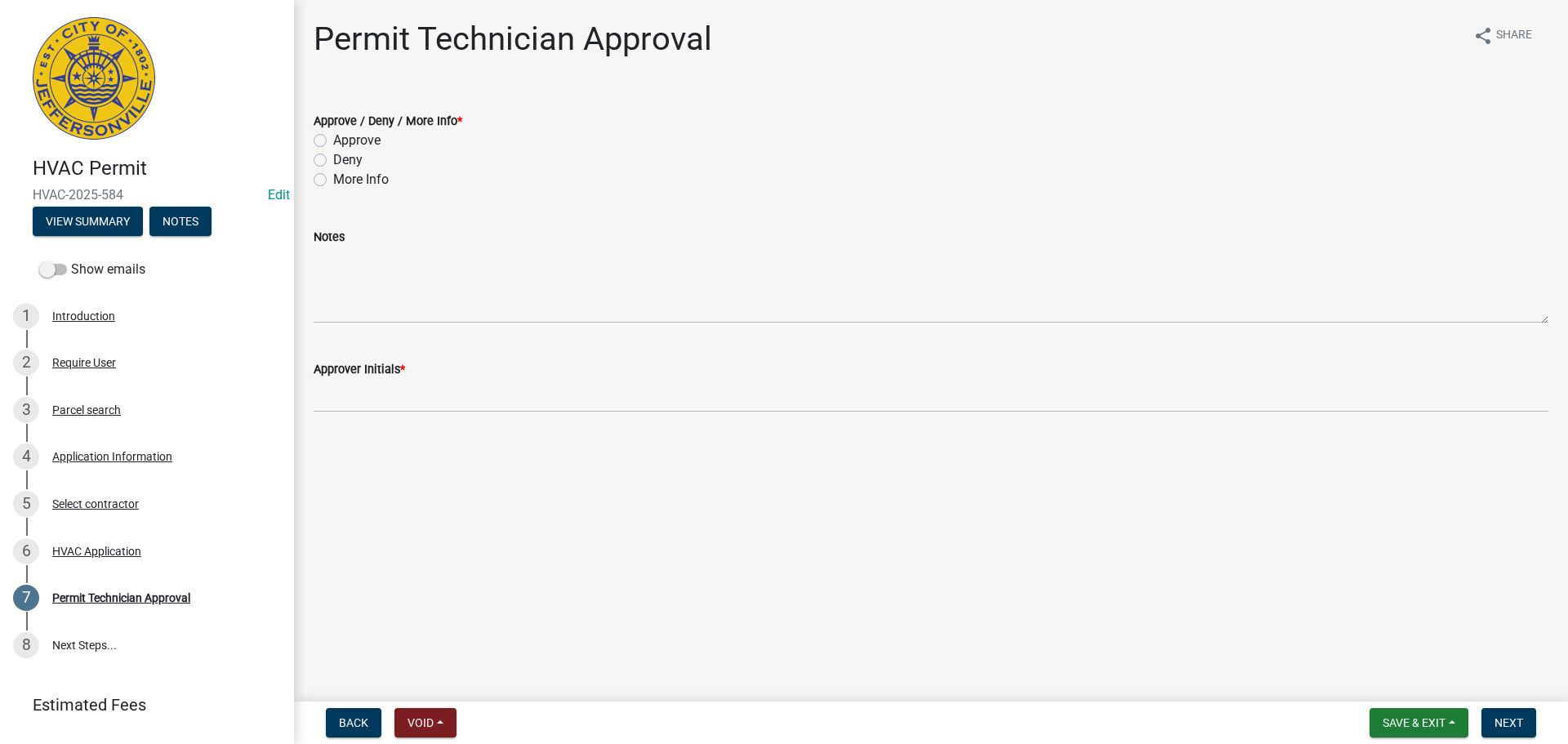
click at [345, 139] on label "Approve" at bounding box center [357, 140] width 48 height 20
click at [344, 139] on input "Approve" at bounding box center [338, 135] width 10 height 10
radio input "true"
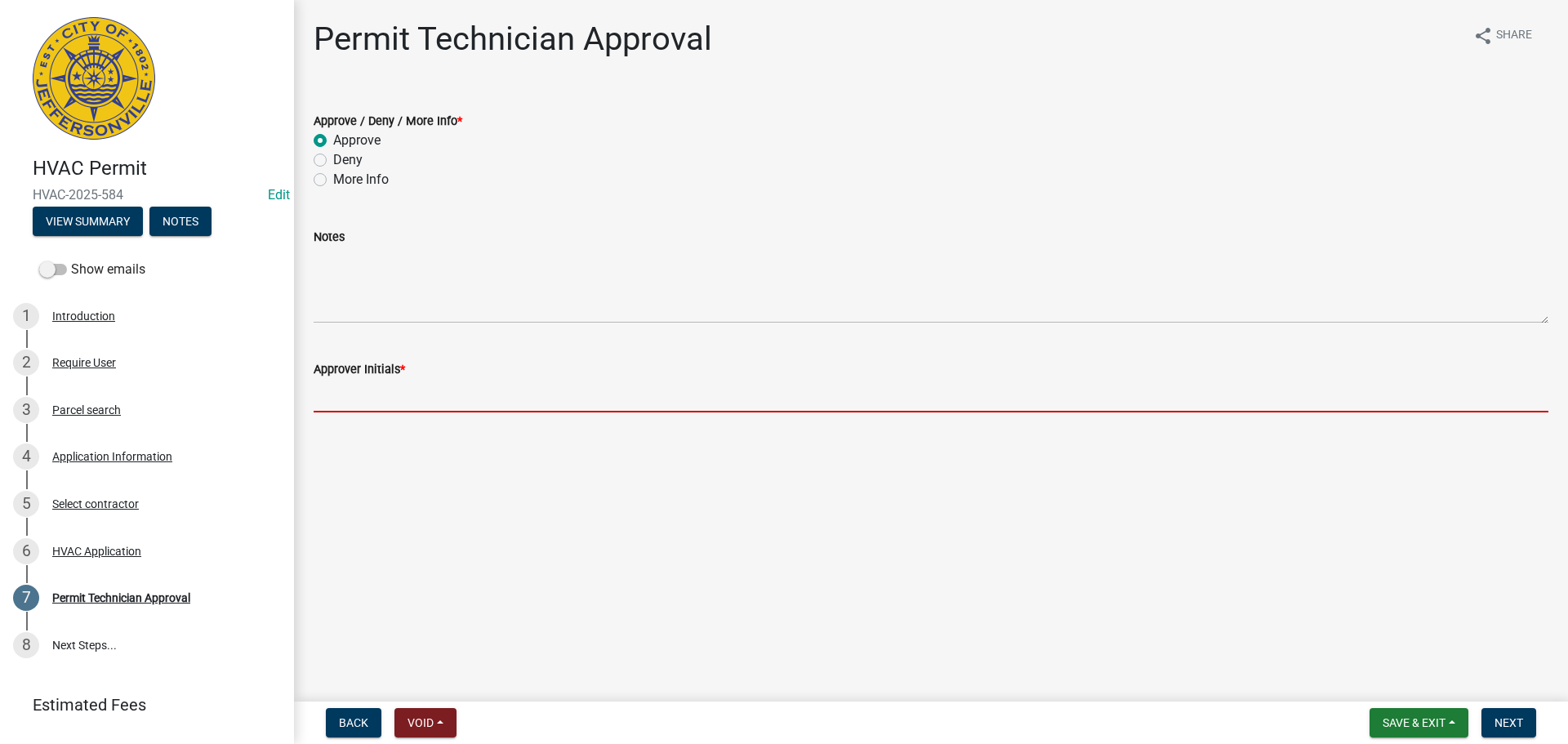
click at [369, 402] on input "Approver Initials *" at bounding box center [932, 396] width 1235 height 34
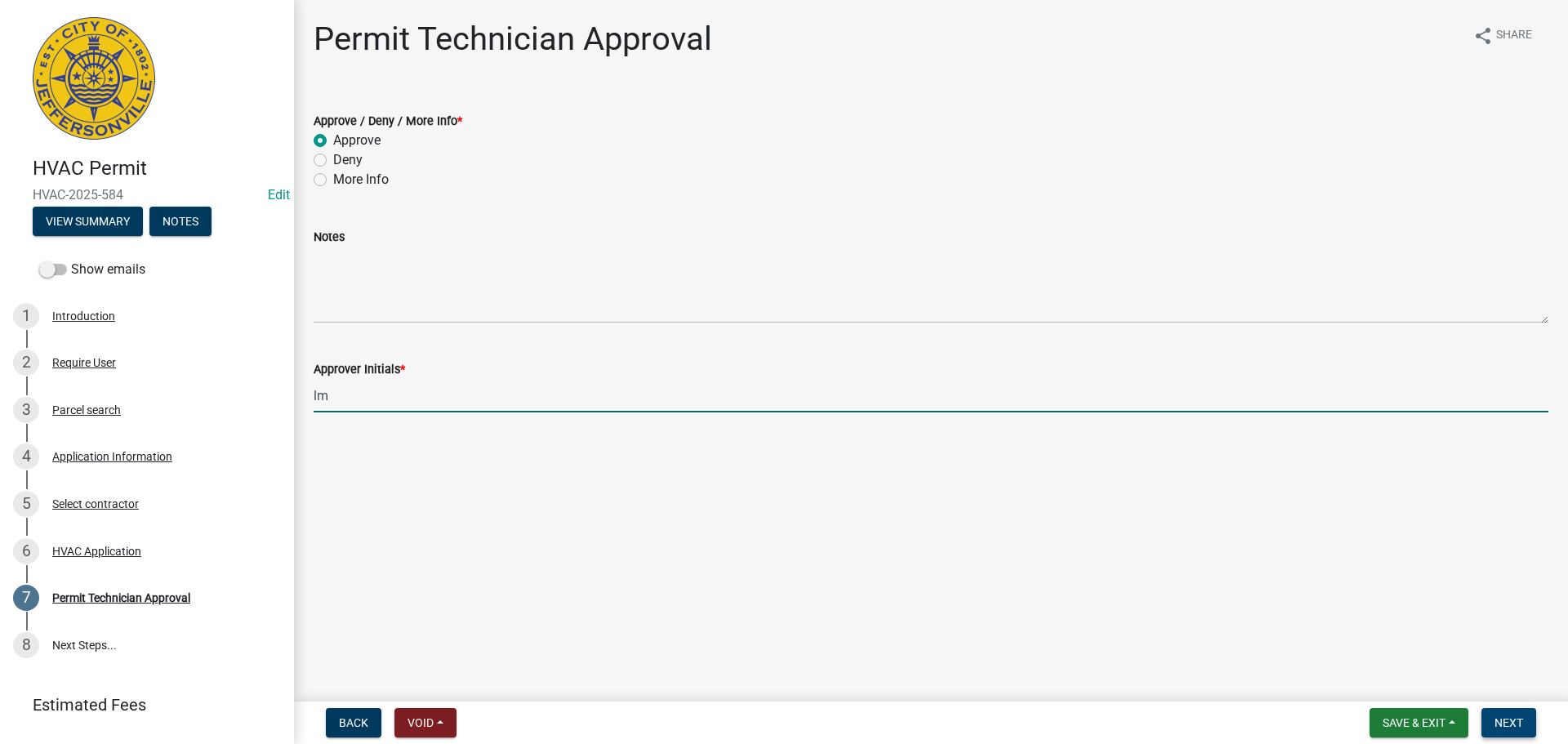
type input "lm"
click at [1509, 712] on button "Next" at bounding box center [1508, 723] width 55 height 30
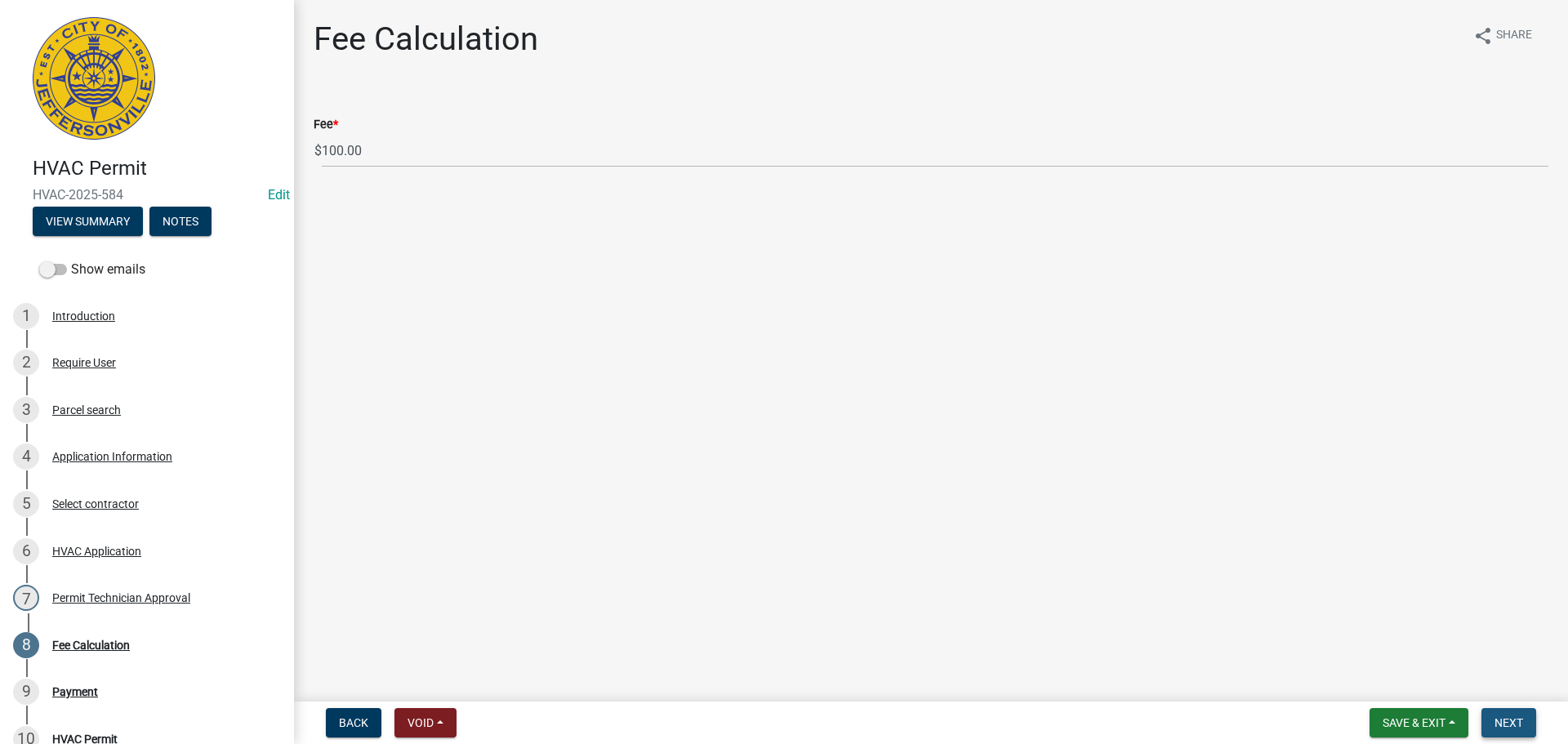
click at [1509, 712] on button "Next" at bounding box center [1508, 723] width 55 height 30
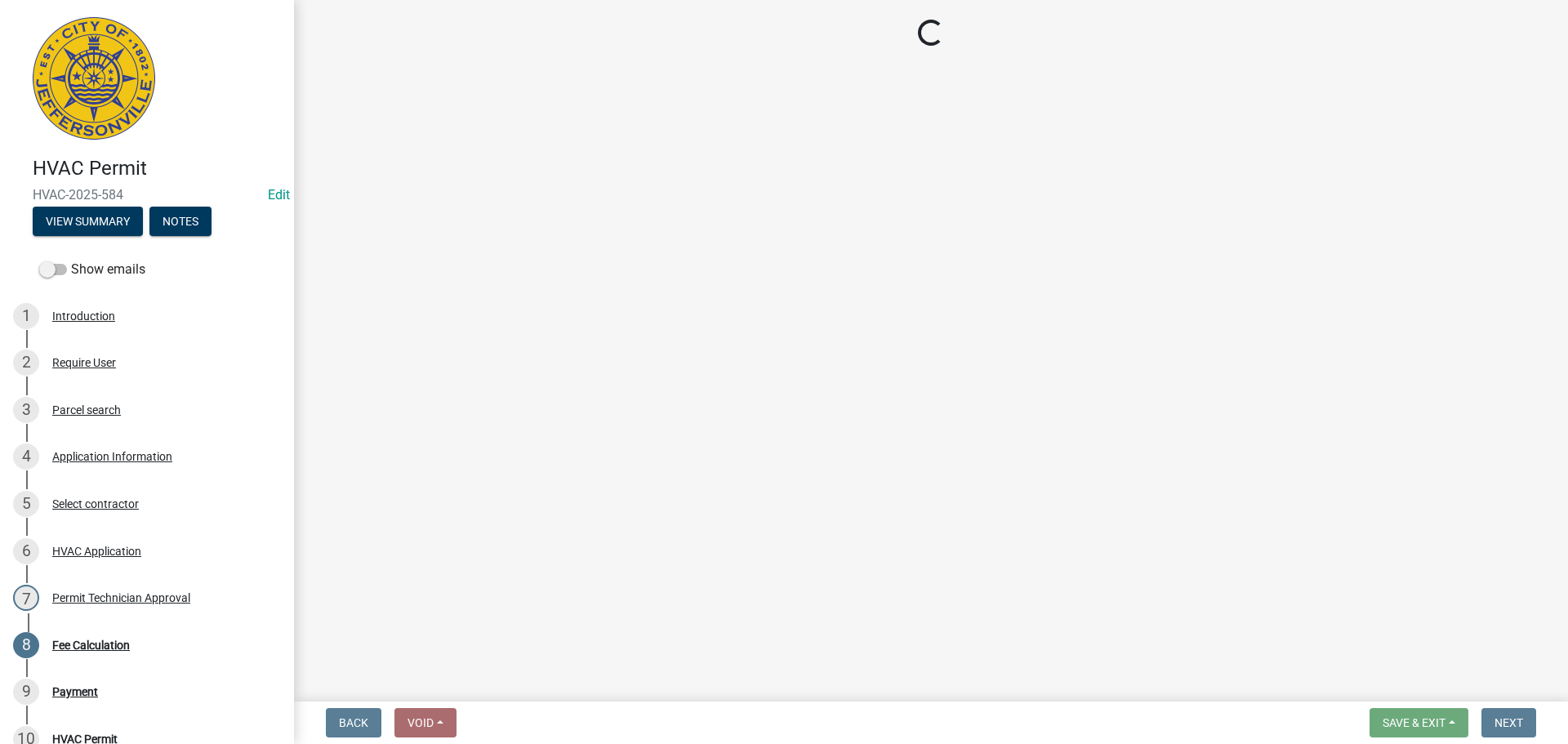
select select "3: 3"
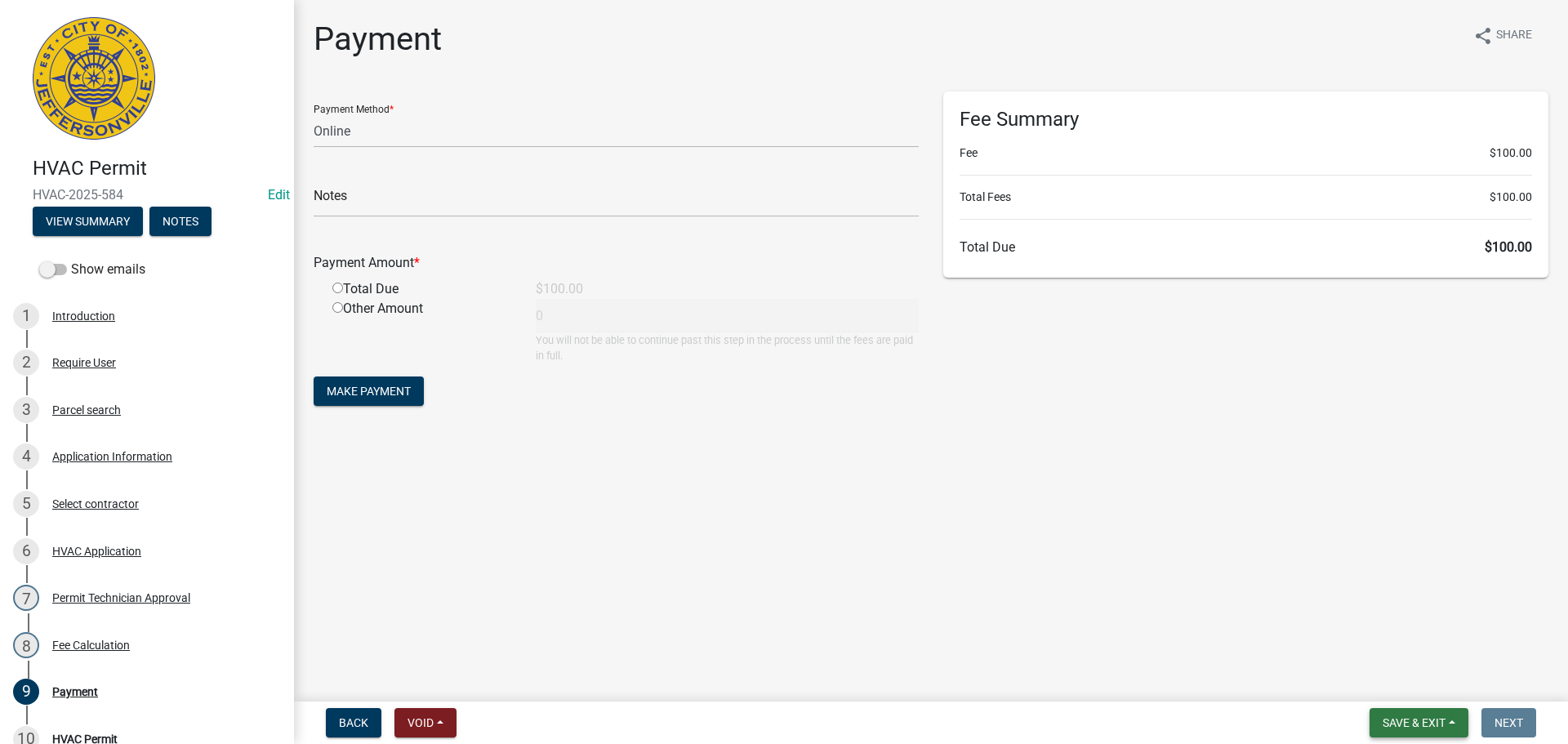
click at [1433, 731] on button "Save & Exit" at bounding box center [1419, 723] width 99 height 30
click at [1417, 660] on button "Save & Exit" at bounding box center [1403, 680] width 130 height 39
